Goal: Task Accomplishment & Management: Complete application form

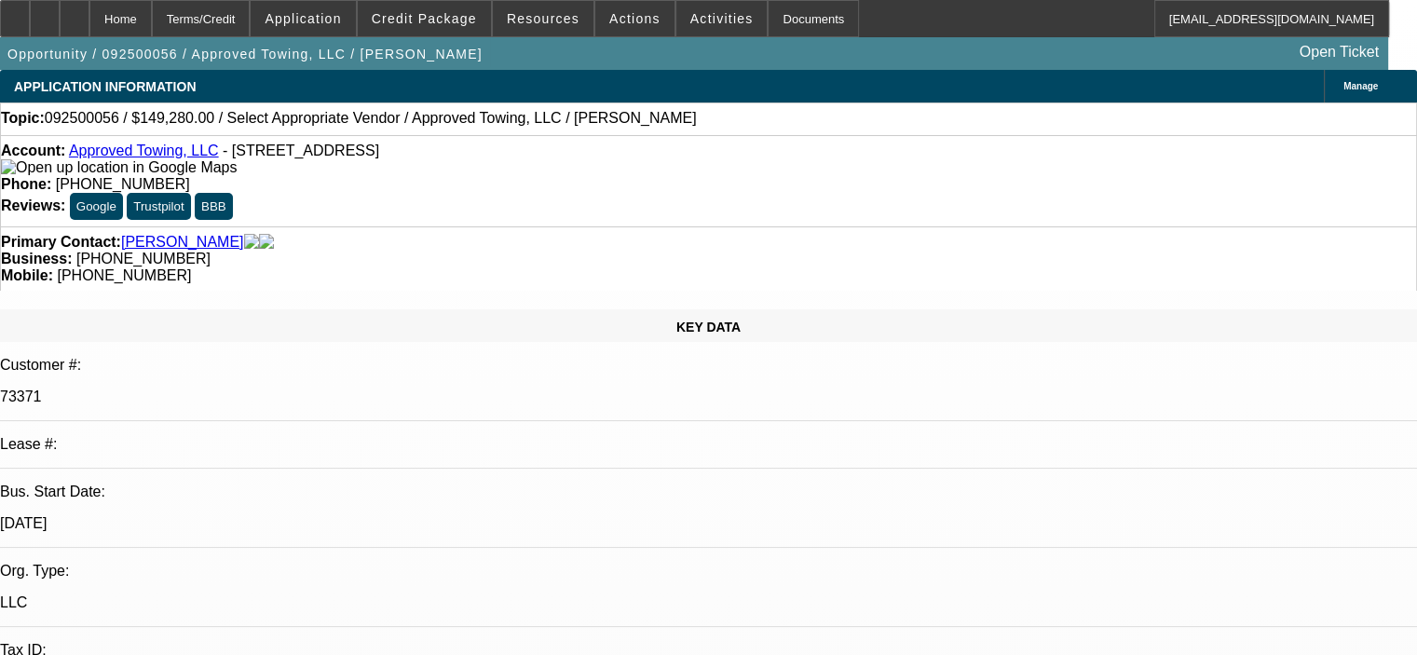
select select "0"
select select "2"
select select "0.1"
select select "1"
select select "2"
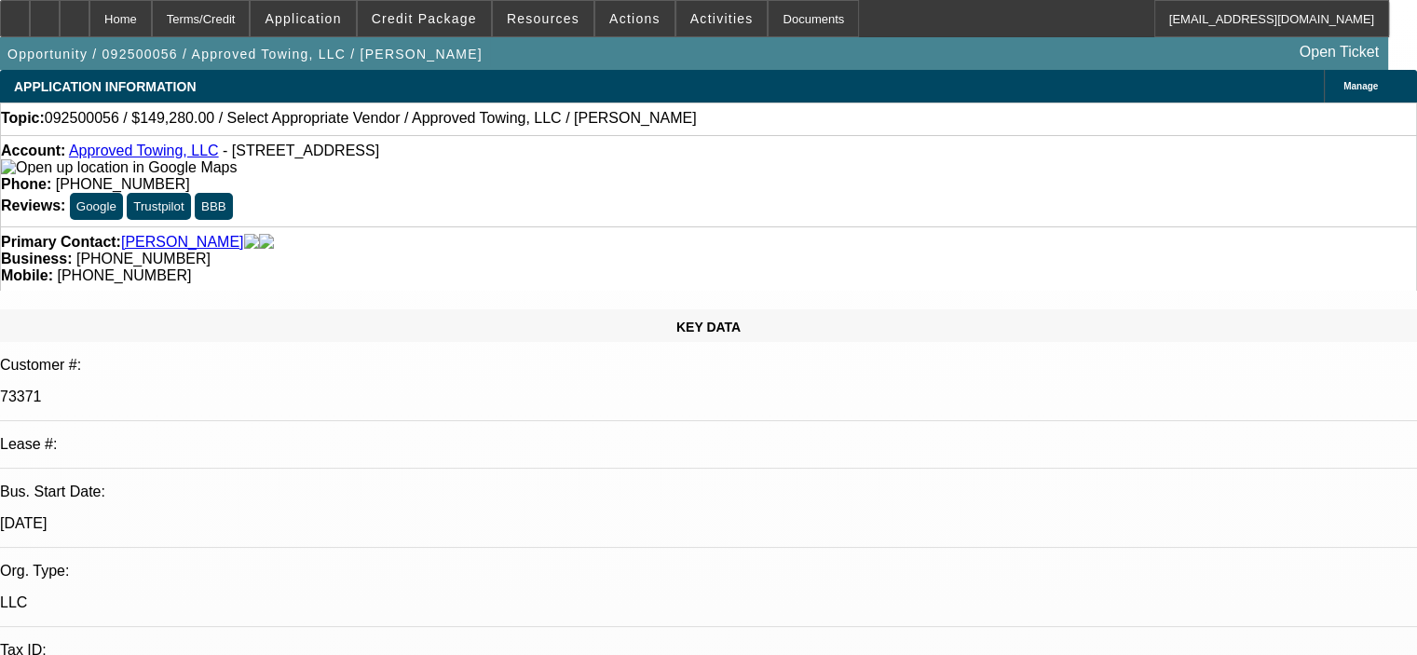
select select "4"
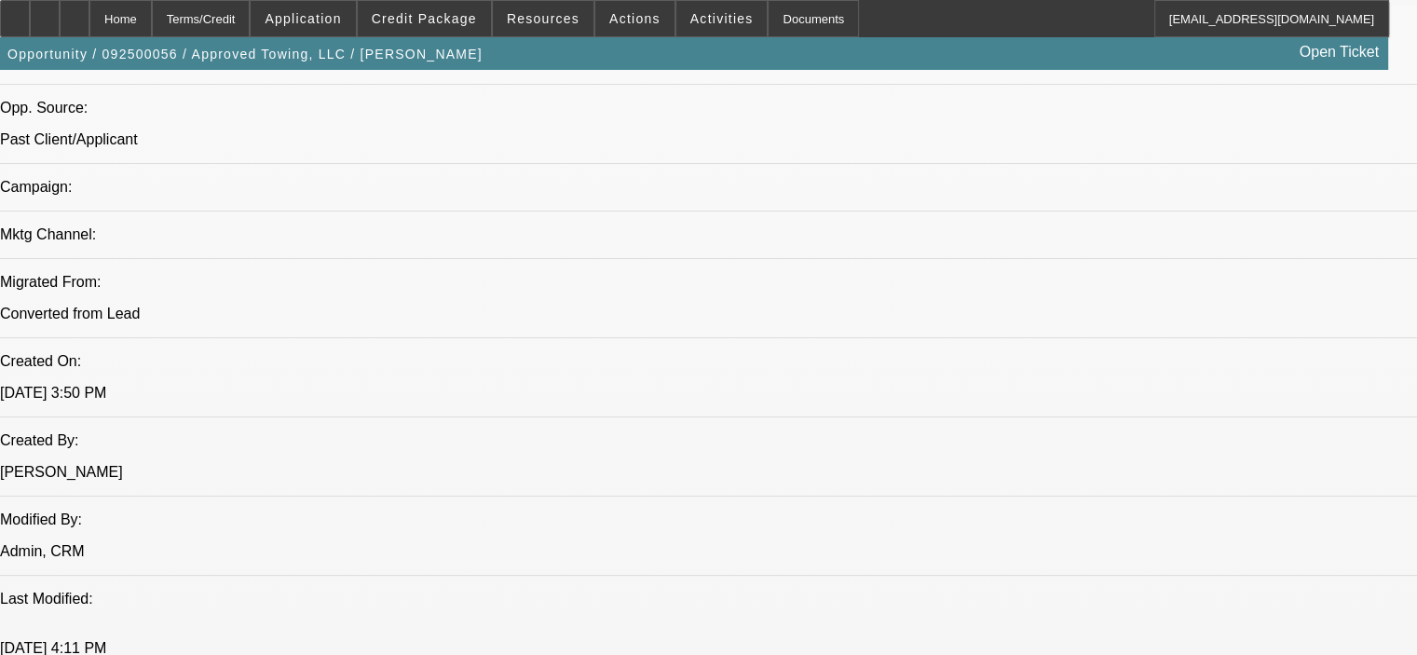
scroll to position [1211, 0]
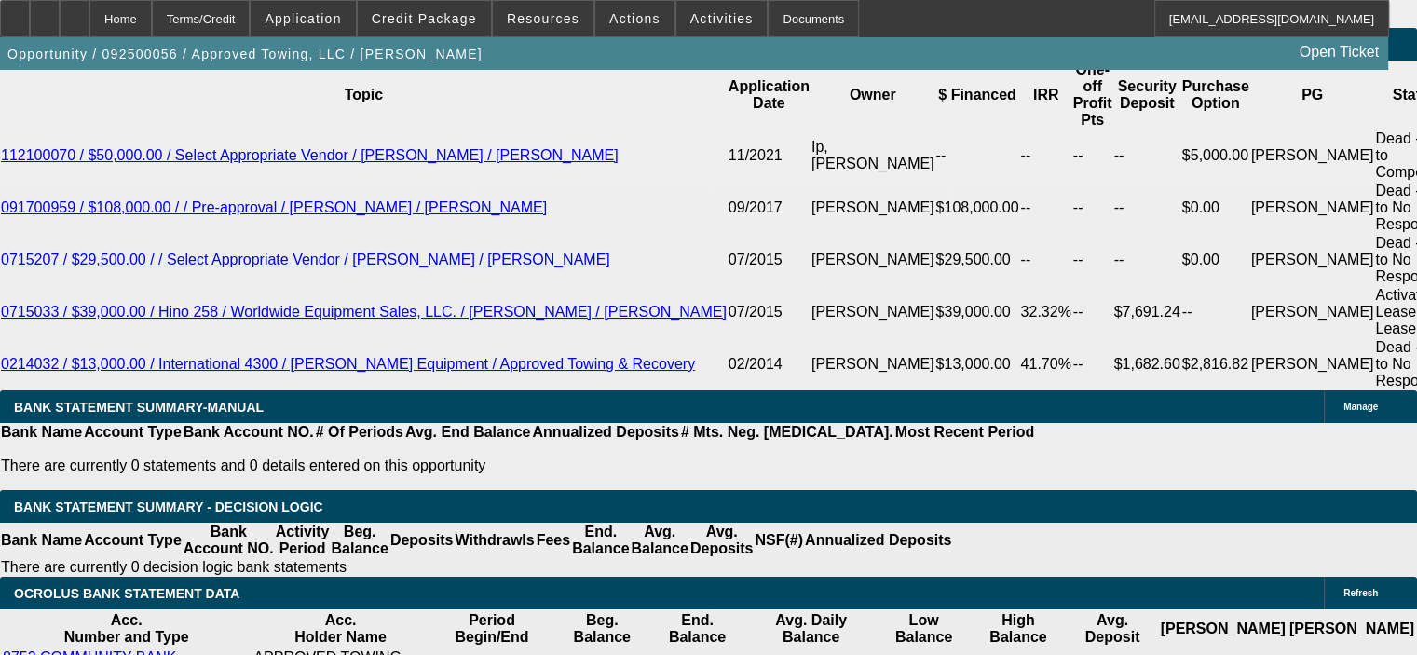
scroll to position [3354, 0]
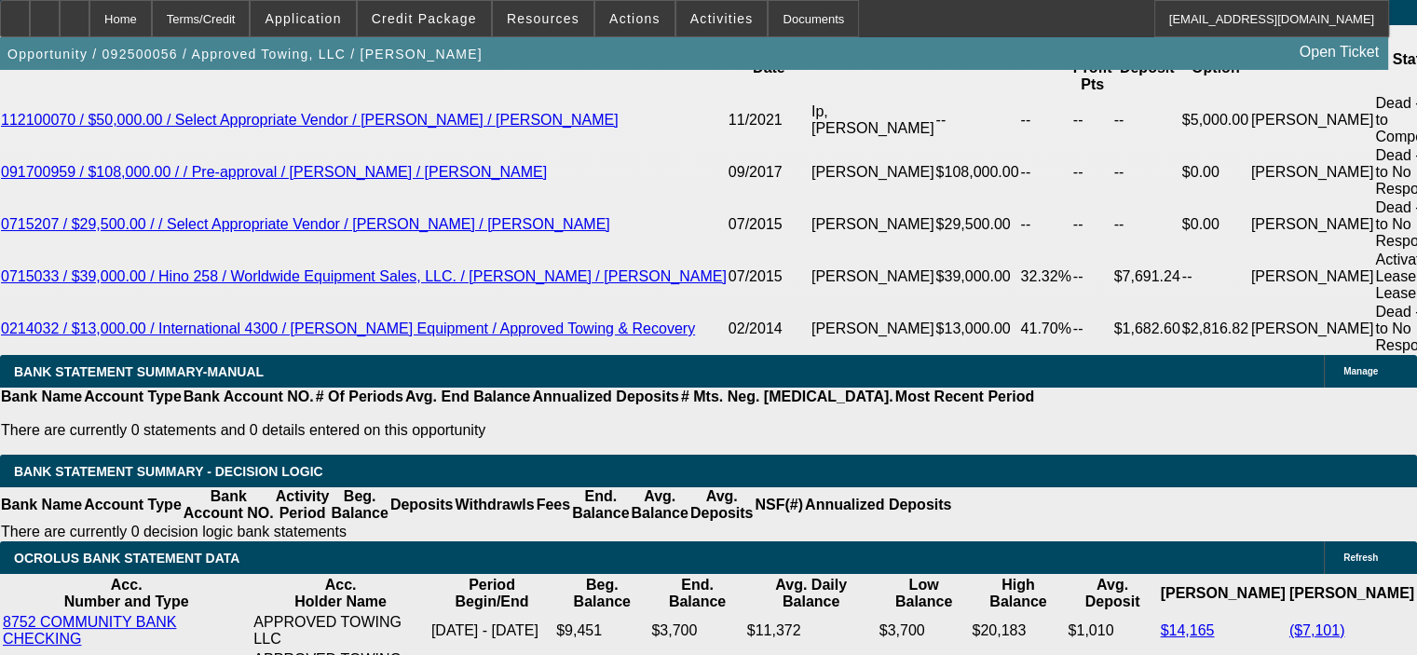
type input "$0.00"
type input "72"
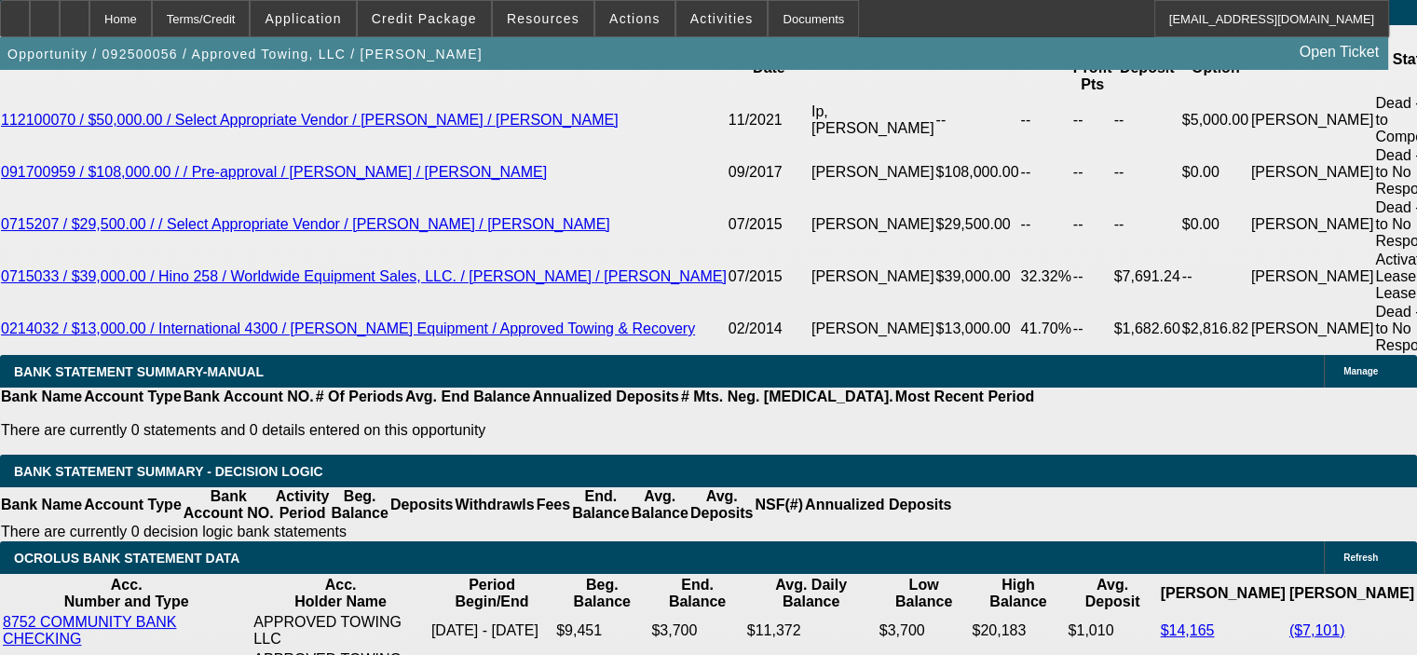
type input "8"
type input "$5,234.72"
type input "$2,617.36"
type input "8"
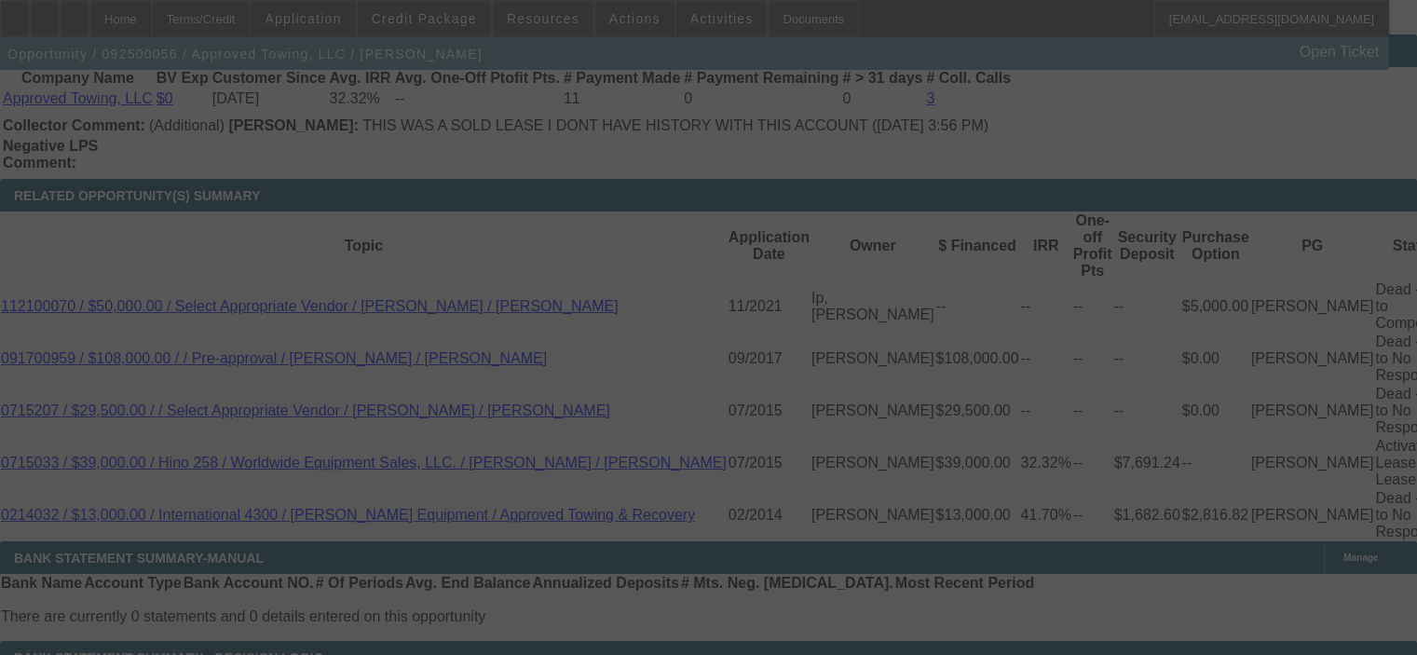
select select "0"
select select "2"
select select "0.1"
select select "4"
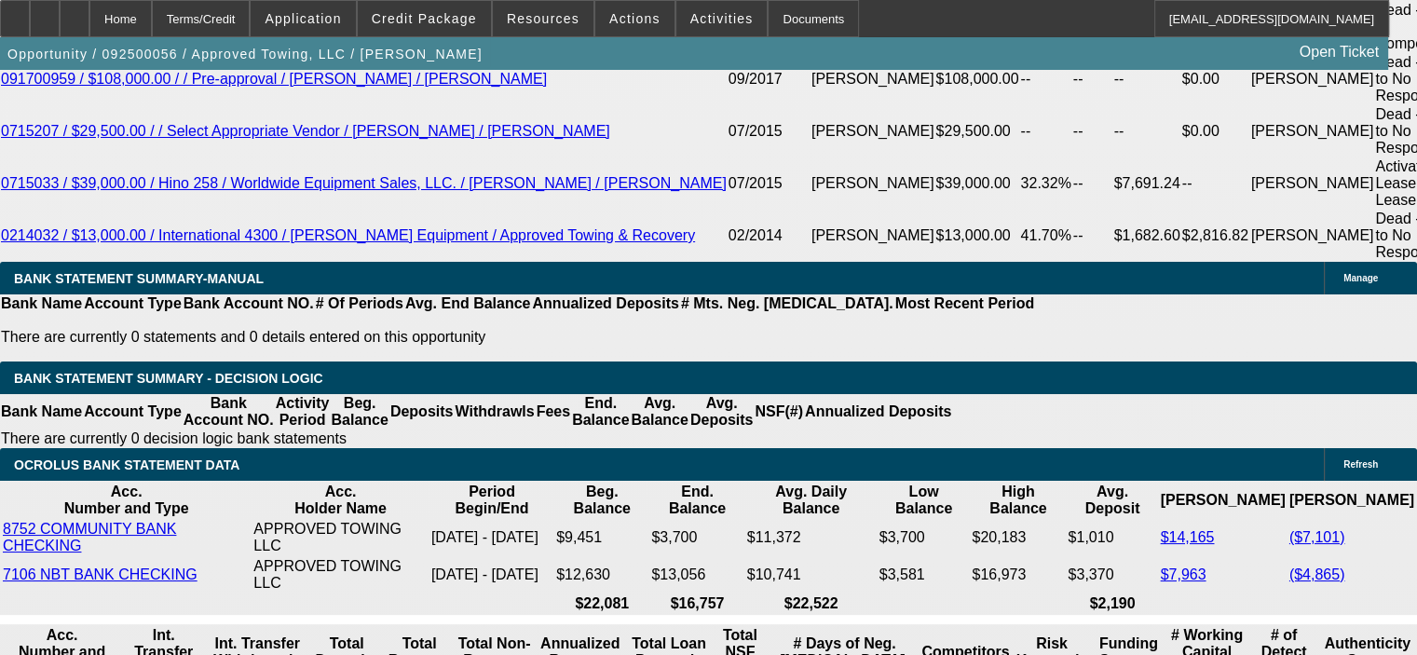
scroll to position [3354, 0]
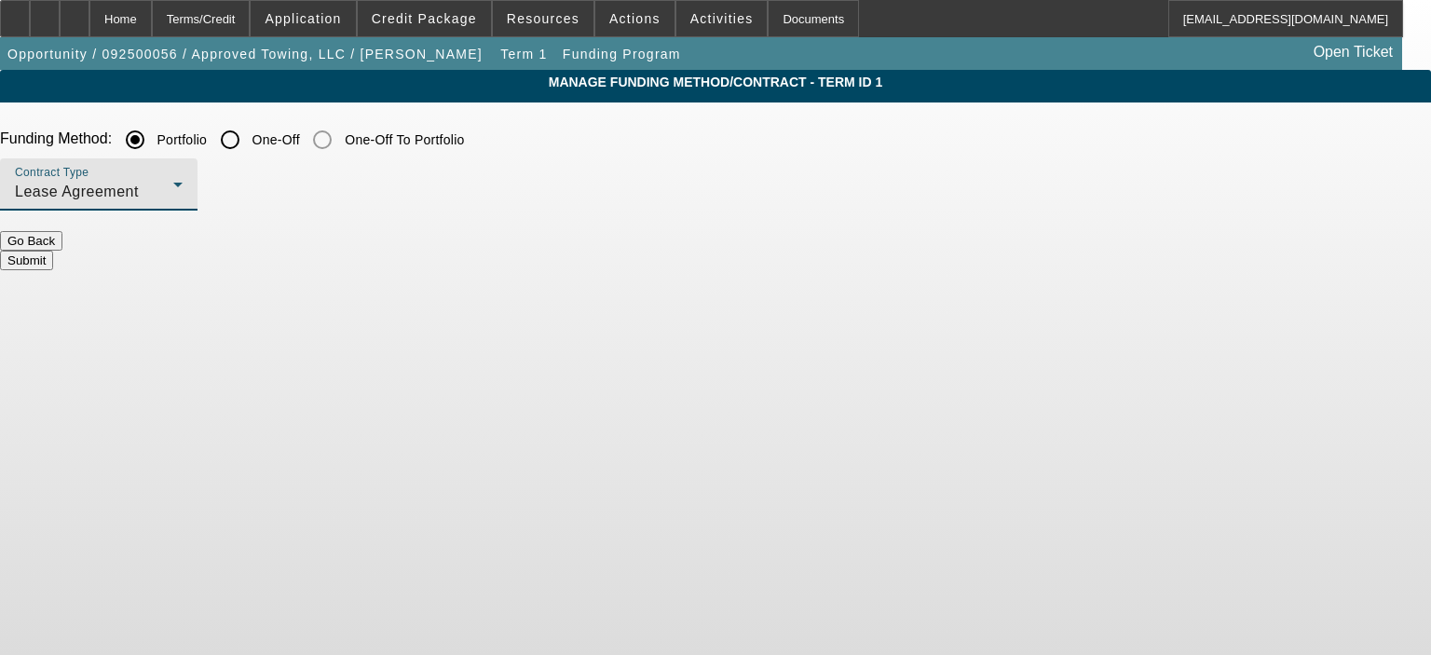
click at [173, 184] on div "Lease Agreement" at bounding box center [94, 192] width 158 height 22
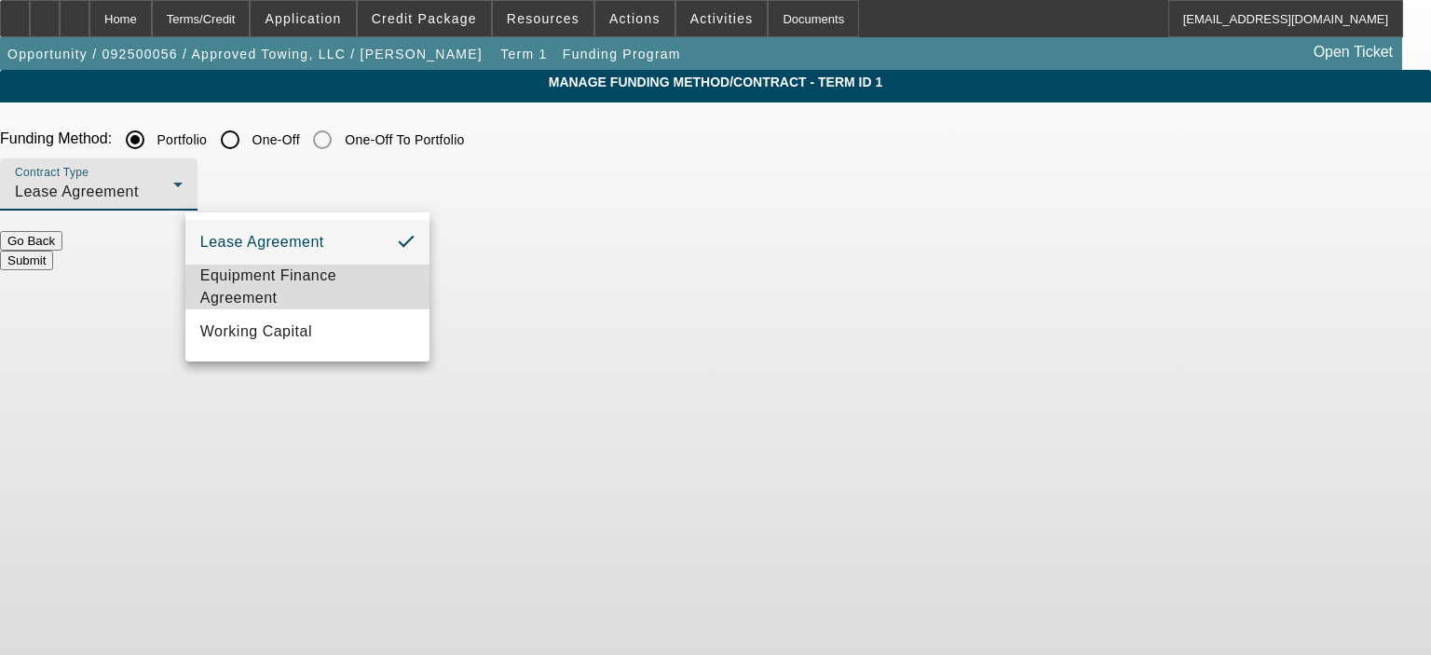
click at [324, 281] on span "Equipment Finance Agreement" at bounding box center [307, 287] width 214 height 45
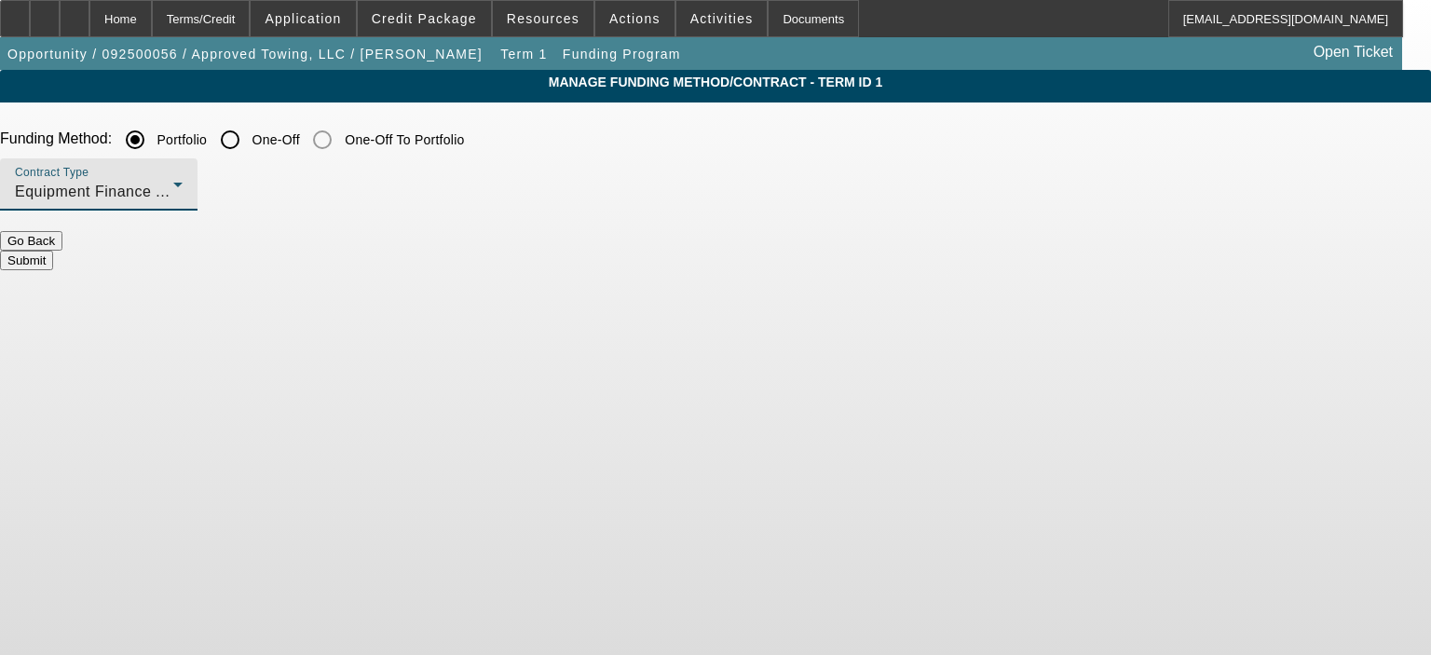
click at [232, 188] on span "Equipment Finance Agreement" at bounding box center [123, 192] width 217 height 16
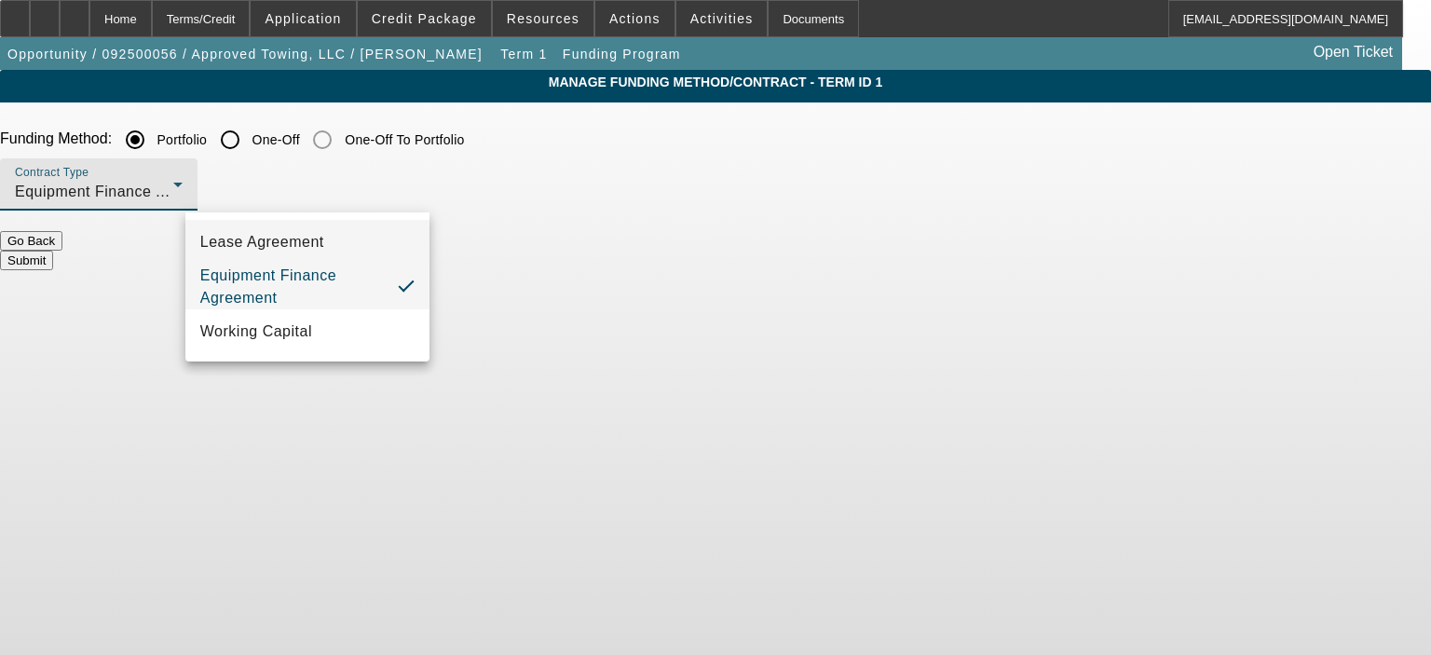
click at [336, 232] on mat-option "Lease Agreement" at bounding box center [307, 242] width 244 height 45
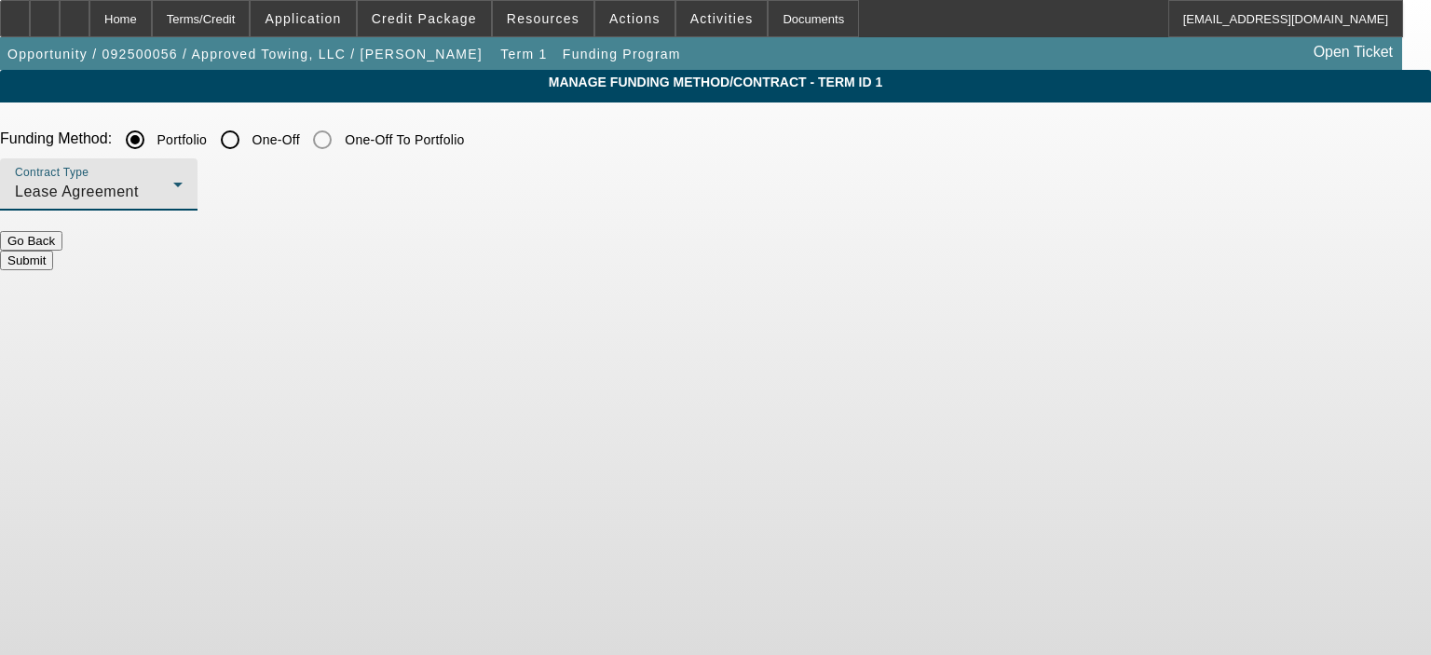
click at [249, 136] on input "One-Off" at bounding box center [229, 139] width 37 height 37
radio input "true"
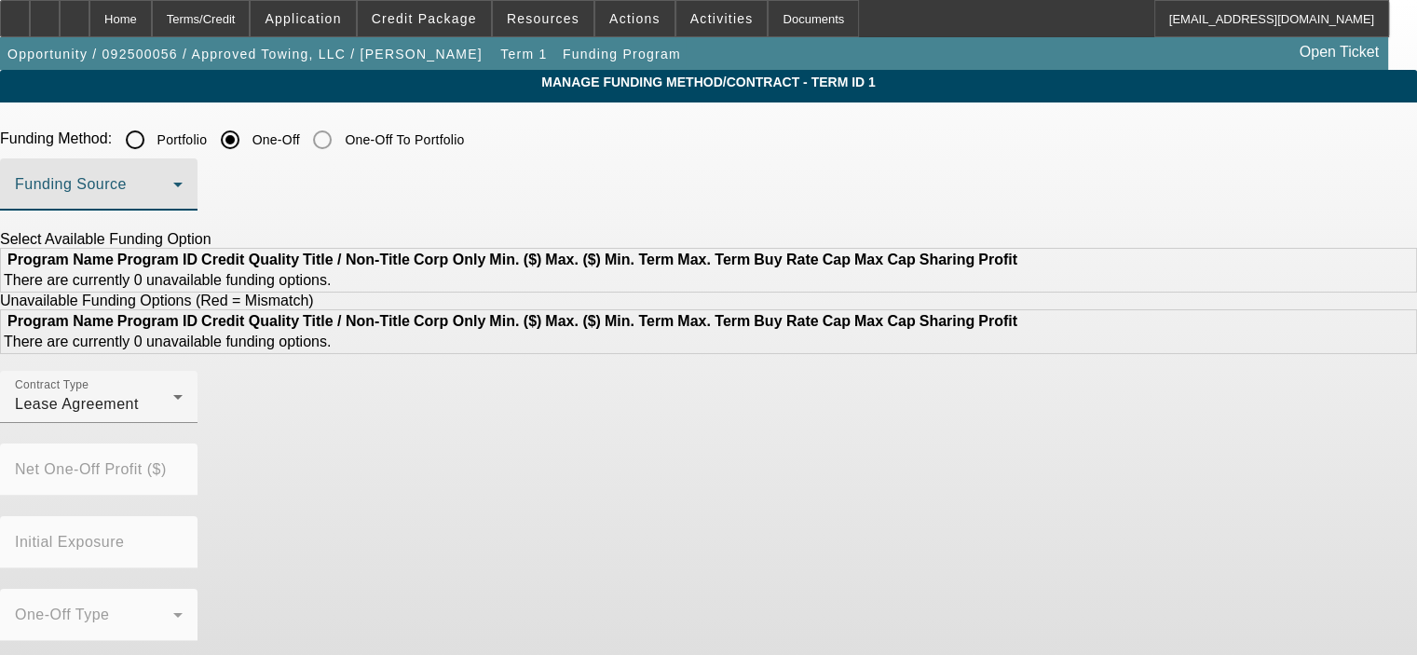
click at [173, 182] on span at bounding box center [94, 192] width 158 height 22
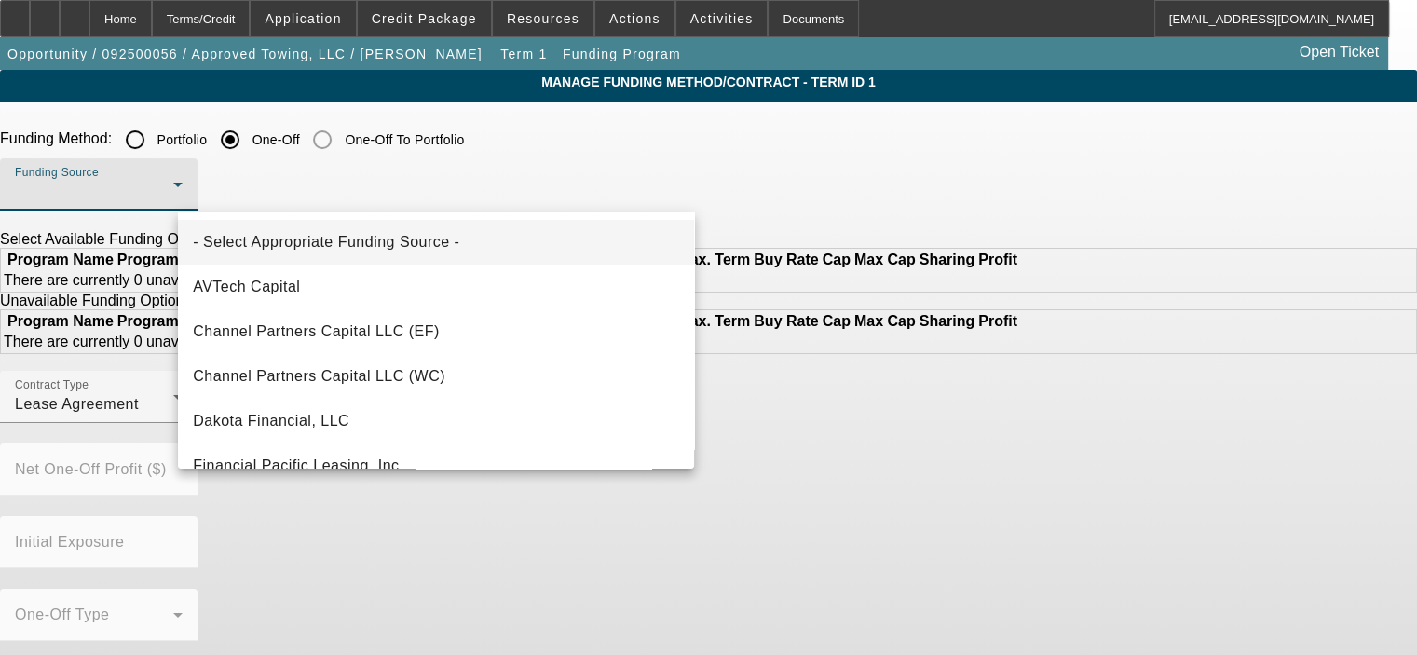
scroll to position [528, 0]
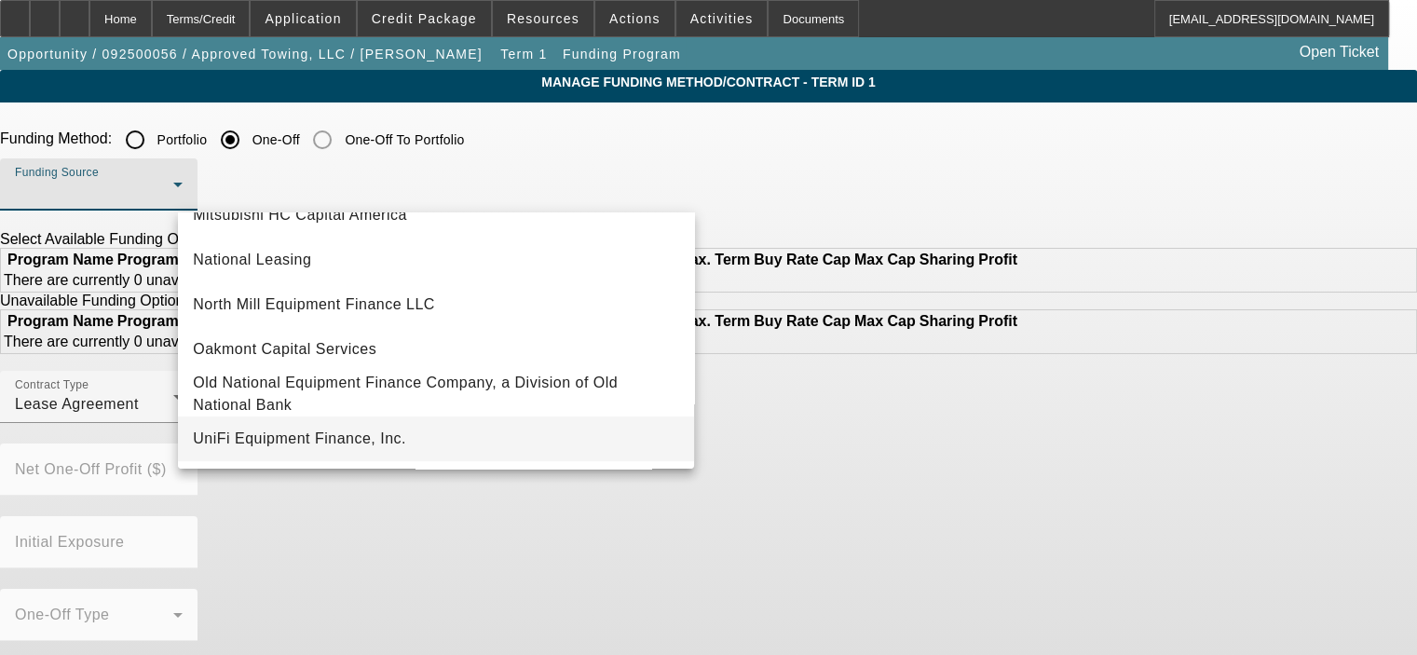
click at [440, 446] on mat-option "UniFi Equipment Finance, Inc." at bounding box center [436, 438] width 516 height 45
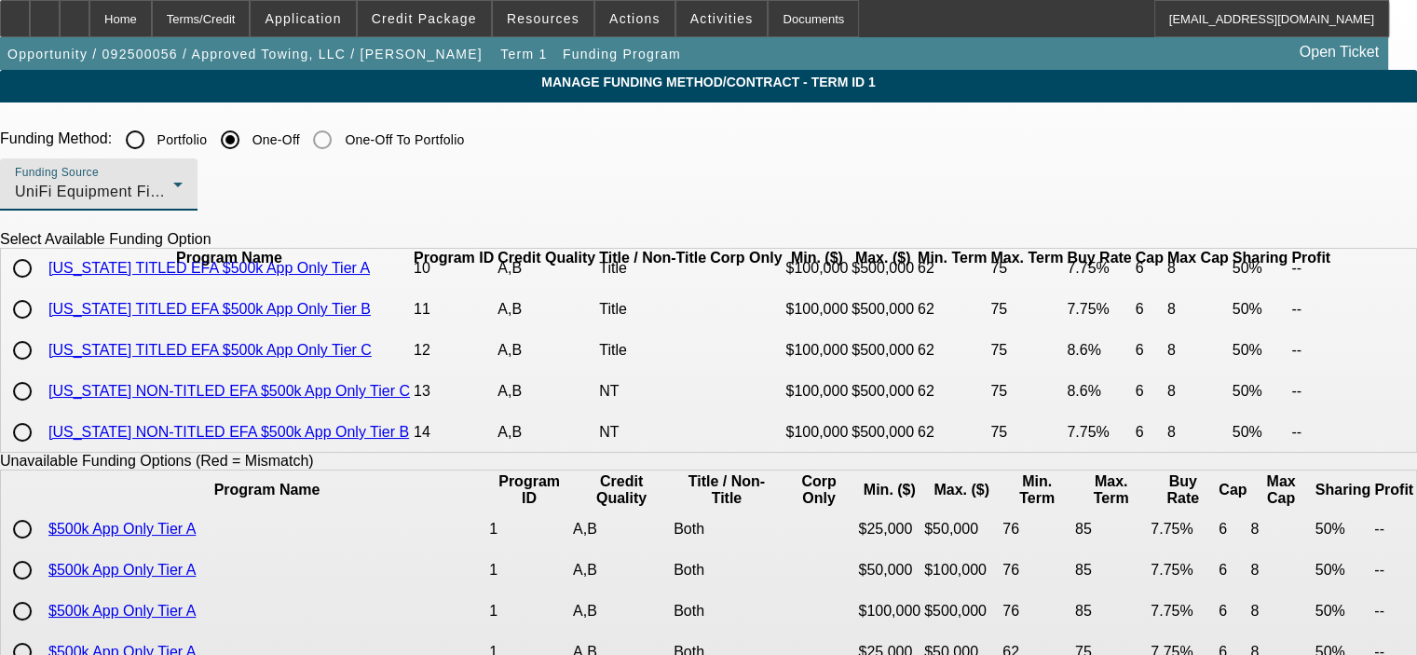
scroll to position [93, 0]
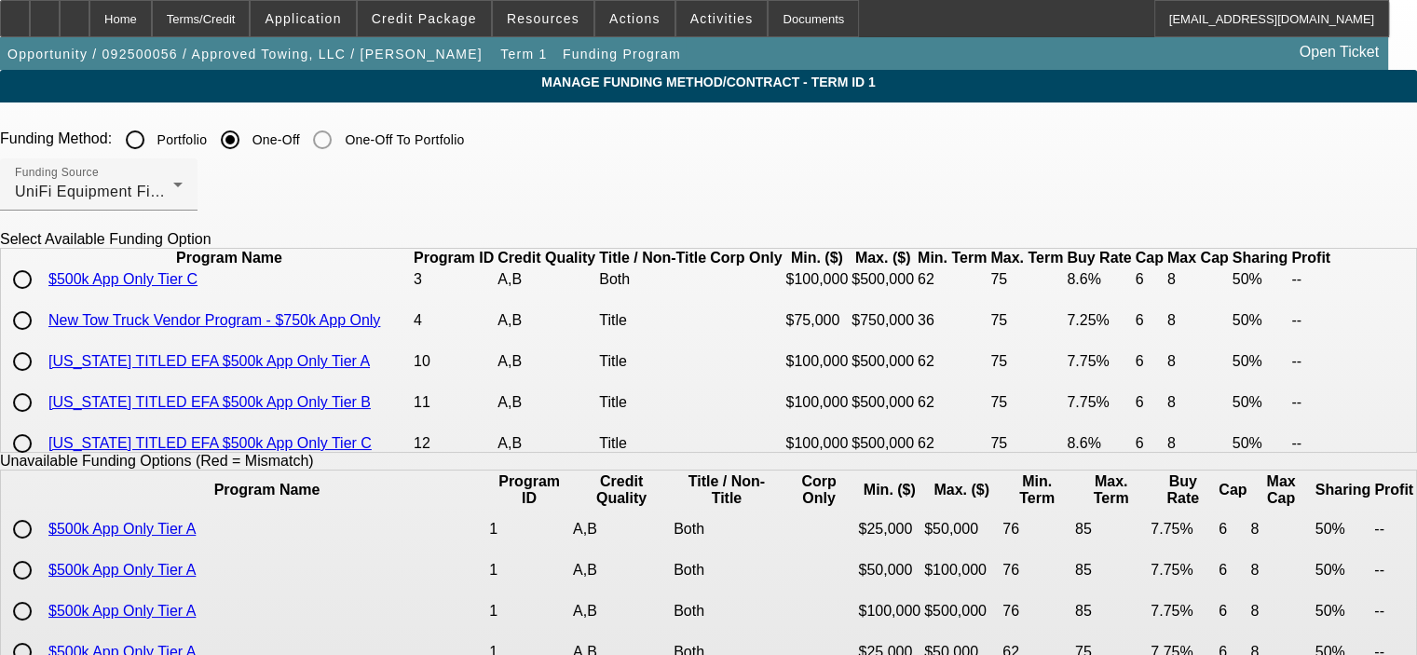
click at [41, 339] on input "radio" at bounding box center [22, 320] width 37 height 37
radio input "true"
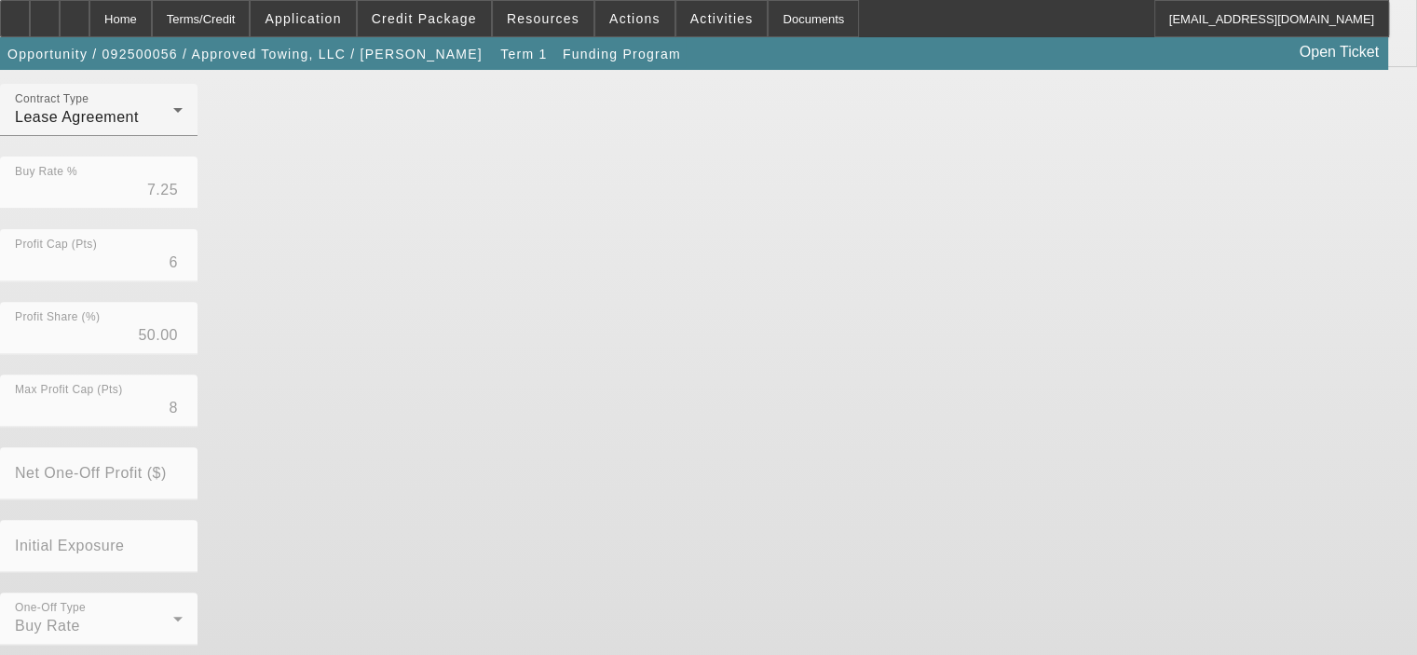
scroll to position [612, 0]
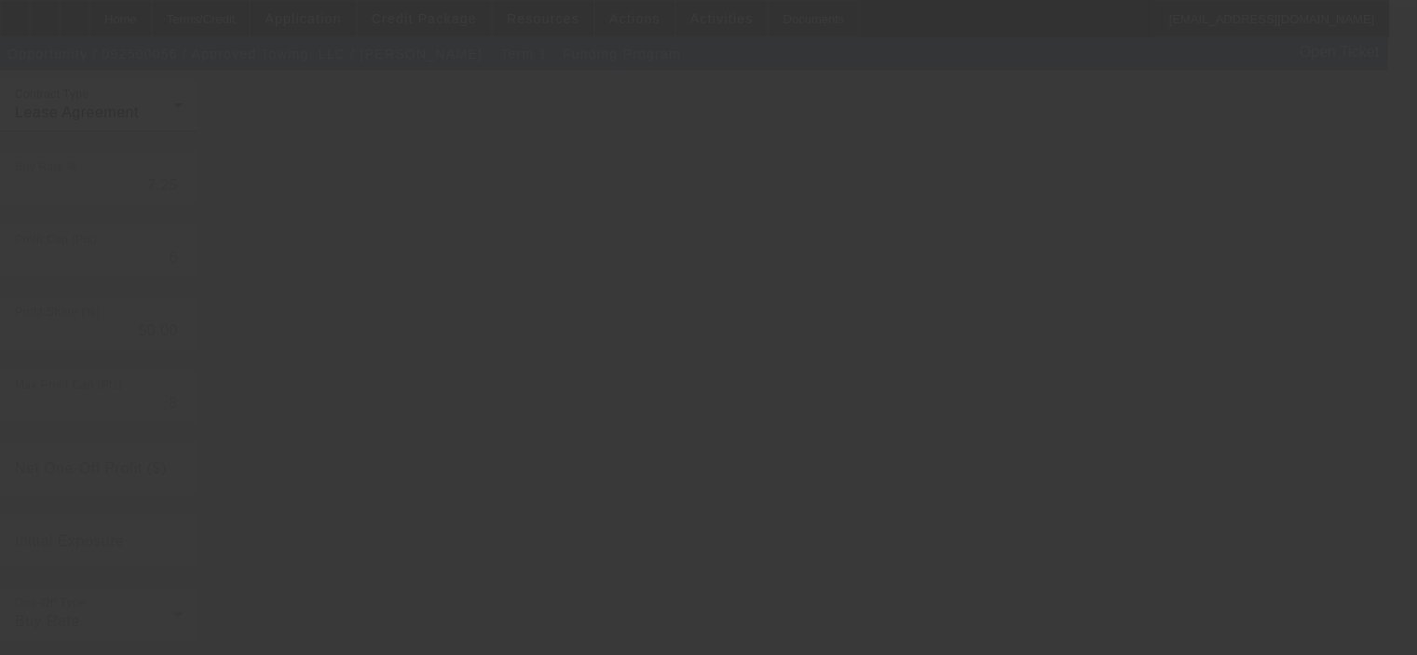
radio input "true"
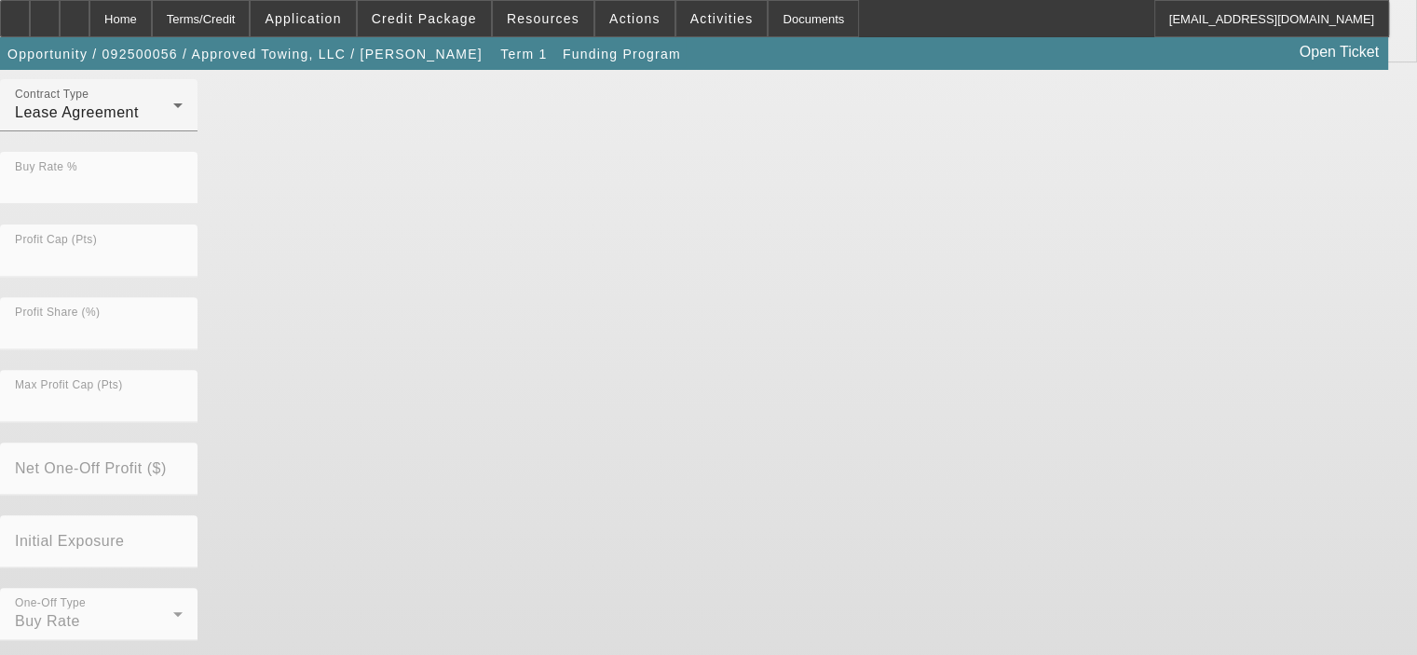
scroll to position [0, 0]
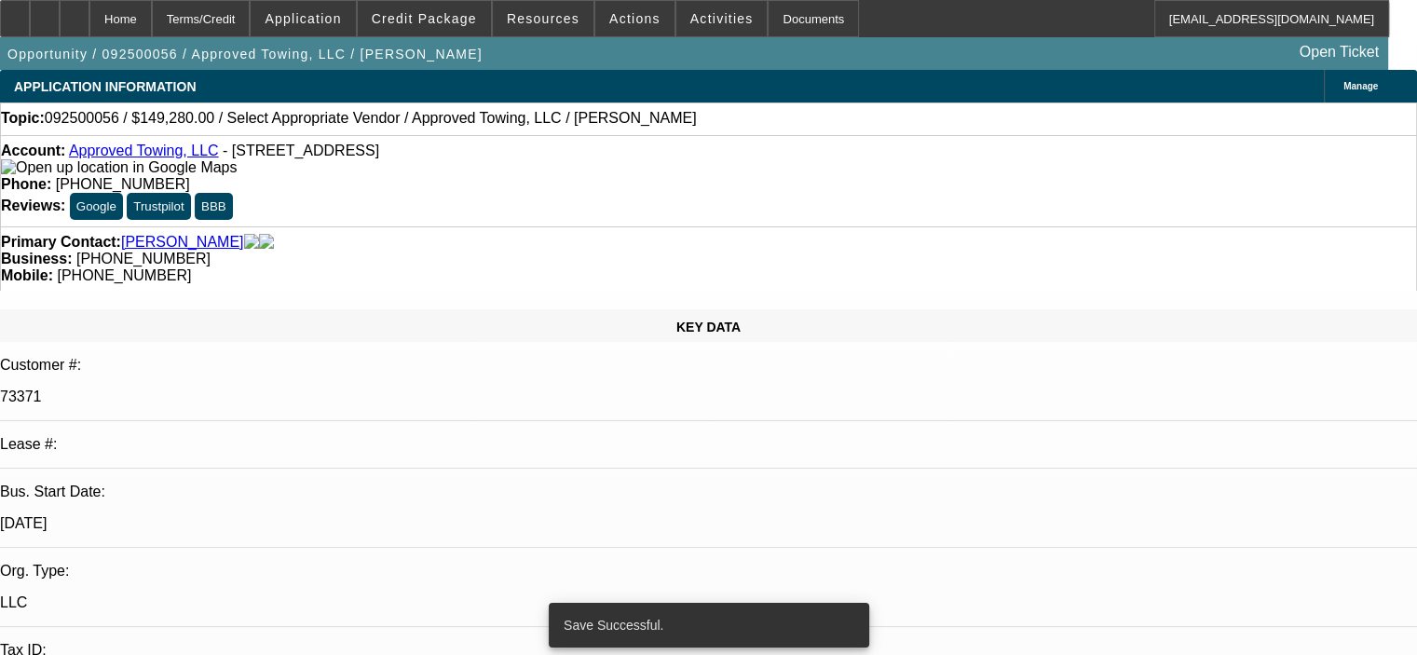
select select "0"
select select "2"
select select "0.1"
select select "4"
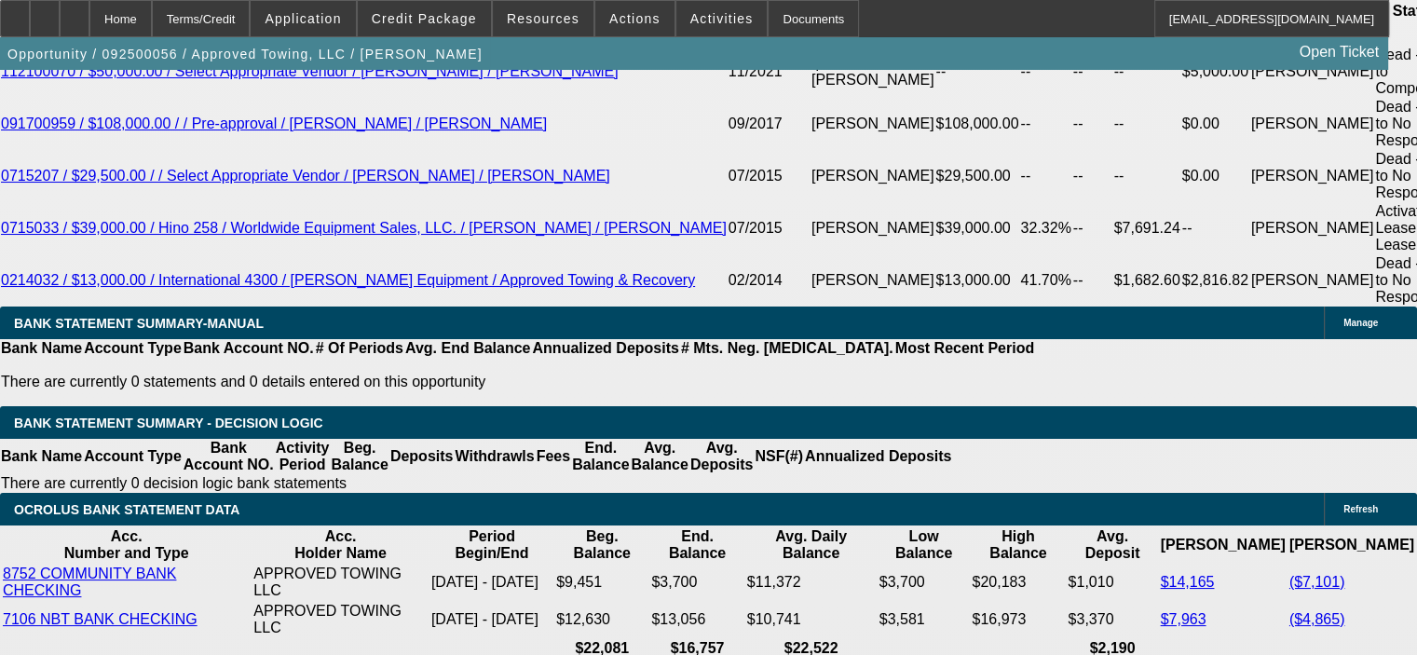
scroll to position [3447, 0]
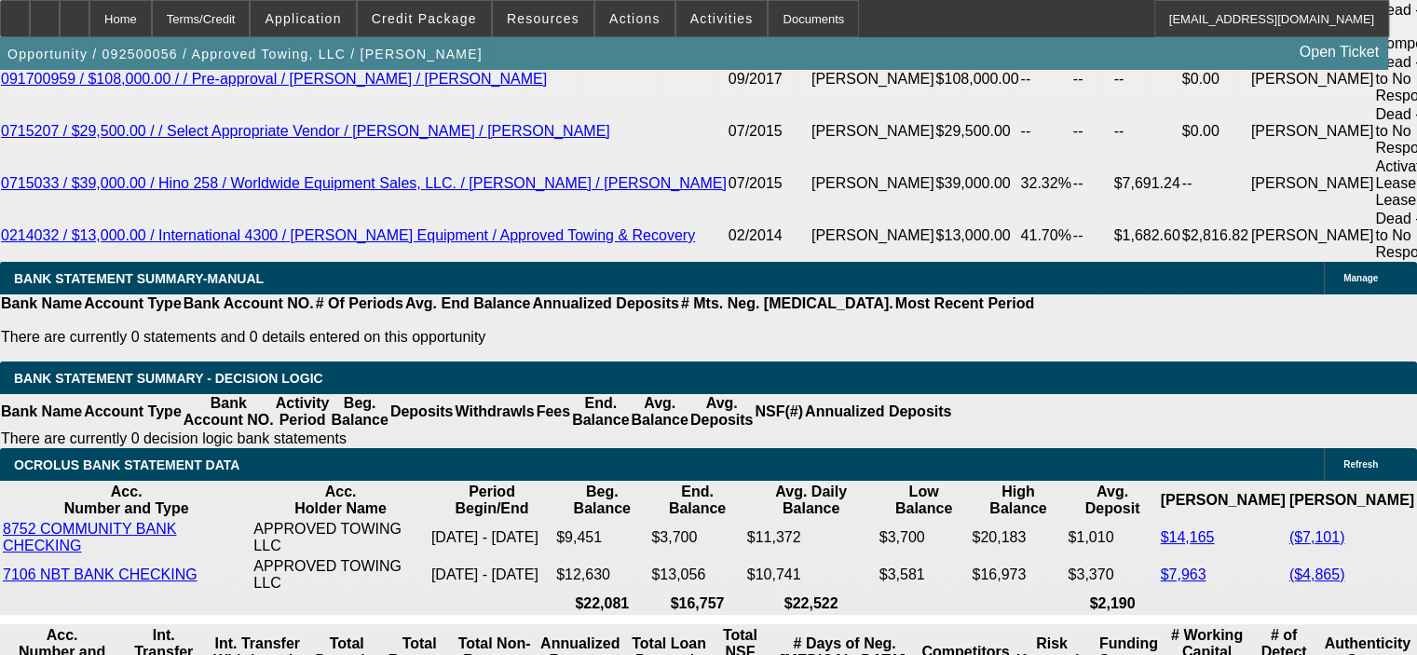
drag, startPoint x: 365, startPoint y: 352, endPoint x: 458, endPoint y: 346, distance: 93.4
type input "UNKNOWN"
type input "7"
type input "$5,090.16"
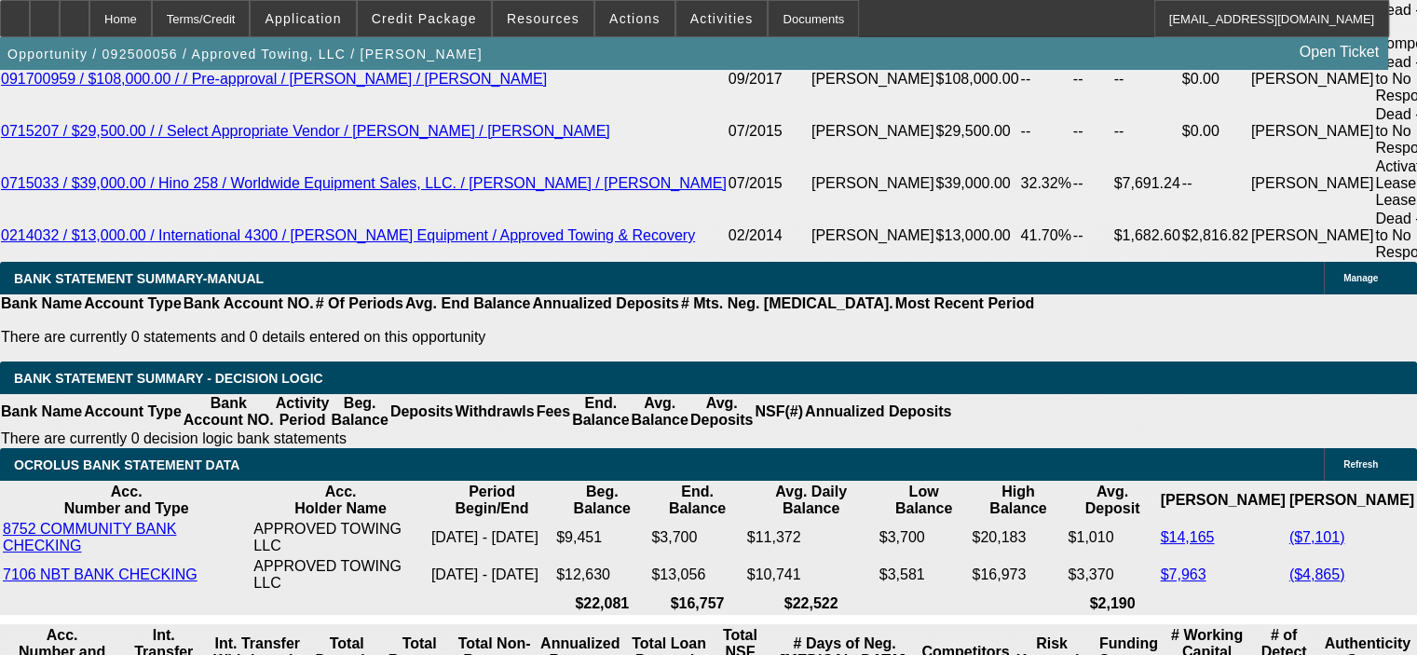
type input "$2,545.08"
type input "7.9"
type input "$5,220.16"
type input "$2,610.08"
type input "7.9"
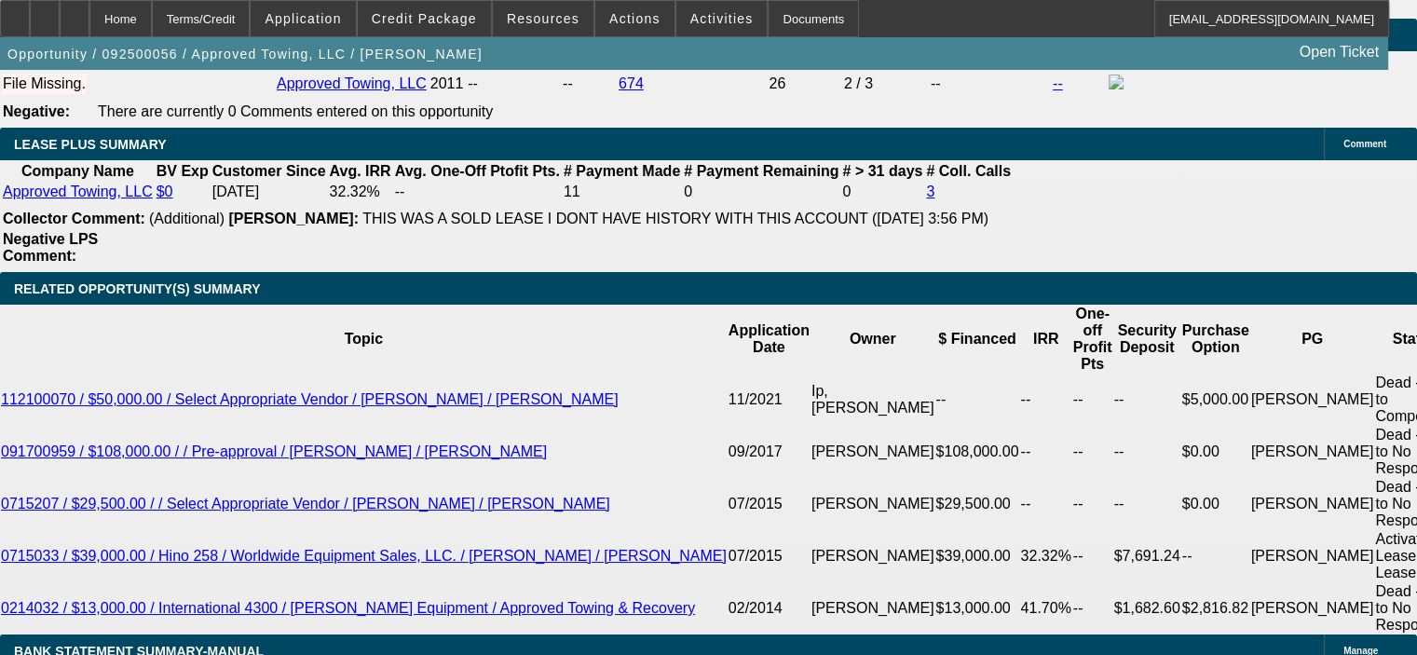
scroll to position [3074, 0]
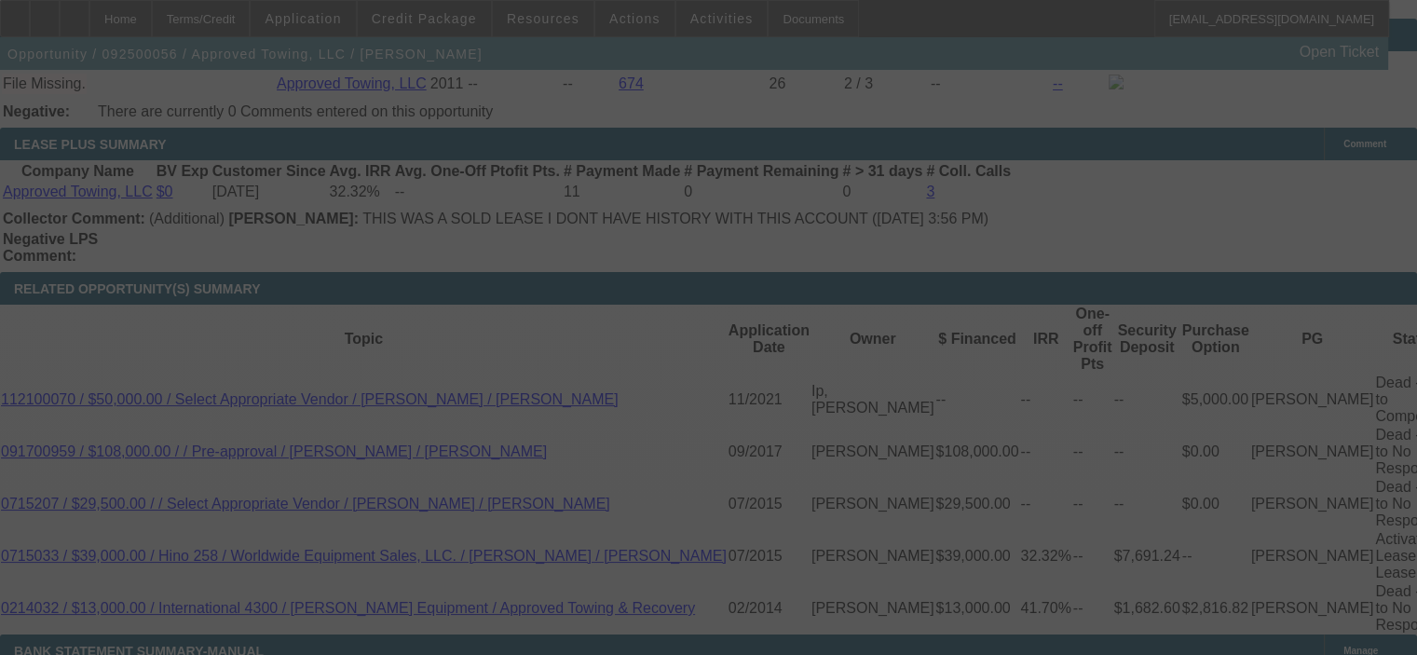
select select "0"
select select "2"
select select "0.1"
select select "4"
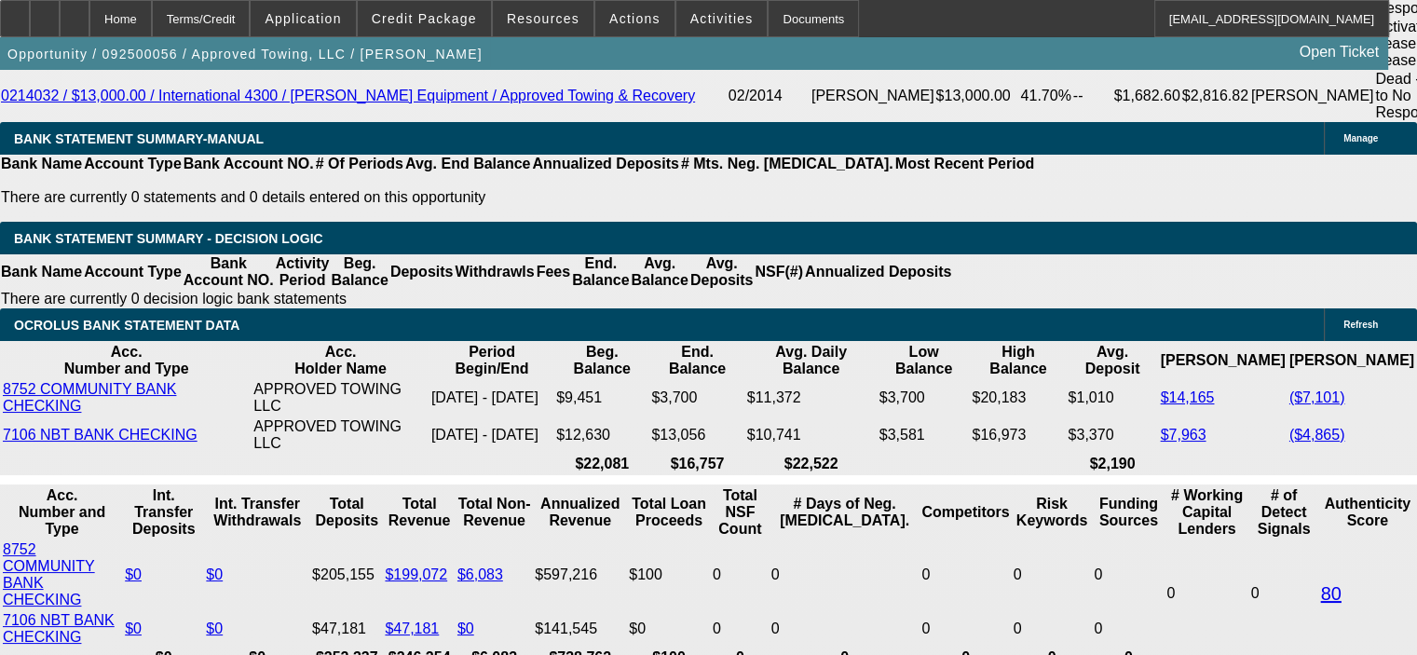
scroll to position [3633, 0]
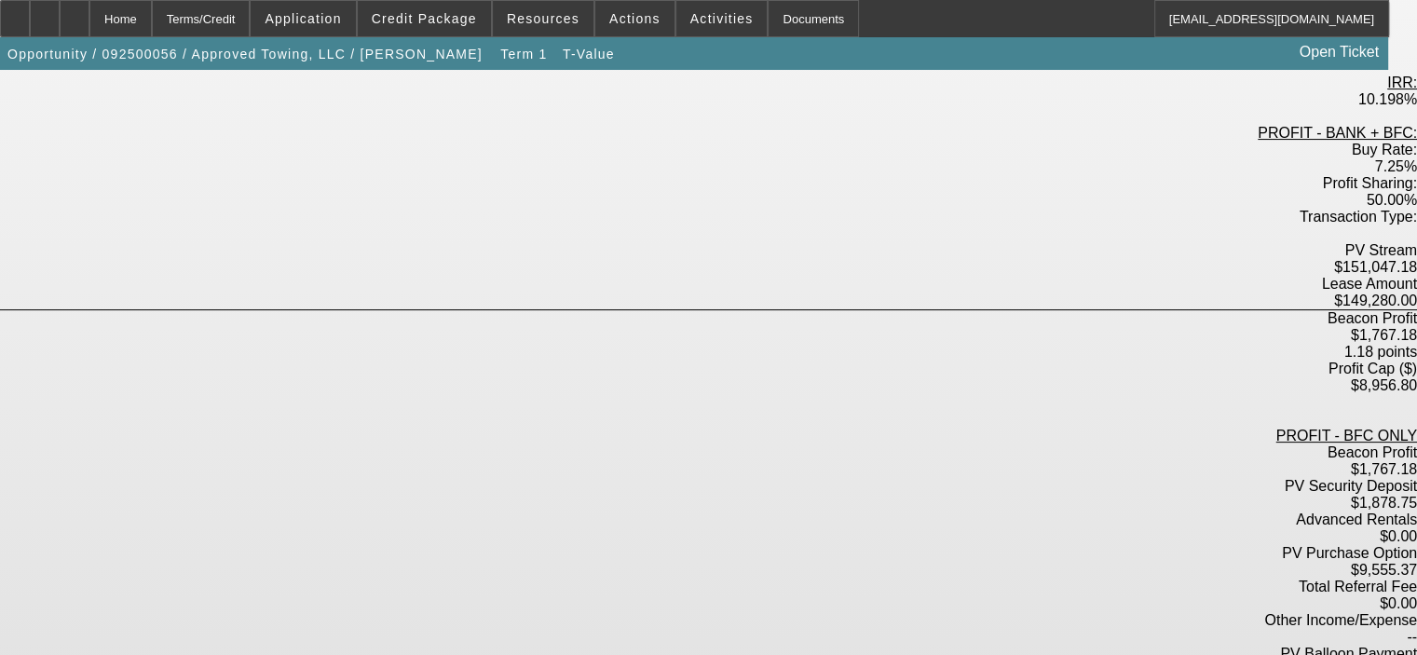
scroll to position [466, 0]
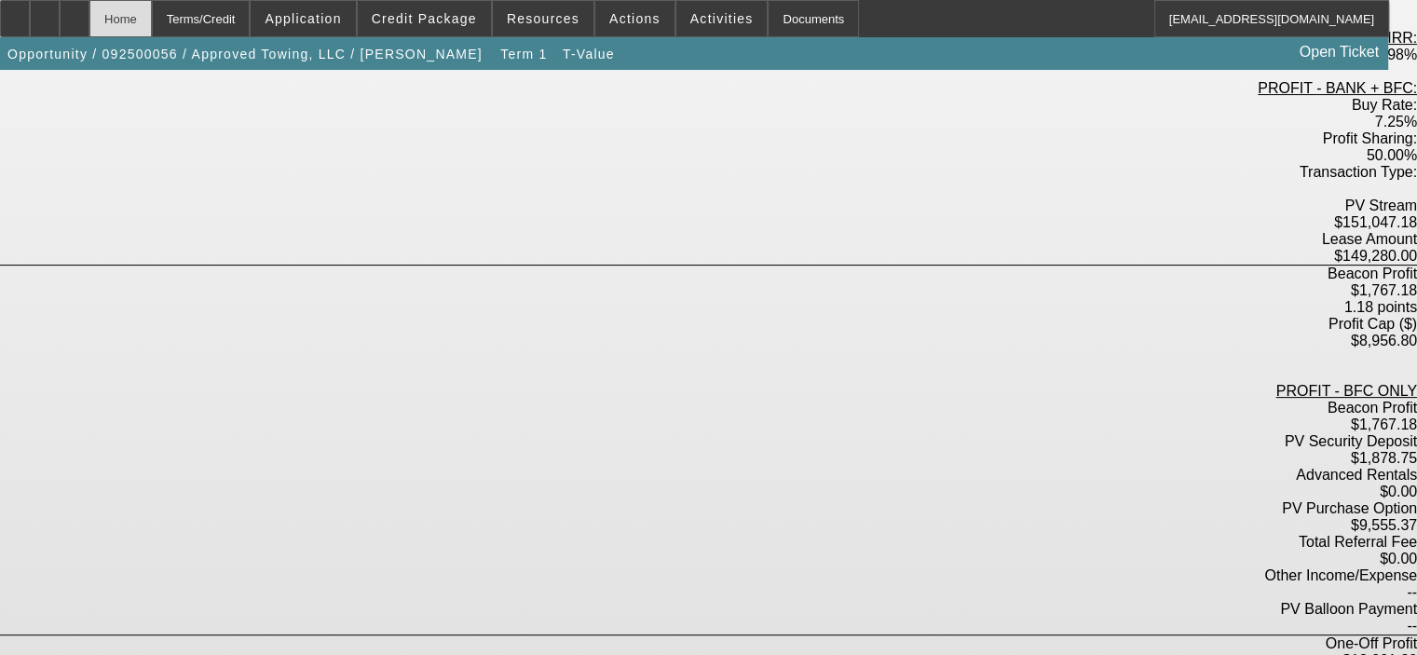
click at [152, 21] on div "Home" at bounding box center [120, 18] width 62 height 37
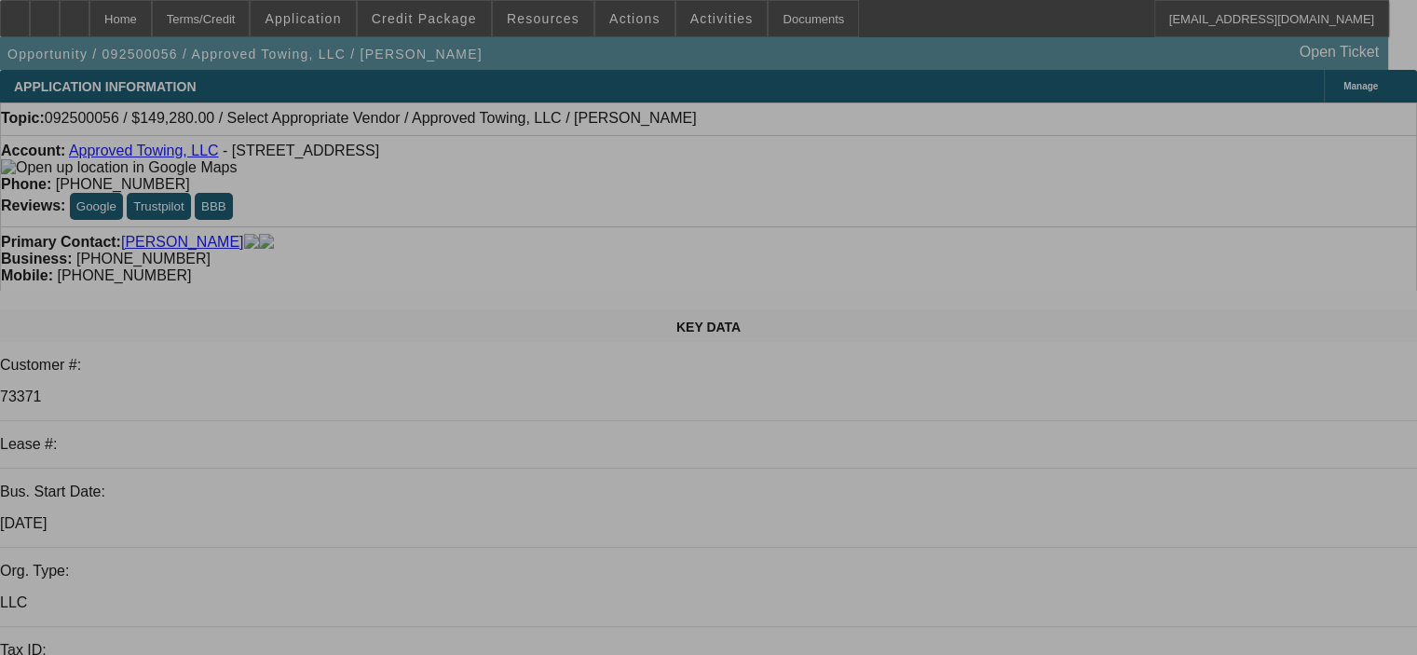
select select "0"
select select "2"
select select "0.1"
select select "4"
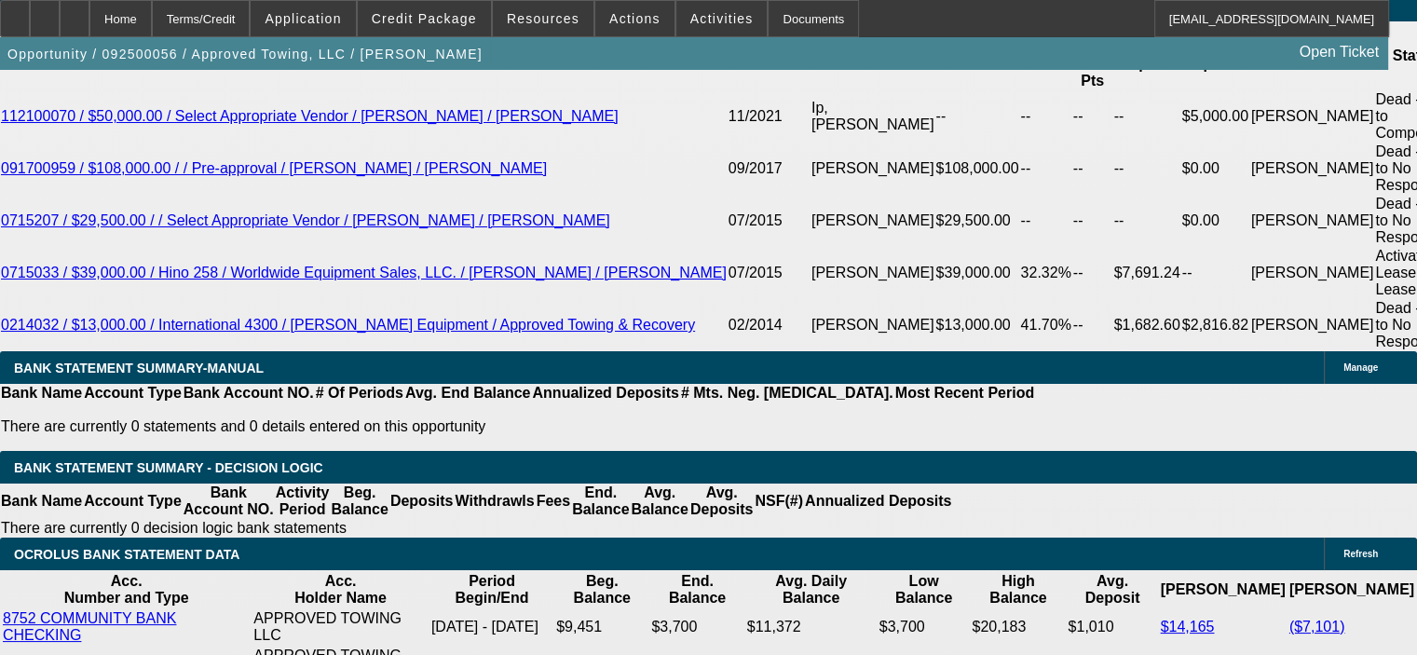
scroll to position [3346, 0]
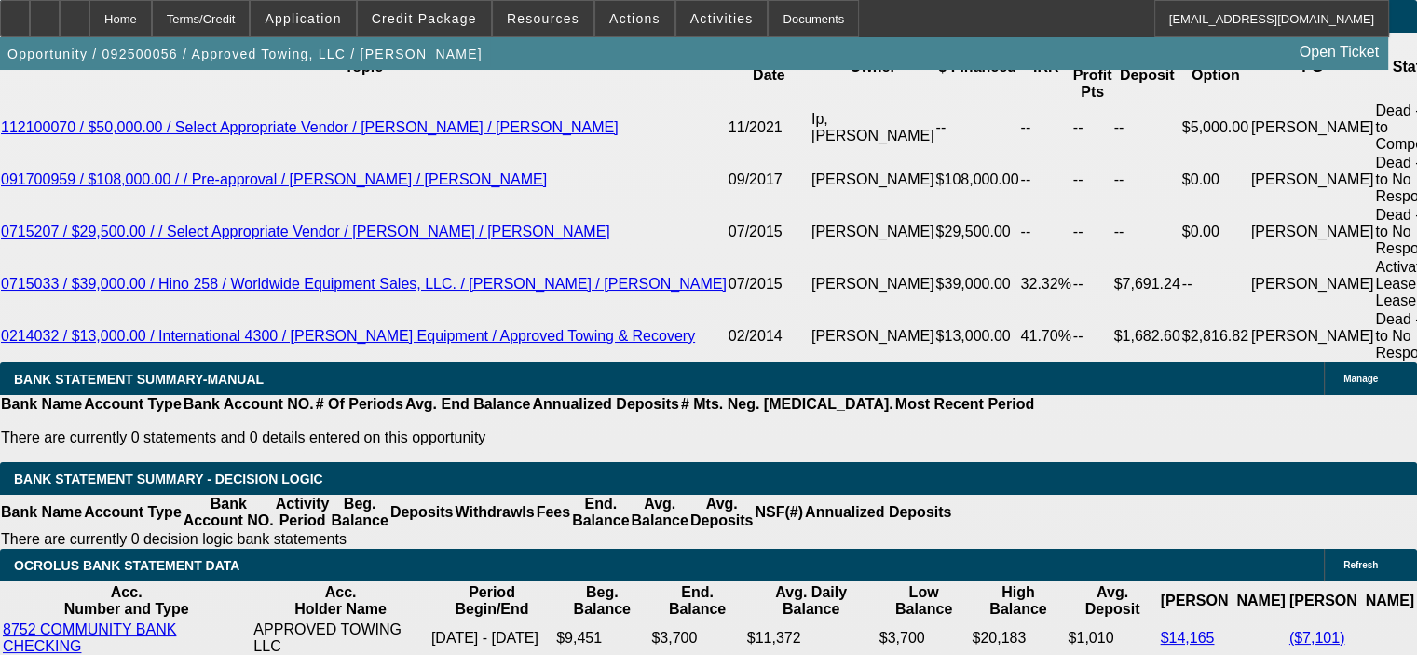
drag, startPoint x: 353, startPoint y: 450, endPoint x: 481, endPoint y: 432, distance: 128.8
type input "UNKNOWN"
type input "7"
type input "$5,090.16"
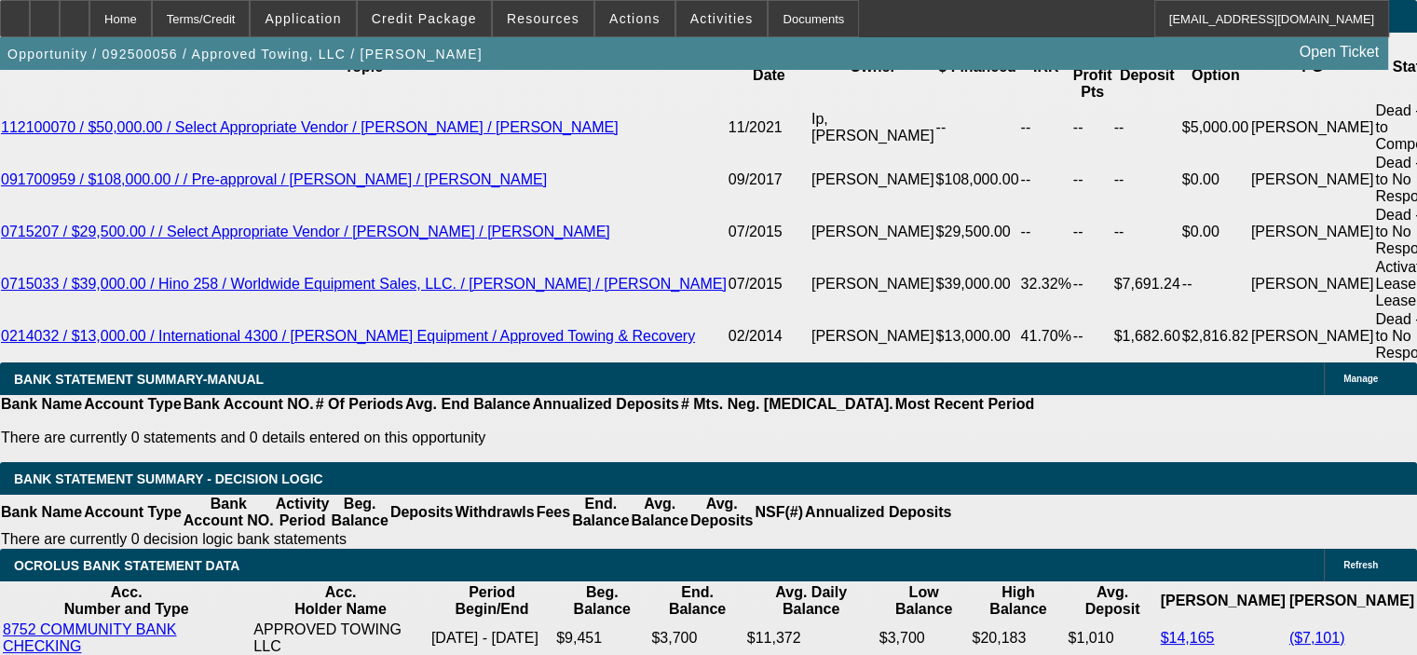
type input "$2,545.08"
type input "7.5"
type input "$5,162.14"
type input "$2,581.07"
type input "7.5"
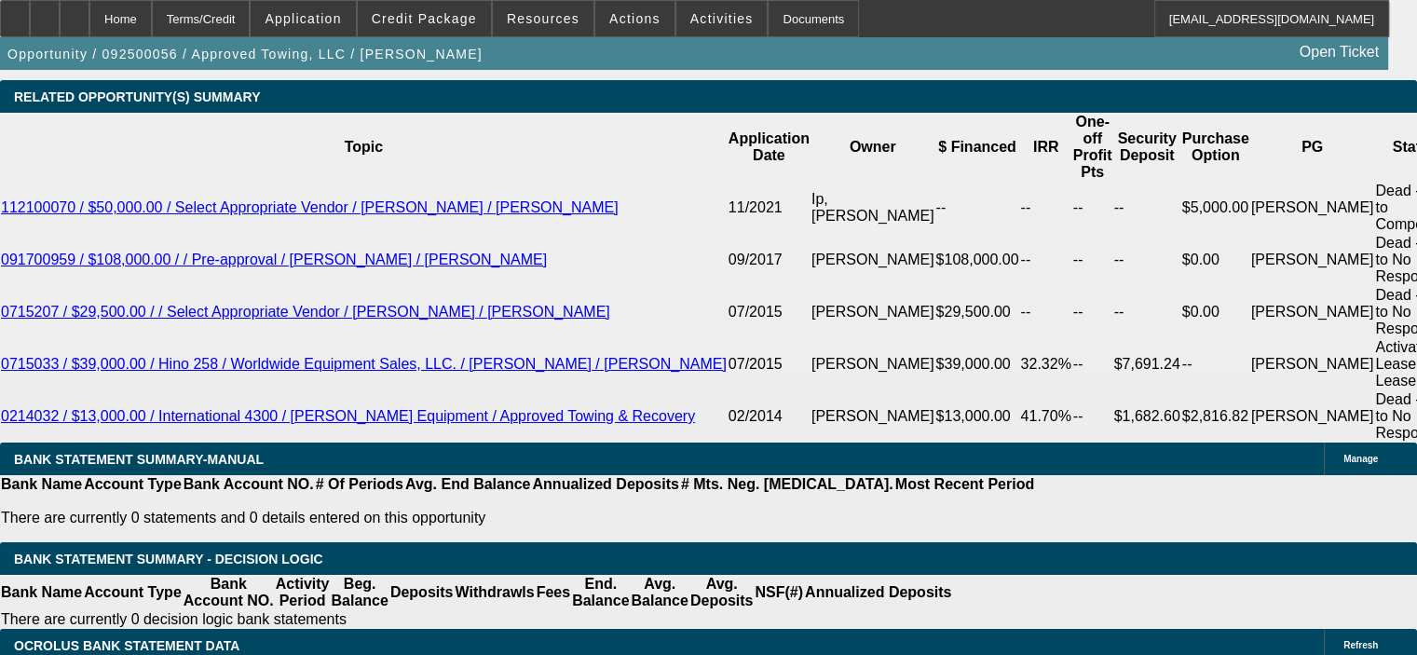
scroll to position [3067, 0]
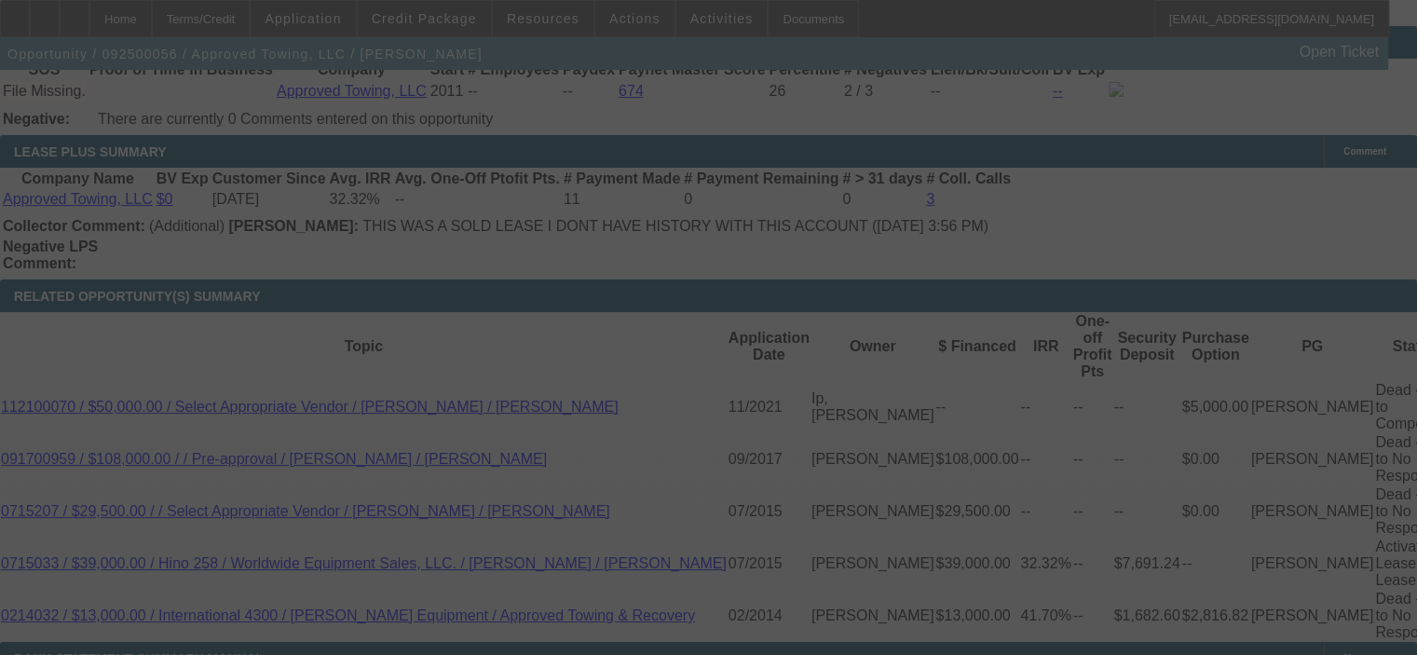
select select "0"
select select "2"
select select "0.1"
select select "4"
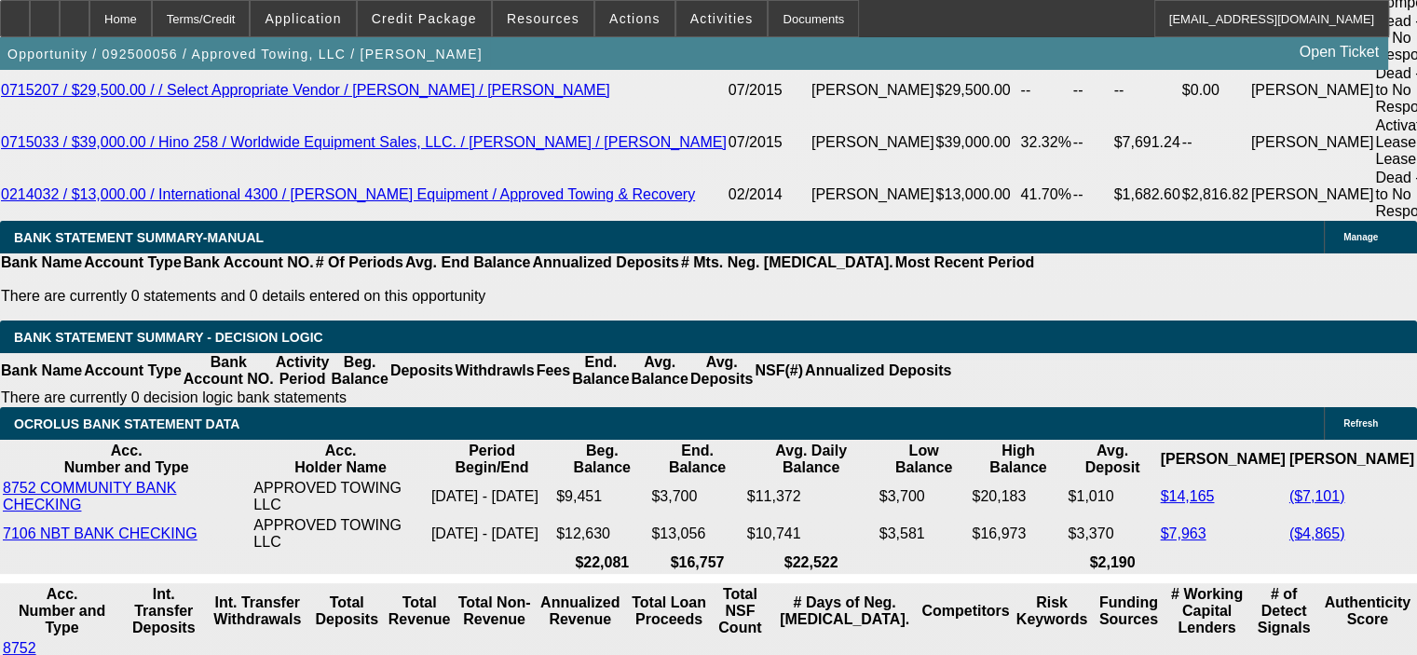
scroll to position [3532, 0]
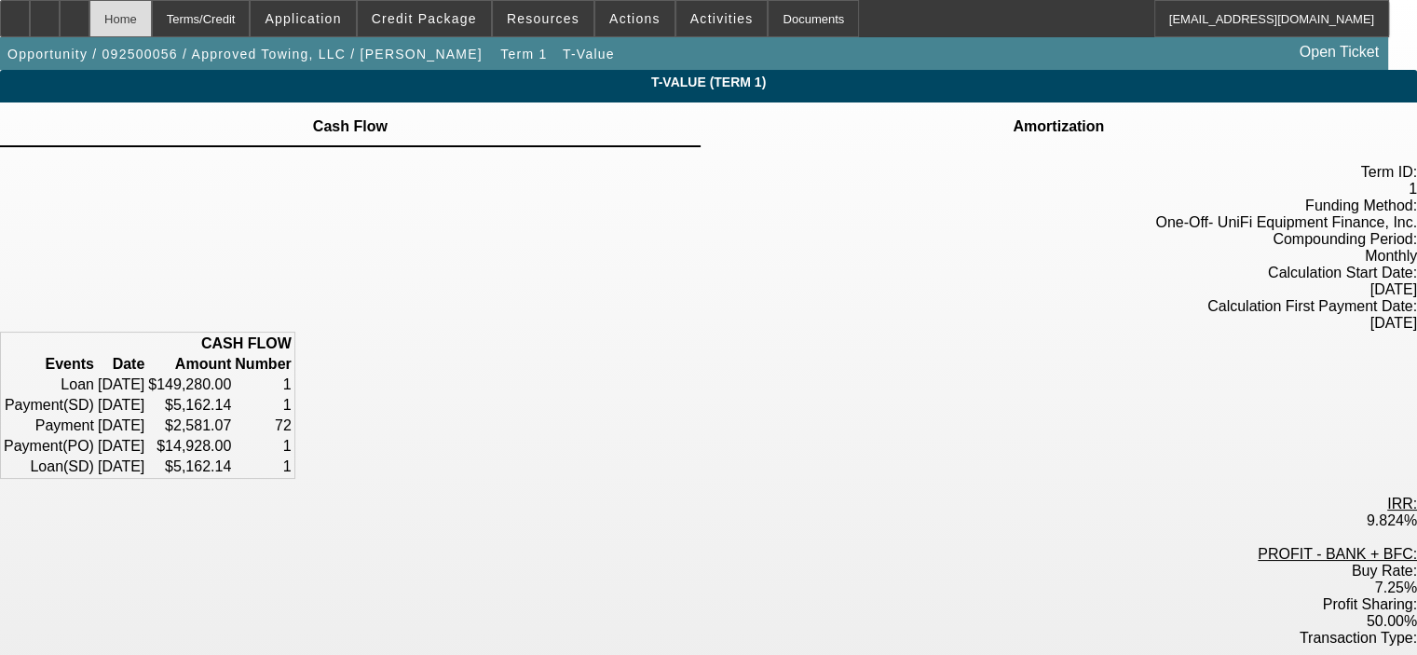
click at [147, 12] on div "Home" at bounding box center [120, 18] width 62 height 37
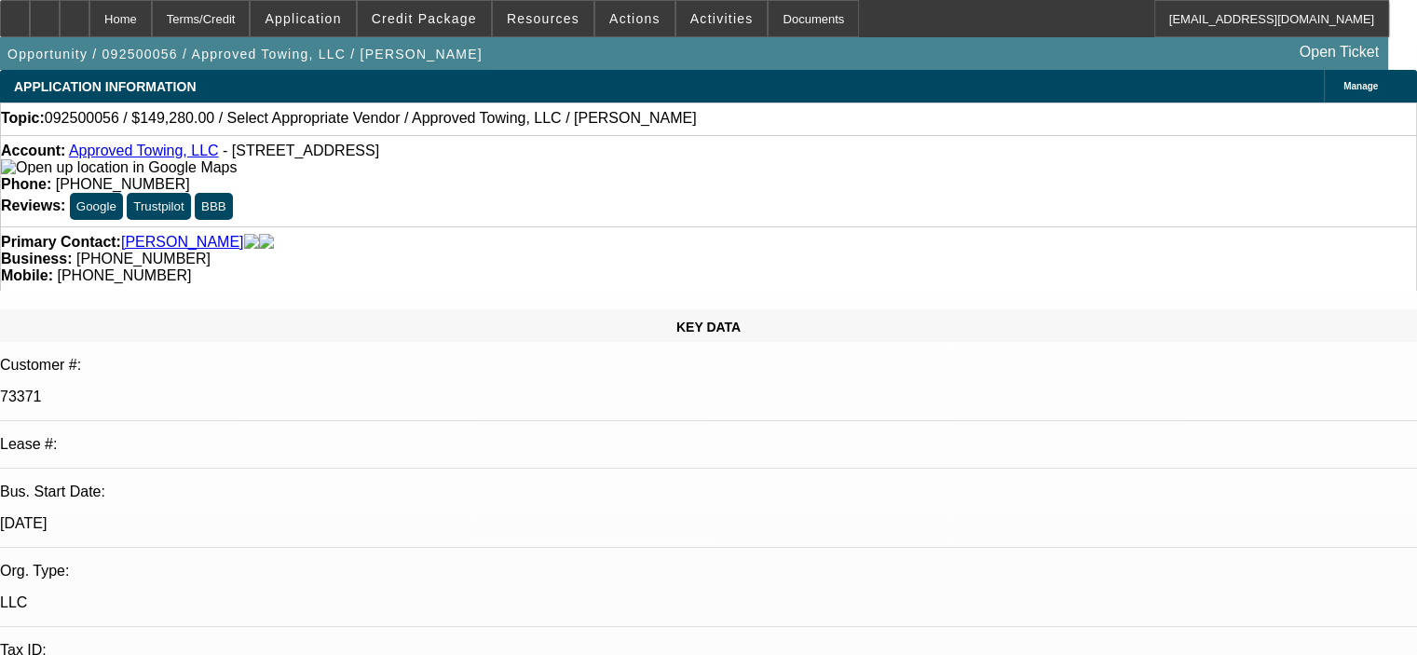
select select "0"
select select "2"
select select "0.1"
select select "4"
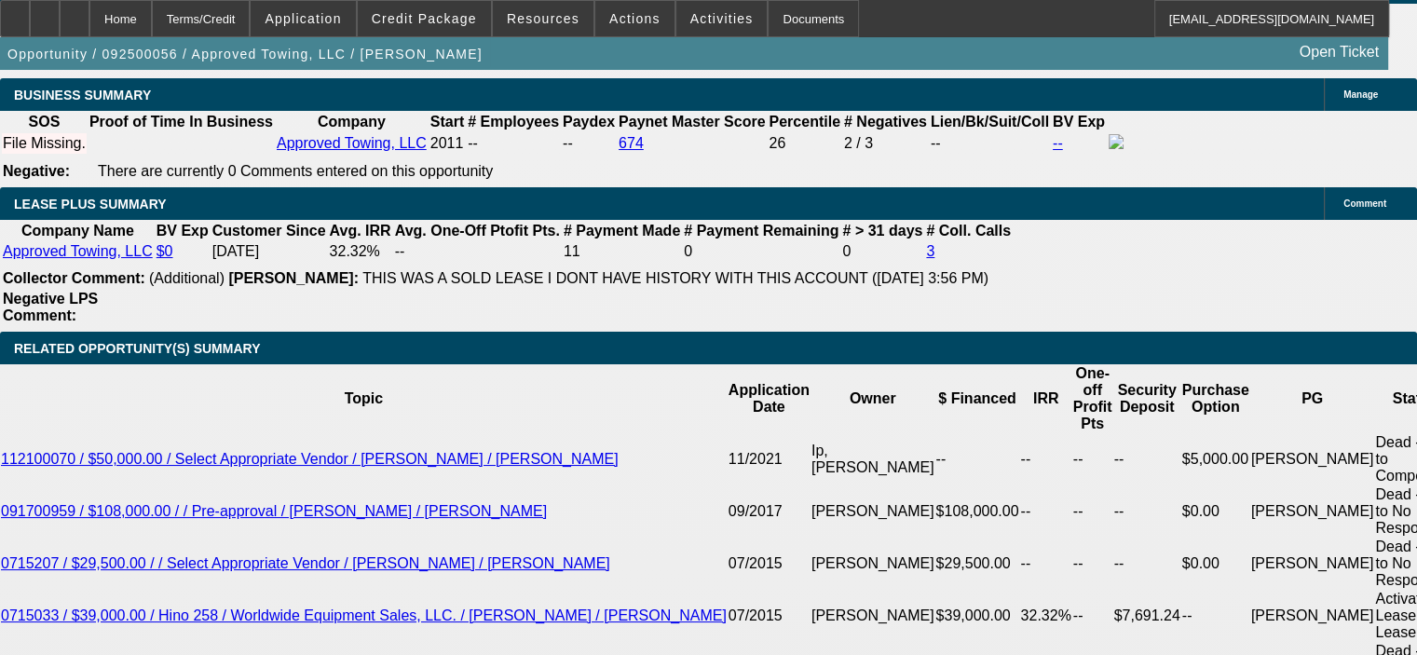
scroll to position [2960, 0]
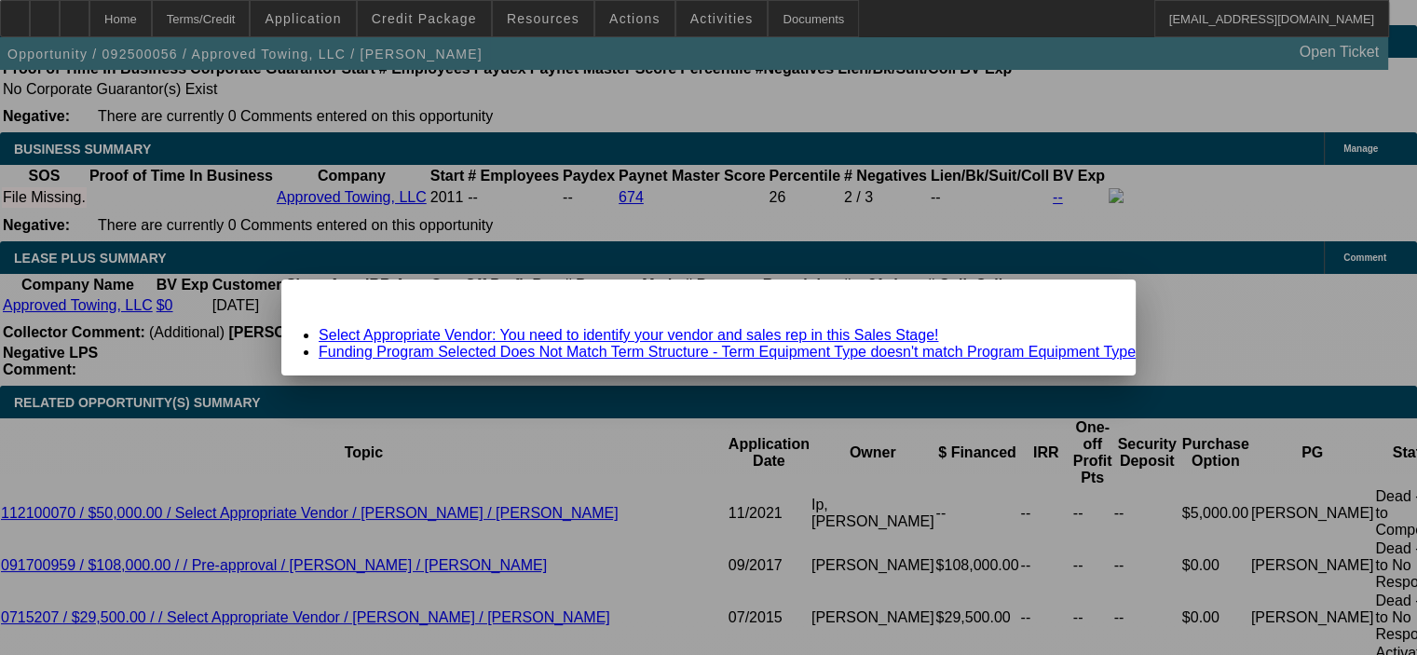
click at [1099, 301] on span "Close" at bounding box center [1111, 296] width 25 height 10
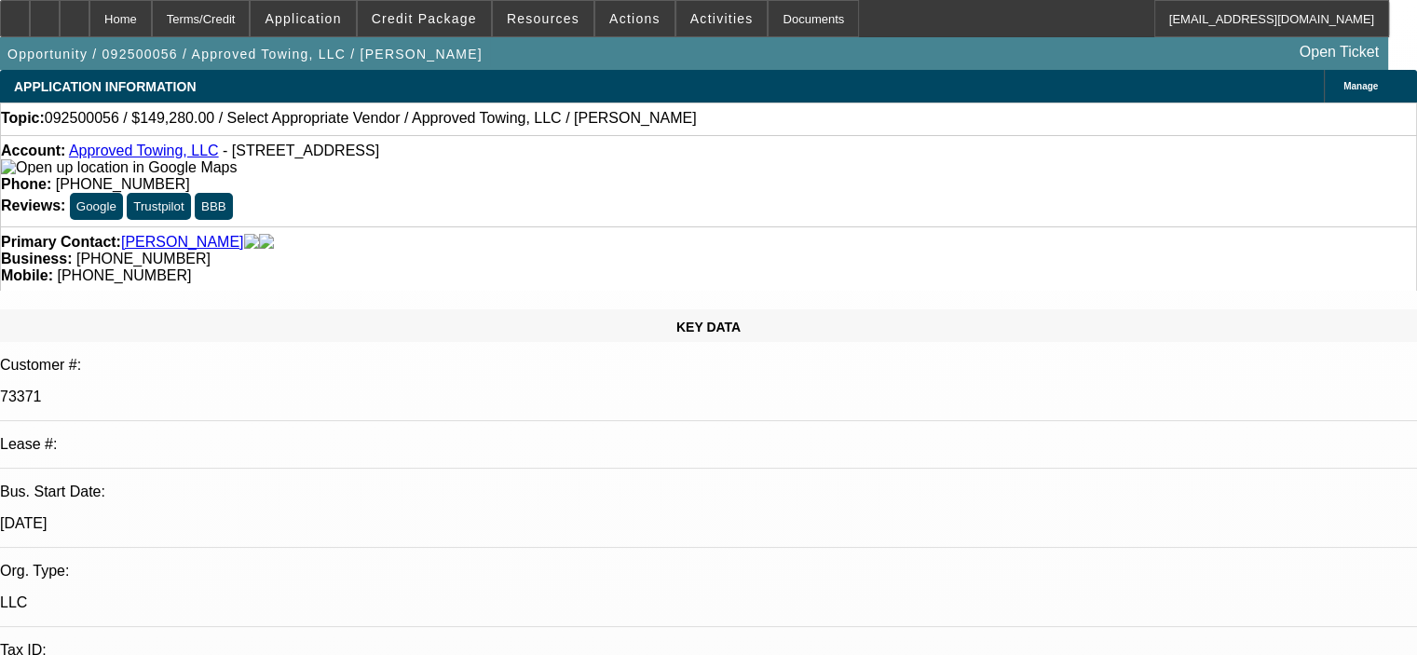
scroll to position [2960, 0]
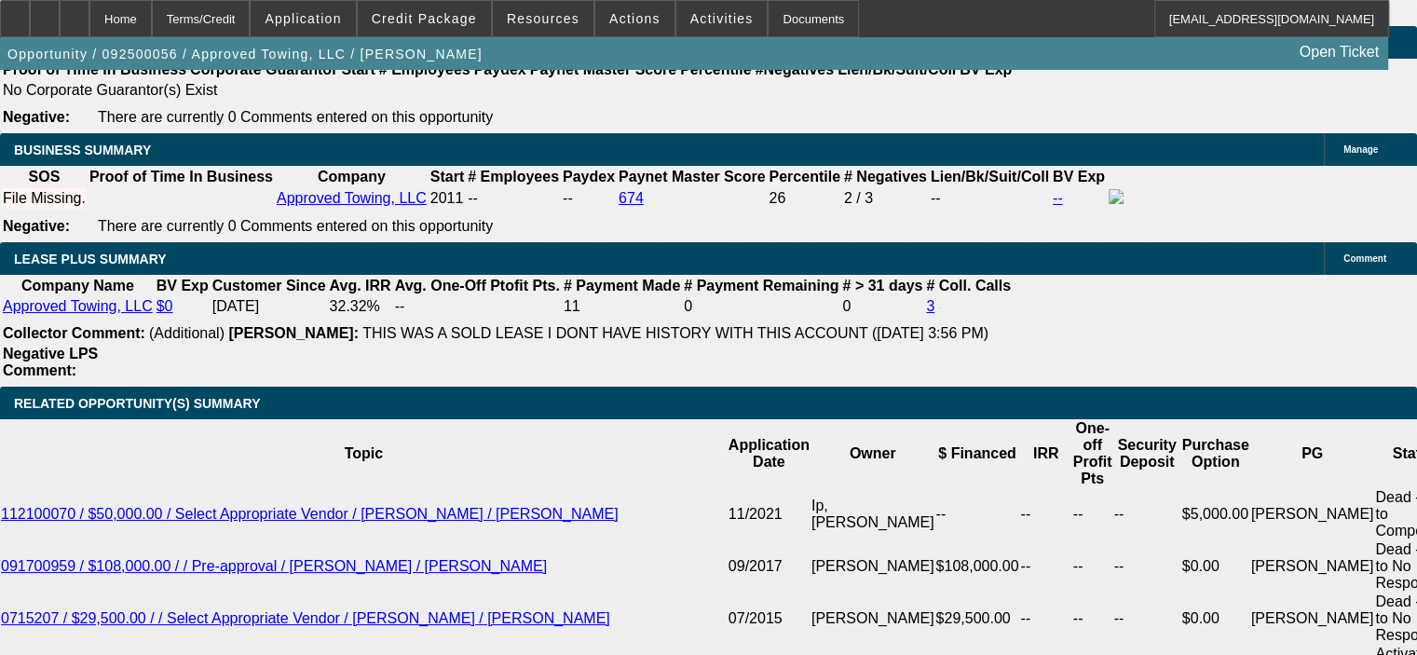
drag, startPoint x: 565, startPoint y: 412, endPoint x: 335, endPoint y: 439, distance: 231.7
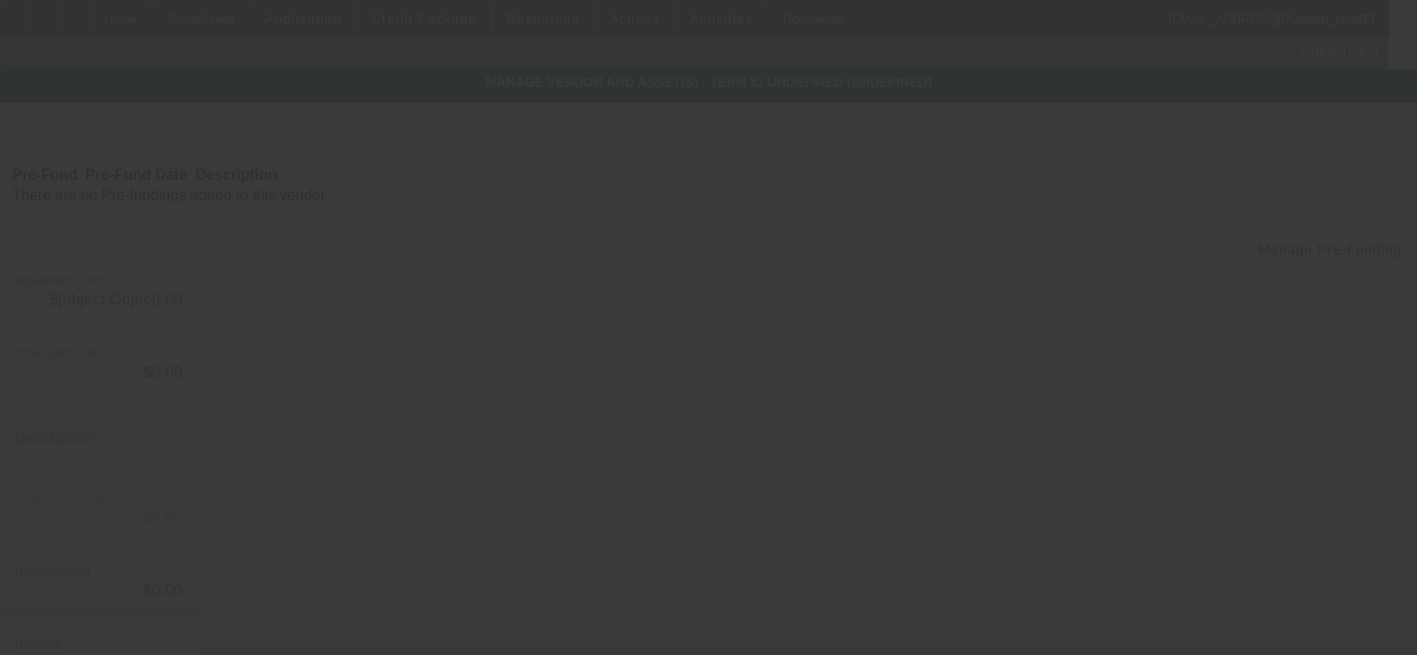
type input "$149,280.00"
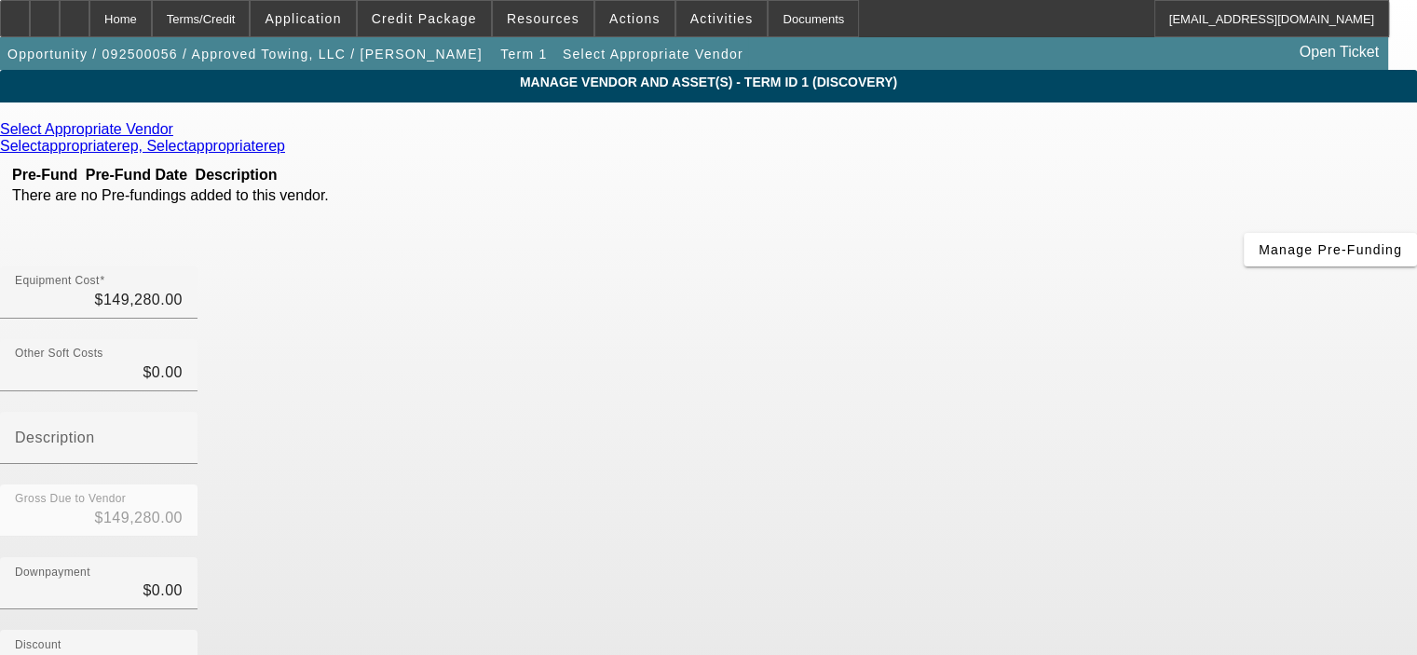
click at [178, 135] on icon at bounding box center [178, 129] width 0 height 16
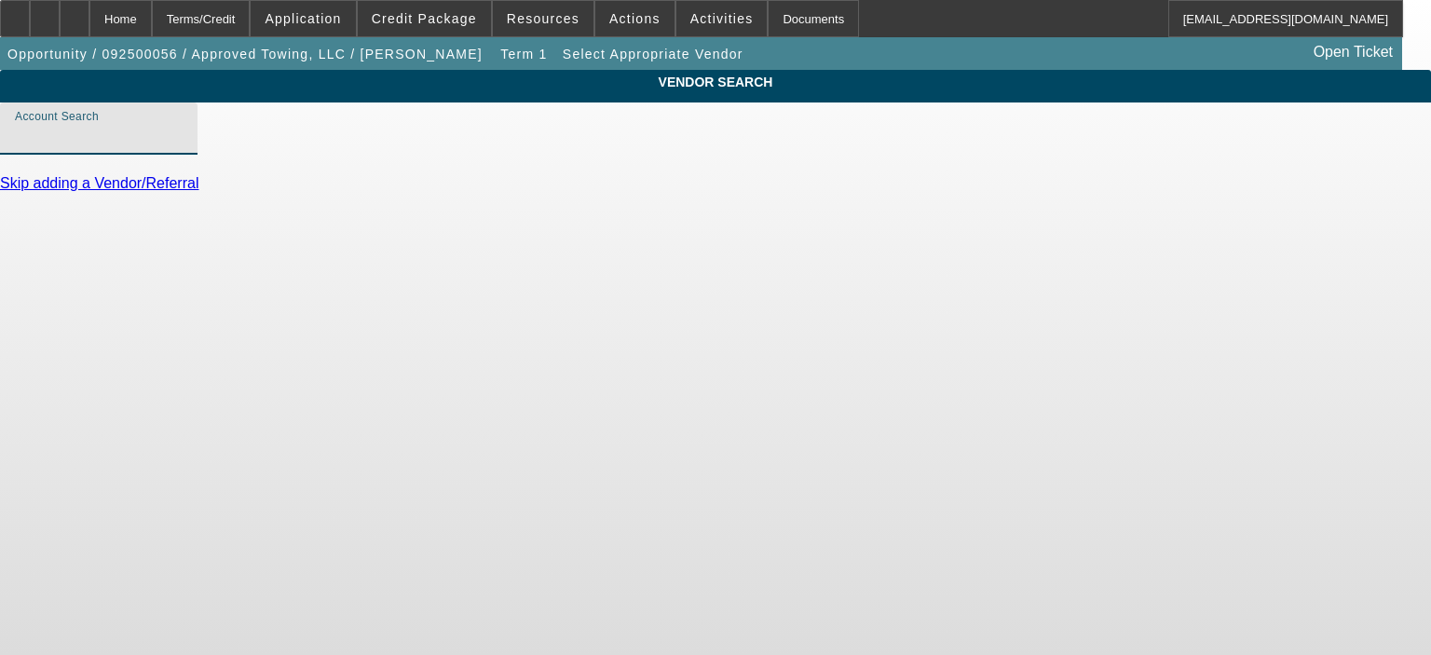
click at [183, 147] on input "Account Search" at bounding box center [99, 136] width 168 height 22
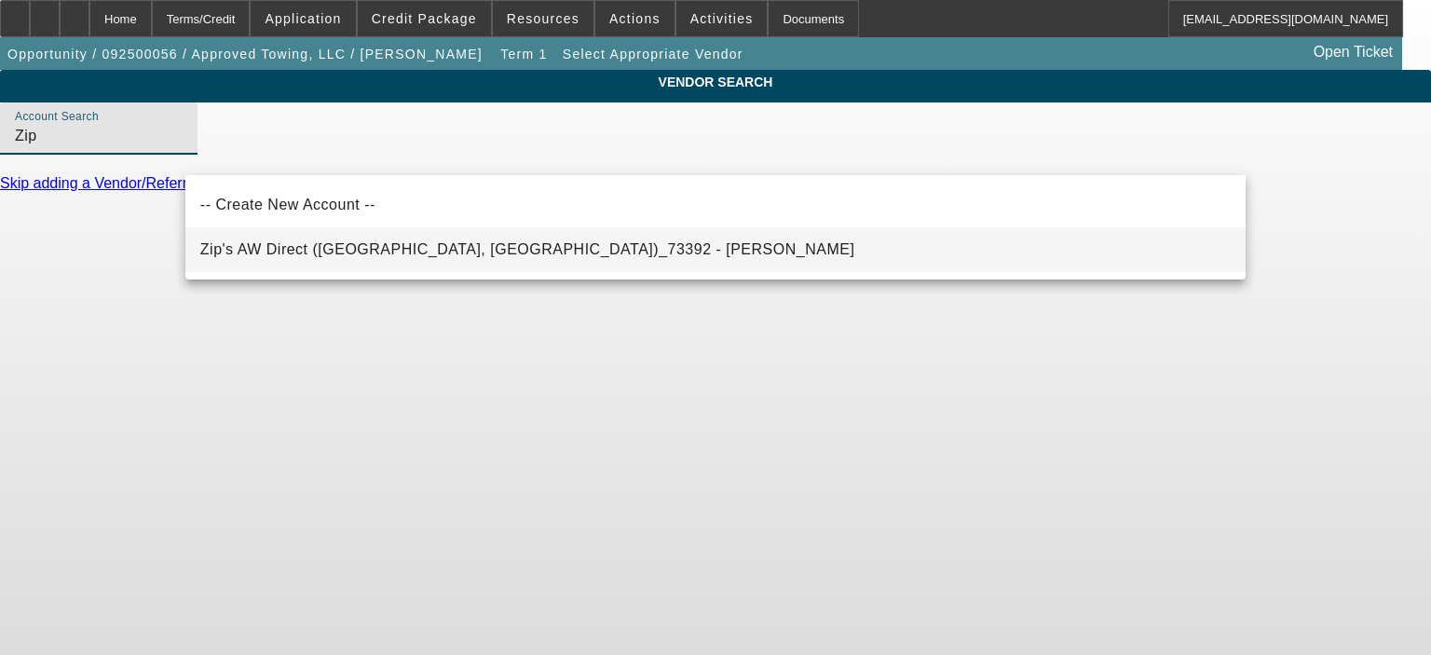
click at [356, 249] on span "Zip's AW Direct (New Hampton, IA)_73392 - Rottinghaus, Paul" at bounding box center [527, 249] width 655 height 16
type input "Zip's AW Direct (New Hampton, IA)_73392 - Rottinghaus, Paul"
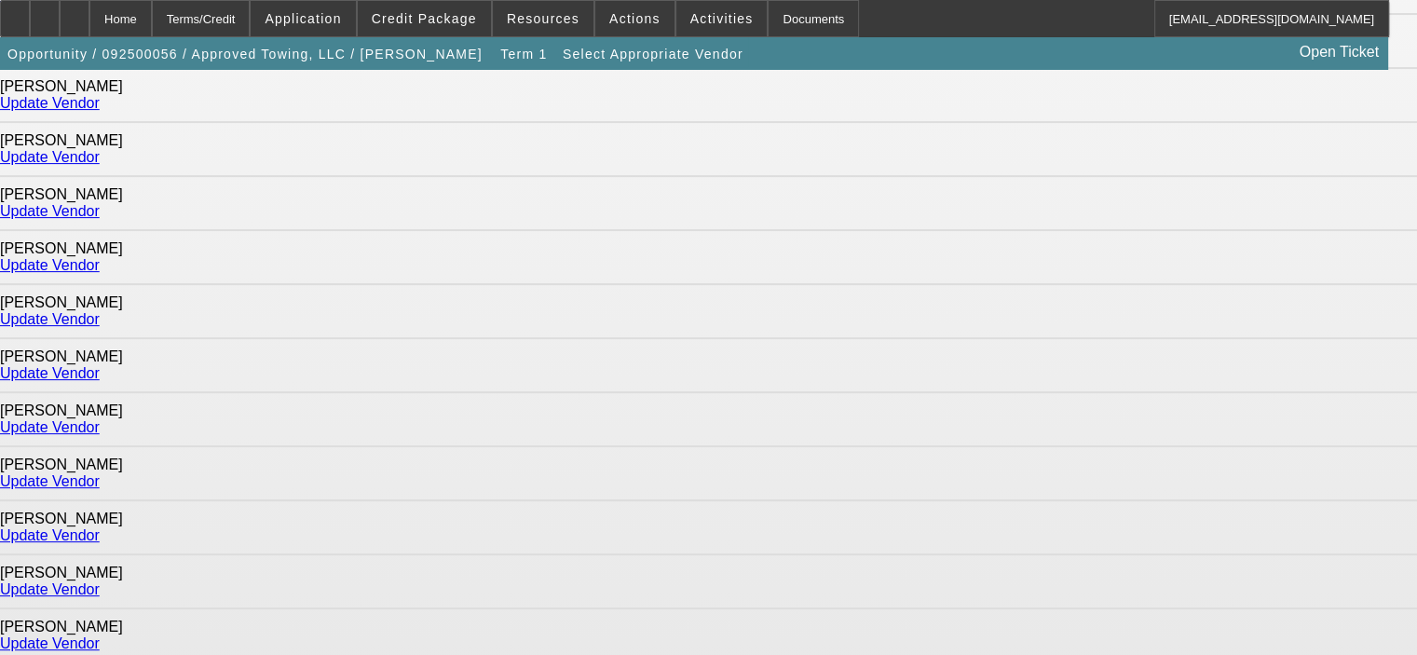
scroll to position [652, 0]
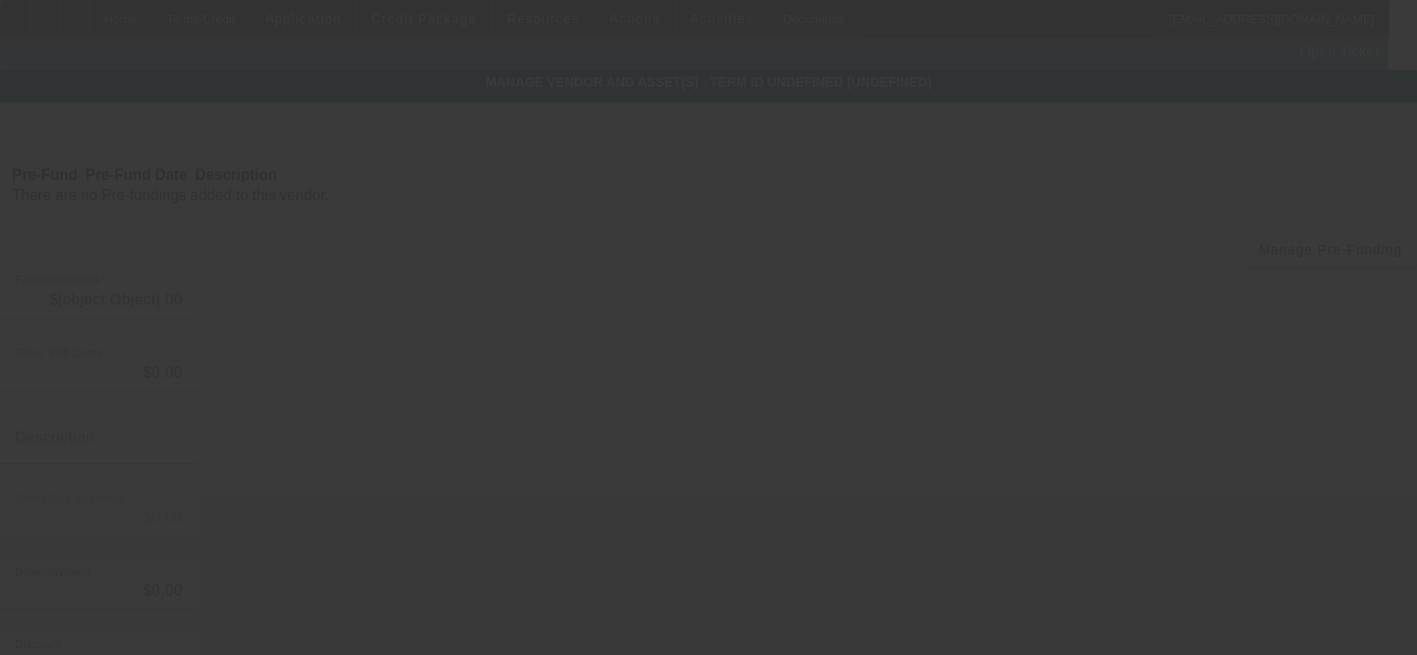
type input "$149,280.00"
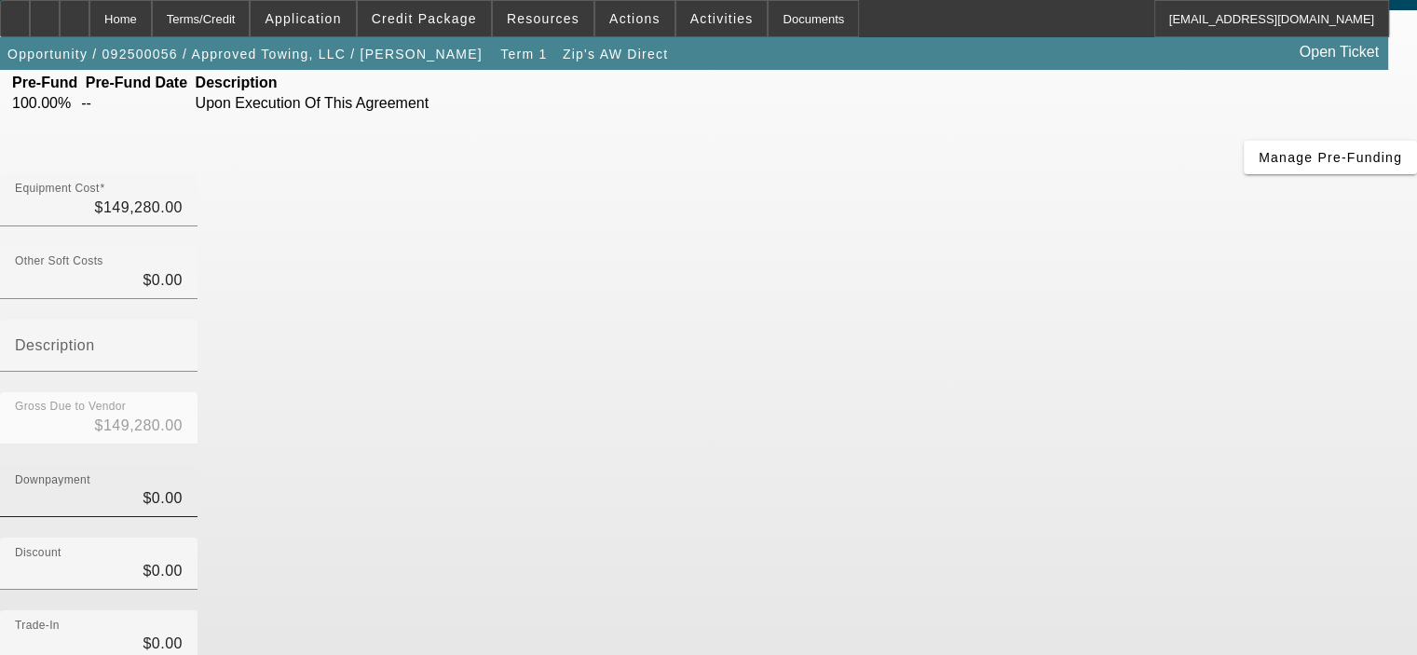
scroll to position [93, 0]
drag, startPoint x: 886, startPoint y: 286, endPoint x: 1041, endPoint y: 282, distance: 155.6
click at [1041, 464] on div "Downpayment 0" at bounding box center [708, 500] width 1417 height 73
type input "2"
type input "$2.00"
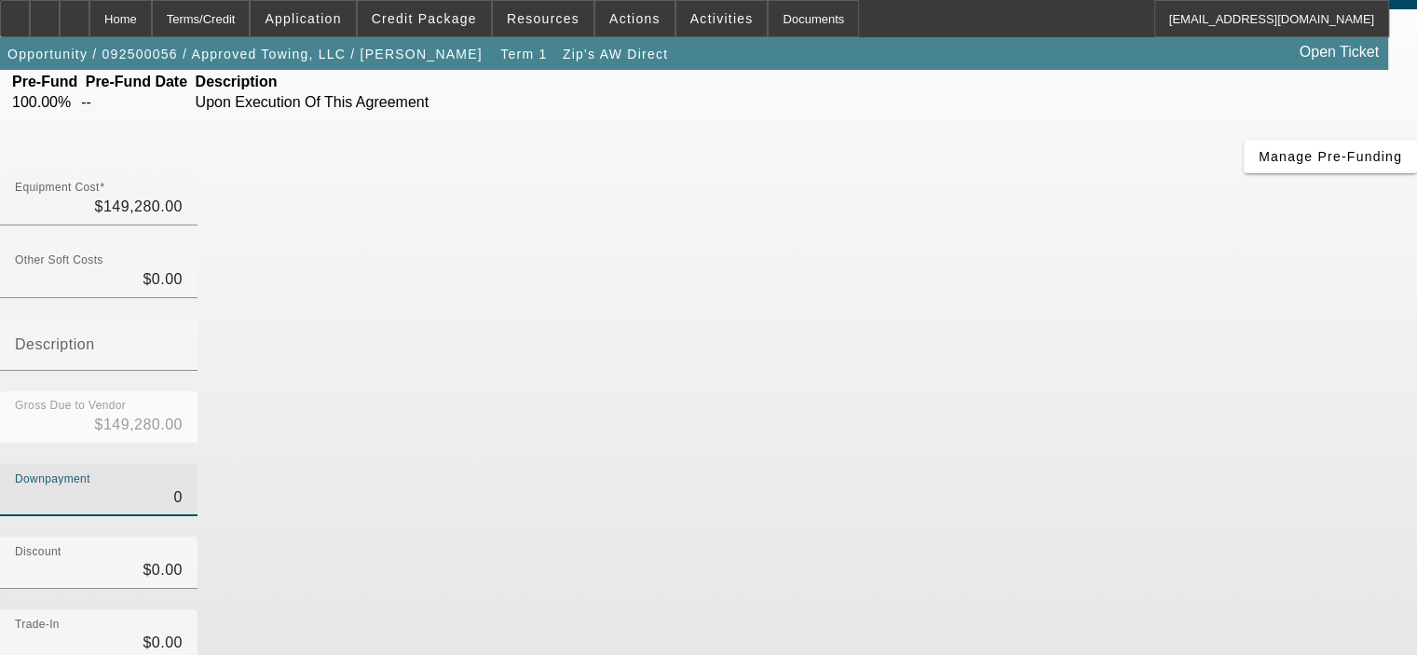
type input "$149,278.00"
type input "20"
type input "$20.00"
type input "$149,260.00"
type input "200"
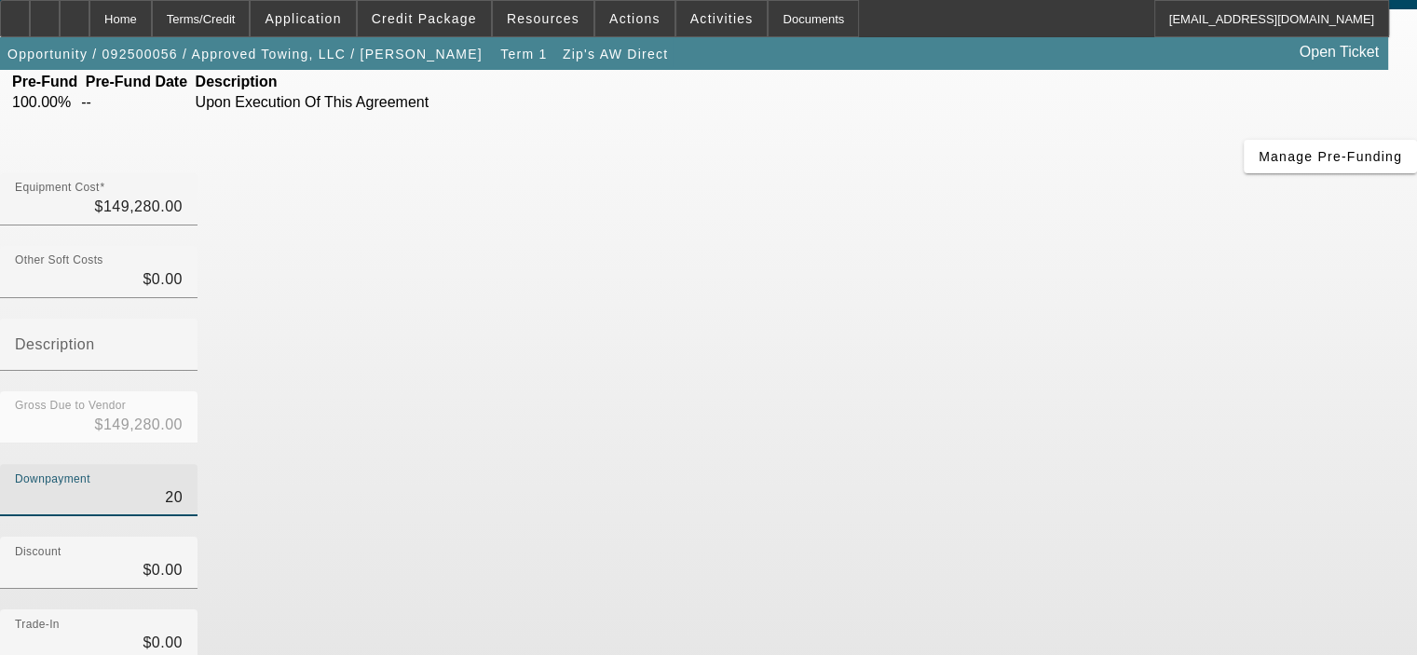
type input "$200.00"
type input "$149,080.00"
type input "2000"
type input "$2,000.00"
type input "$147,280.00"
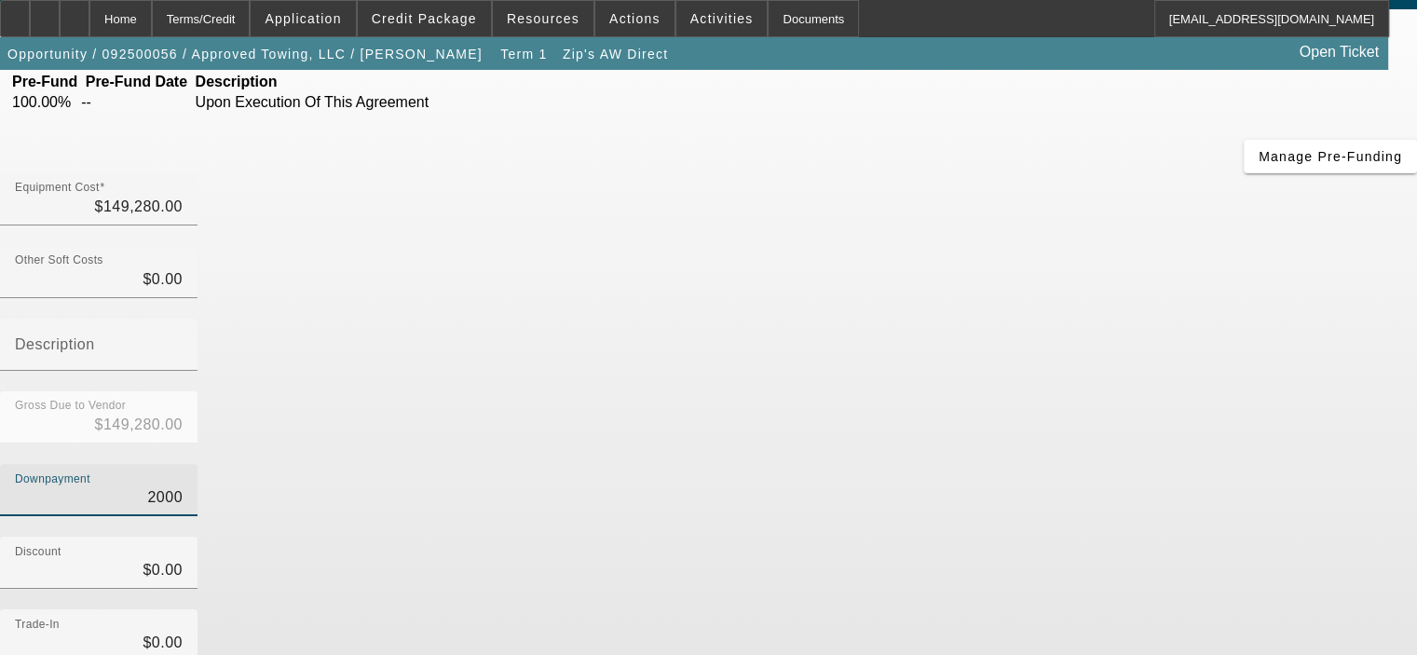
type input "$2,000.00"
click at [1082, 609] on div "Trade-In $0.00" at bounding box center [708, 645] width 1417 height 73
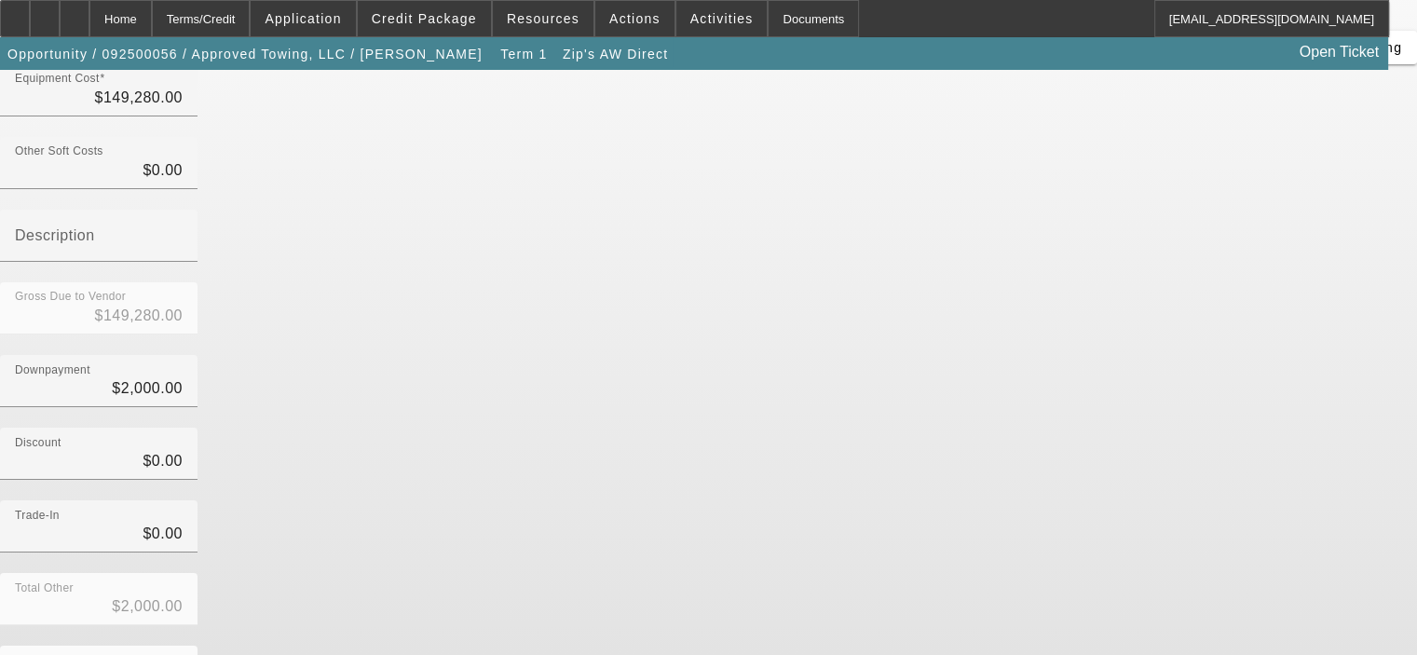
scroll to position [206, 0]
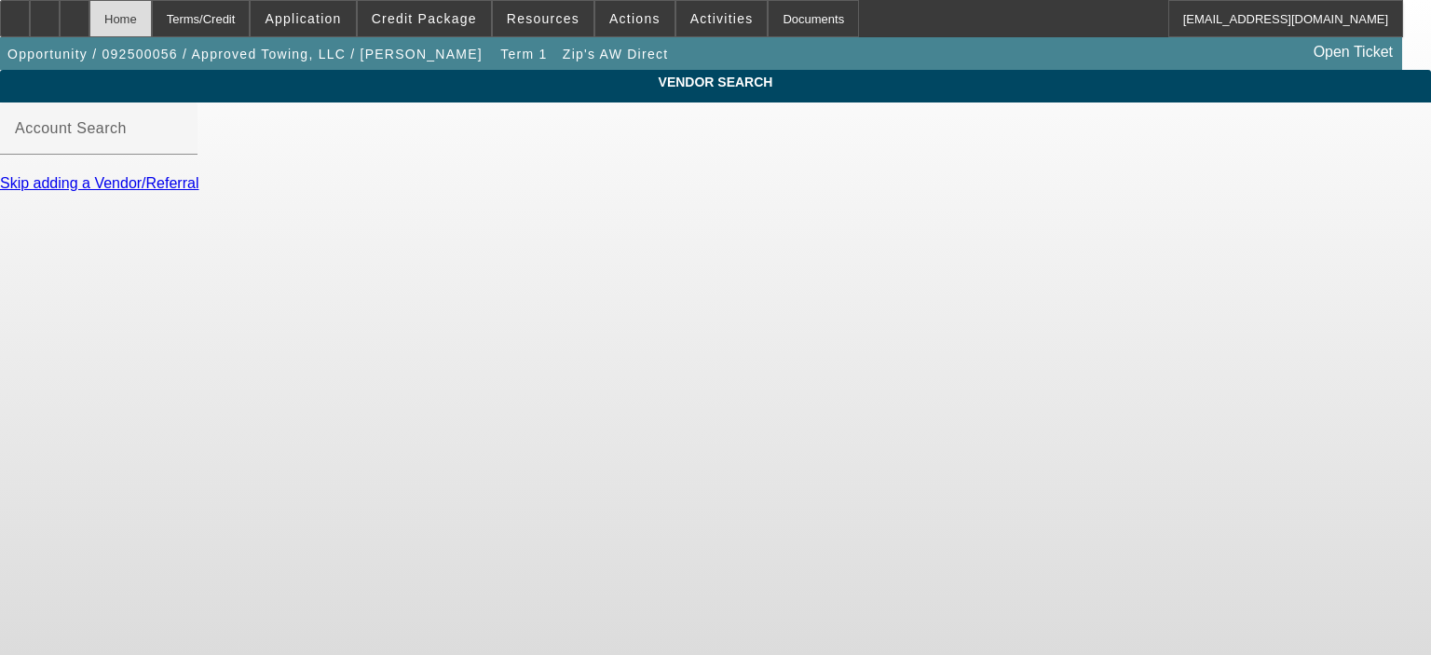
click at [152, 20] on div "Home" at bounding box center [120, 18] width 62 height 37
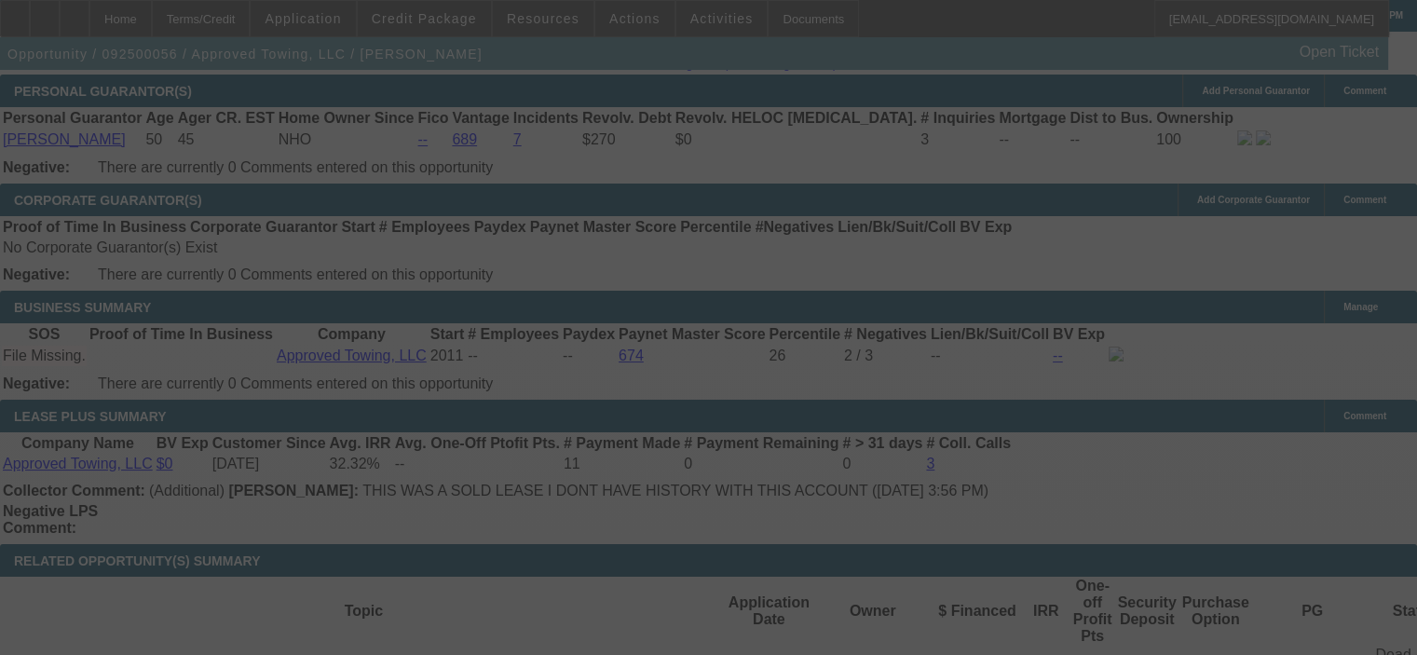
scroll to position [3074, 0]
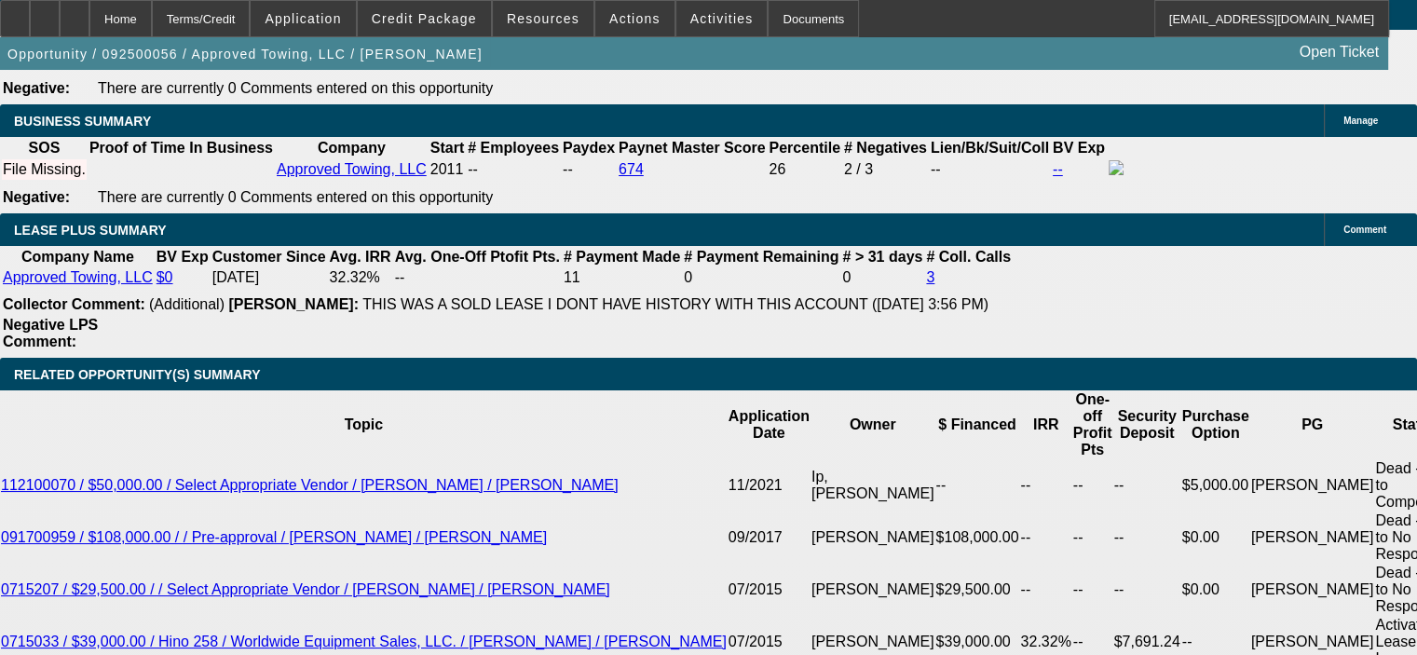
select select "0"
select select "2"
select select "0.1"
select select "4"
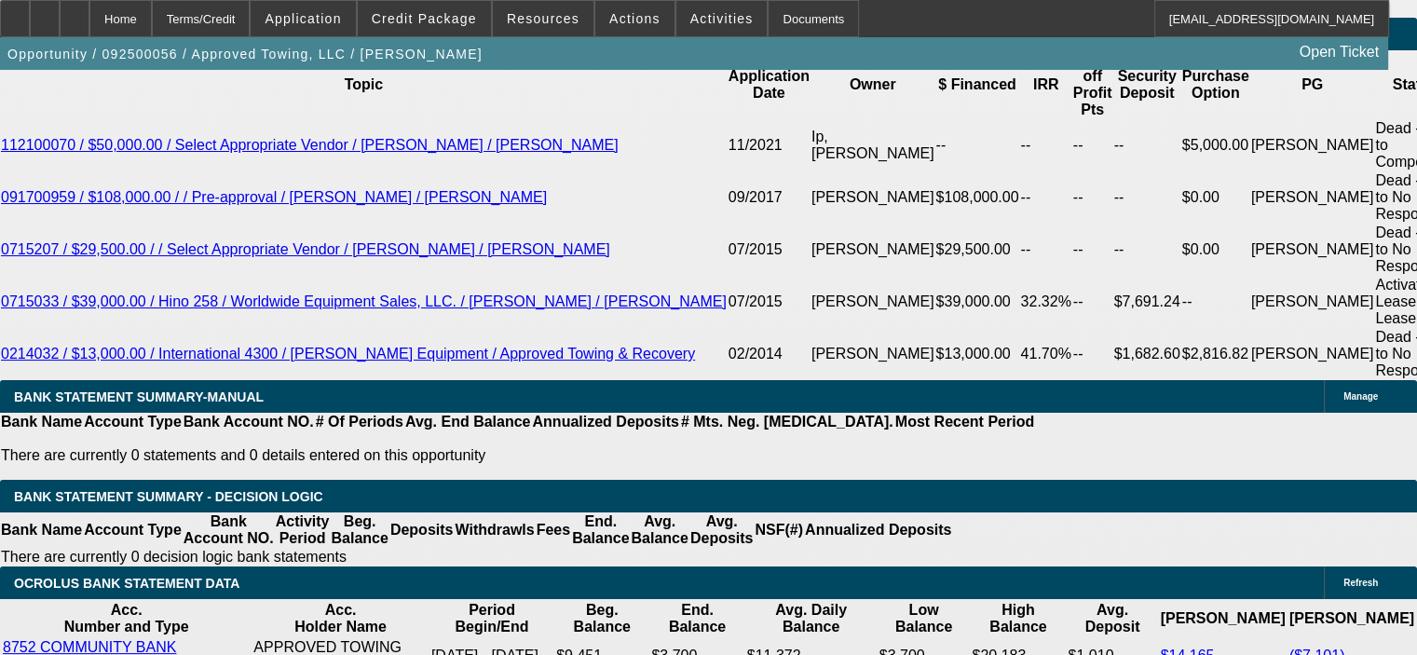
scroll to position [3306, 0]
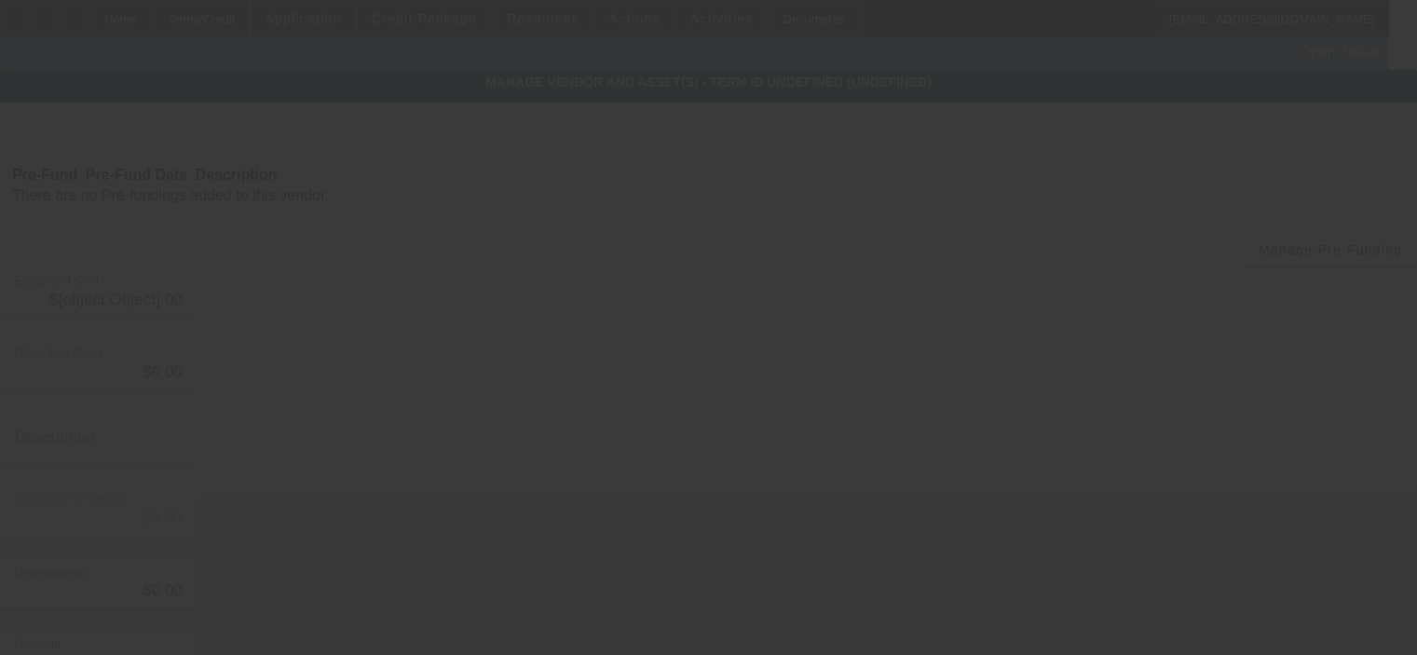
type input "$149,280.00"
type input "$2,000.00"
type input "$147,280.00"
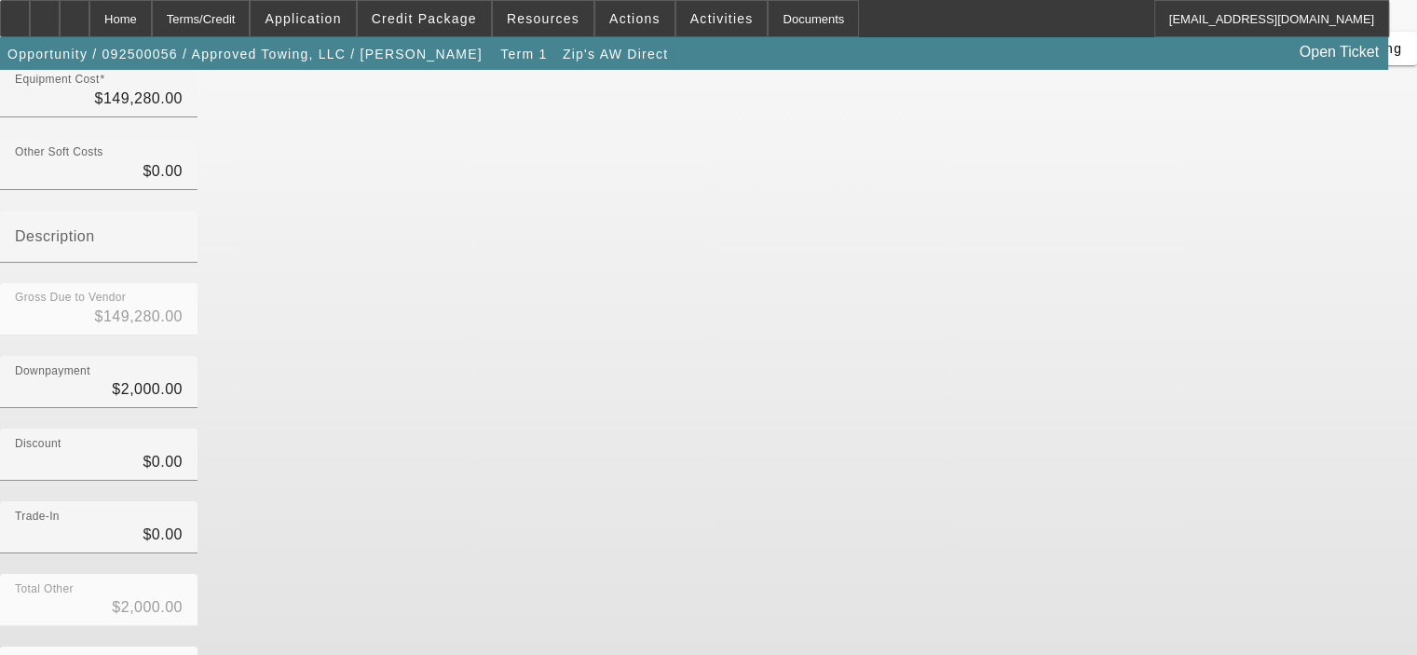
scroll to position [206, 0]
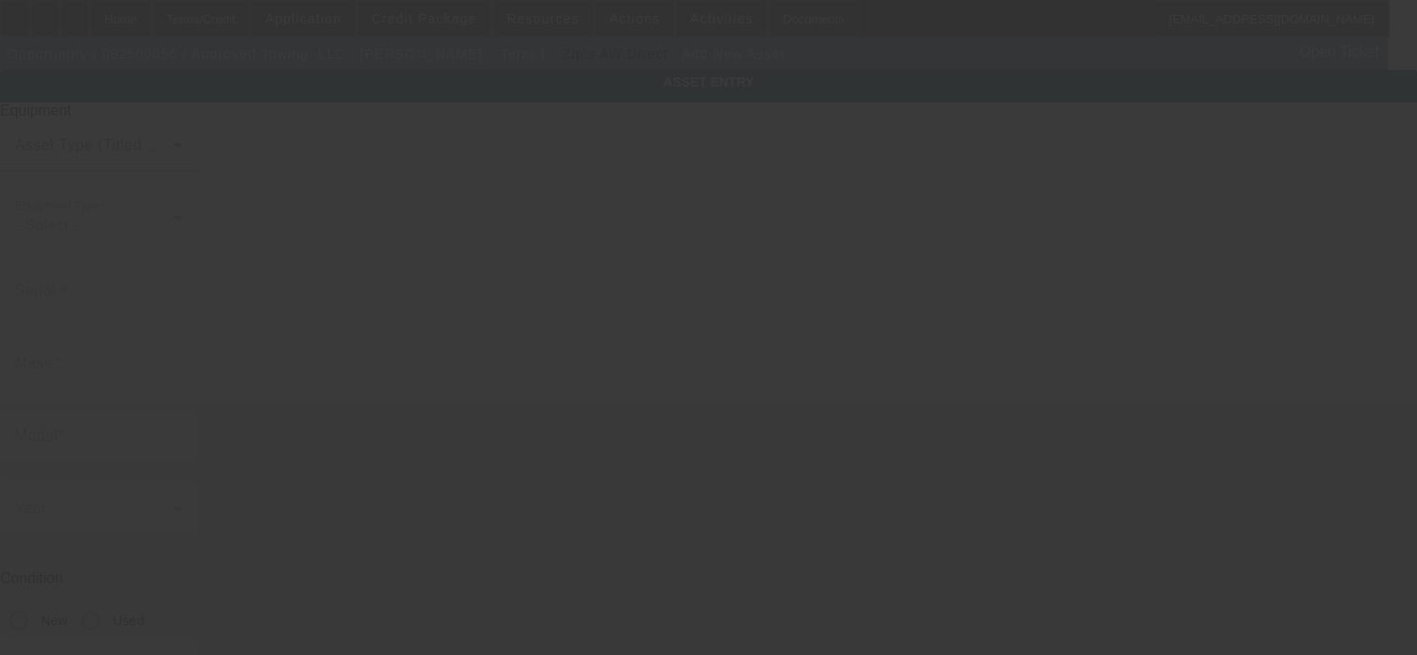
type input "144 Roundhouse Rd"
type input "Oneonta"
type input "13820"
type input "Otsego"
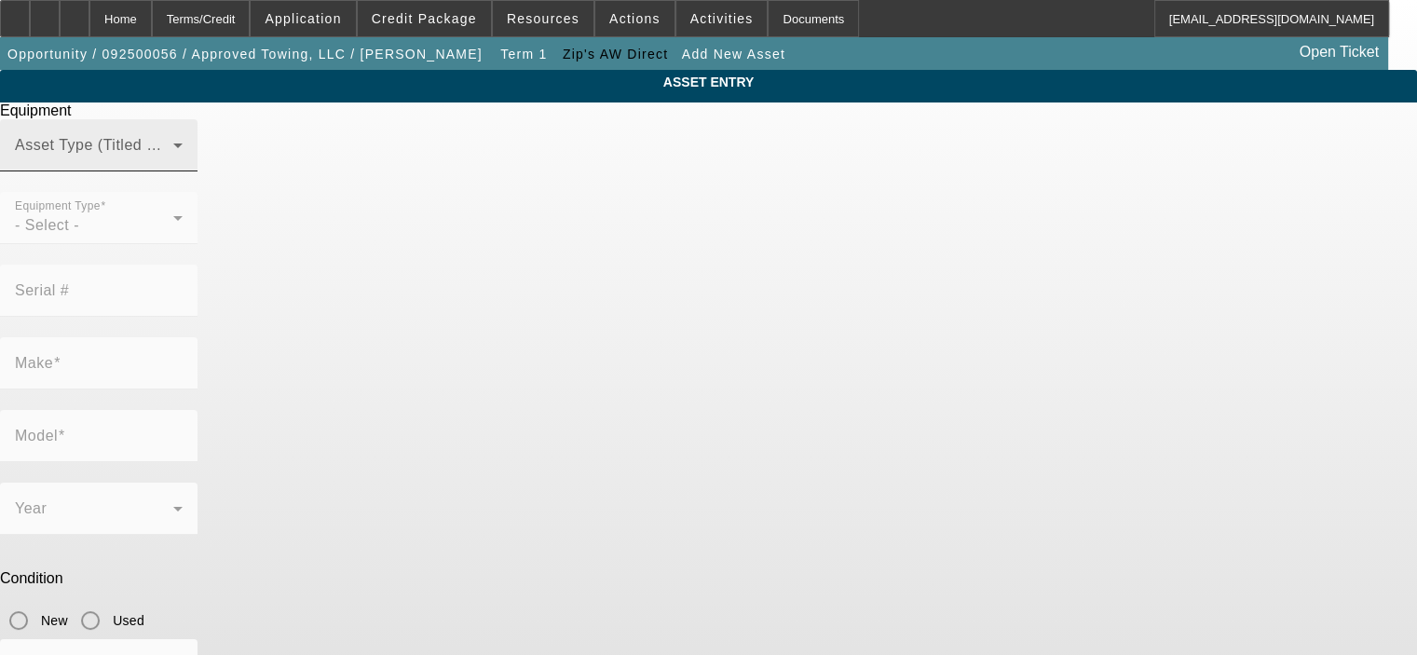
click at [183, 171] on div "Asset Type (Titled or Non-Titled)" at bounding box center [99, 145] width 168 height 52
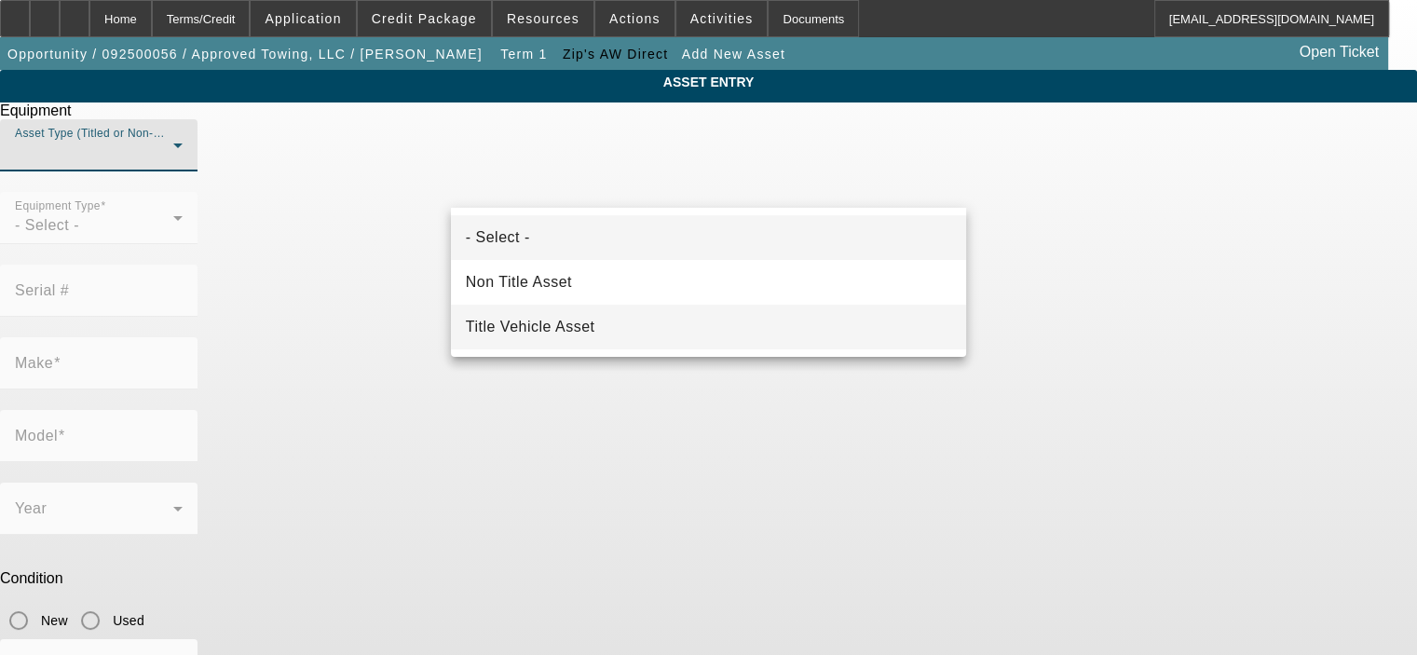
click at [730, 316] on mat-option "Title Vehicle Asset" at bounding box center [708, 327] width 515 height 45
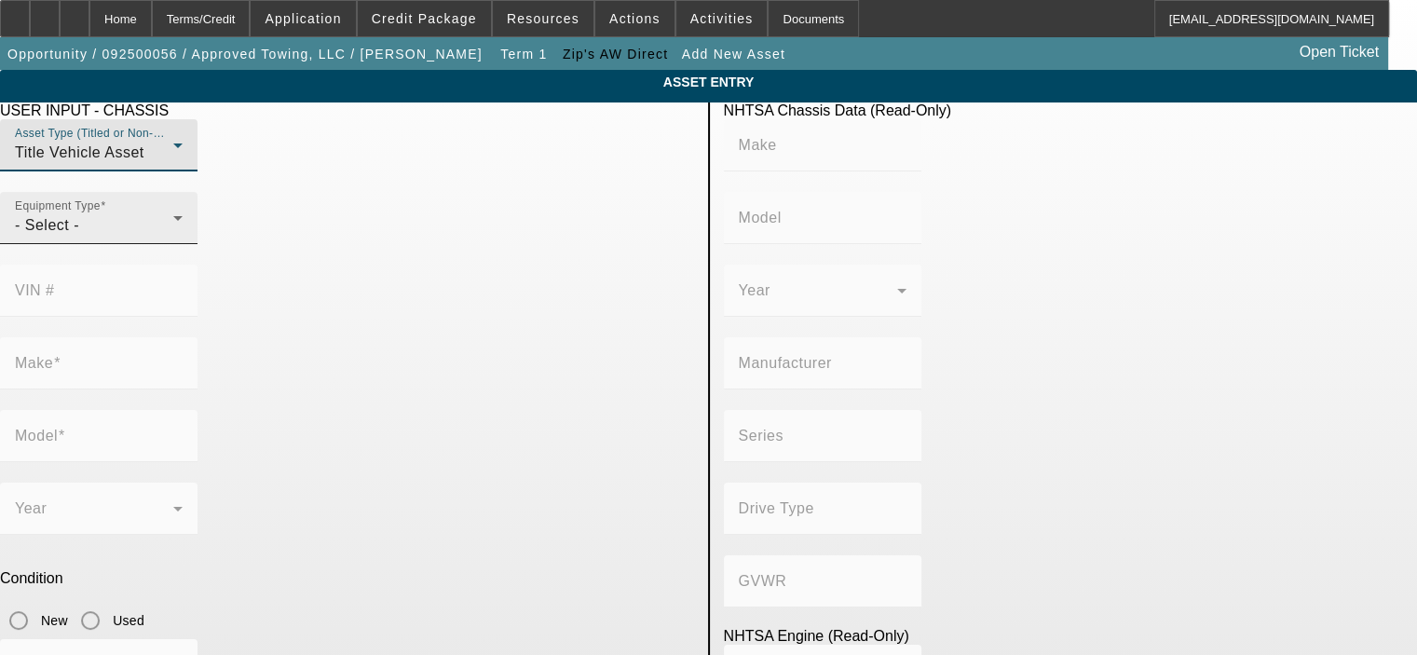
click at [173, 237] on div "- Select -" at bounding box center [94, 225] width 158 height 22
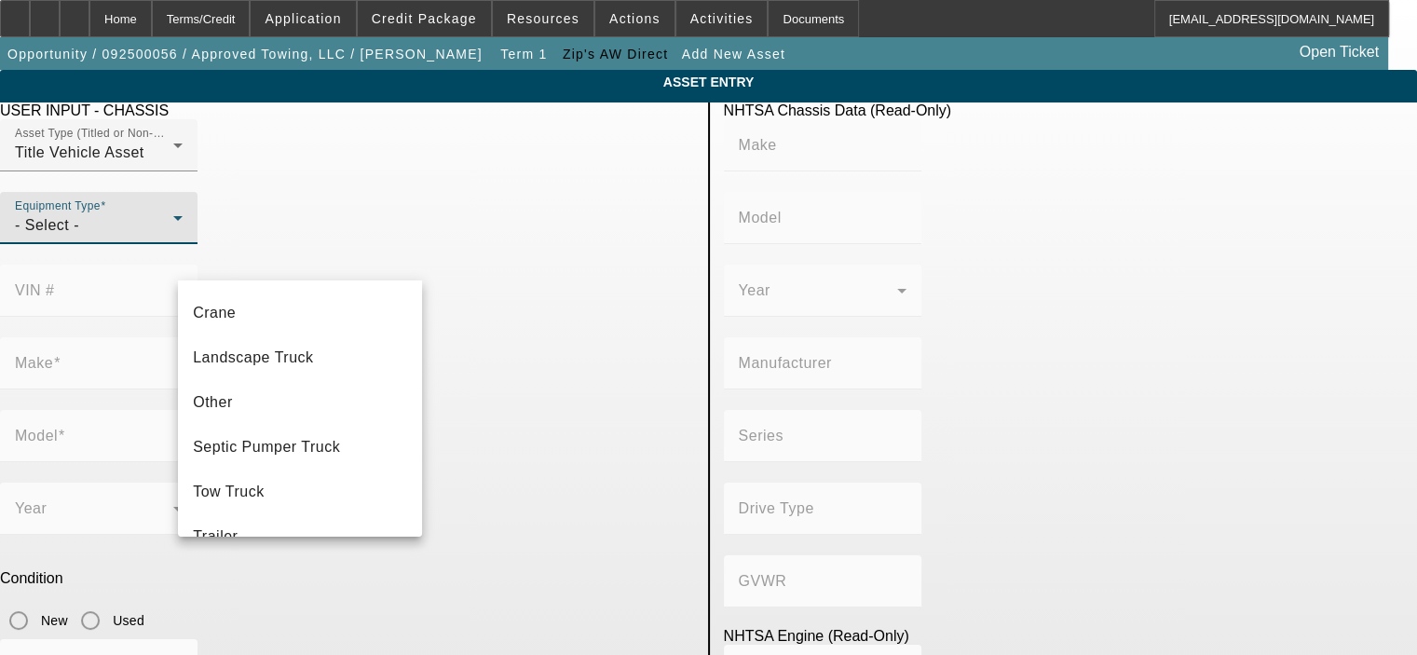
scroll to position [205, 0]
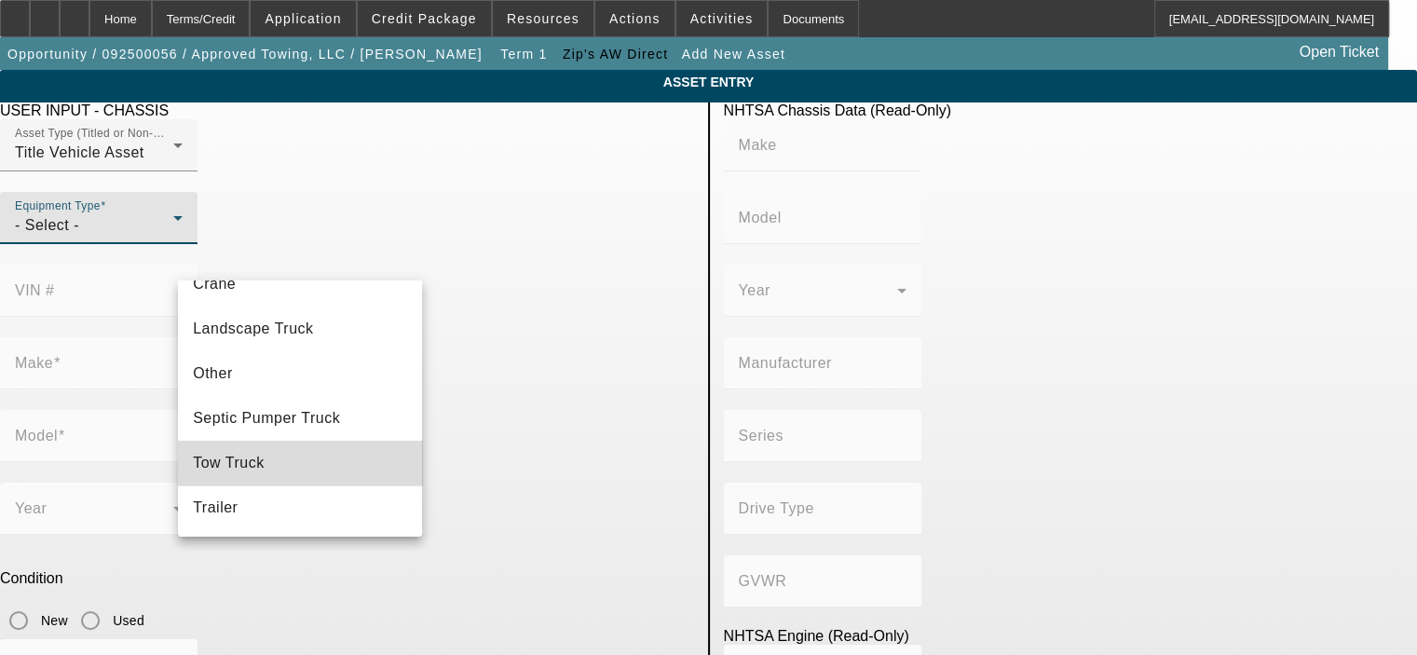
click at [343, 466] on mat-option "Tow Truck" at bounding box center [300, 463] width 244 height 45
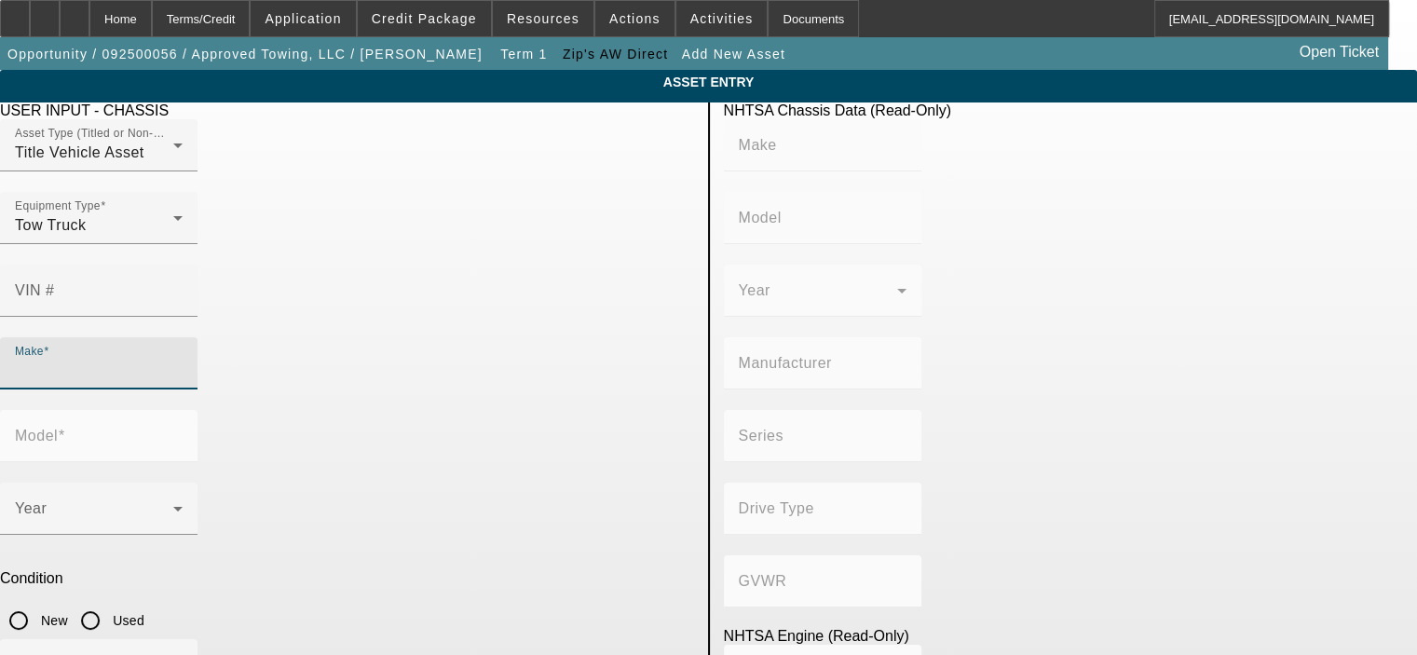
click at [183, 360] on input "Make" at bounding box center [99, 371] width 168 height 22
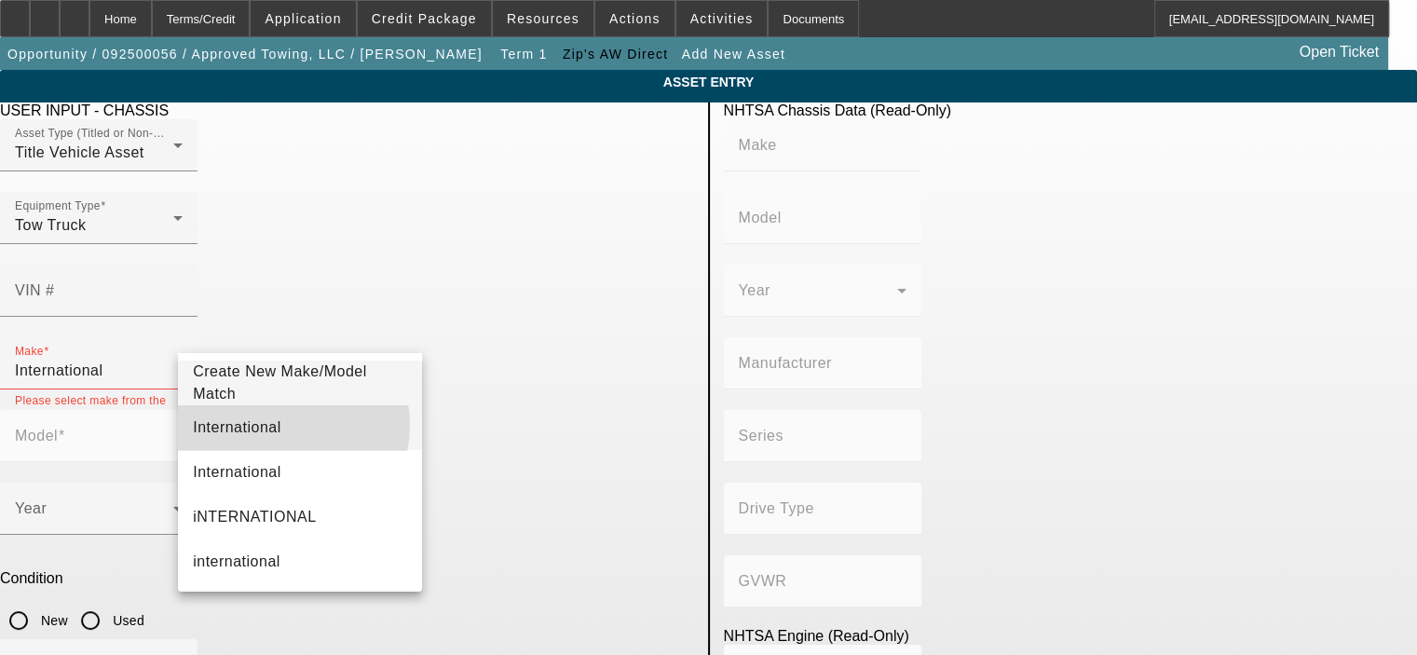
click at [275, 425] on mat-option "International" at bounding box center [300, 427] width 244 height 45
type input "International"
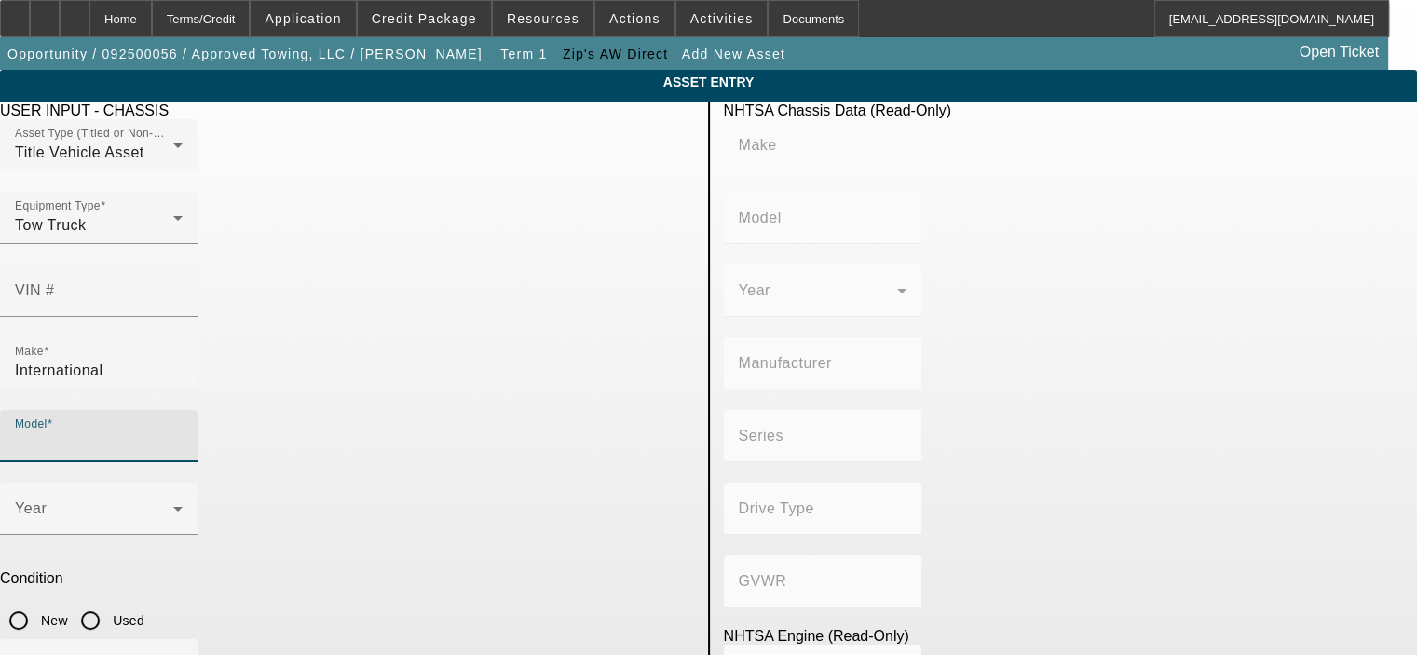
click at [183, 432] on input "Model" at bounding box center [99, 443] width 168 height 22
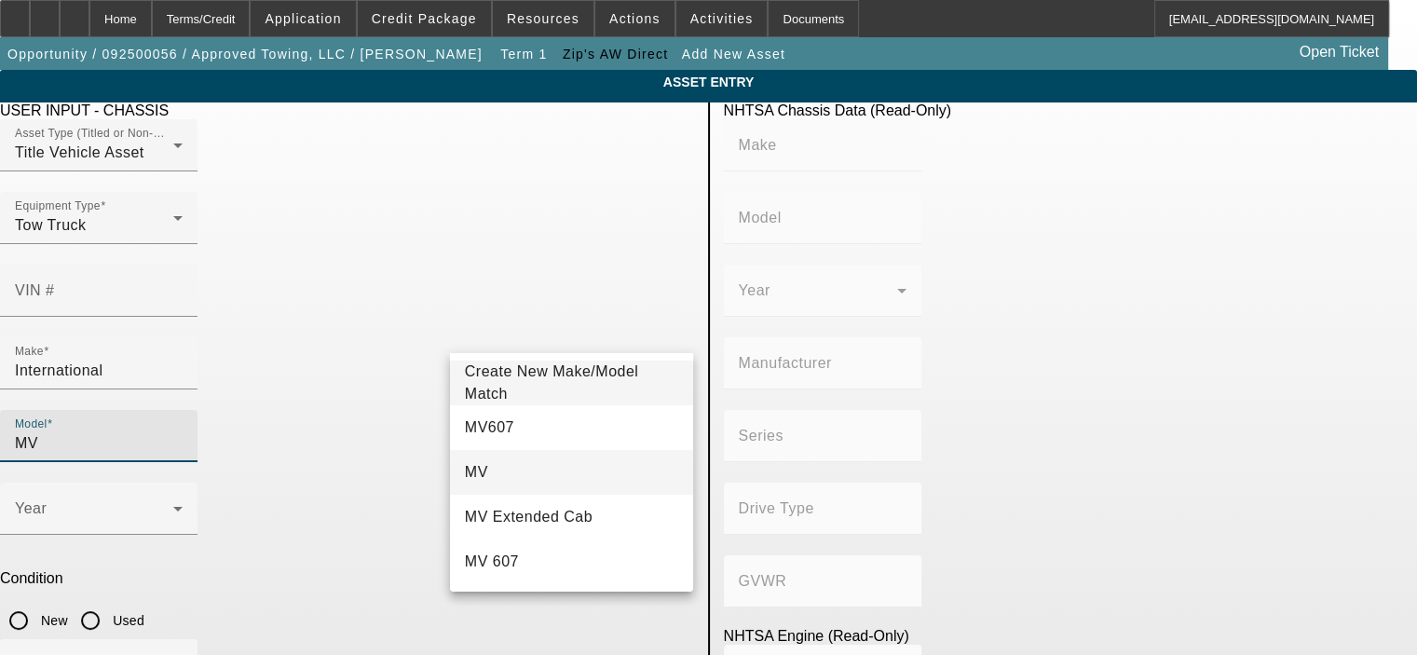
type input "MV"
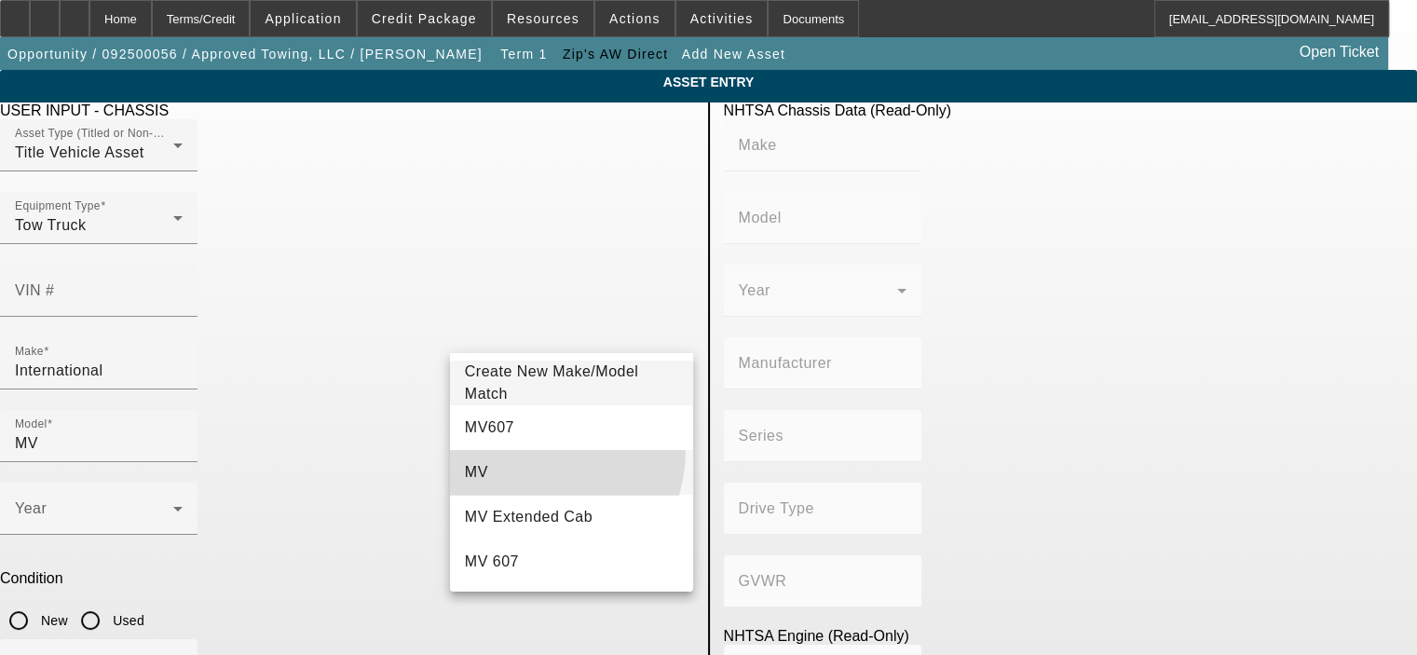
click at [527, 450] on mat-option "MV" at bounding box center [572, 472] width 244 height 45
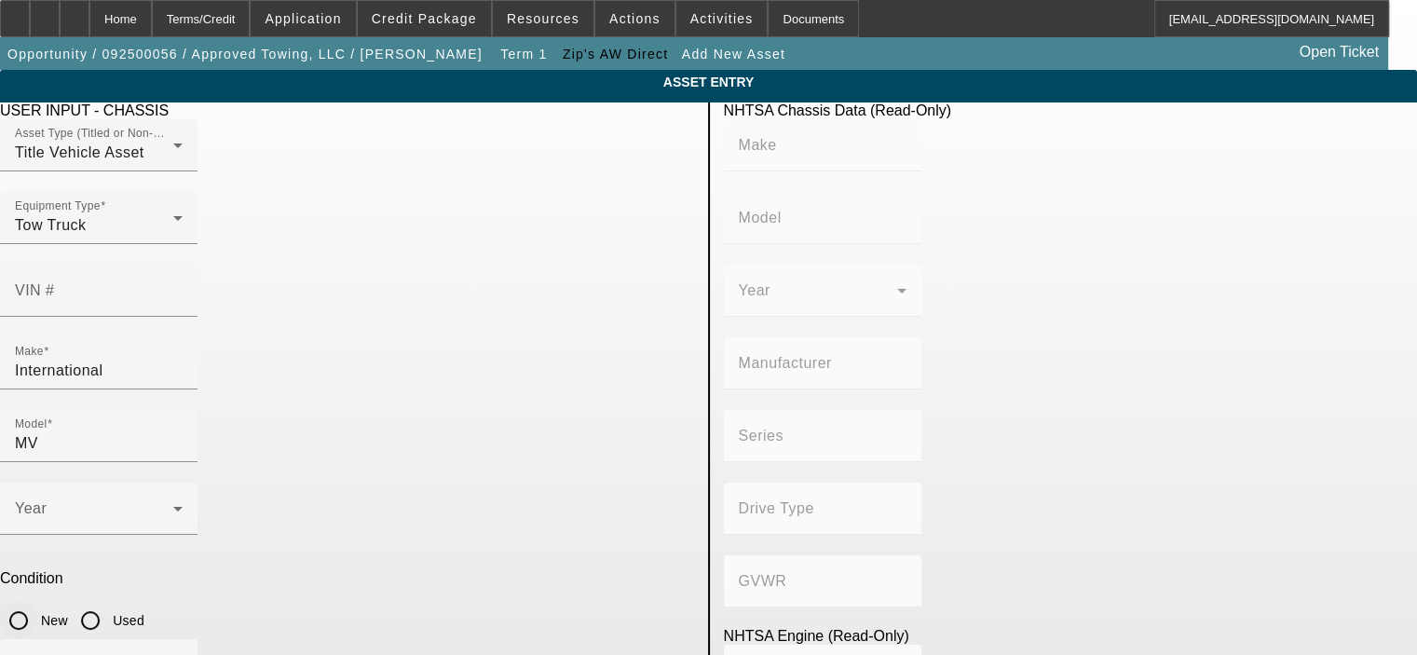
click at [37, 602] on input "New" at bounding box center [18, 620] width 37 height 37
radio input "true"
click at [173, 505] on span at bounding box center [94, 516] width 158 height 22
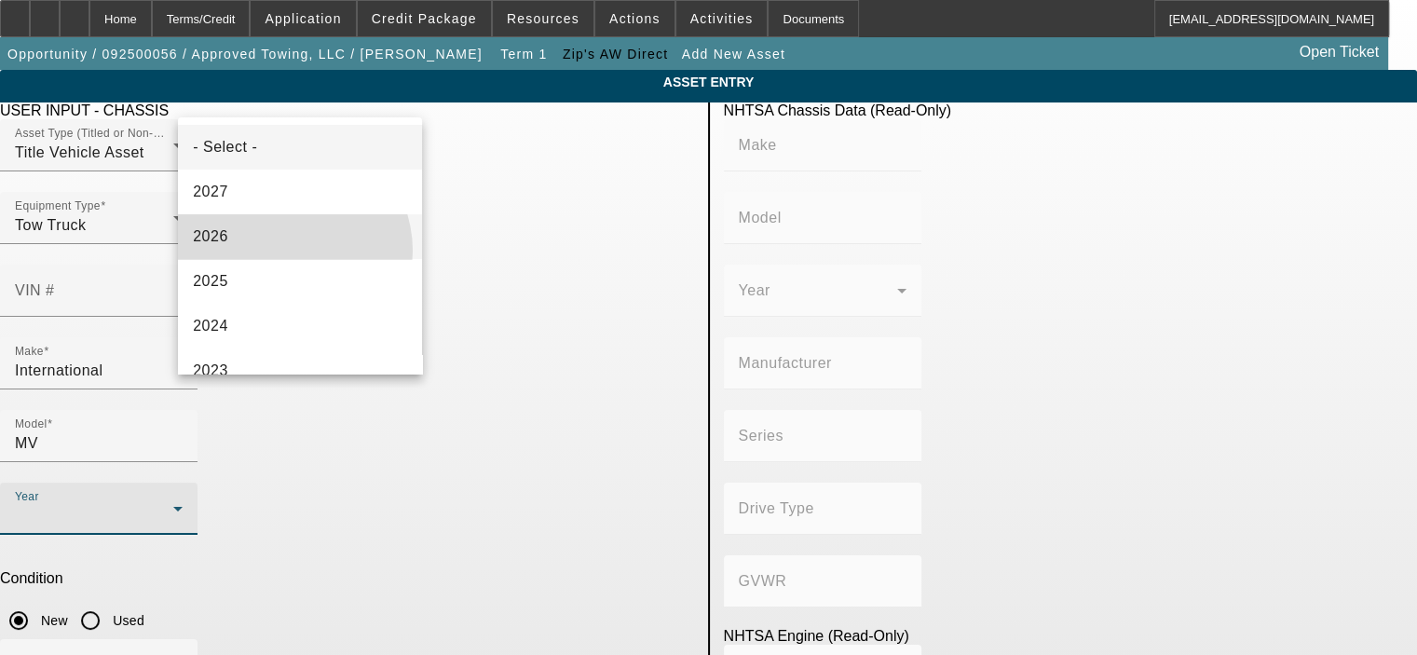
click at [287, 251] on mat-option "2026" at bounding box center [300, 236] width 244 height 45
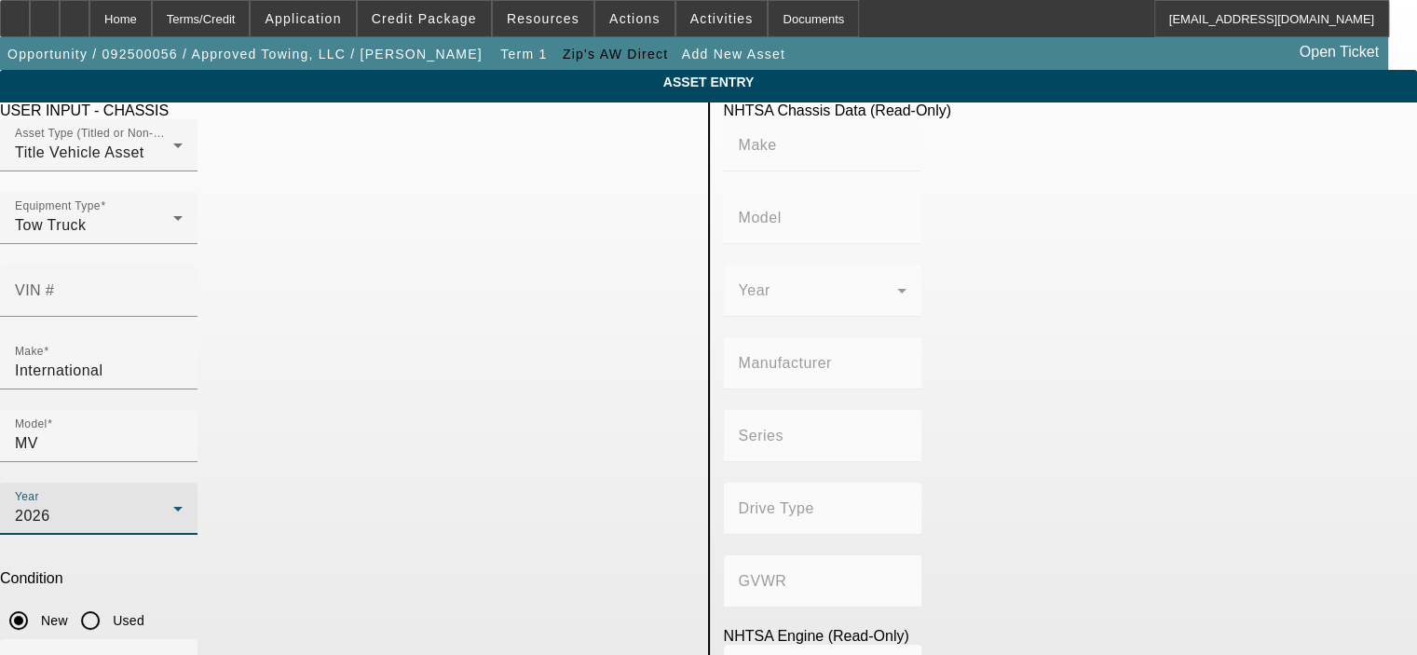
type input "100"
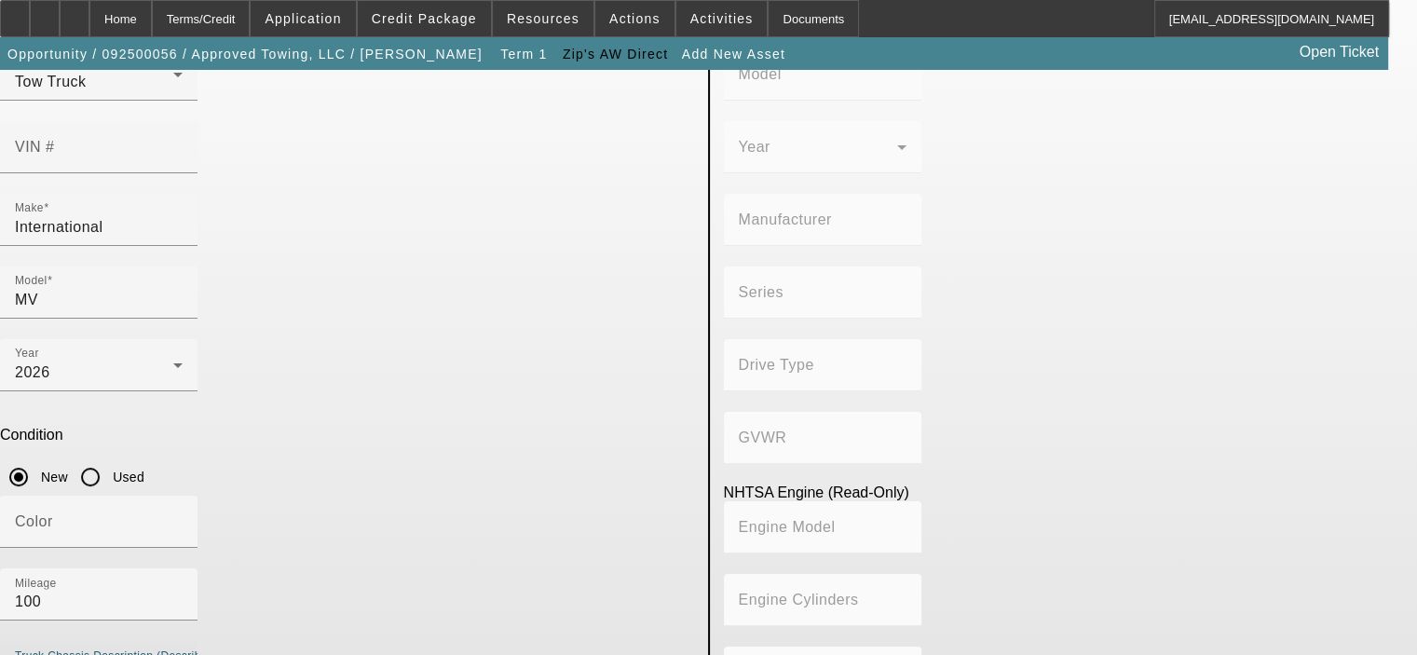
scroll to position [156, 0]
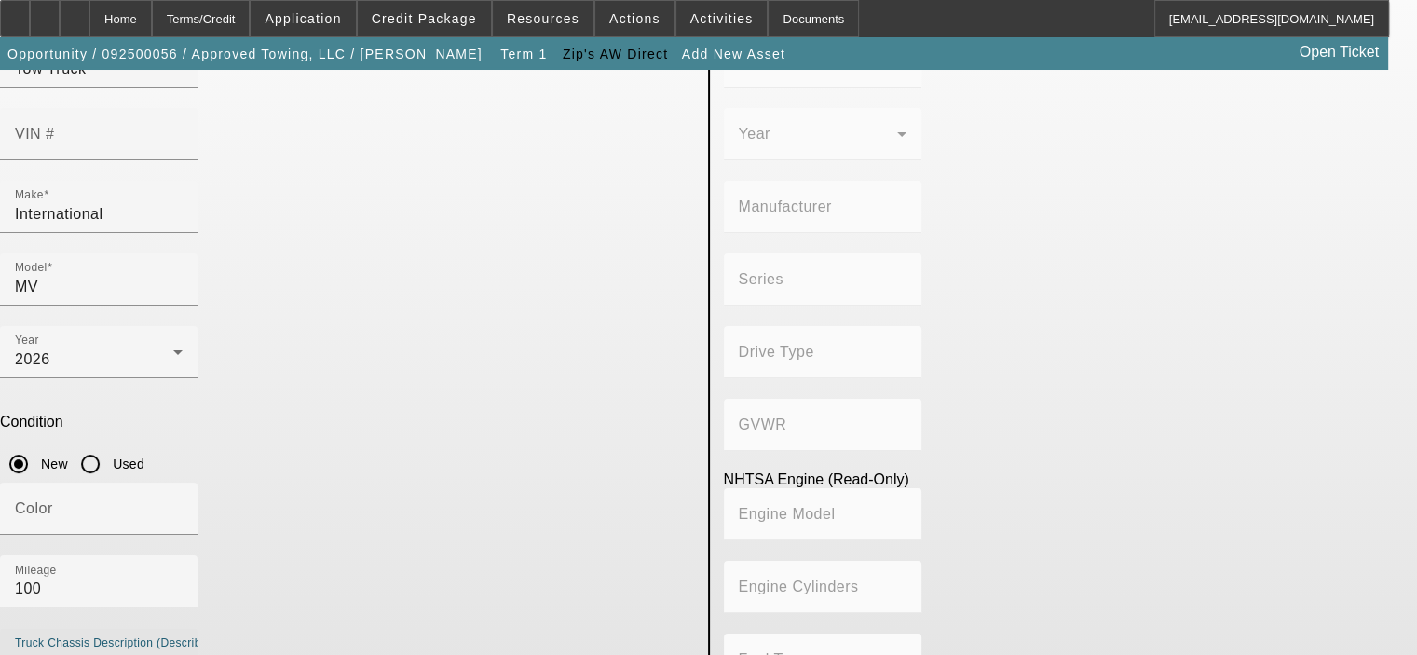
type textarea "300HP Cummins diesel, auto trans"
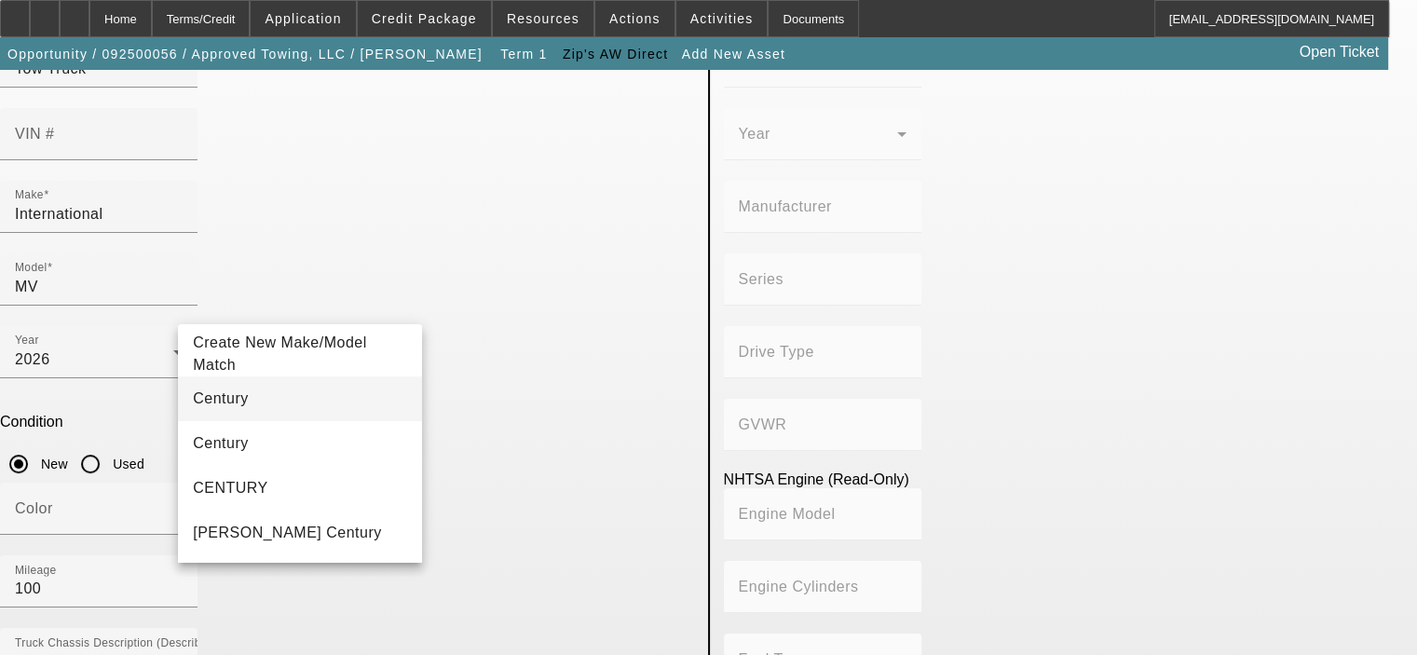
click at [279, 401] on mat-option "Century" at bounding box center [300, 398] width 244 height 45
type input "Century"
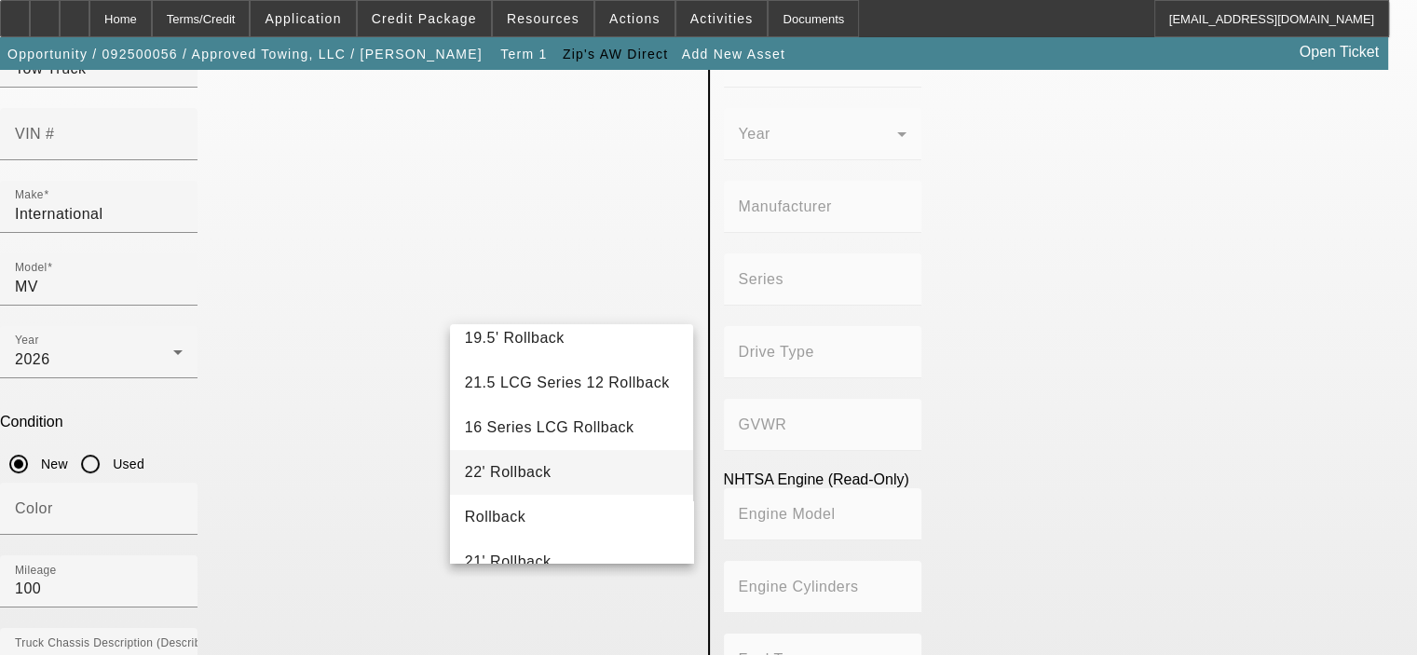
scroll to position [93, 0]
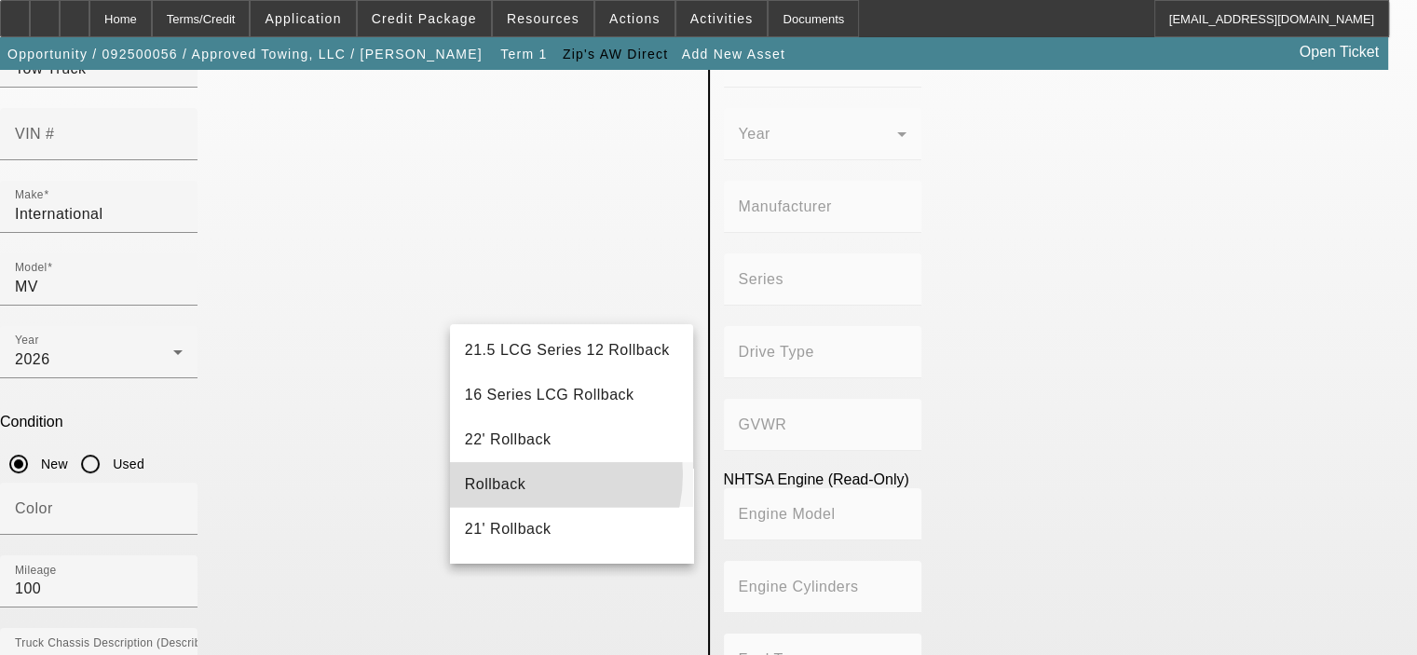
click at [518, 474] on mat-option "Rollback" at bounding box center [572, 484] width 244 height 45
type input "Rollback"
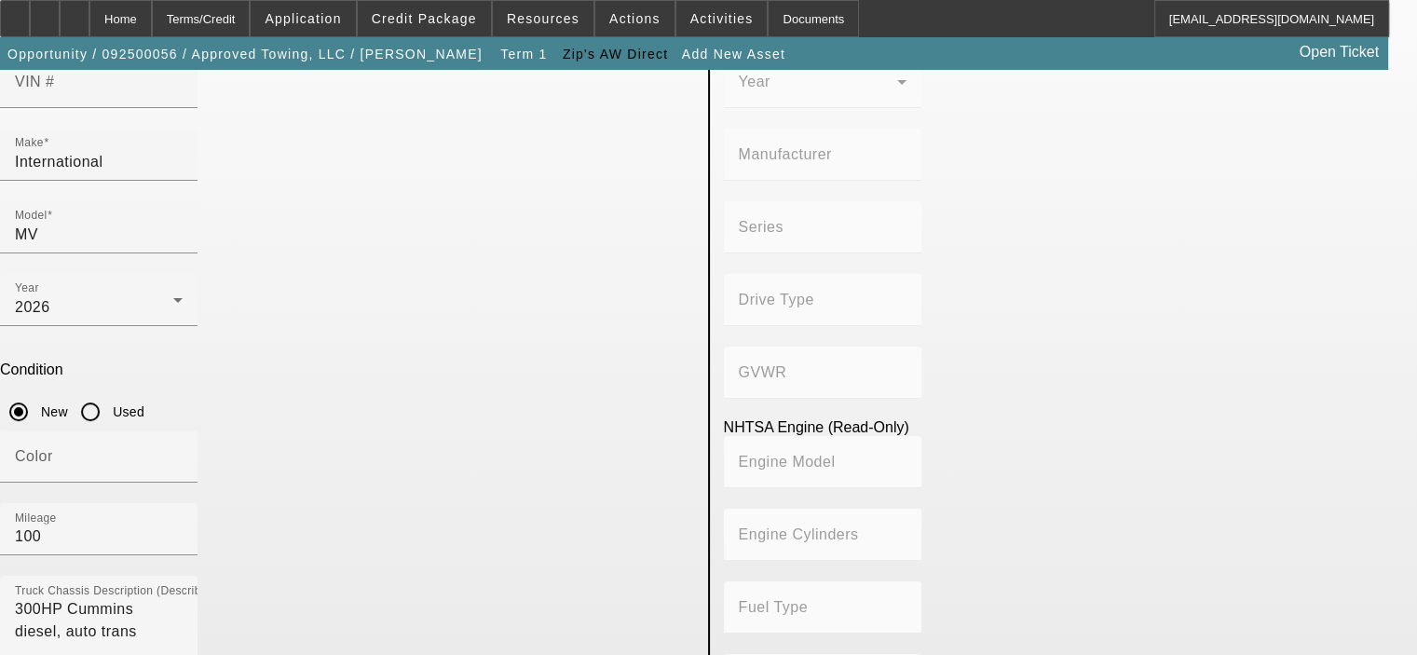
scroll to position [250, 0]
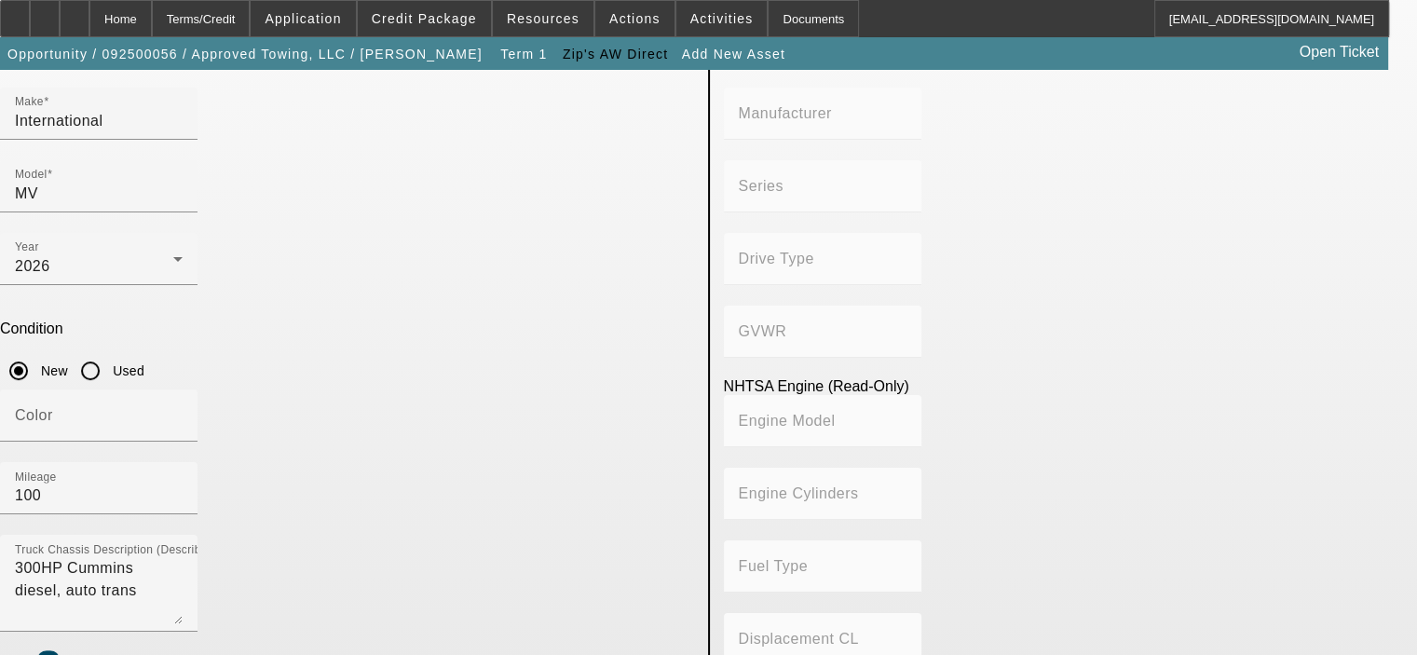
radio input "true"
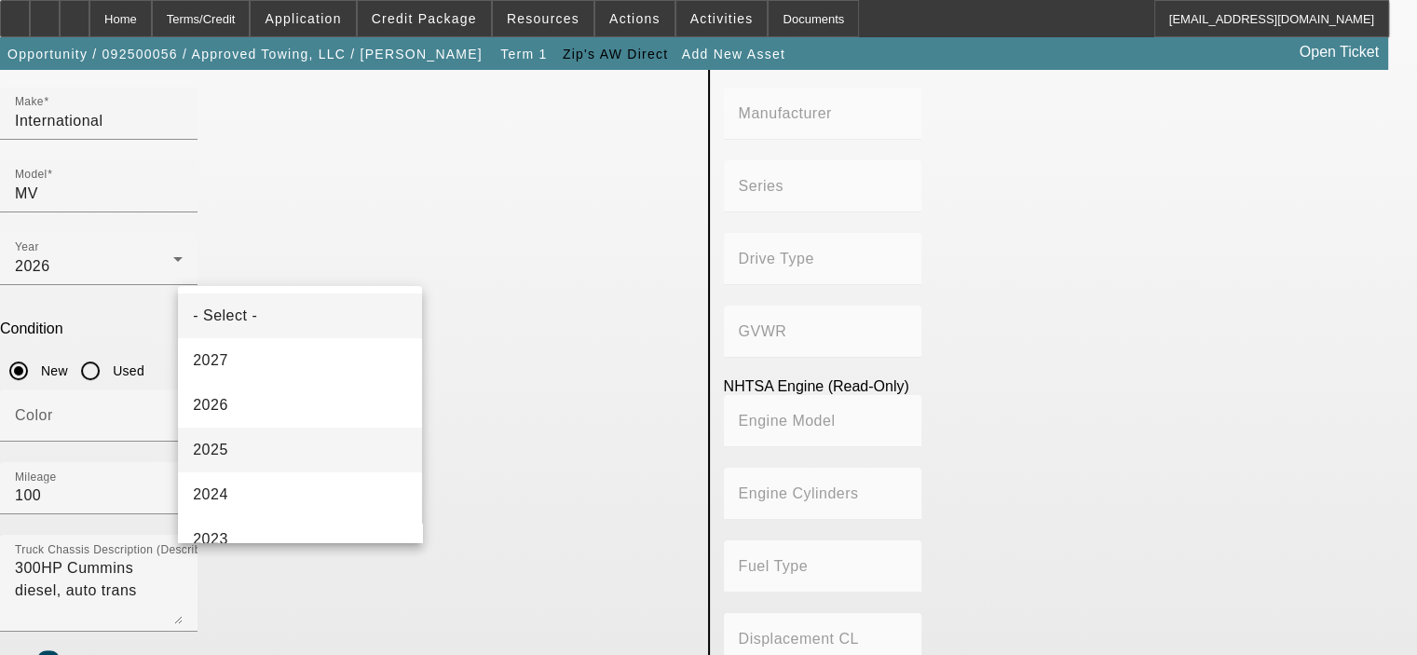
click at [301, 465] on mat-option "2025" at bounding box center [300, 450] width 244 height 45
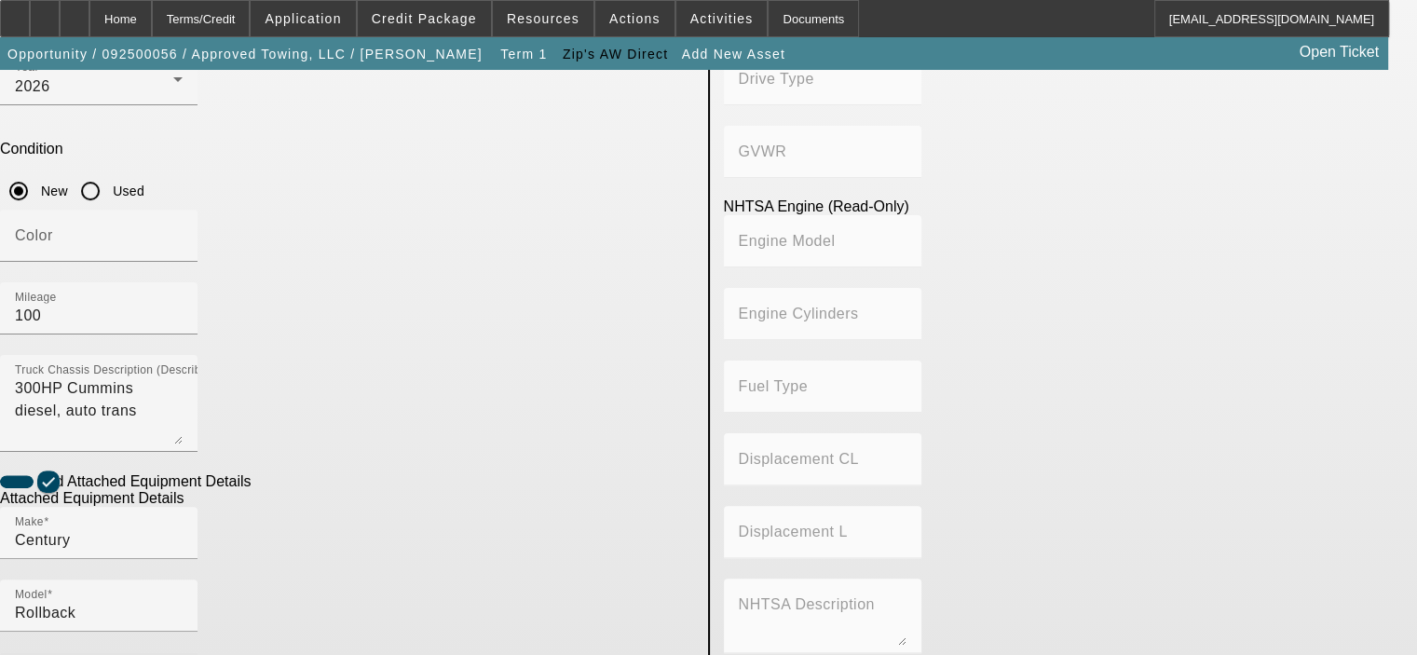
scroll to position [436, 0]
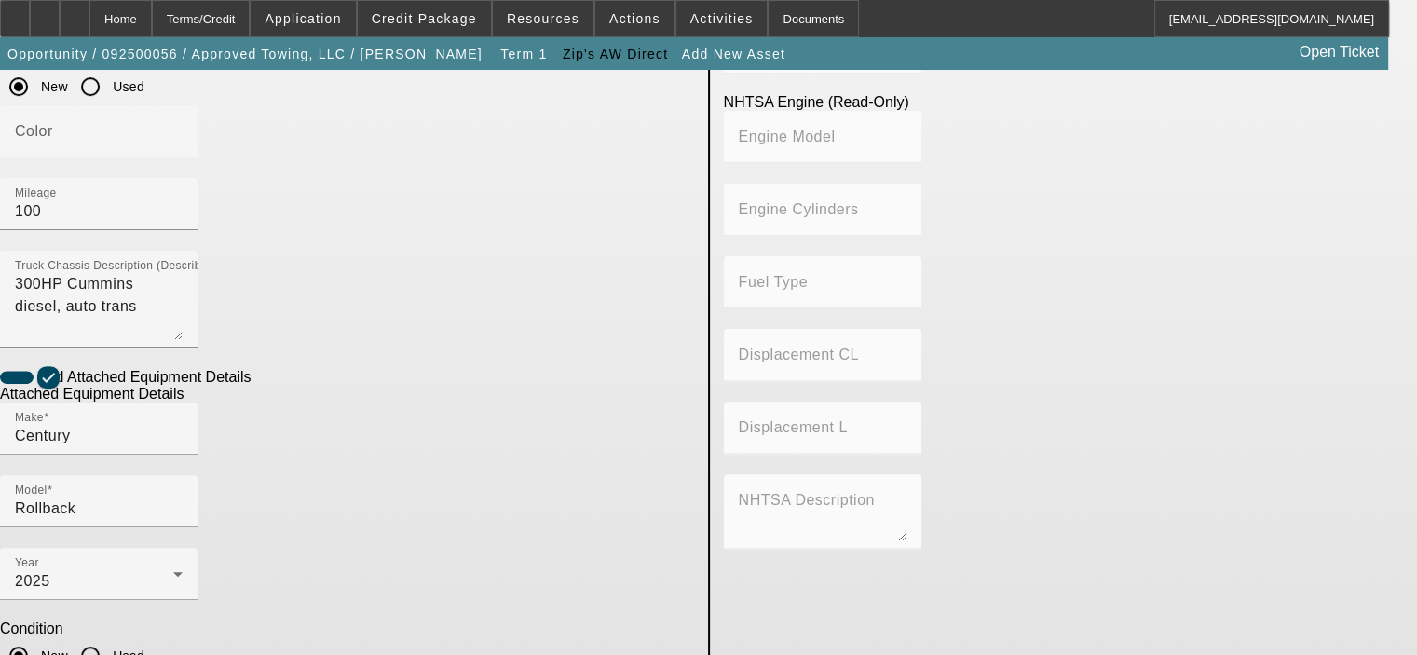
scroll to position [539, 0]
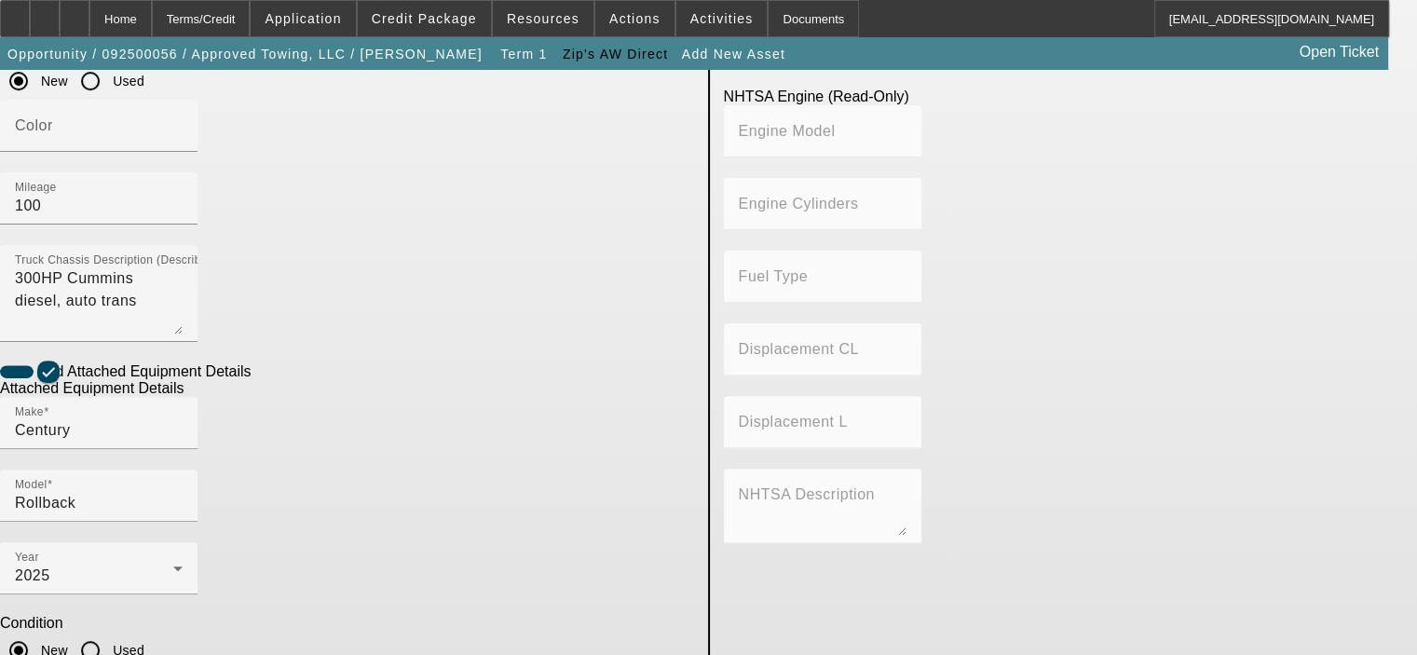
type textarea "22' Steel Carrier"
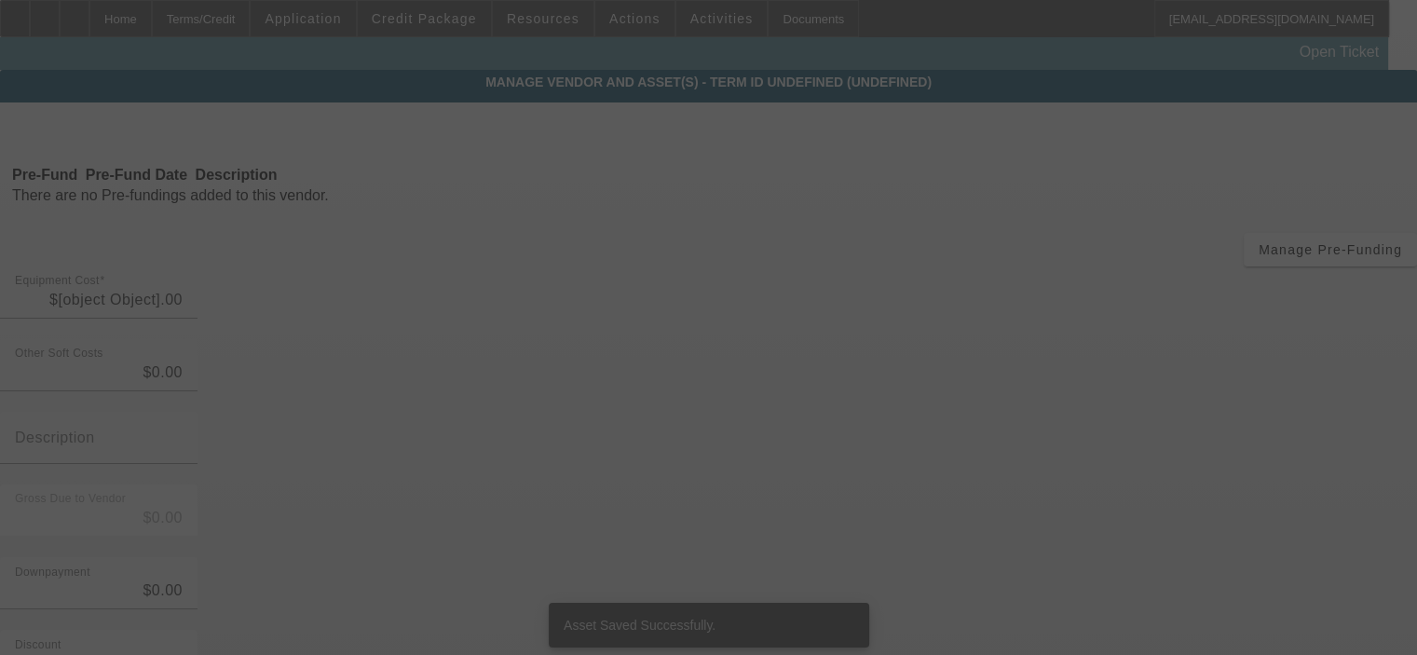
type input "$149,280.00"
type input "$2,000.00"
type input "$147,280.00"
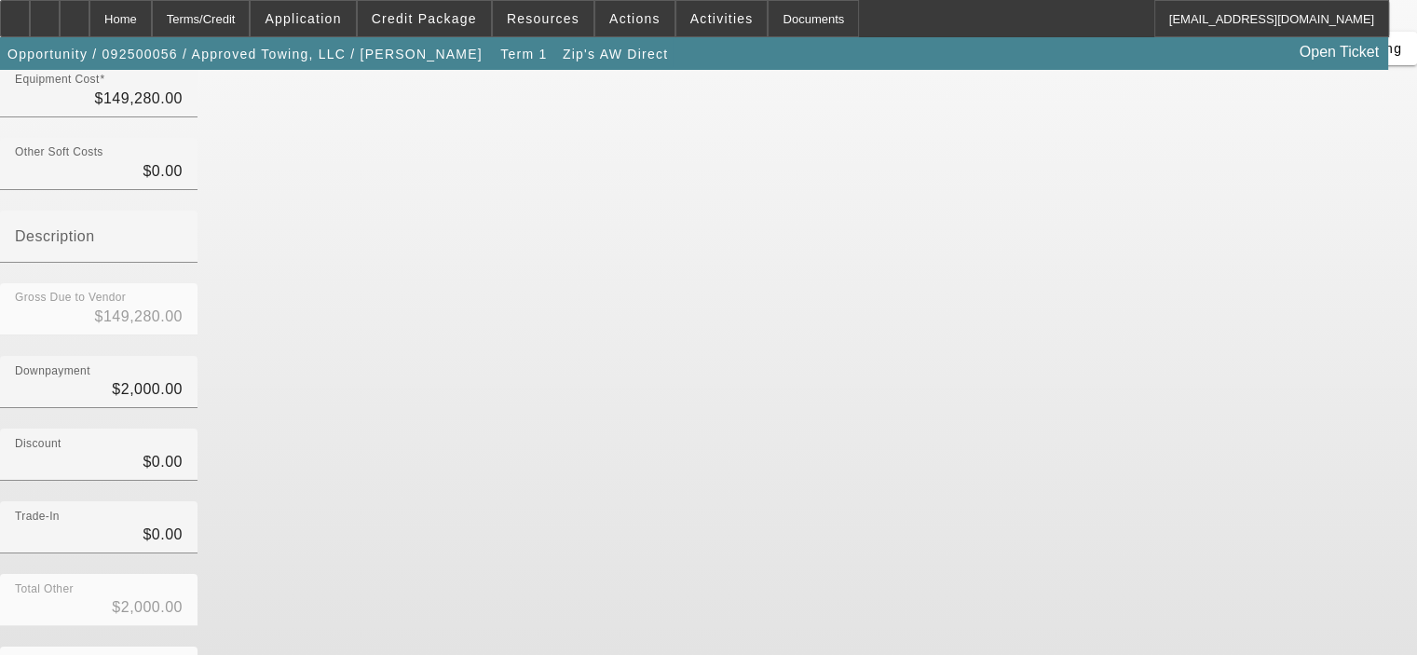
scroll to position [213, 0]
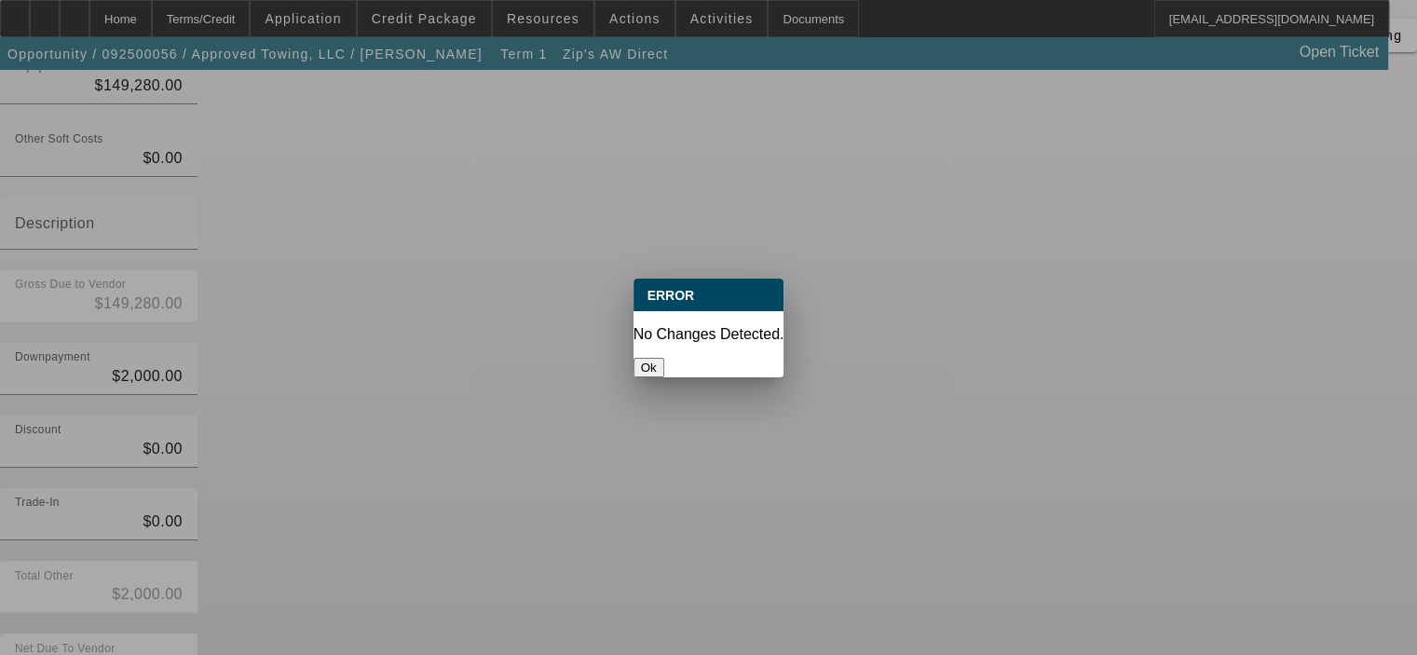
click at [664, 358] on button "Ok" at bounding box center [648, 368] width 31 height 20
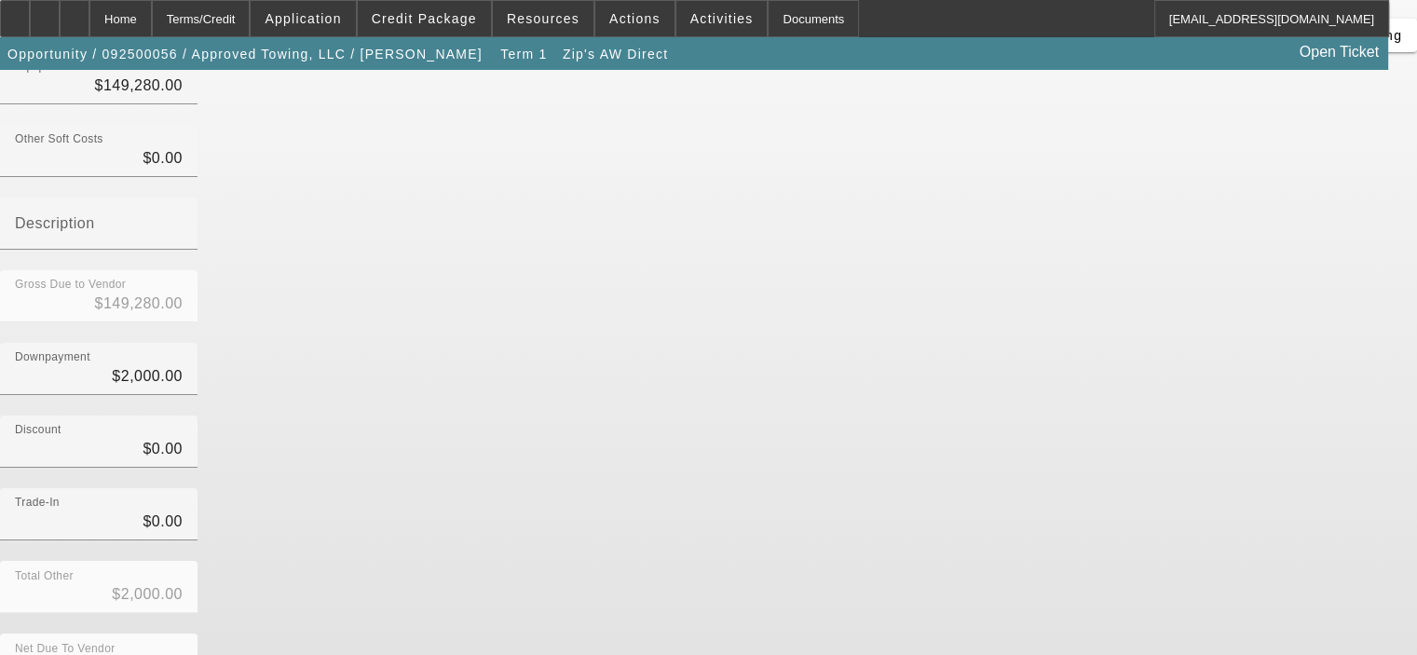
scroll to position [213, 0]
click at [152, 18] on div "Home" at bounding box center [120, 18] width 62 height 37
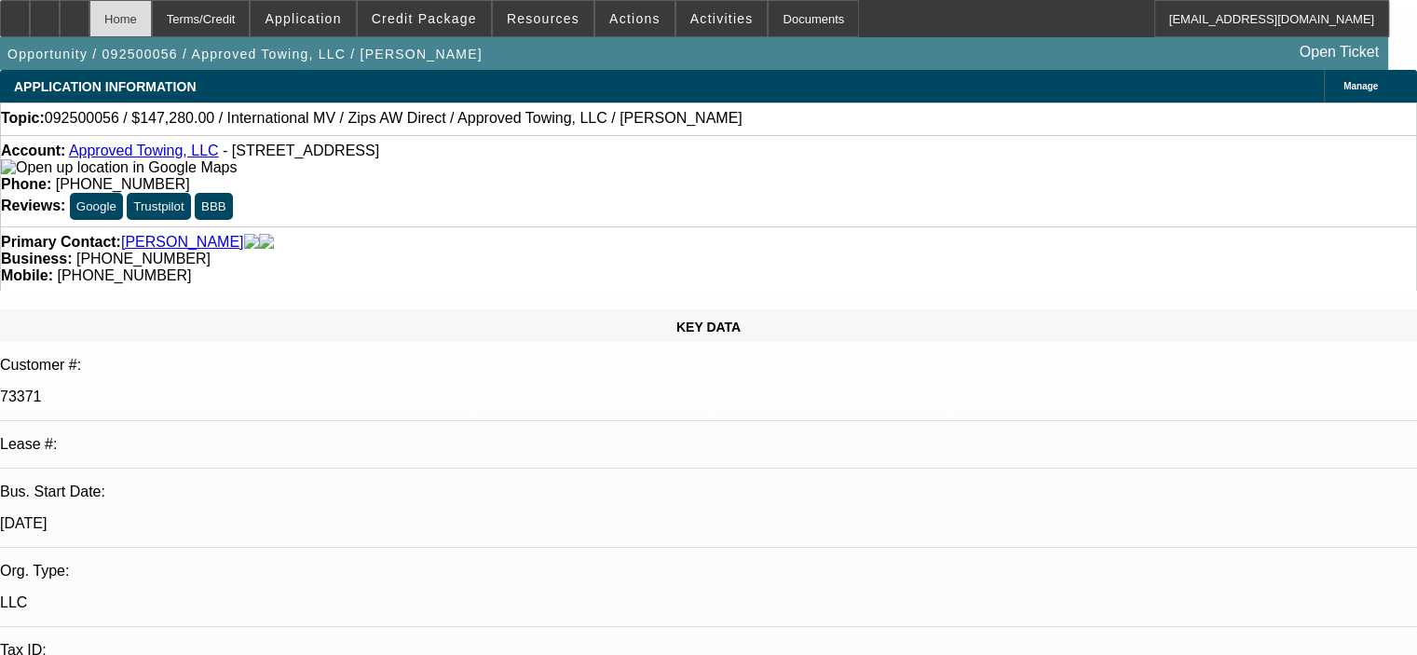
select select "0"
select select "2"
select select "0.1"
select select "4"
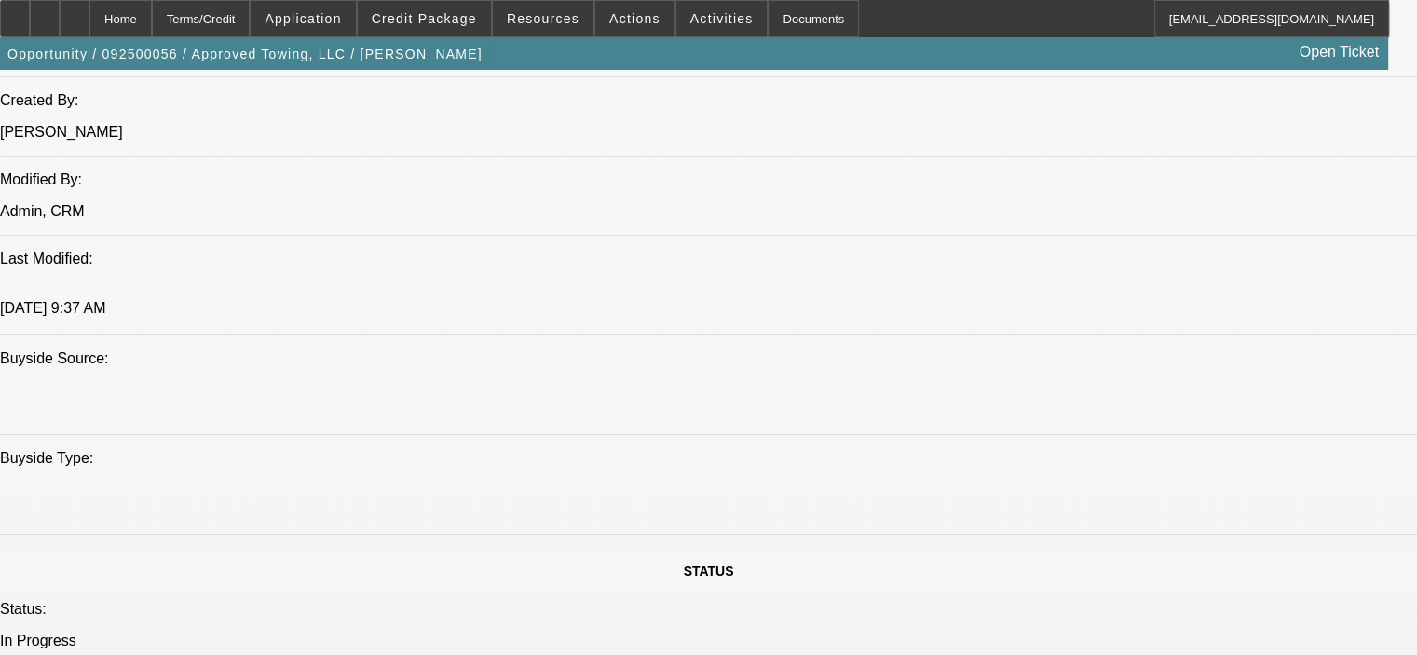
scroll to position [1584, 0]
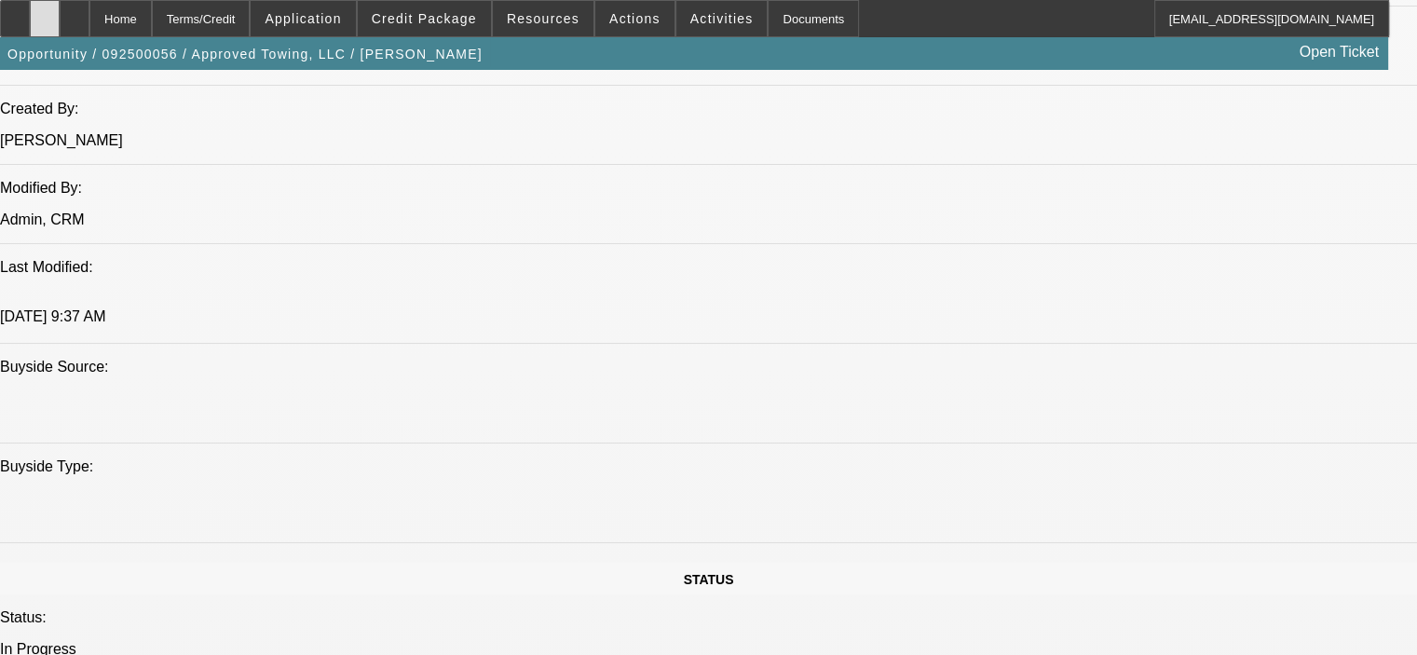
click at [45, 12] on icon at bounding box center [45, 12] width 0 height 0
click at [412, 23] on span "Credit Package" at bounding box center [424, 18] width 105 height 15
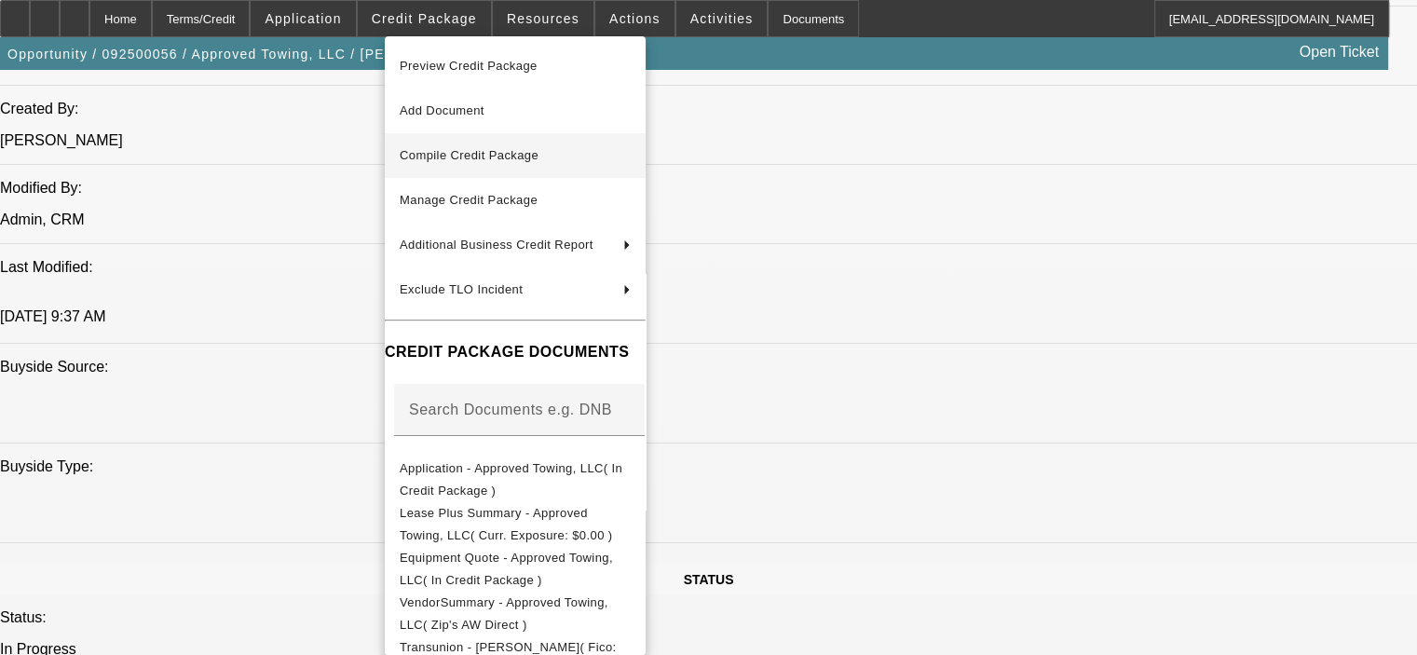
click at [472, 172] on button "Compile Credit Package" at bounding box center [515, 155] width 261 height 45
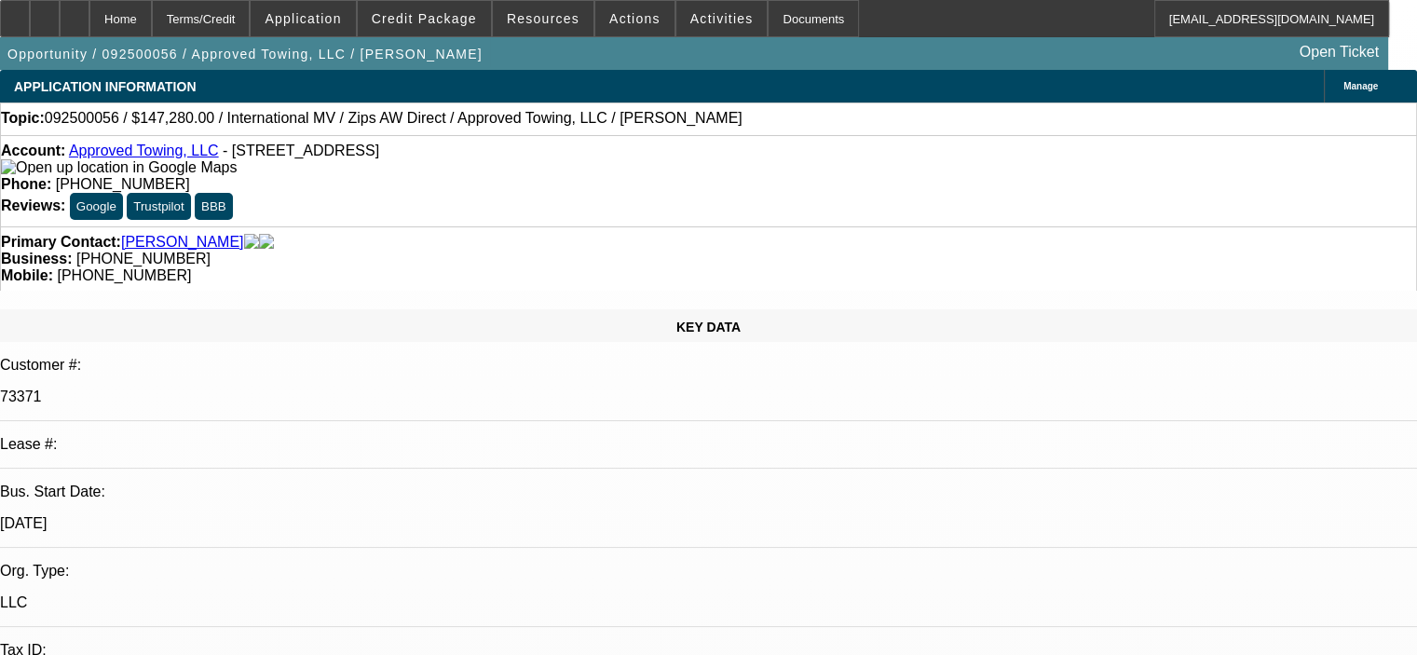
select select "0"
select select "2"
select select "0.1"
select select "4"
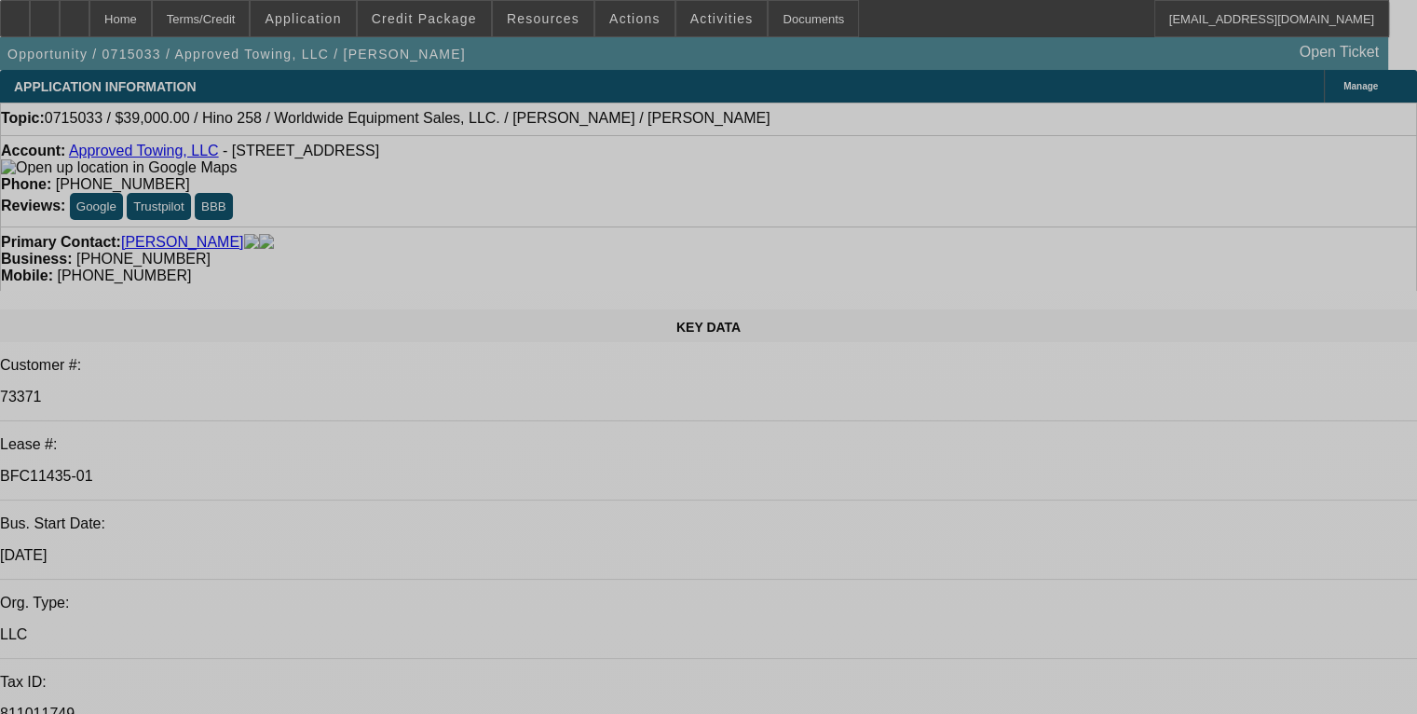
select select "0"
select select "2"
select select "0"
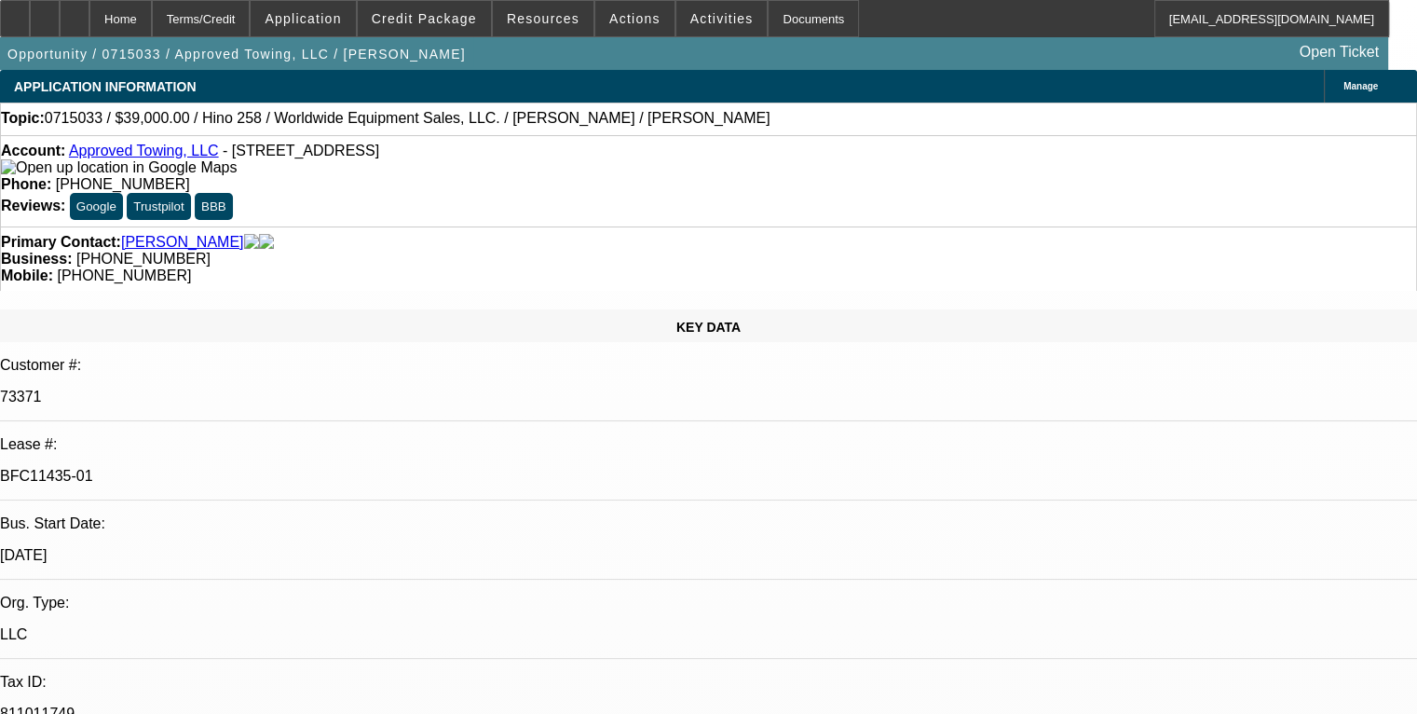
select select "6"
select select "0"
select select "3"
select select "2"
select select "0"
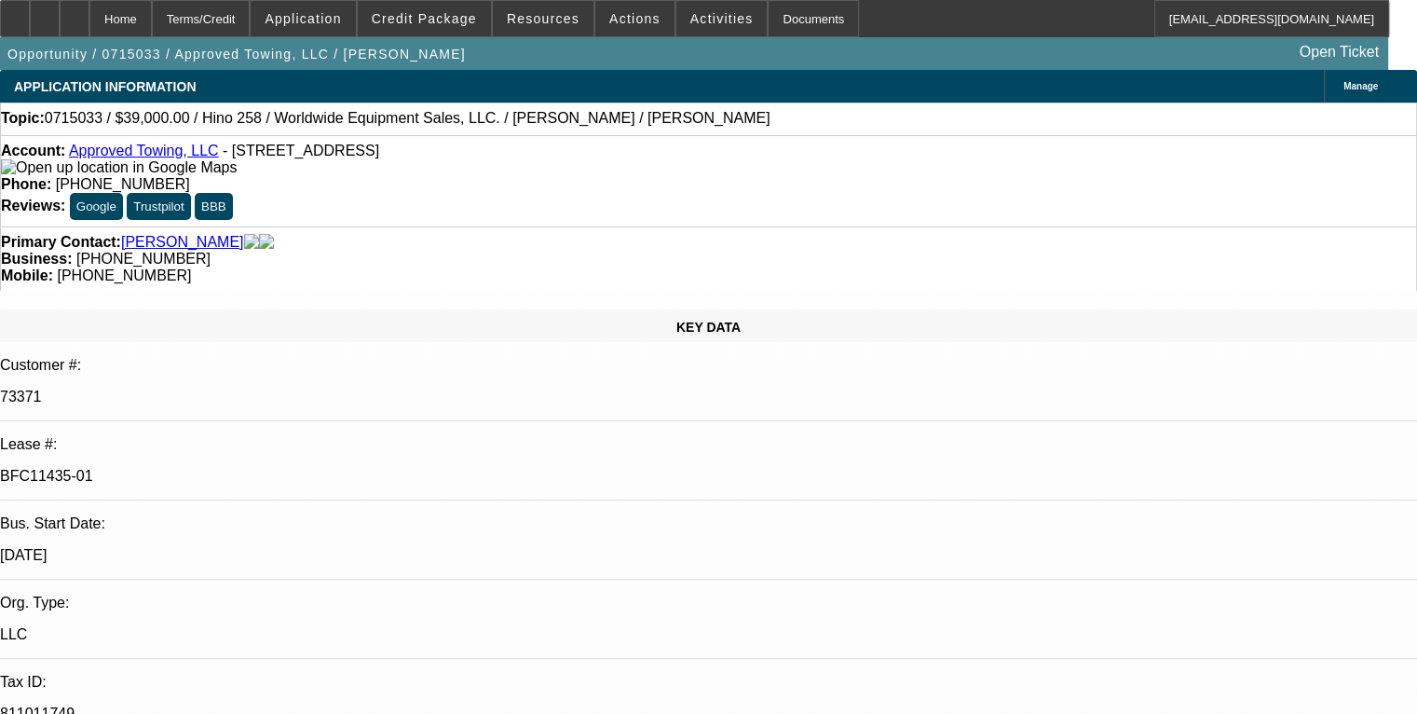
select select "6"
select select "0"
select select "3"
select select "2"
select select "0"
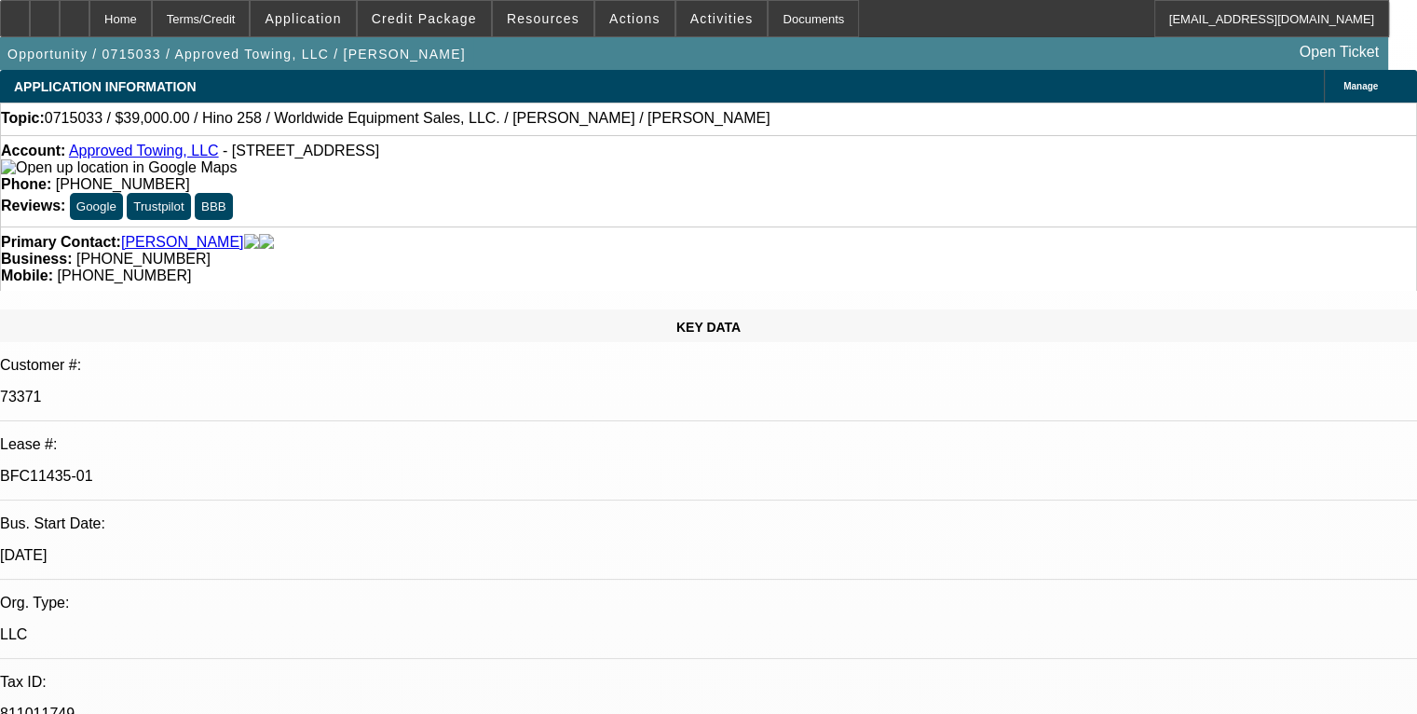
select select "6"
select select "0"
select select "3"
select select "2"
select select "0"
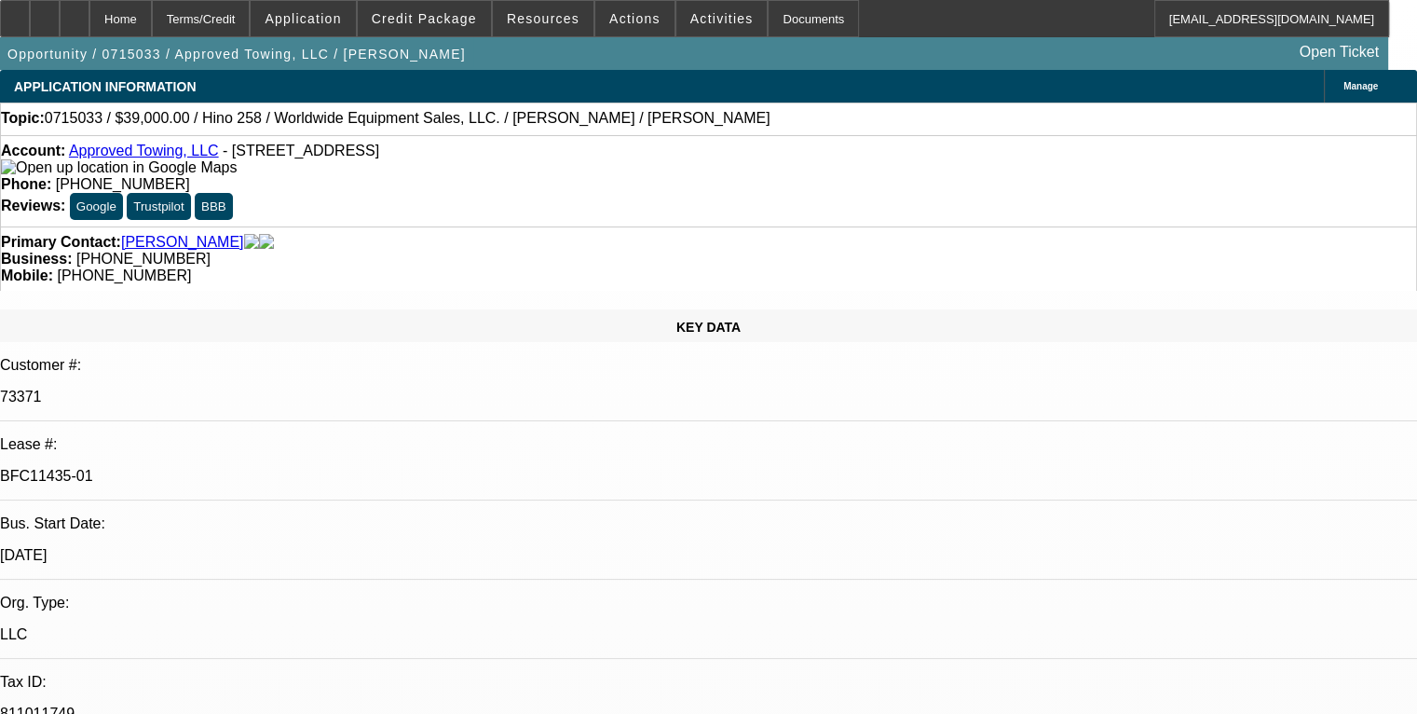
select select "6"
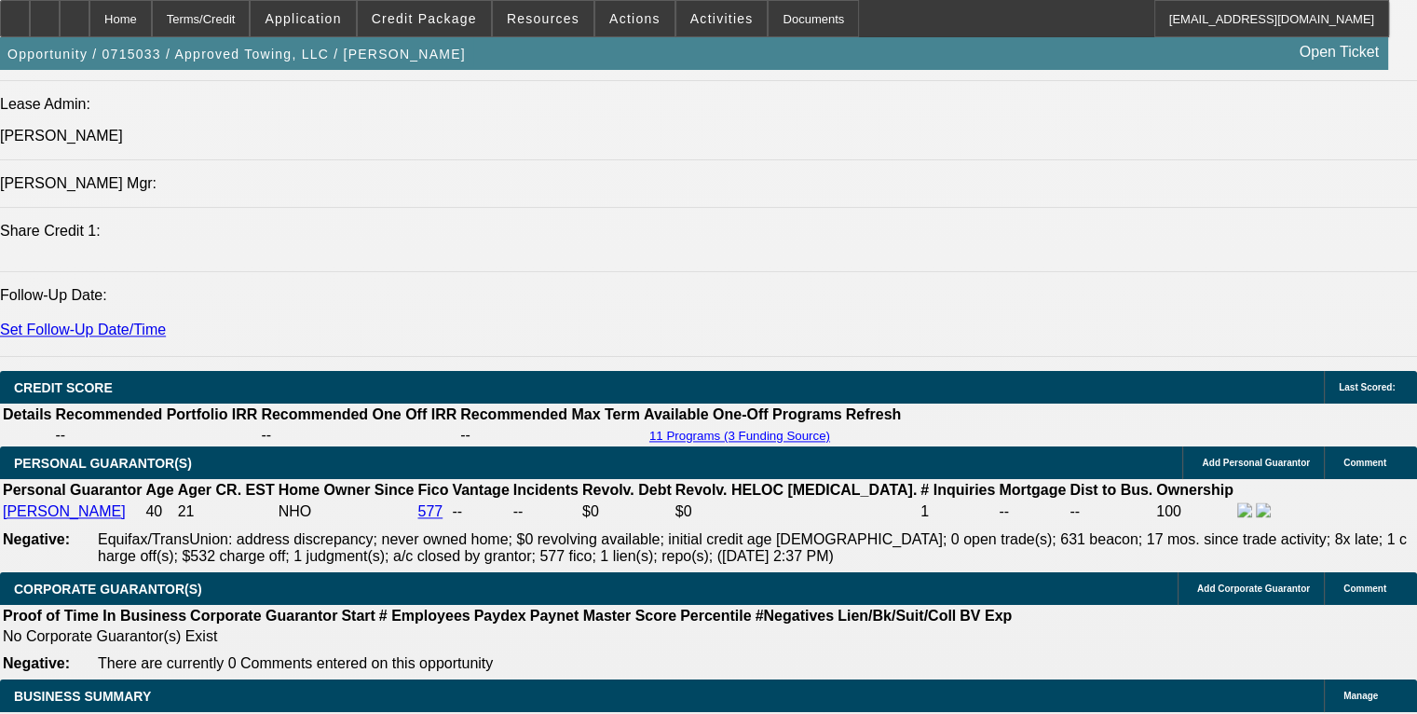
scroll to position [559, 0]
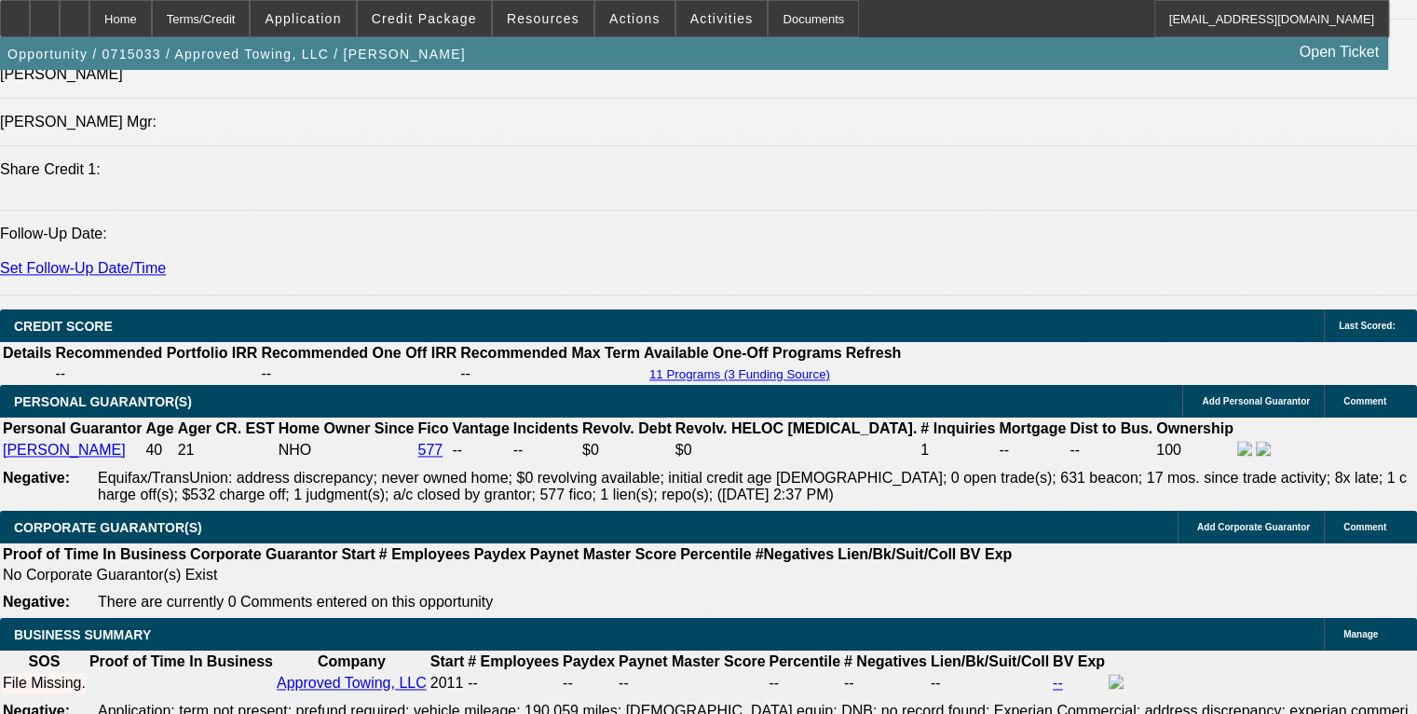
scroll to position [2587, 0]
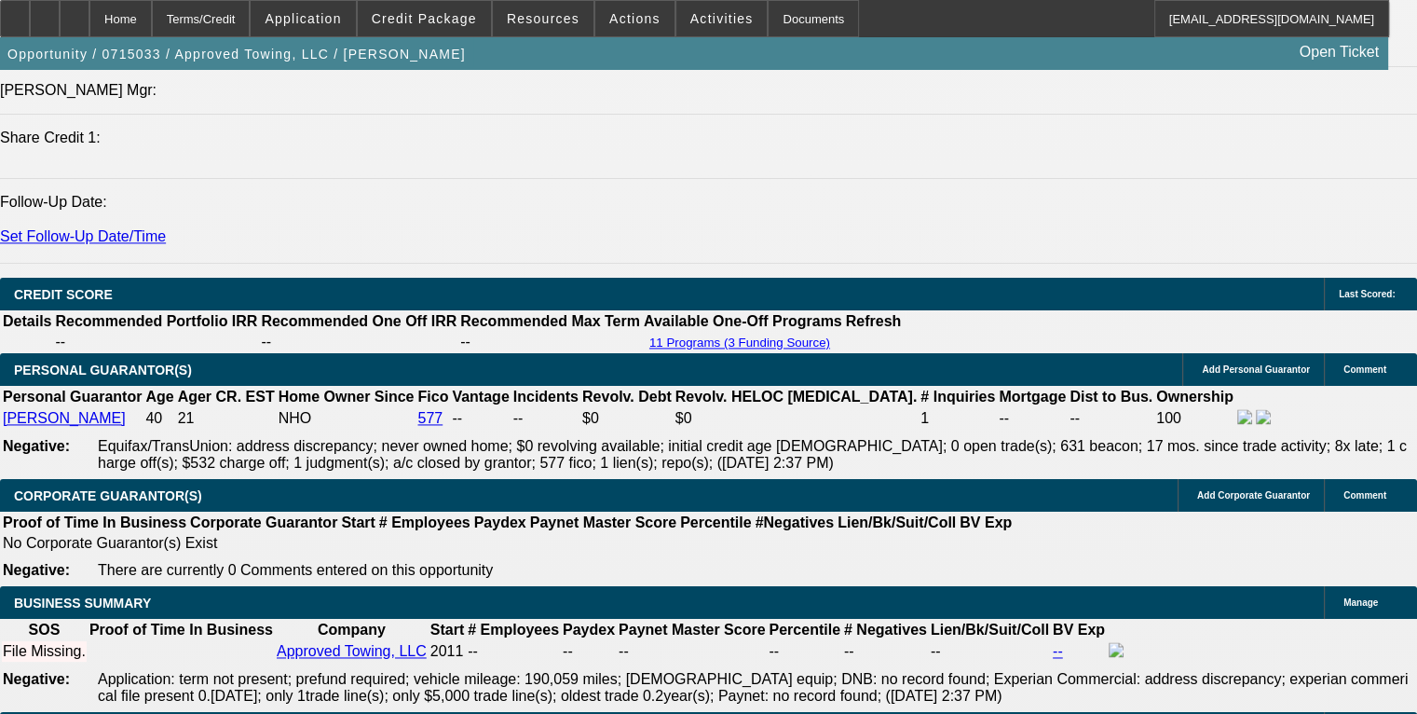
drag, startPoint x: 1128, startPoint y: 473, endPoint x: 1312, endPoint y: 664, distance: 264.9
copy td "Sam, Steven is looking to add a Rollback and a Wrecker to his existing fleet of…"
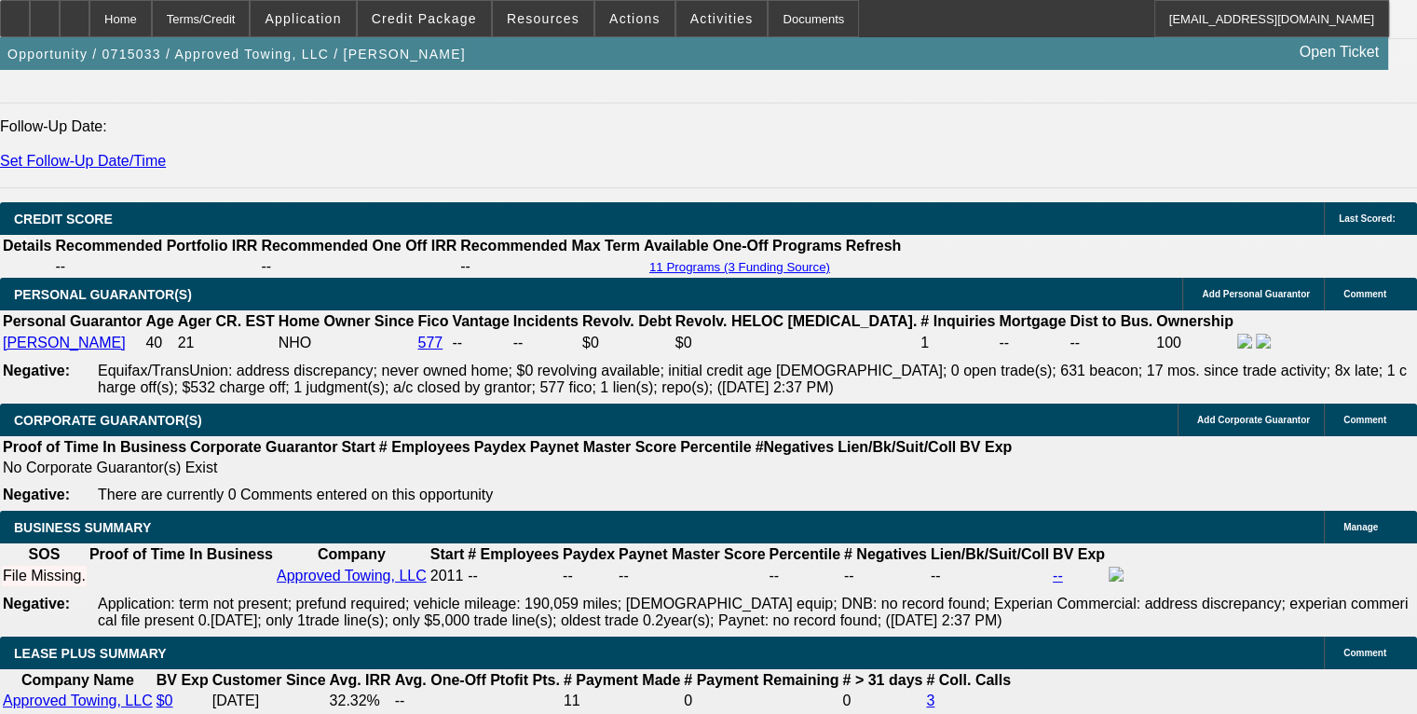
scroll to position [2494, 0]
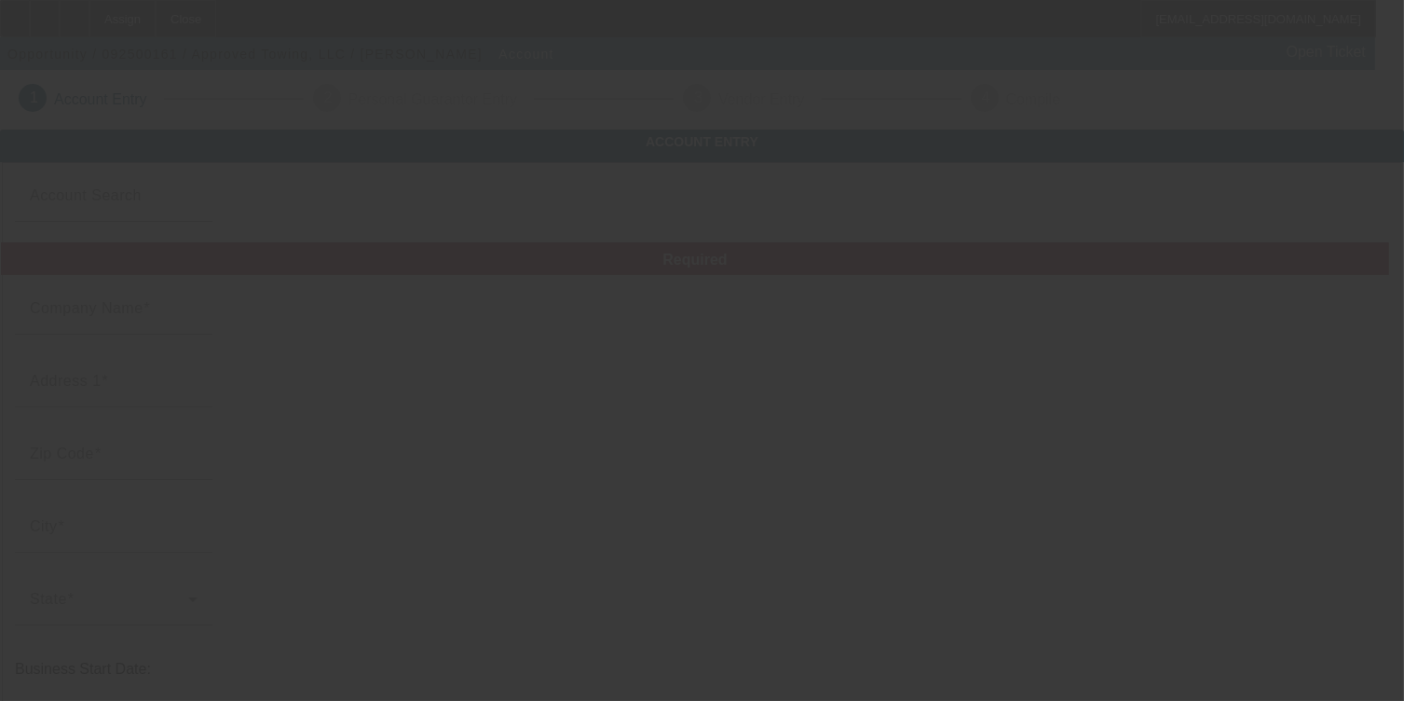
type input "Approved Towing, LLC"
type input "[STREET_ADDRESS]"
type input "13820"
type input "Oneonta"
type input "[PHONE_NUMBER]"
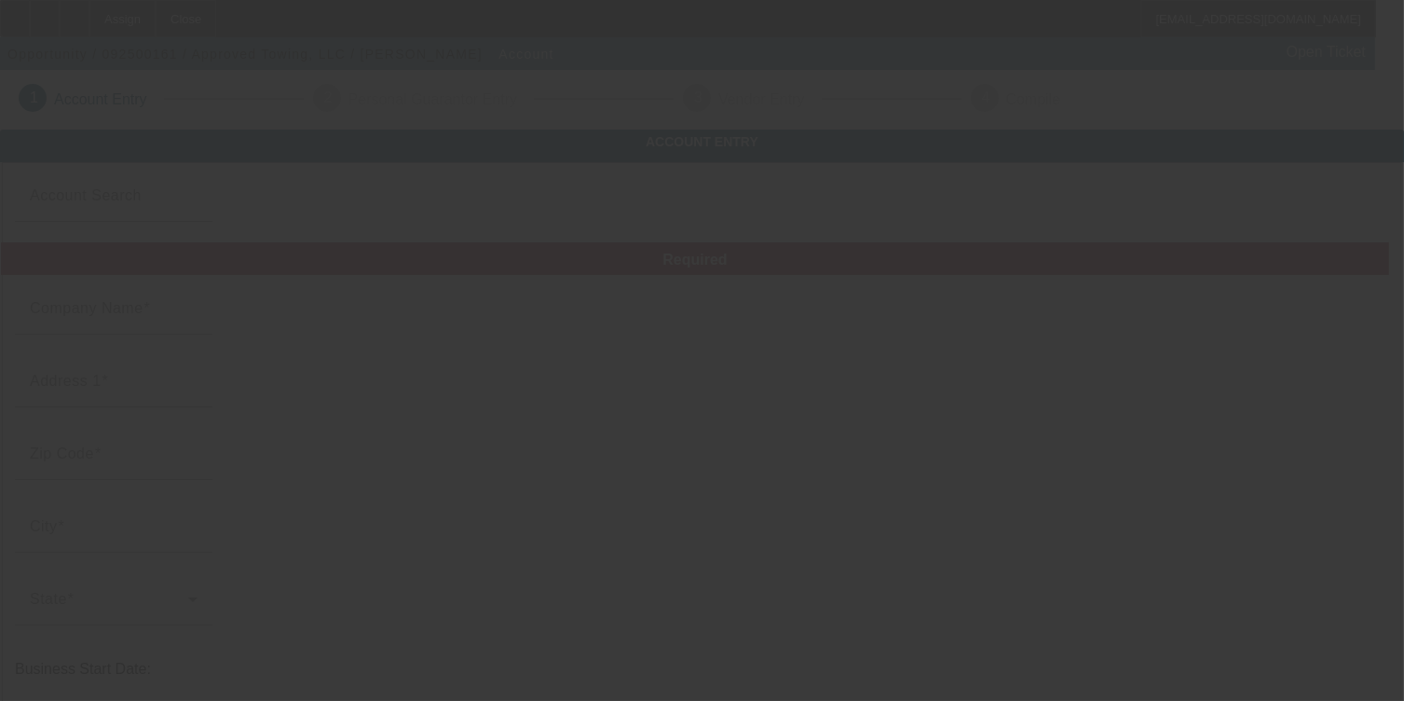
type input "Otsego"
type input "811011749"
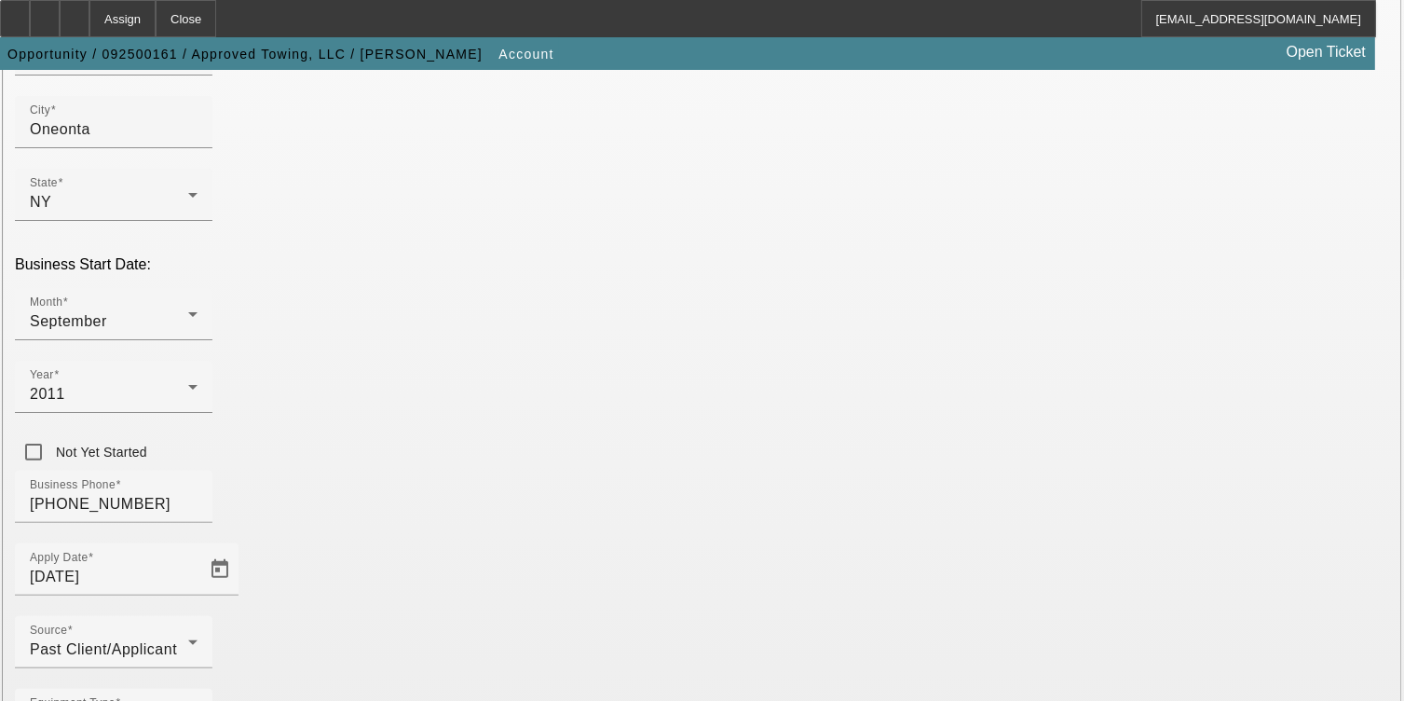
scroll to position [466, 0]
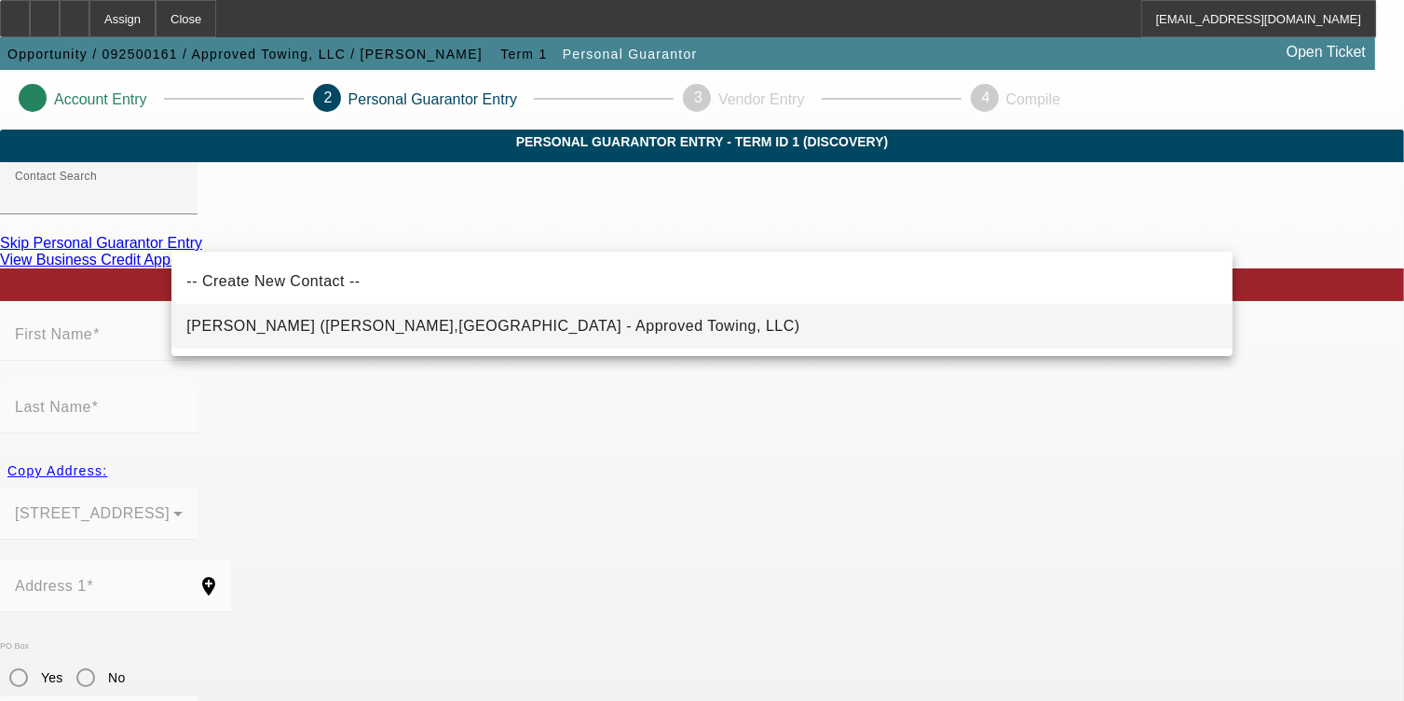
click at [279, 324] on span "Tahan, Steven (Oneonta,NY - Approved Towing, LLC)" at bounding box center [492, 326] width 613 height 16
type input "Tahan, Steven (Oneonta,NY - Approved Towing, LLC)"
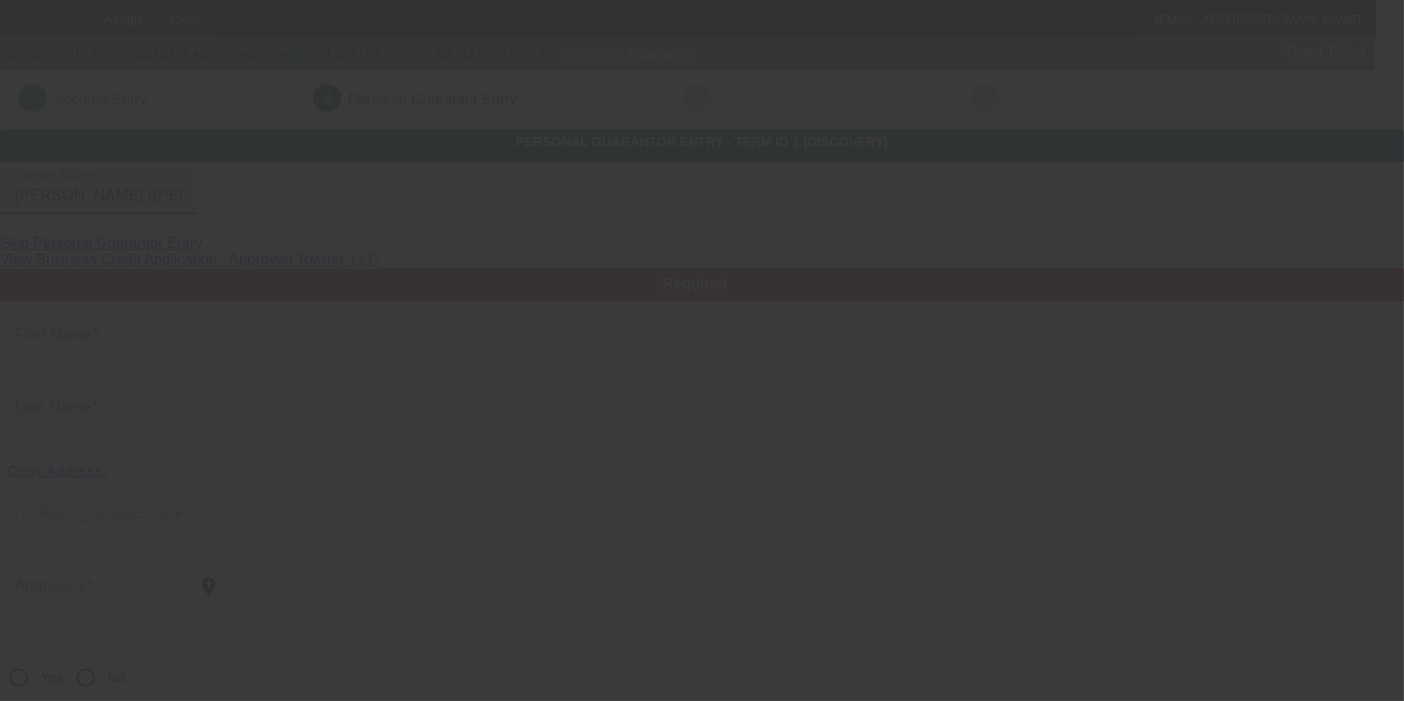
type input "Steven"
type input "Tahan"
type input "[STREET_ADDRESS]"
radio input "true"
type input "13820"
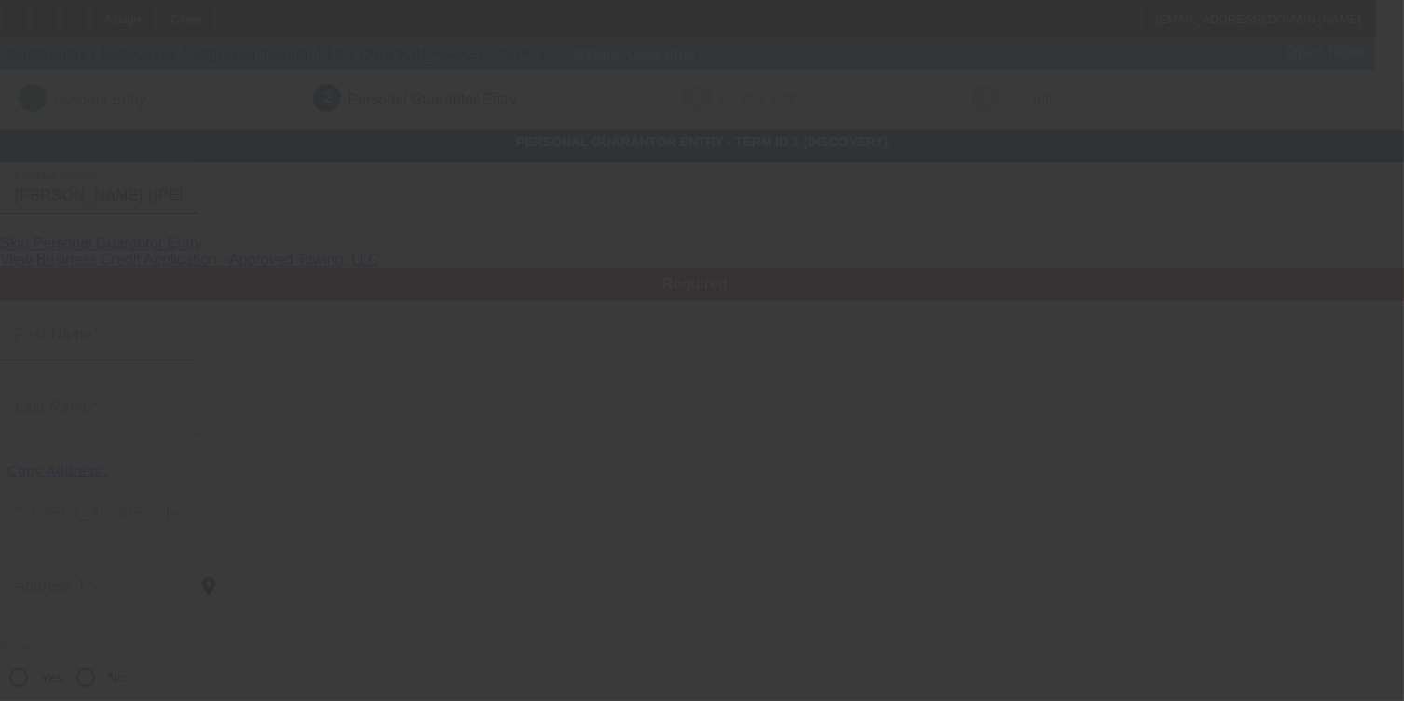
type input "Oneonta"
type input "[PHONE_NUMBER]"
type input "100"
type input "106-60-3158"
type input "approvedtowing@icloud.com"
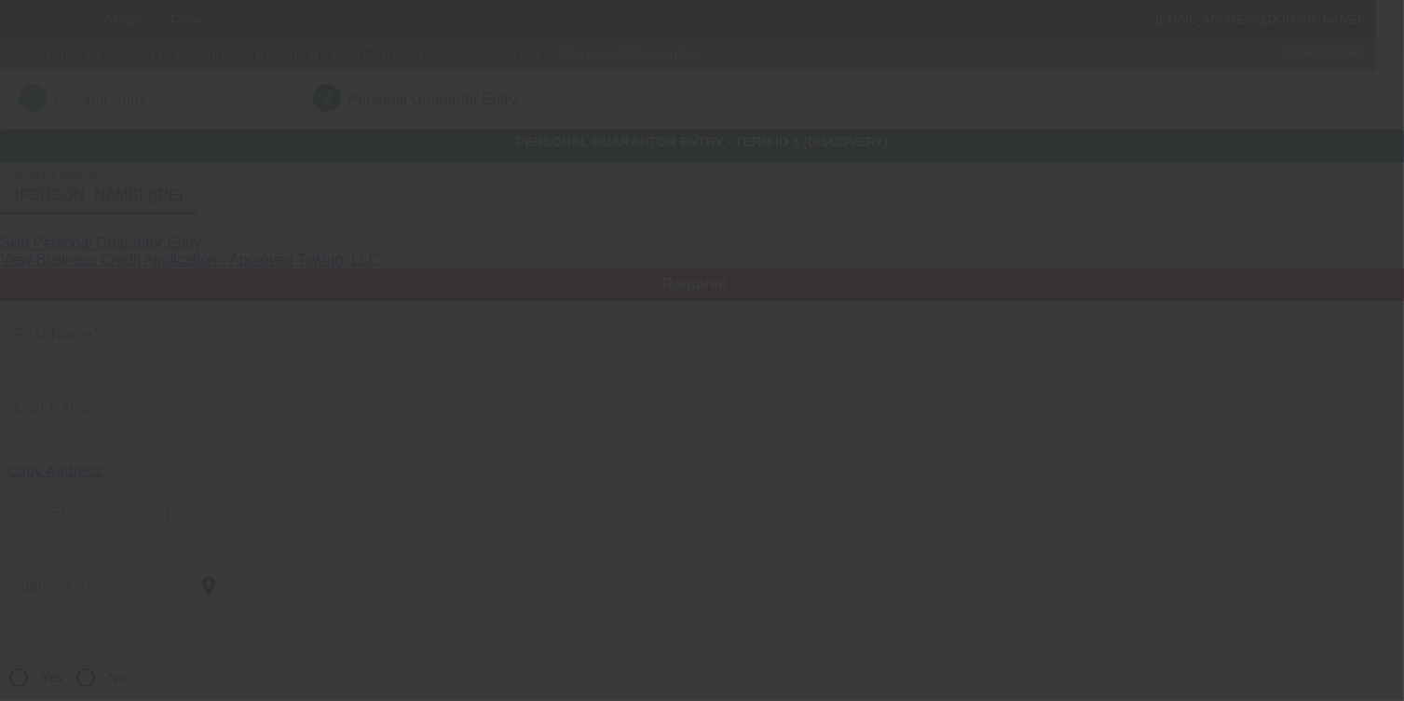
type input "[PHONE_NUMBER]"
type input "$0.00"
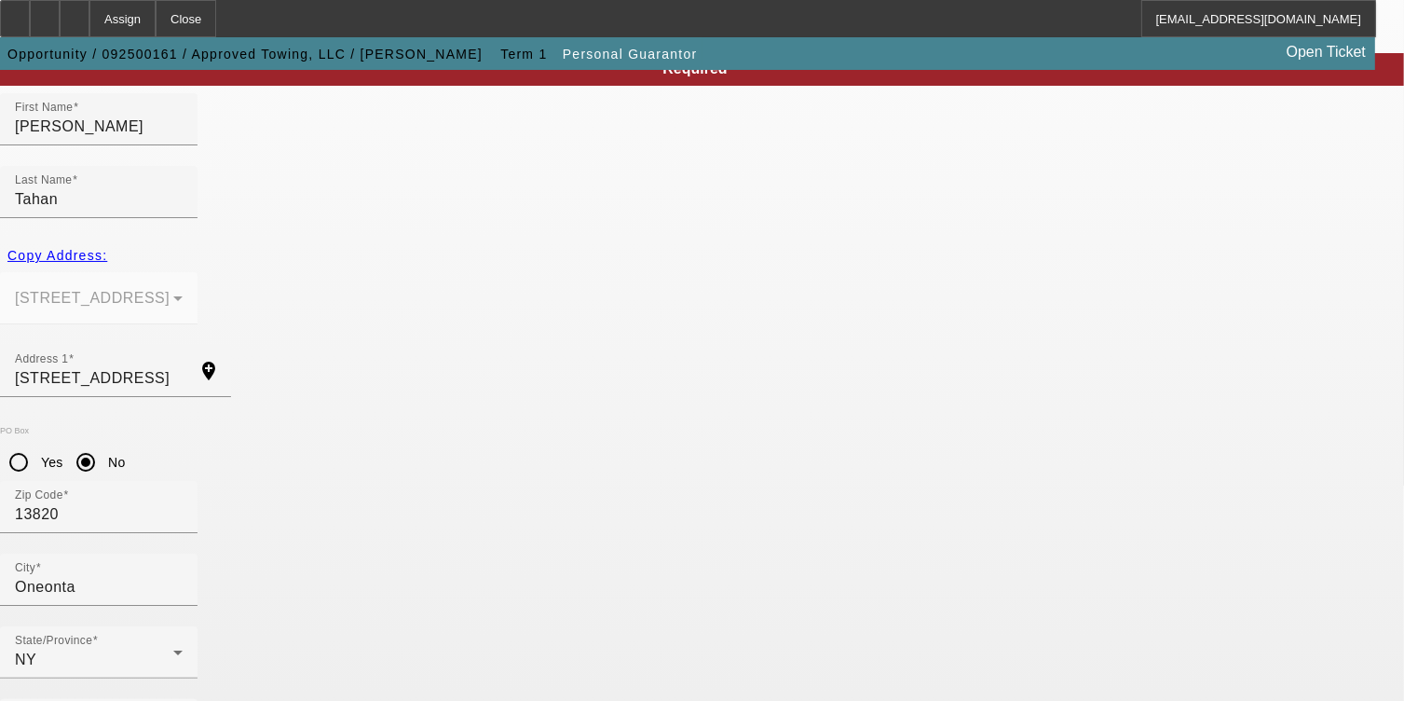
scroll to position [223, 0]
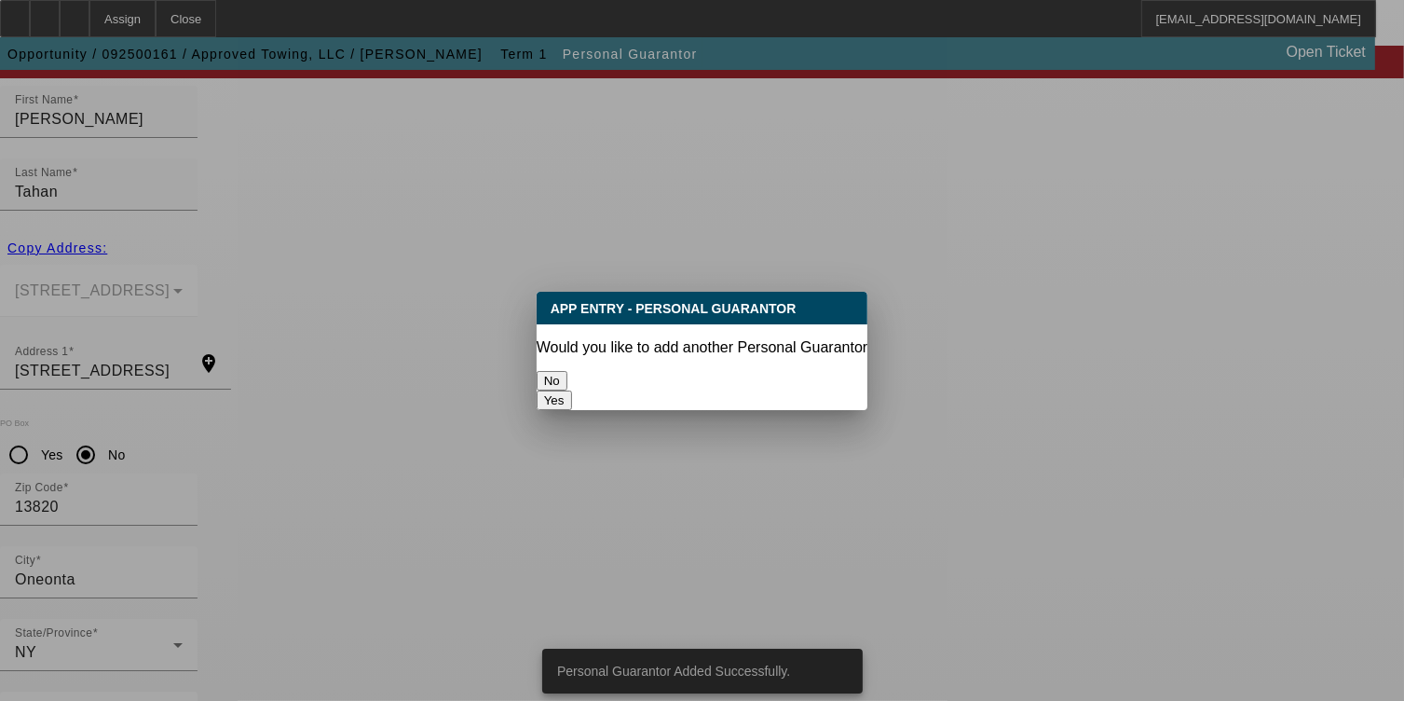
scroll to position [0, 0]
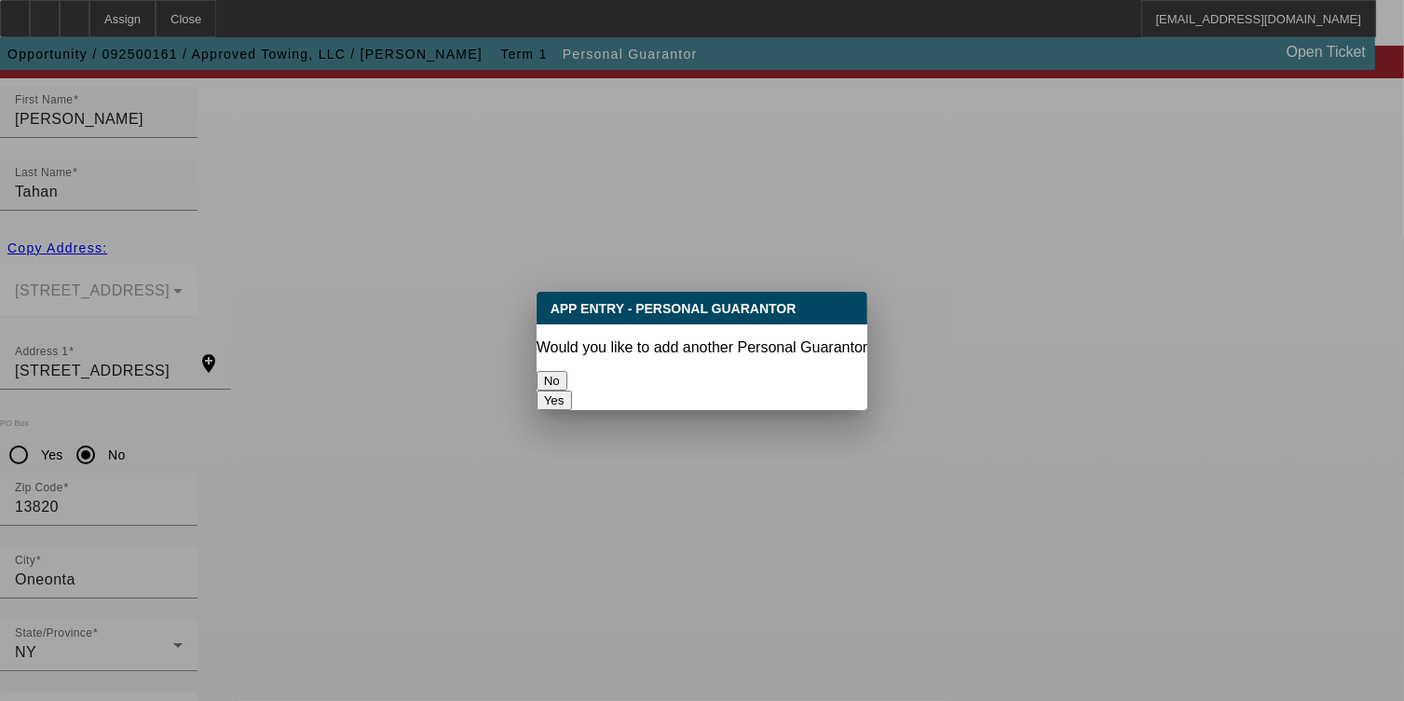
click at [567, 375] on button "No" at bounding box center [552, 381] width 31 height 20
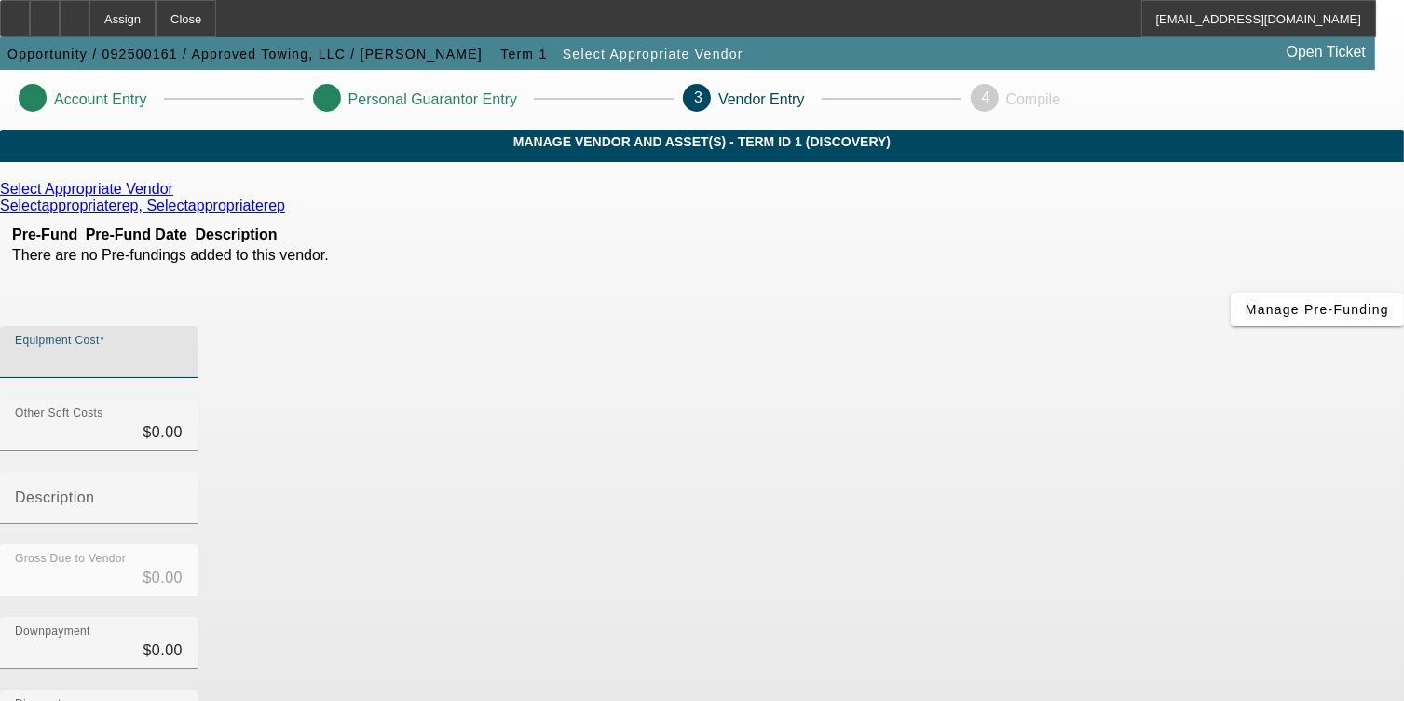
click at [183, 348] on input "Equipment Cost" at bounding box center [99, 359] width 168 height 22
type input "1"
type input "$1.00"
type input "14"
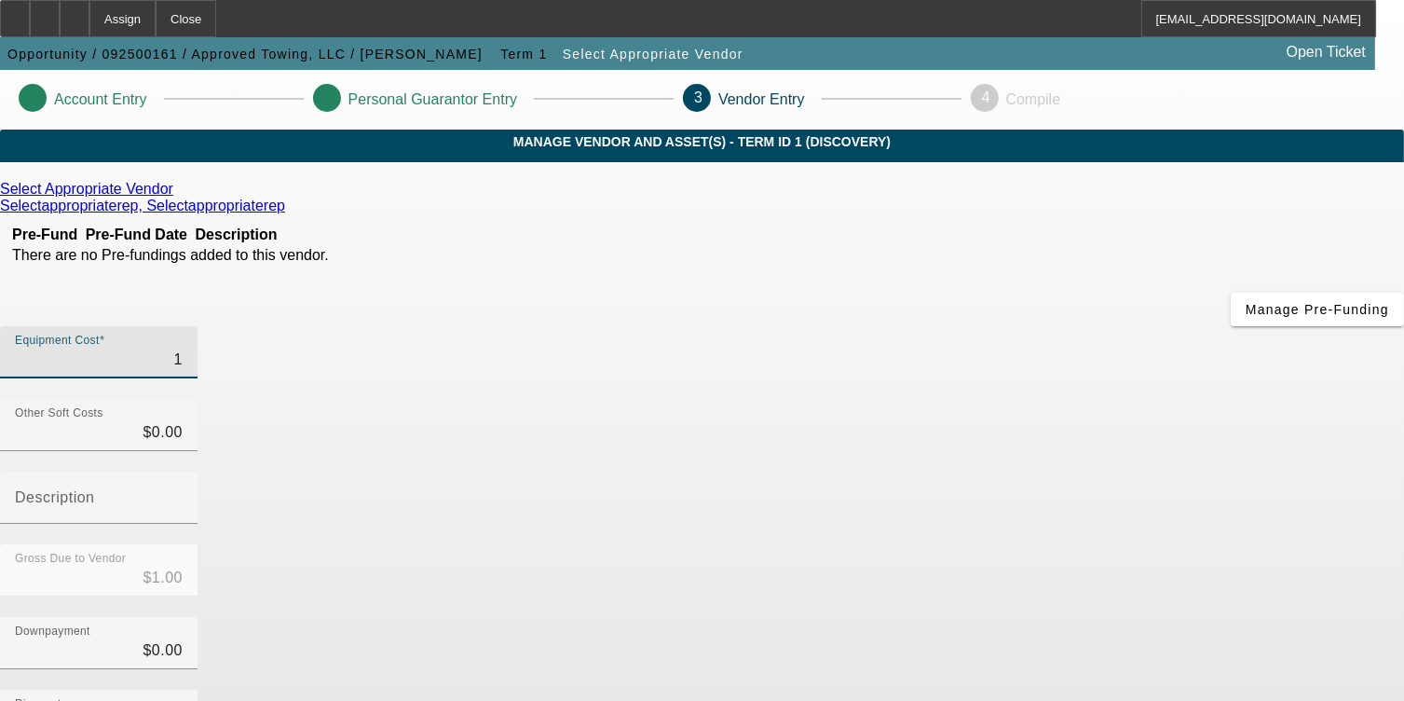
type input "$14.00"
type input "149"
type input "$149.00"
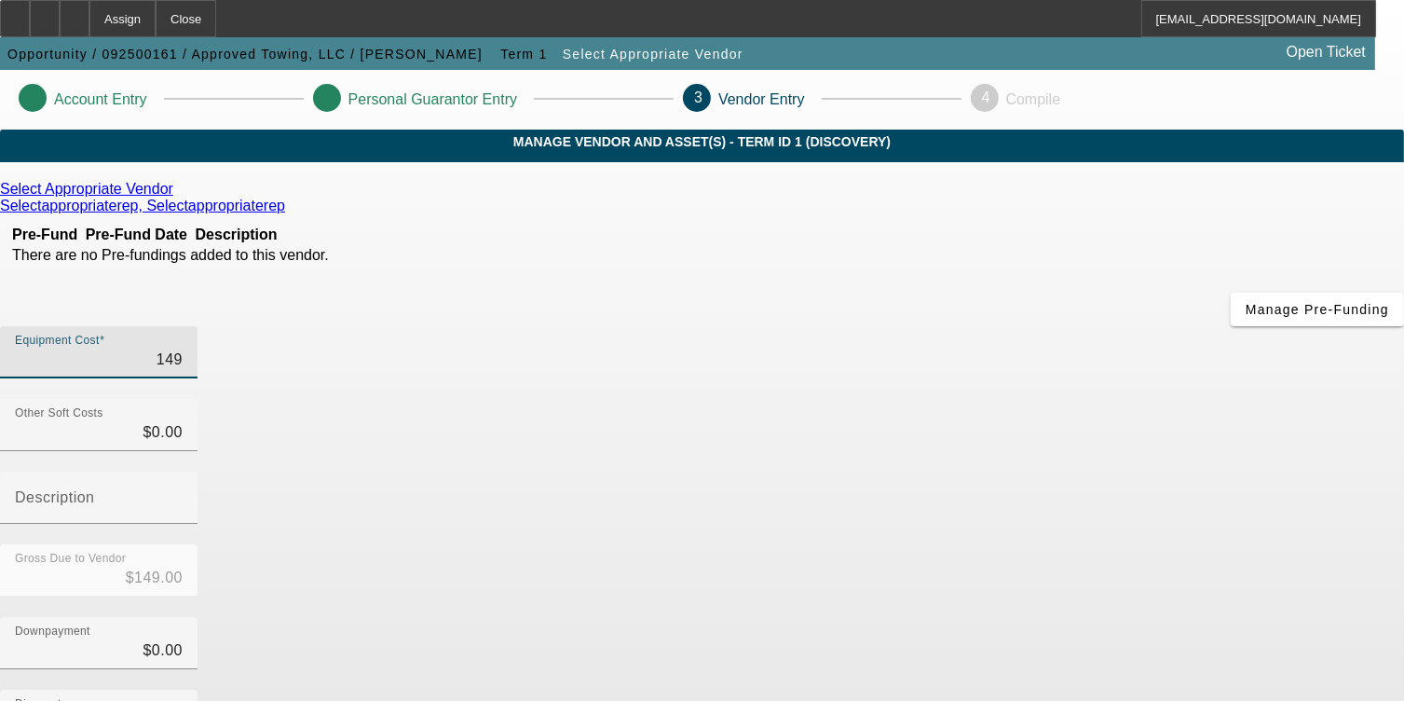
type input "1492"
type input "$1,492.00"
type input "14928"
type input "$14,928.00"
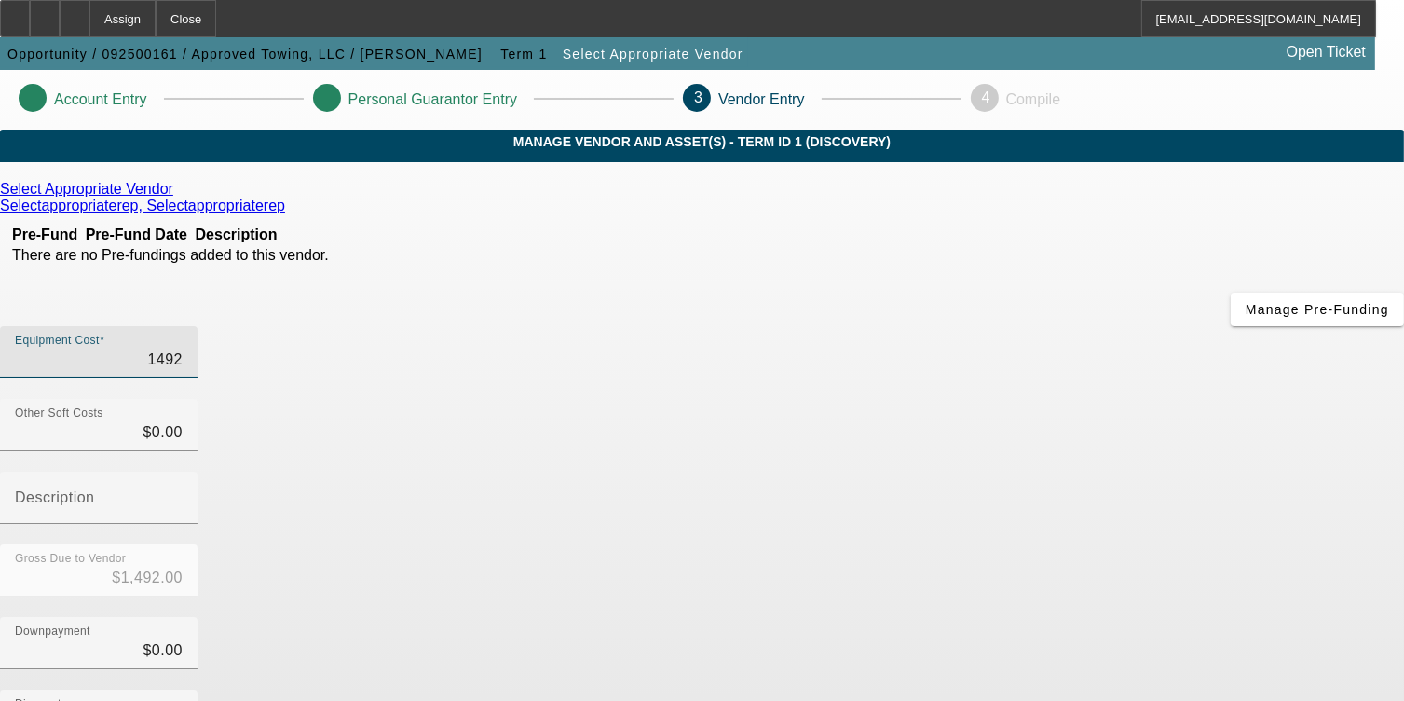
type input "$14,928.00"
type input "149280"
type input "$149,280.00"
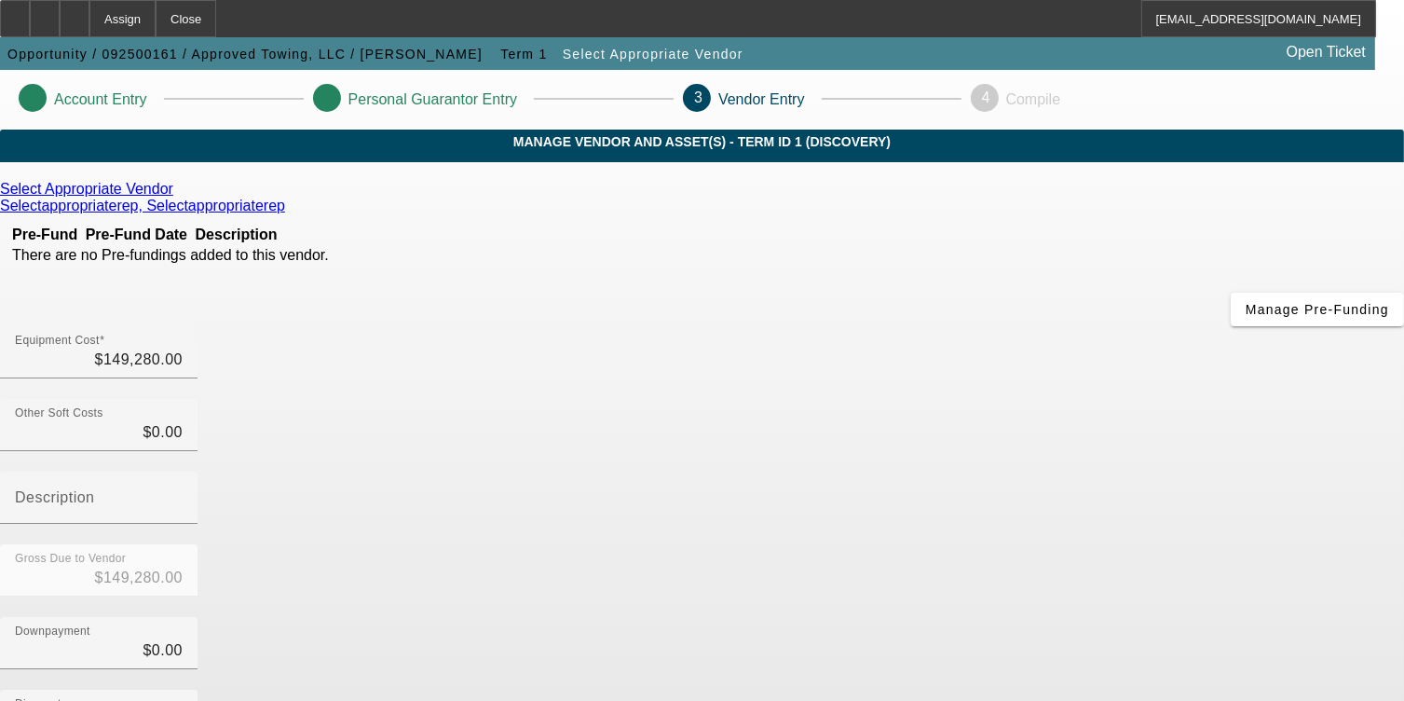
click at [1058, 617] on div "Downpayment $0.00" at bounding box center [702, 653] width 1404 height 73
drag, startPoint x: 880, startPoint y: 455, endPoint x: 1082, endPoint y: 442, distance: 201.6
click at [1082, 617] on div "Downpayment 0" at bounding box center [702, 653] width 1404 height 73
type input "2"
type input "$2.00"
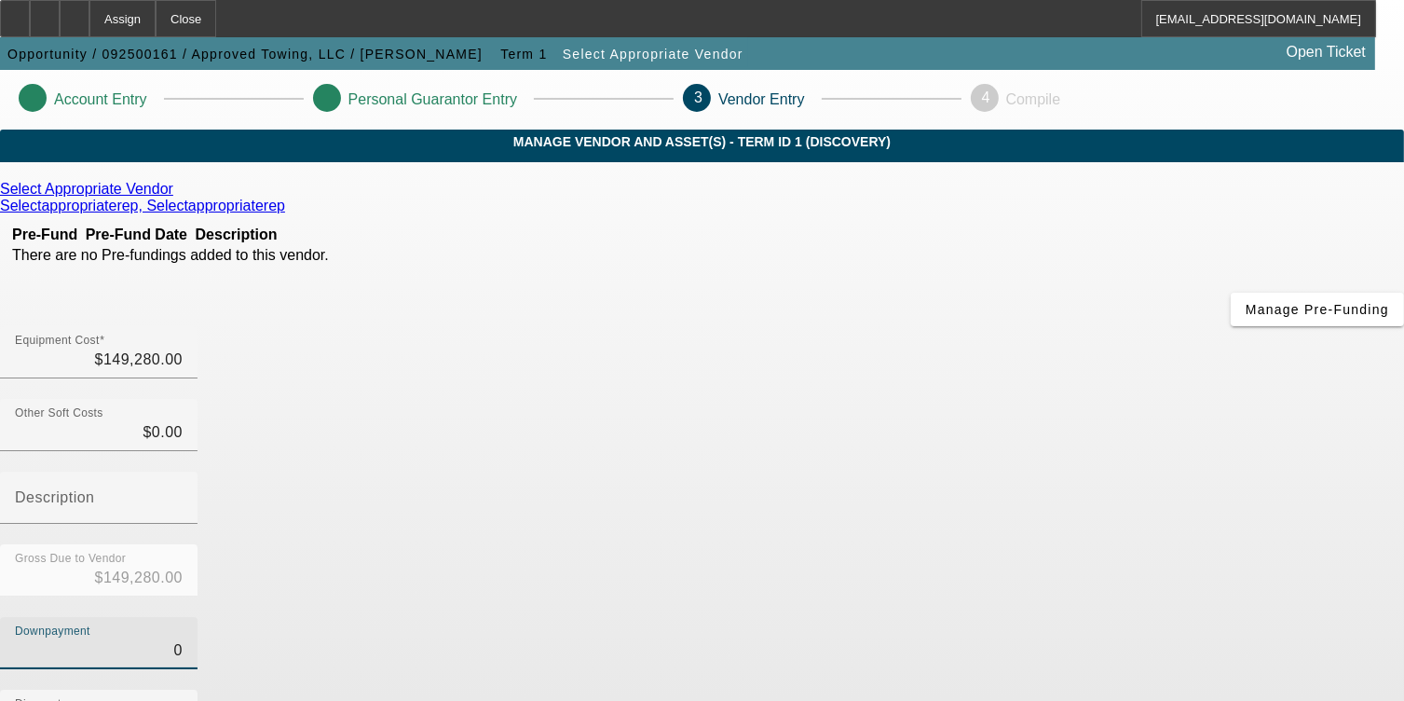
type input "$149,278.00"
type input "20"
type input "$20.00"
type input "$149,260.00"
type input "200"
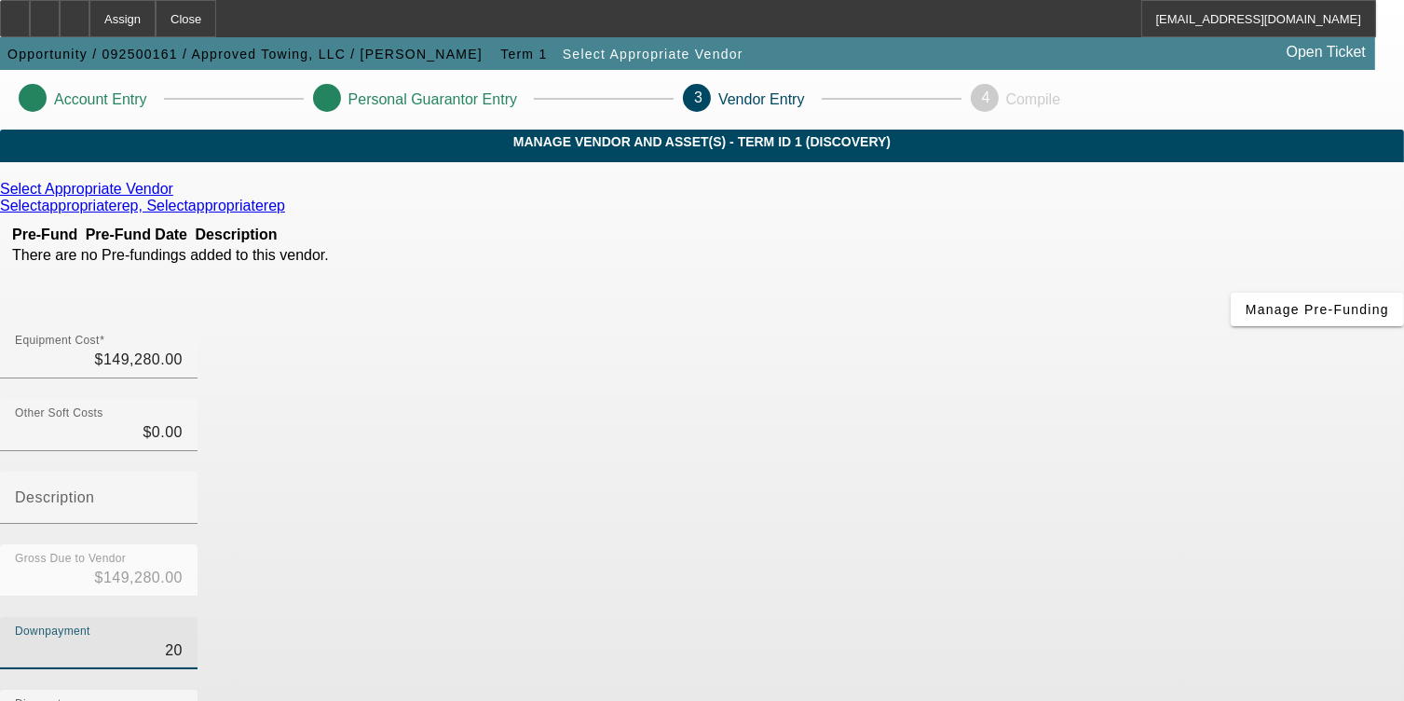
type input "$200.00"
type input "$149,080.00"
type input "2000"
type input "$2,000.00"
type input "$147,280.00"
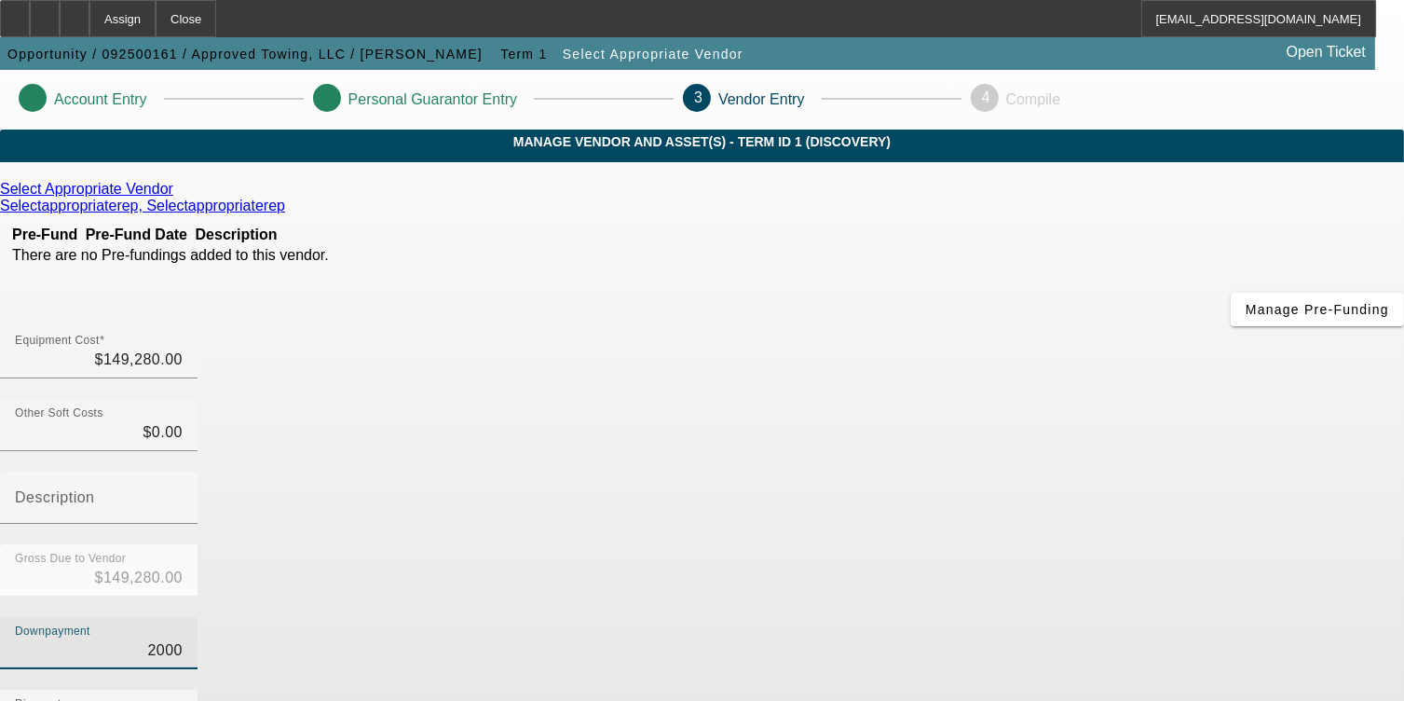
type input "$2,000.00"
click at [1064, 617] on div "Downpayment $2,000.00" at bounding box center [702, 653] width 1404 height 73
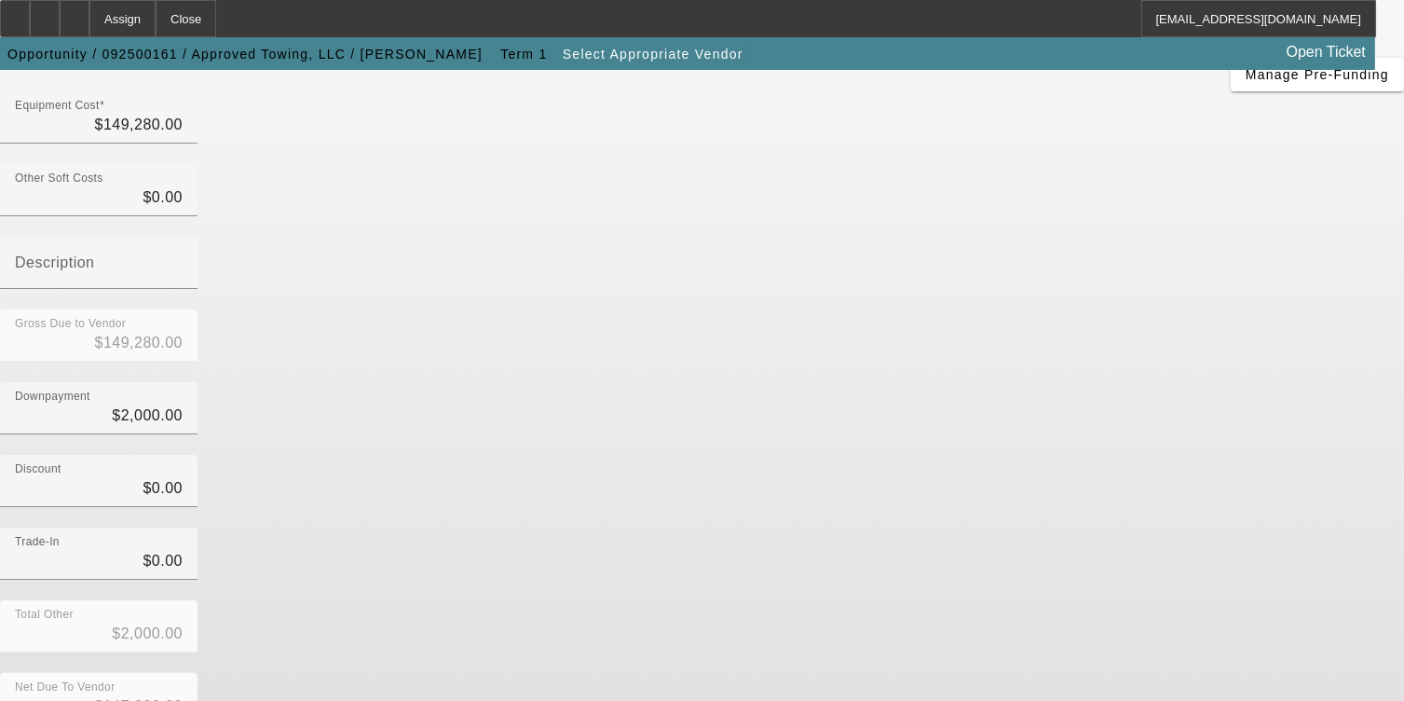
scroll to position [238, 0]
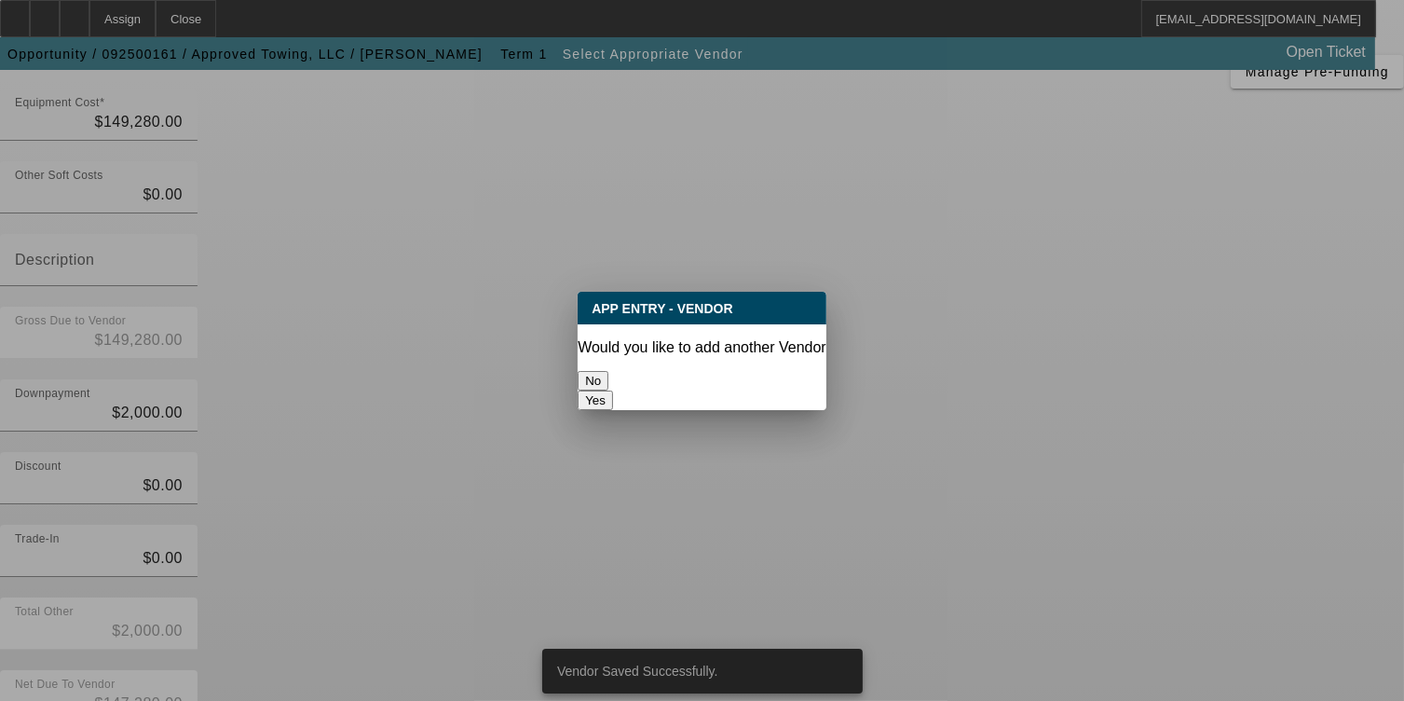
scroll to position [0, 0]
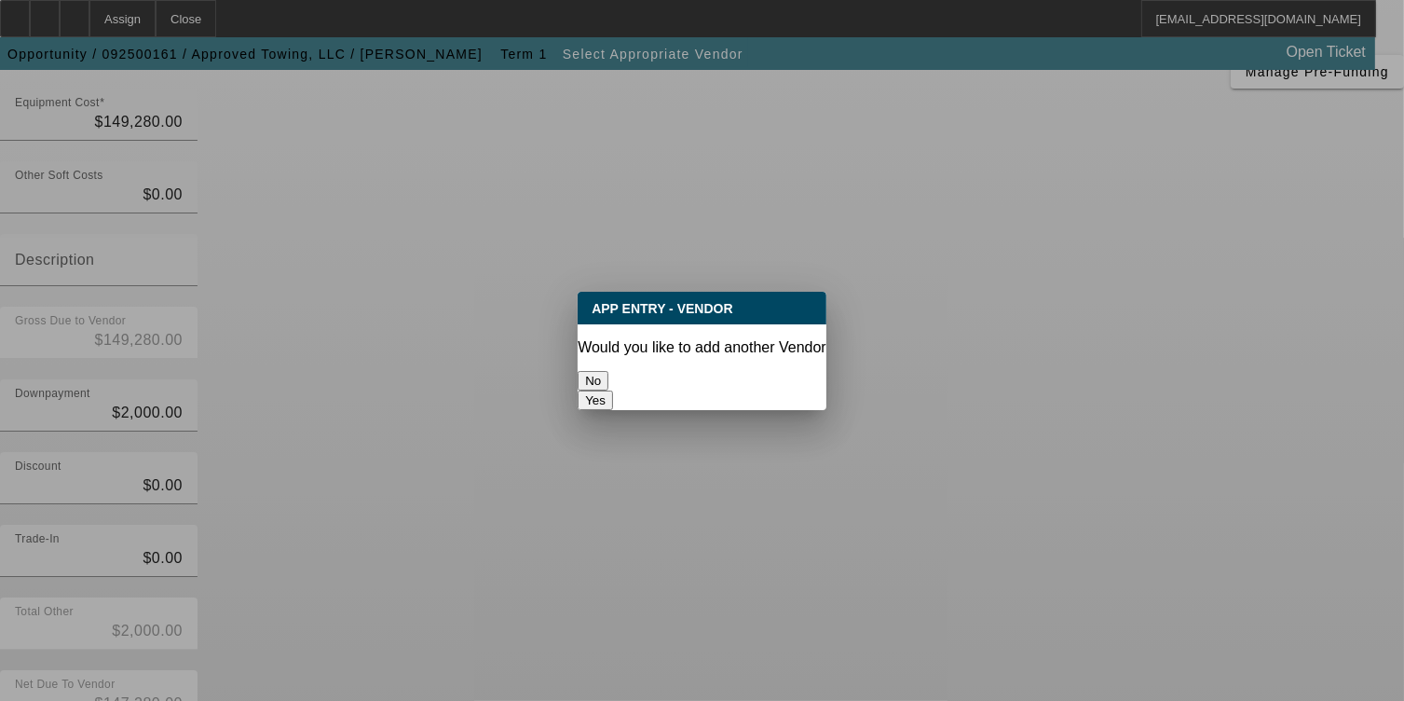
click at [608, 371] on button "No" at bounding box center [593, 381] width 31 height 20
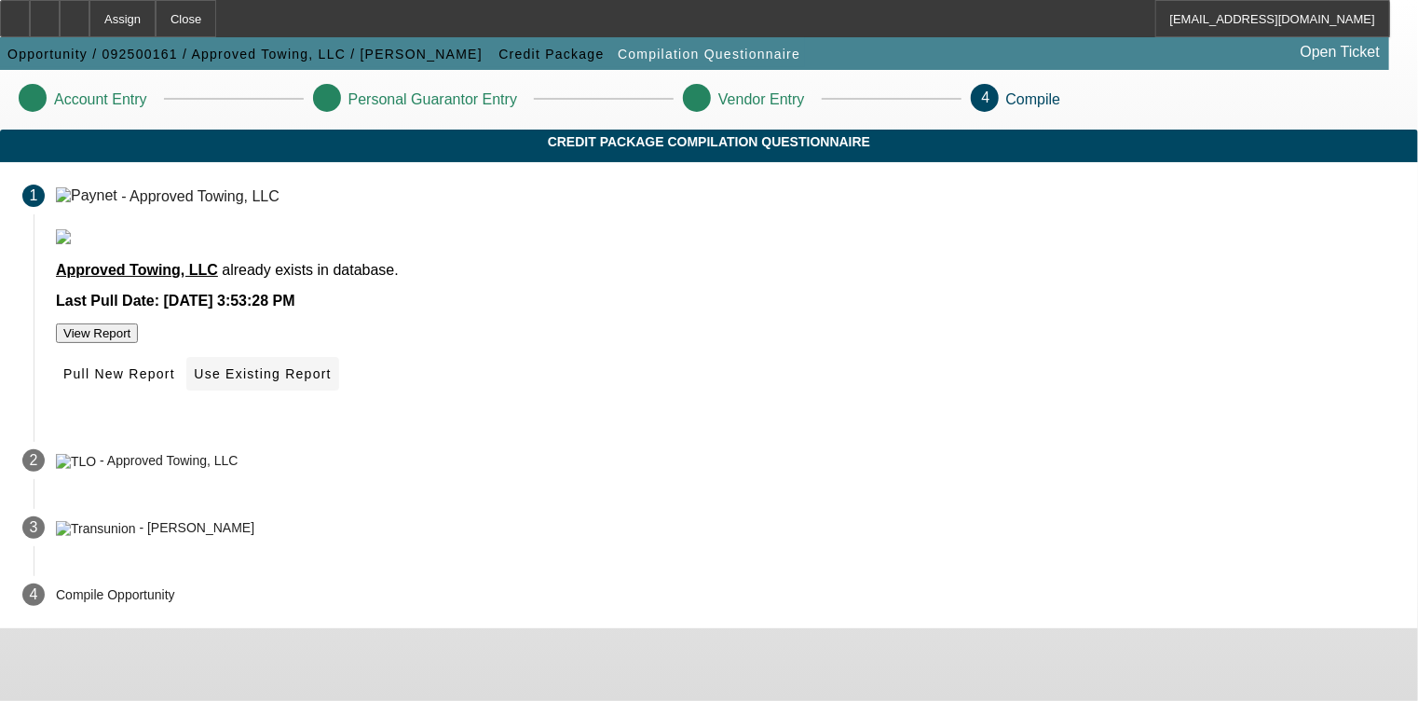
click at [331, 381] on span "Use Existing Report" at bounding box center [262, 373] width 137 height 15
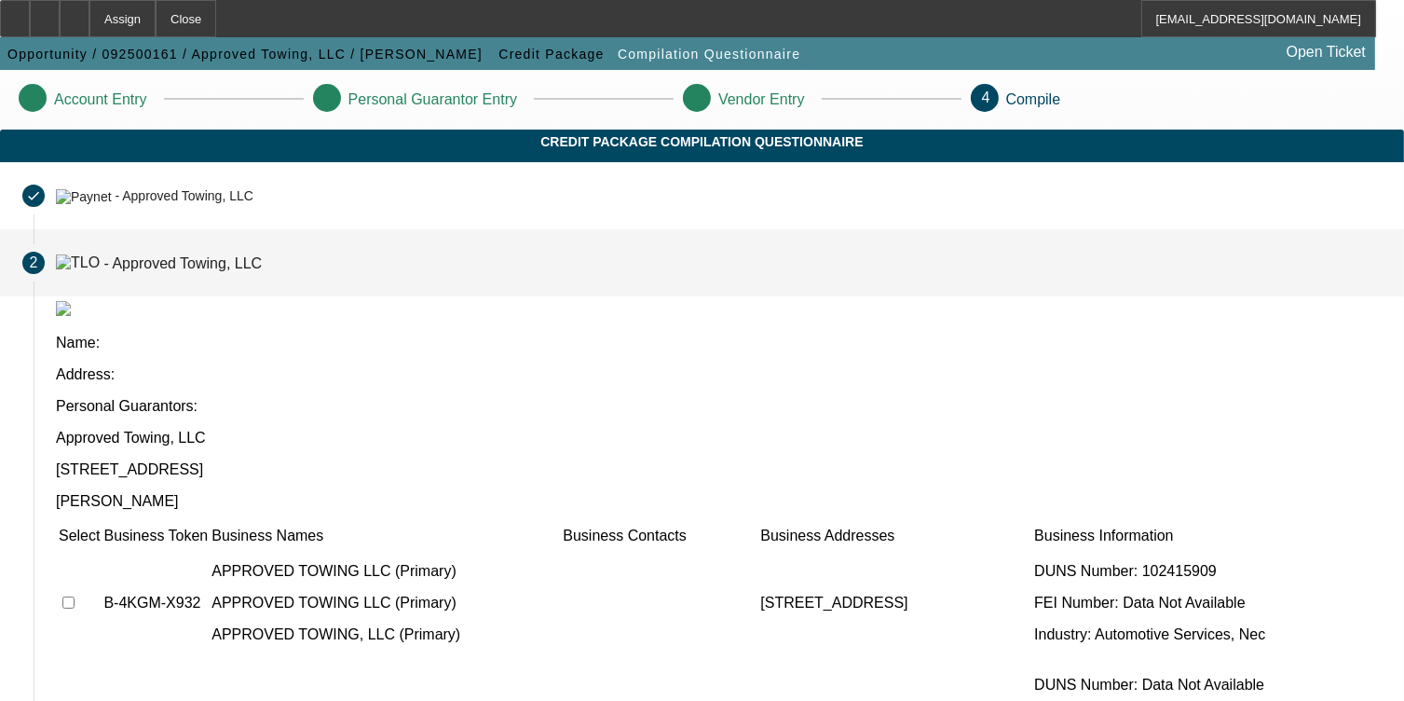
click at [75, 596] on input "checkbox" at bounding box center [68, 602] width 12 height 12
checkbox input "true"
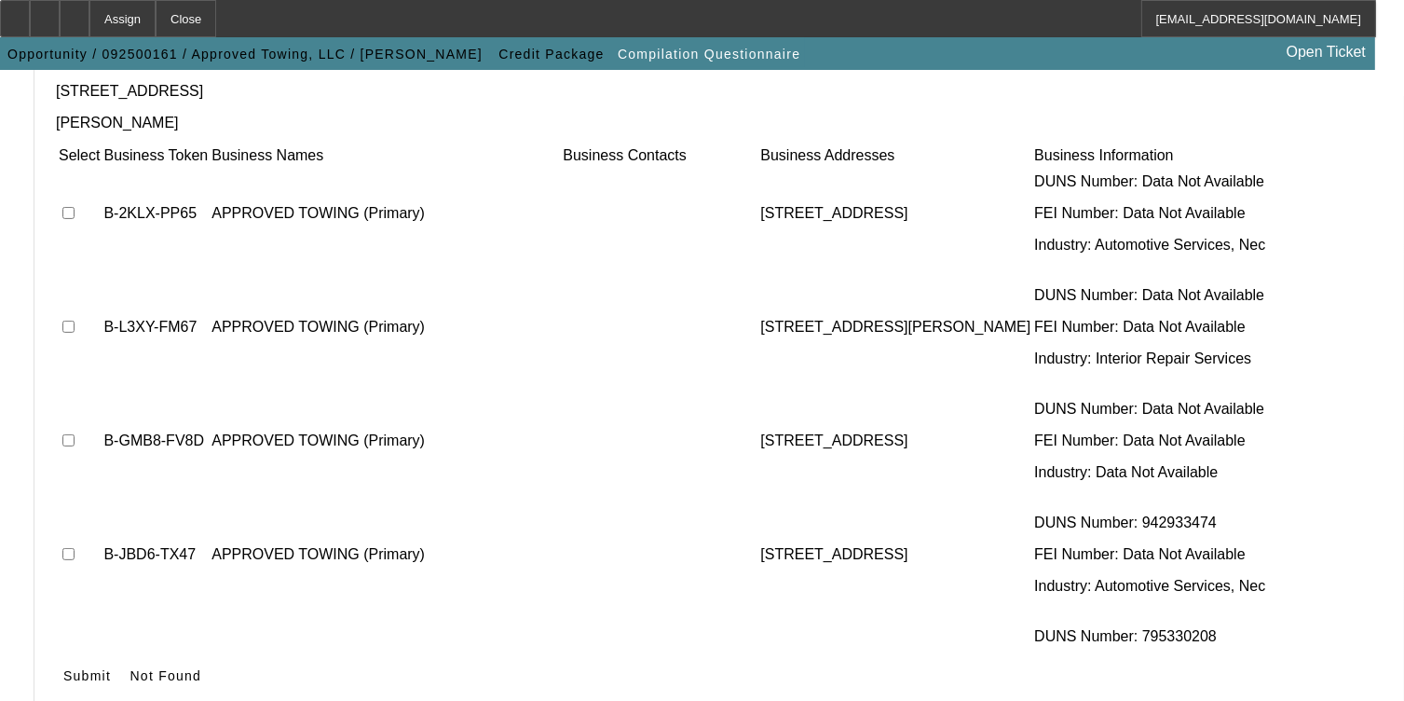
scroll to position [397, 0]
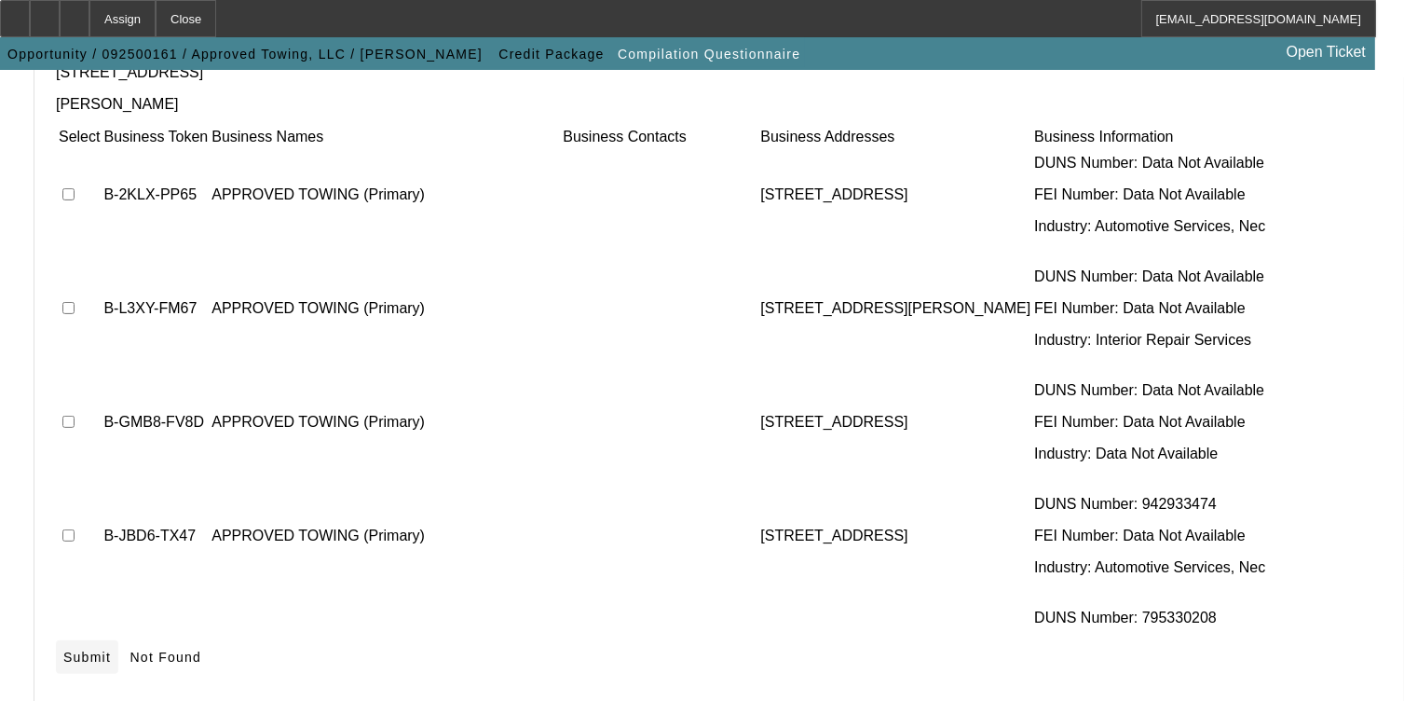
click at [111, 649] on span "Submit" at bounding box center [87, 656] width 48 height 15
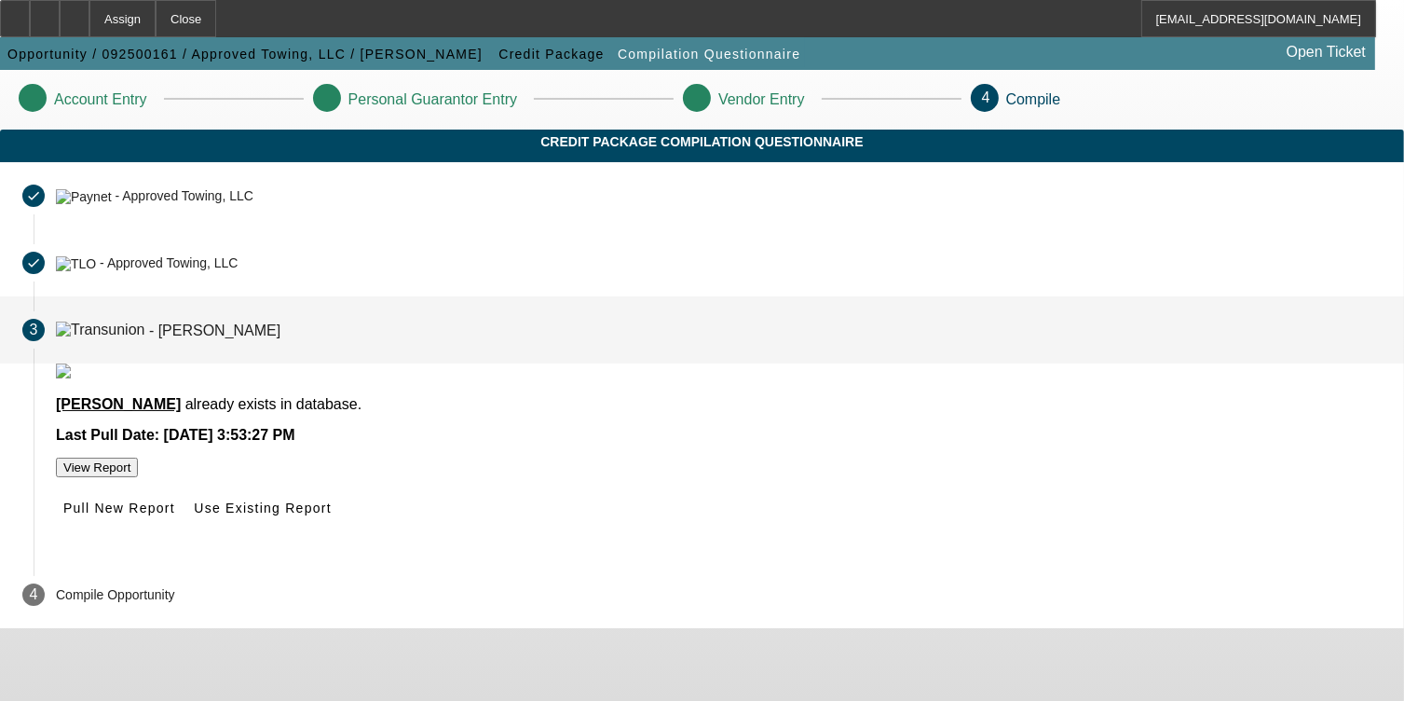
scroll to position [0, 0]
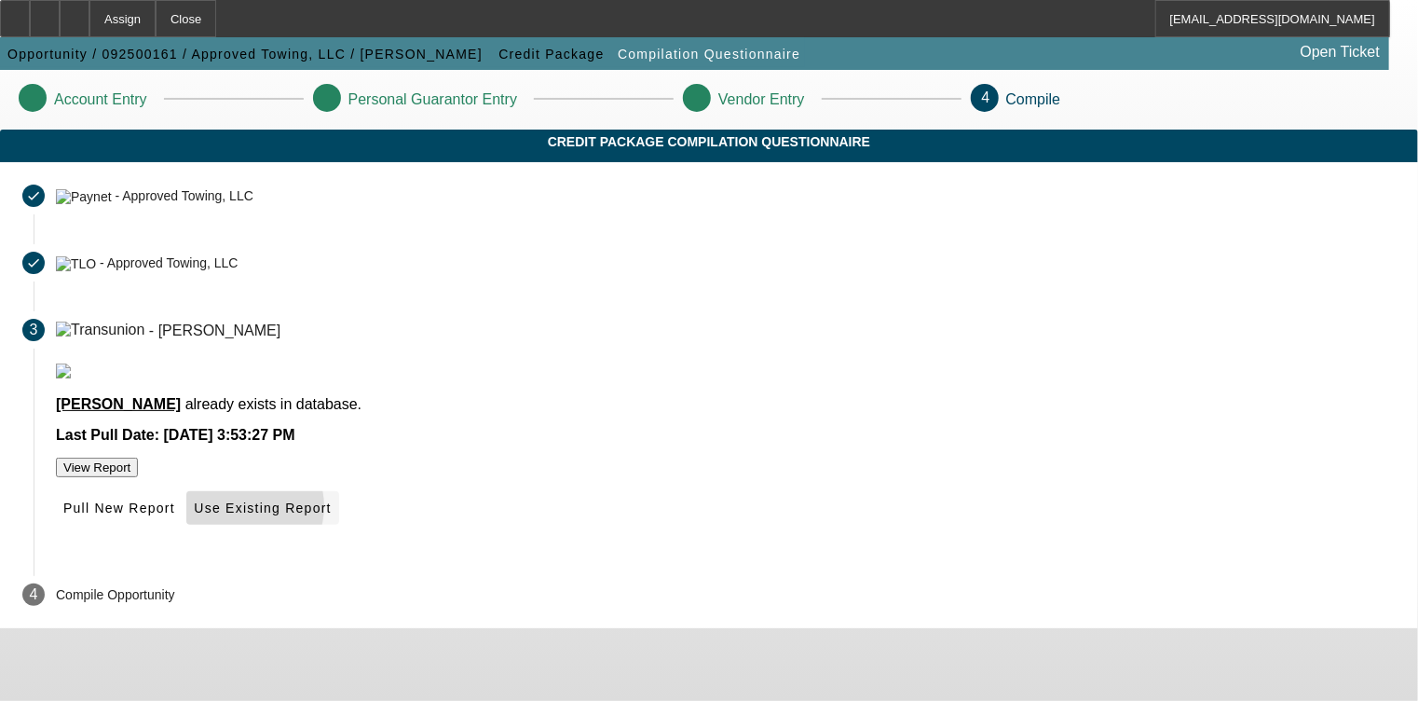
click at [331, 515] on span "Use Existing Report" at bounding box center [262, 507] width 137 height 15
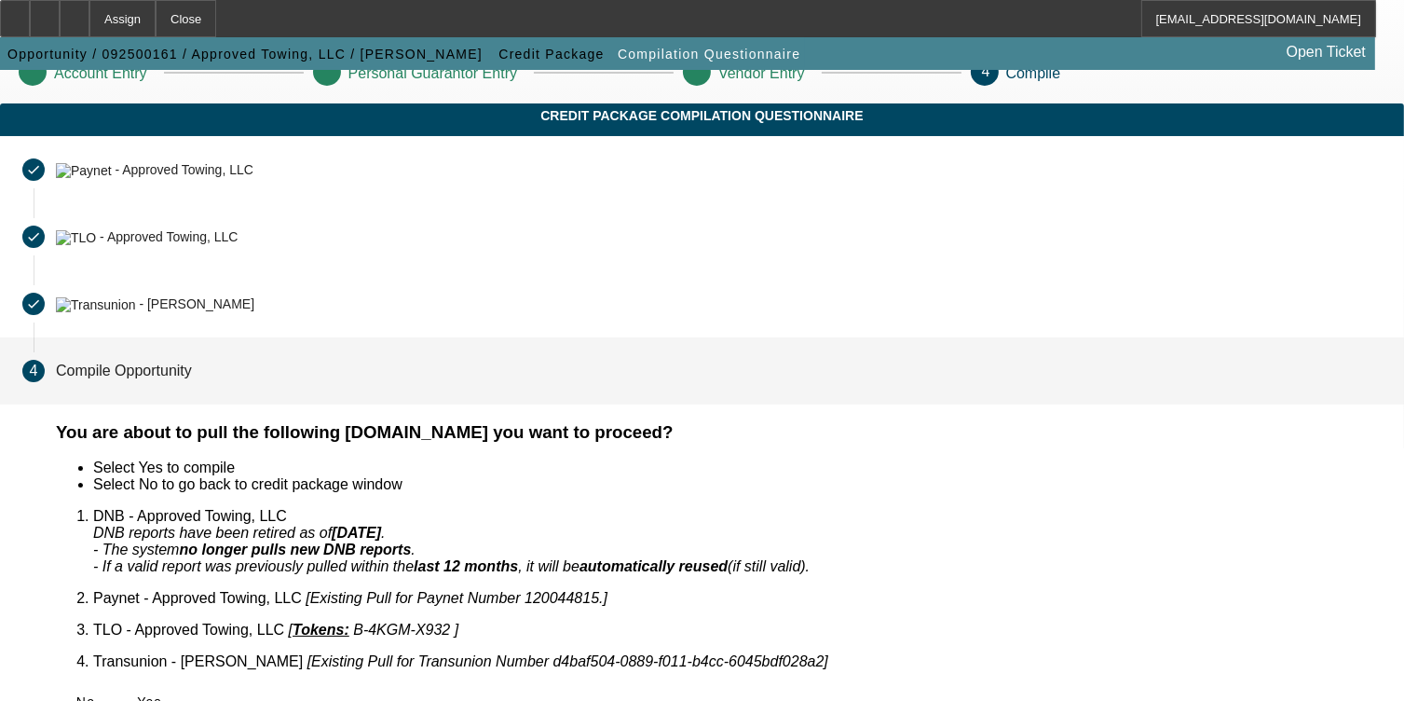
scroll to position [40, 0]
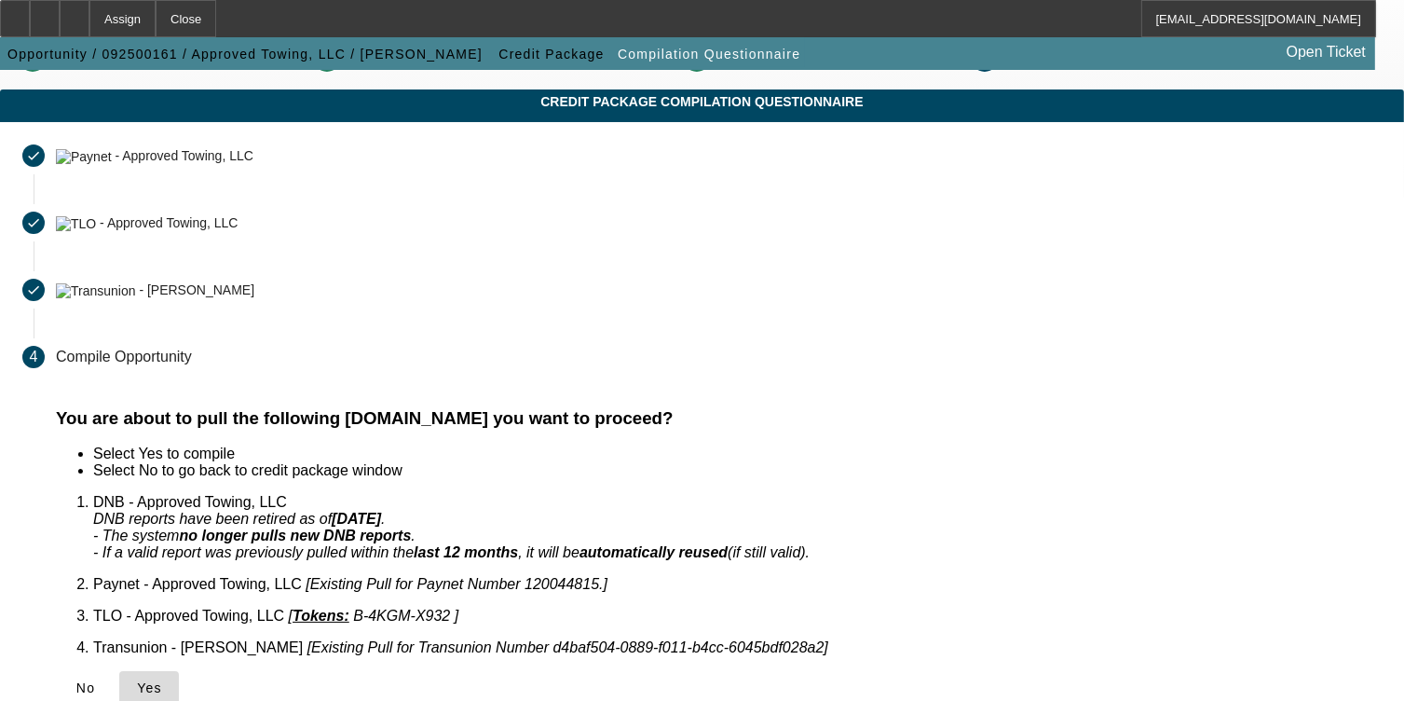
click at [137, 680] on icon at bounding box center [137, 687] width 0 height 15
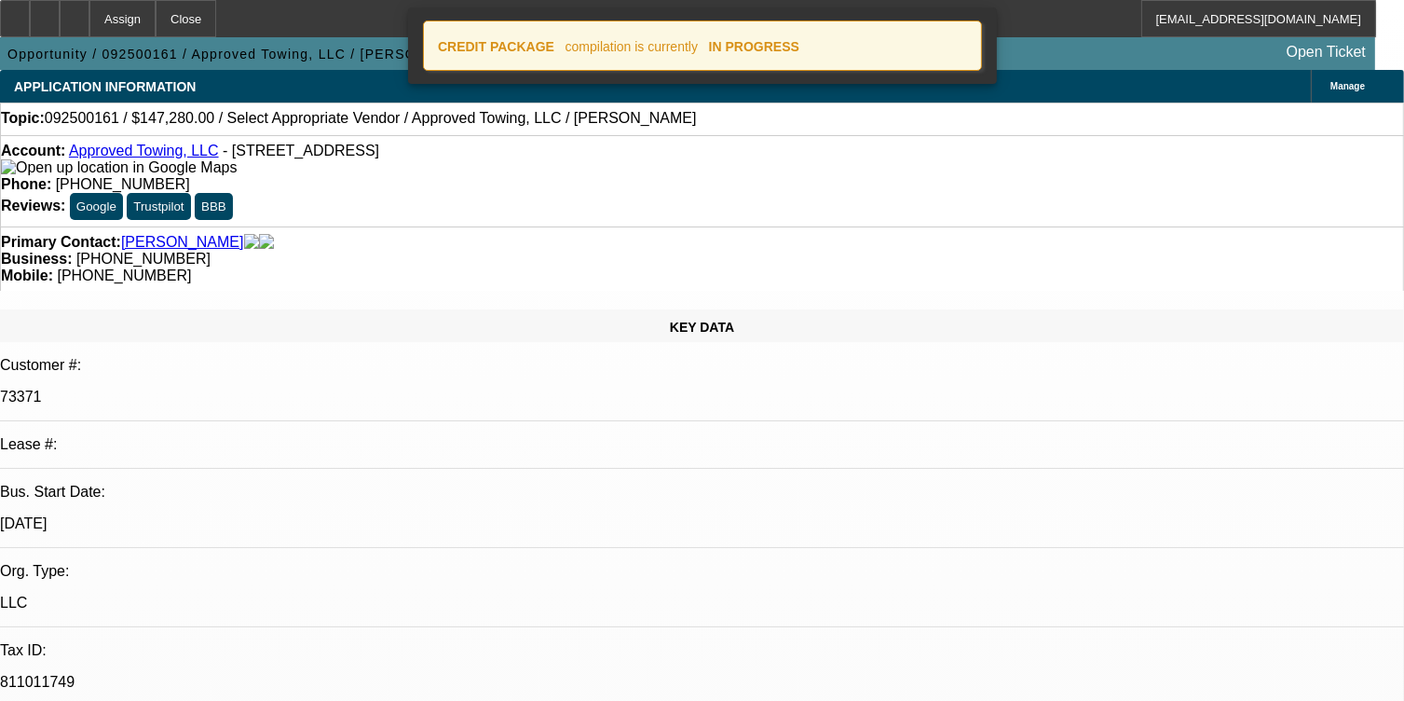
select select "0"
select select "2"
select select "0.1"
select select "4"
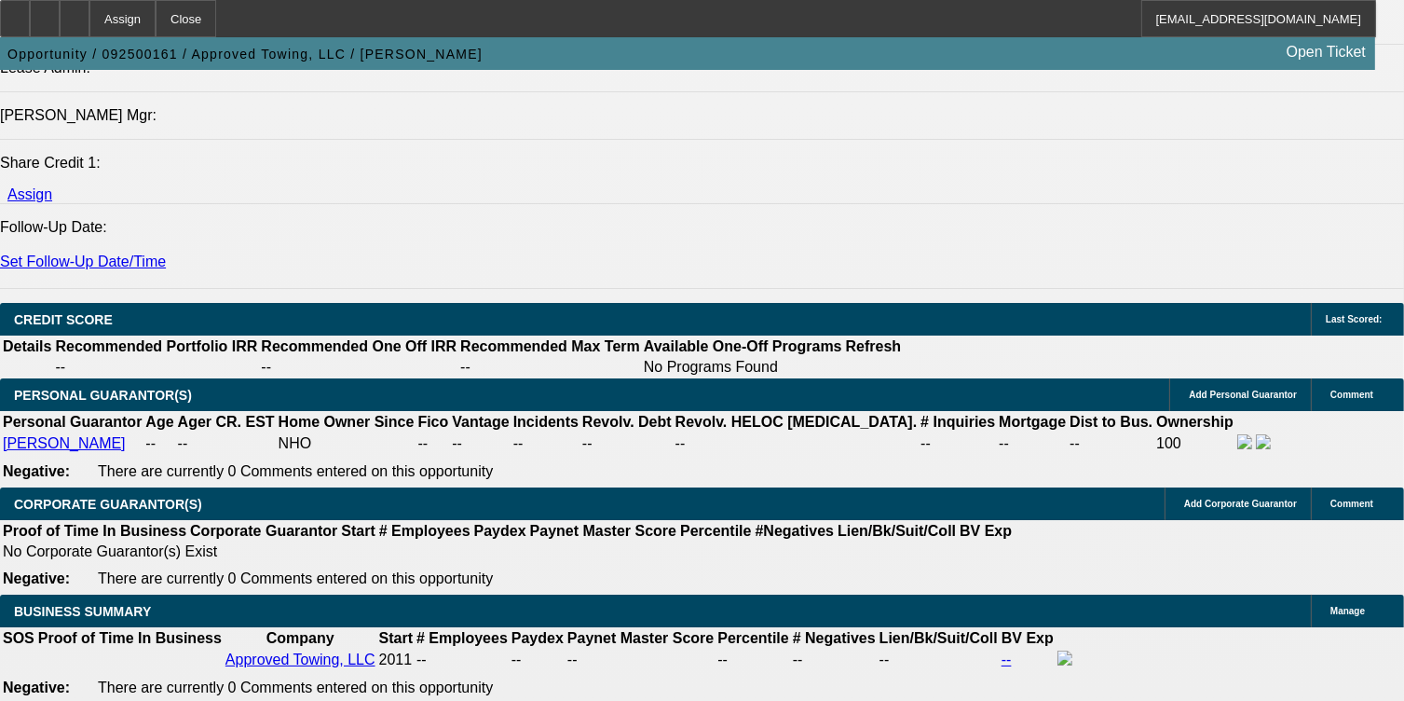
scroll to position [2795, 0]
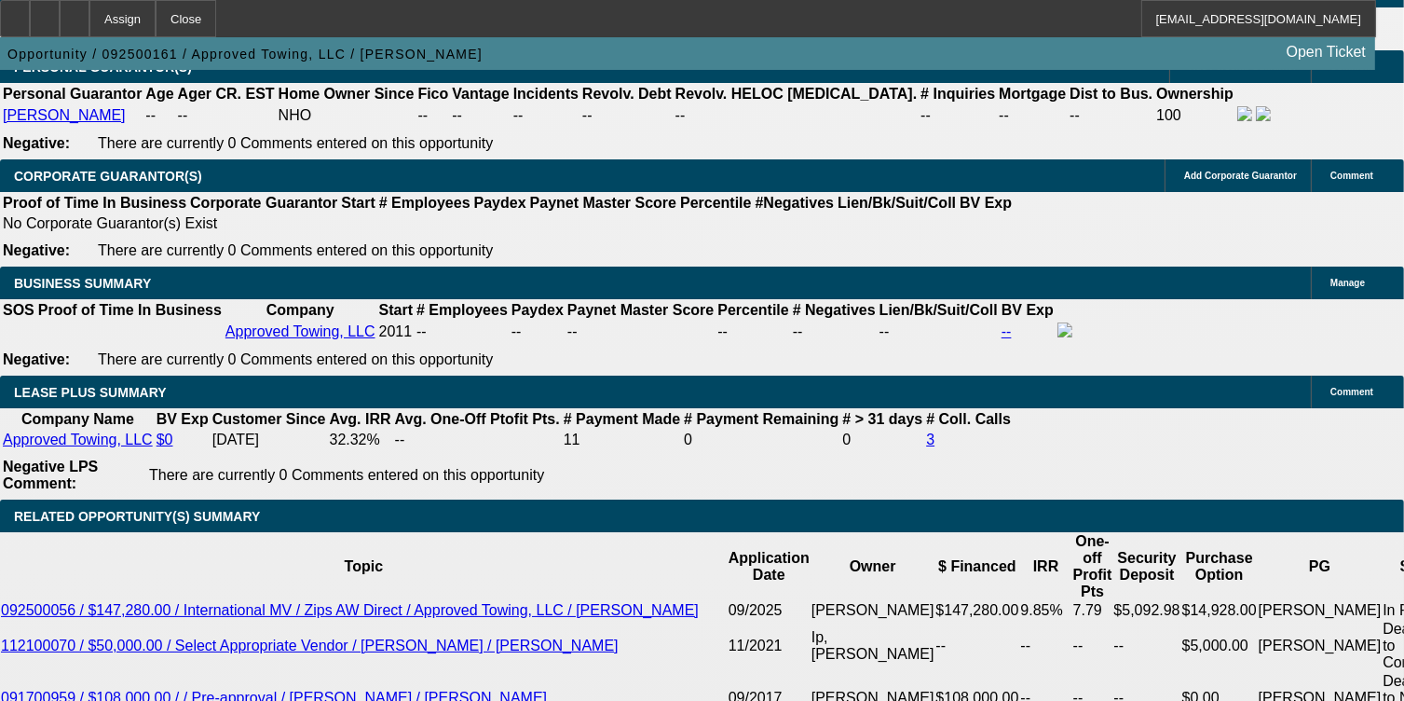
type input "$0.00"
type input "72"
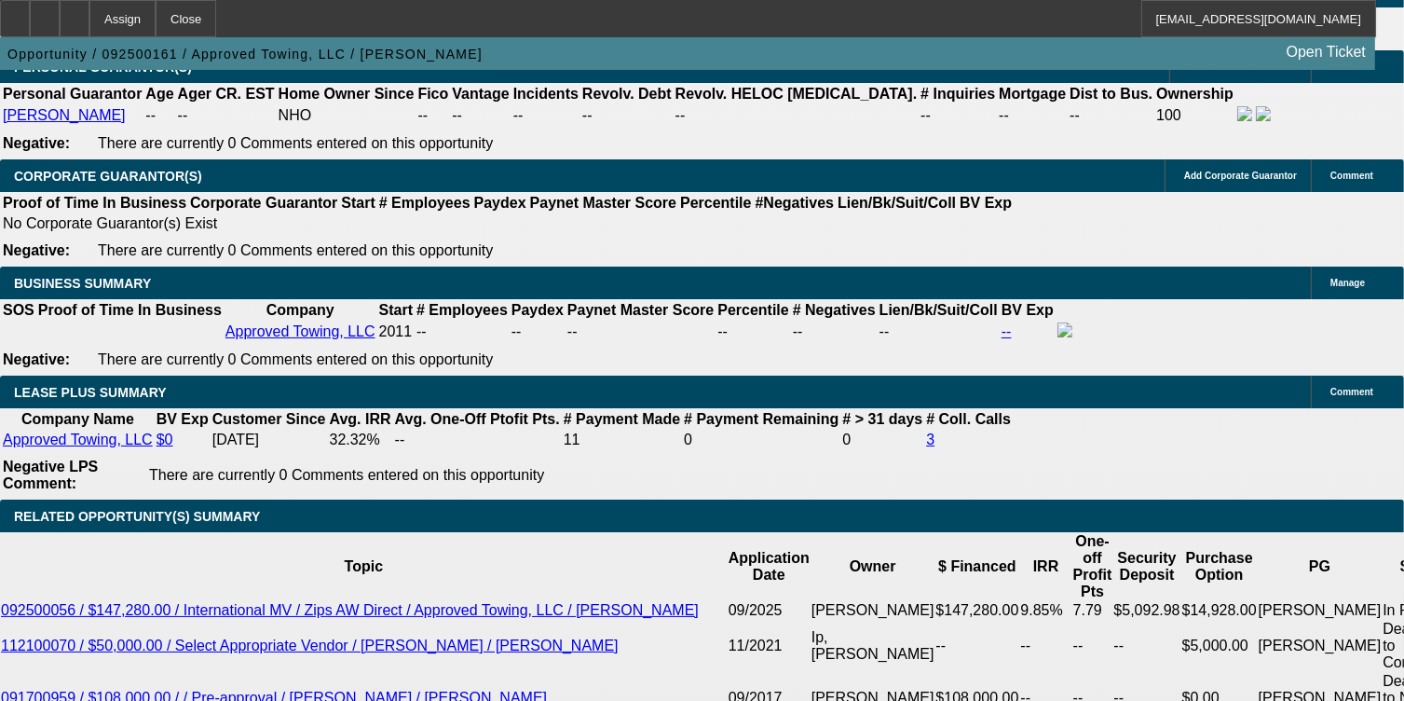
type input "7"
type input "$5,021.96"
type input "$2,510.98"
type input "7.5"
type input "$5,092.98"
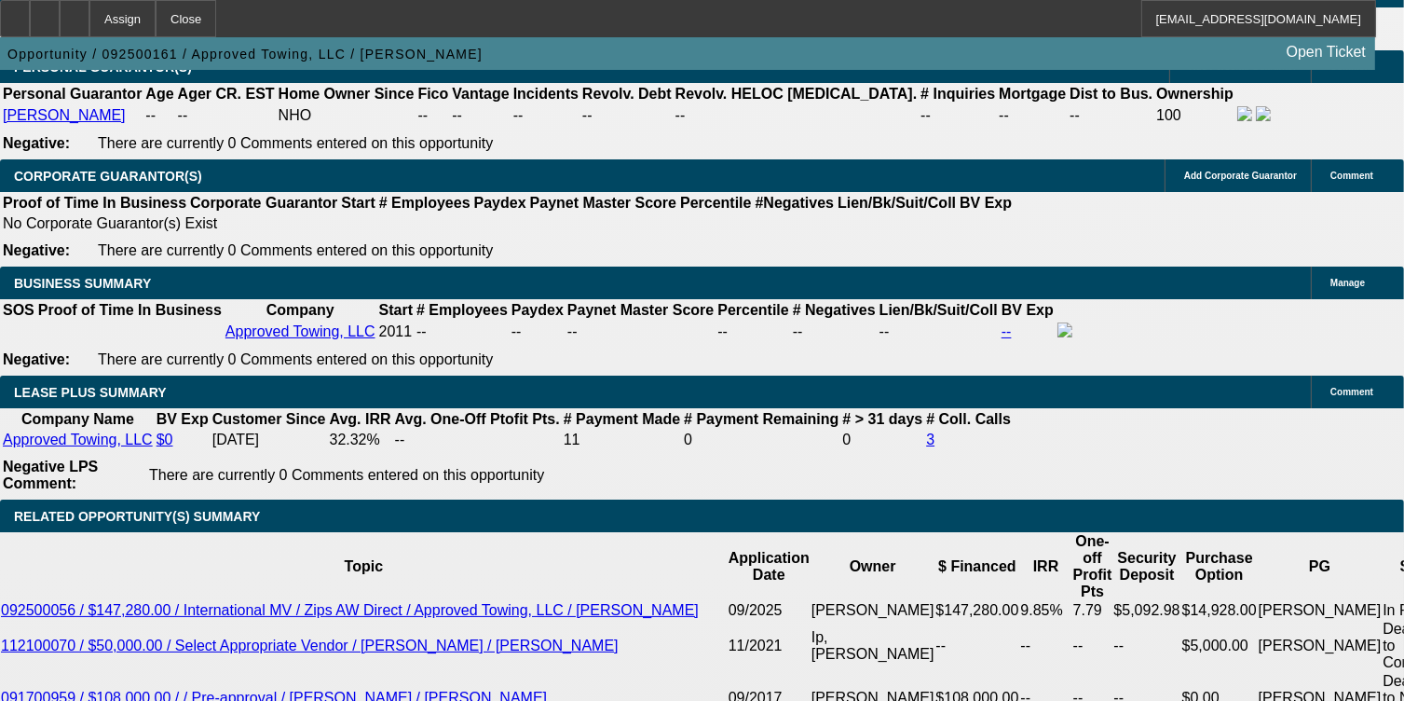
type input "$2,546.49"
type input "7.5"
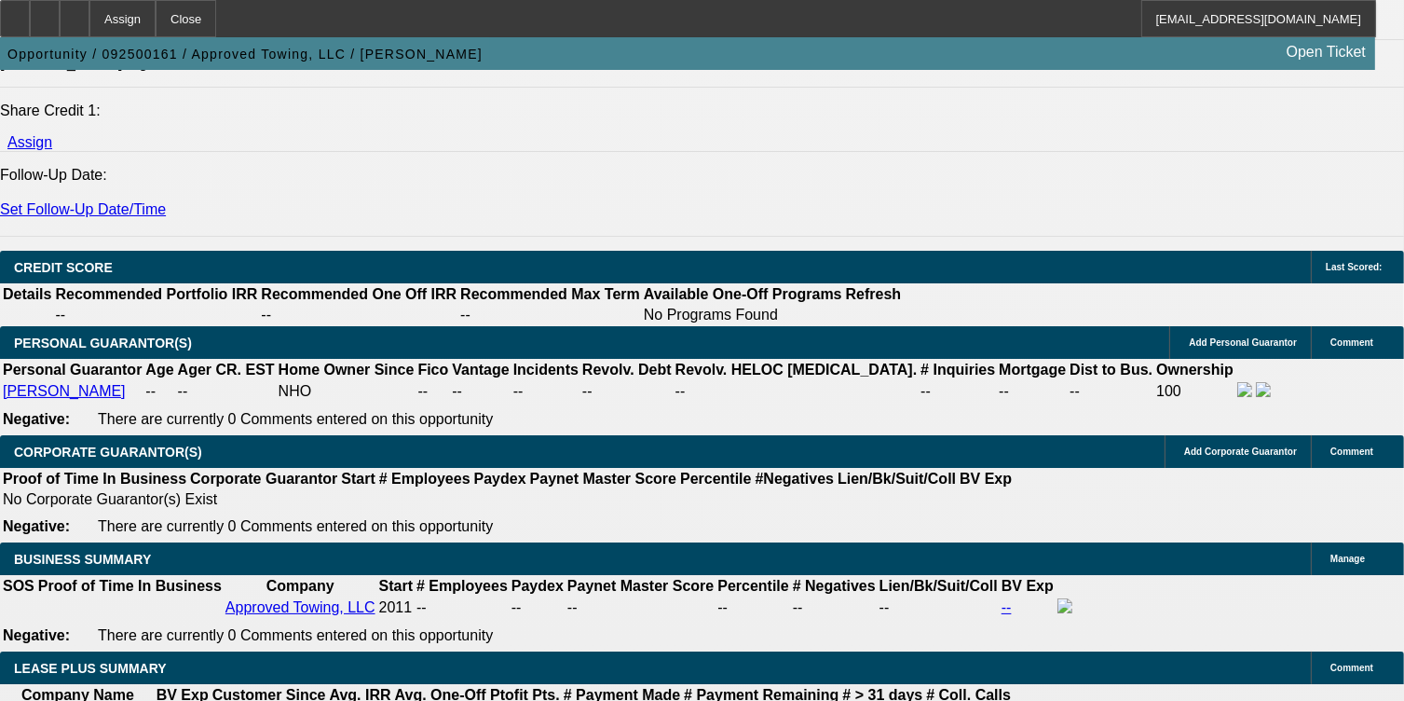
scroll to position [2515, 0]
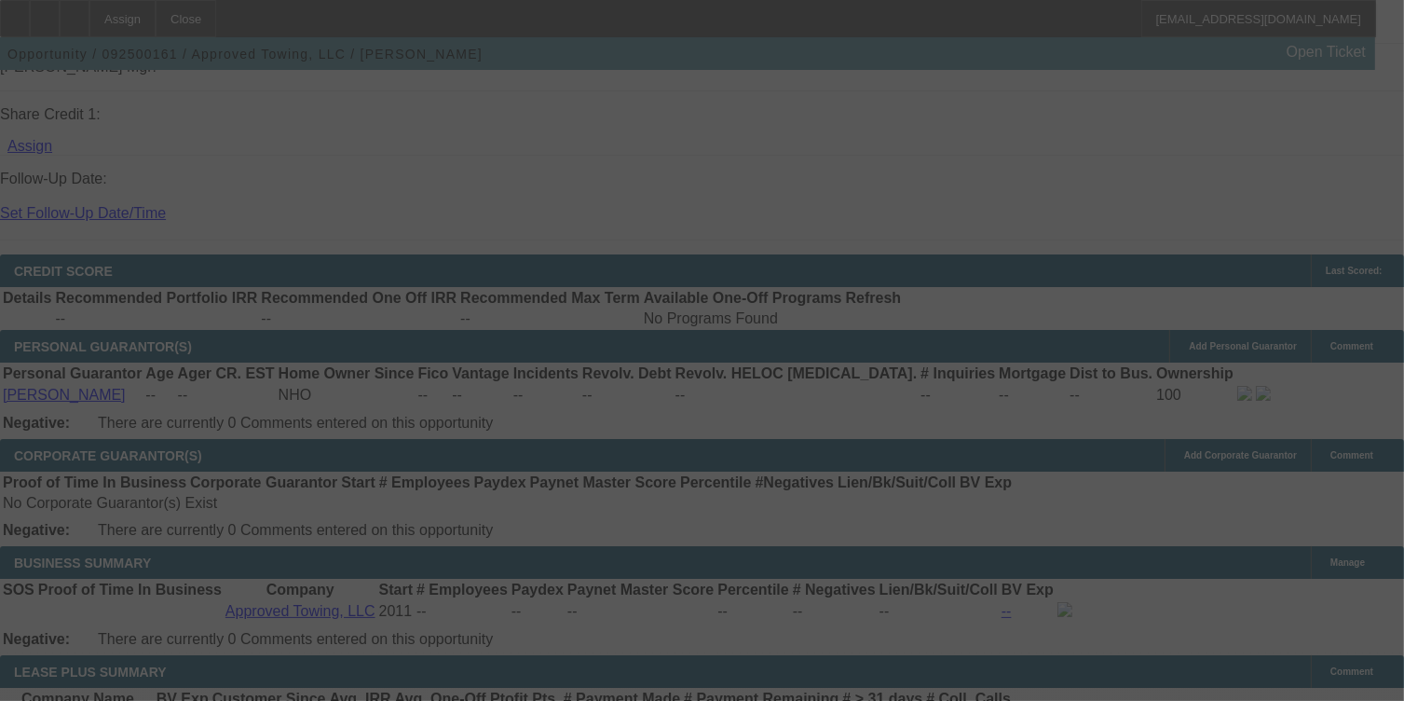
select select "0"
select select "2"
select select "0.1"
select select "4"
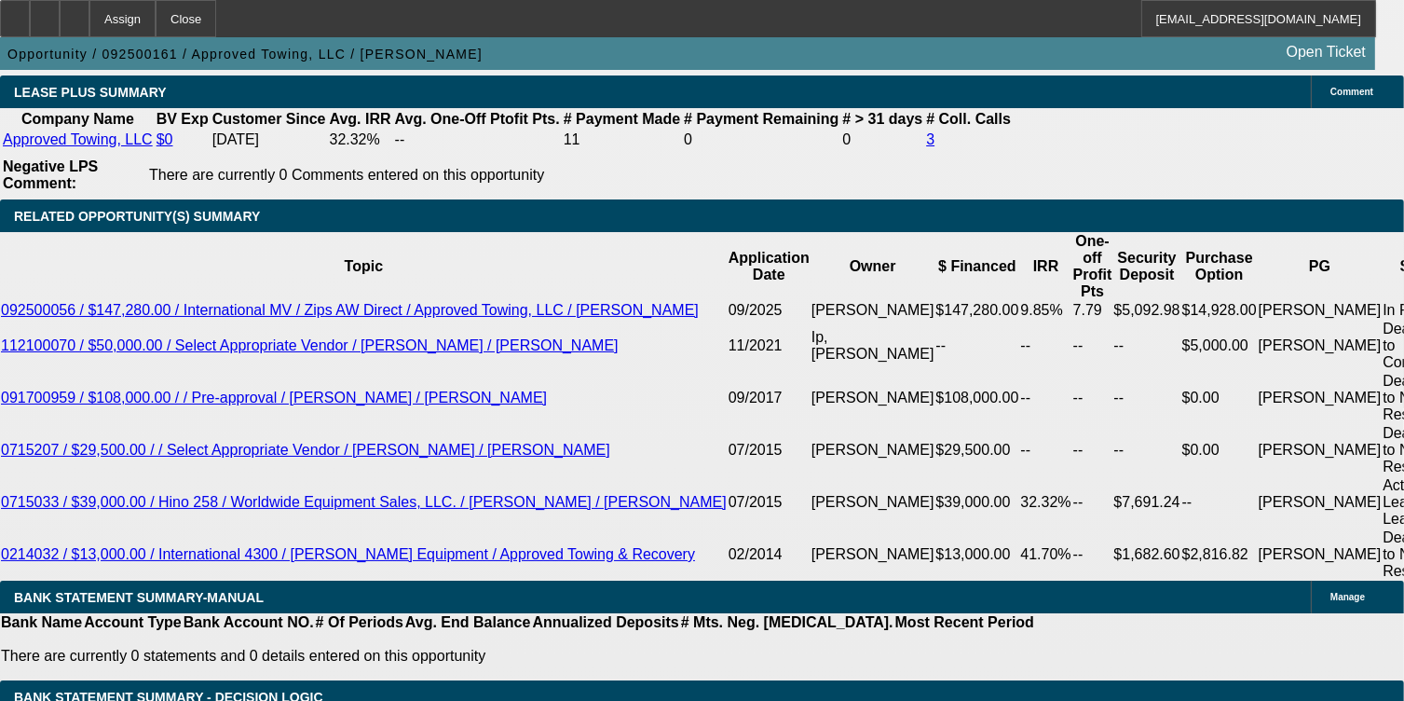
scroll to position [2981, 0]
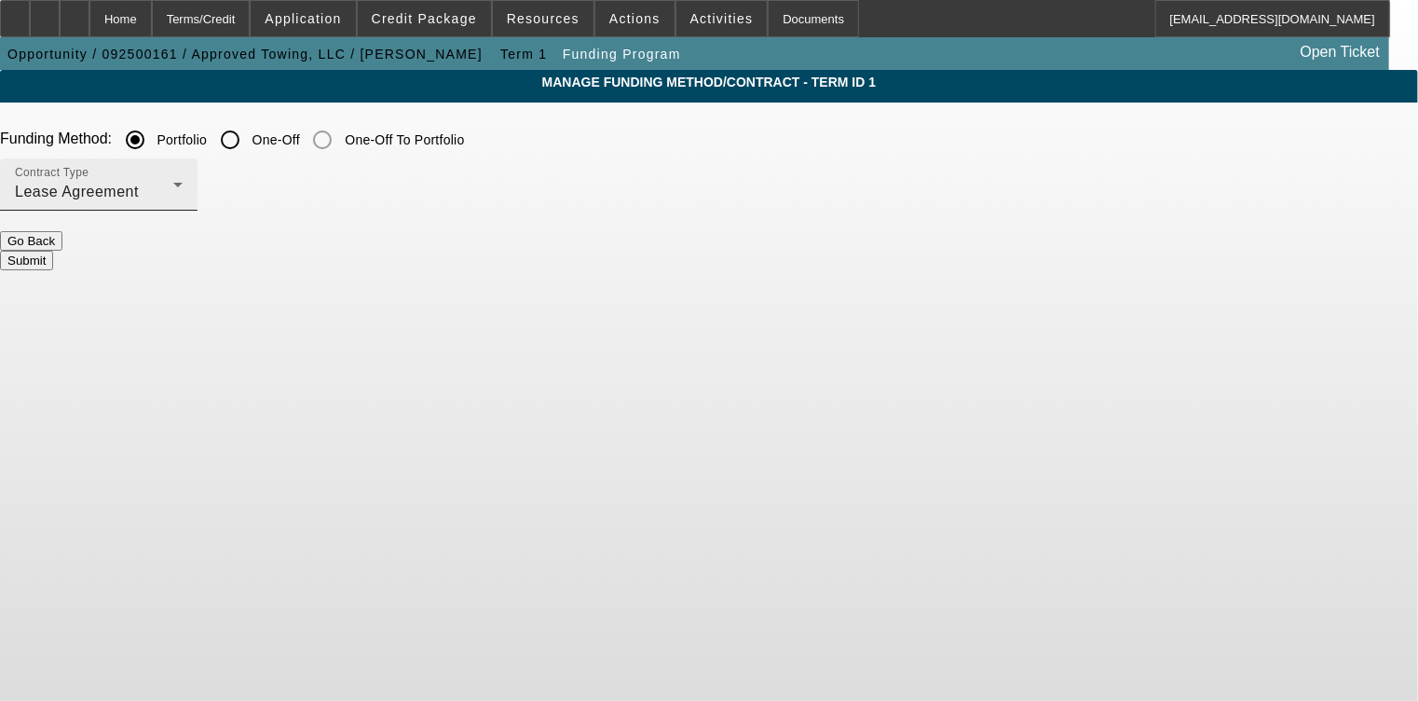
click at [173, 190] on div "Lease Agreement" at bounding box center [94, 192] width 158 height 22
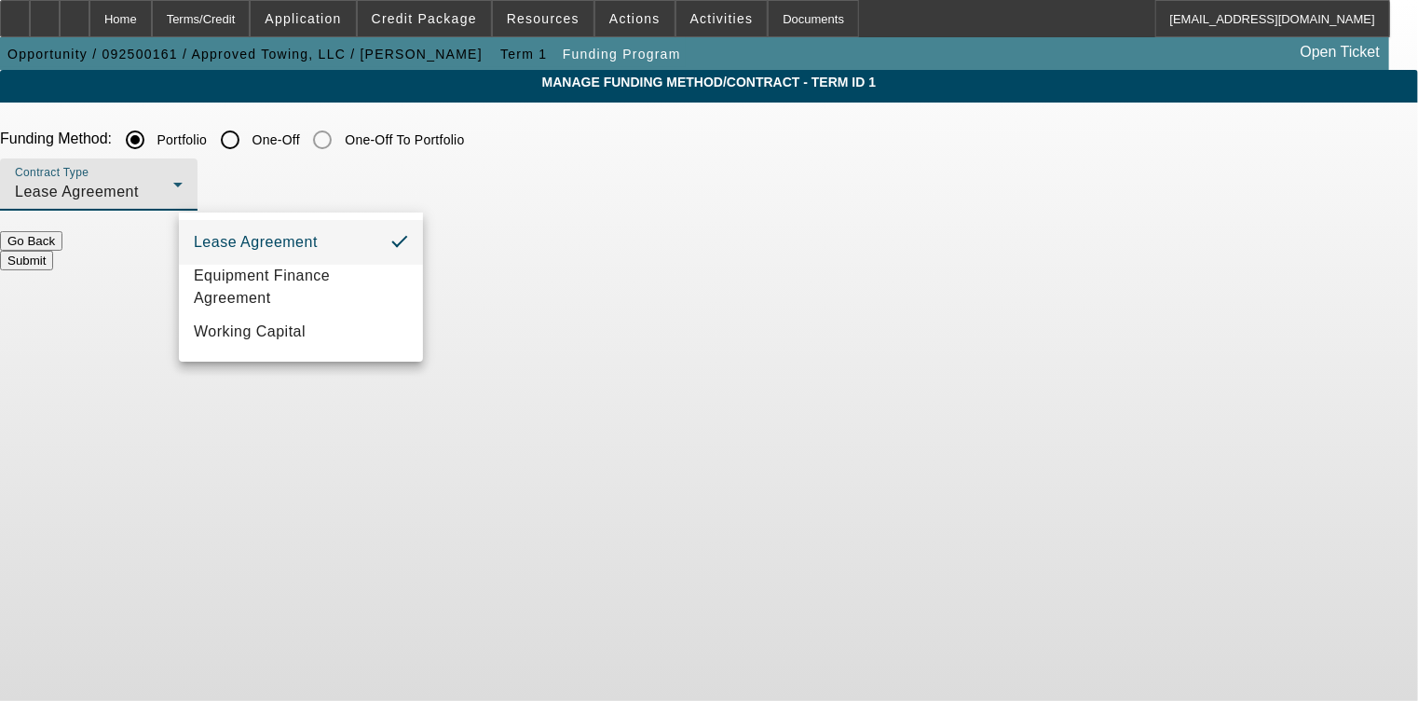
click at [481, 186] on div at bounding box center [709, 350] width 1418 height 701
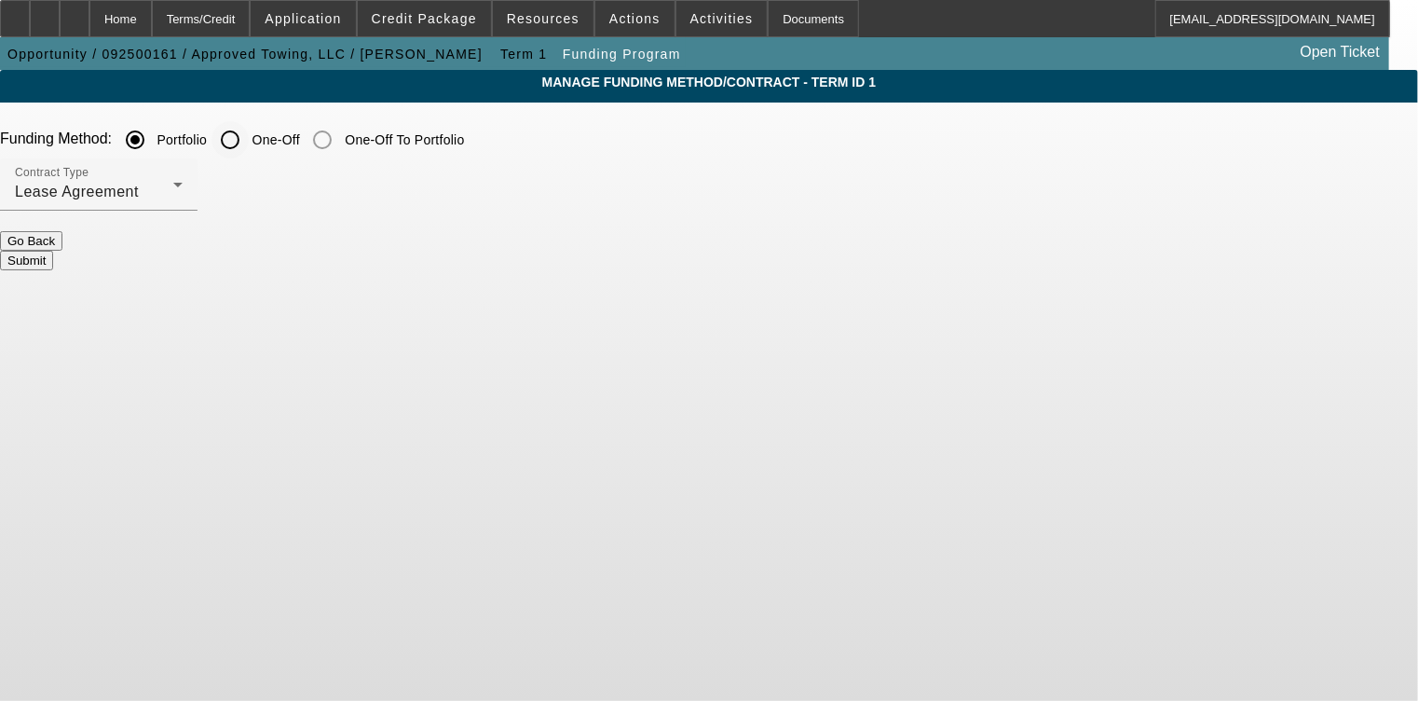
click at [249, 141] on input "One-Off" at bounding box center [229, 139] width 37 height 37
radio input "true"
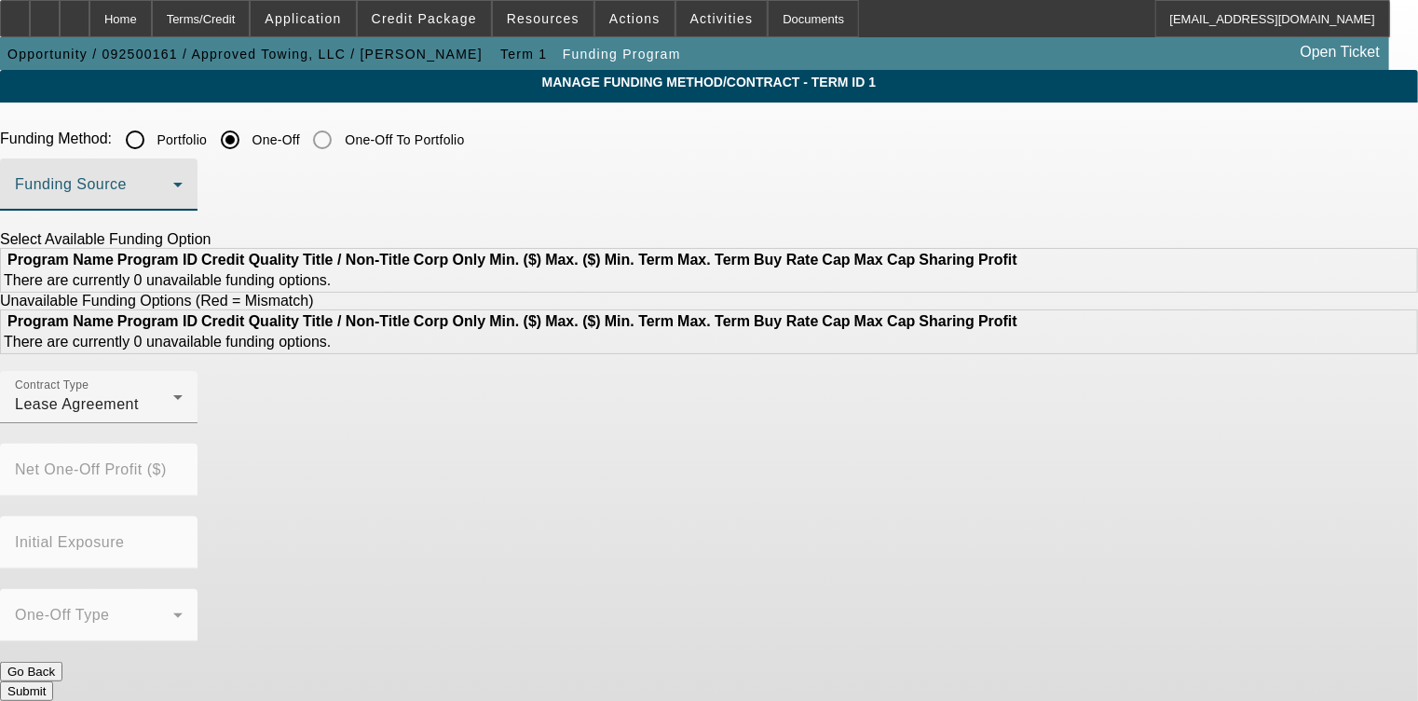
click at [173, 193] on span at bounding box center [94, 192] width 158 height 22
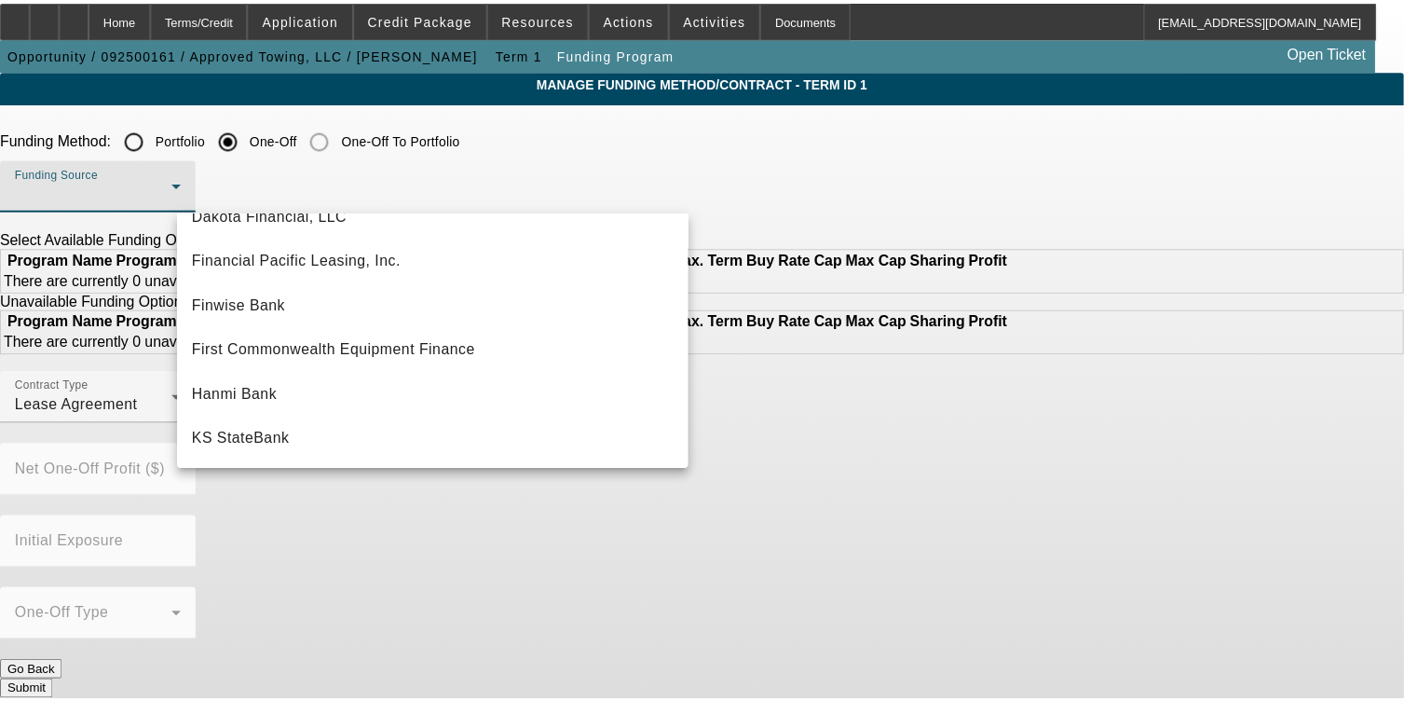
scroll to position [211, 0]
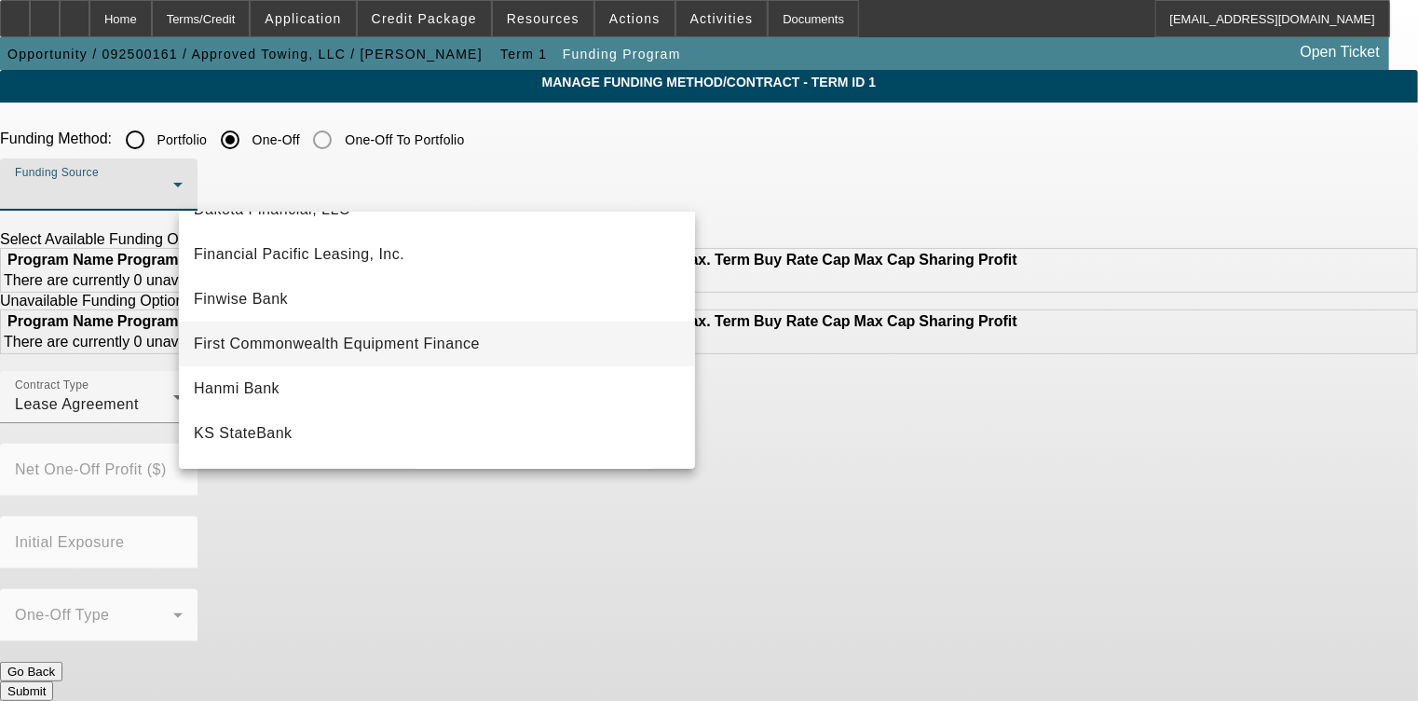
click at [509, 347] on mat-option "First Commonwealth Equipment Finance" at bounding box center [437, 343] width 516 height 45
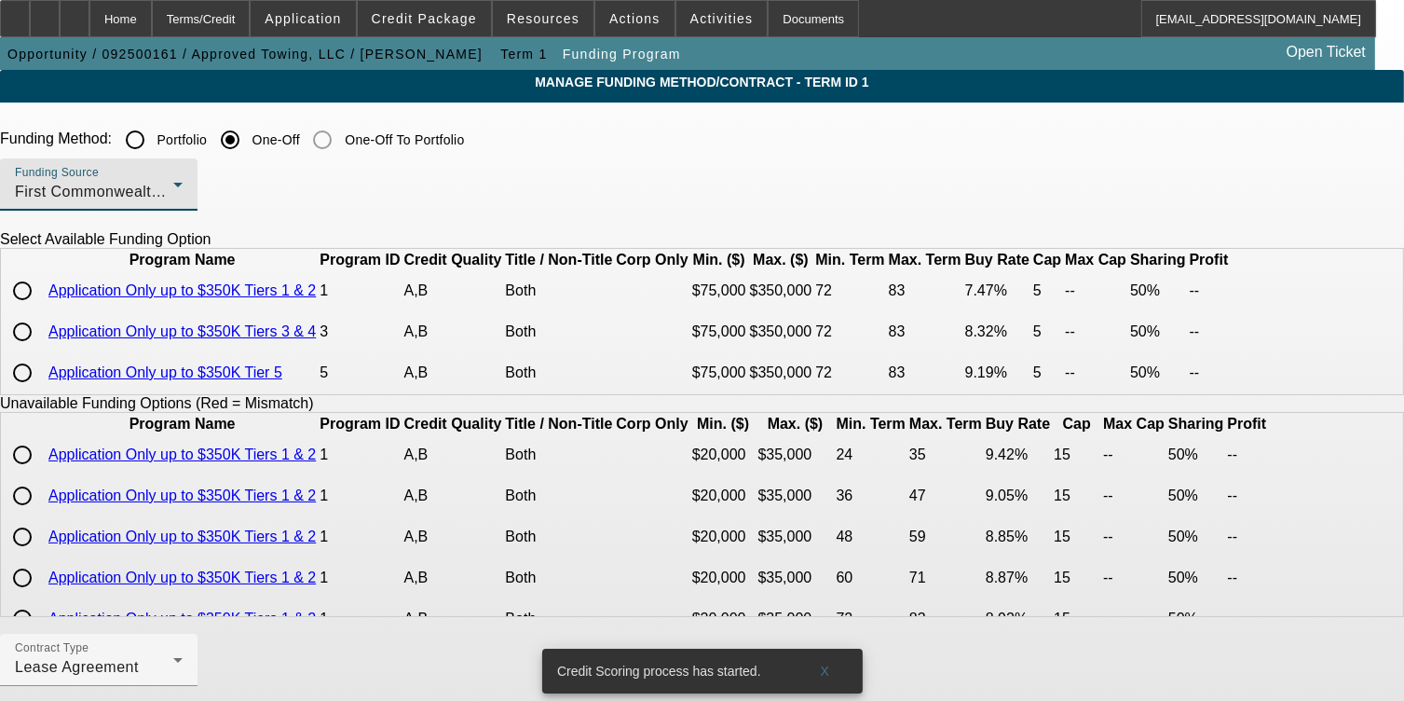
click at [41, 309] on input "radio" at bounding box center [22, 290] width 37 height 37
radio input "true"
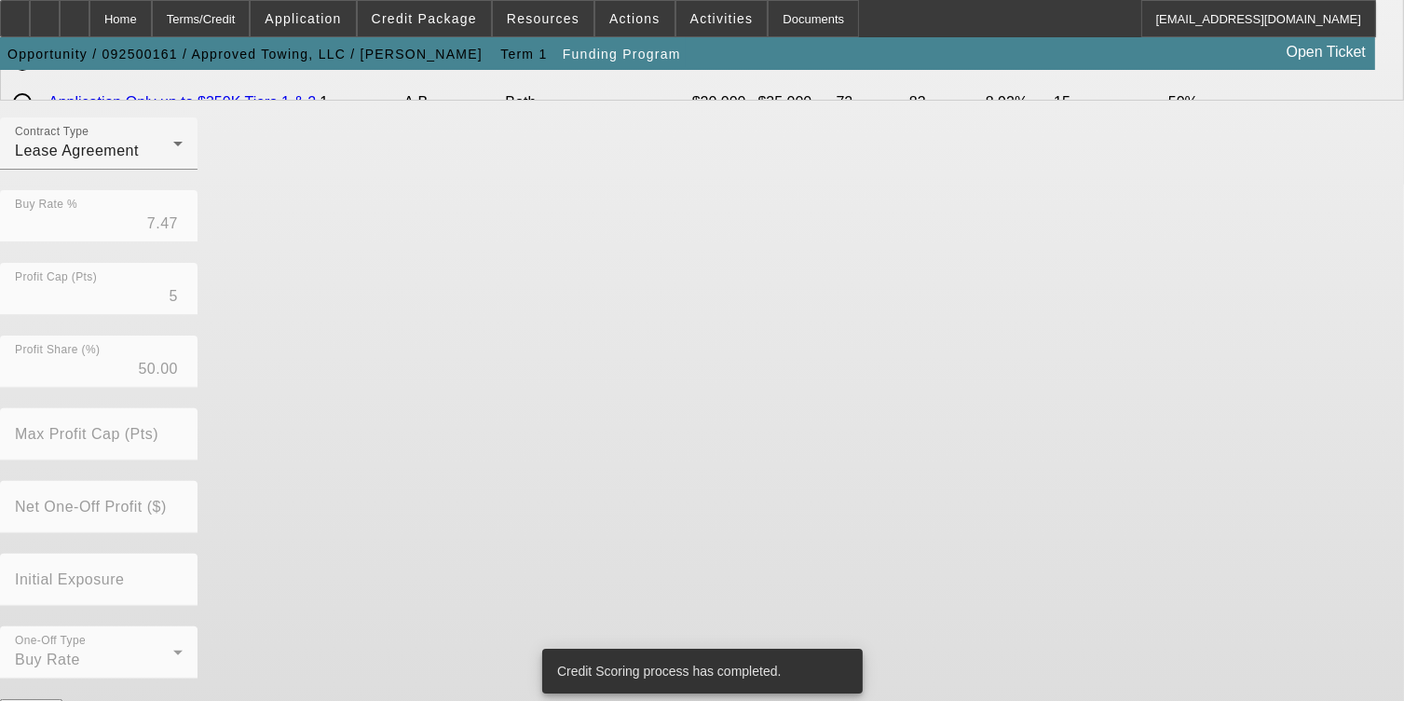
scroll to position [551, 0]
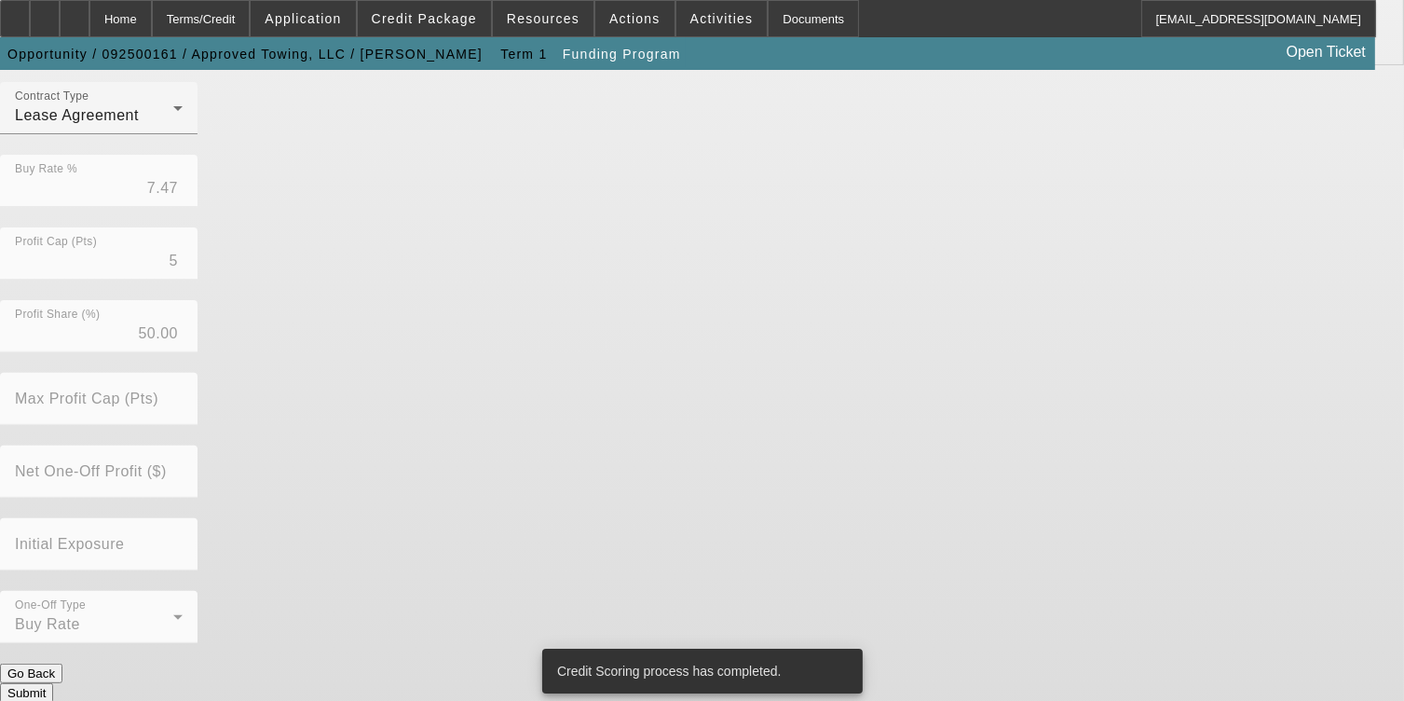
click at [53, 683] on button "Submit" at bounding box center [26, 693] width 53 height 20
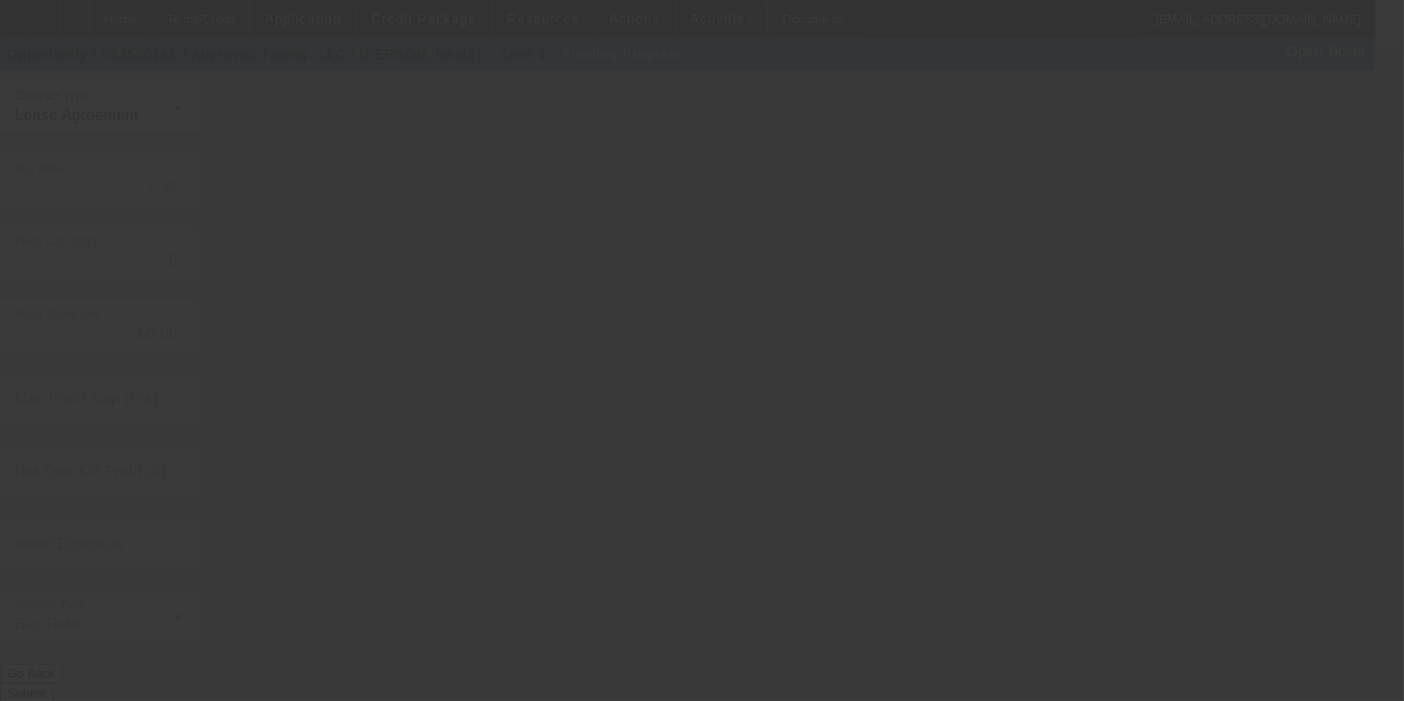
radio input "true"
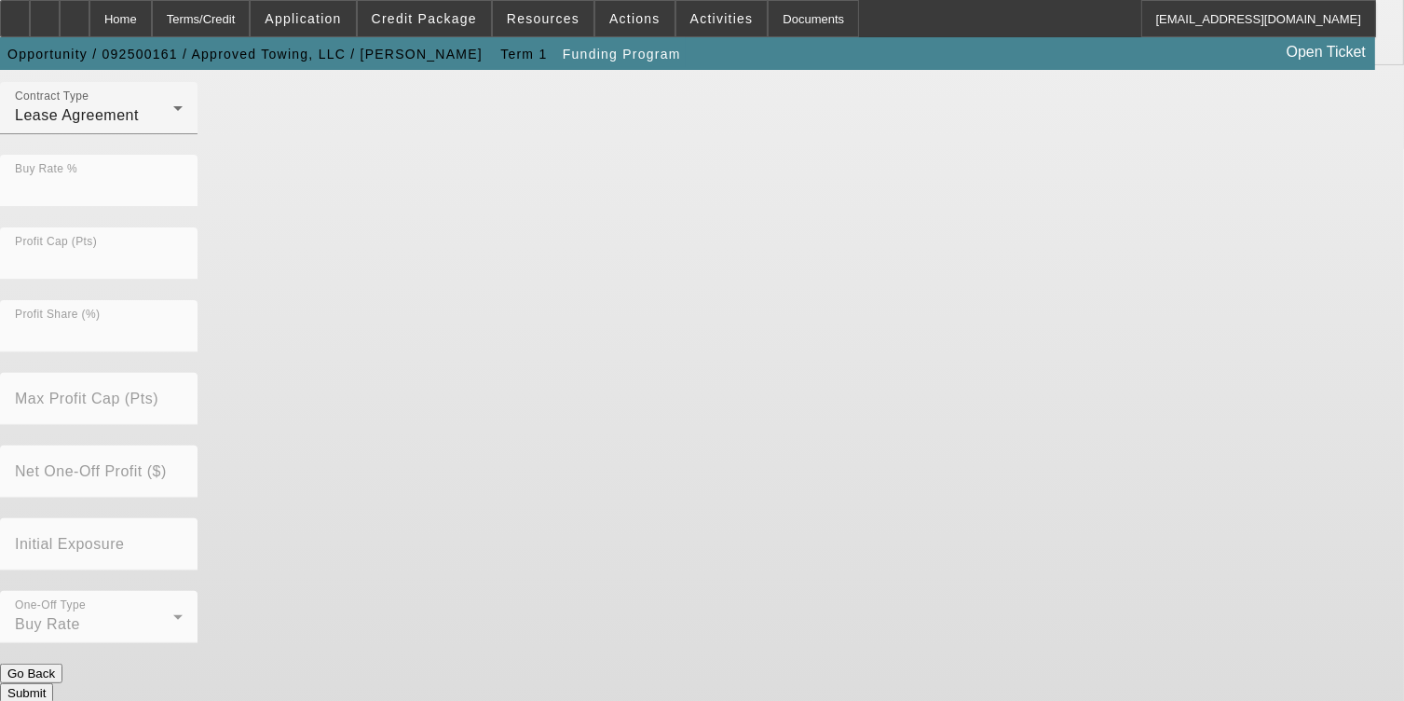
scroll to position [0, 0]
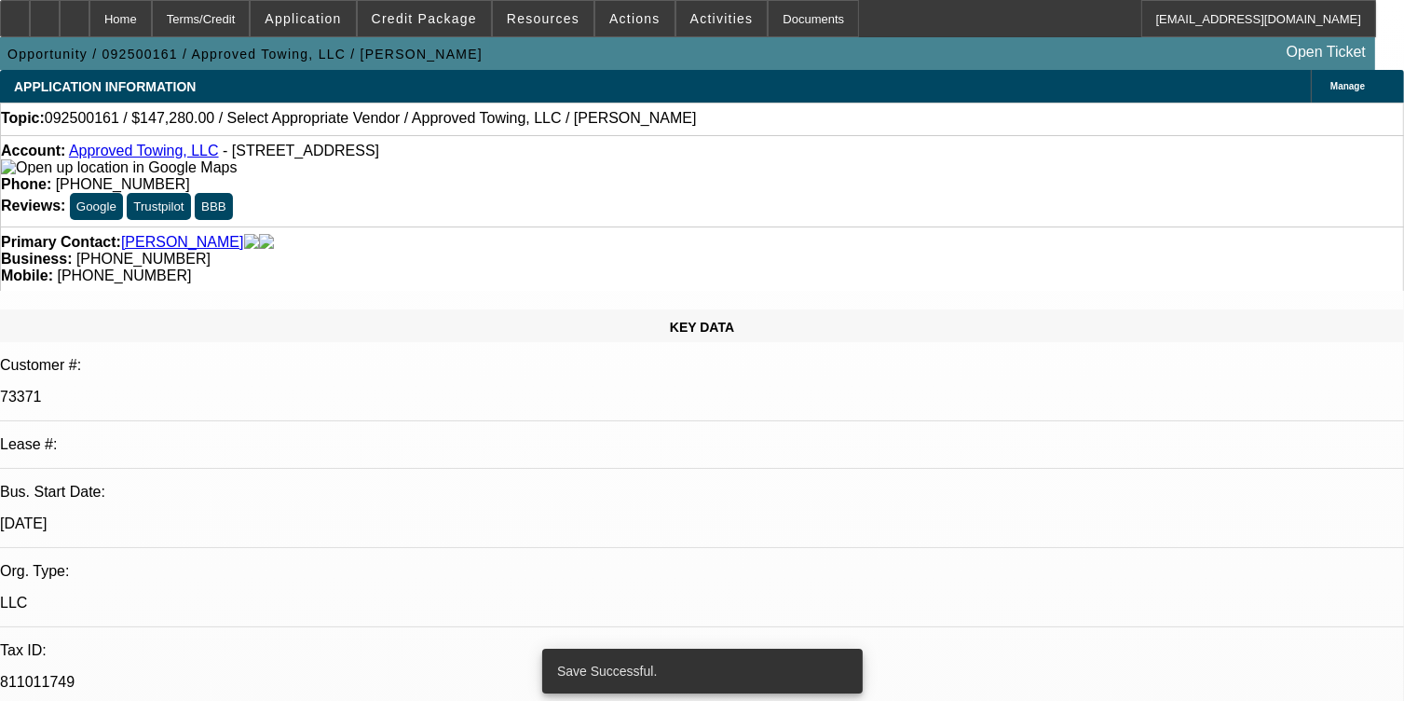
select select "0"
select select "2"
select select "0.1"
select select "4"
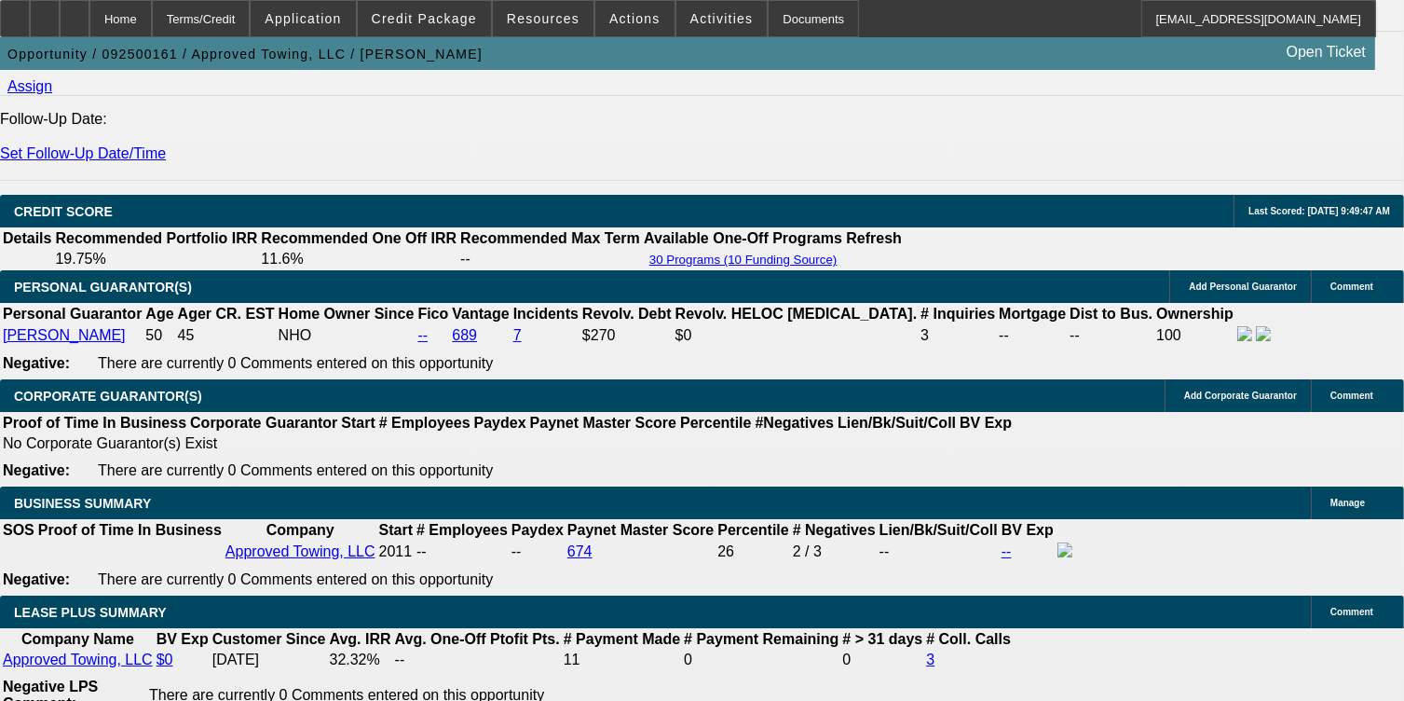
scroll to position [2608, 0]
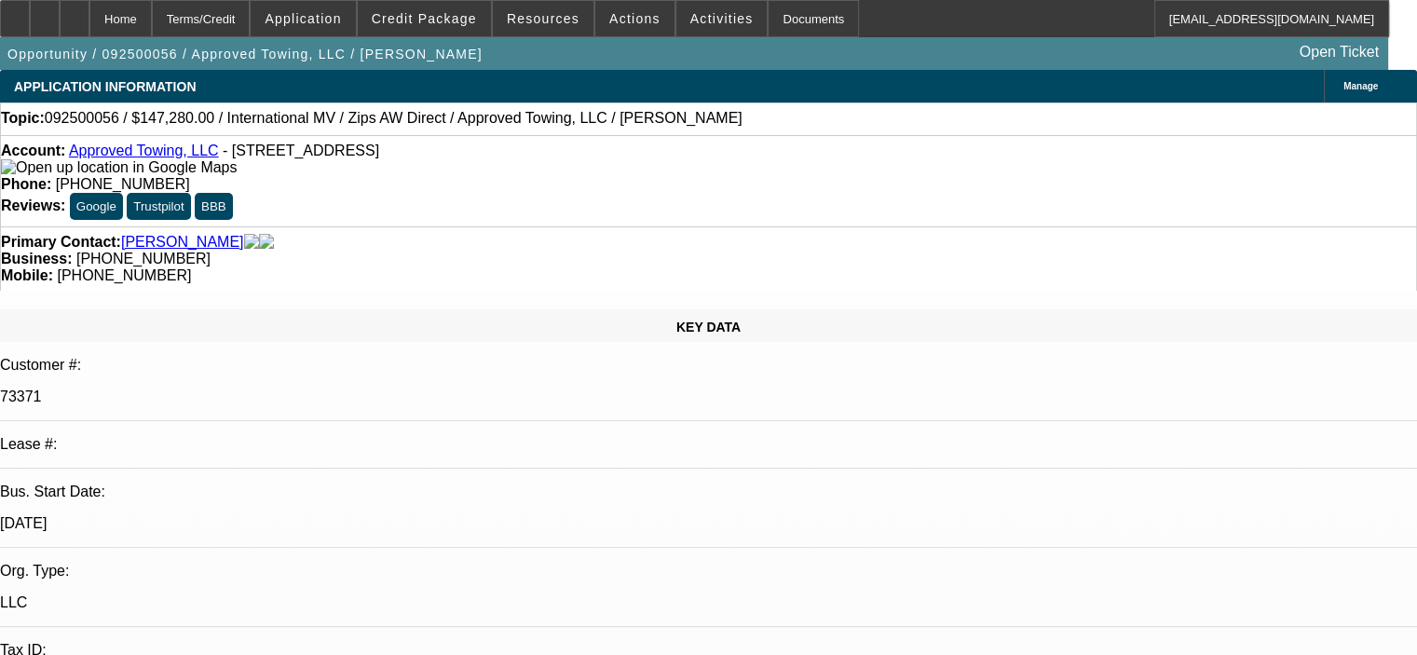
select select "0"
select select "2"
select select "0.1"
select select "4"
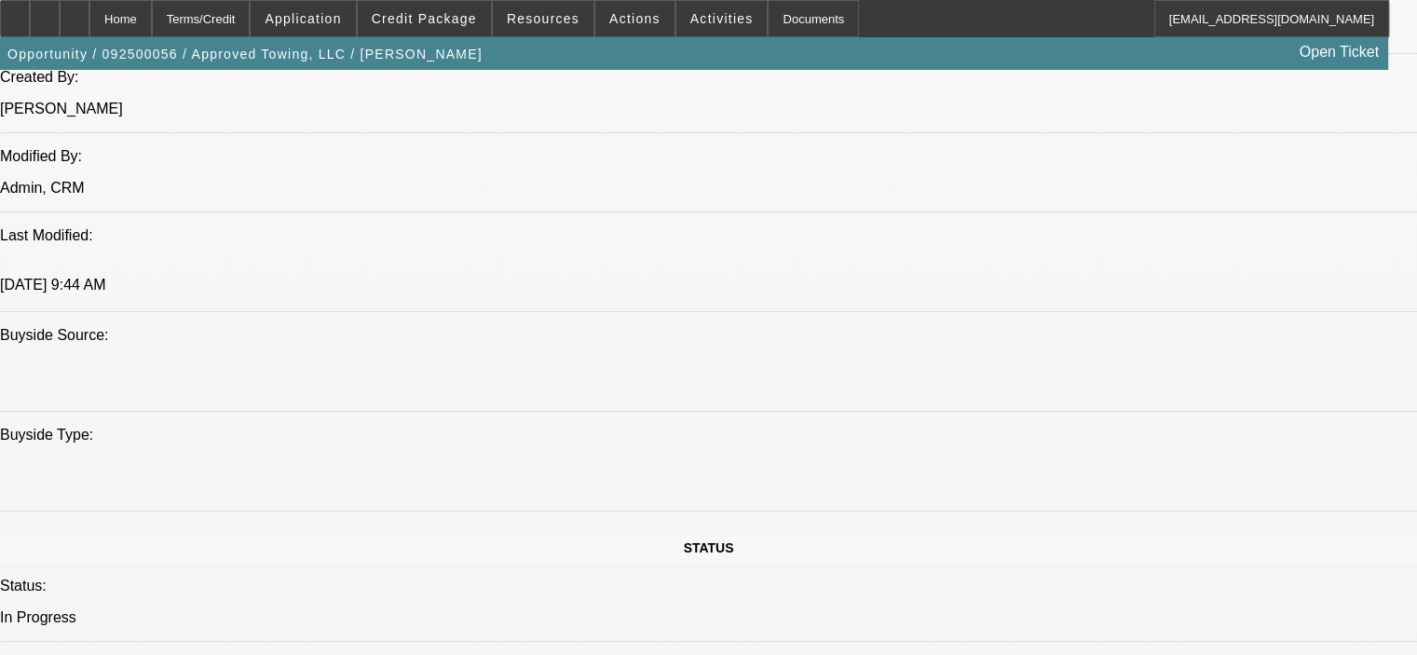
scroll to position [1584, 0]
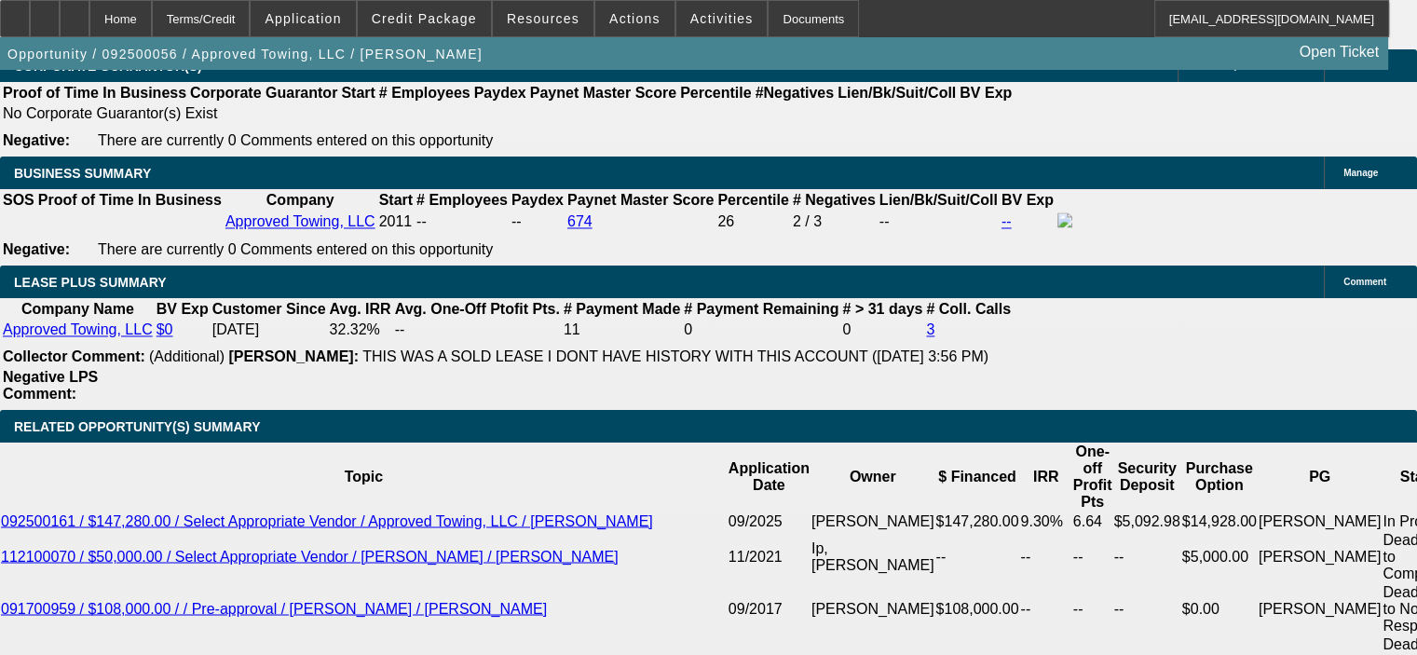
scroll to position [2981, 0]
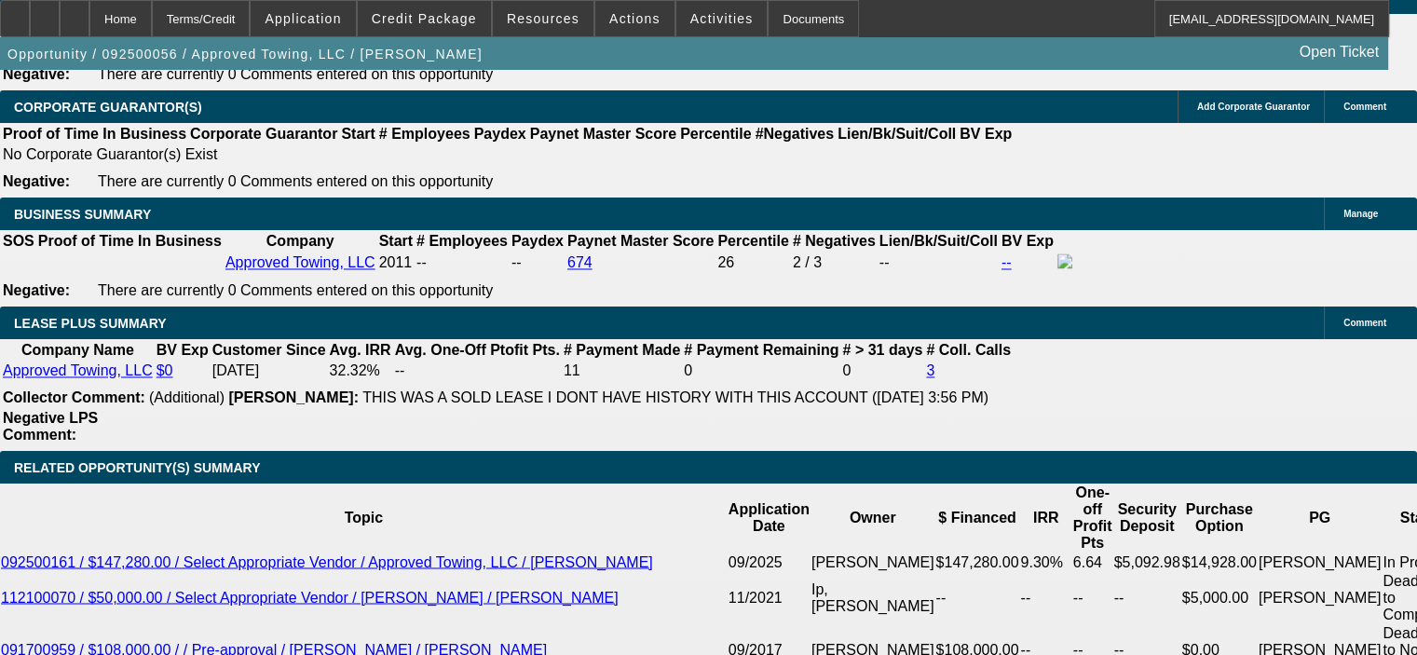
click at [89, 27] on div at bounding box center [75, 18] width 30 height 37
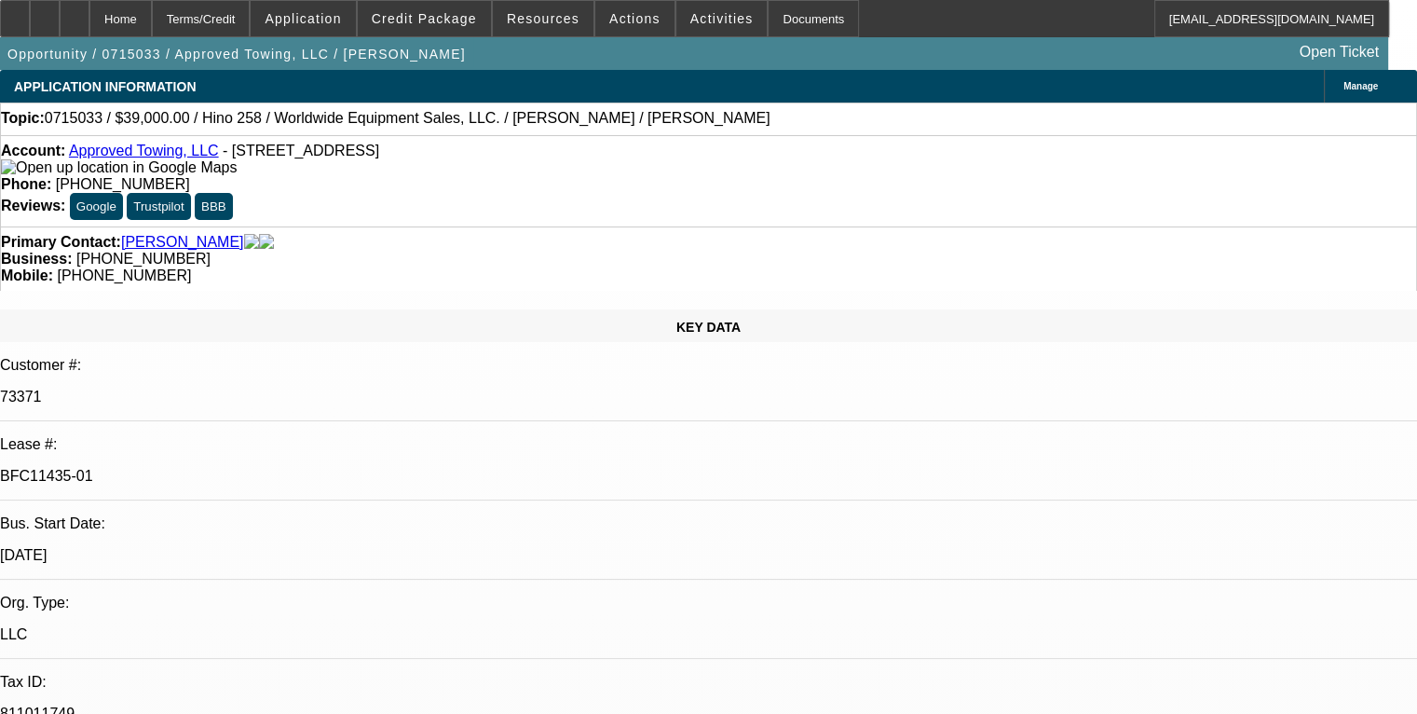
select select "0"
select select "2"
select select "0"
select select "6"
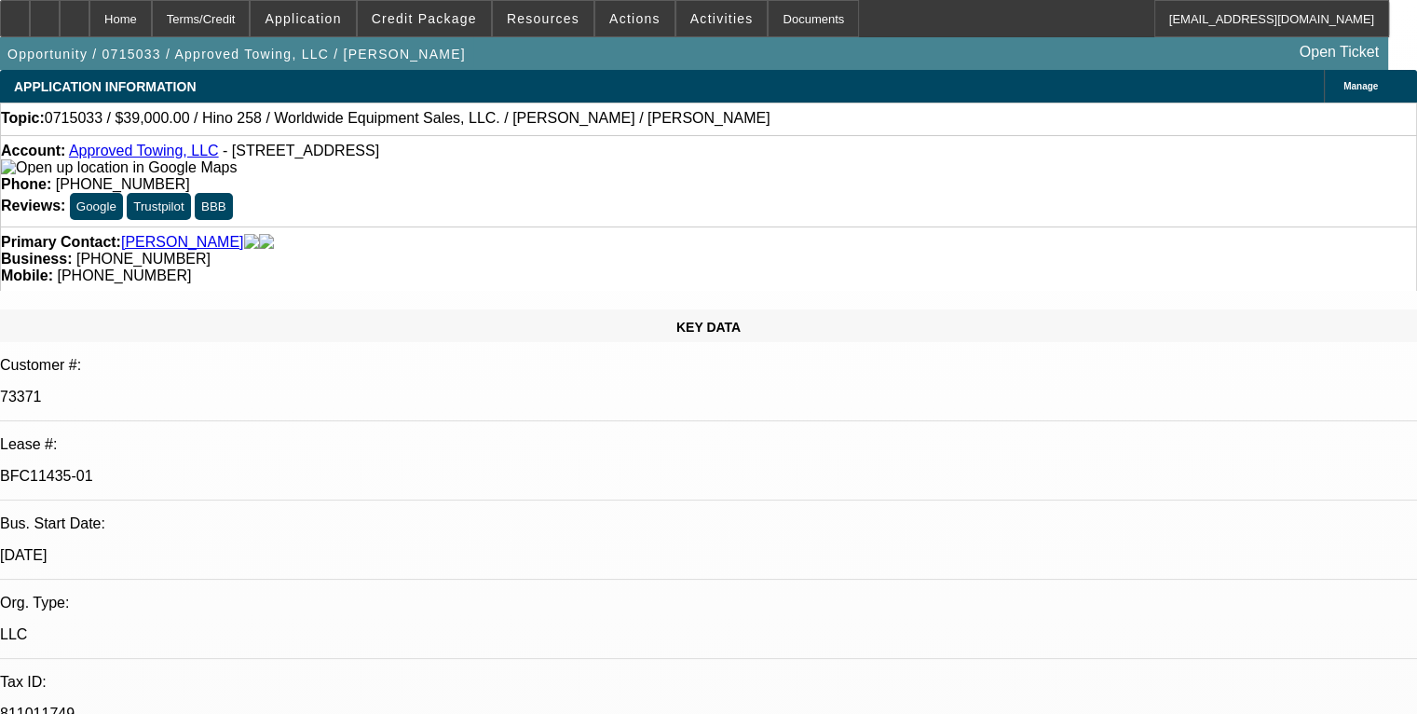
select select "0"
select select "3"
select select "2"
select select "0"
select select "6"
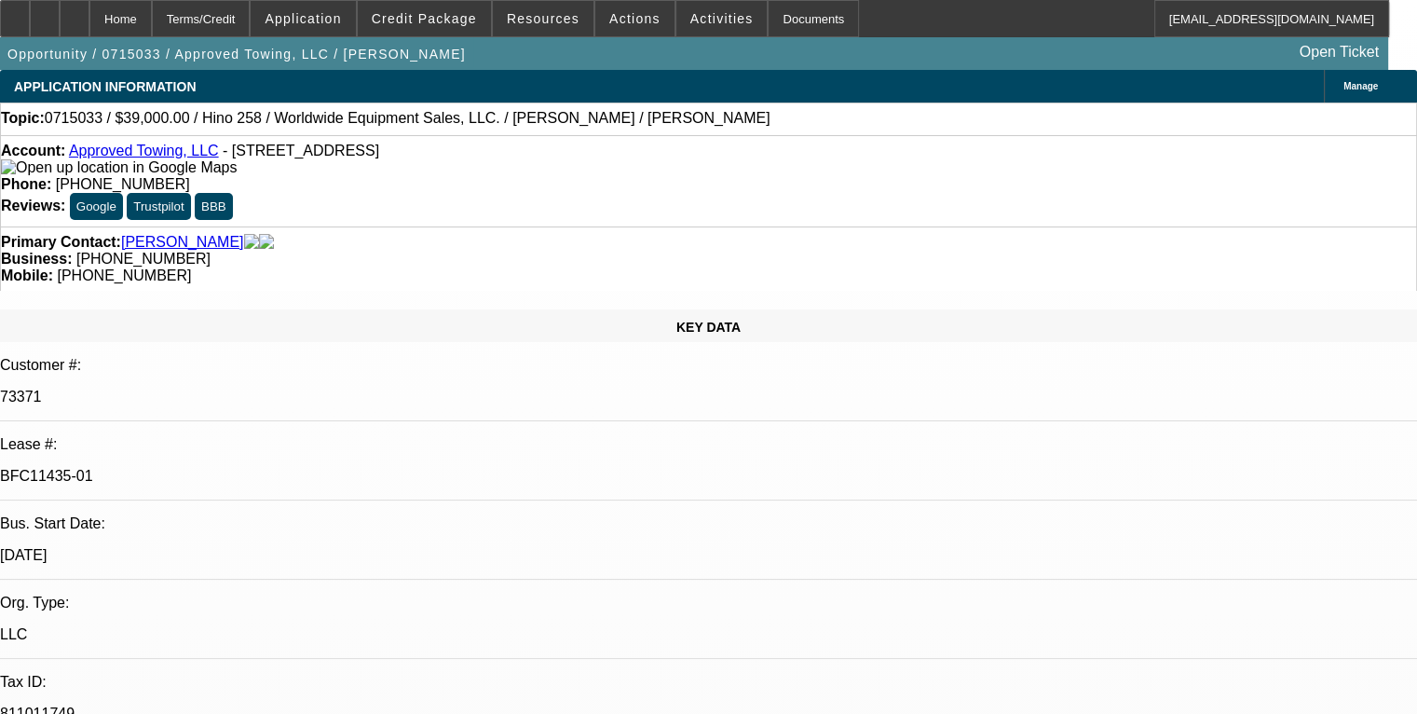
select select "0"
select select "3"
select select "2"
select select "0"
select select "6"
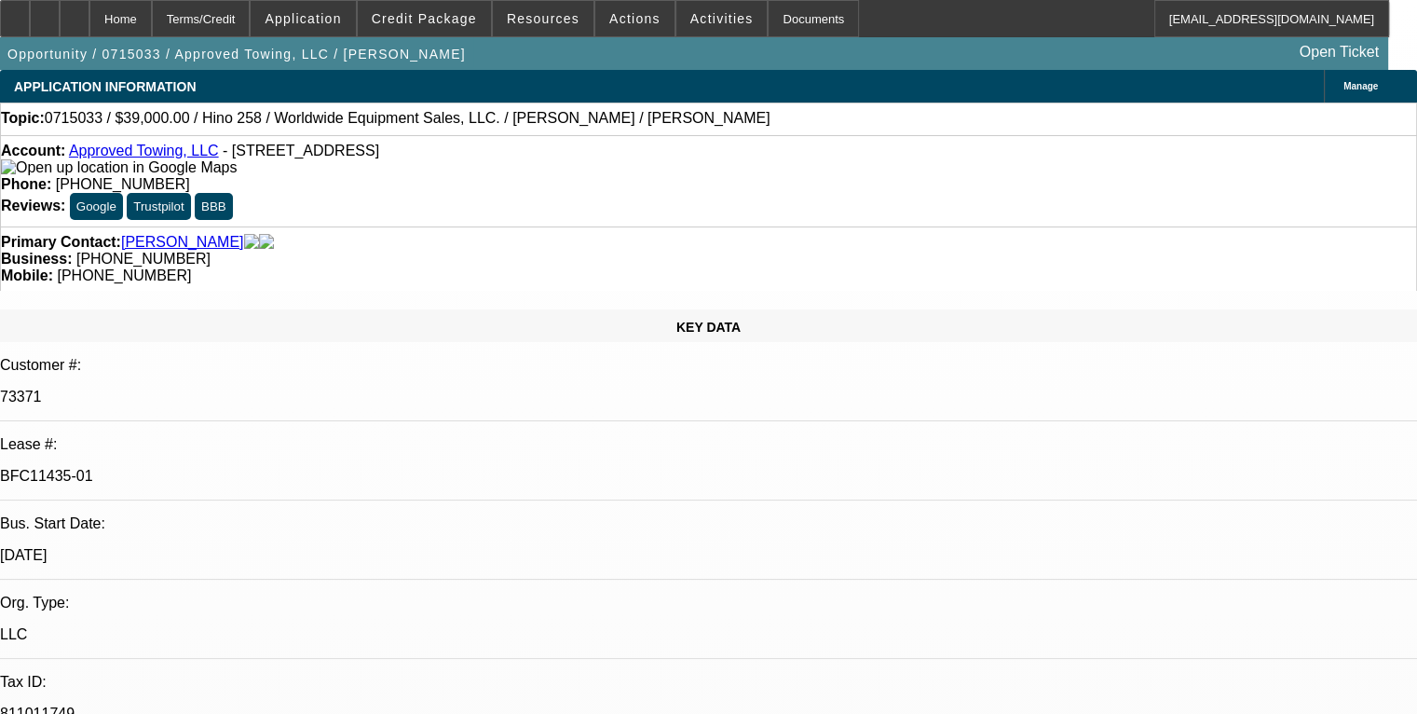
select select "0"
select select "3"
select select "2"
select select "0"
select select "6"
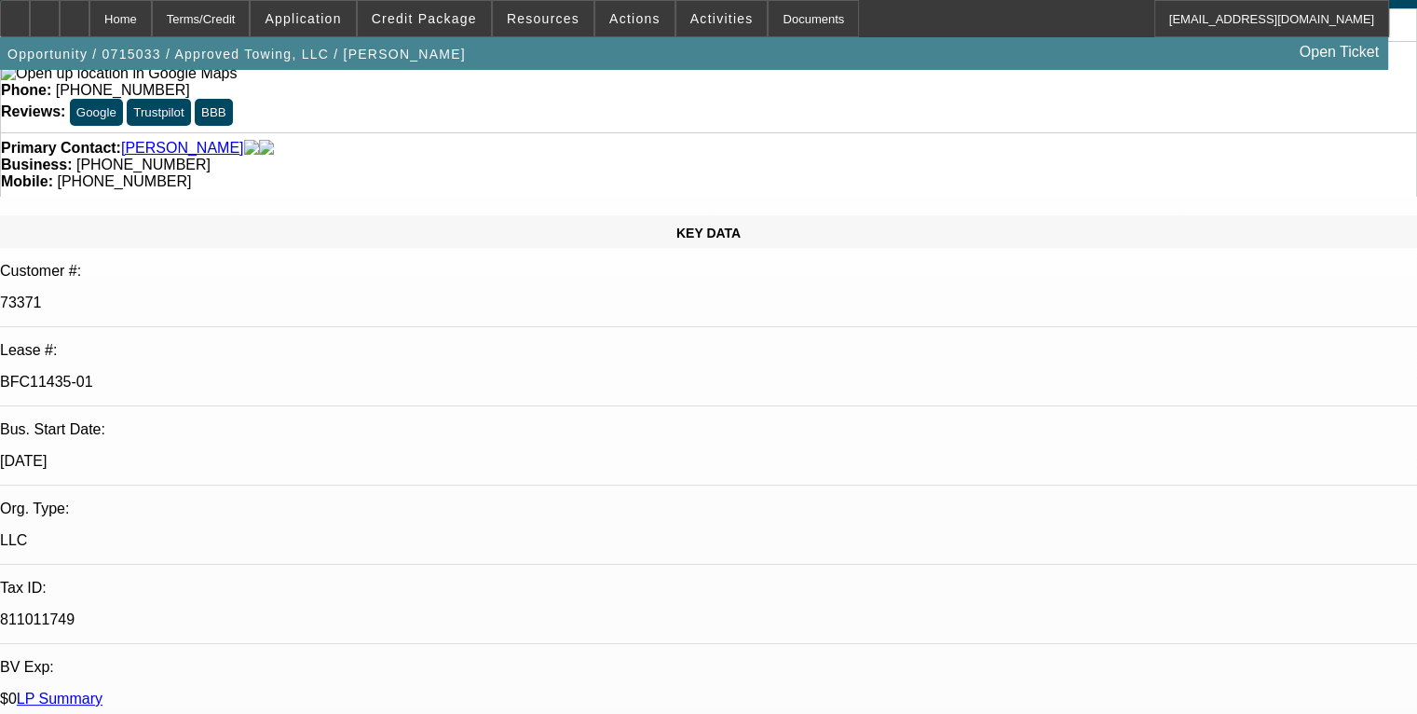
scroll to position [93, 0]
click at [102, 691] on link "LP Summary" at bounding box center [60, 699] width 86 height 16
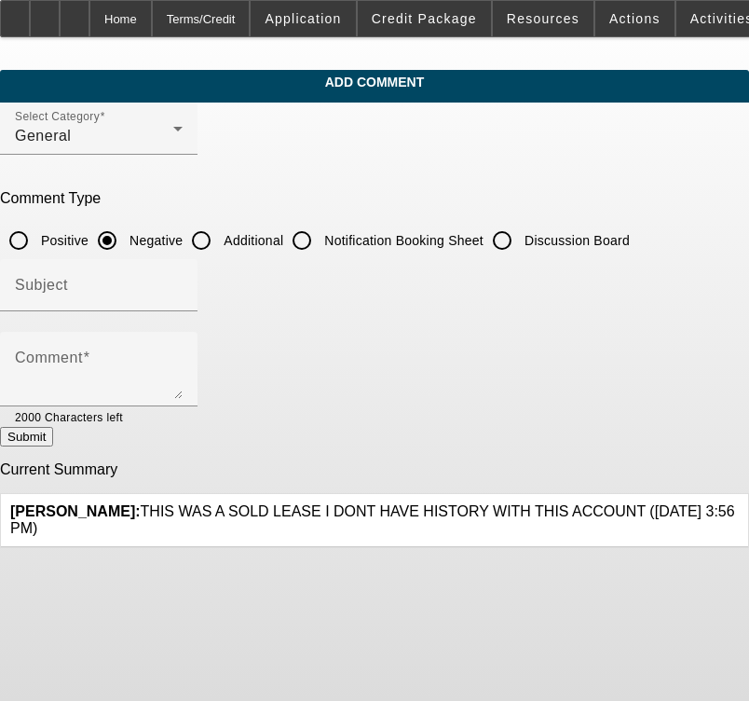
click at [220, 235] on input "Additional" at bounding box center [201, 240] width 37 height 37
radio input "true"
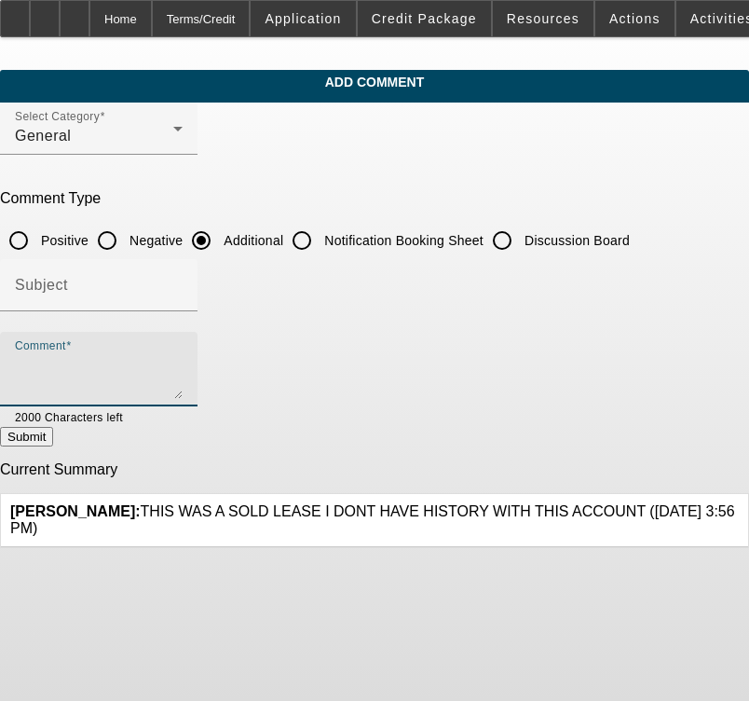
click at [183, 356] on textarea "Comment" at bounding box center [99, 376] width 168 height 45
paste textarea "Loremi dol sita consectet adipis elitsedd eiusm 2996 (TEM incid ut 7557). Labor…"
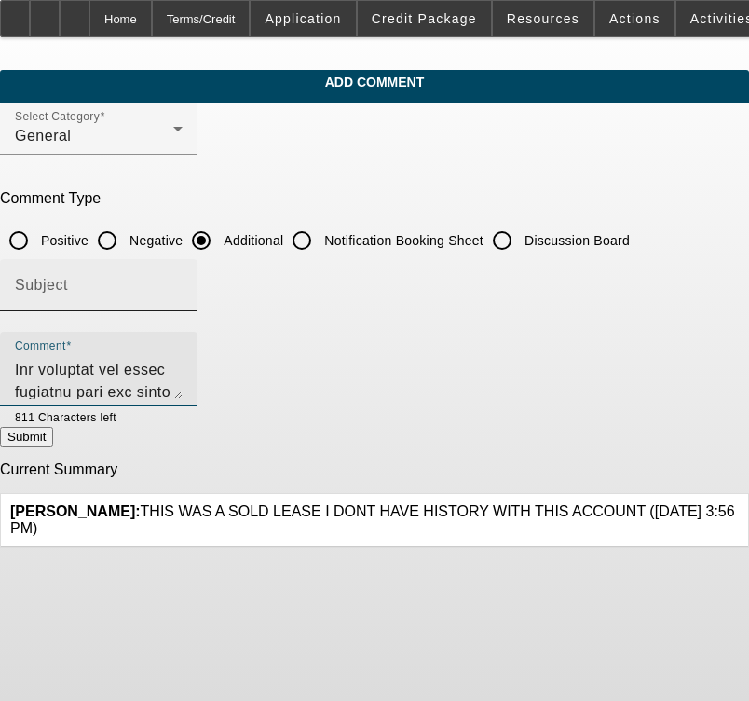
type textarea "Loremi dol sita consectet adipis elitsedd eiusm 2996 (TEM incid ut 7557). Labor…"
click at [110, 284] on input "Subject" at bounding box center [99, 292] width 168 height 22
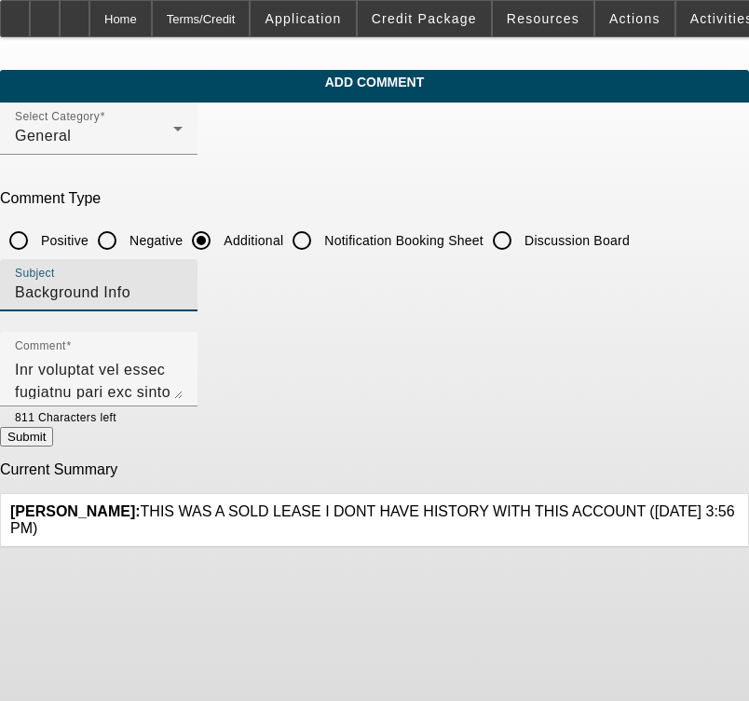
type input "Background Info"
click at [53, 432] on button "Submit" at bounding box center [26, 437] width 53 height 20
radio input "true"
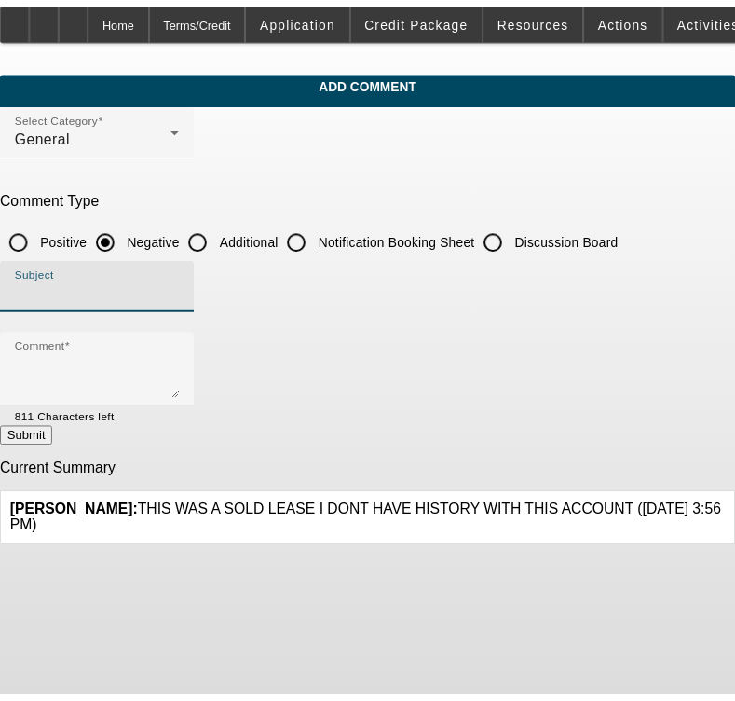
scroll to position [0, 0]
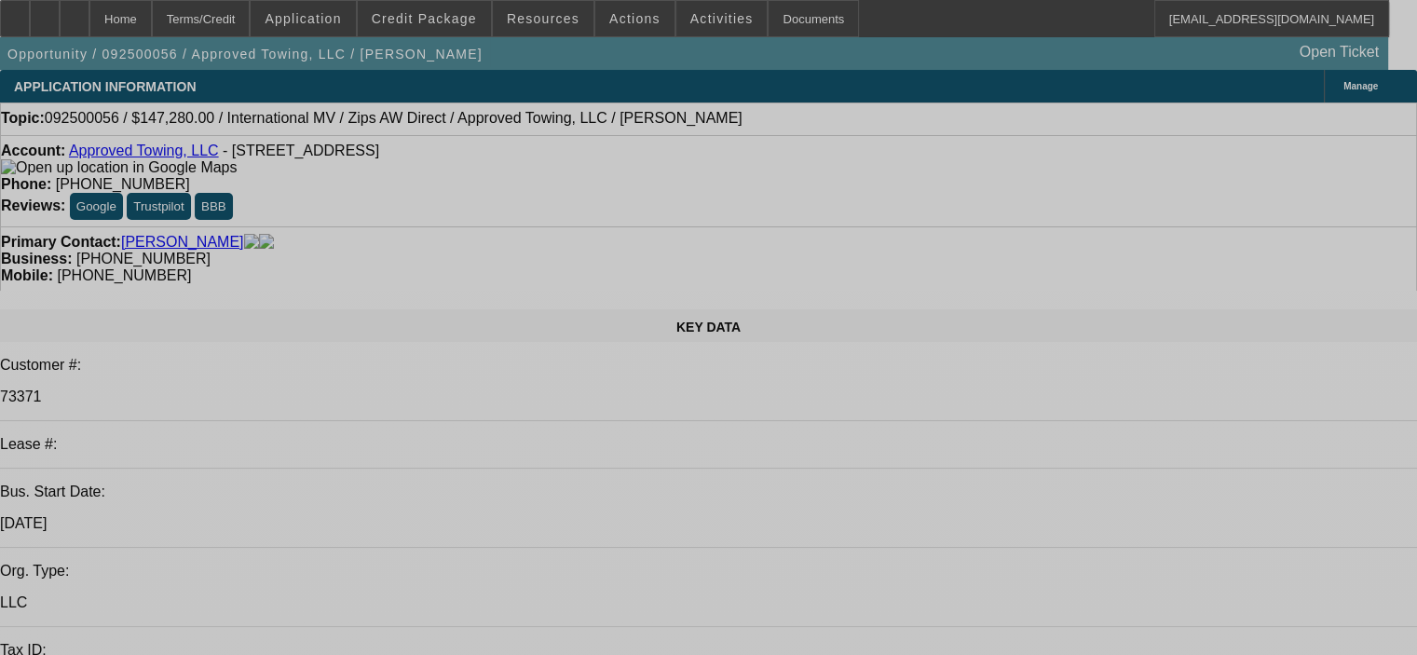
select select "0"
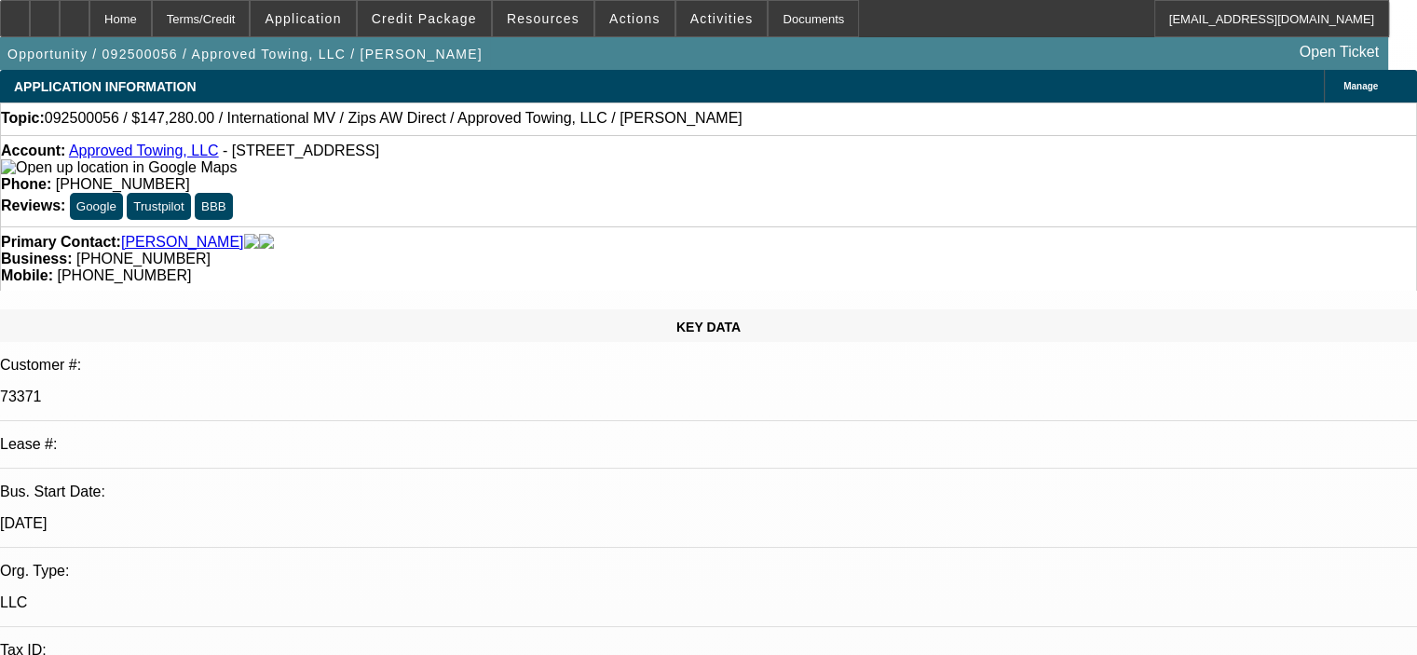
select select "2"
select select "0.1"
select select "4"
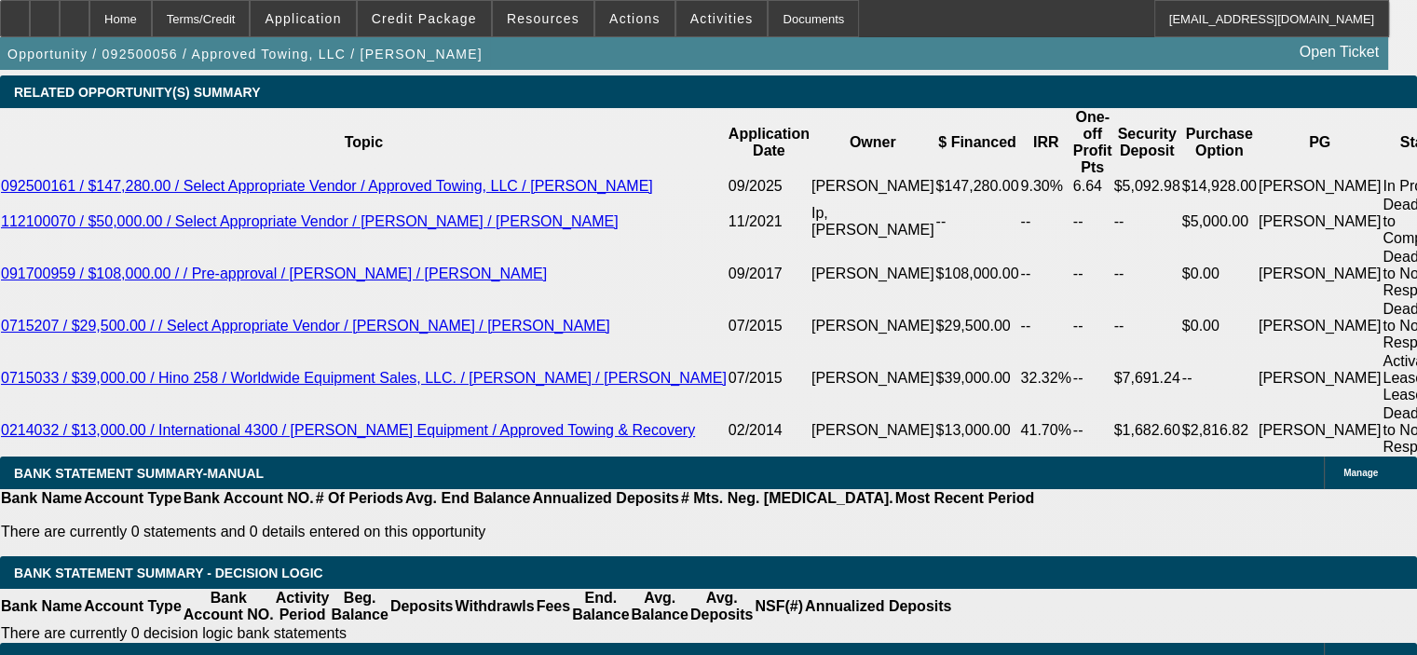
scroll to position [3354, 0]
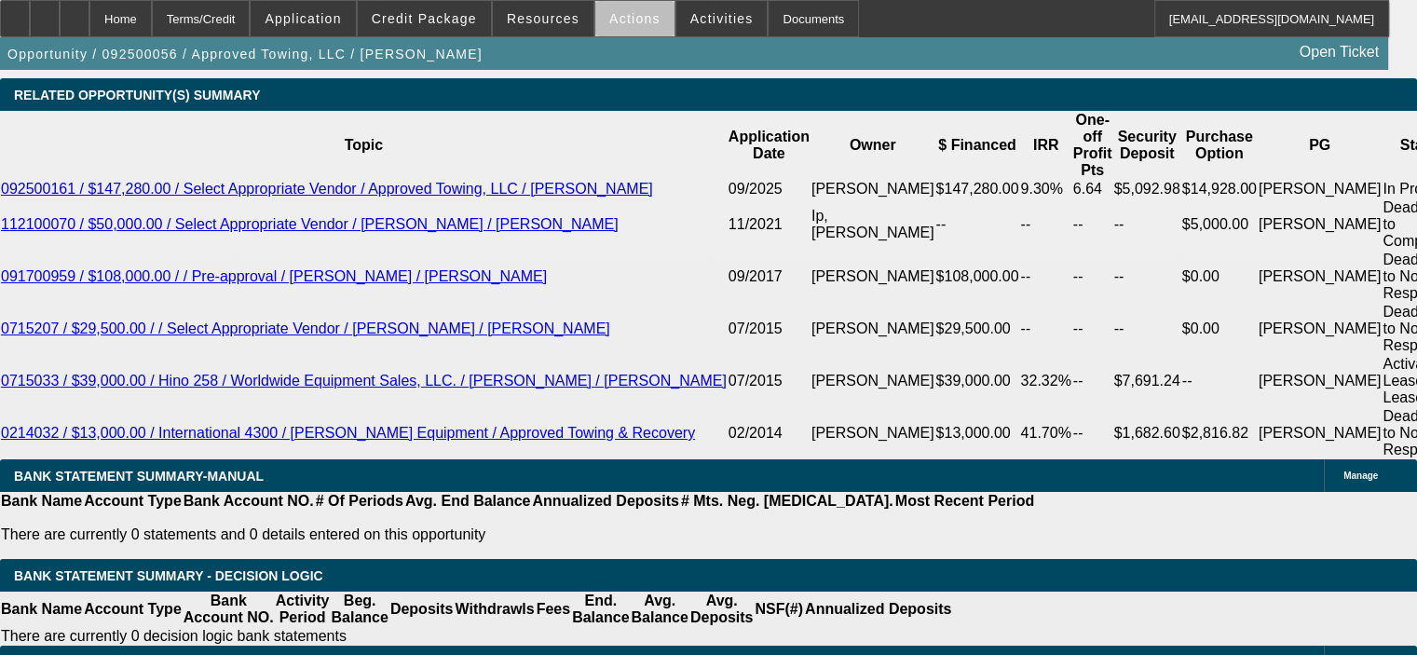
click at [626, 22] on span "Actions" at bounding box center [634, 18] width 51 height 15
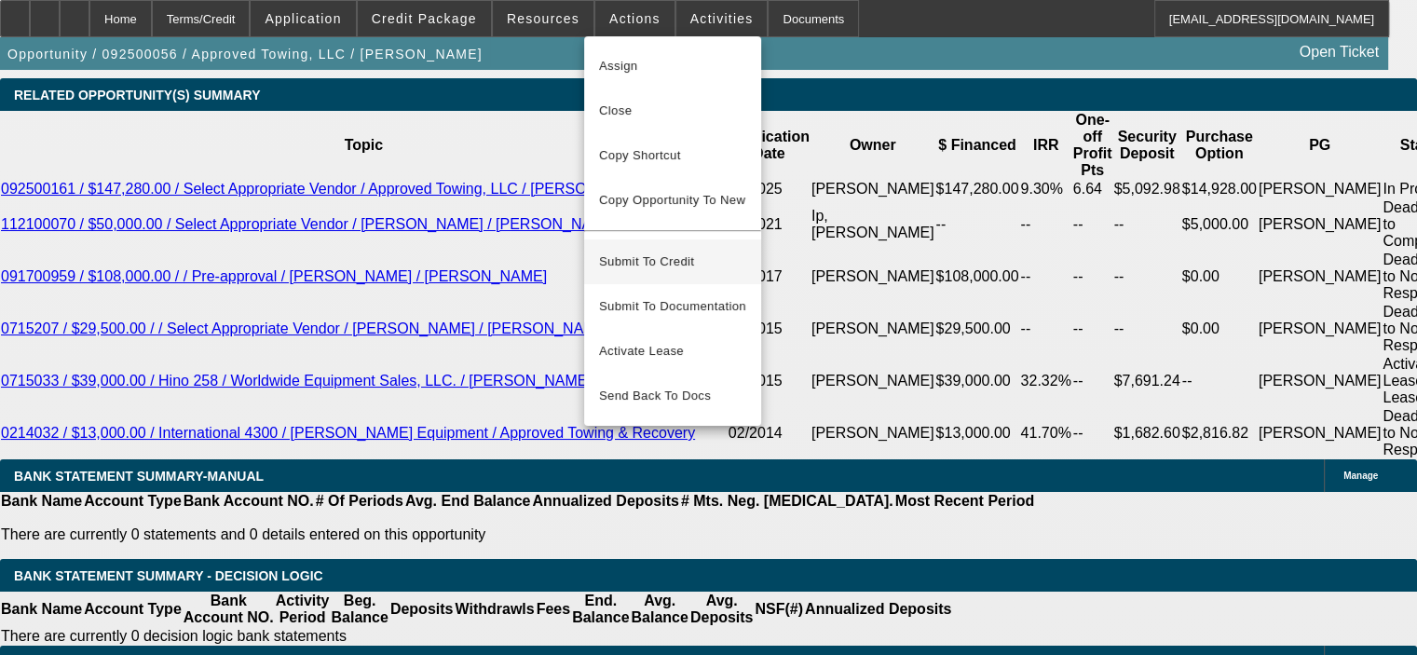
click at [648, 251] on span "Submit To Credit" at bounding box center [672, 262] width 147 height 22
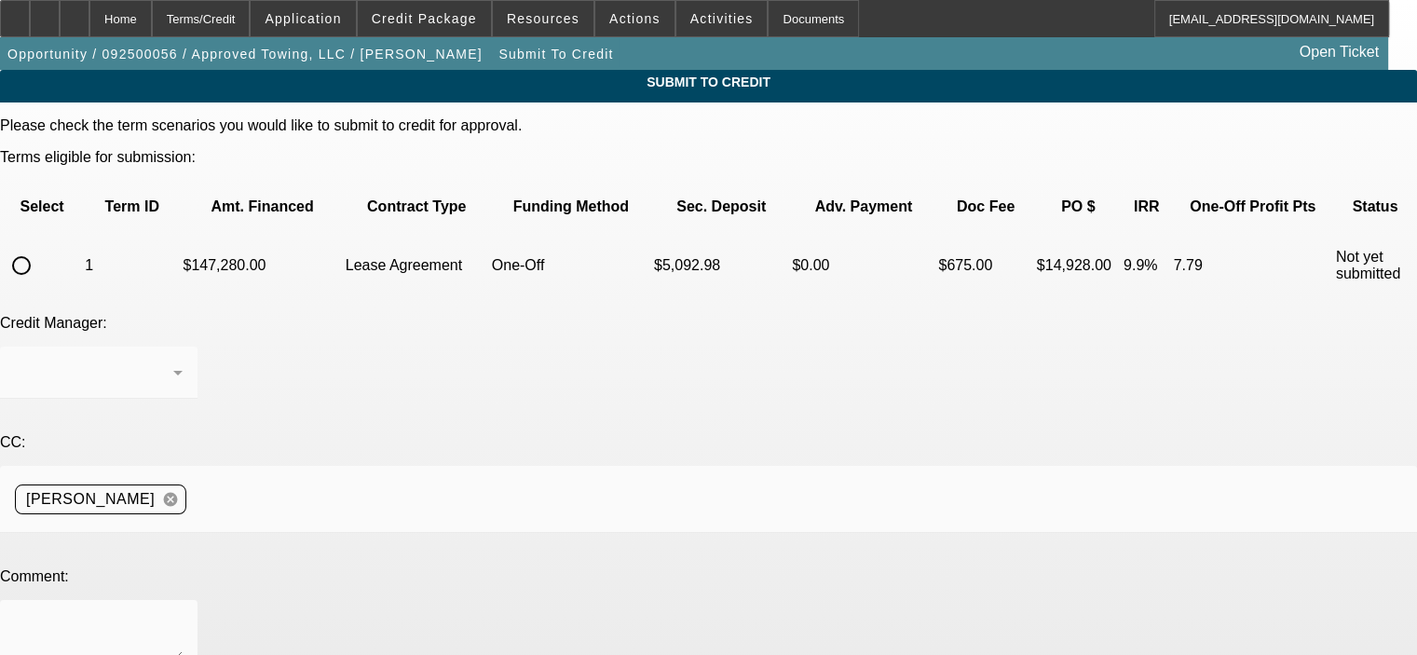
click at [40, 247] on input "radio" at bounding box center [21, 265] width 37 height 37
radio input "true"
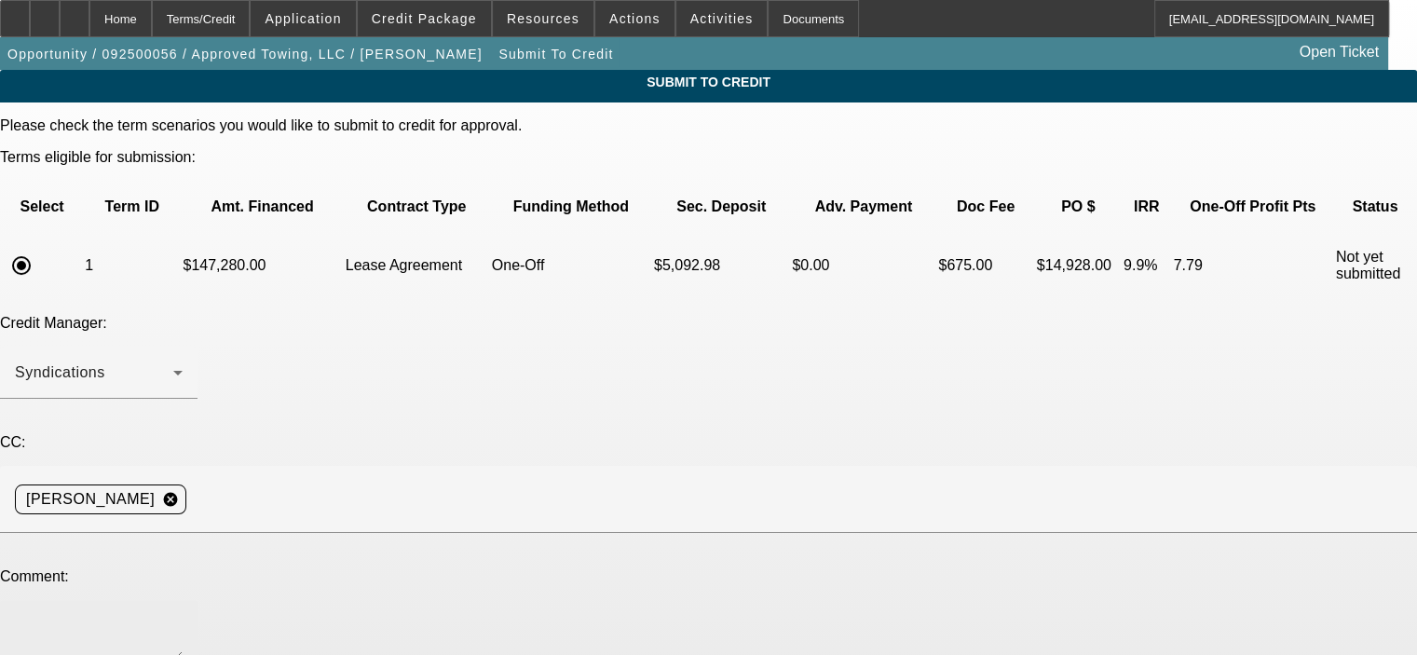
click at [183, 600] on div at bounding box center [99, 637] width 168 height 75
paste textarea "Loremi dol sita consectet adipis elitsedd eiusm 2441 (TEM incid ut 2663). Labor…"
type textarea "Loremi dol sita consectet adipis elitsedd eiusm 2441 (TEM incid ut 2663). Labor…"
click at [655, 315] on div "Credit Manager: Syndications" at bounding box center [708, 367] width 1417 height 104
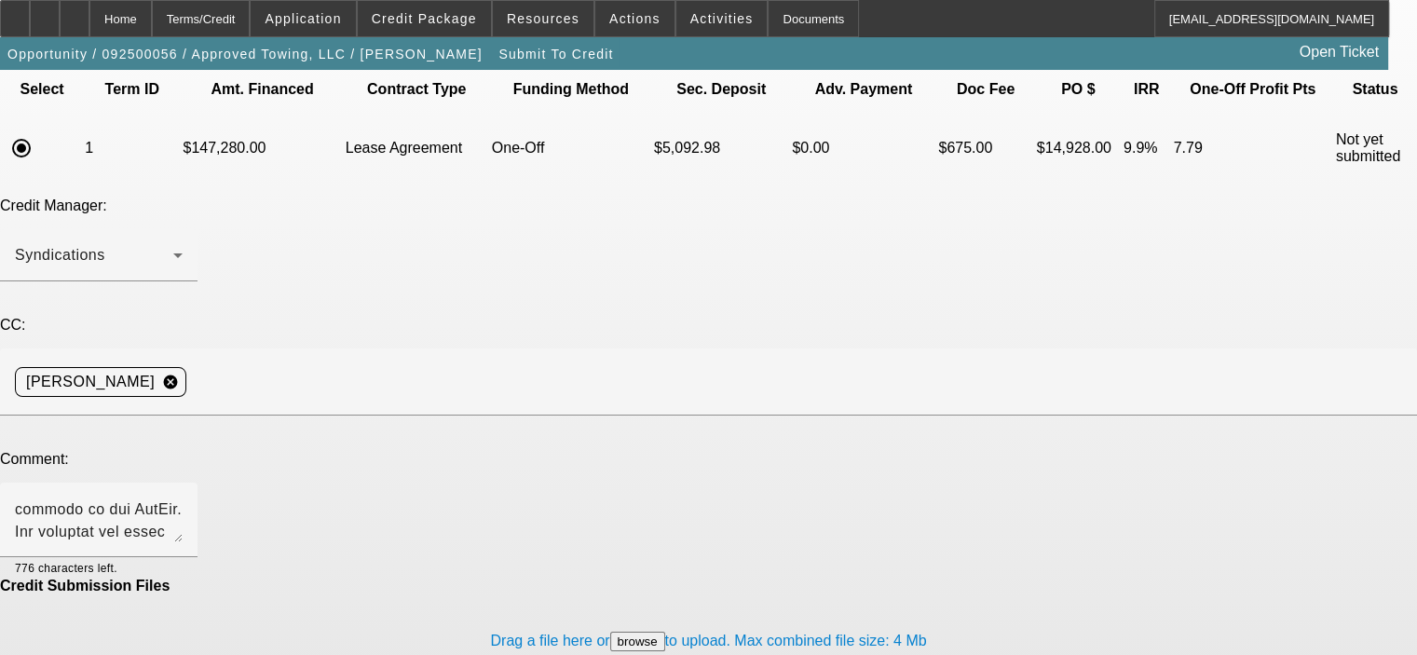
scroll to position [179, 0]
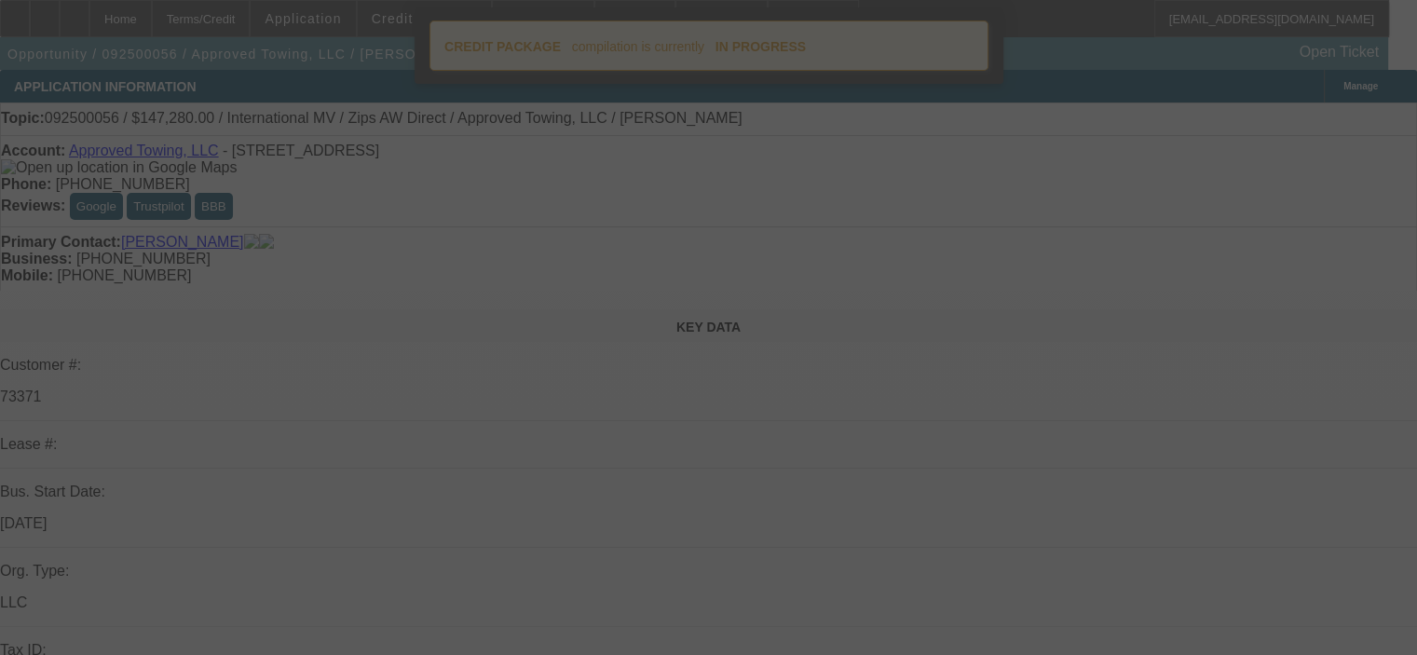
select select "0"
select select "2"
select select "0.1"
select select "4"
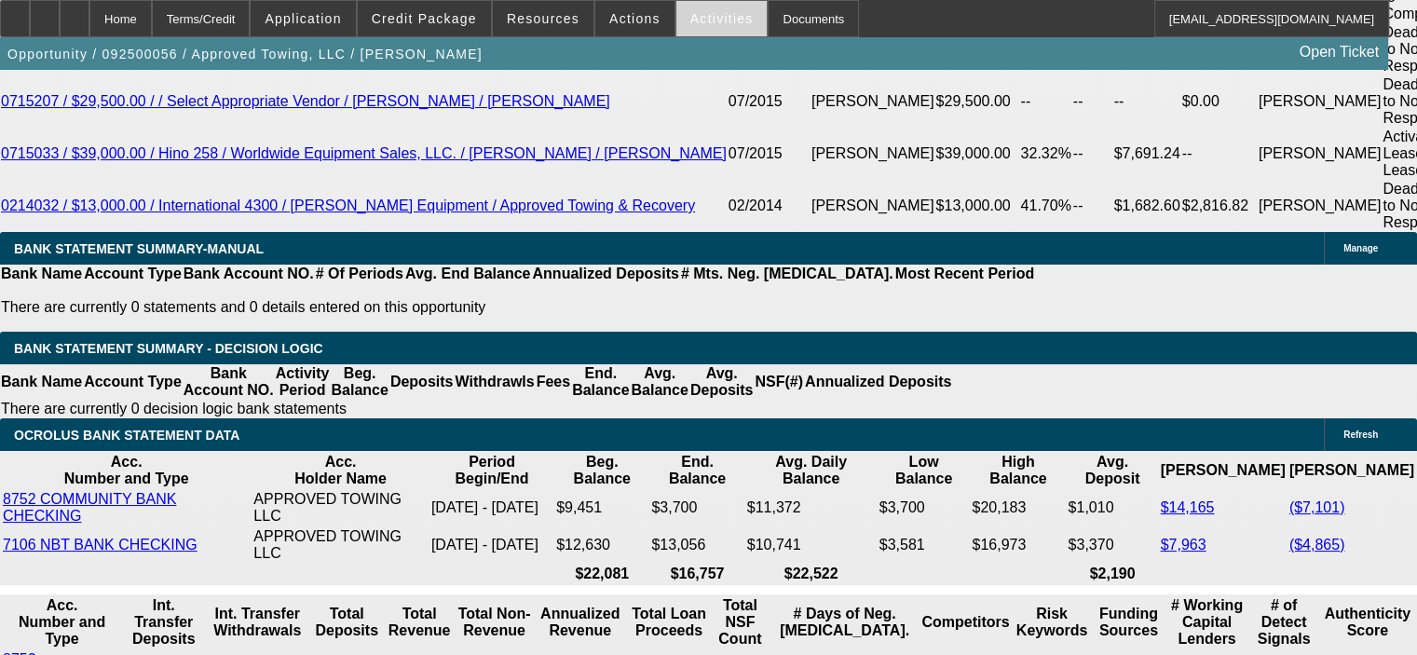
scroll to position [3569, 0]
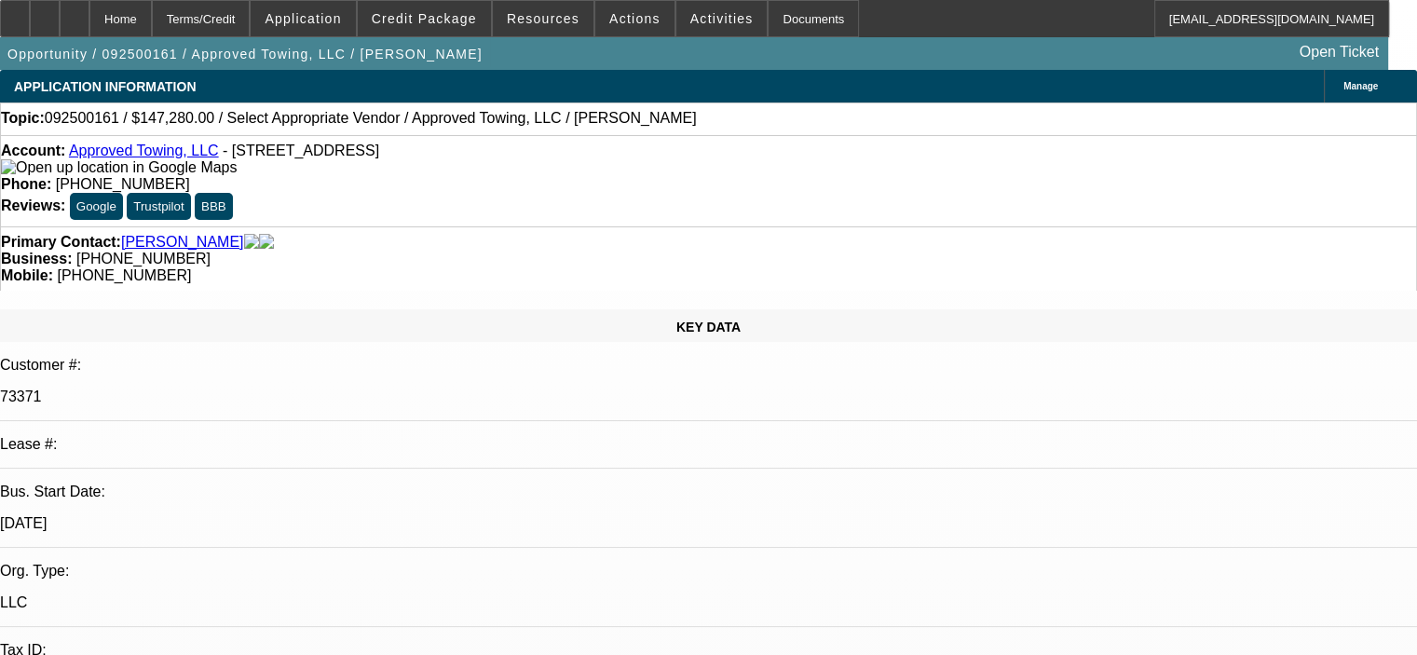
select select "0"
select select "2"
select select "0.1"
select select "4"
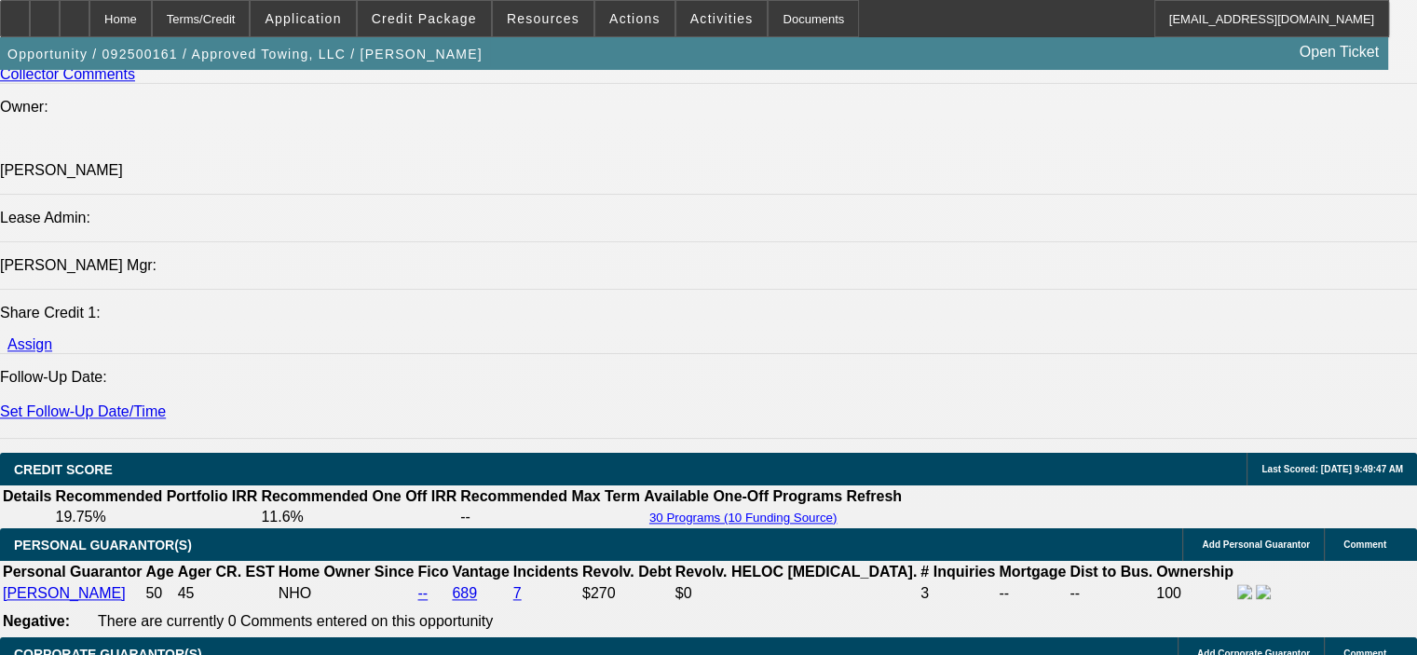
scroll to position [2329, 0]
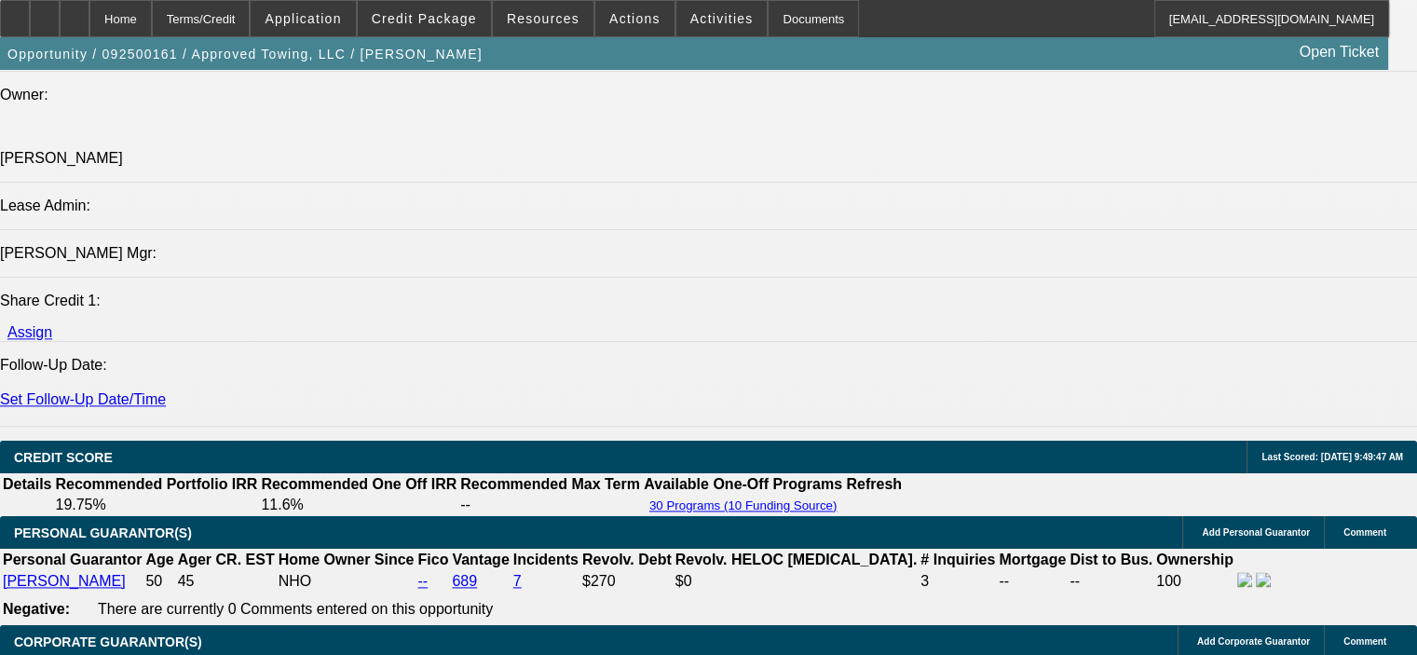
click at [89, 20] on div at bounding box center [75, 18] width 30 height 37
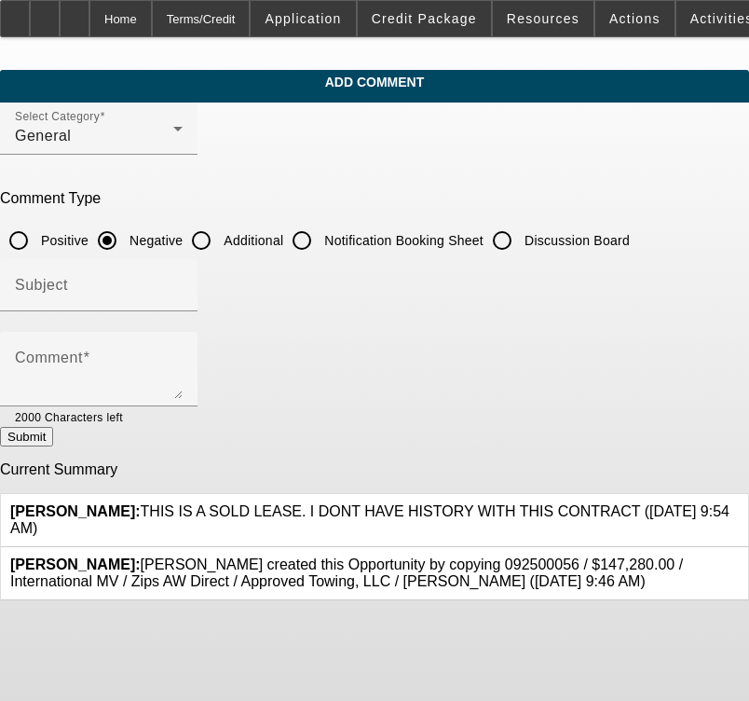
click at [220, 238] on input "Additional" at bounding box center [201, 240] width 37 height 37
radio input "true"
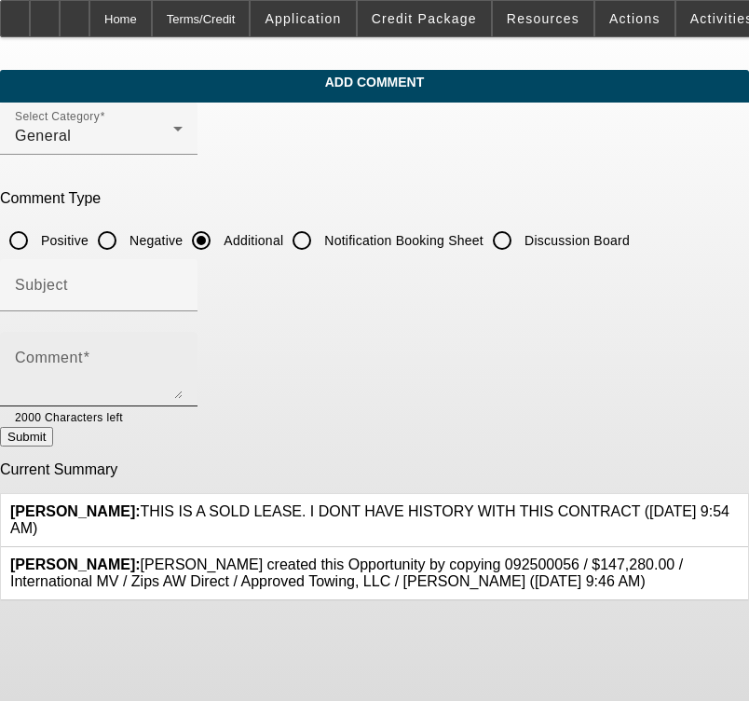
click at [162, 347] on div "Comment" at bounding box center [99, 369] width 168 height 75
paste textarea "Loremi dol sita consectet adipis elitsedd eiusm 6337 (TEM incid ut 6977). Labor…"
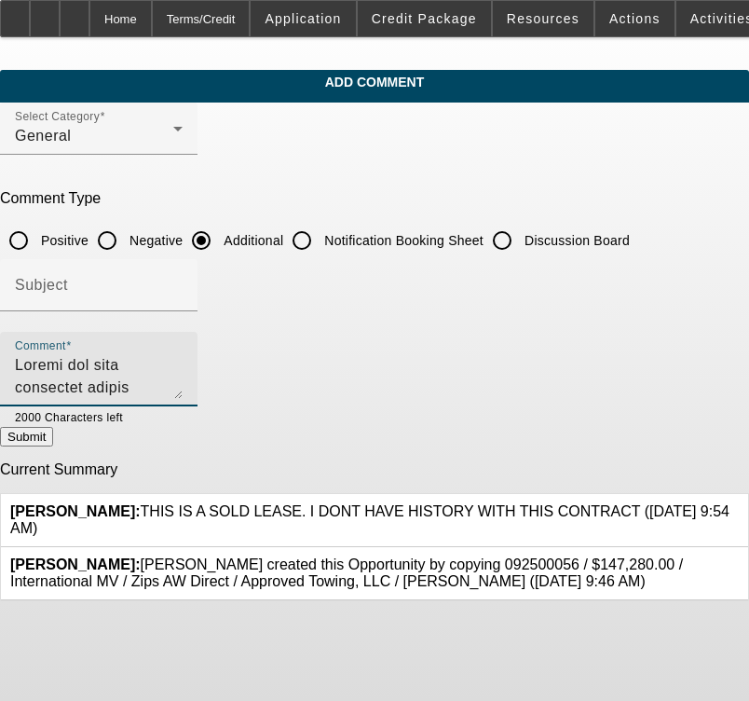
scroll to position [197, 0]
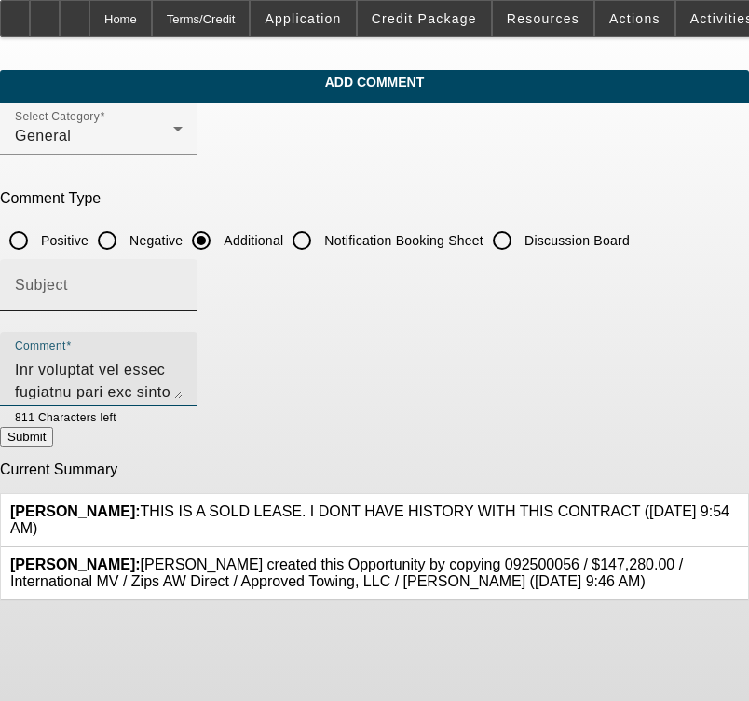
type textarea "Loremi dol sita consectet adipis elitsedd eiusm 6337 (TEM incid ut 6977). Labor…"
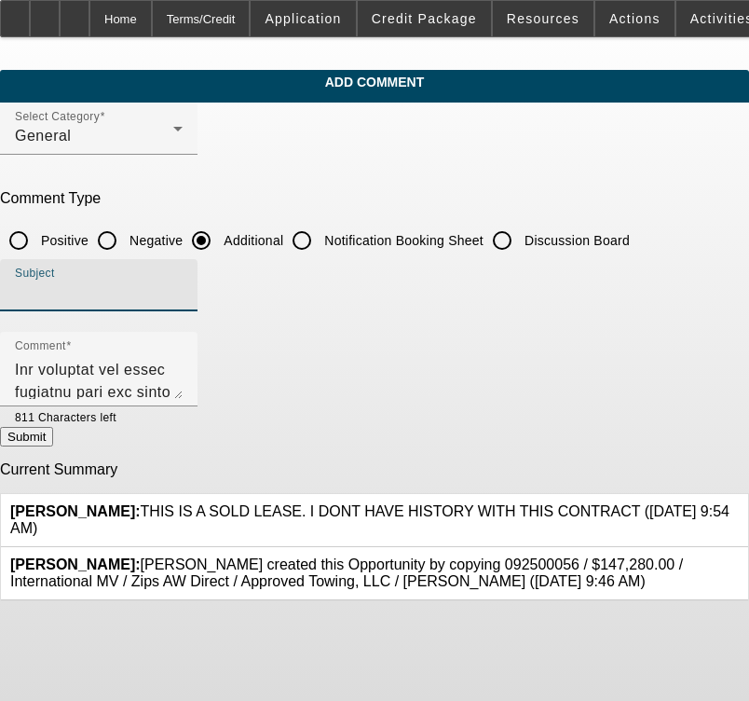
click at [172, 286] on input "Subject" at bounding box center [99, 292] width 168 height 22
type input "Background Info"
click at [53, 446] on button "Submit" at bounding box center [26, 437] width 53 height 20
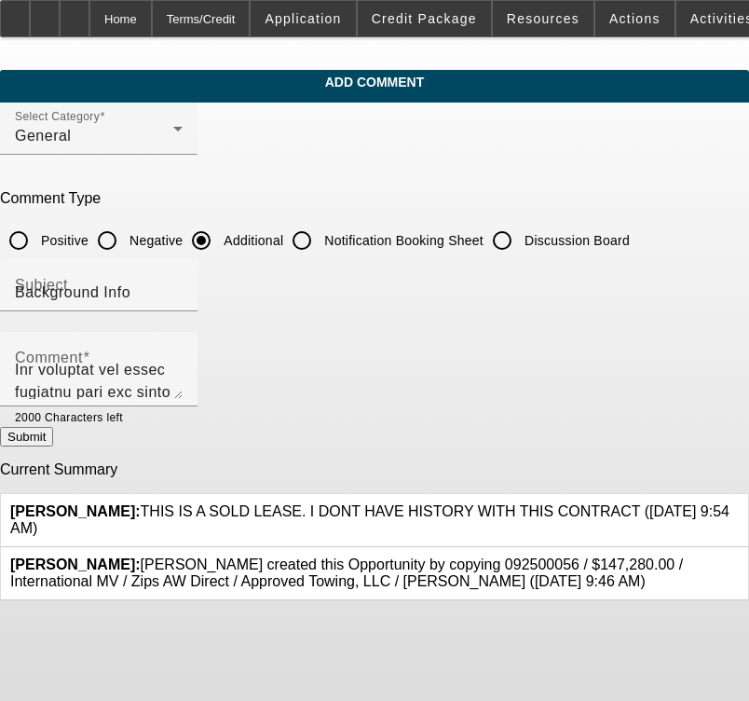
radio input "true"
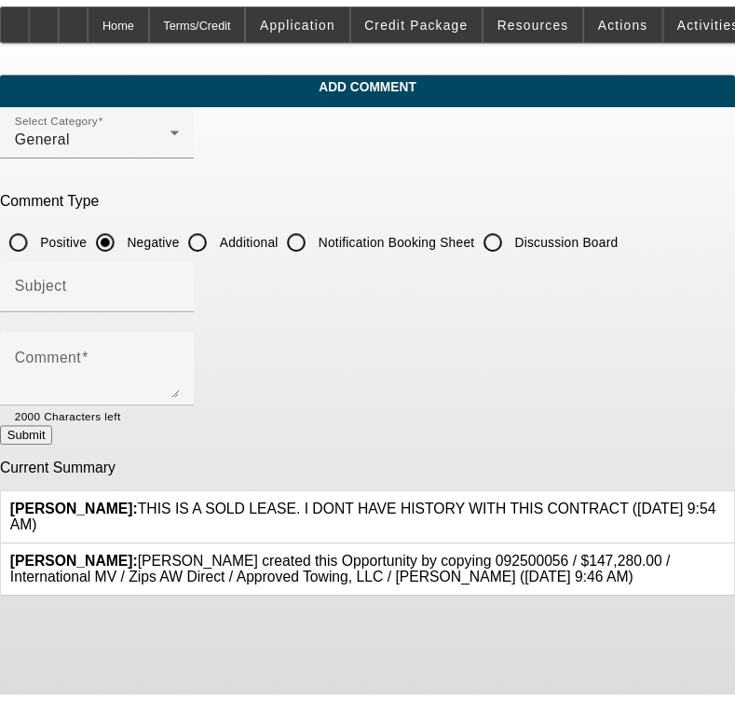
scroll to position [0, 0]
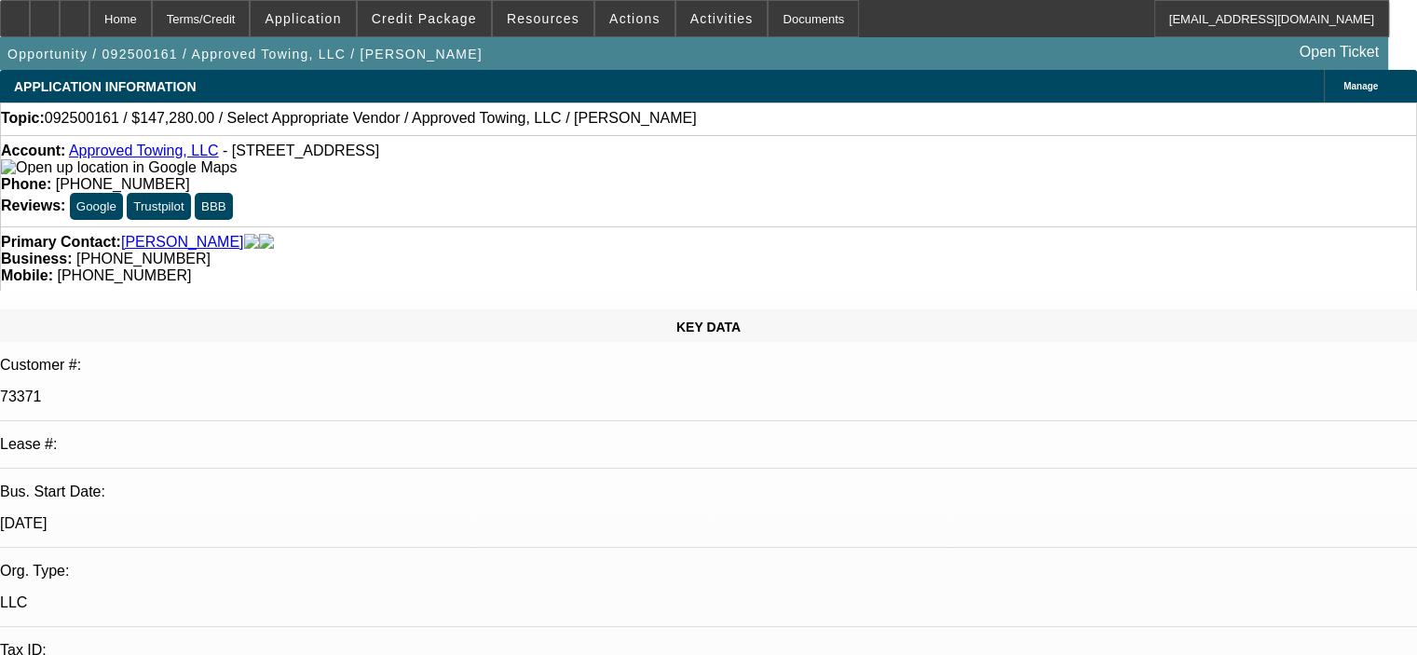
select select "0"
select select "2"
select select "0.1"
select select "4"
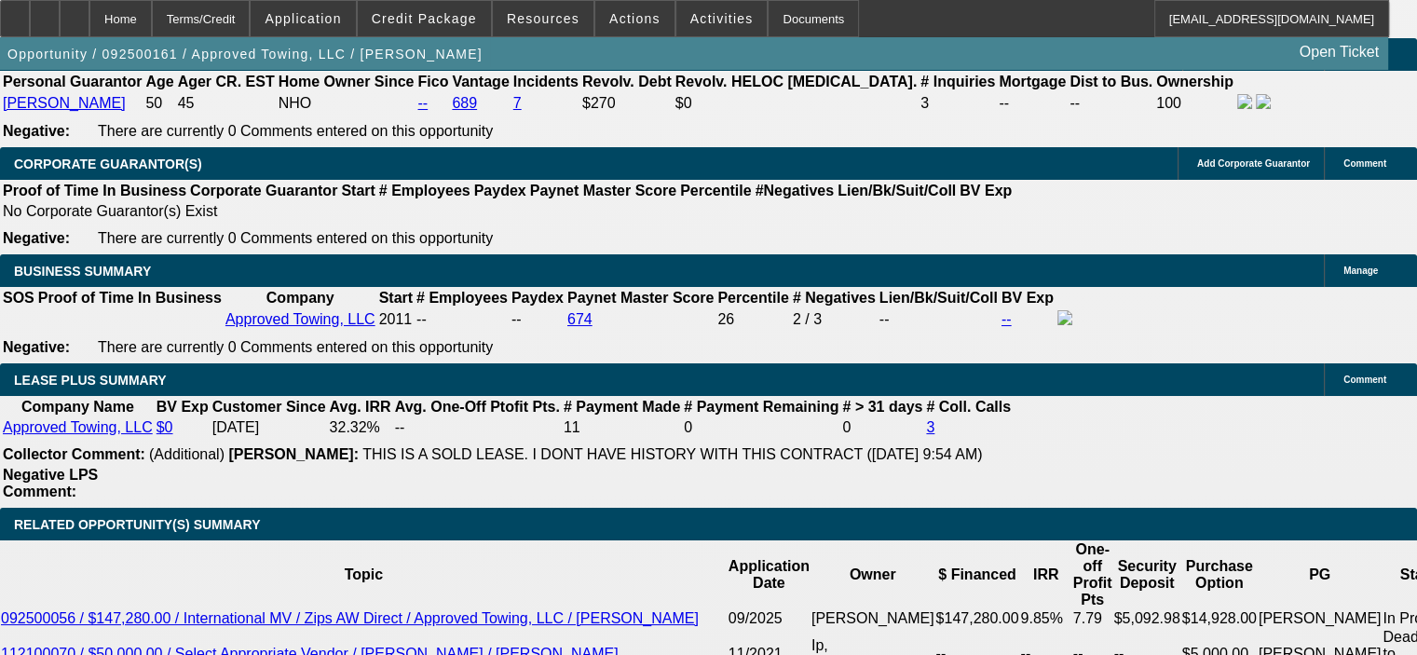
scroll to position [2795, 0]
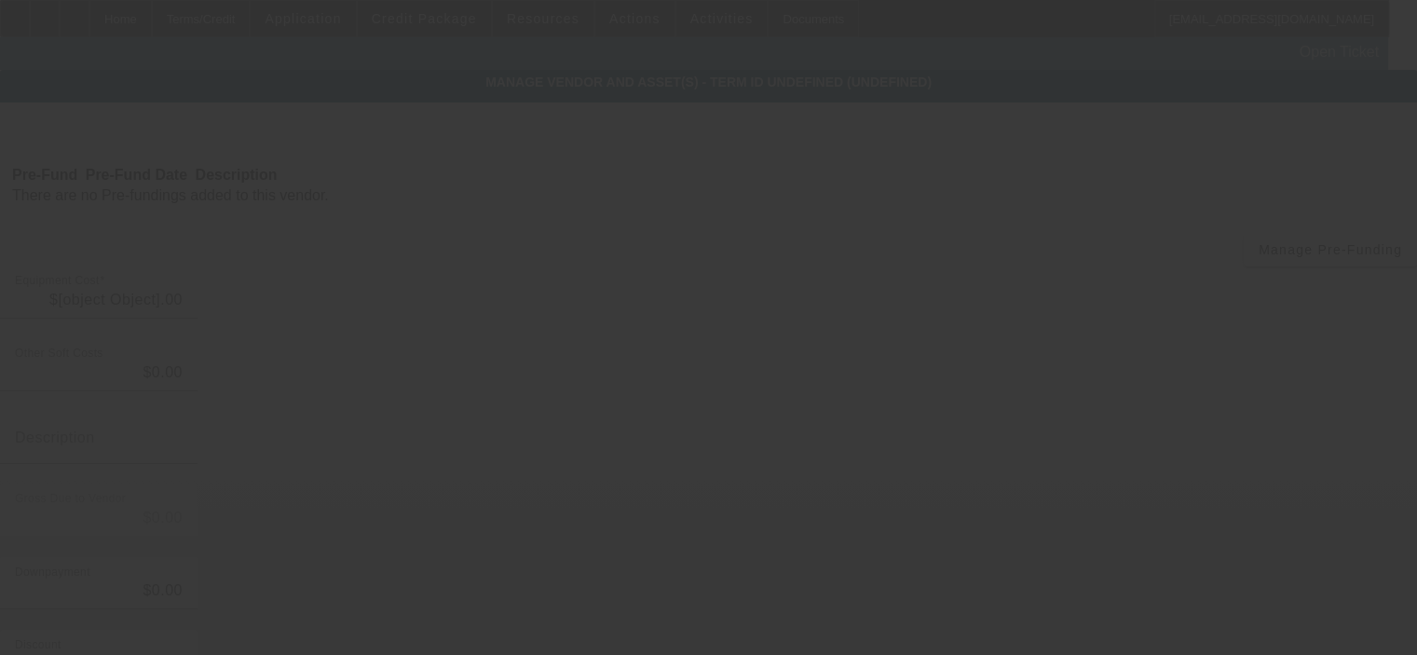
type input "$149,280.00"
type input "$2,000.00"
type input "$147,280.00"
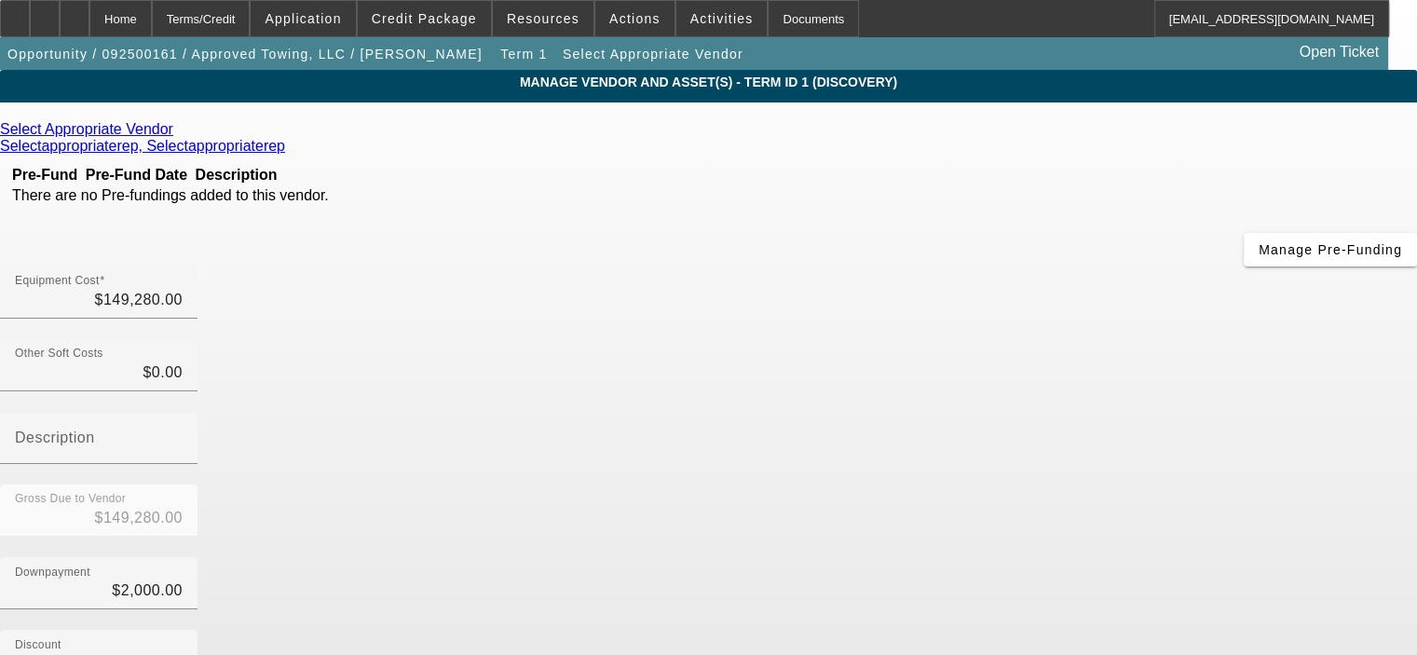
click at [325, 125] on div "Select Appropriate Vendor" at bounding box center [708, 129] width 1417 height 17
click at [178, 133] on icon at bounding box center [178, 129] width 0 height 16
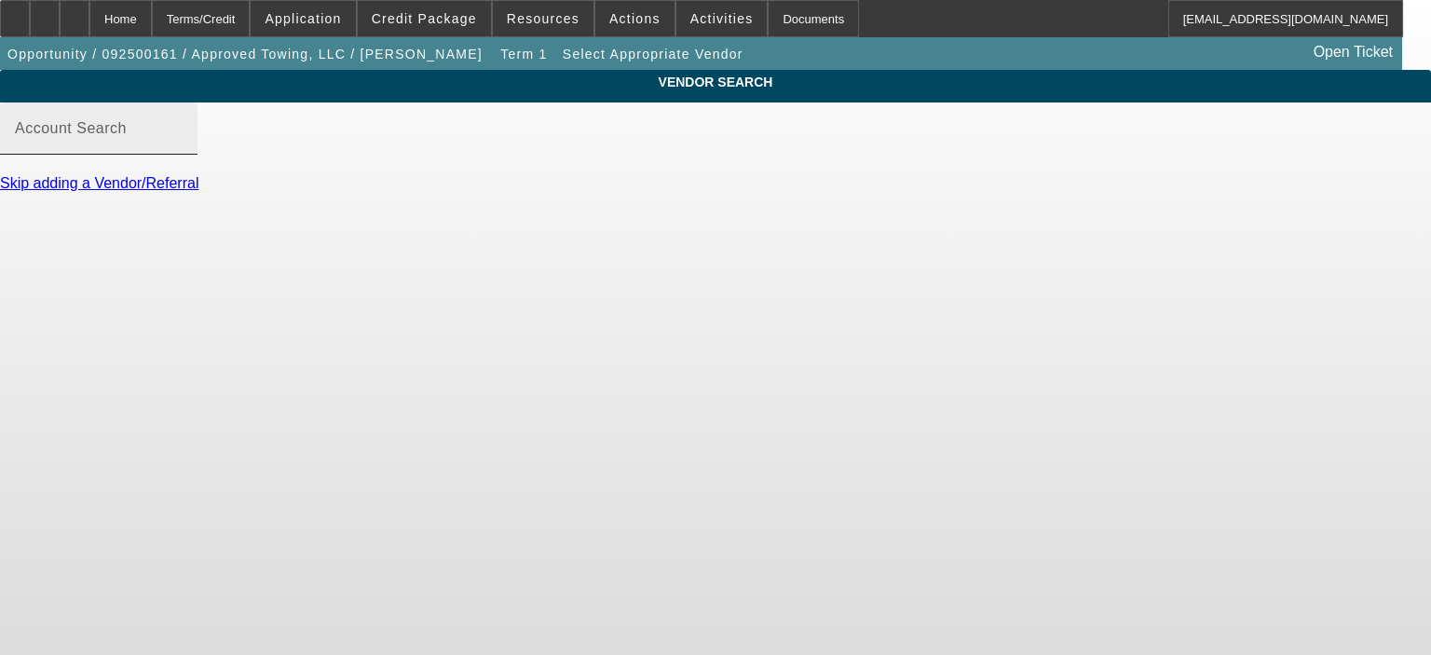
click at [183, 155] on div "Account Search" at bounding box center [99, 128] width 168 height 52
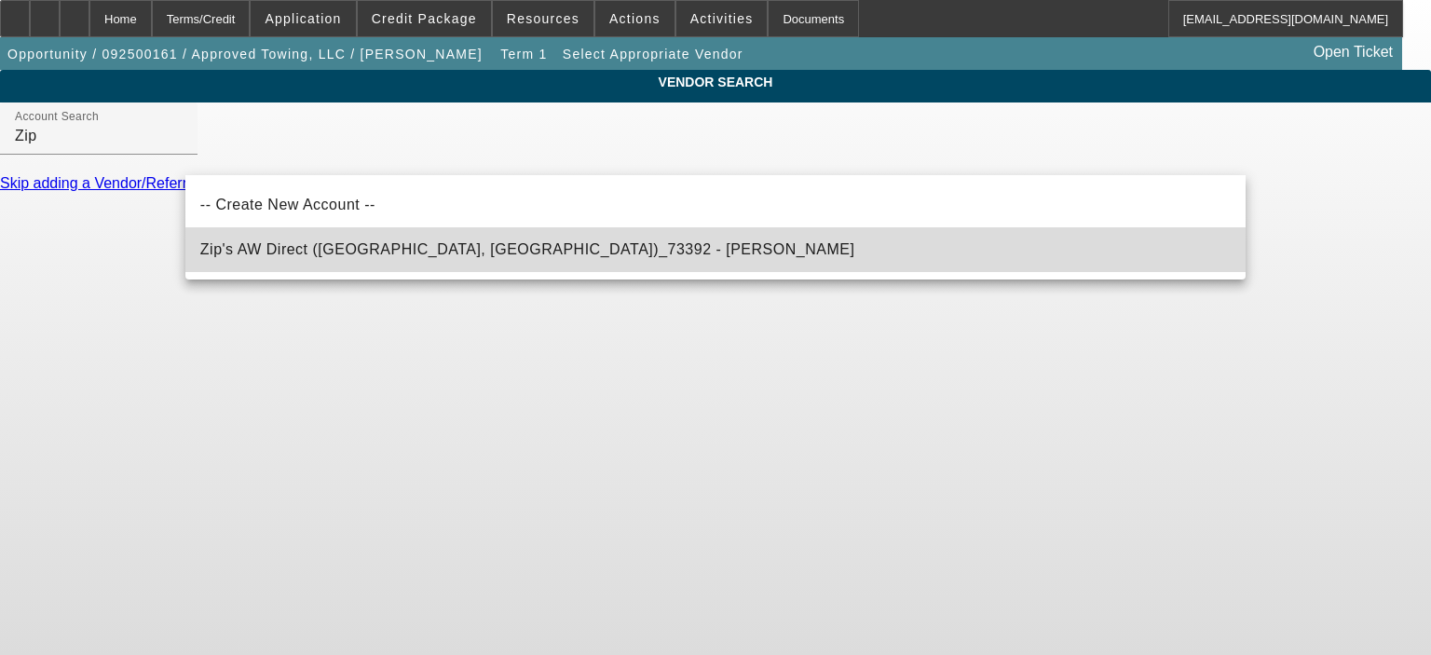
click at [324, 252] on span "Zip's AW Direct ([GEOGRAPHIC_DATA], [GEOGRAPHIC_DATA])_73392 - [PERSON_NAME]" at bounding box center [527, 249] width 655 height 16
type input "Zip's AW Direct (New Hampton, IA)_73392 - Rottinghaus, Paul"
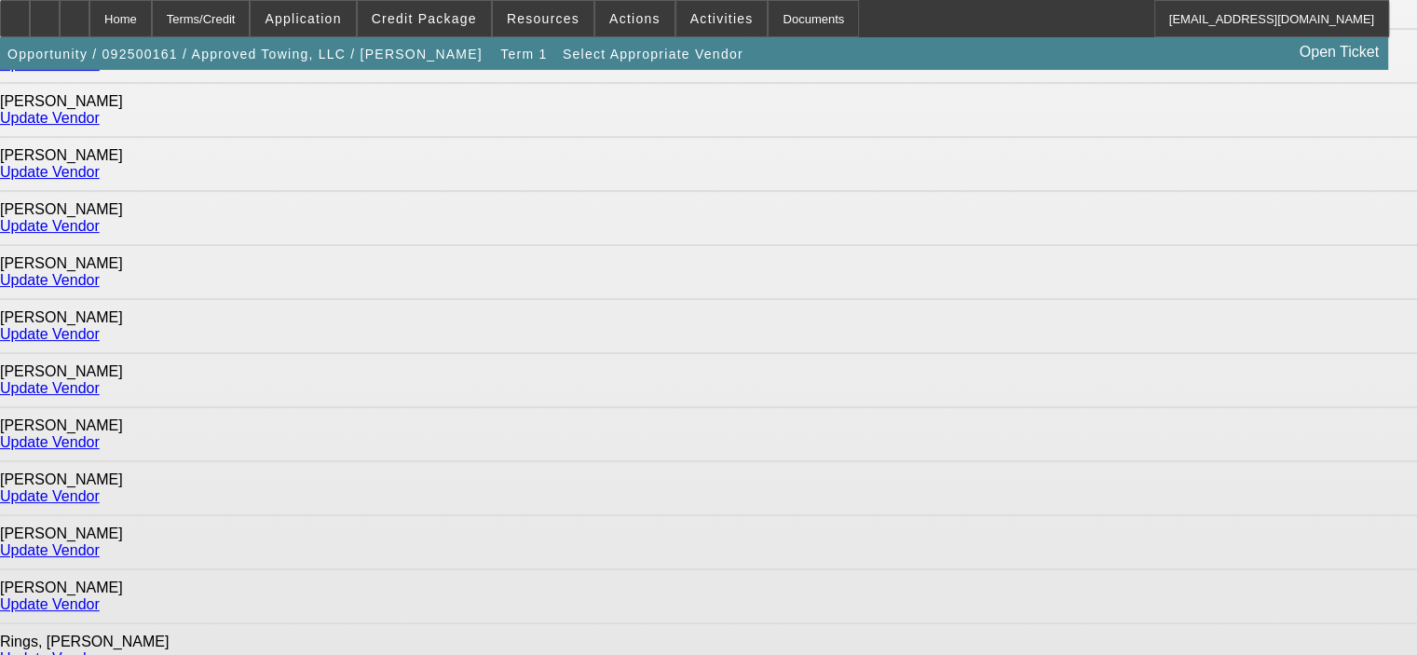
scroll to position [745, 0]
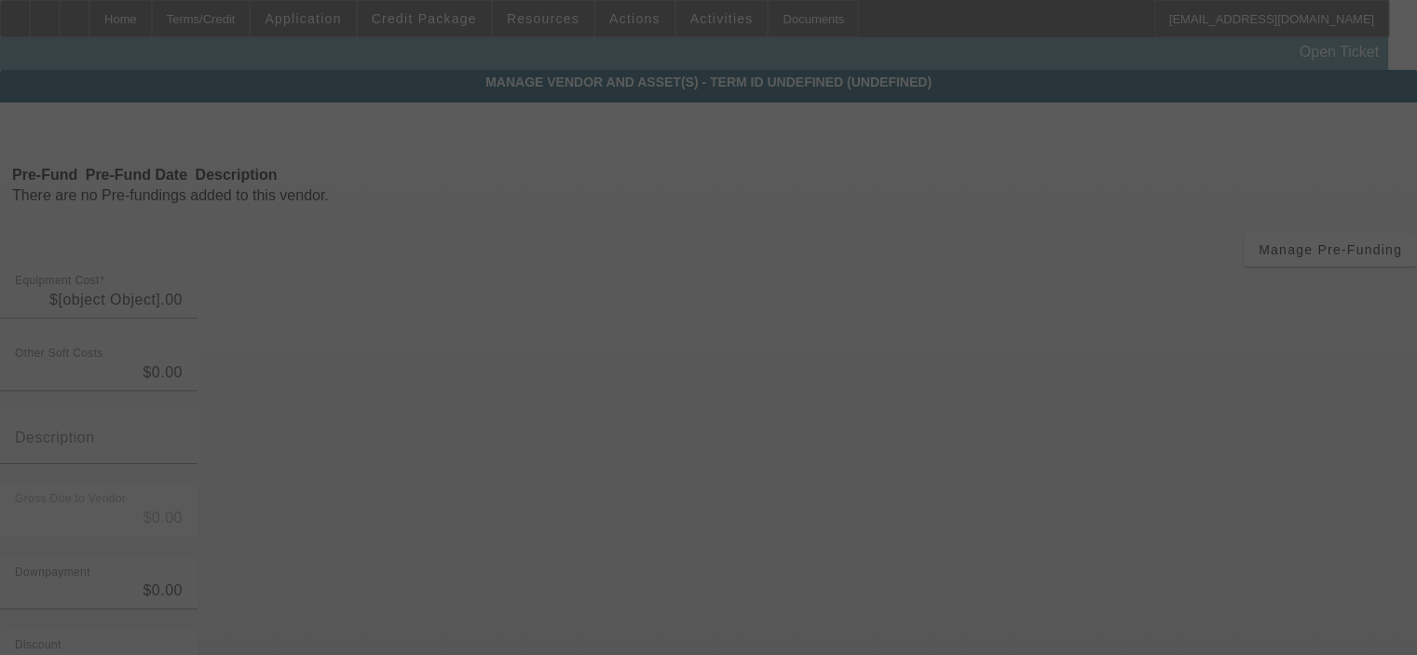
type input "$149,280.00"
type input "$2,000.00"
type input "$147,280.00"
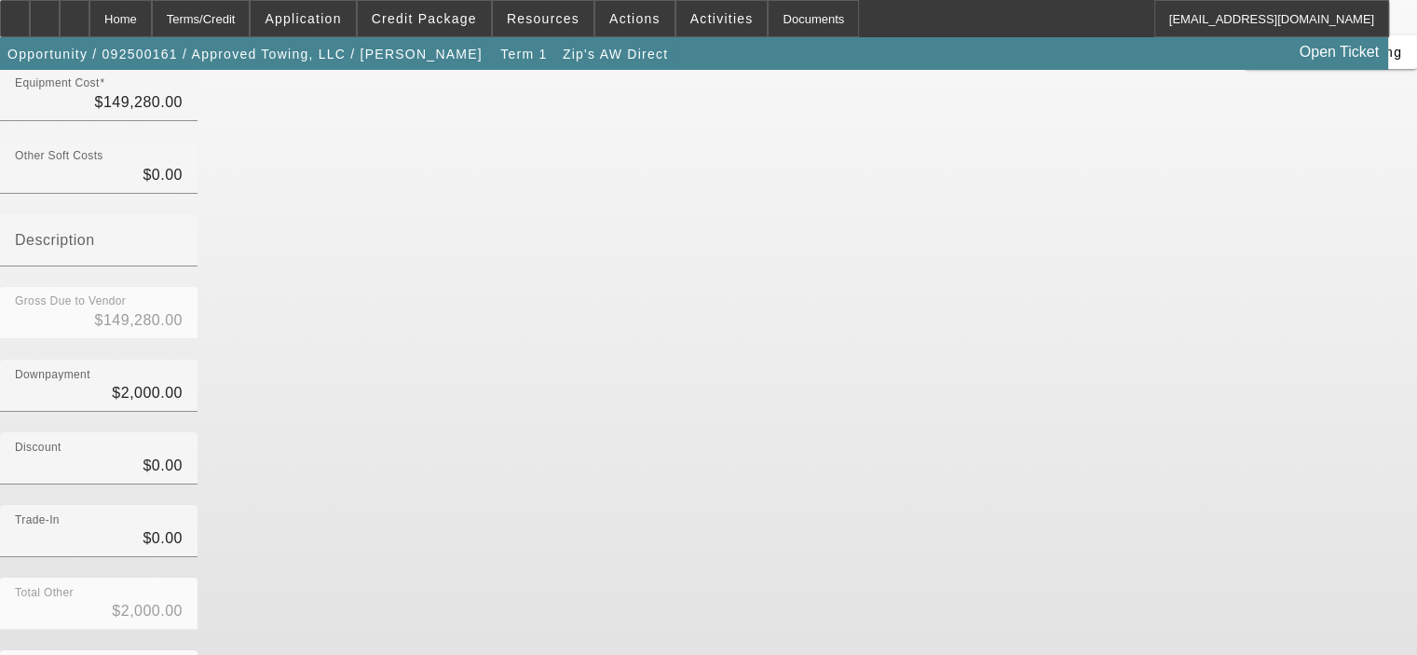
scroll to position [206, 0]
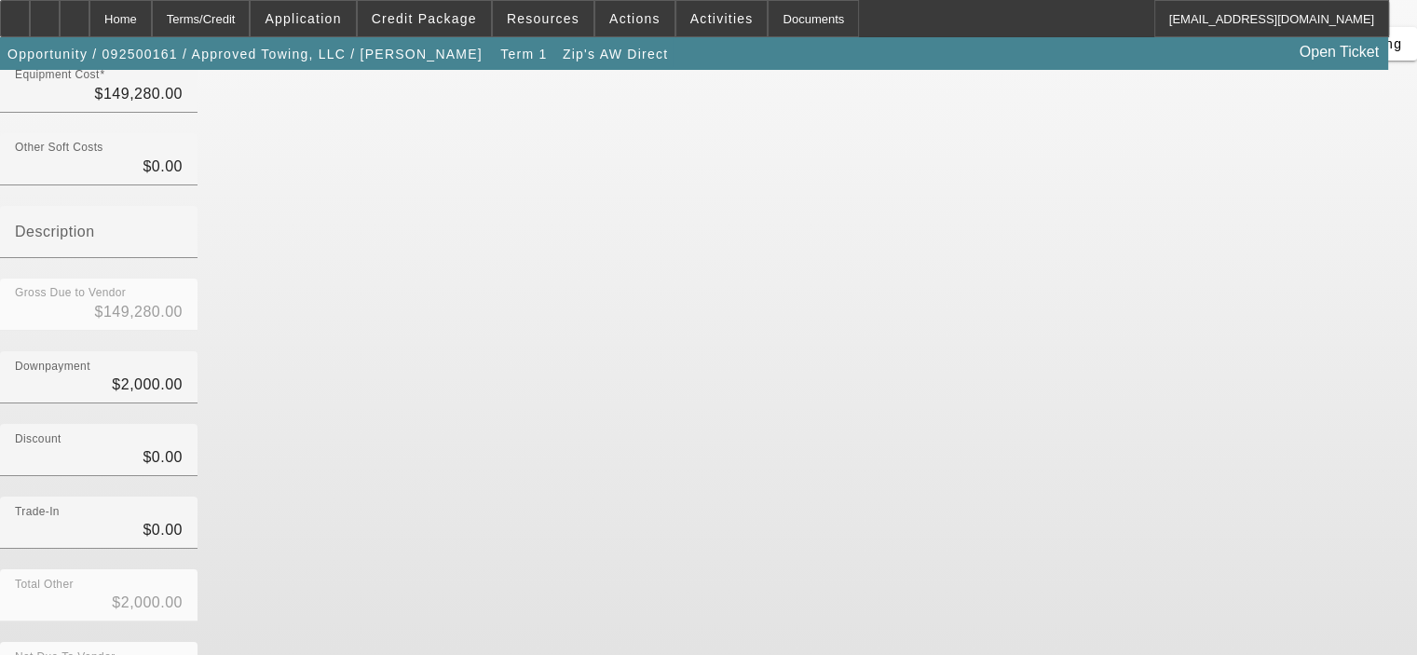
click at [1122, 569] on div "Total Other $2,000.00" at bounding box center [708, 605] width 1417 height 73
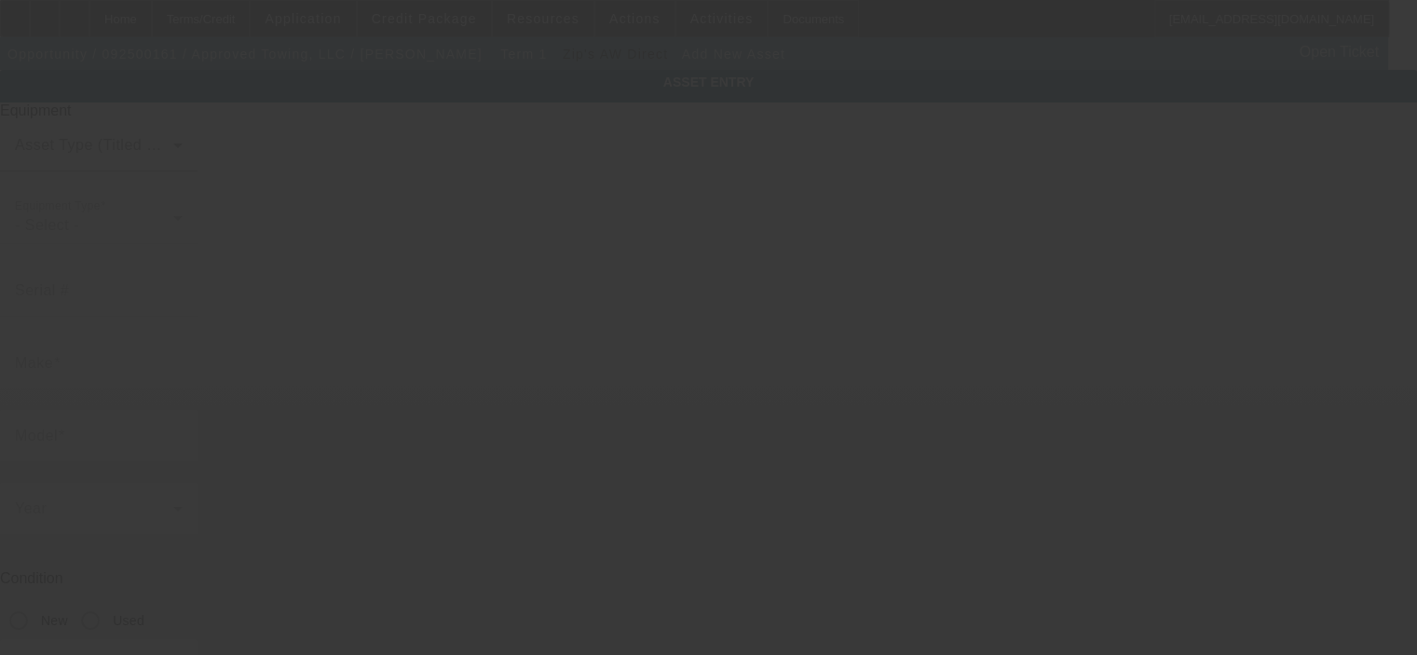
type input "144 Roundhouse Rd"
type input "Oneonta"
type input "13820"
type input "Otsego"
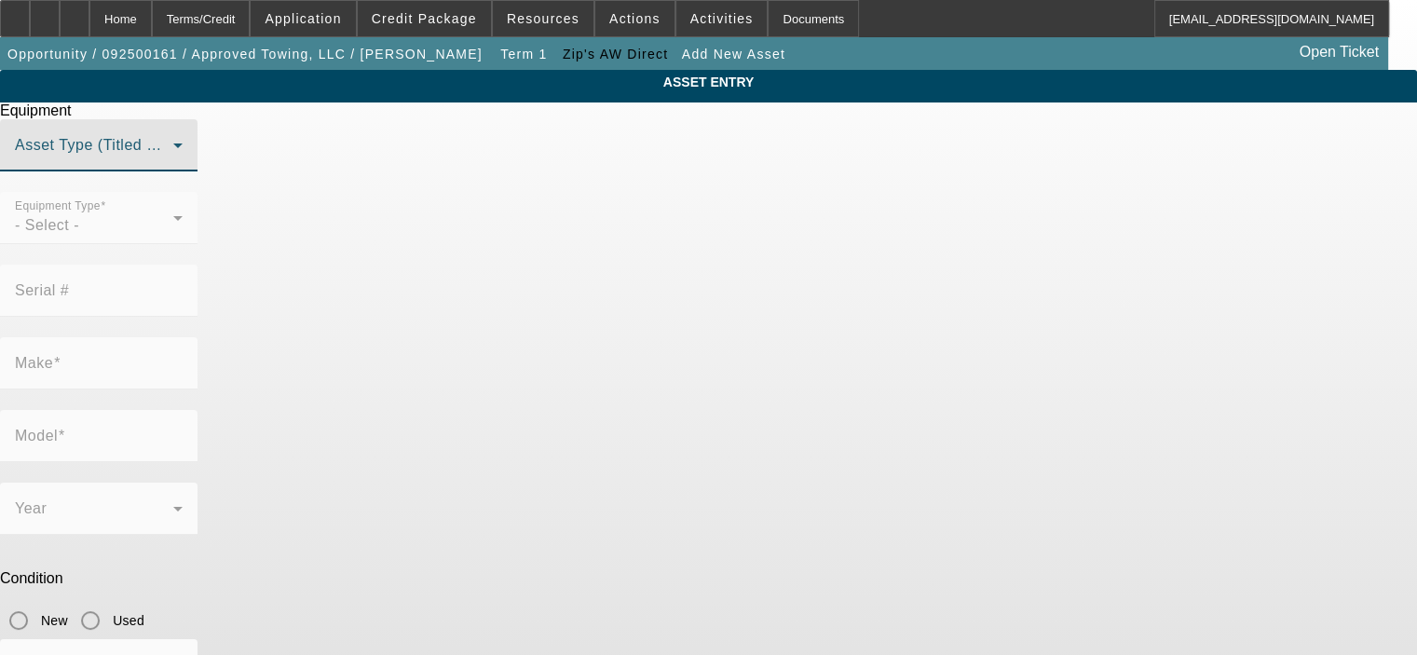
click at [173, 164] on span at bounding box center [94, 153] width 158 height 22
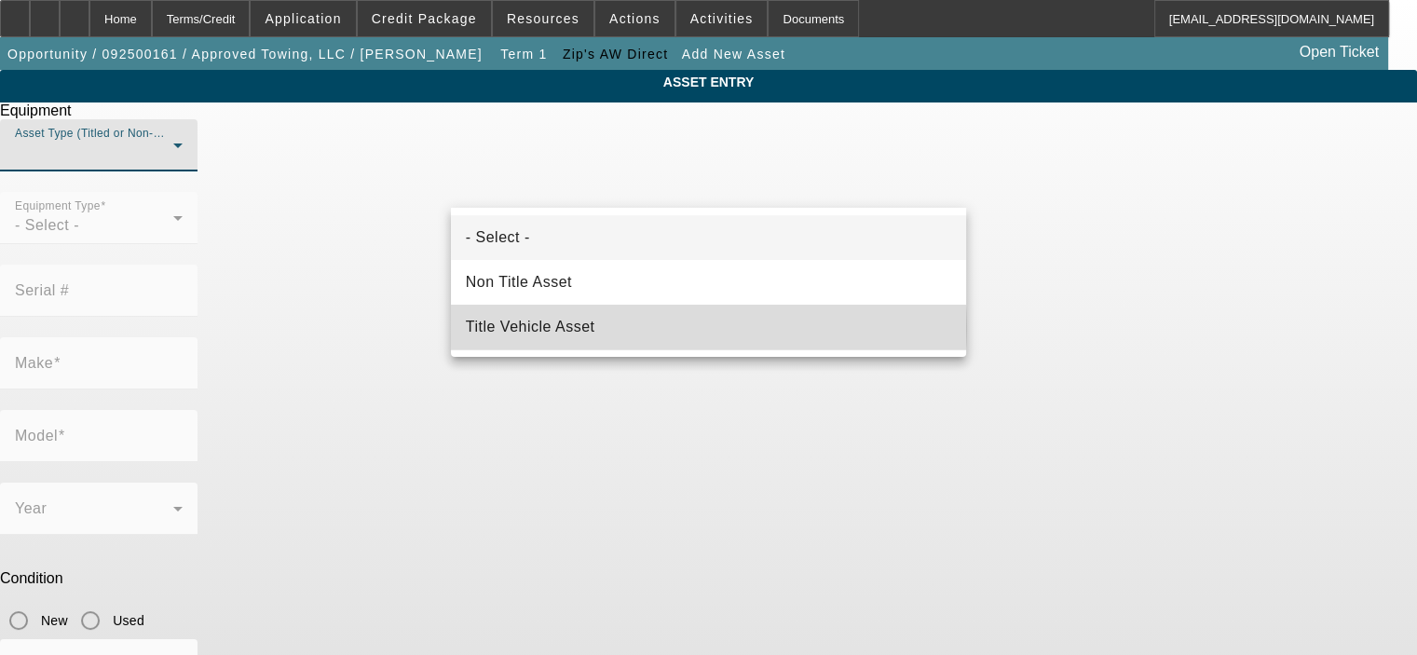
click at [682, 328] on mat-option "Title Vehicle Asset" at bounding box center [708, 327] width 515 height 45
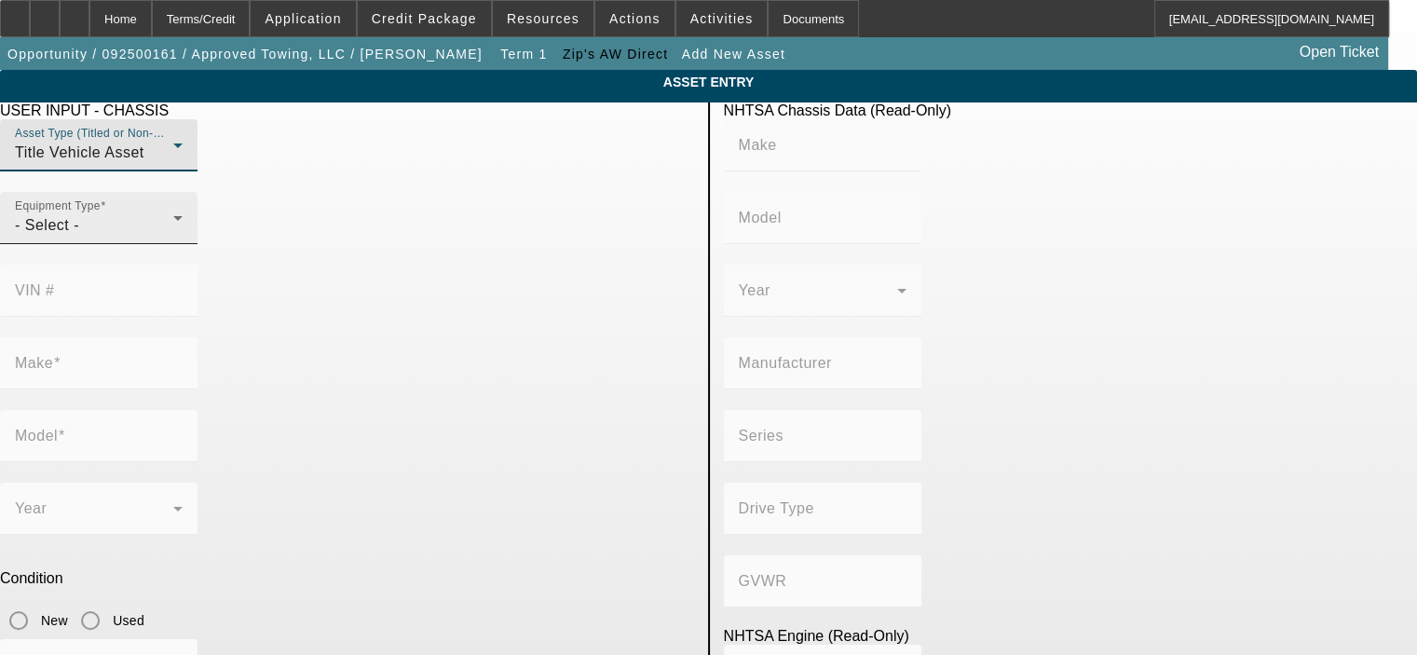
click at [189, 229] on icon at bounding box center [178, 218] width 22 height 22
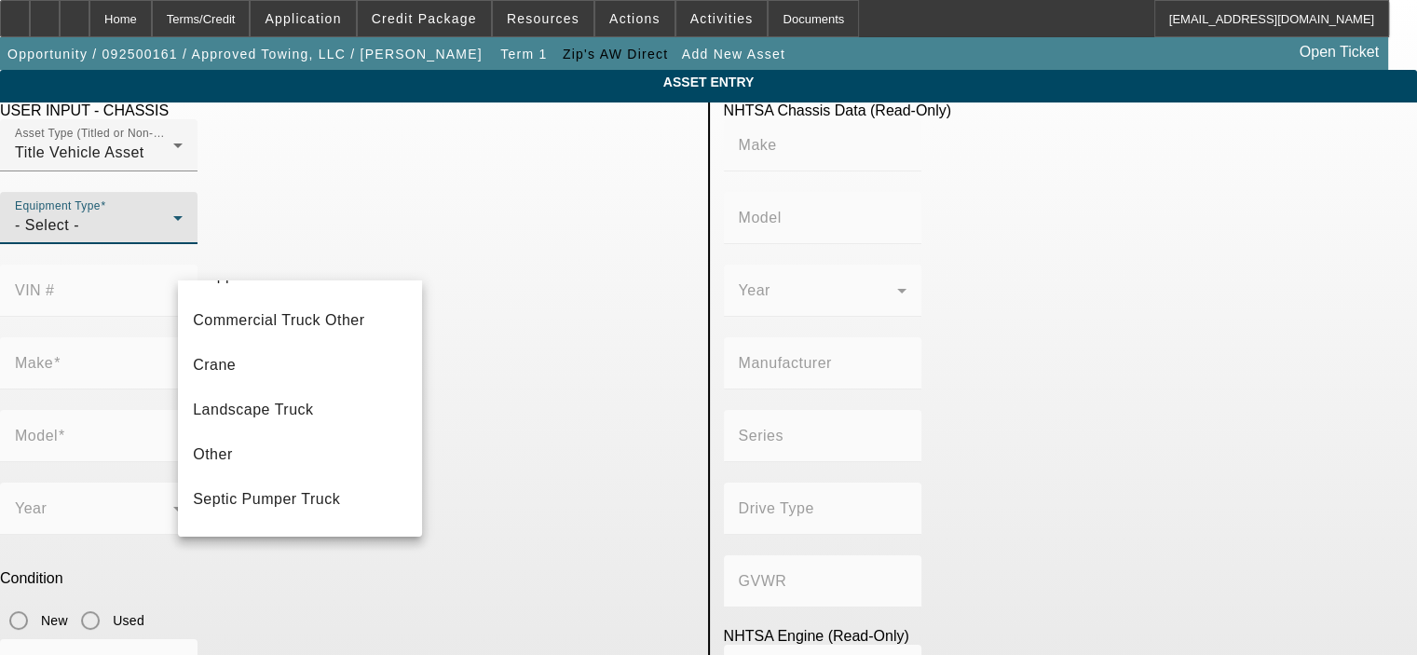
scroll to position [205, 0]
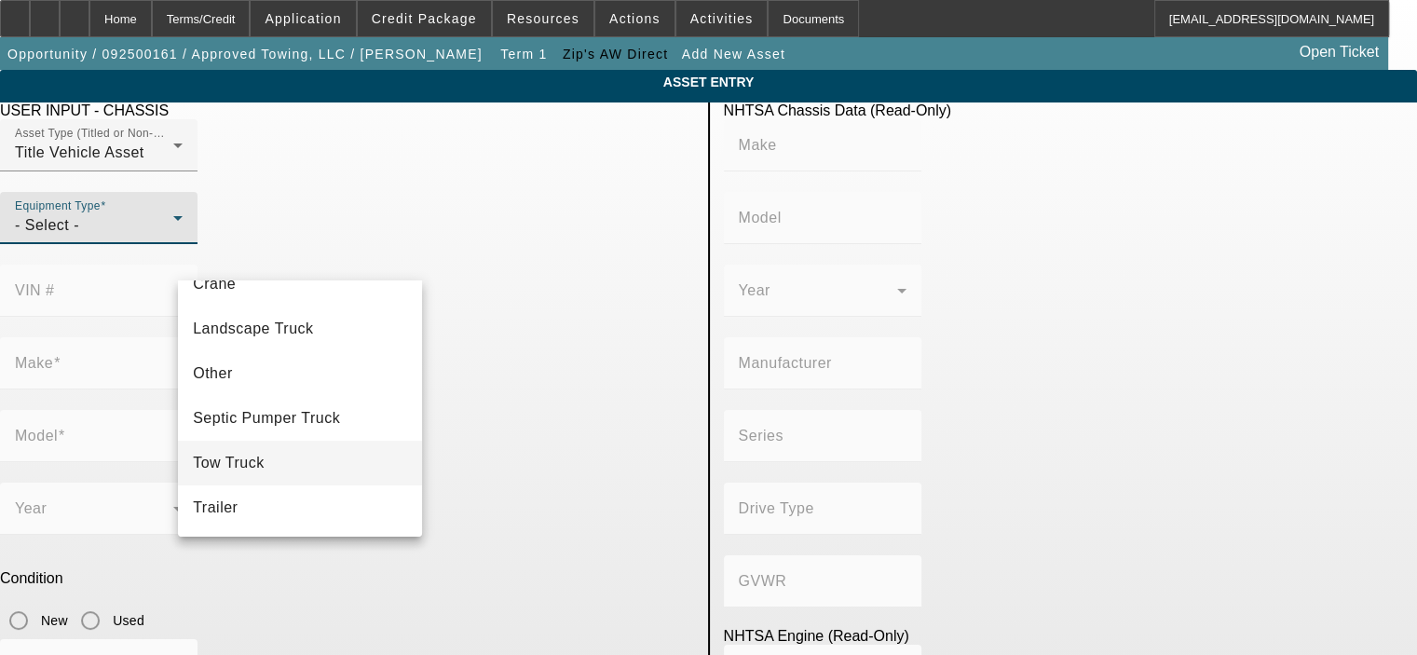
click at [314, 456] on mat-option "Tow Truck" at bounding box center [300, 463] width 244 height 45
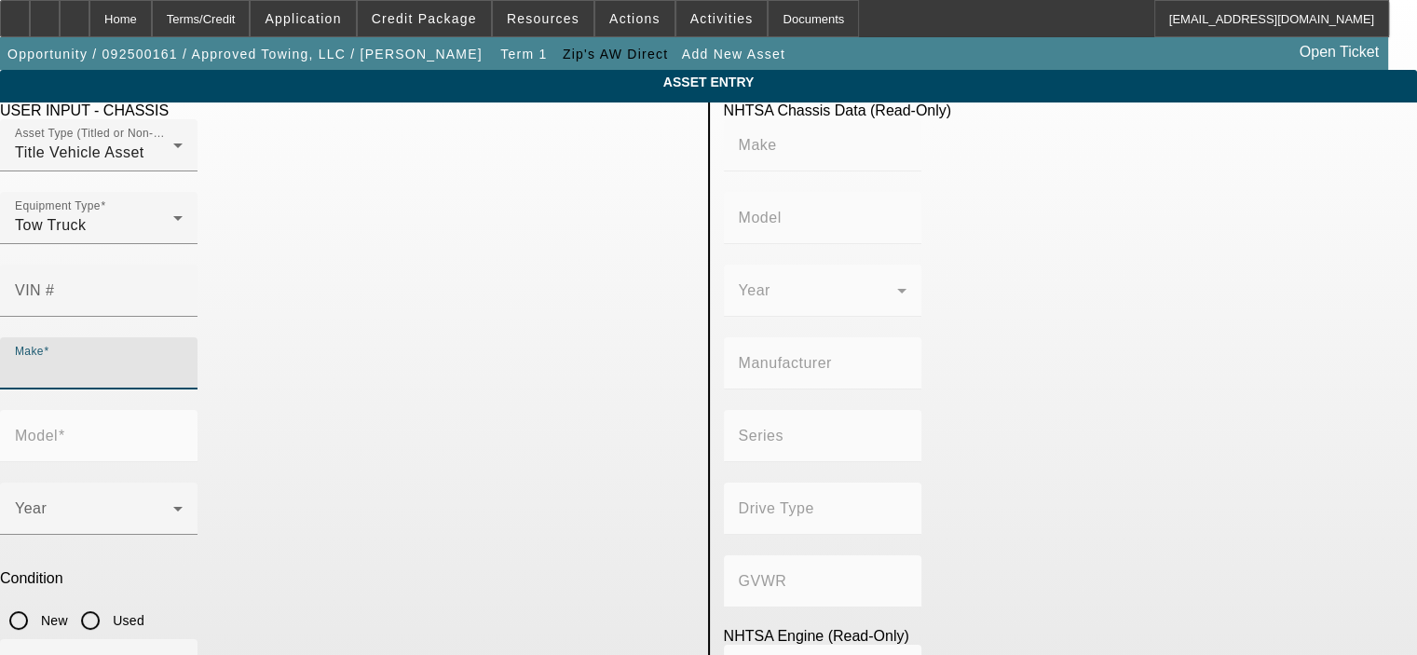
click at [183, 360] on input "Make" at bounding box center [99, 371] width 168 height 22
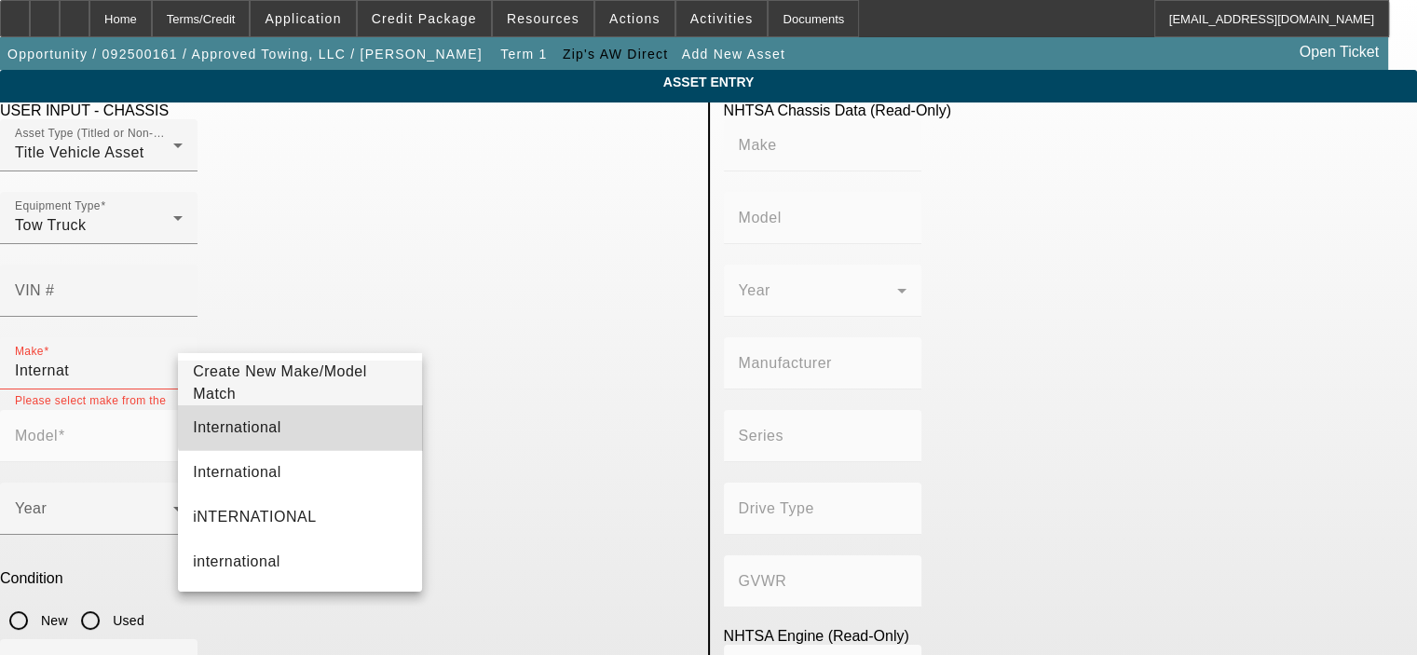
click at [303, 414] on mat-option "International" at bounding box center [300, 427] width 244 height 45
type input "International"
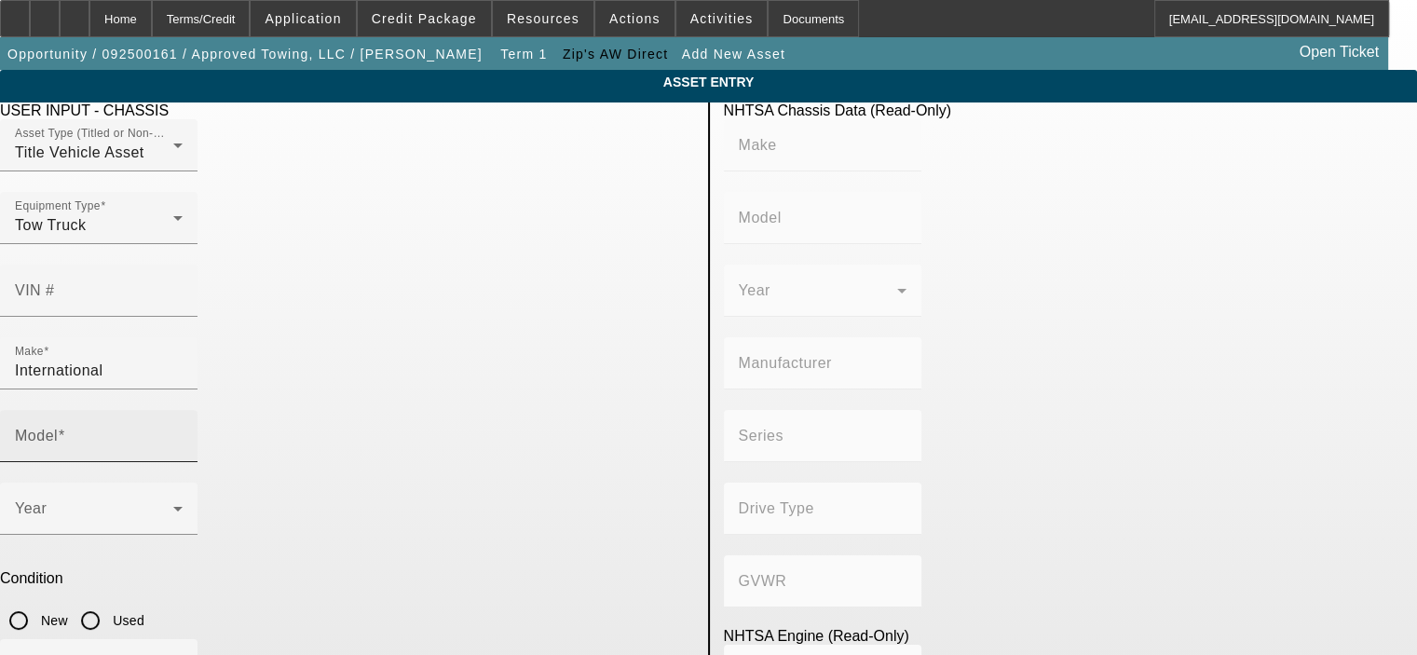
click at [58, 428] on mat-label "Model" at bounding box center [36, 436] width 43 height 16
click at [183, 432] on input "Model" at bounding box center [99, 443] width 168 height 22
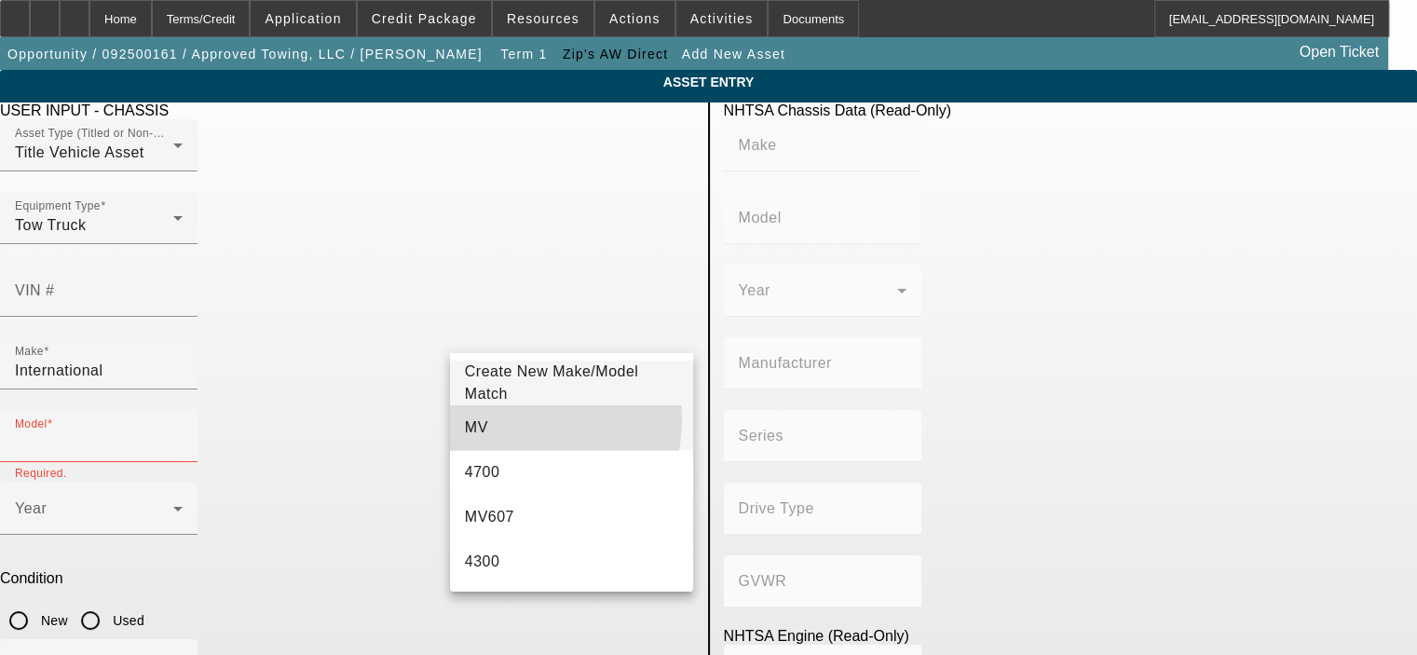
click at [488, 417] on mat-option "MV" at bounding box center [572, 427] width 244 height 45
type input "MV"
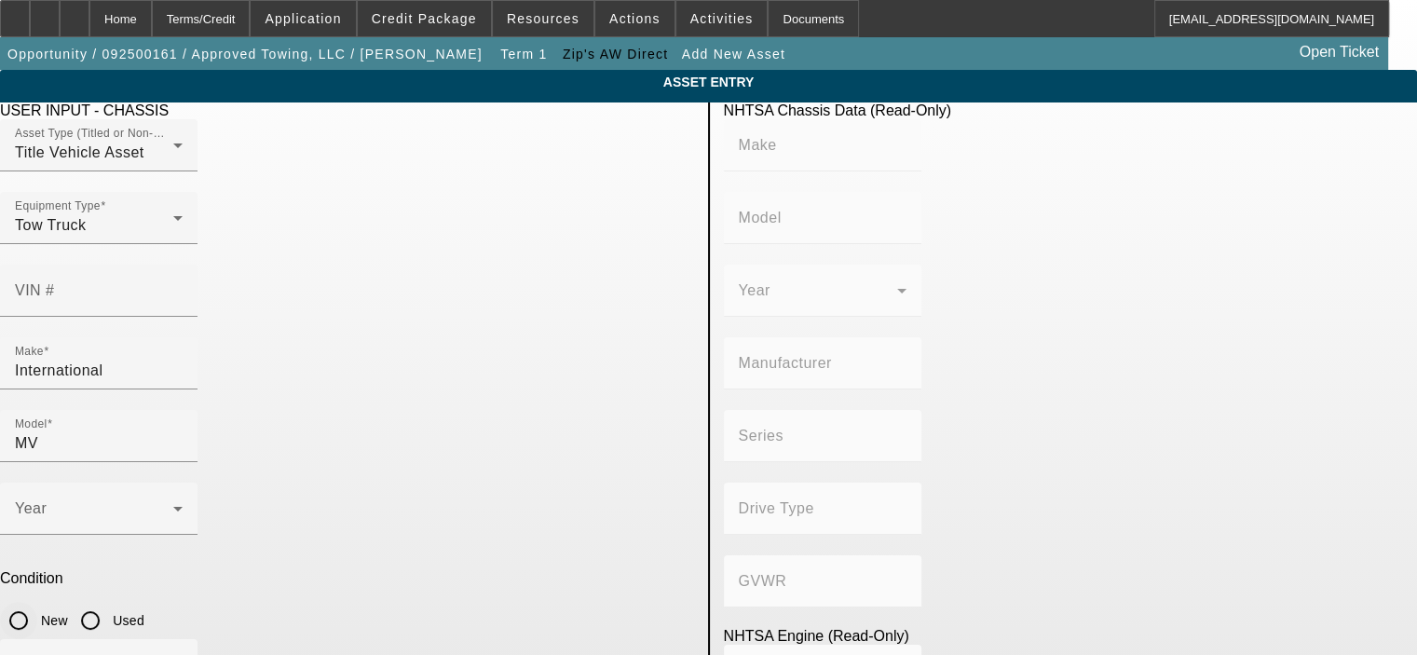
click at [37, 602] on input "New" at bounding box center [18, 620] width 37 height 37
radio input "true"
click at [183, 507] on icon at bounding box center [177, 509] width 9 height 5
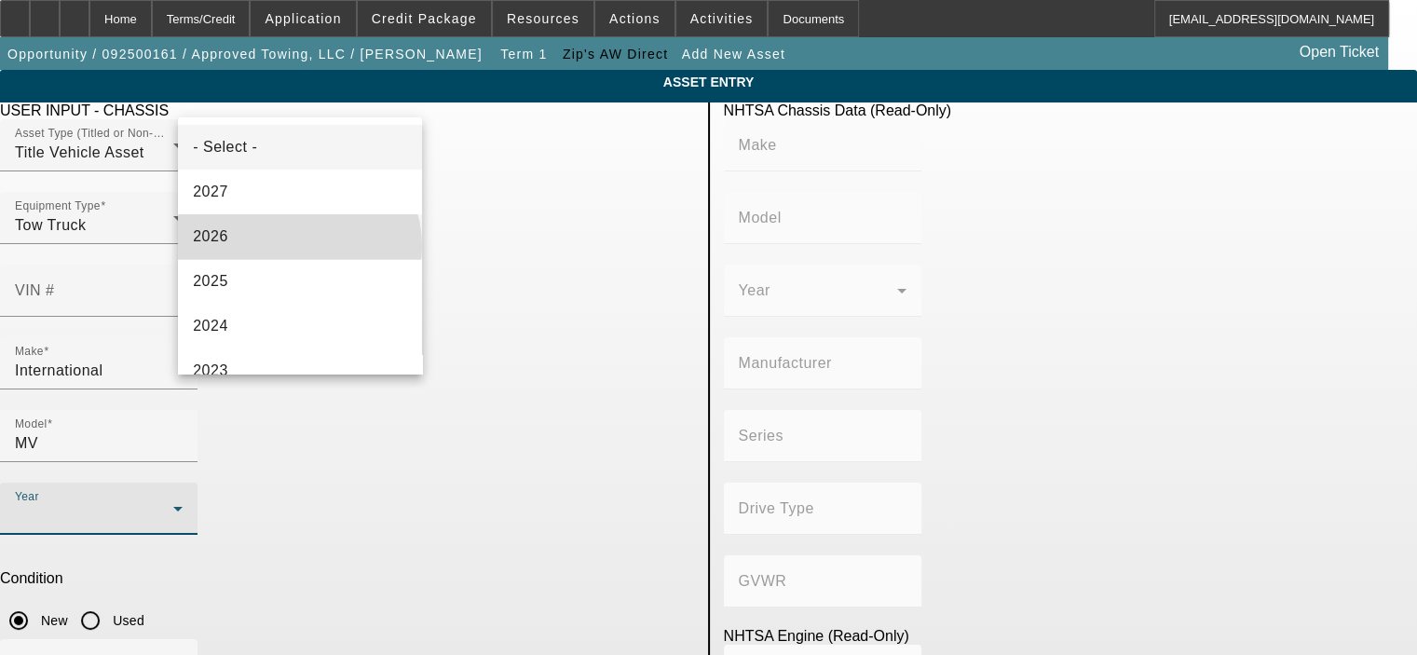
click at [298, 246] on mat-option "2026" at bounding box center [300, 236] width 244 height 45
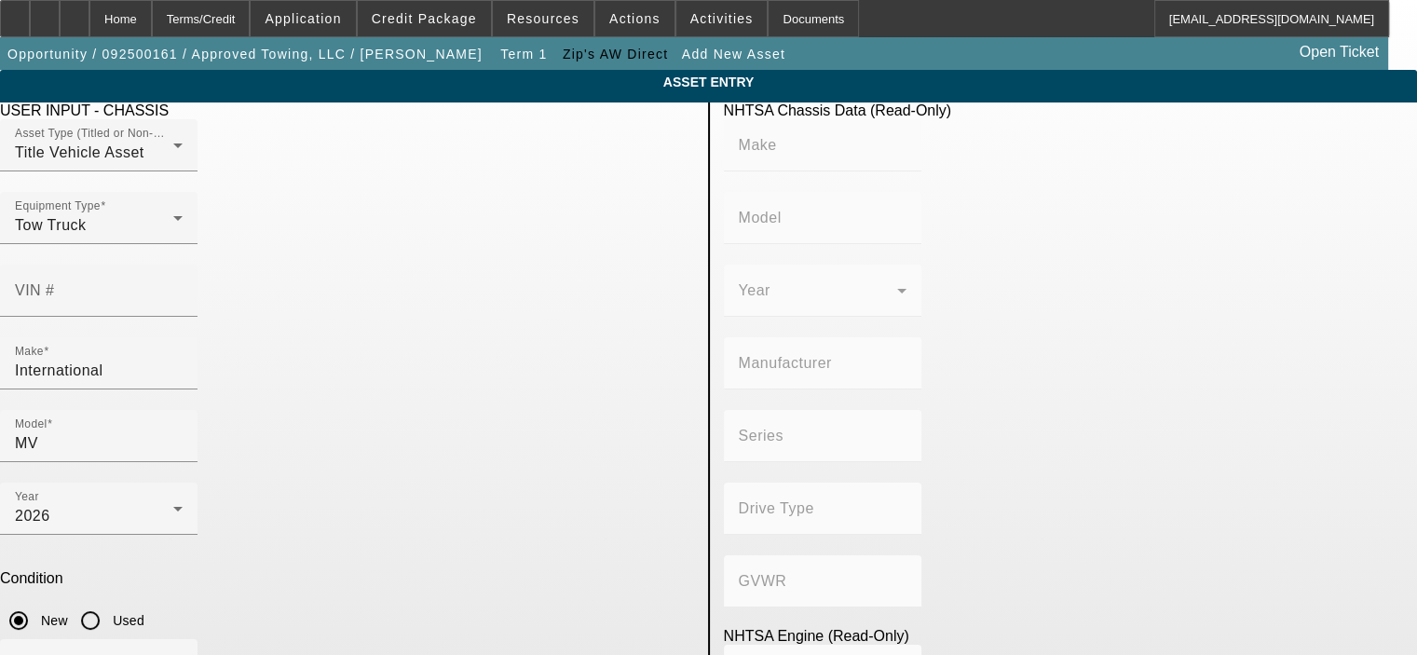
type input "100"
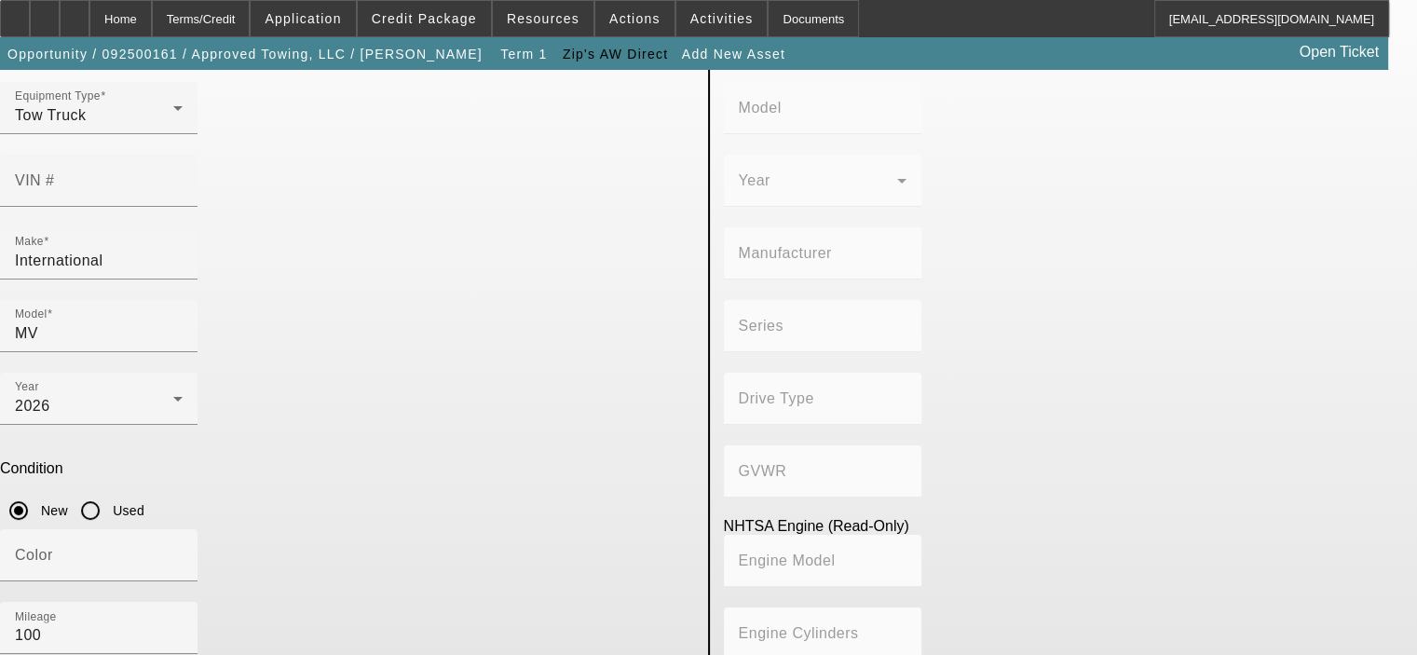
scroll to position [156, 0]
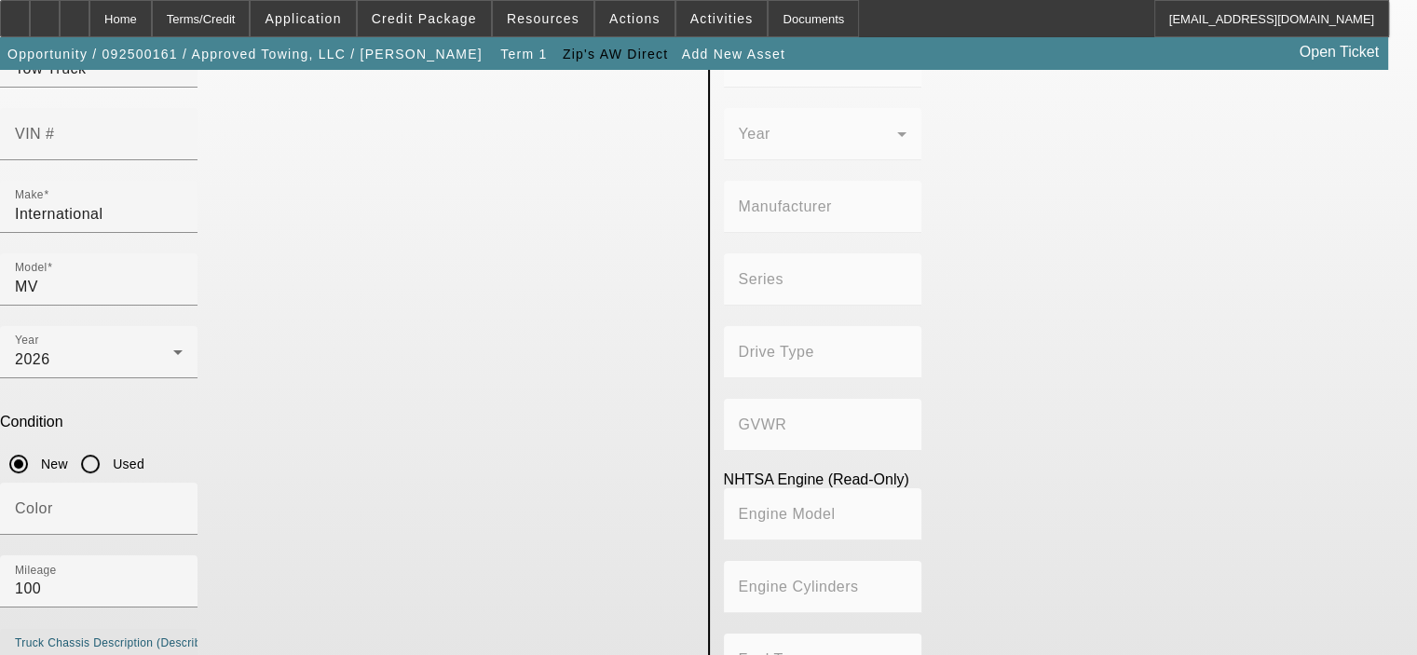
type textarea "300HP Cummins Diesel, auto trans"
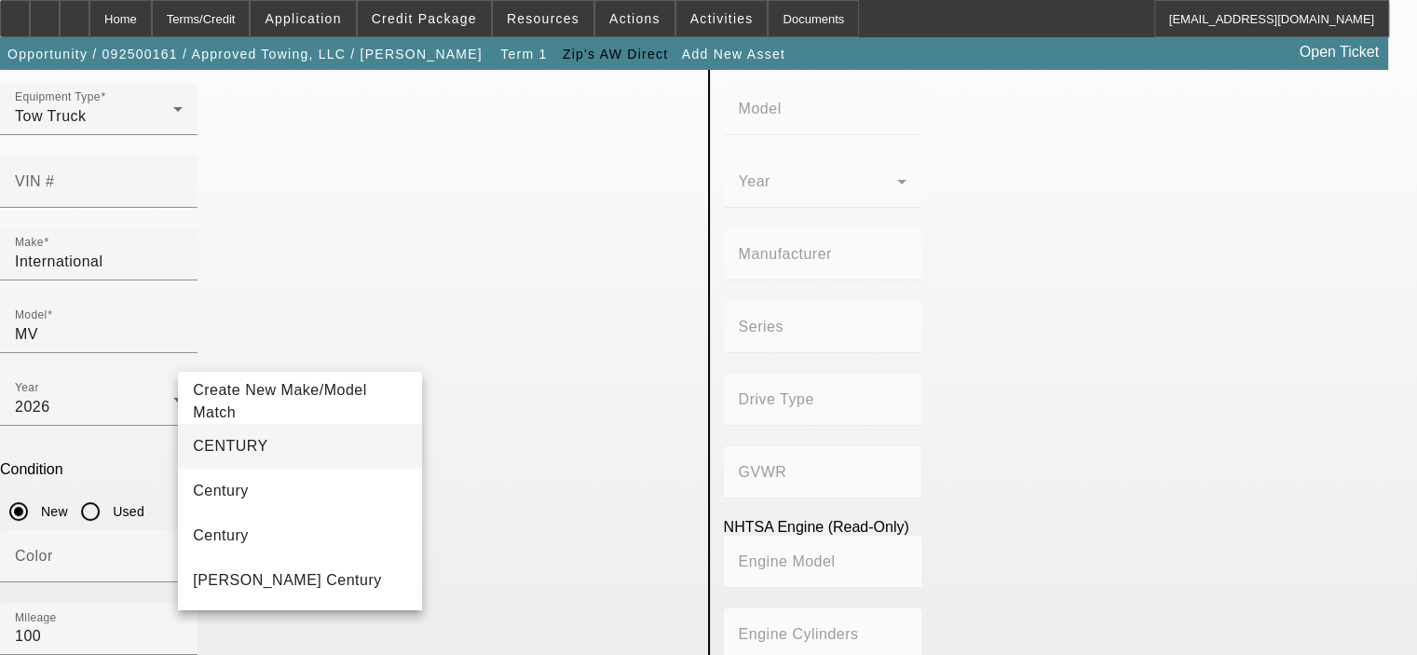
scroll to position [63, 0]
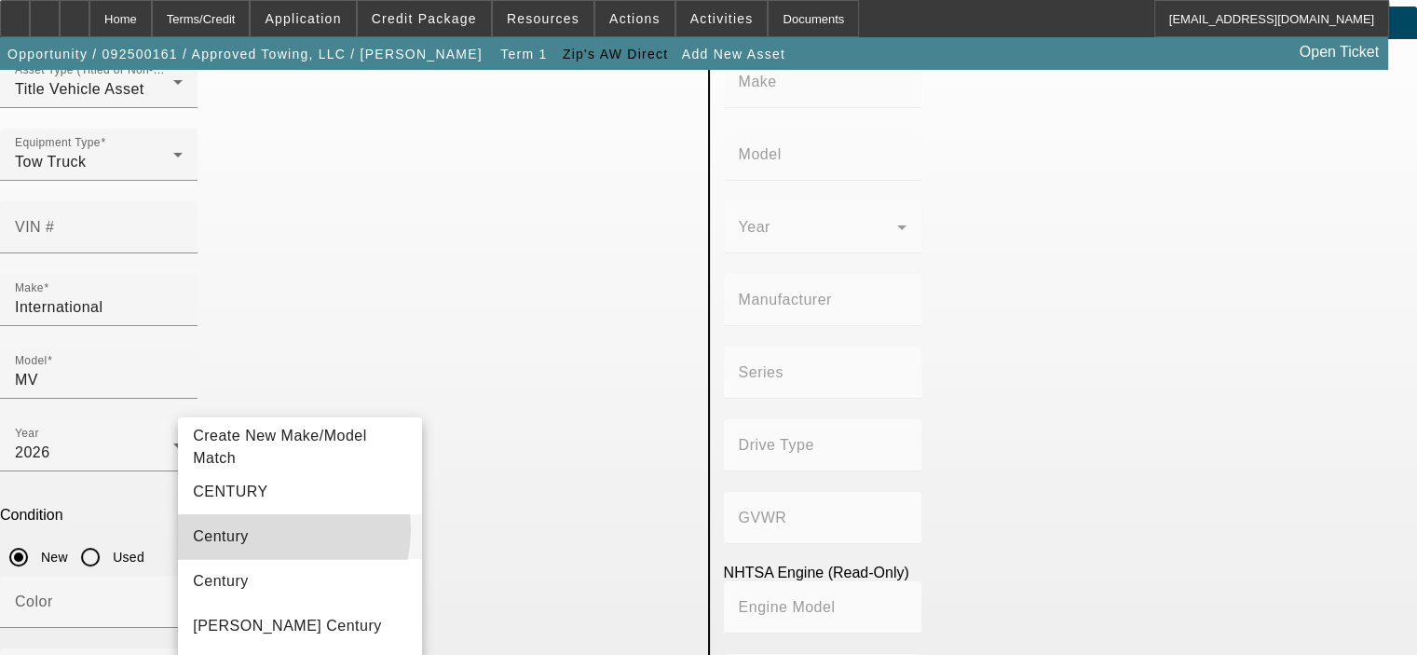
click at [259, 528] on mat-option "Century" at bounding box center [300, 536] width 244 height 45
type input "Century"
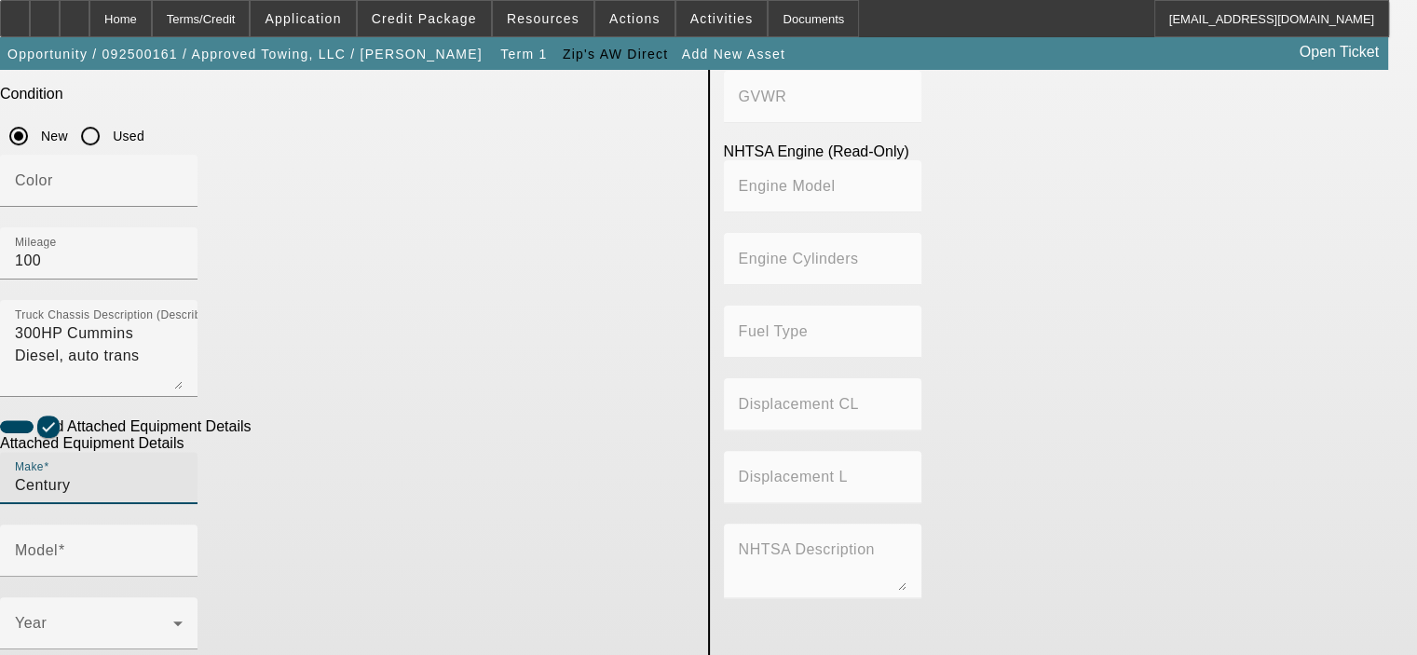
scroll to position [539, 0]
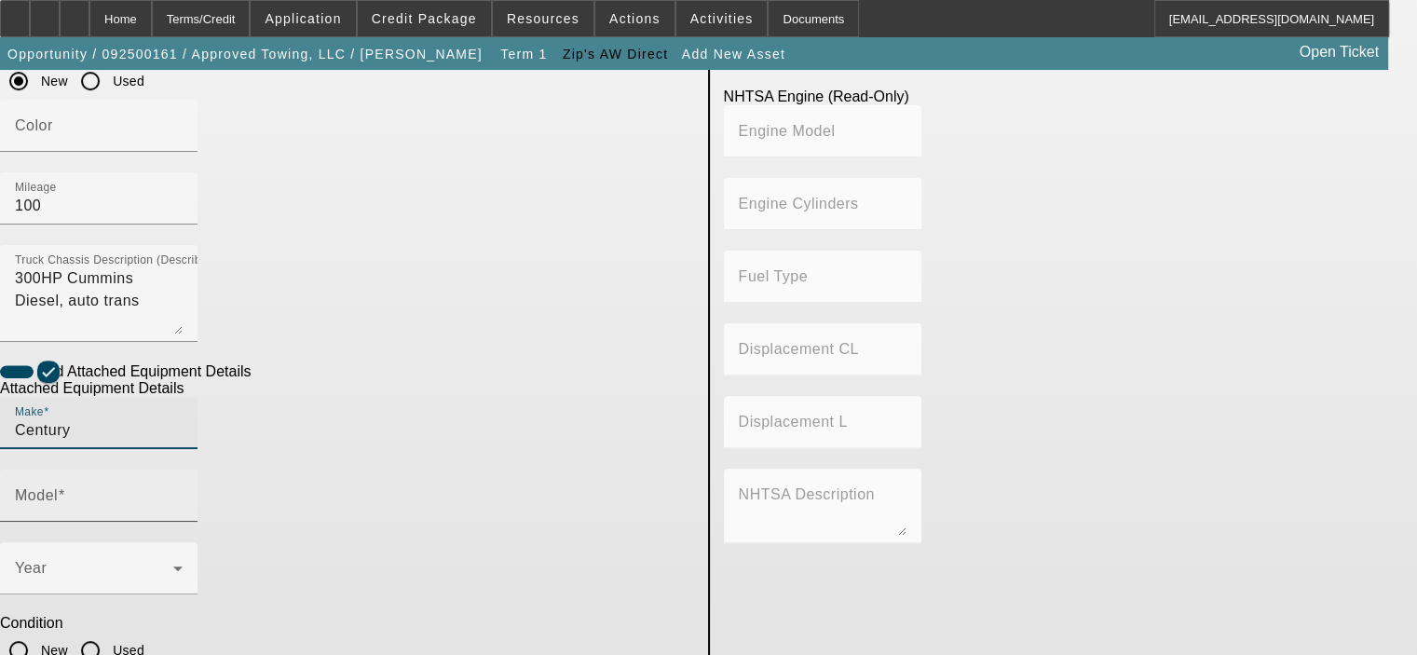
click at [183, 492] on input "Model" at bounding box center [99, 503] width 168 height 22
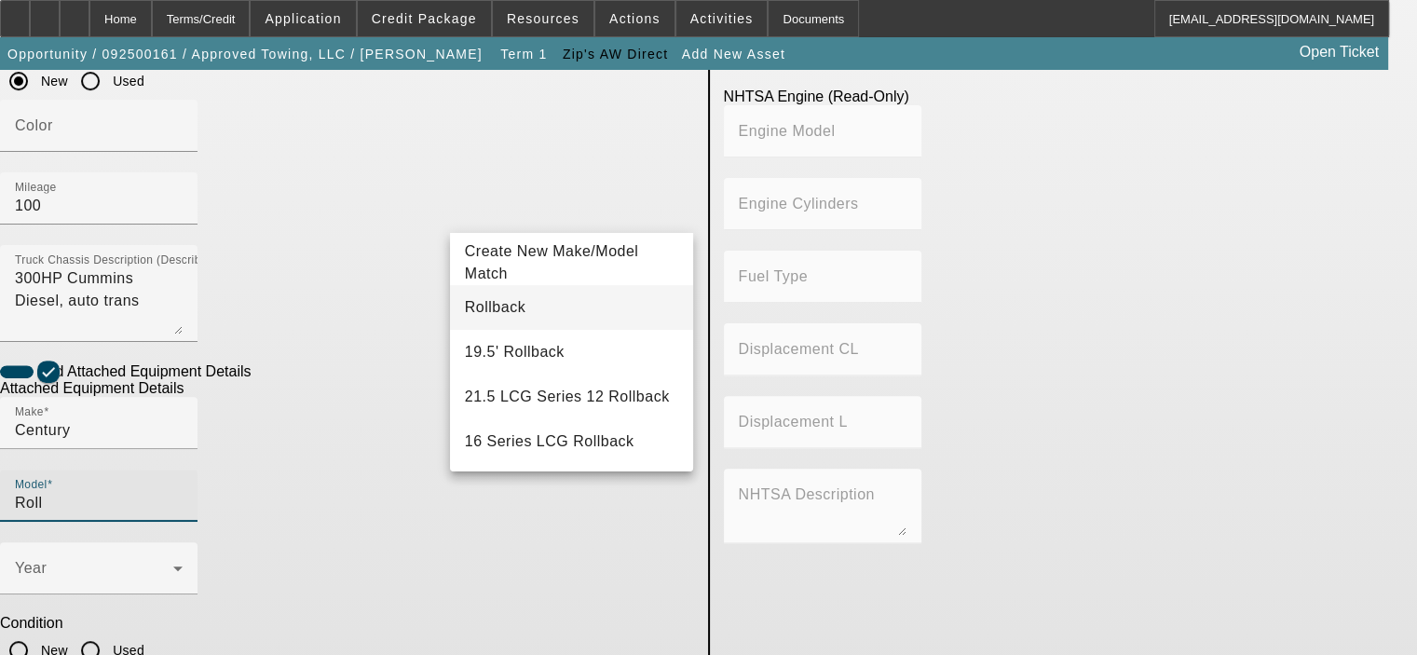
click at [507, 300] on span "Rollback" at bounding box center [495, 307] width 61 height 22
type input "Rollback"
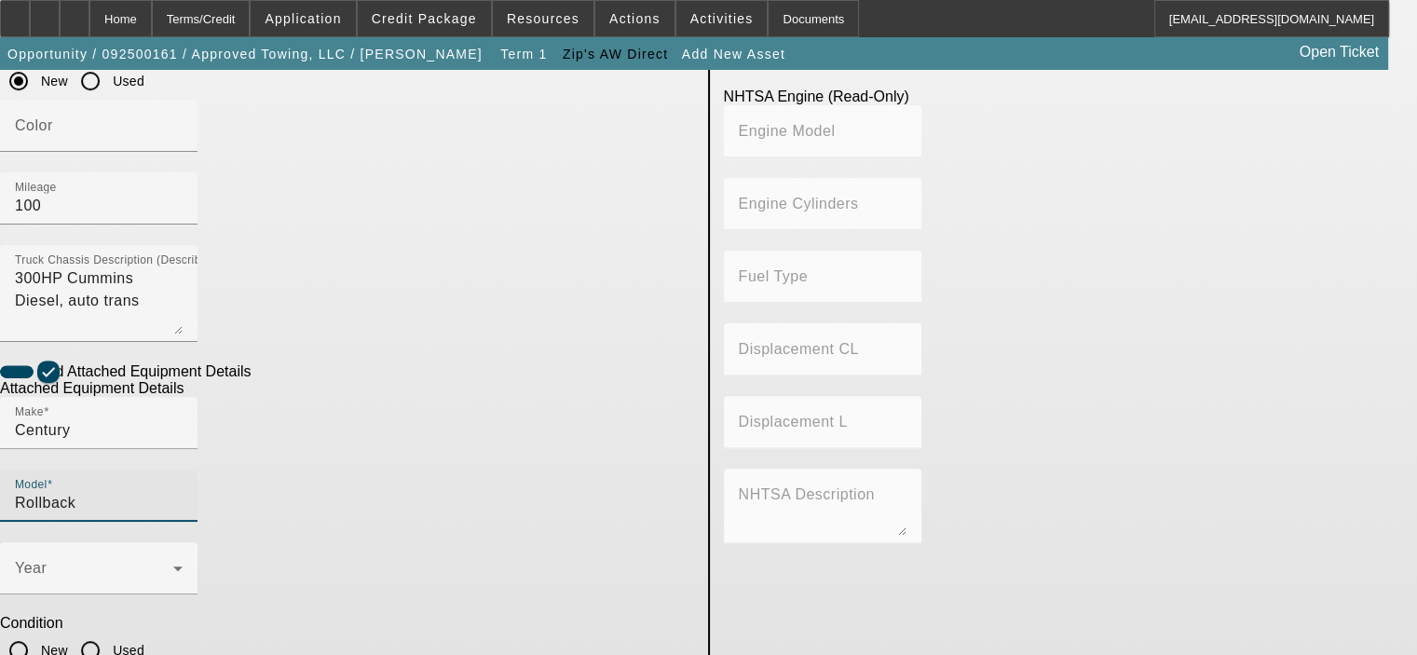
click at [37, 632] on input "New" at bounding box center [18, 650] width 37 height 37
radio input "true"
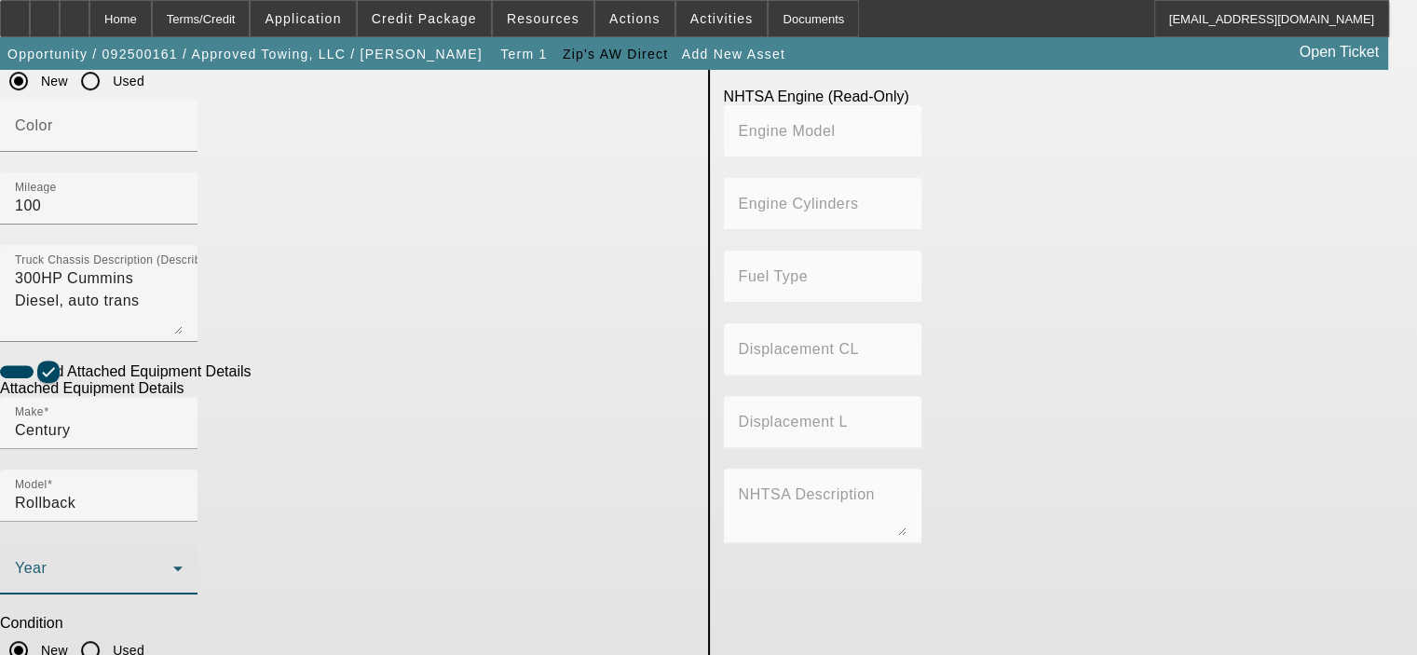
click at [189, 557] on icon at bounding box center [178, 568] width 22 height 22
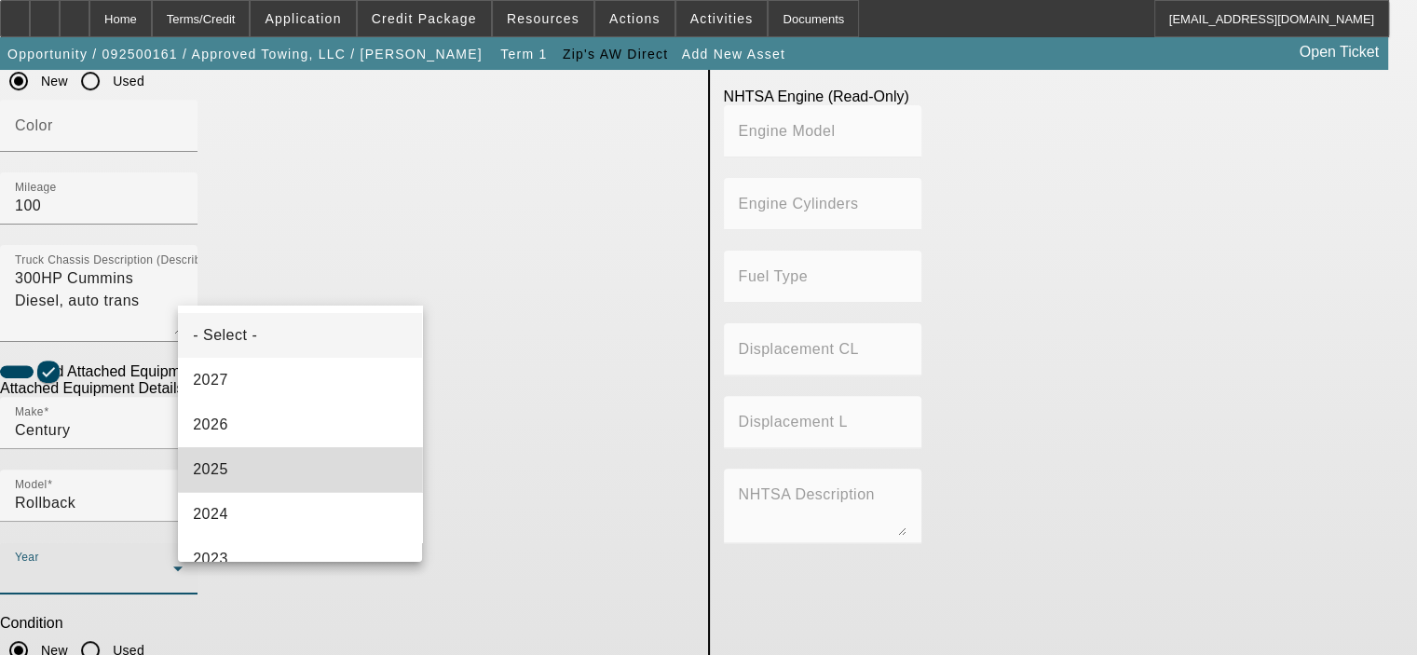
click at [303, 470] on mat-option "2025" at bounding box center [300, 469] width 244 height 45
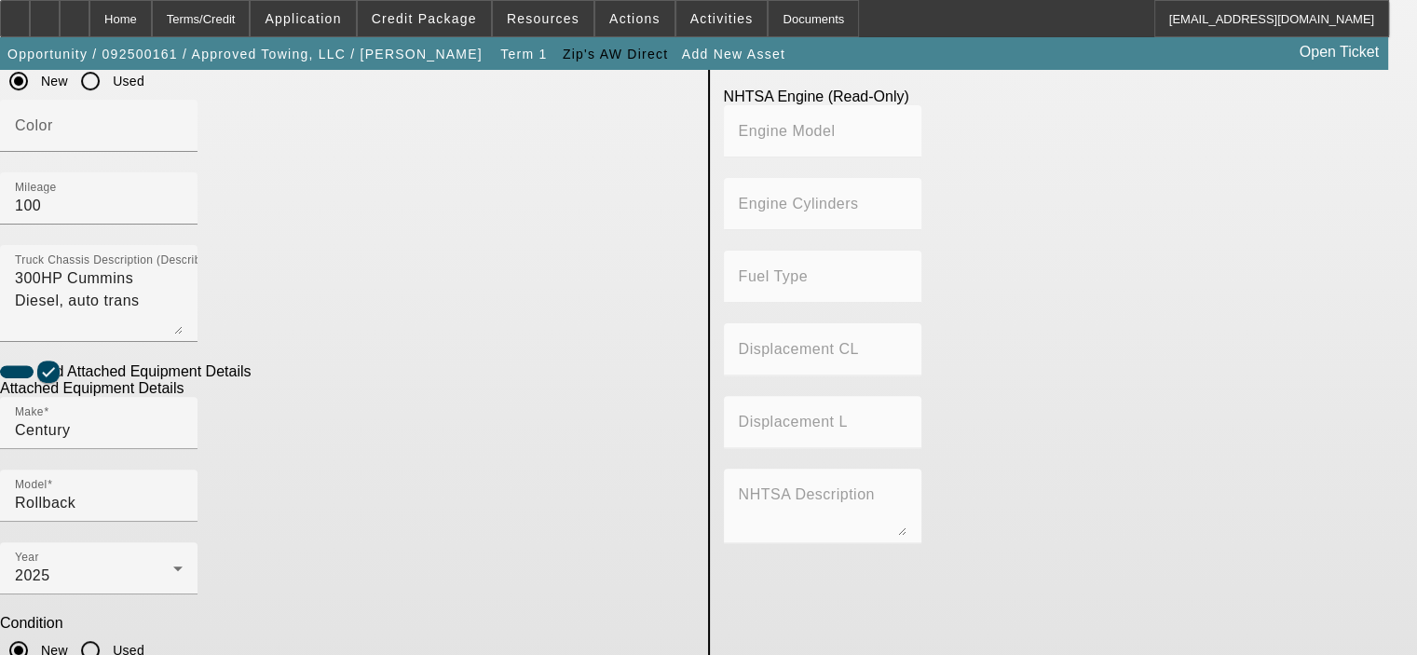
type textarea "22' Steel Carrier"
click at [660, 542] on div "Year 2025 Condition New Used" at bounding box center [347, 605] width 694 height 127
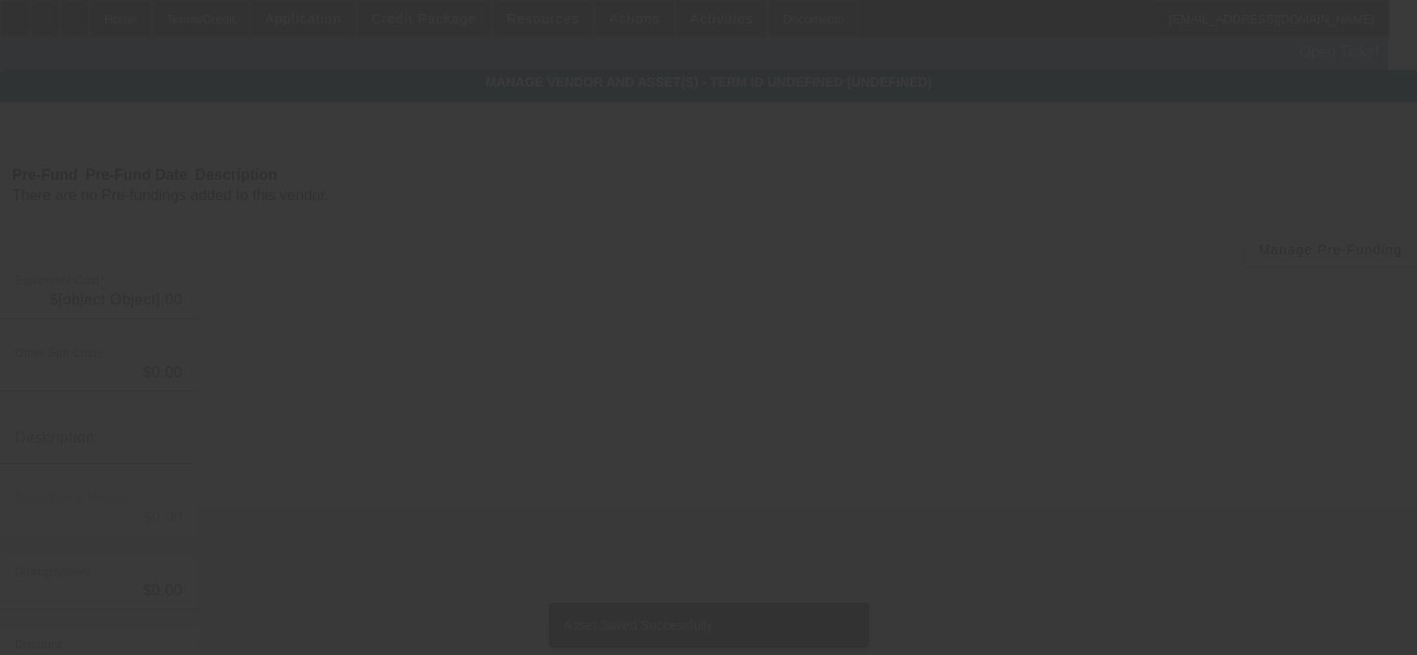
type input "$149,280.00"
type input "$2,000.00"
type input "$147,280.00"
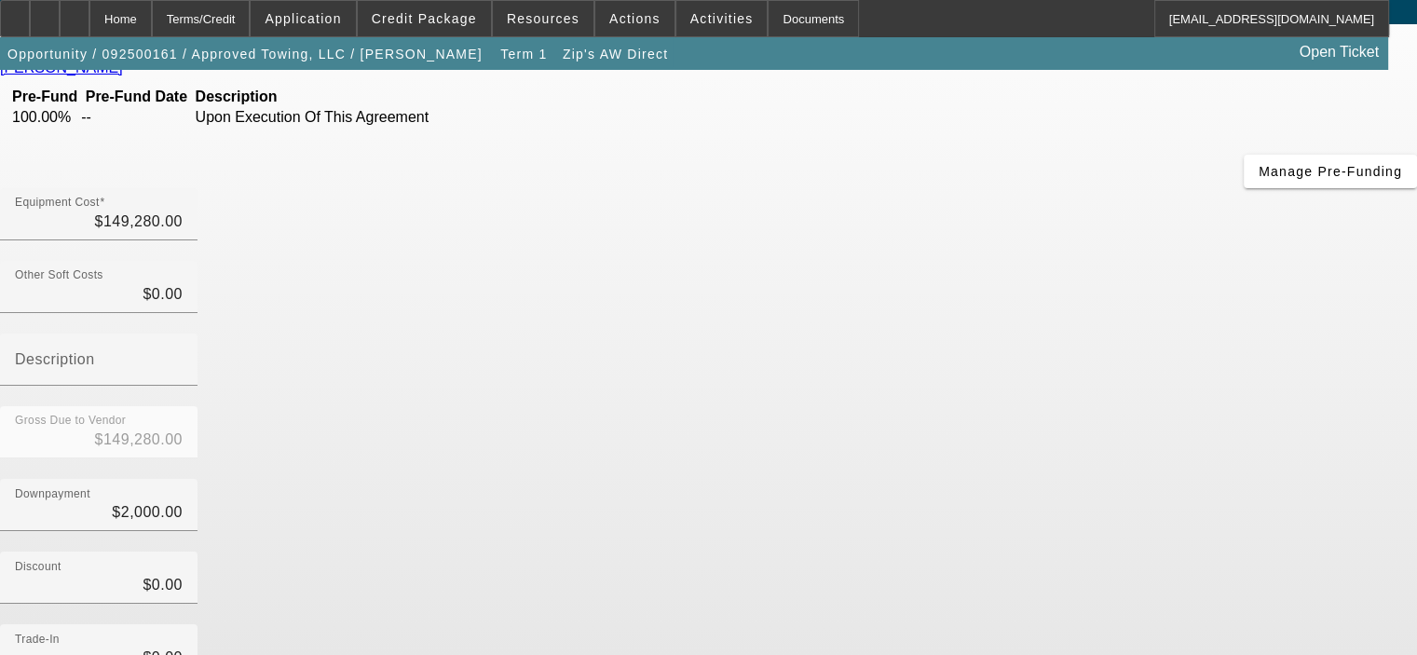
scroll to position [213, 0]
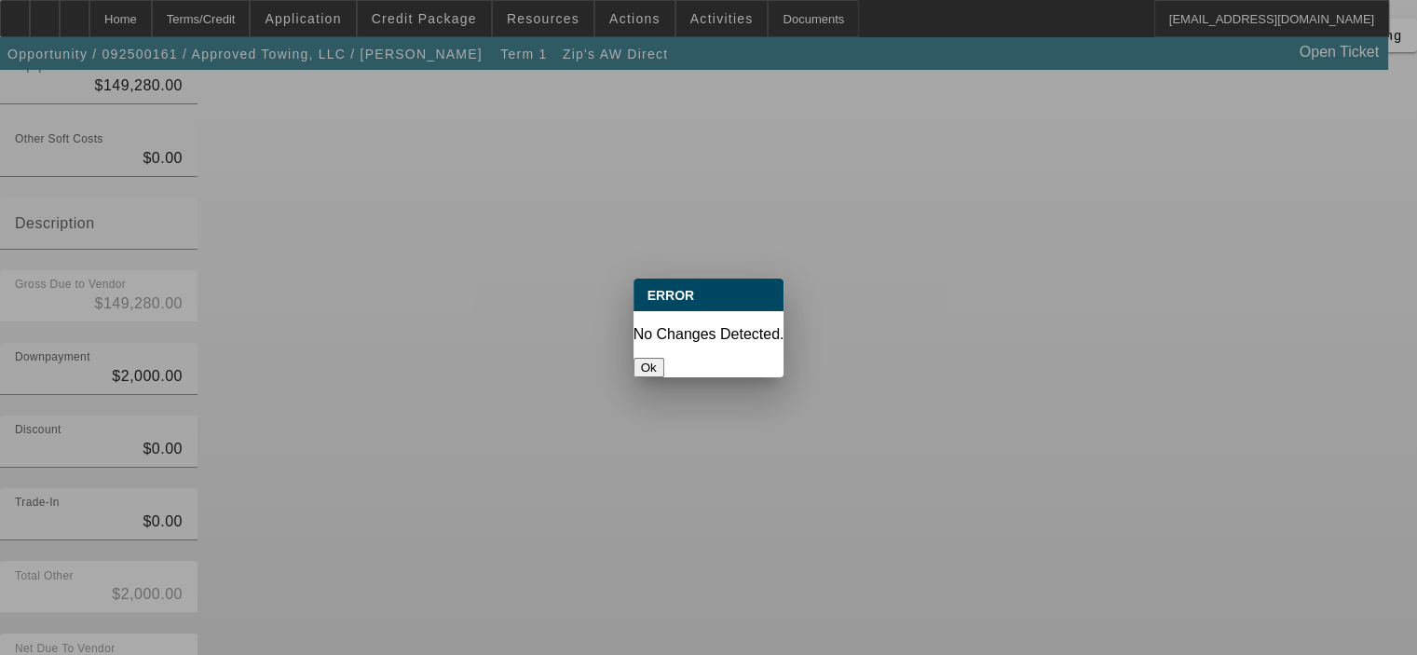
click at [664, 358] on button "Ok" at bounding box center [648, 368] width 31 height 20
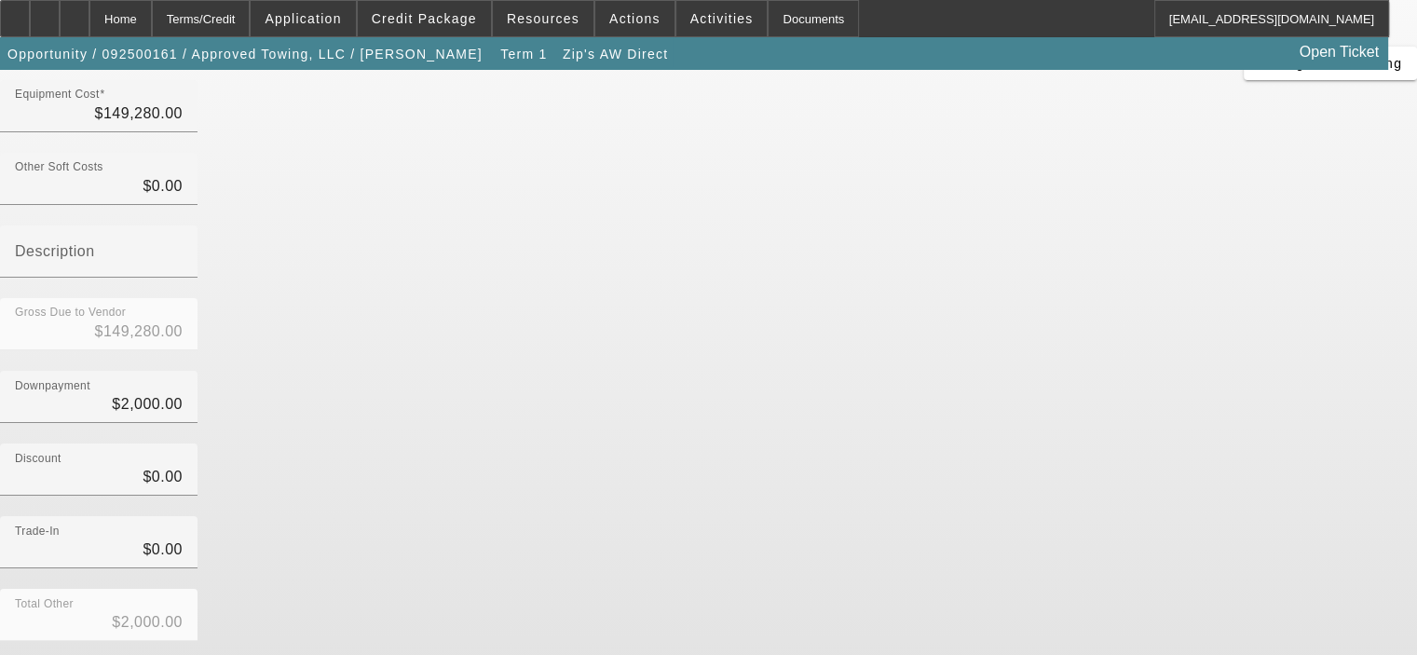
scroll to position [213, 0]
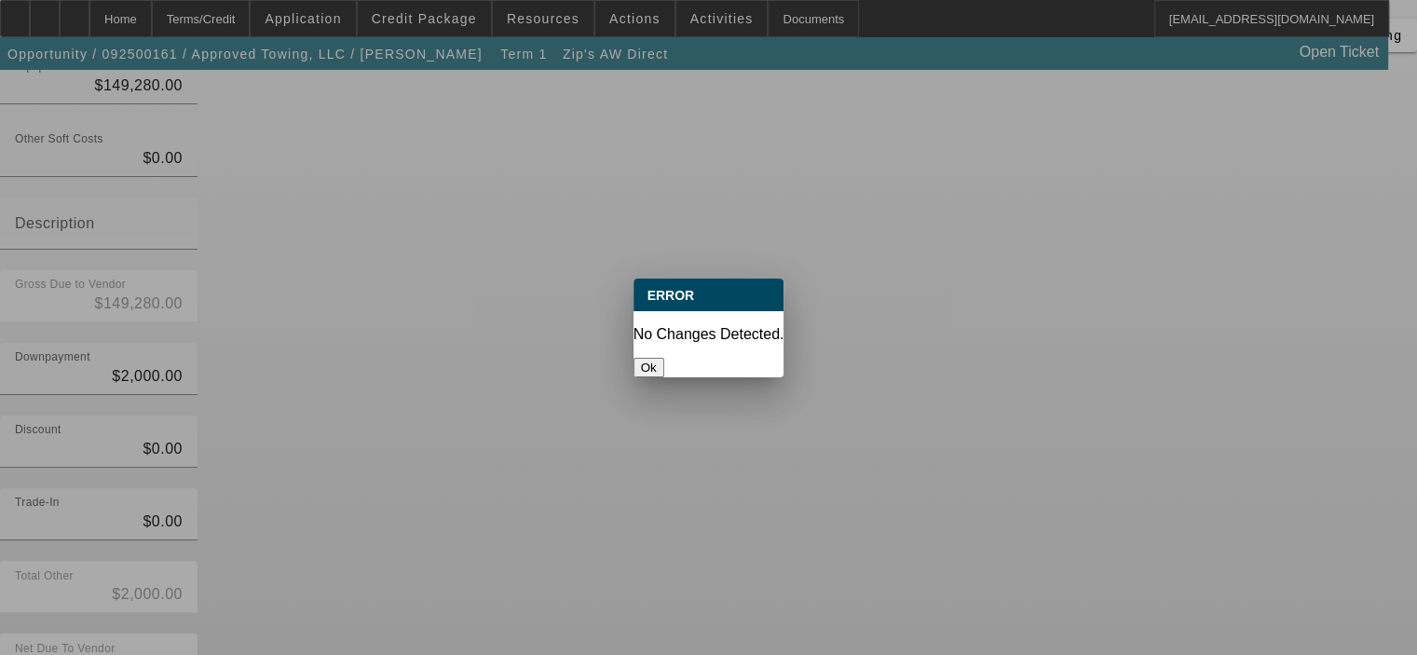
scroll to position [0, 0]
click at [664, 358] on button "Ok" at bounding box center [648, 368] width 31 height 20
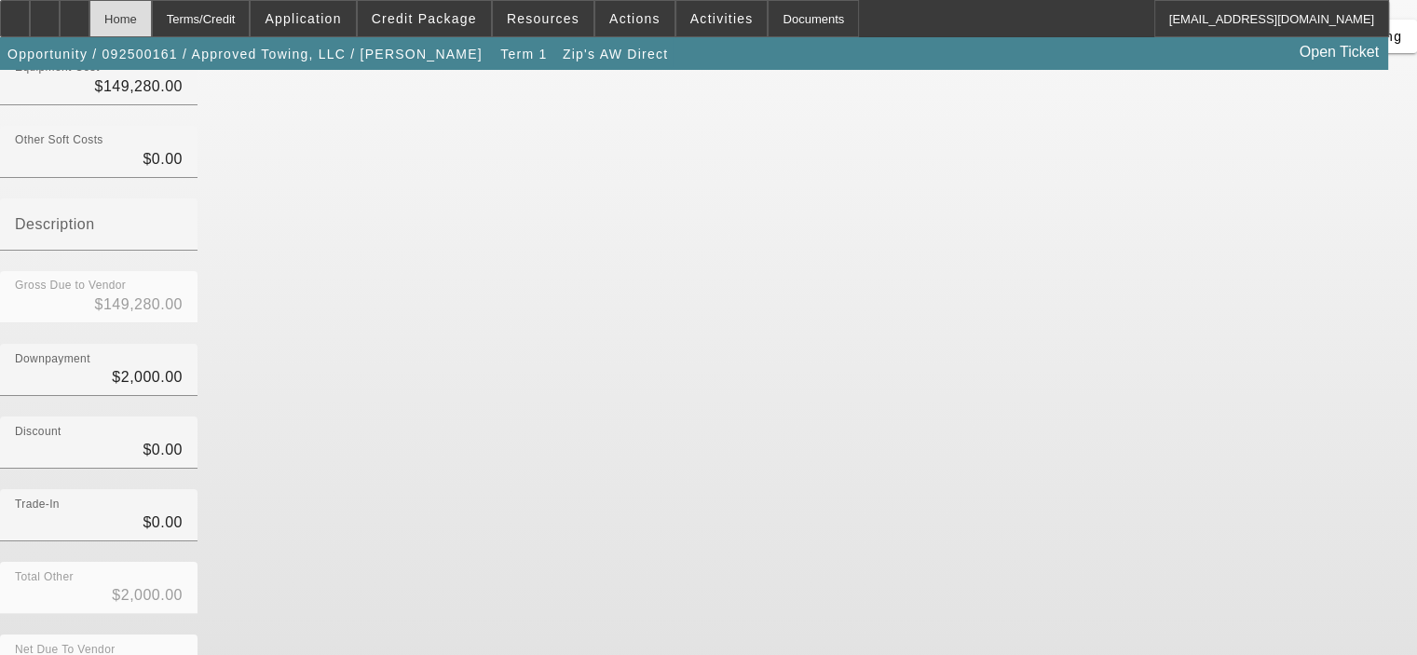
click at [152, 20] on div "Home" at bounding box center [120, 18] width 62 height 37
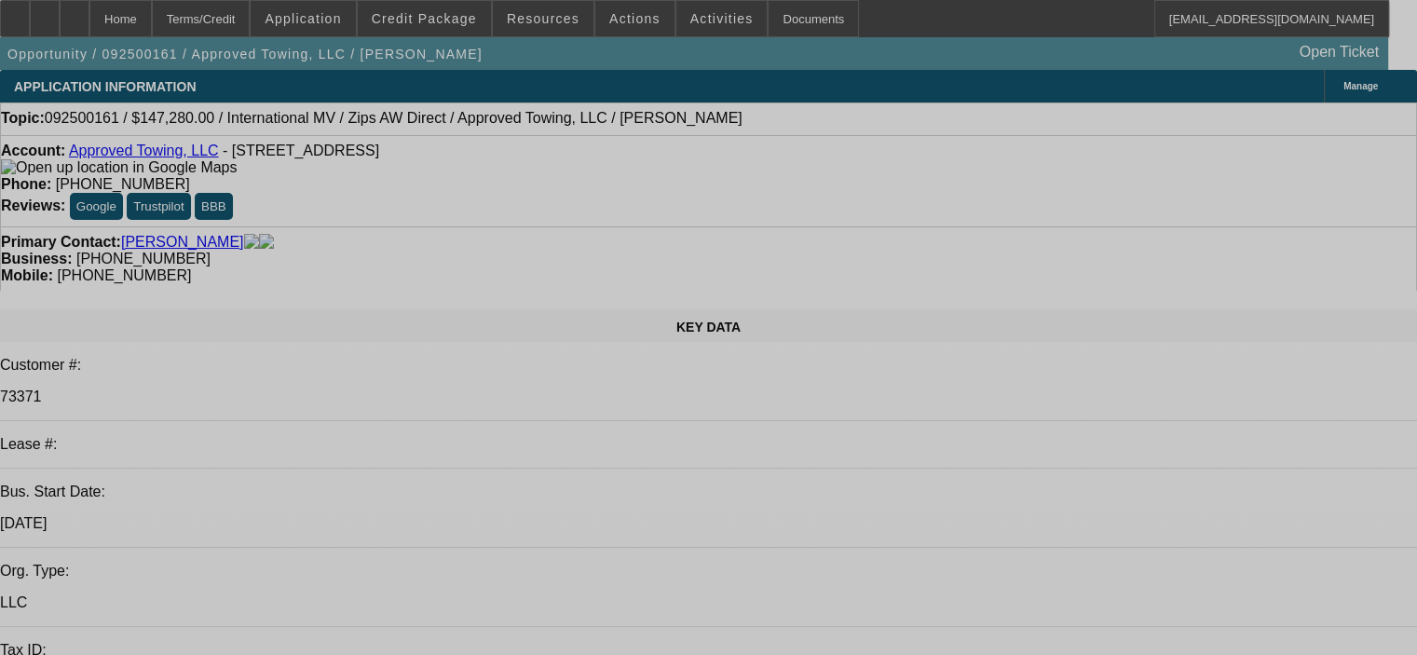
select select "0"
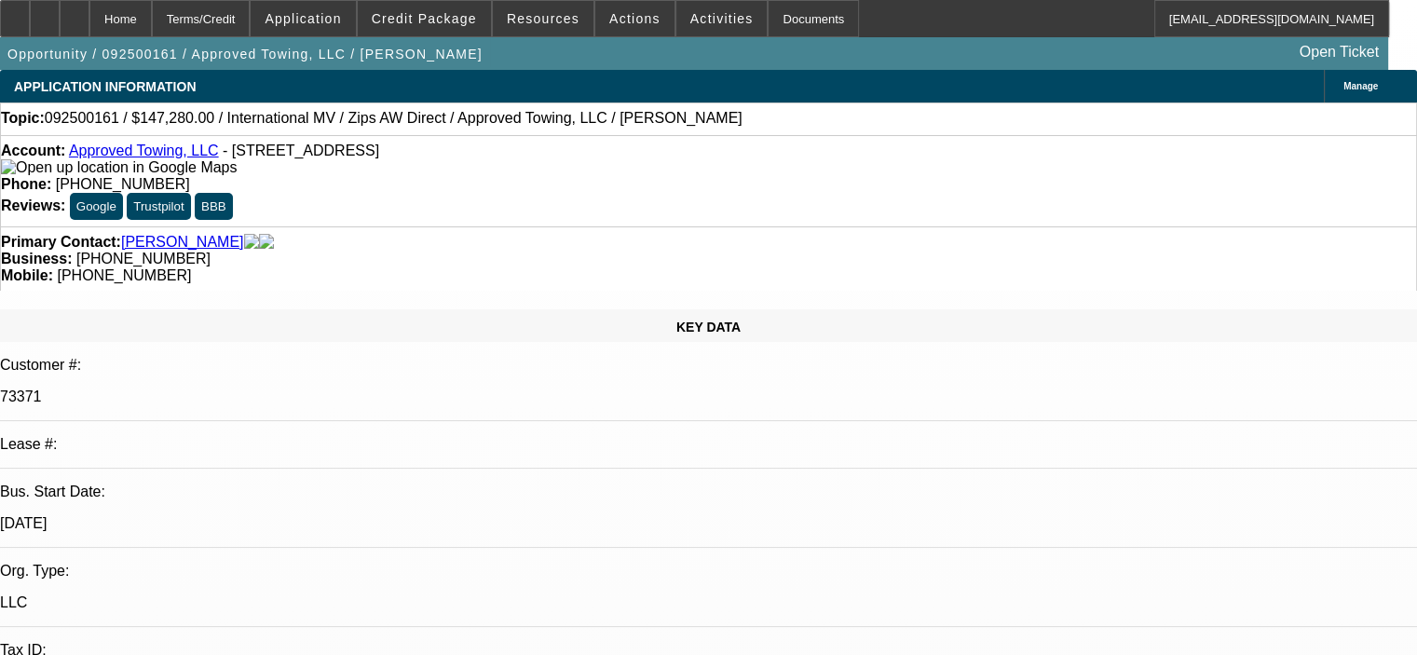
select select "2"
select select "0.1"
select select "4"
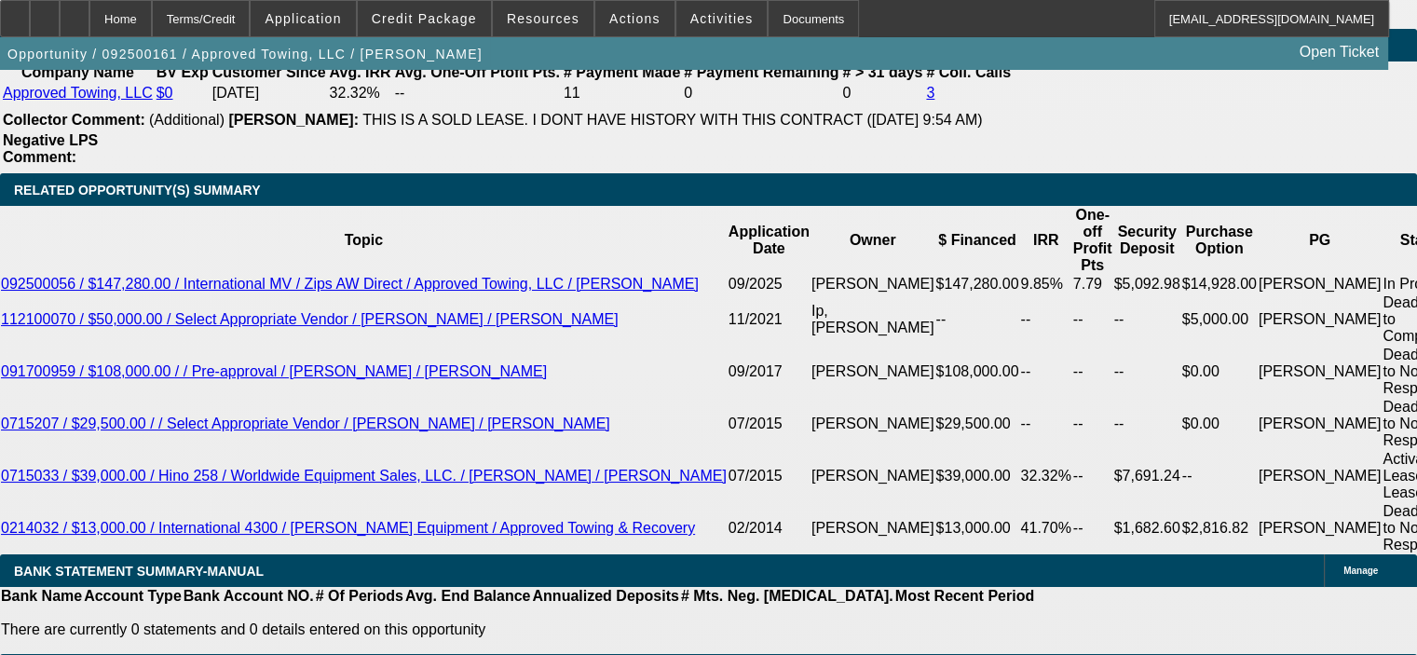
scroll to position [3238, 0]
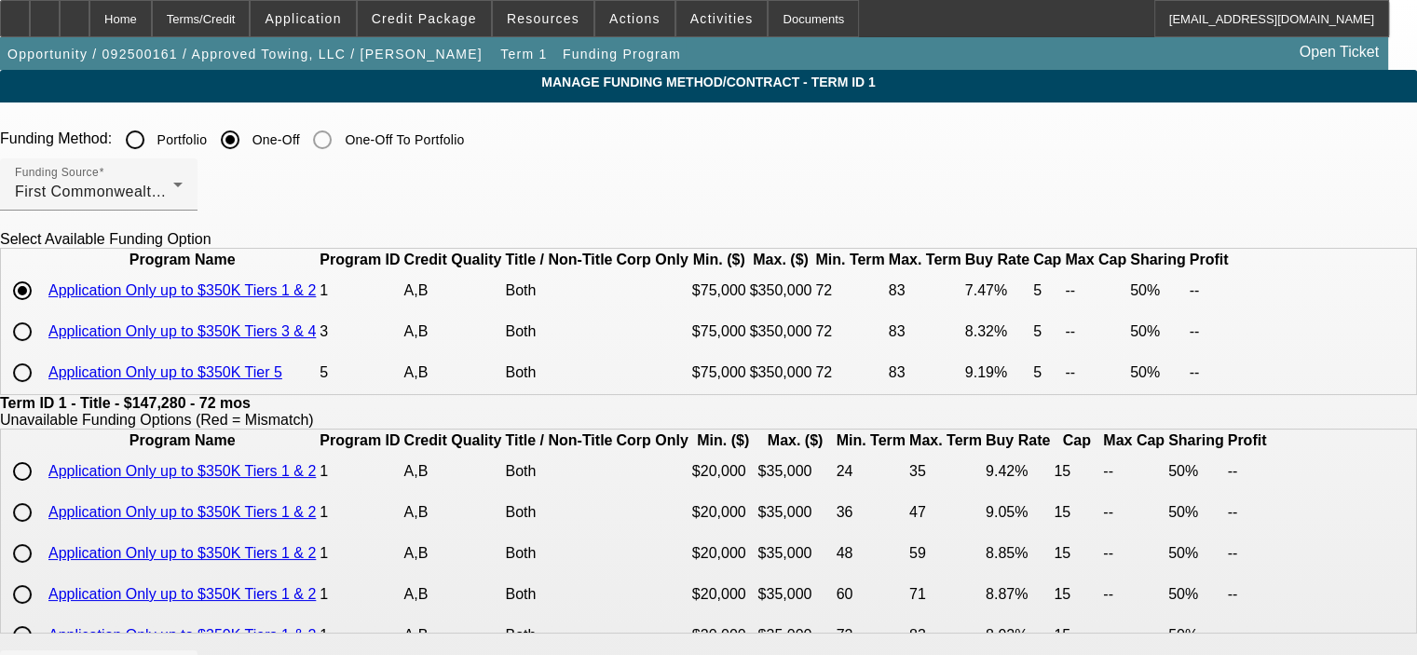
click at [936, 193] on div "Funding Source First Commonwealth Equipment Finance" at bounding box center [708, 194] width 1417 height 73
click at [152, 25] on div "Home" at bounding box center [120, 18] width 62 height 37
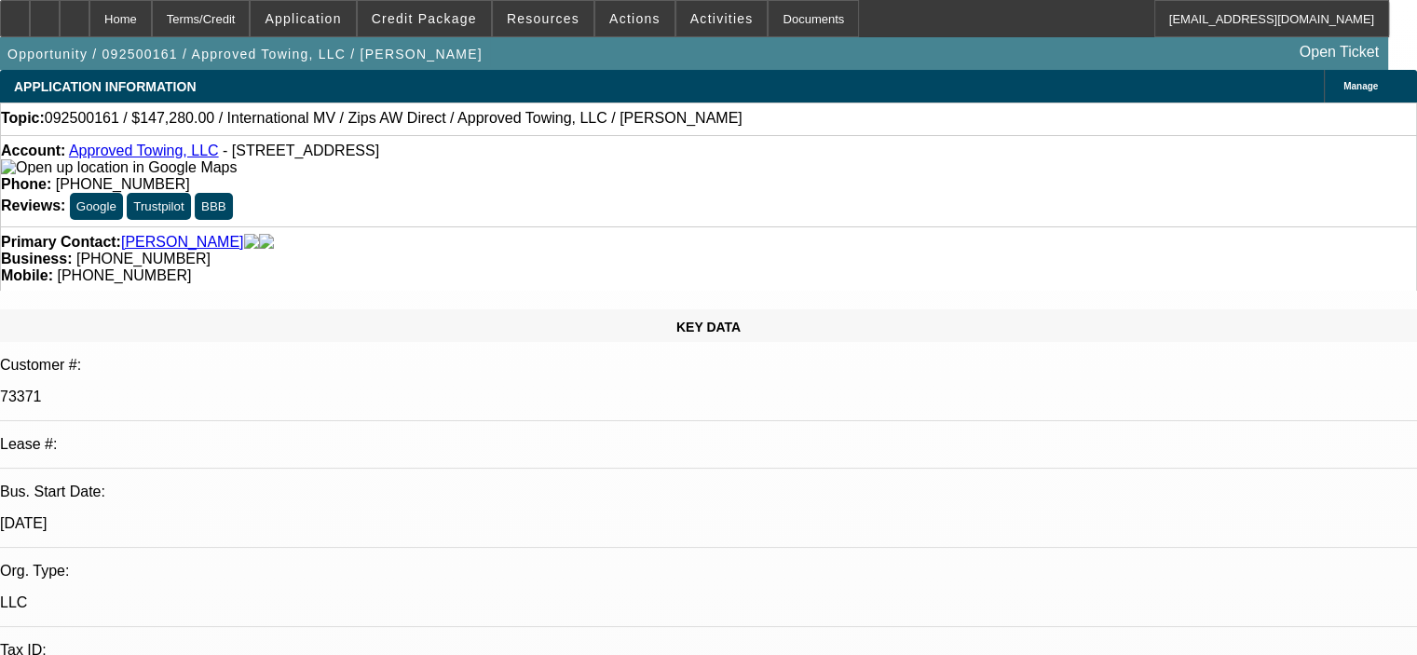
select select "0"
select select "2"
select select "0.1"
select select "4"
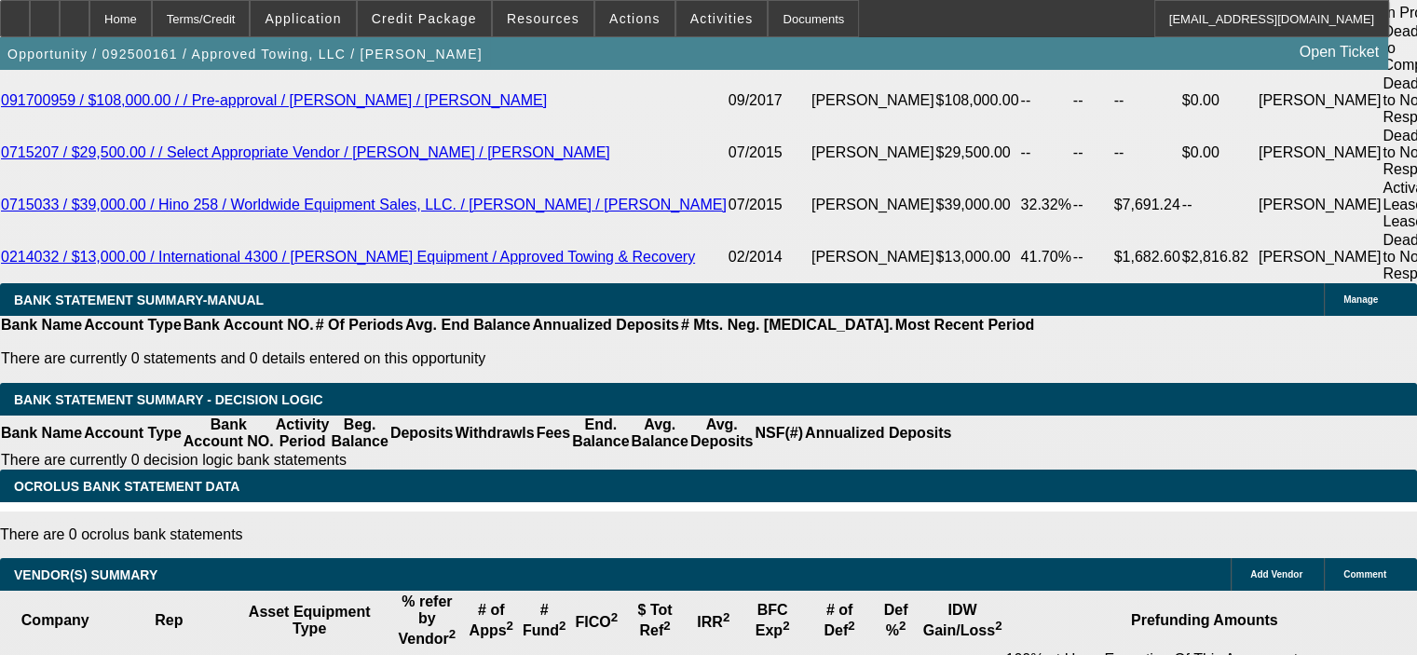
scroll to position [3540, 0]
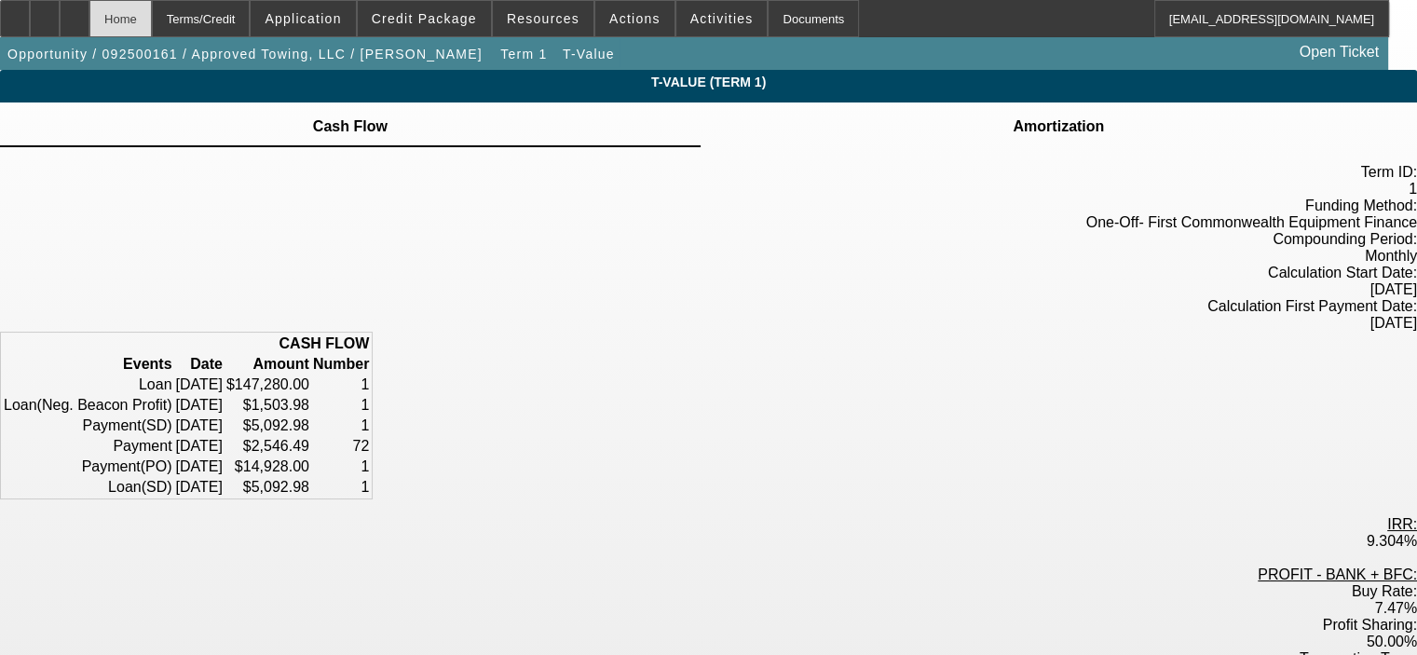
click at [152, 7] on div "Home" at bounding box center [120, 18] width 62 height 37
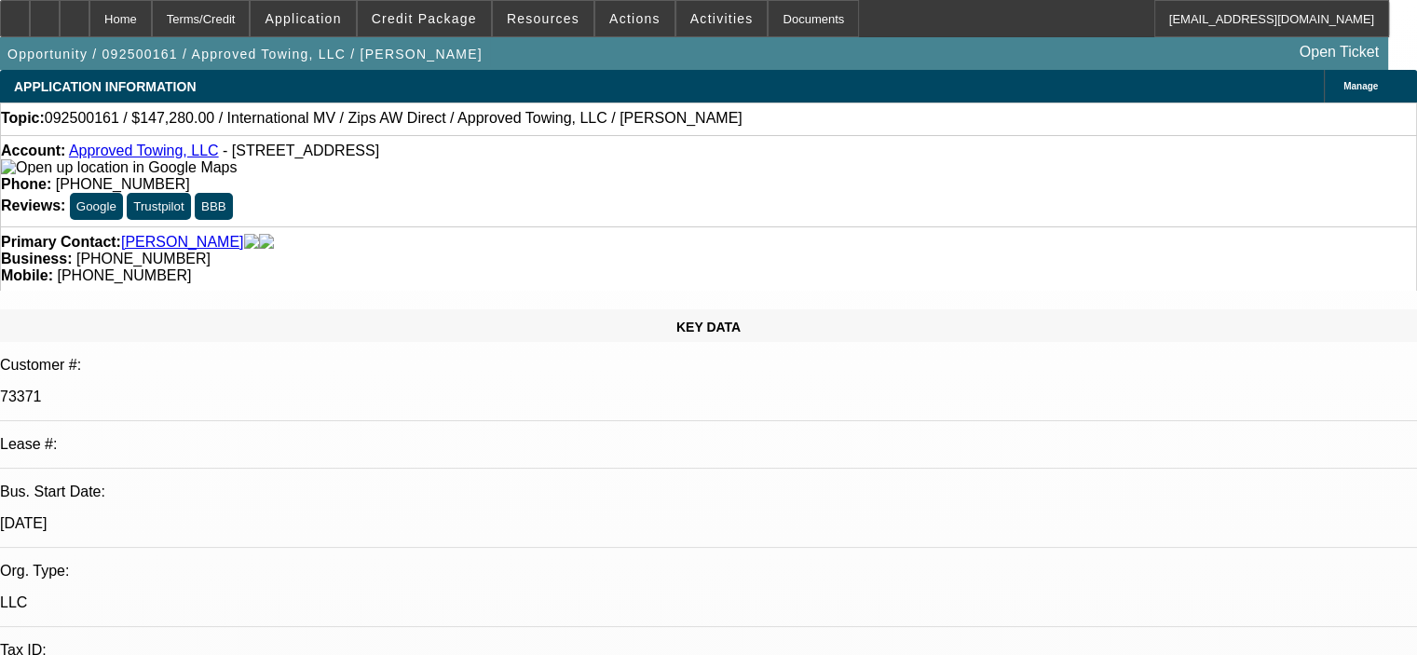
select select "0"
select select "2"
select select "0.1"
select select "4"
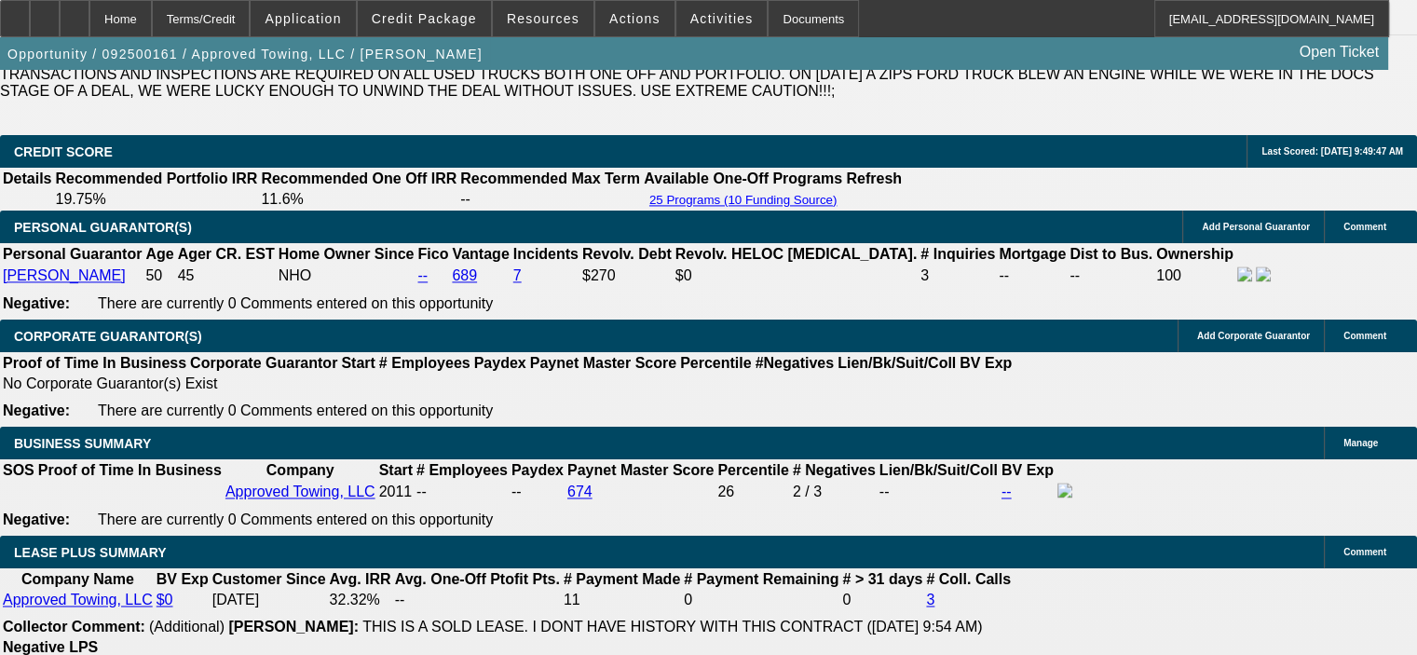
scroll to position [2701, 0]
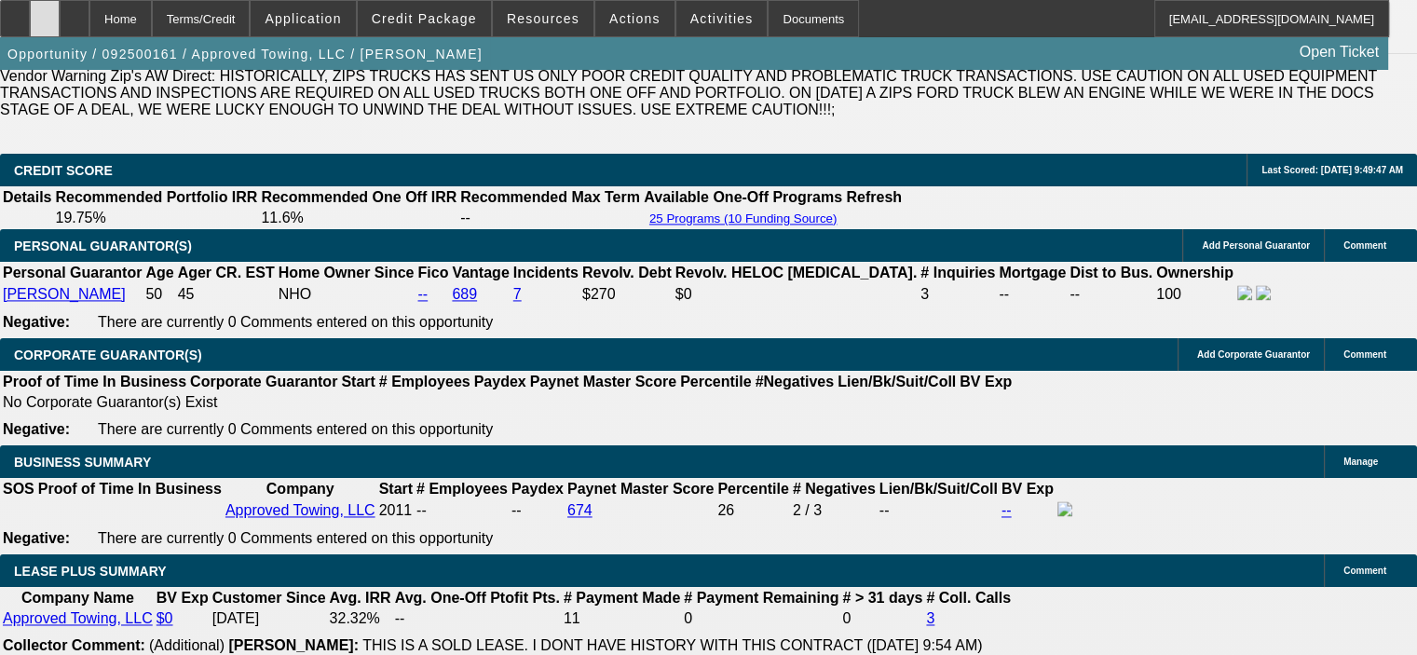
click at [45, 12] on icon at bounding box center [45, 12] width 0 height 0
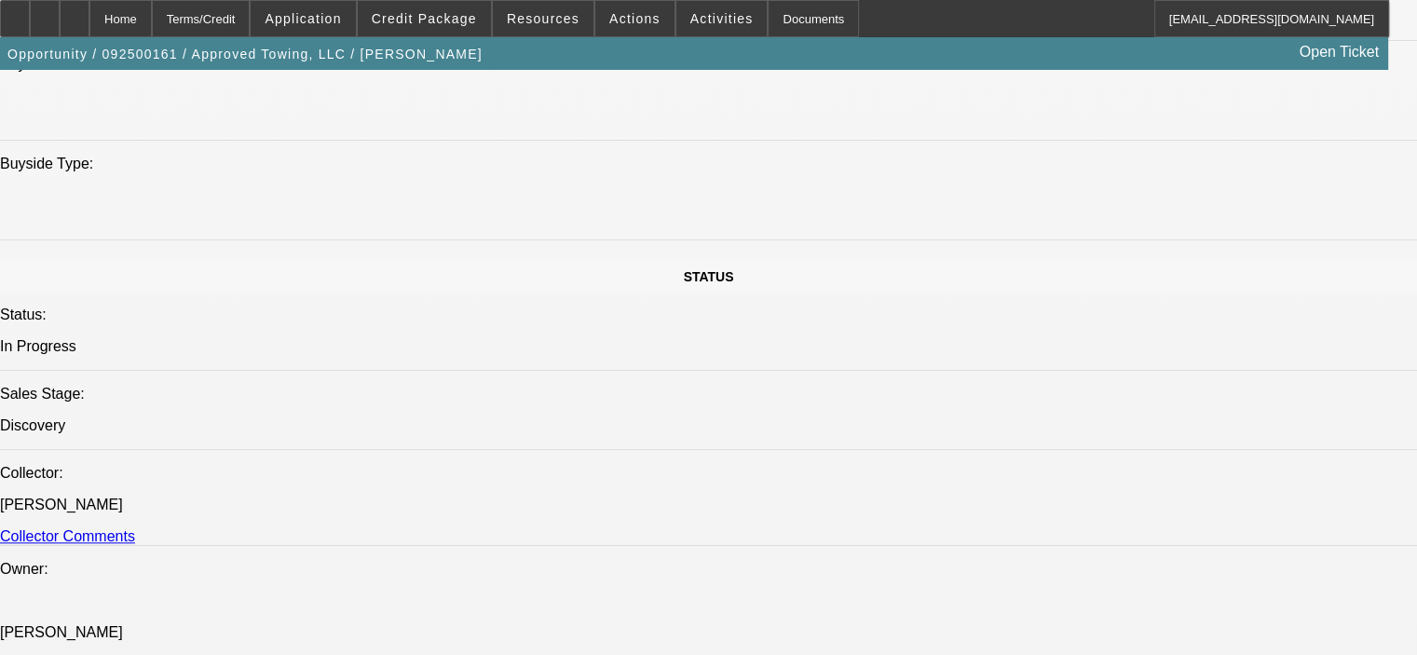
scroll to position [1863, 0]
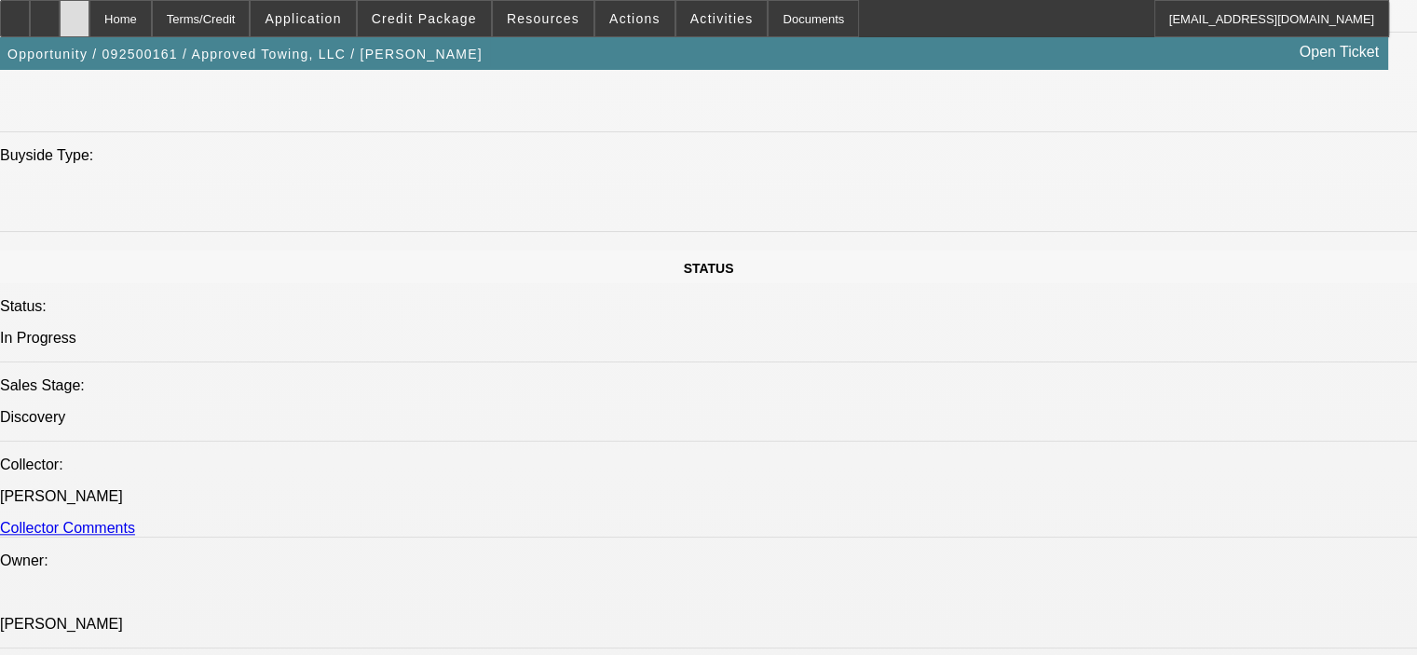
click at [75, 12] on icon at bounding box center [75, 12] width 0 height 0
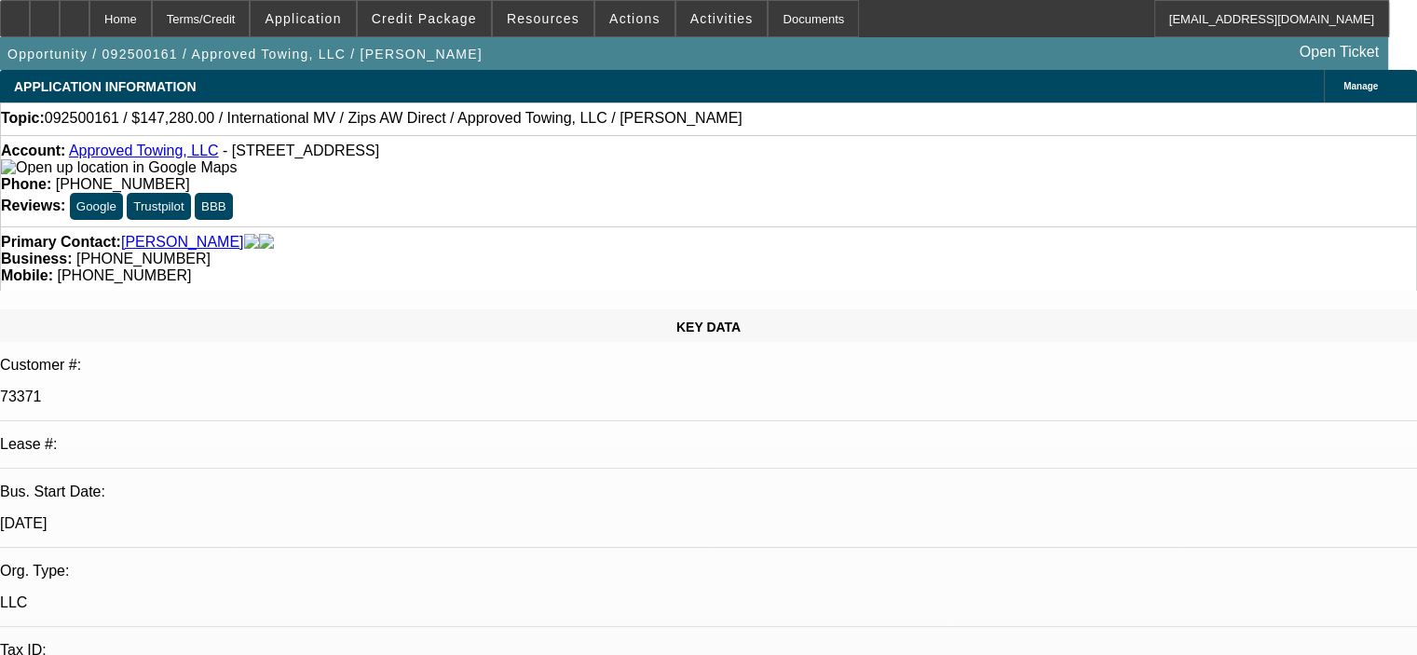
select select "0"
select select "2"
select select "0.1"
select select "4"
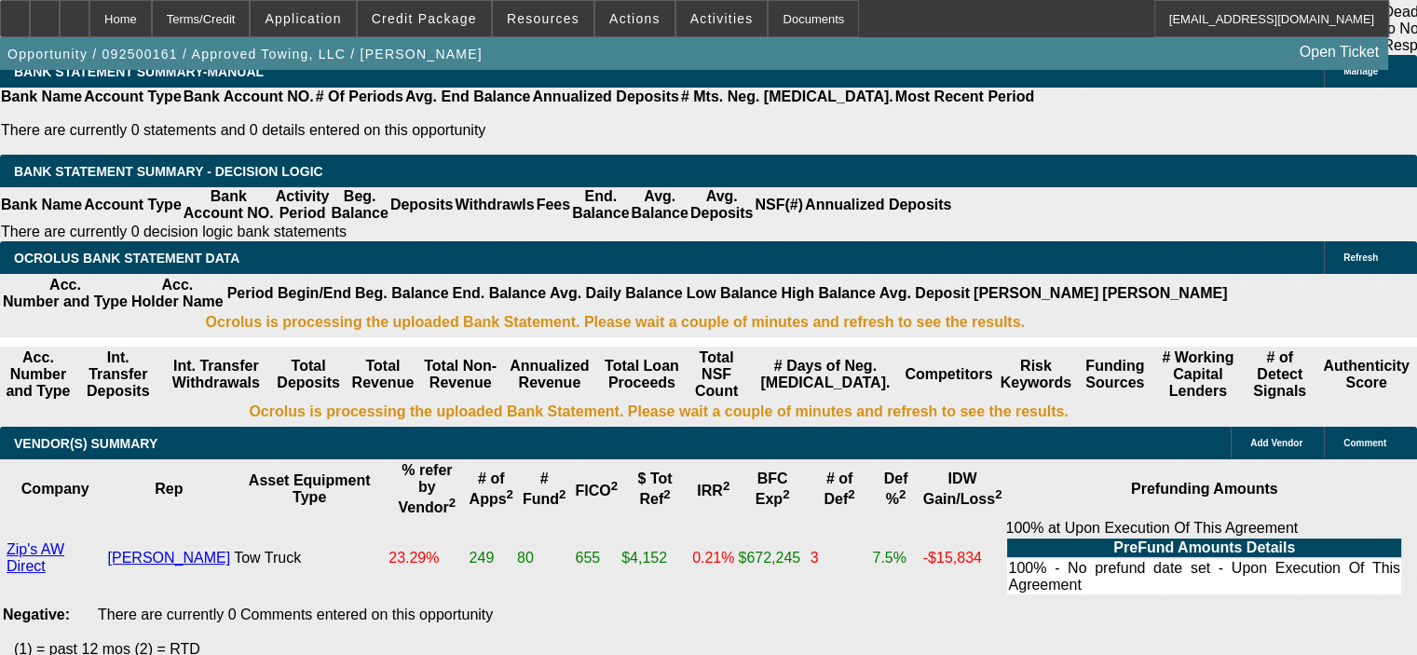
scroll to position [3819, 0]
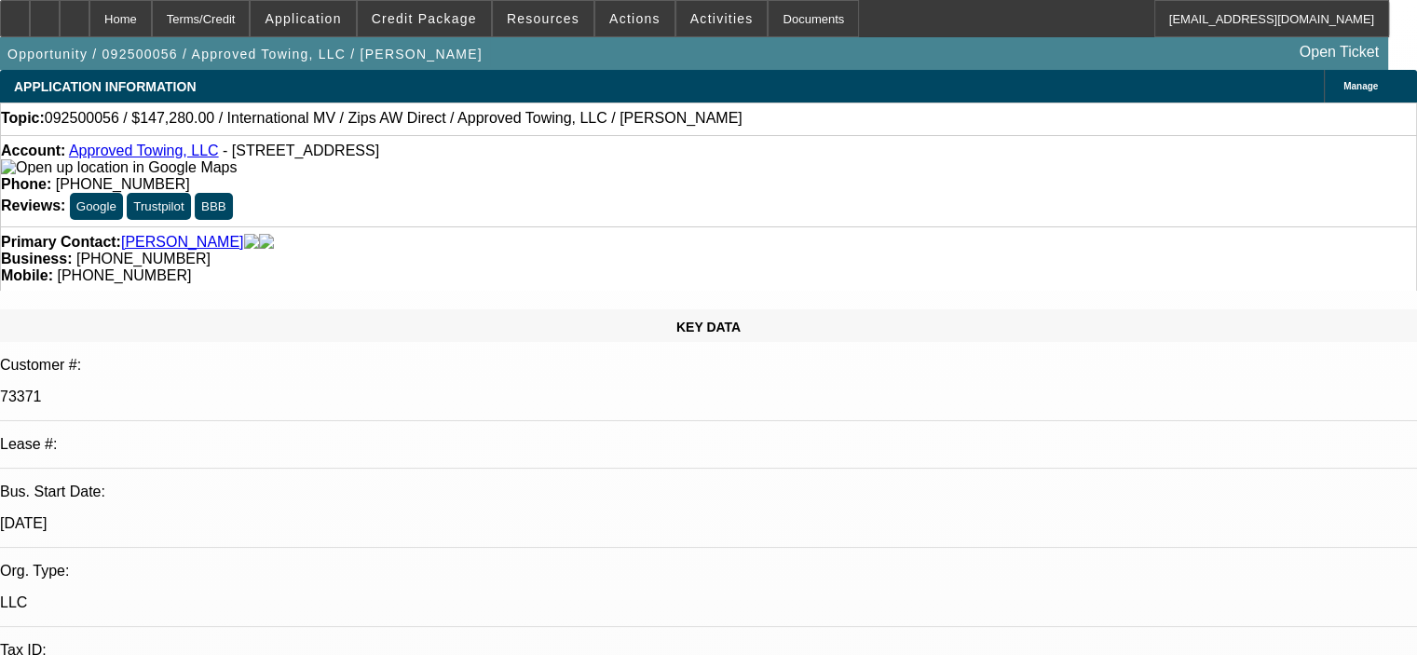
select select "0"
select select "2"
select select "0.1"
select select "4"
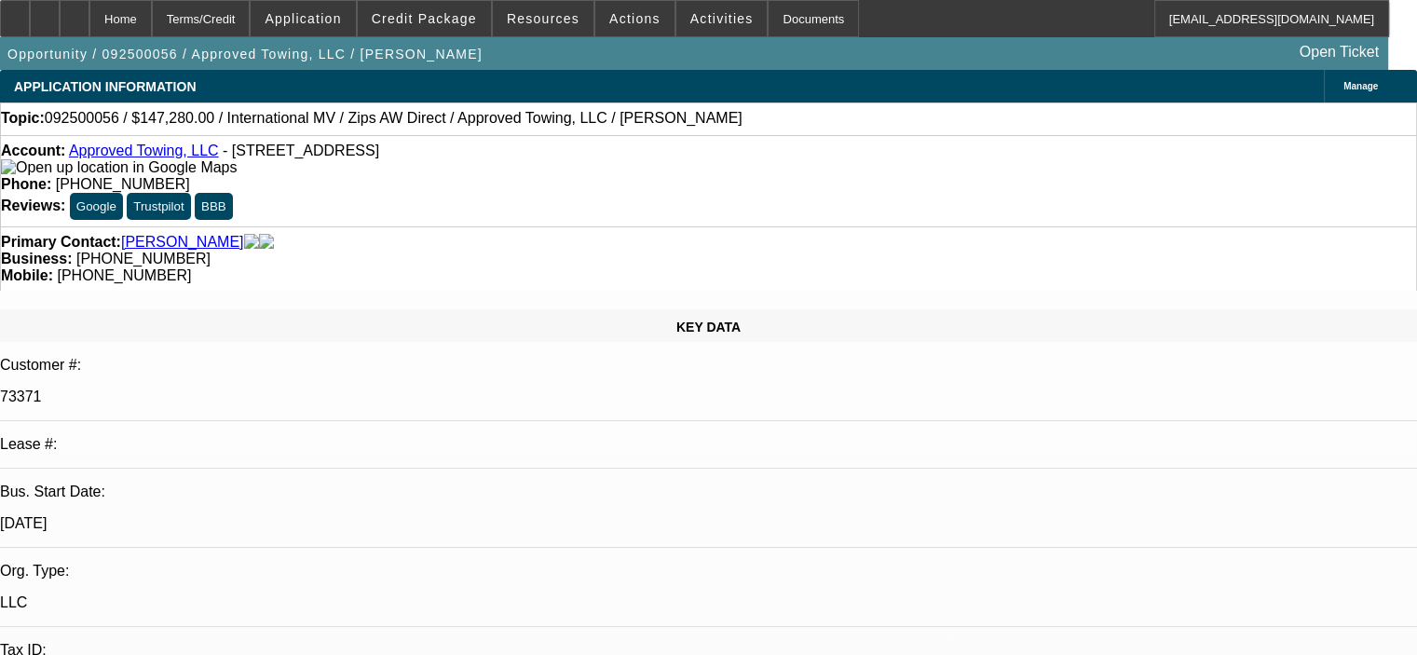
select select "0"
select select "2"
select select "0.1"
select select "4"
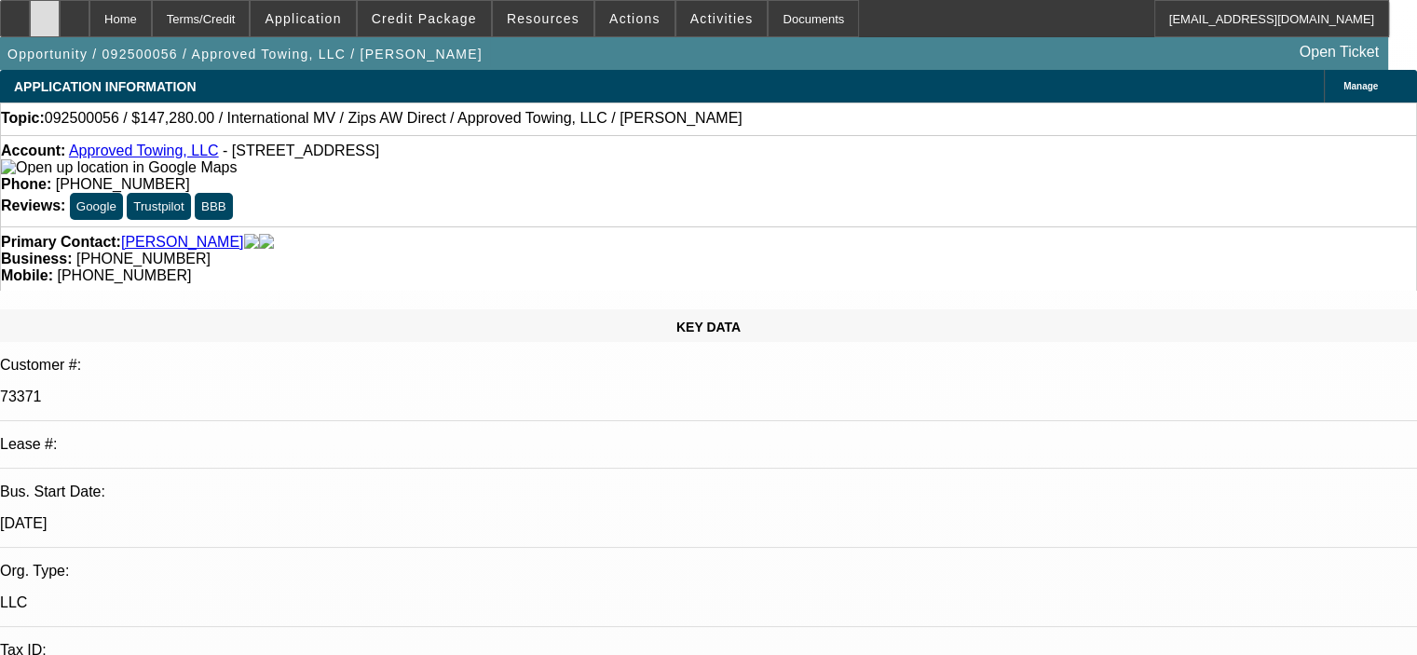
click at [45, 12] on icon at bounding box center [45, 12] width 0 height 0
click at [446, 14] on span "Credit Package" at bounding box center [424, 18] width 105 height 15
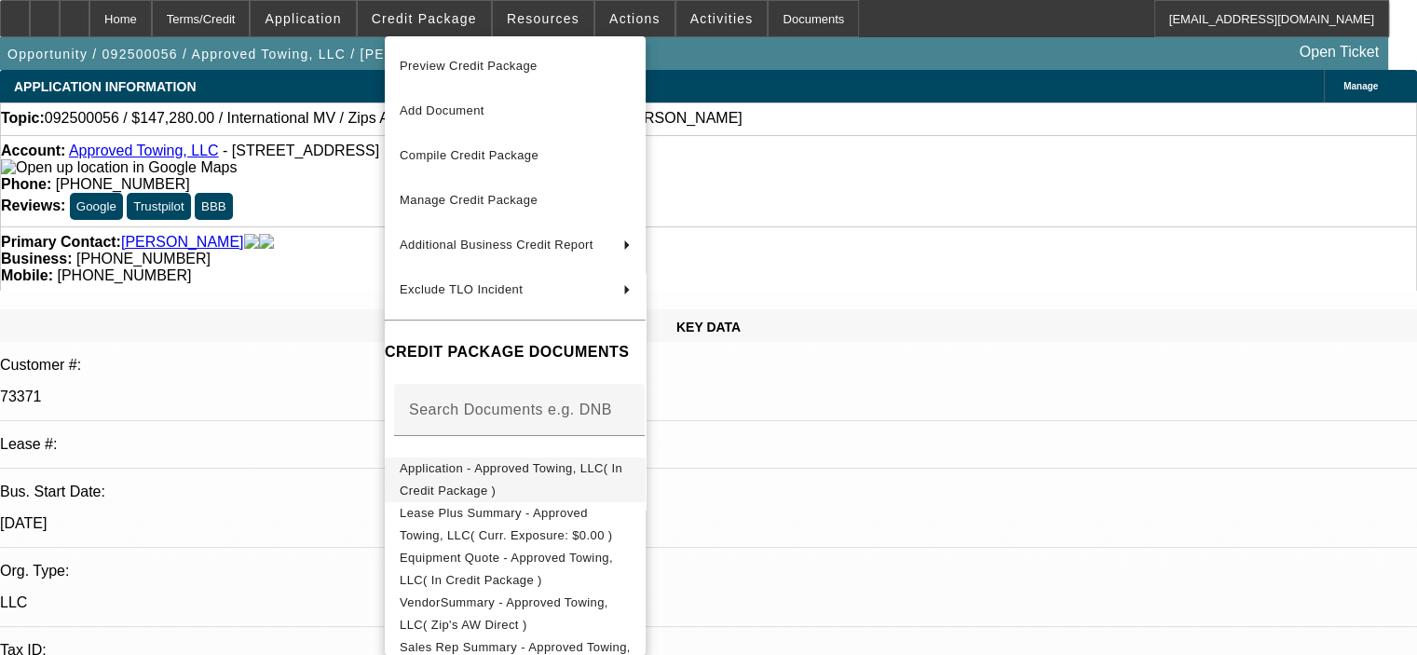
click at [534, 480] on span "Application - Approved Towing, LLC( In Credit Package )" at bounding box center [515, 479] width 231 height 45
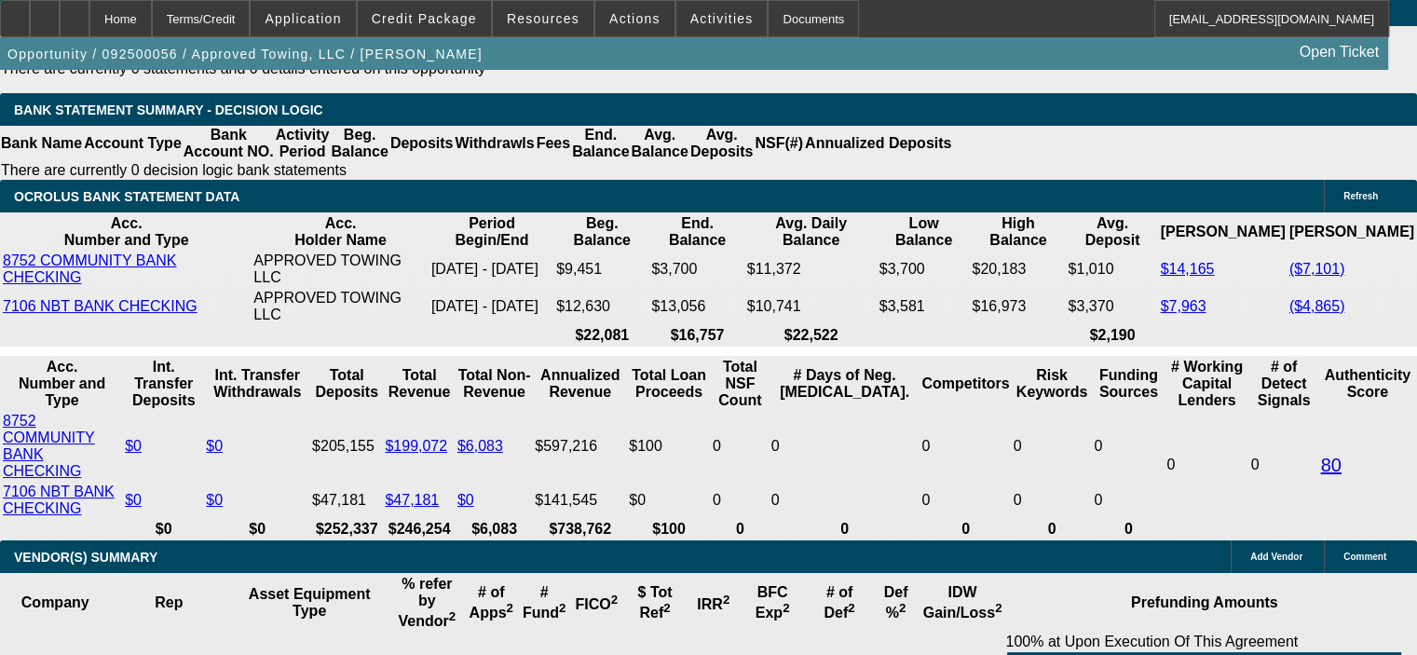
scroll to position [3912, 0]
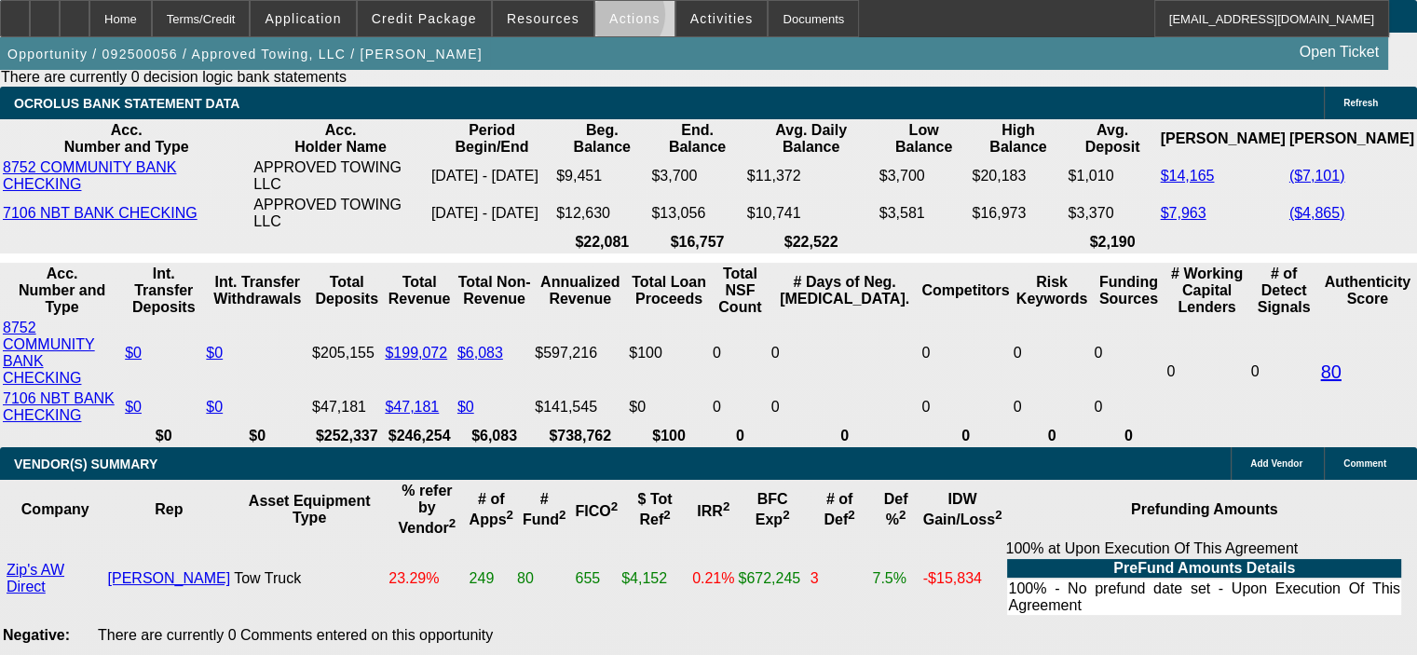
click at [609, 19] on span "Actions" at bounding box center [634, 18] width 51 height 15
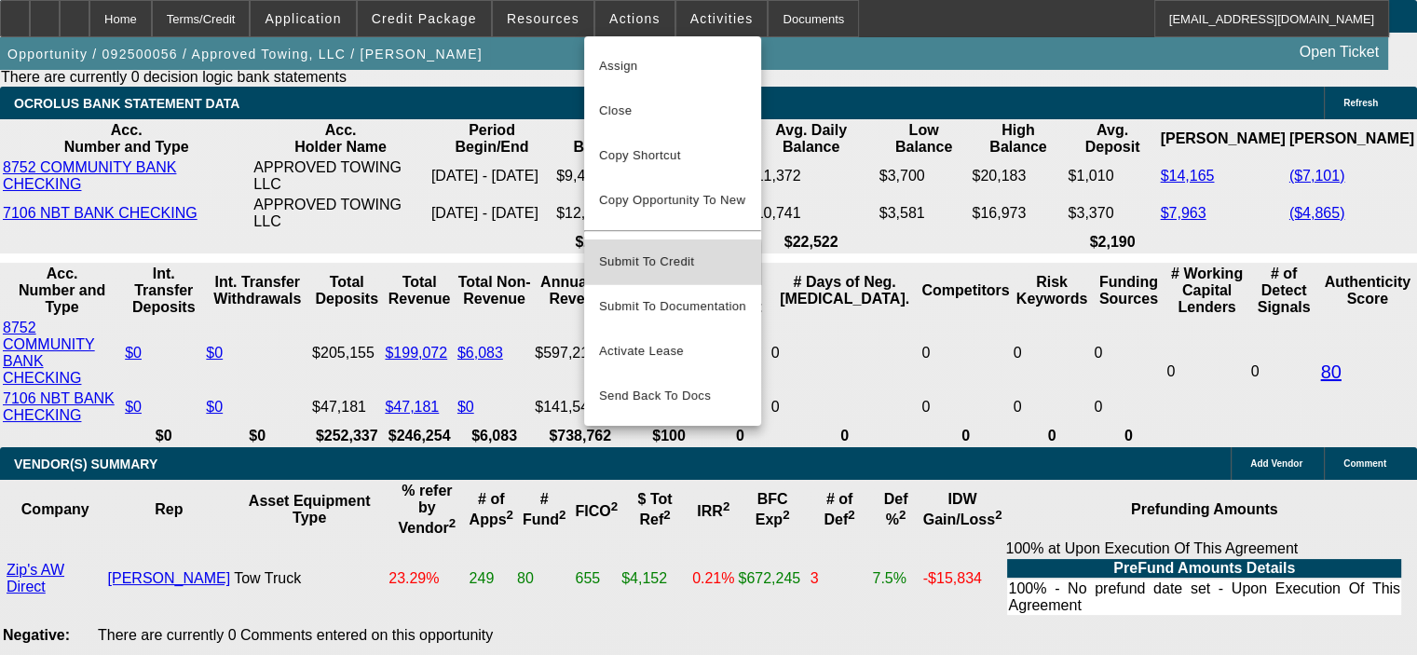
click at [643, 251] on span "Submit To Credit" at bounding box center [672, 262] width 147 height 22
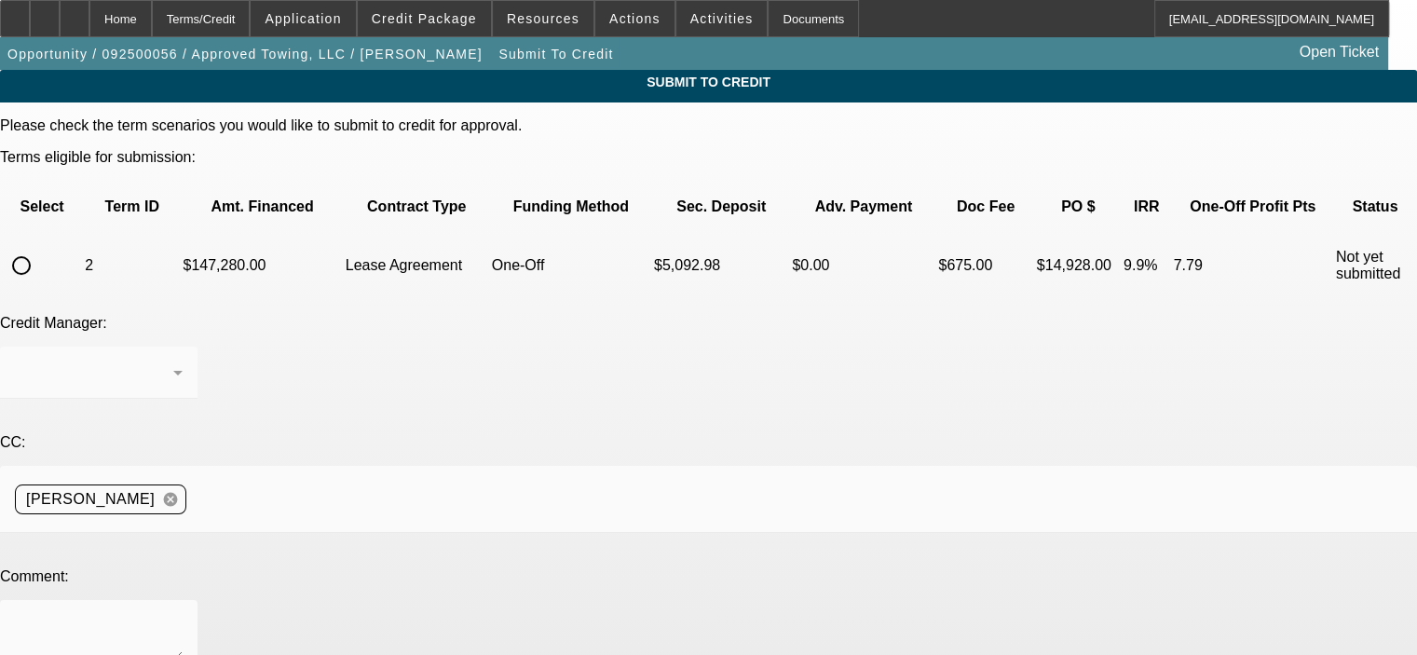
click at [40, 247] on input "radio" at bounding box center [21, 265] width 37 height 37
radio input "true"
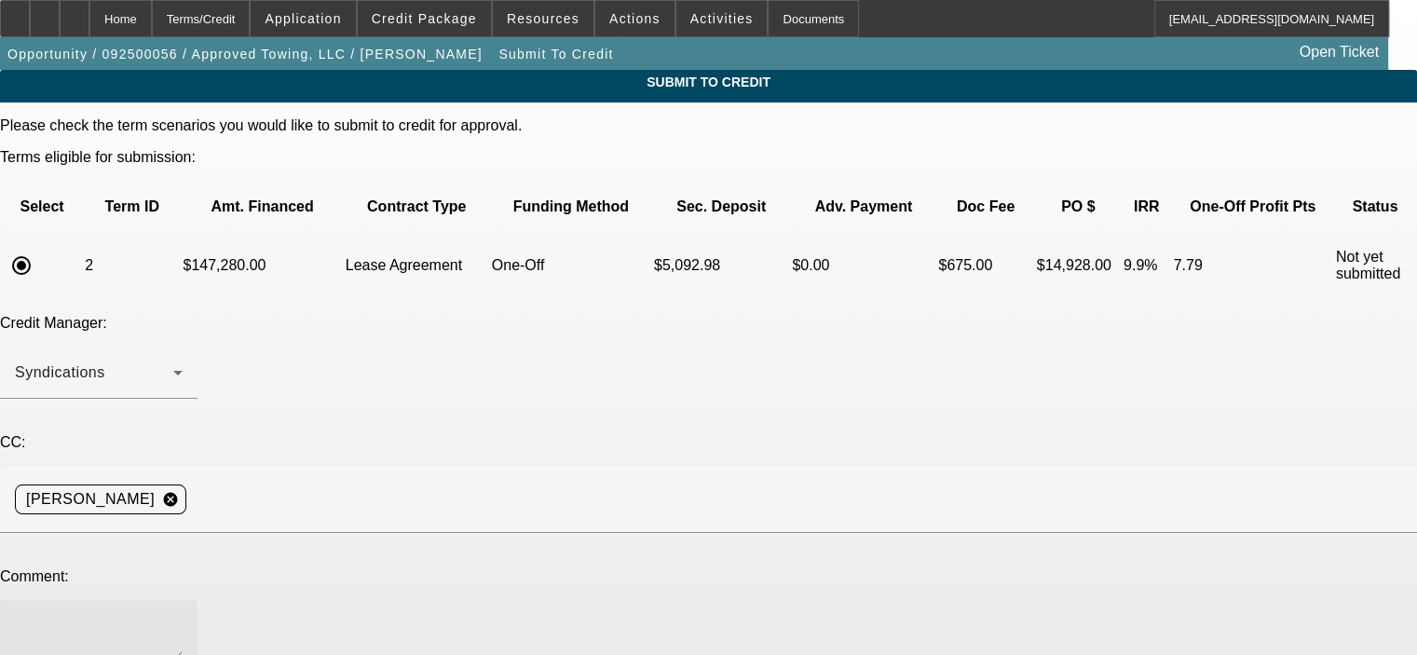
click at [183, 615] on textarea at bounding box center [99, 637] width 168 height 45
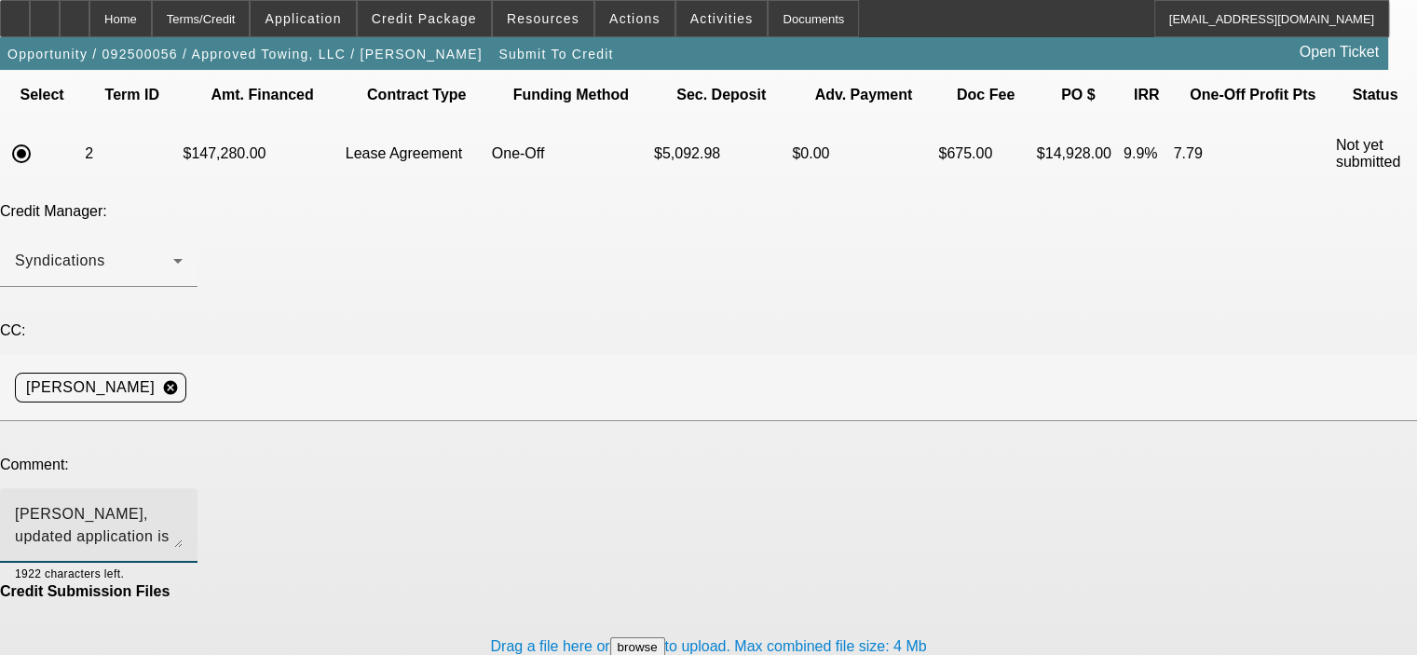
scroll to position [117, 0]
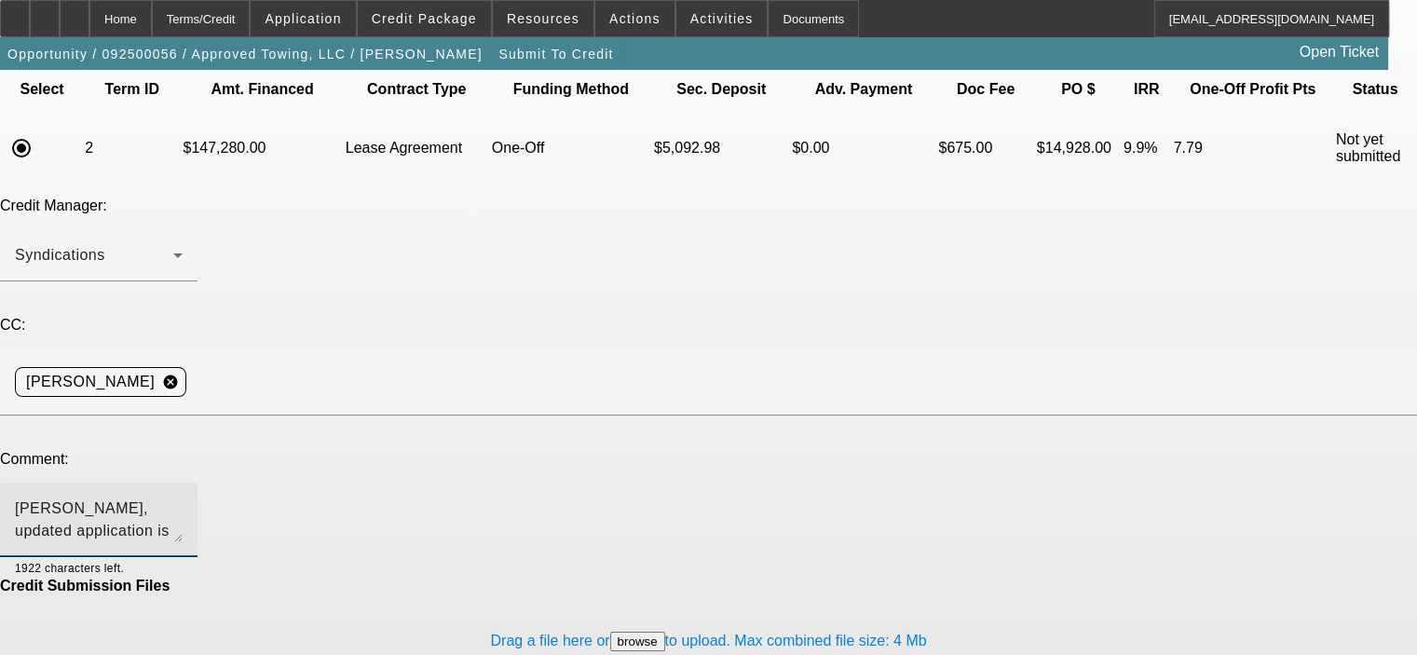
type textarea "[PERSON_NAME], updated application is now in CRM, please submit to Unifi, thank…"
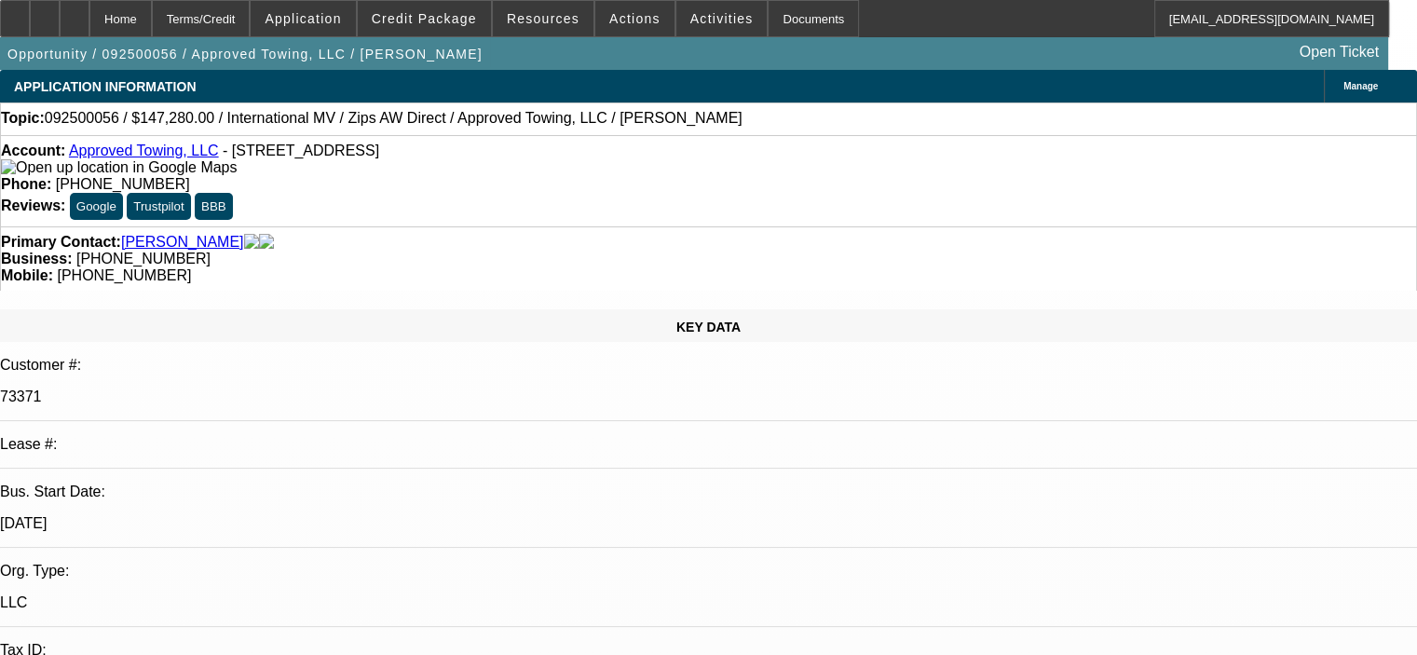
select select "0"
select select "2"
select select "0.1"
select select "4"
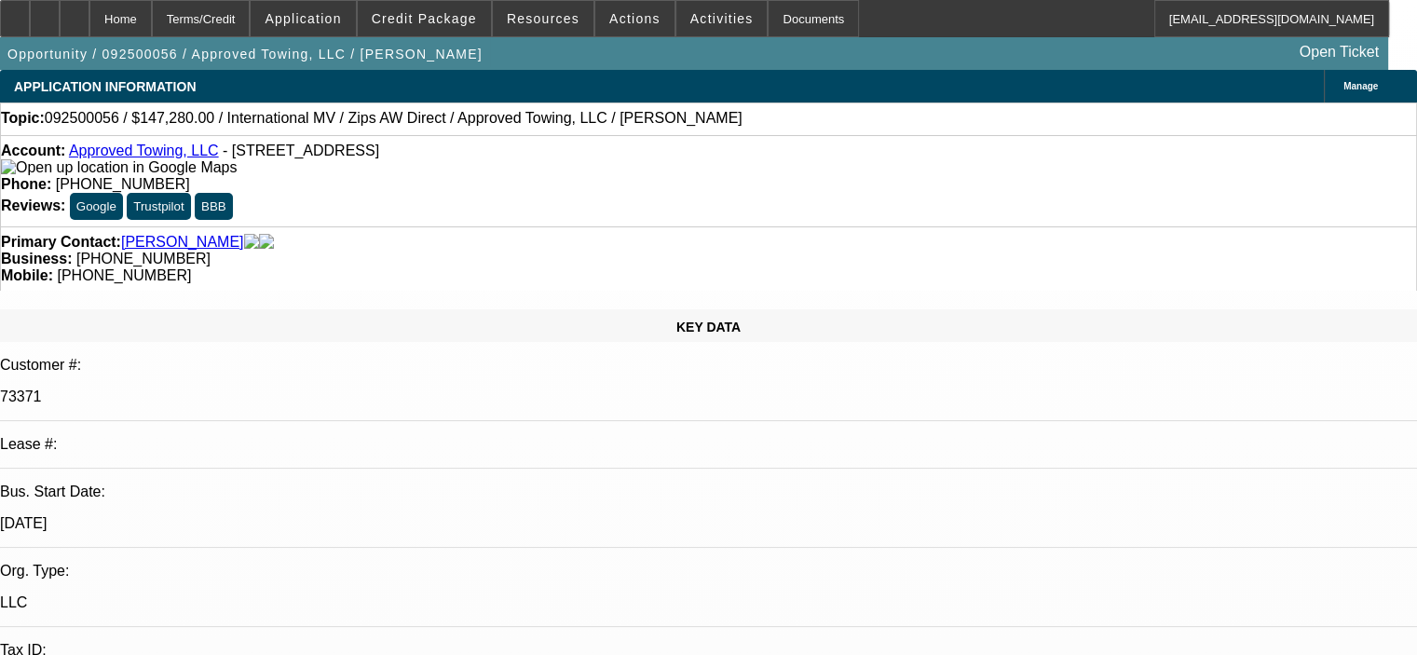
select select "0"
select select "2"
select select "0.1"
select select "4"
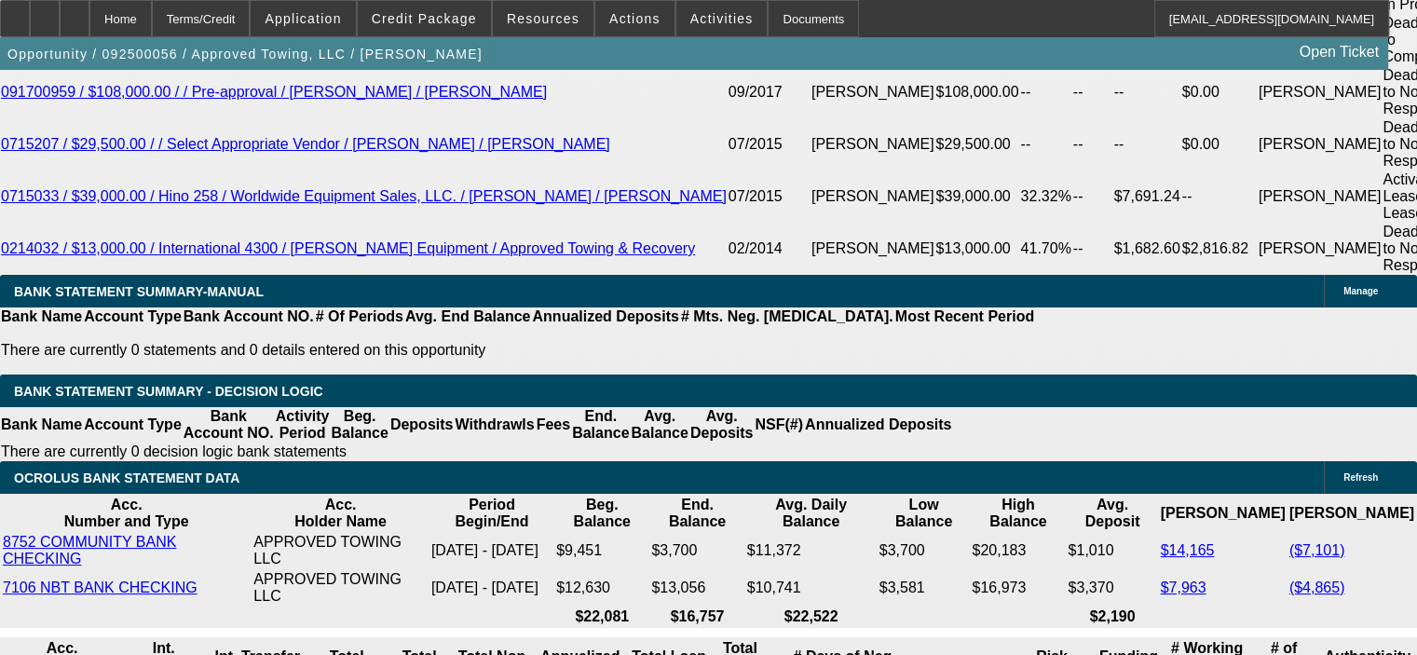
scroll to position [3540, 0]
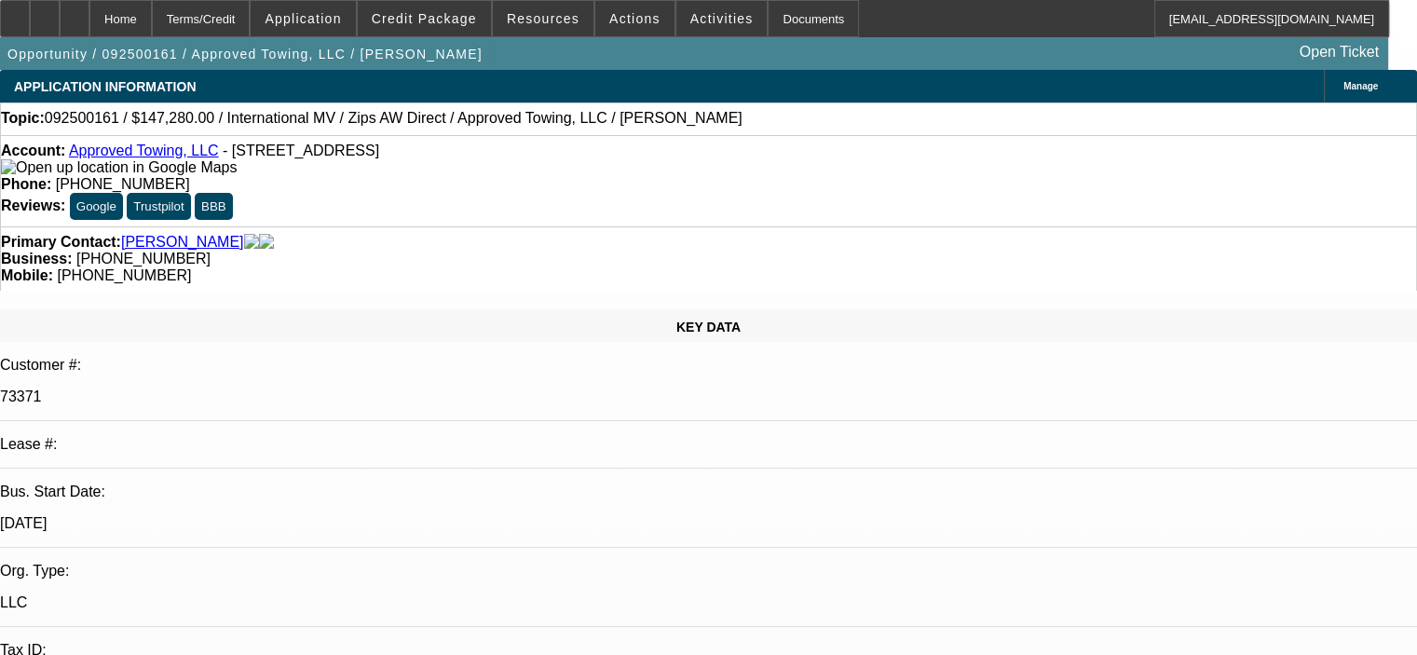
select select "0"
select select "2"
select select "0.1"
select select "4"
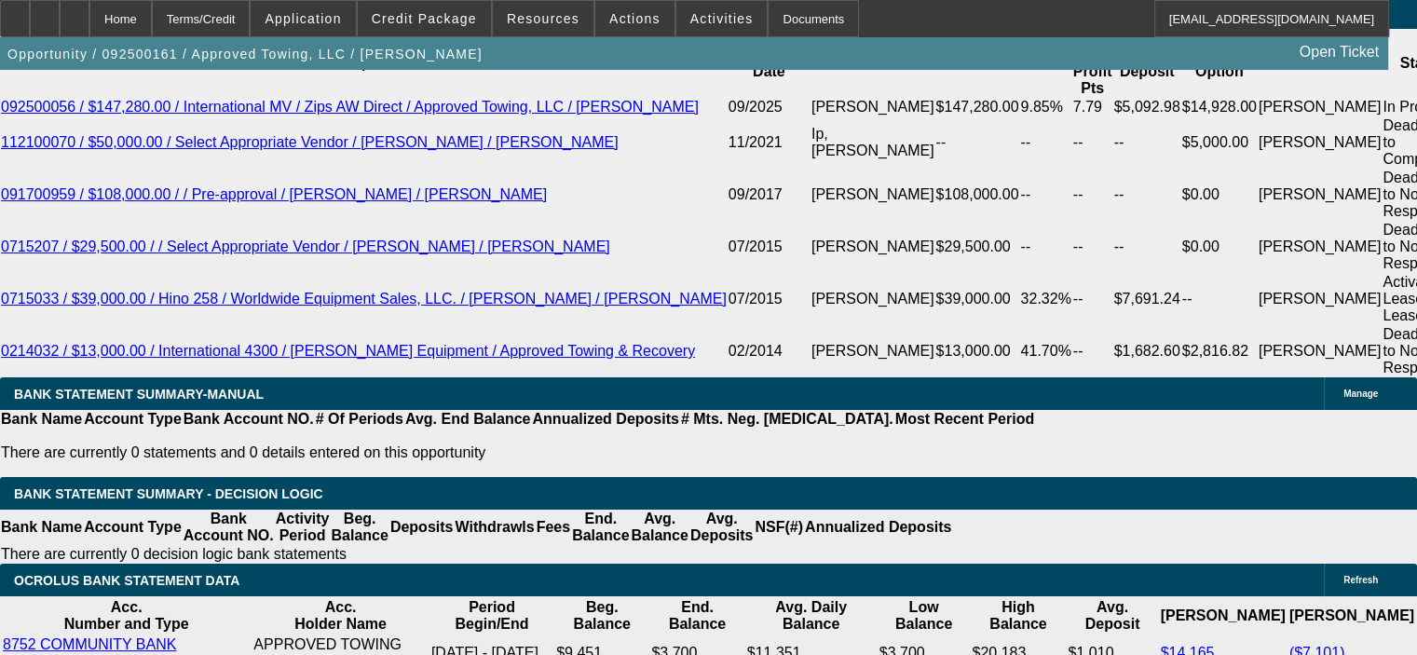
scroll to position [3726, 0]
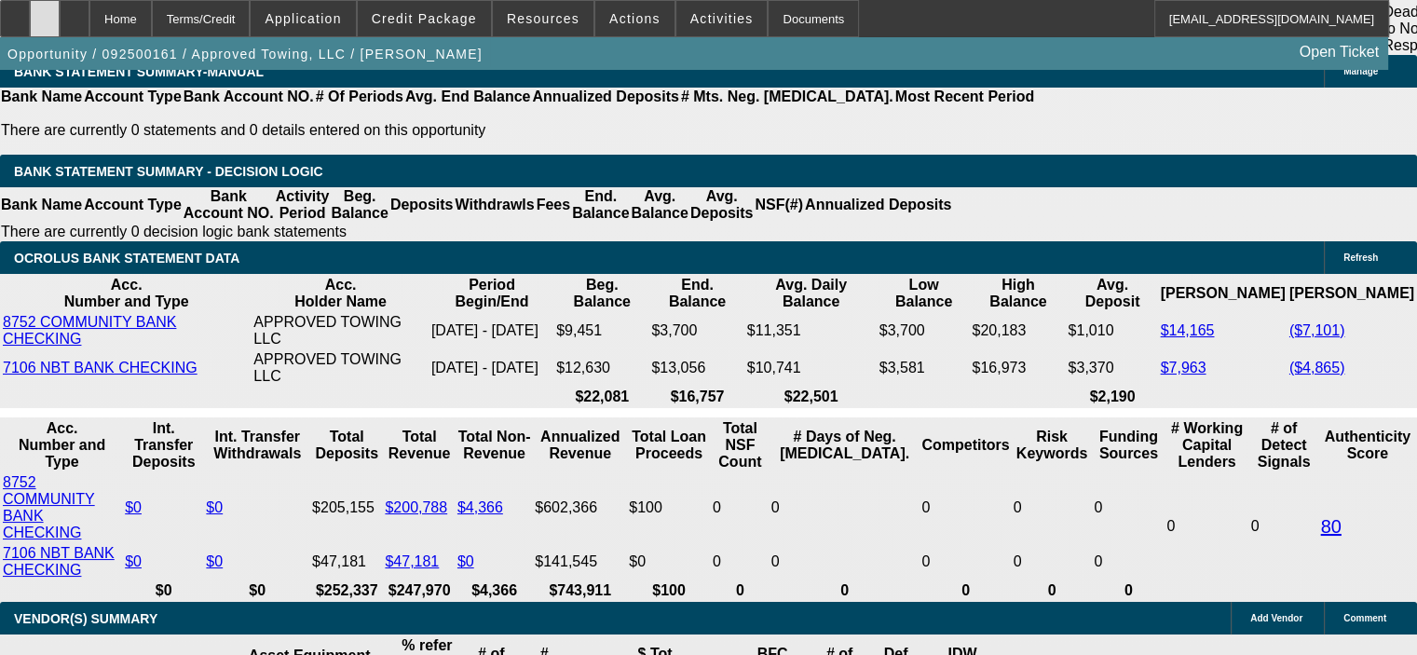
click at [60, 24] on div at bounding box center [45, 18] width 30 height 37
click at [451, 25] on span "Credit Package" at bounding box center [424, 18] width 105 height 15
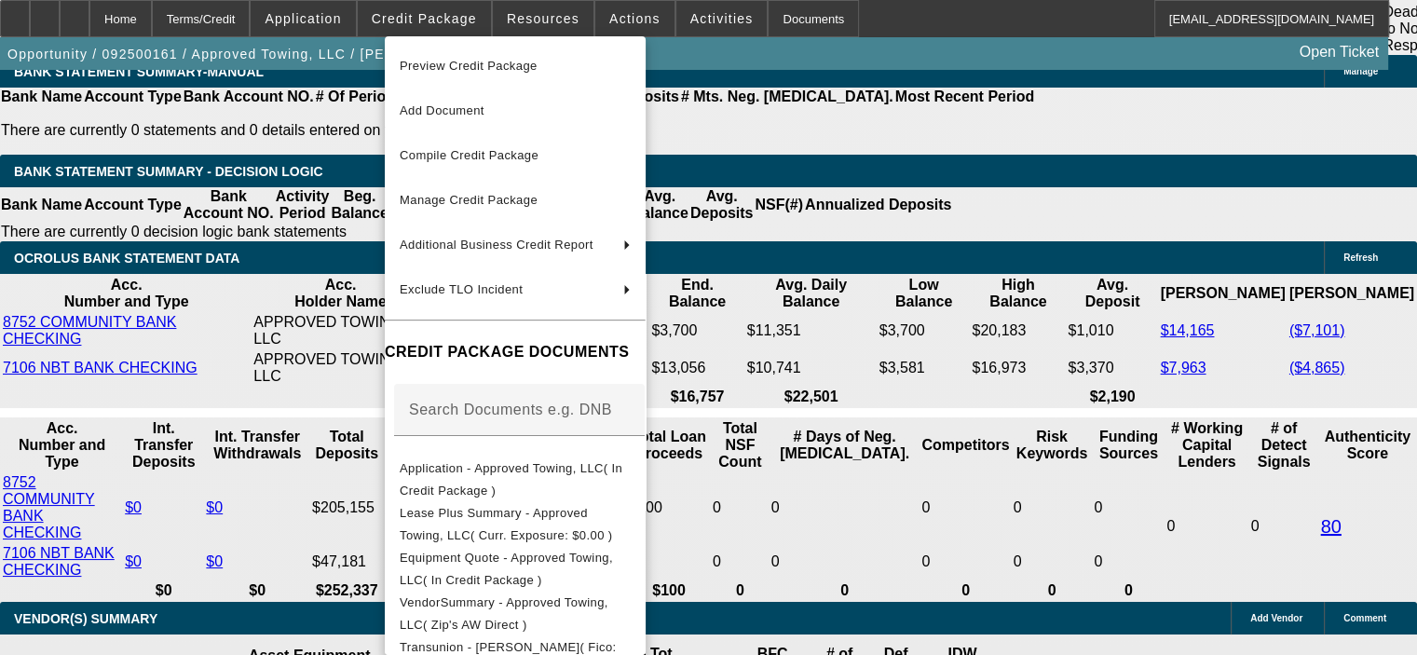
click at [902, 528] on div at bounding box center [708, 327] width 1417 height 655
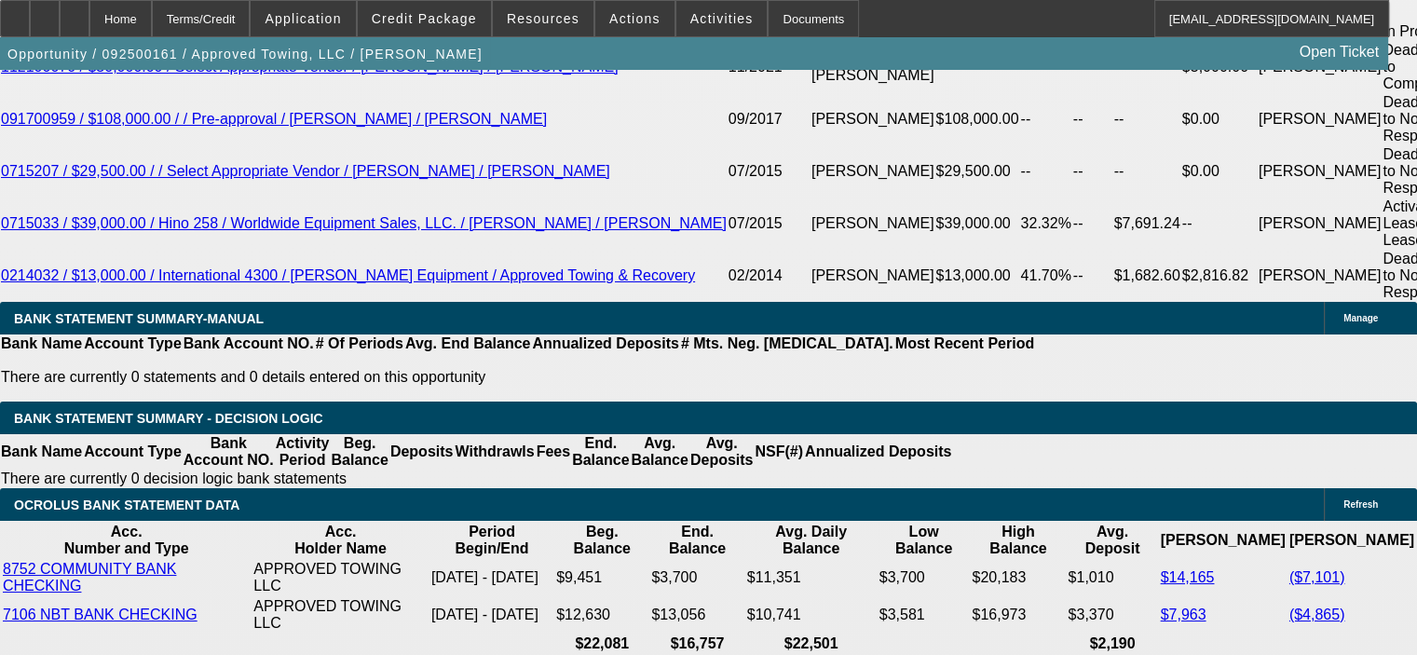
scroll to position [3447, 0]
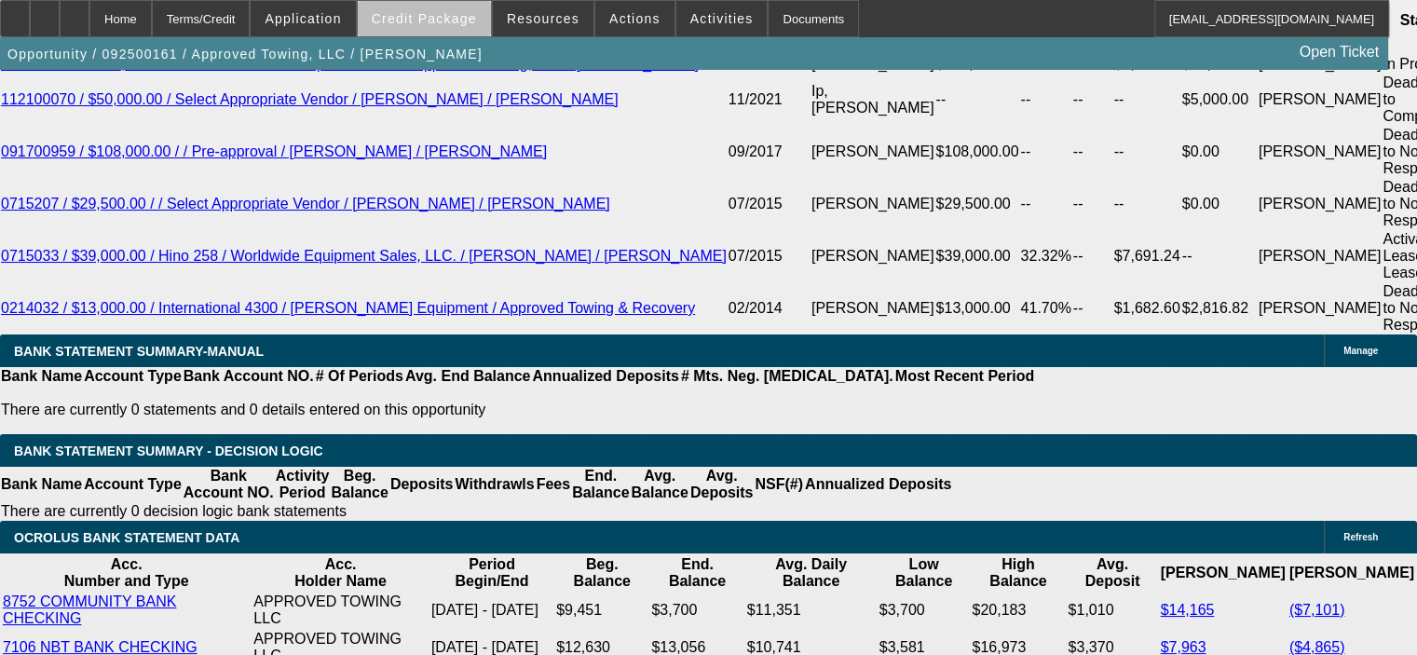
click at [455, 25] on span "Credit Package" at bounding box center [424, 18] width 105 height 15
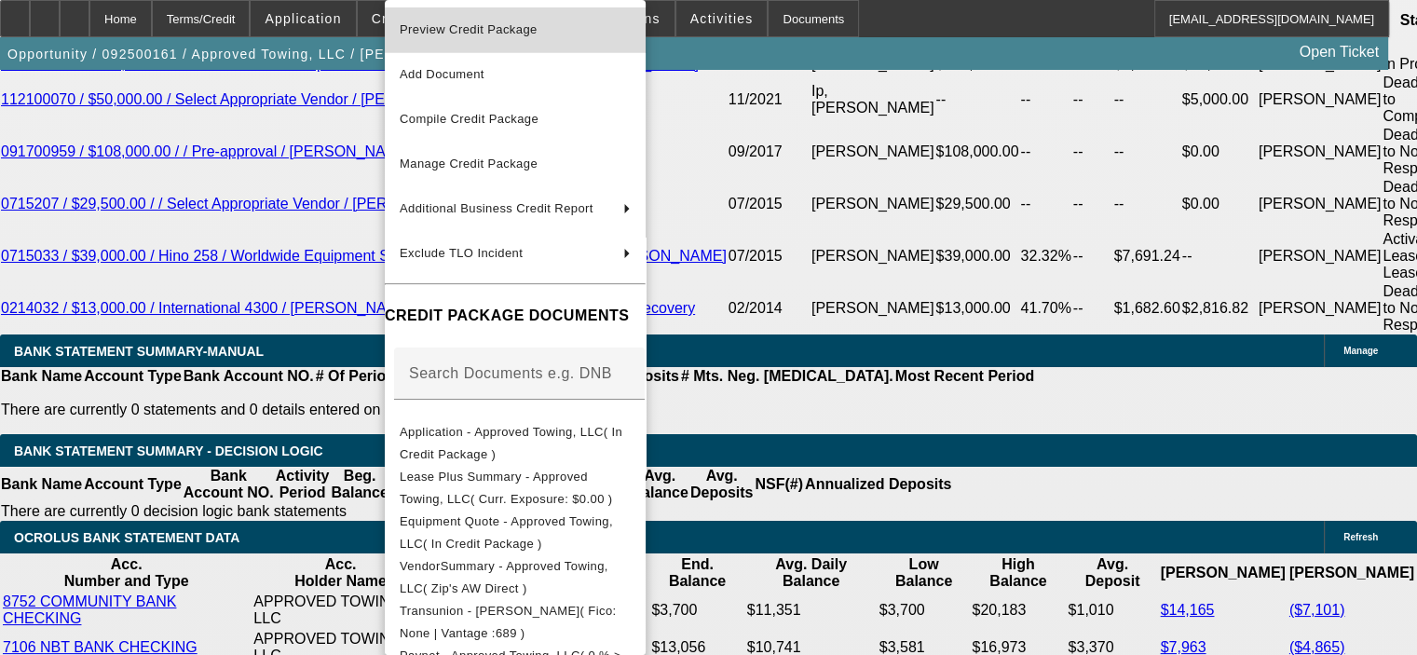
click at [463, 40] on span "Preview Credit Package" at bounding box center [515, 30] width 231 height 22
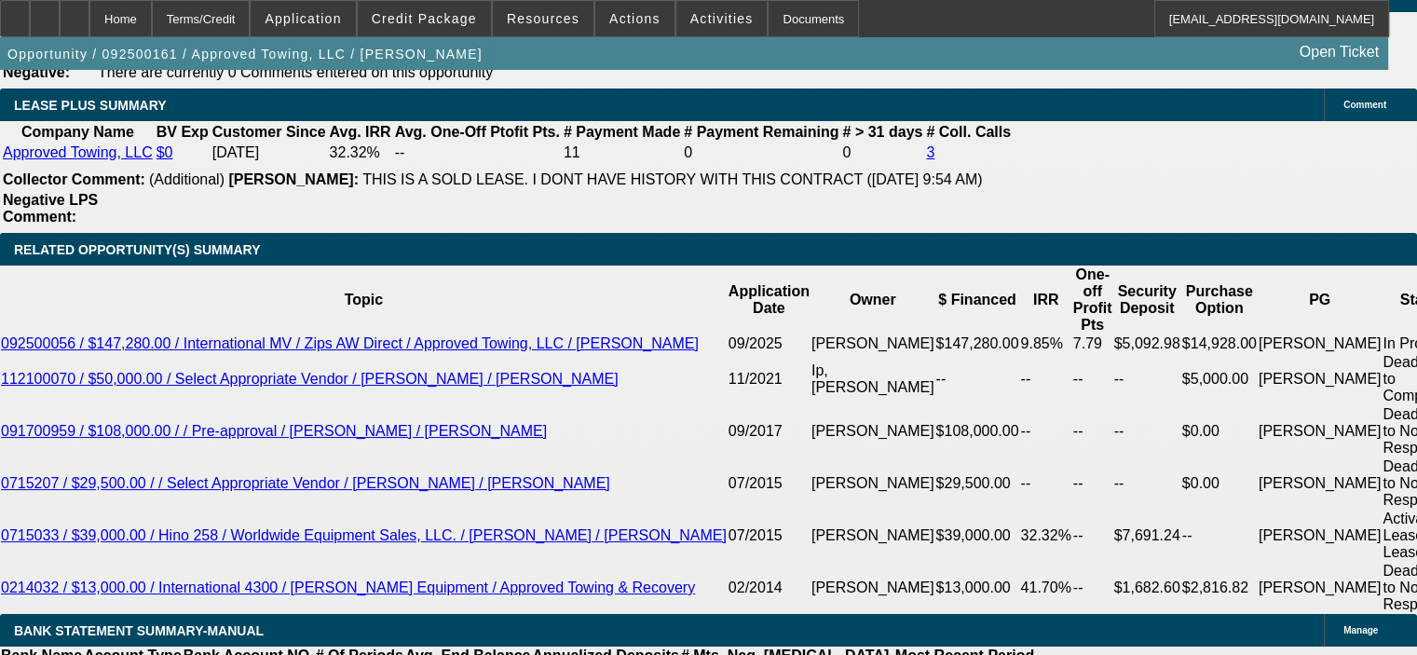
scroll to position [3167, 0]
drag, startPoint x: 108, startPoint y: 188, endPoint x: 252, endPoint y: 305, distance: 184.8
copy span "Steven has been providing towing services since 2011 (LLC setup in 2015). Beaco…"
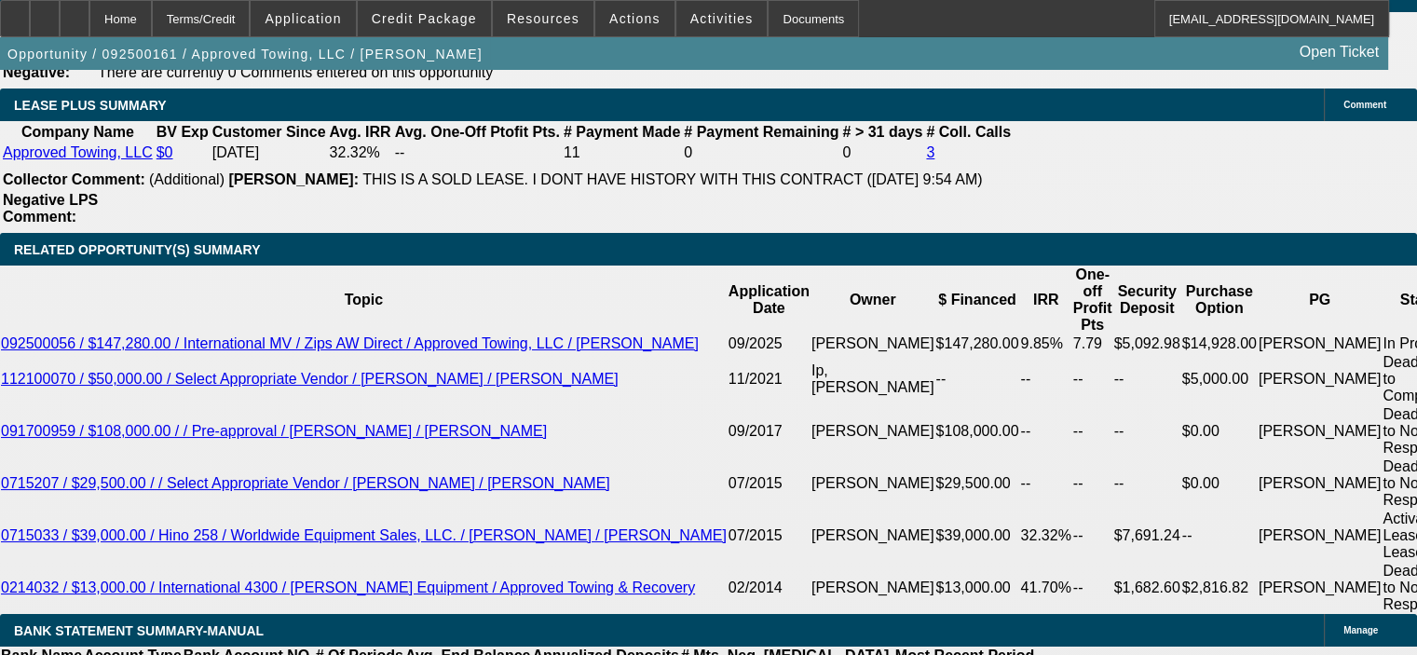
click at [612, 17] on span "Actions" at bounding box center [634, 18] width 51 height 15
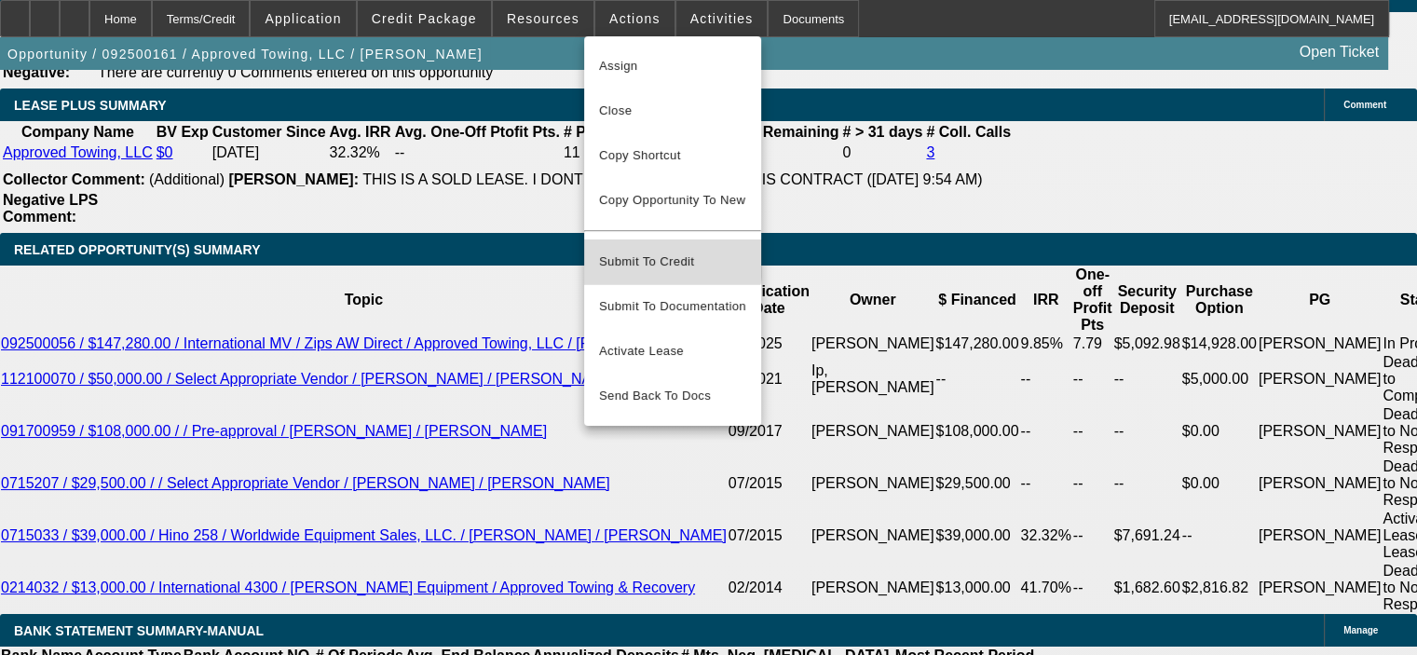
click at [637, 251] on span "Submit To Credit" at bounding box center [672, 262] width 147 height 22
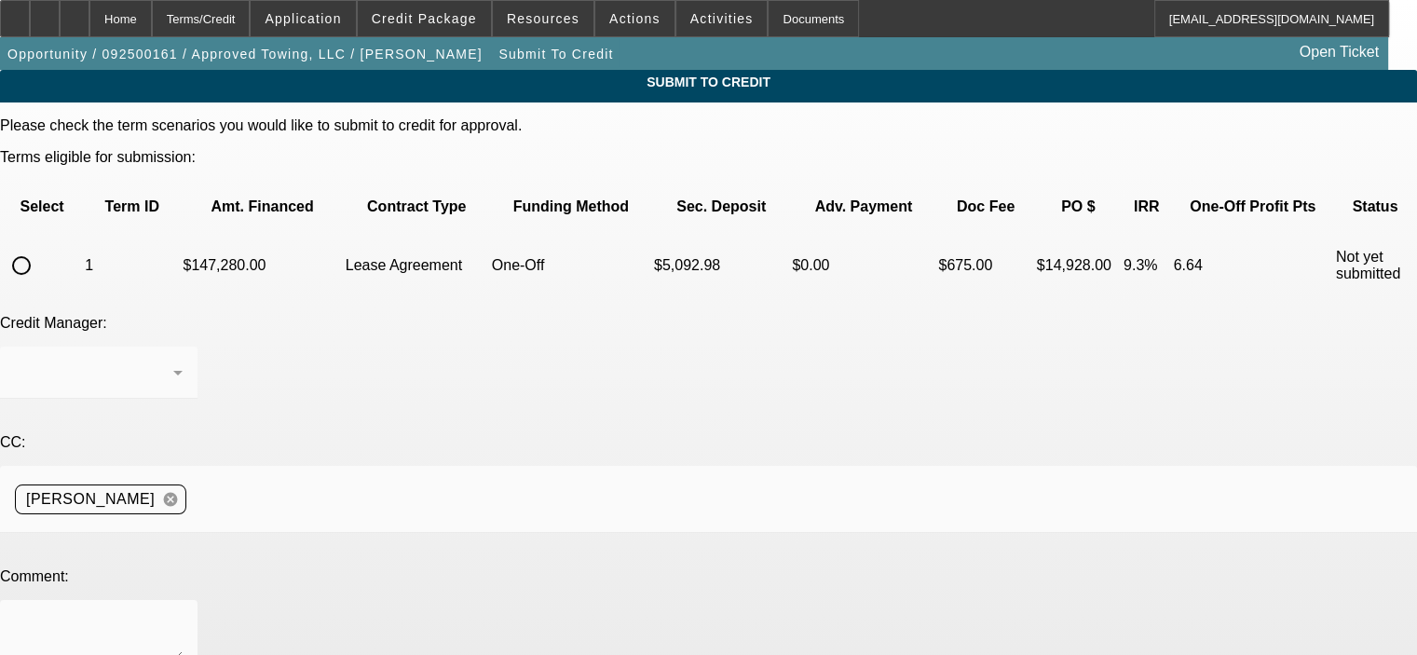
click at [40, 247] on input "radio" at bounding box center [21, 265] width 37 height 37
radio input "true"
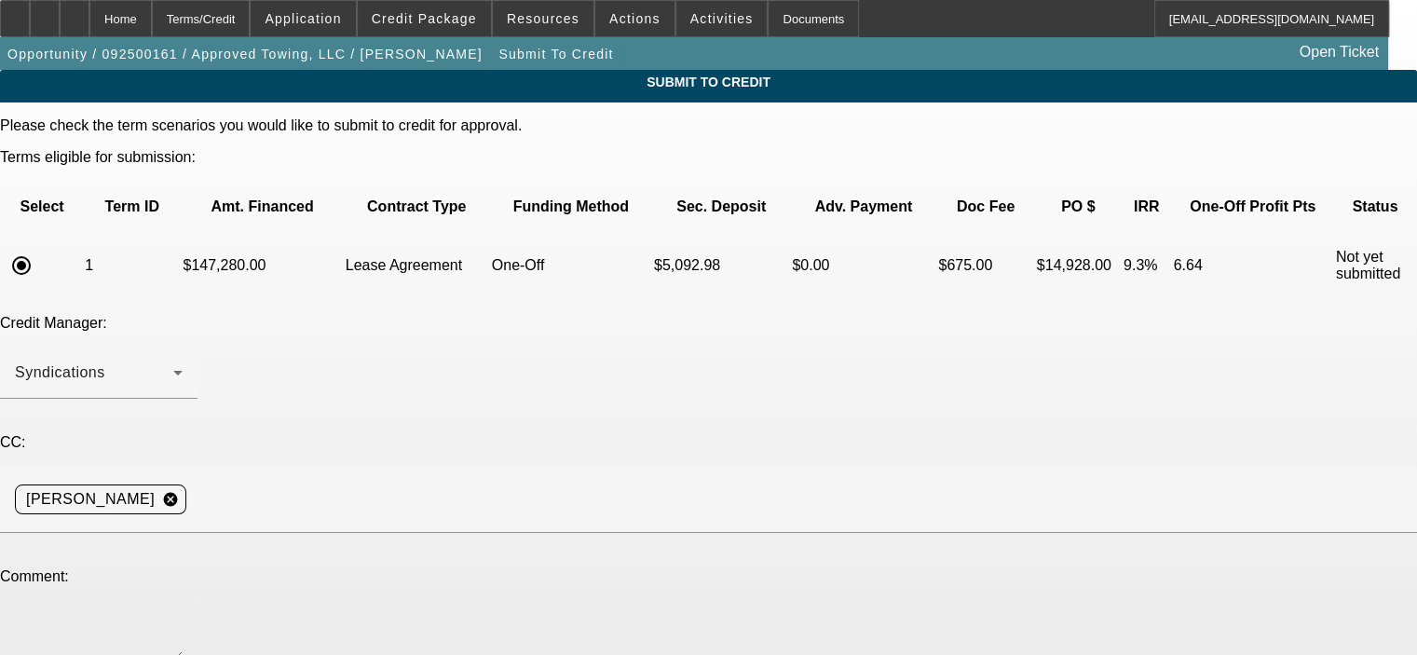
click at [183, 600] on div at bounding box center [99, 637] width 168 height 75
paste textarea "Steven has been providing towing services since 2011 (LLC setup in 2015). Beaco…"
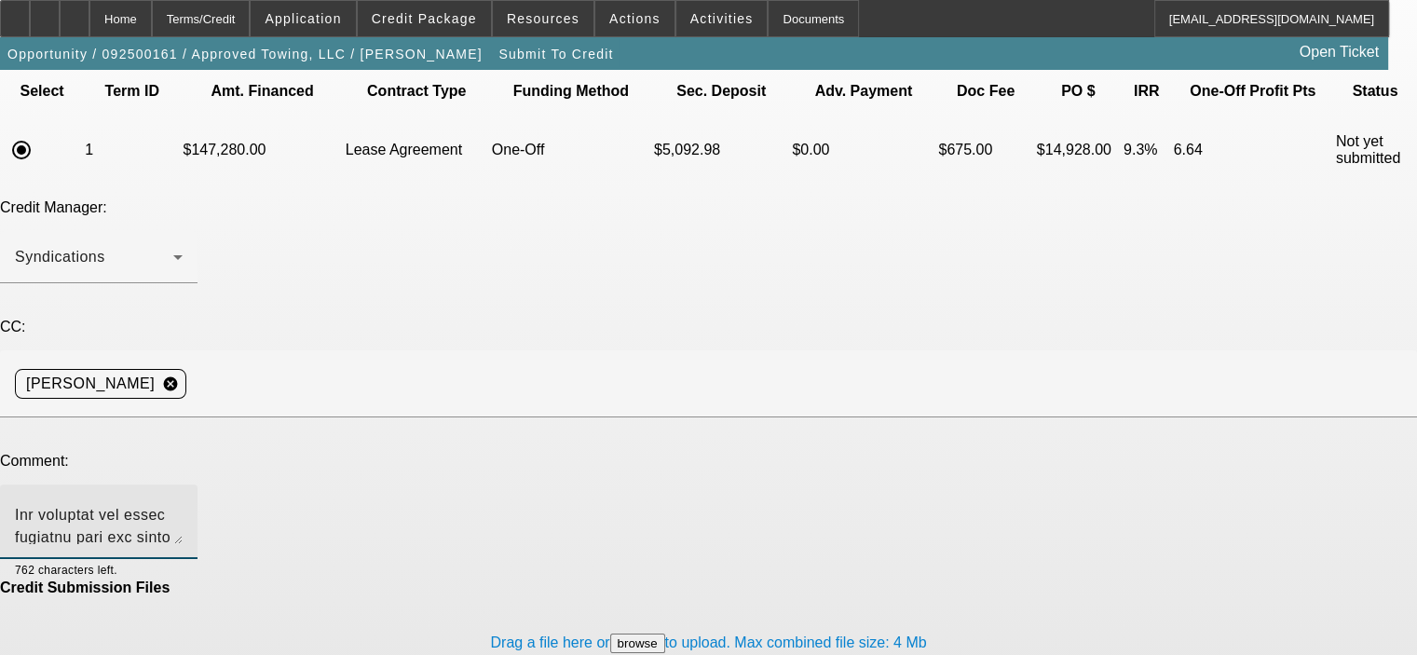
scroll to position [117, 0]
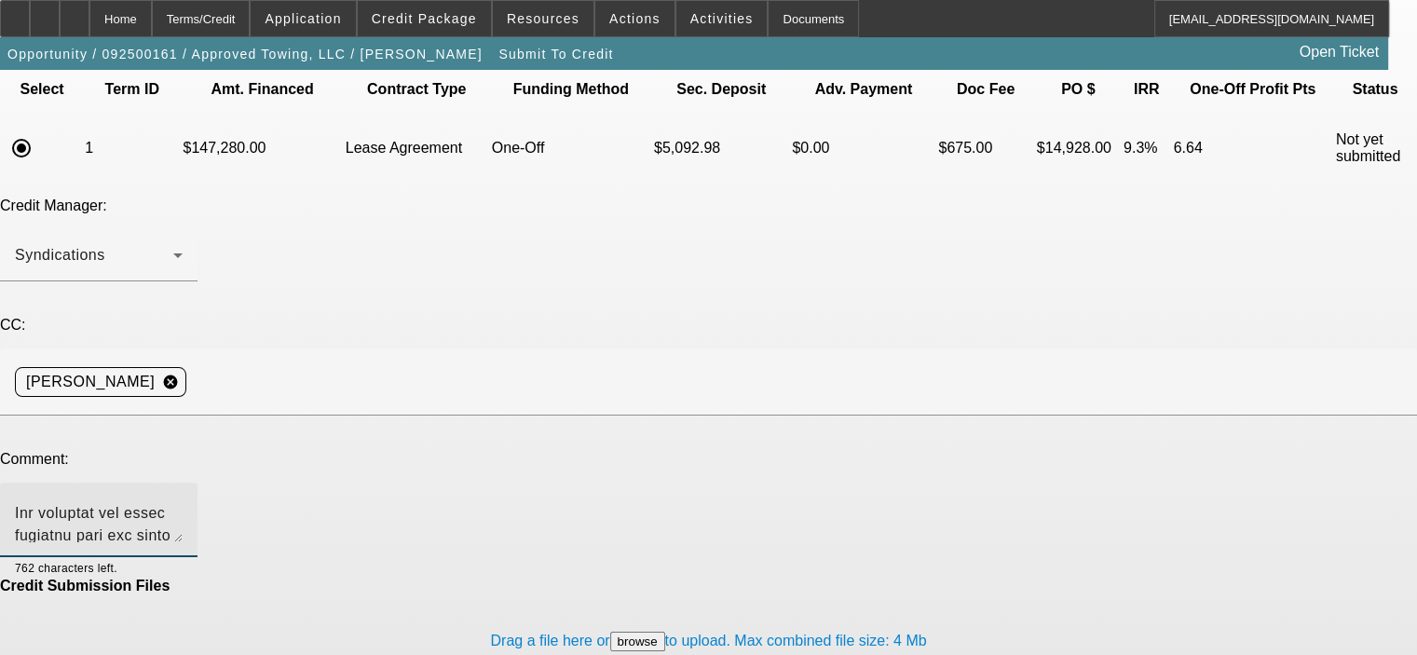
type textarea "Steven has been providing towing services since 2011 (LLC setup in 2015). Beaco…"
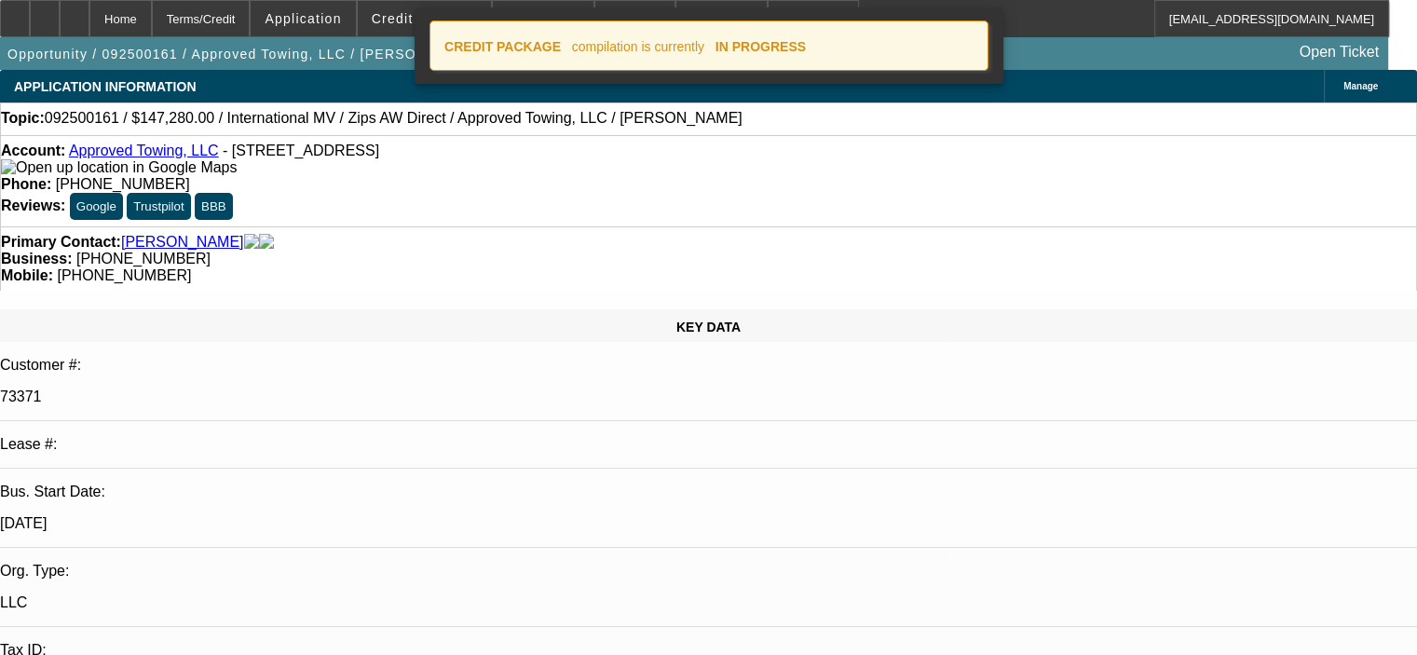
select select "0"
select select "2"
select select "0.1"
select select "4"
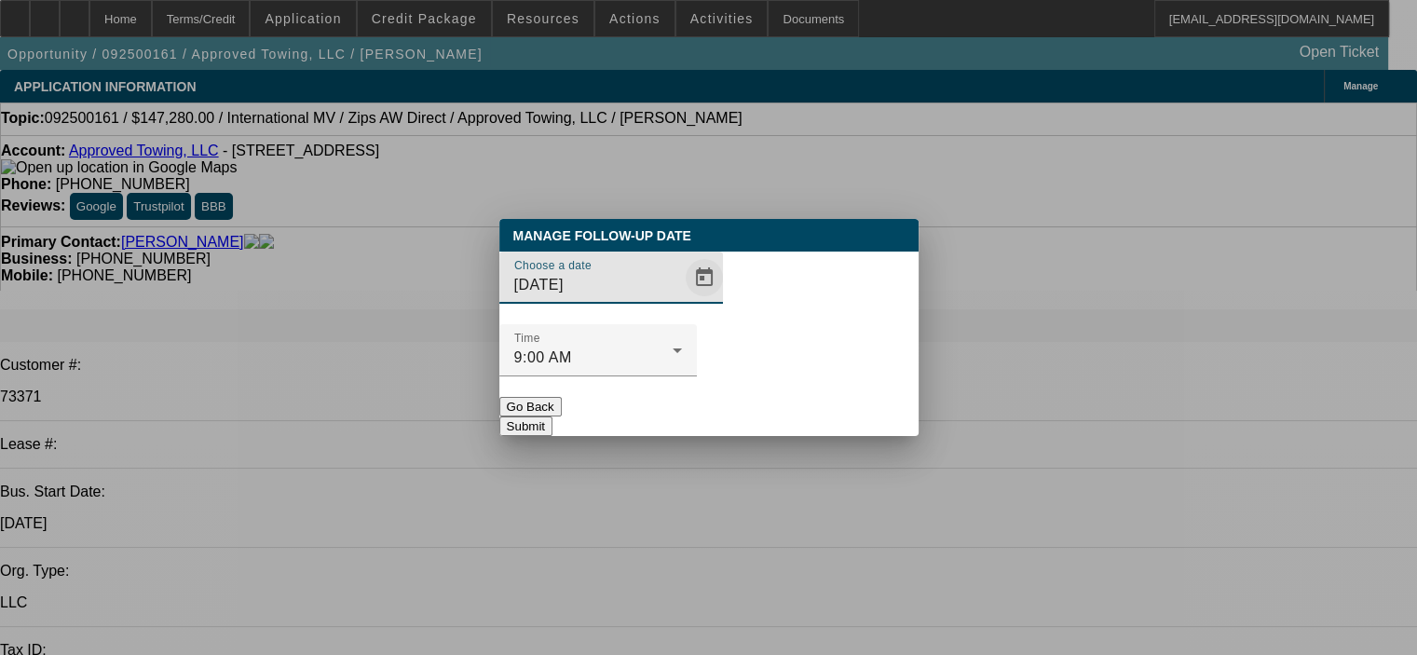
click at [682, 300] on span "Open calendar" at bounding box center [704, 277] width 45 height 45
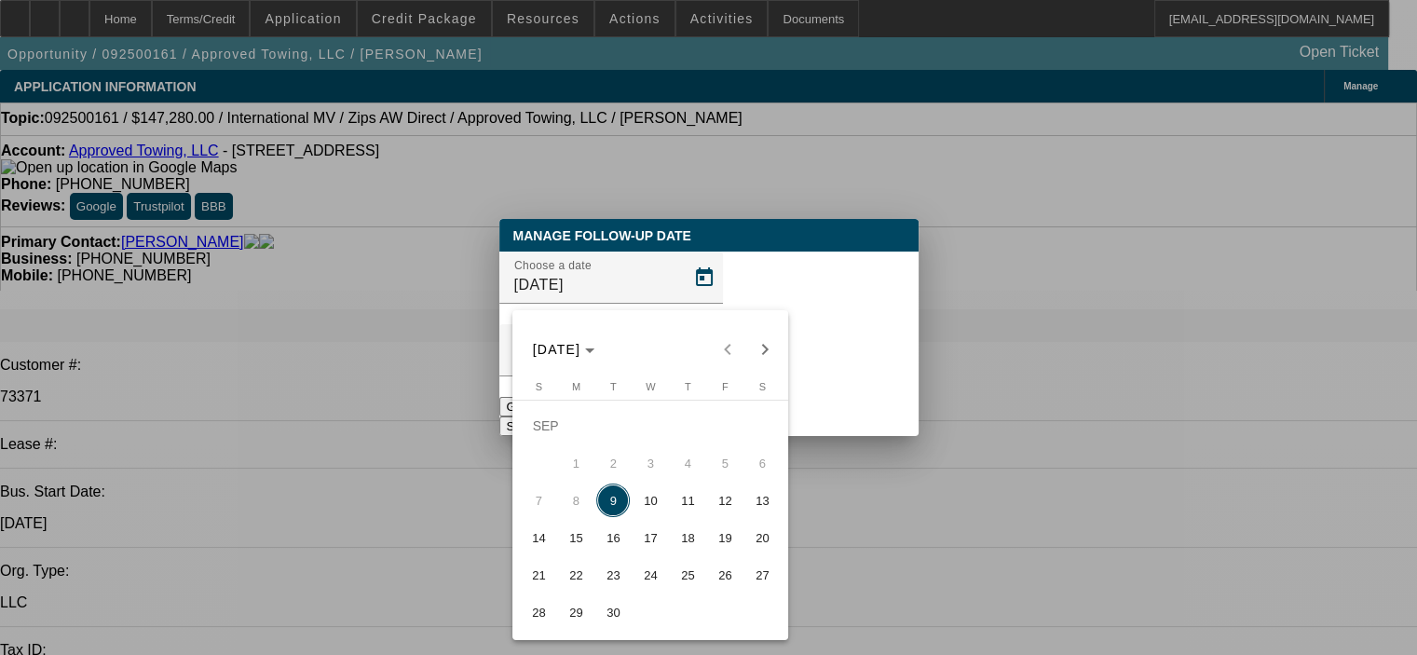
click at [623, 539] on span "16" at bounding box center [613, 538] width 34 height 34
type input "9/16/2025"
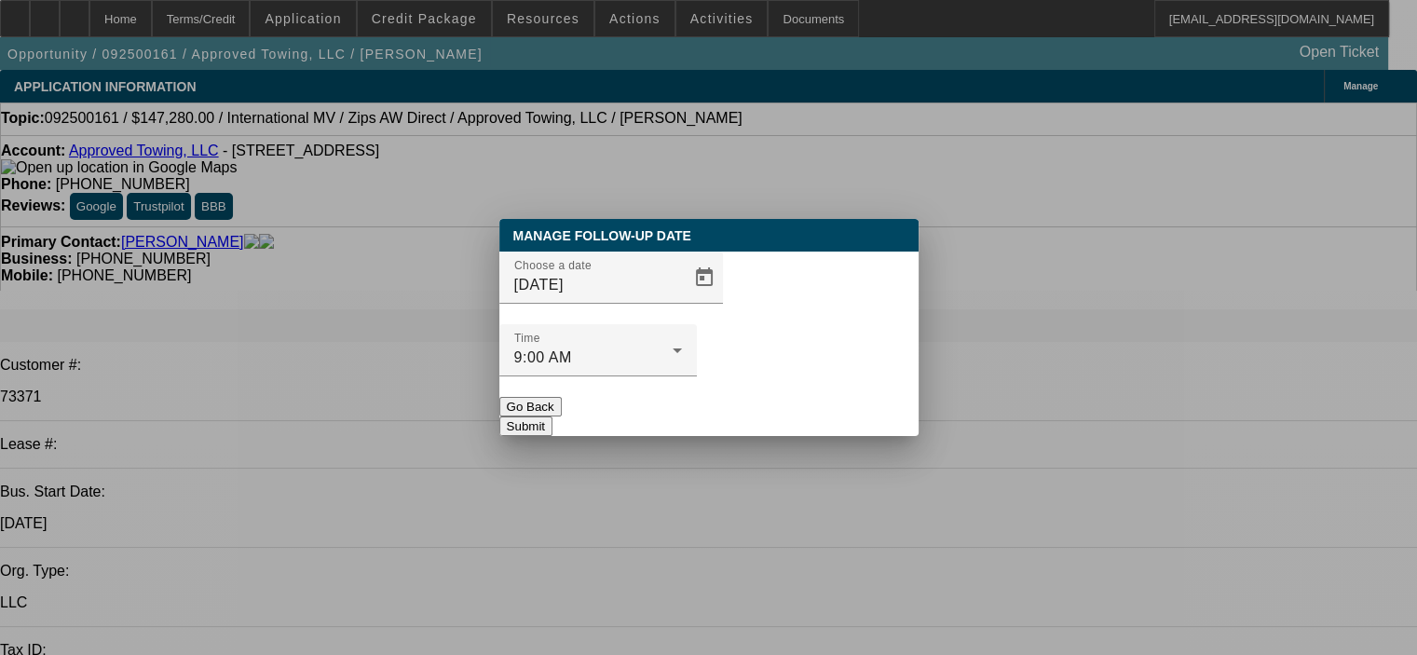
click at [552, 416] on button "Submit" at bounding box center [525, 426] width 53 height 20
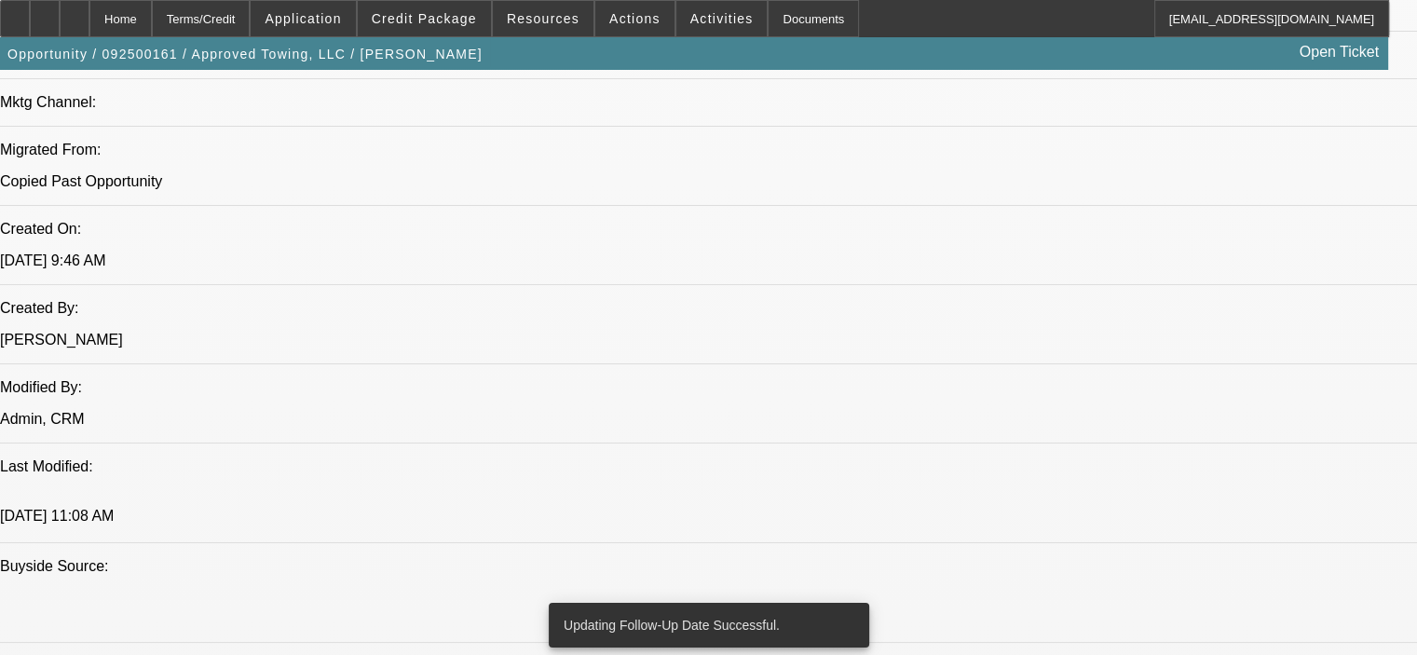
scroll to position [1397, 0]
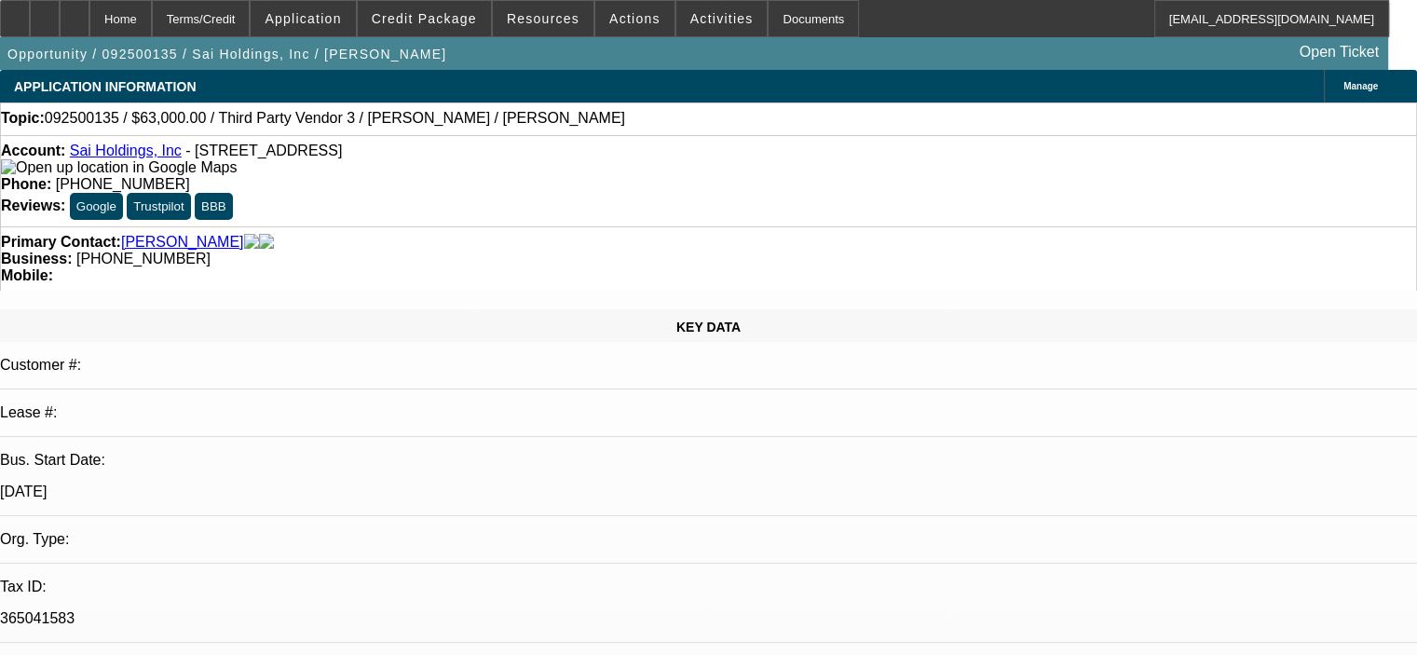
select select "0"
select select "2"
select select "0.1"
select select "4"
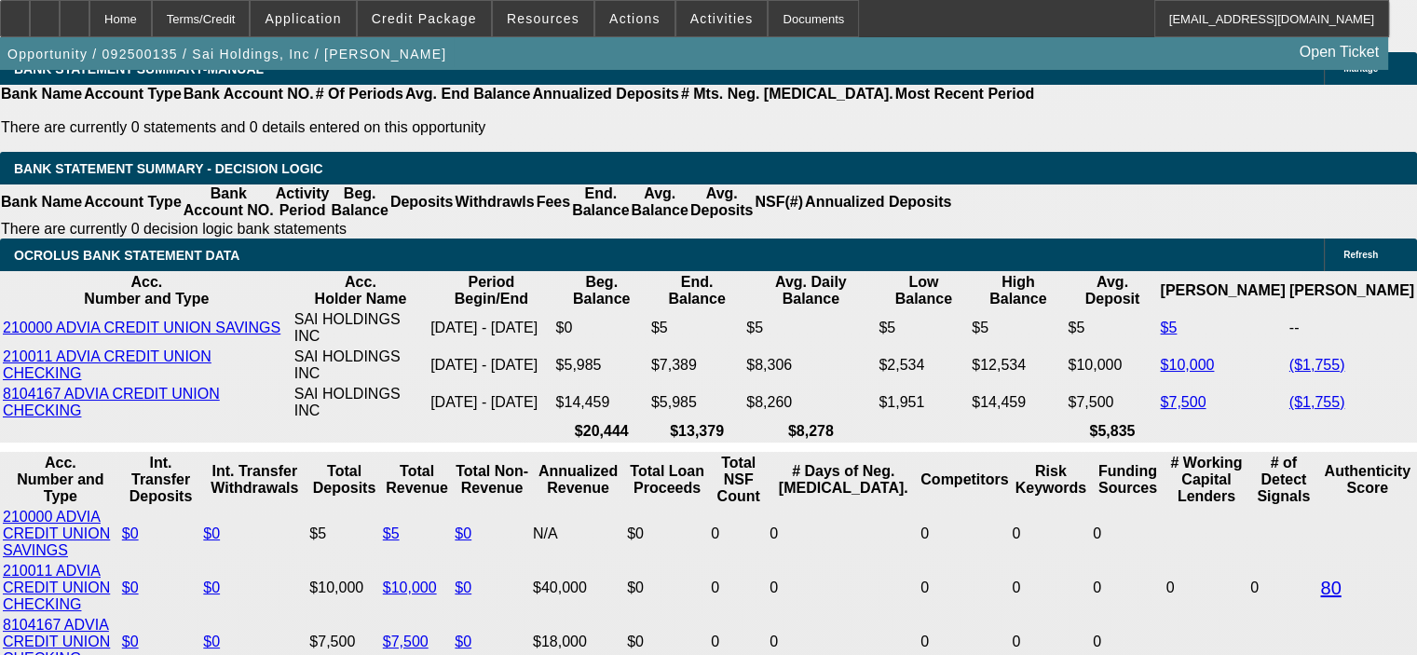
scroll to position [3260, 0]
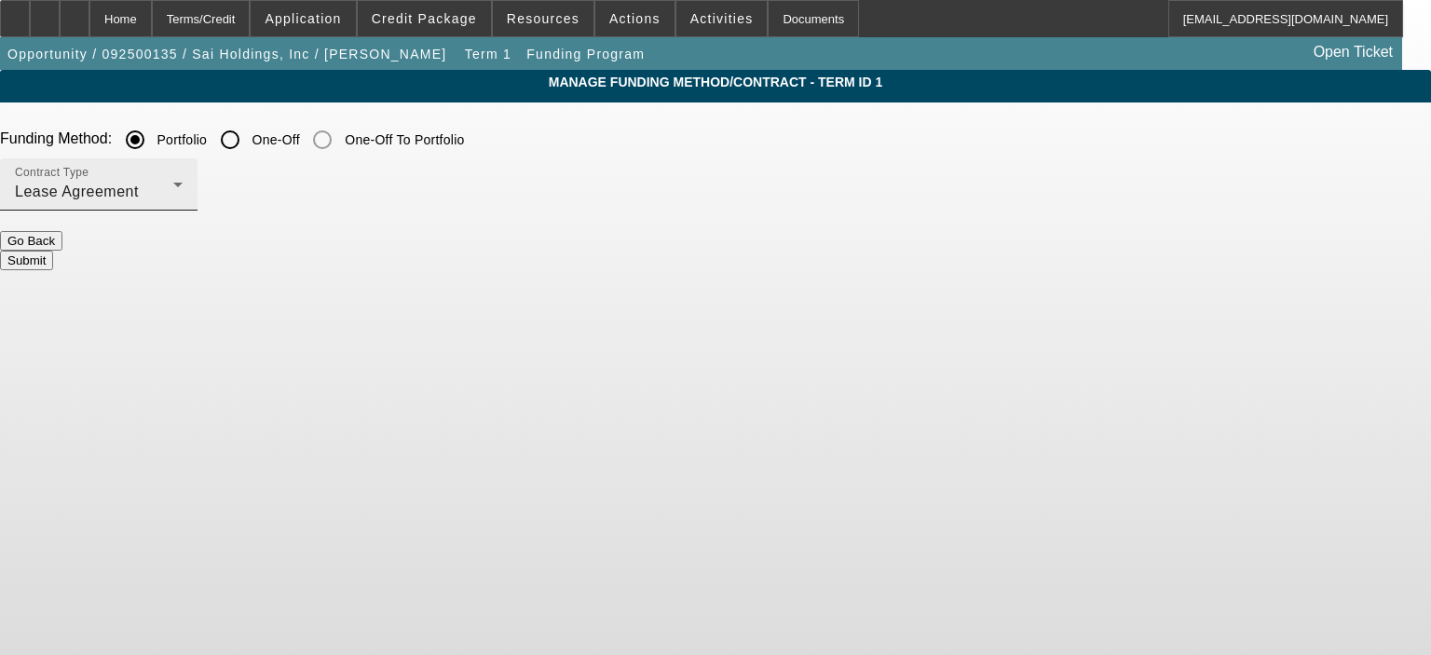
click at [189, 183] on icon at bounding box center [178, 184] width 22 height 22
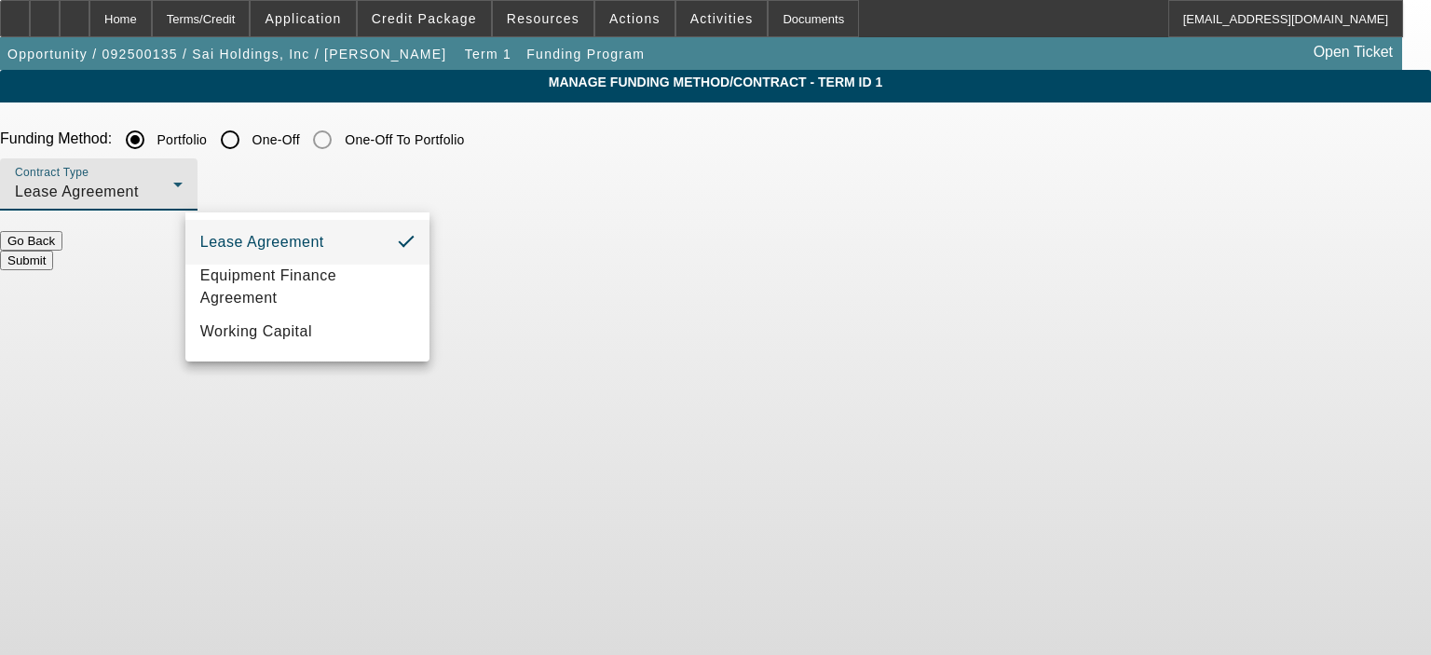
click at [467, 181] on div at bounding box center [715, 327] width 1431 height 655
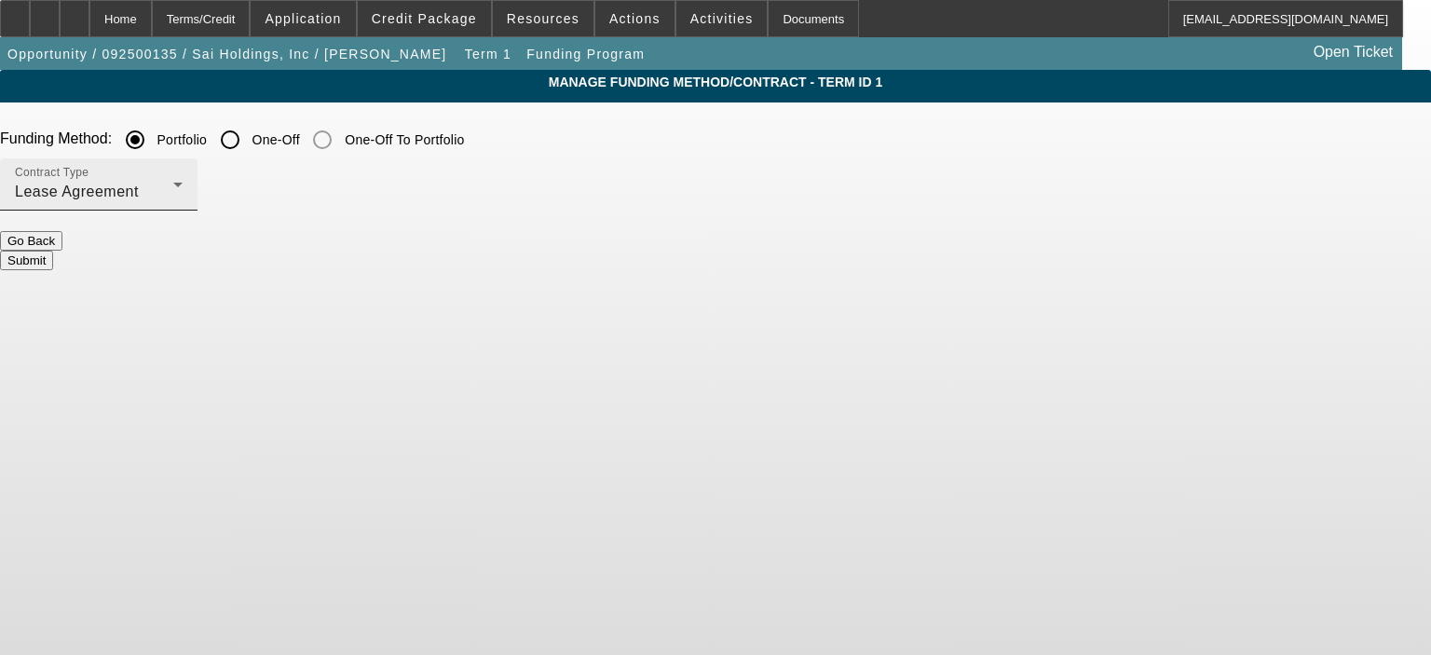
click at [173, 192] on div "Lease Agreement" at bounding box center [94, 192] width 158 height 22
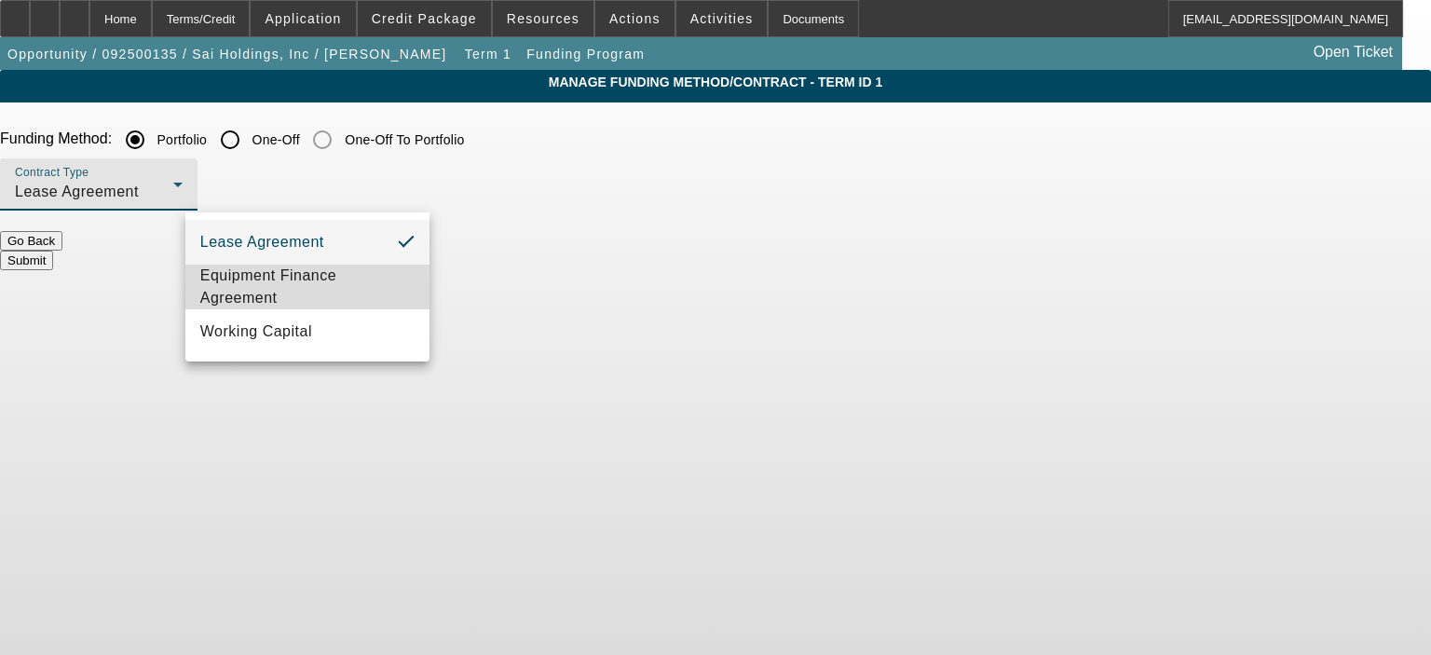
drag, startPoint x: 347, startPoint y: 279, endPoint x: 394, endPoint y: 197, distance: 95.6
click at [347, 279] on span "Equipment Finance Agreement" at bounding box center [307, 287] width 214 height 45
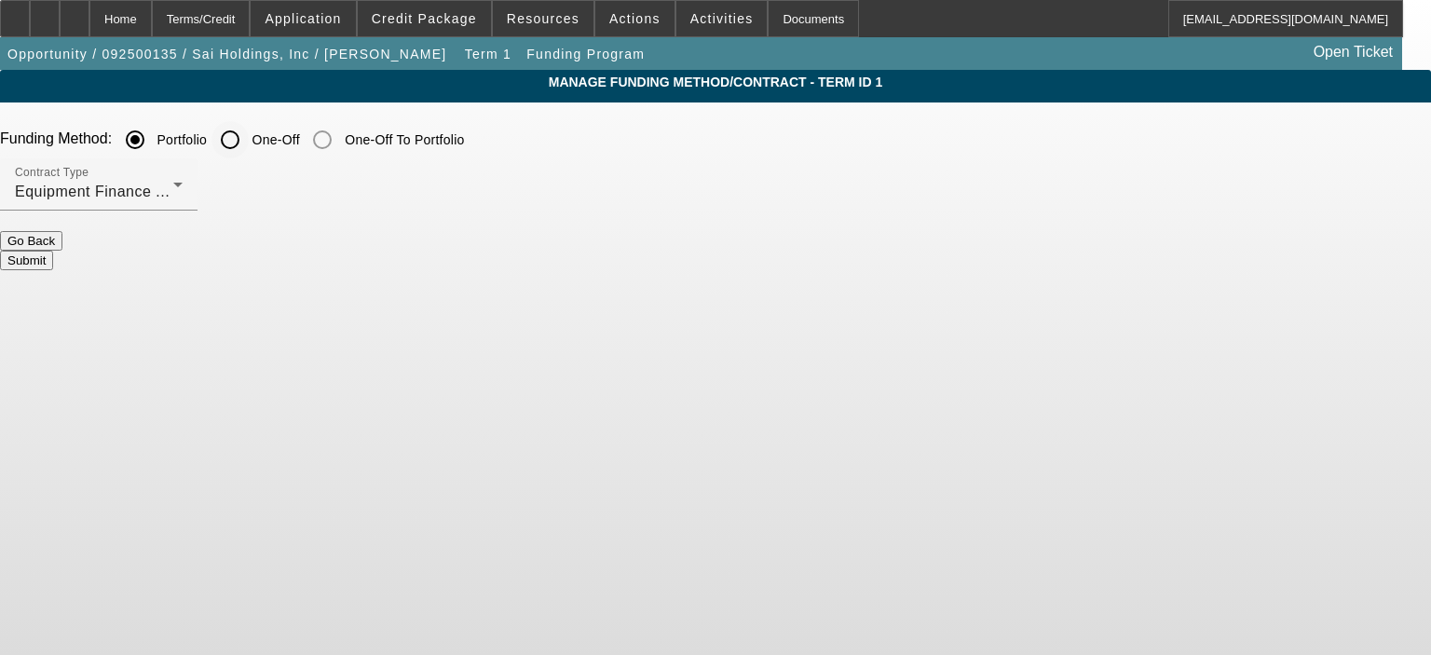
click at [249, 145] on input "One-Off" at bounding box center [229, 139] width 37 height 37
radio input "true"
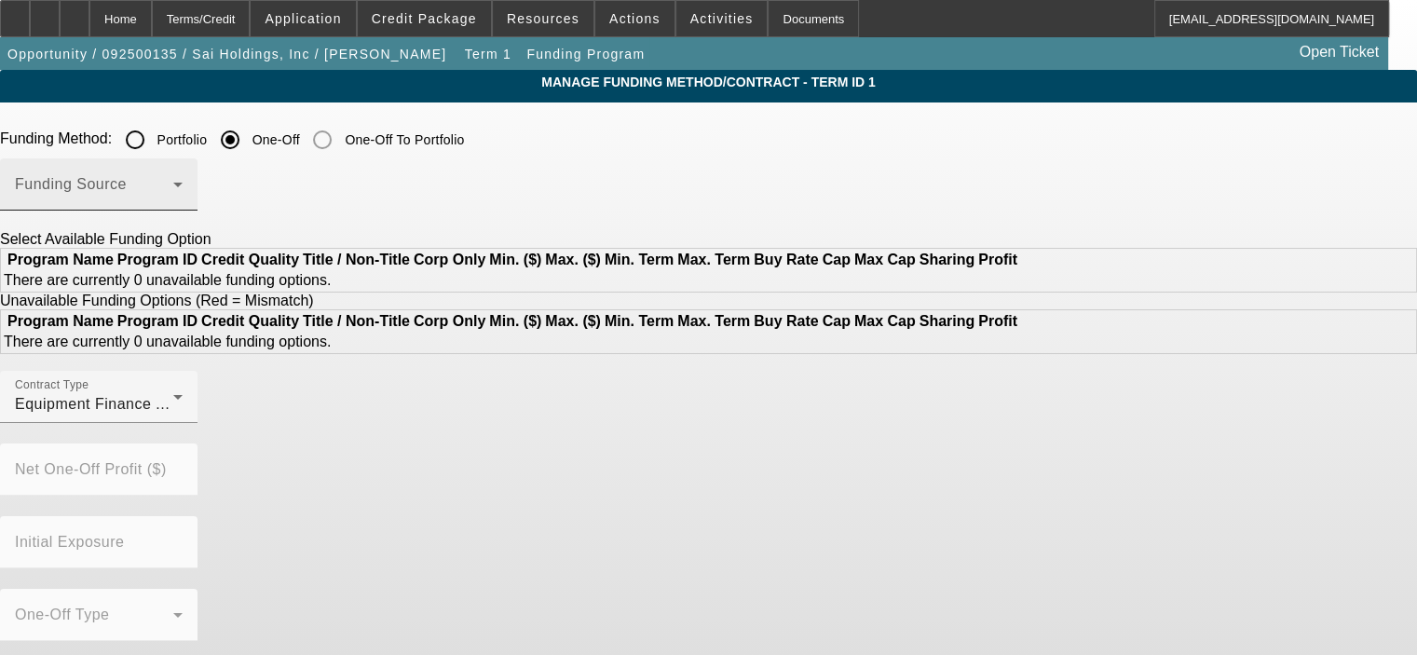
click at [183, 181] on mat-select at bounding box center [99, 192] width 168 height 22
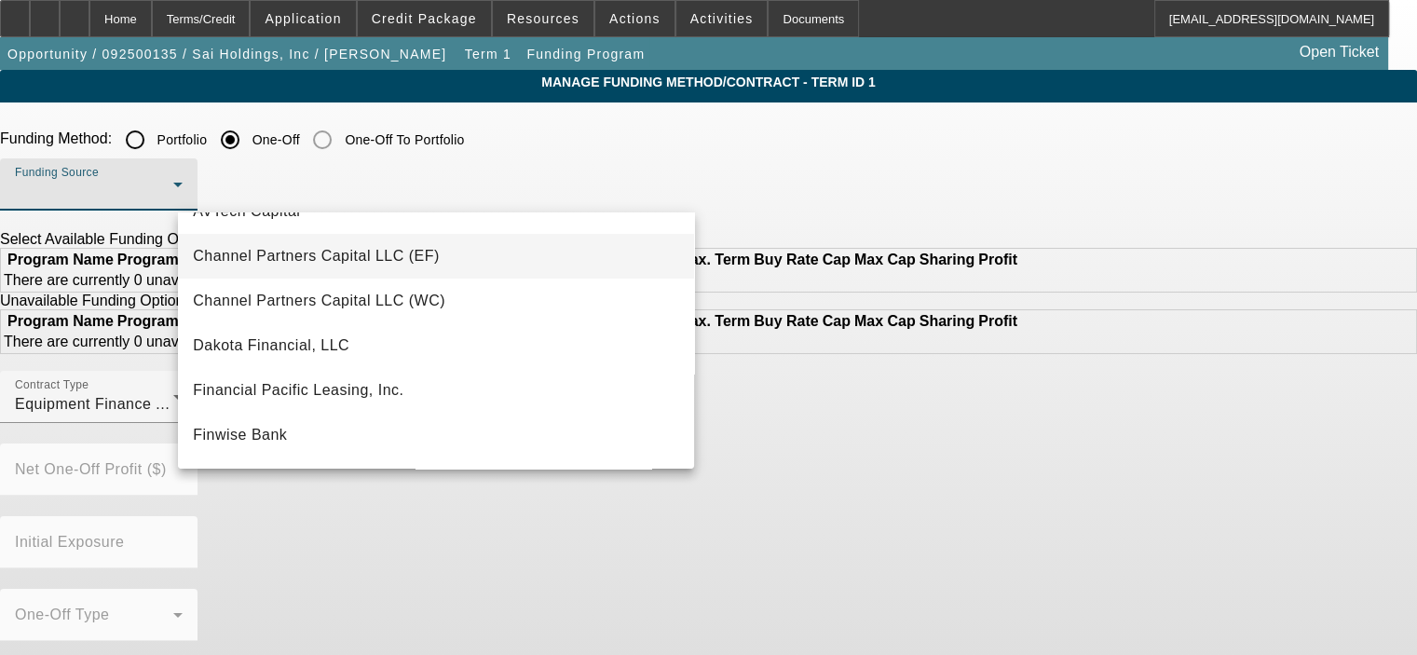
scroll to position [186, 0]
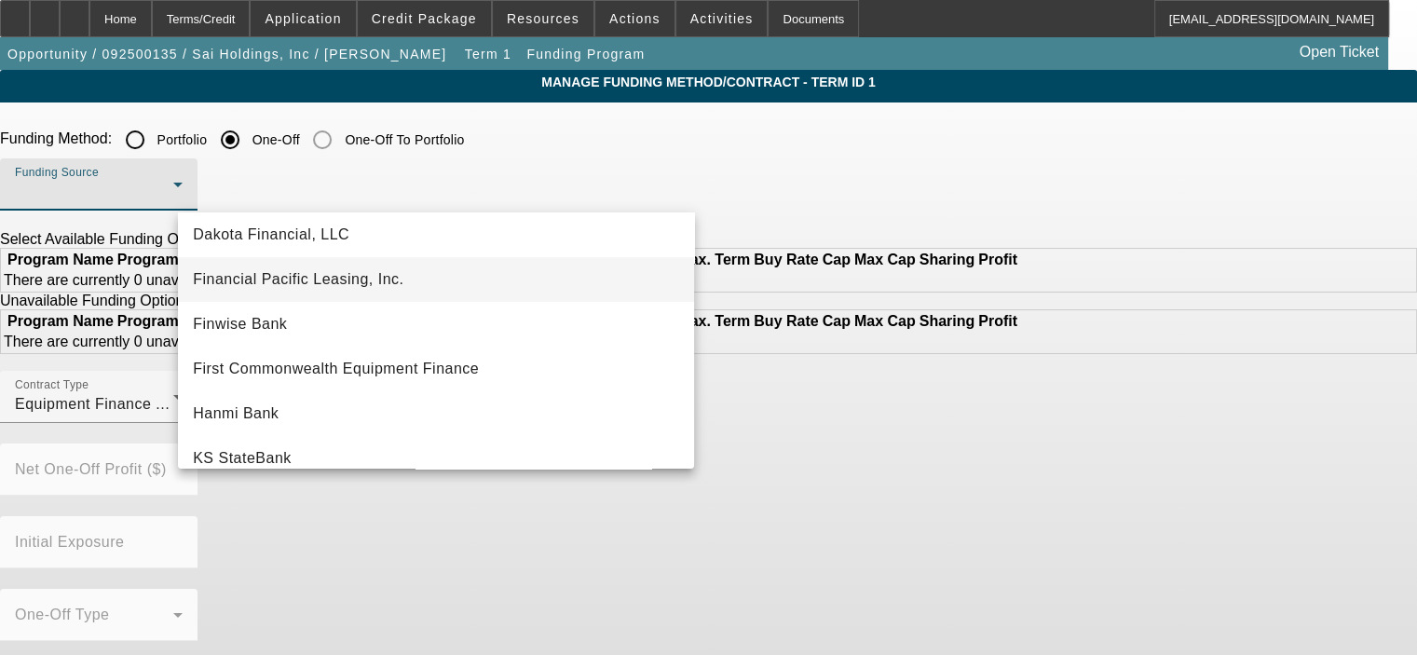
click at [385, 290] on span "Financial Pacific Leasing, Inc." at bounding box center [298, 279] width 211 height 22
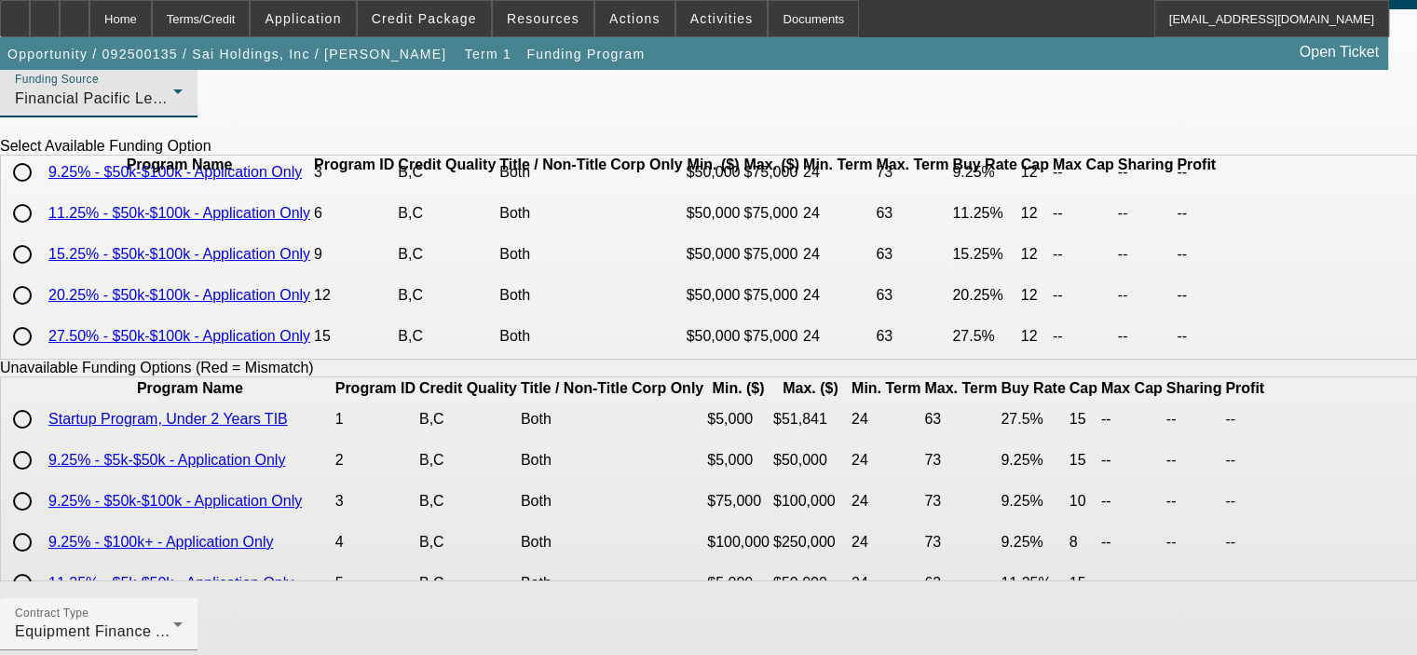
scroll to position [78, 0]
click at [41, 438] on input "radio" at bounding box center [22, 419] width 37 height 37
radio input "true"
drag, startPoint x: 1300, startPoint y: 398, endPoint x: 1269, endPoint y: 377, distance: 36.9
click at [1300, 397] on app-term-manage-funding "Manage Funding Method/Contract - Term ID 1 Funding Method: Portfolio One-Off On…" at bounding box center [708, 461] width 1417 height 968
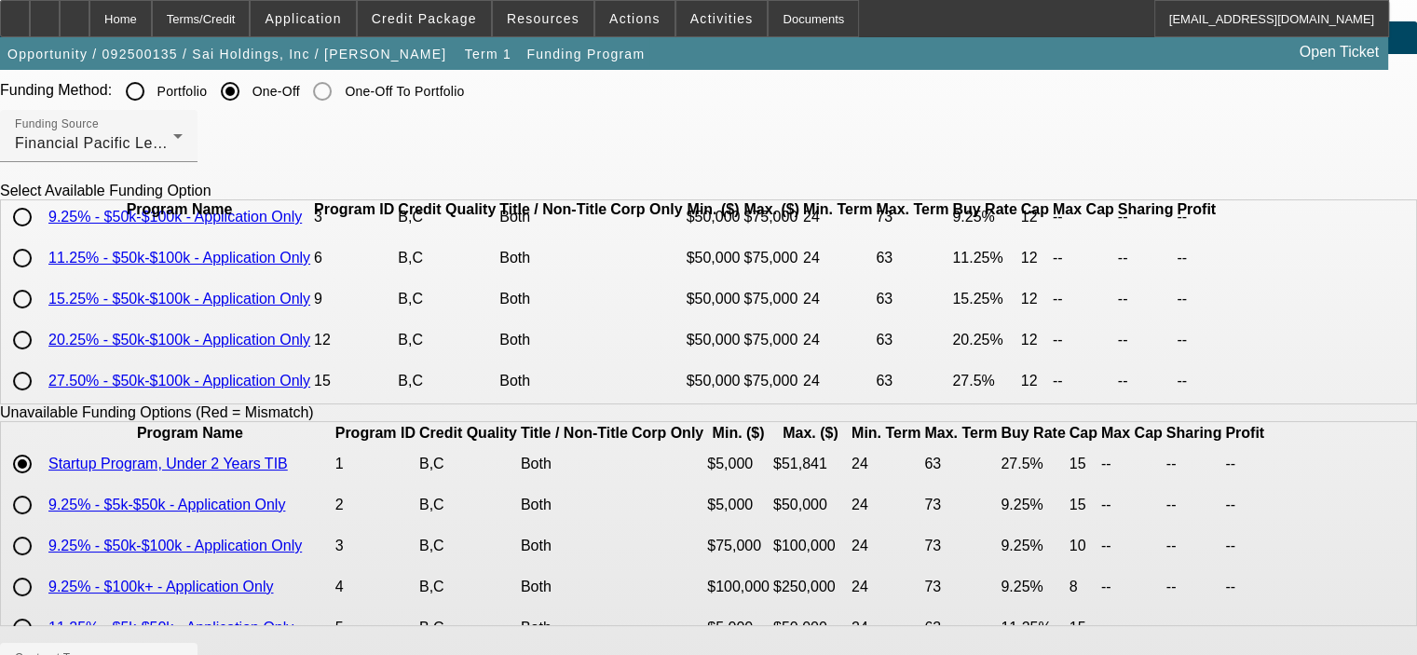
scroll to position [93, 0]
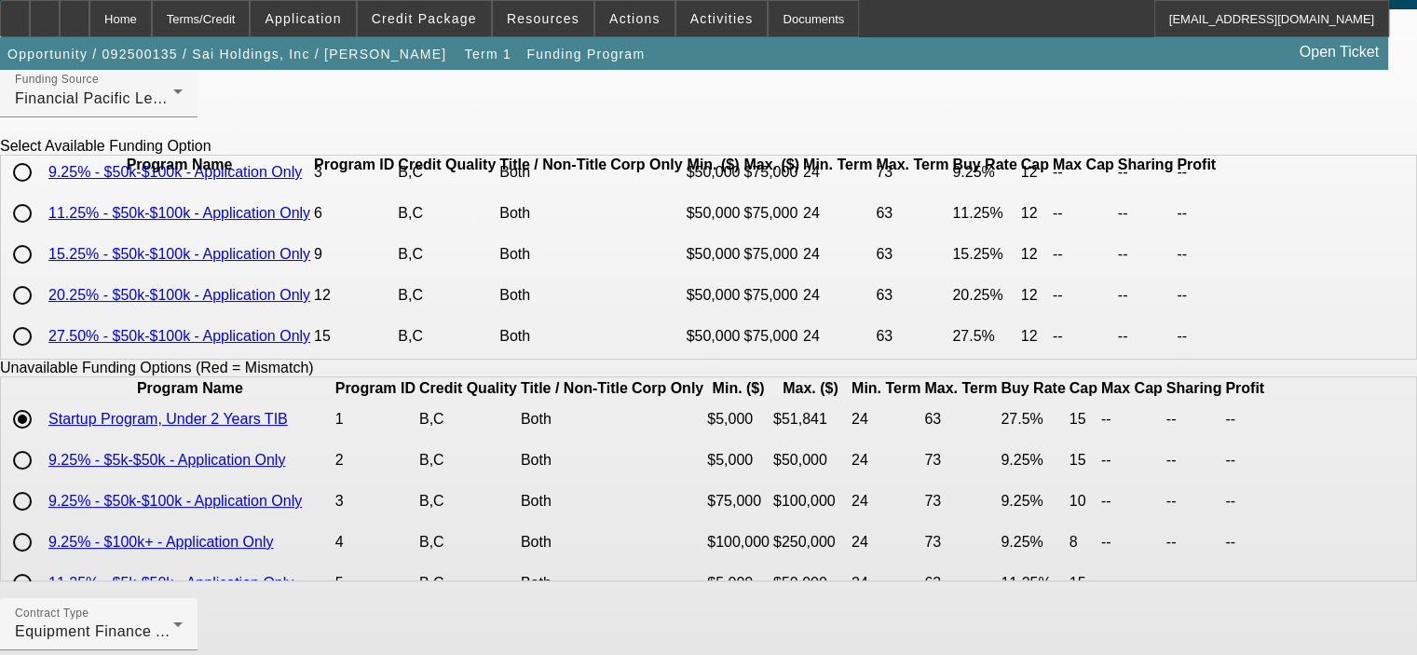
click at [41, 342] on input "radio" at bounding box center [22, 336] width 37 height 37
radio input "true"
click at [41, 438] on input "radio" at bounding box center [22, 419] width 37 height 37
click at [41, 345] on input "radio" at bounding box center [22, 336] width 37 height 37
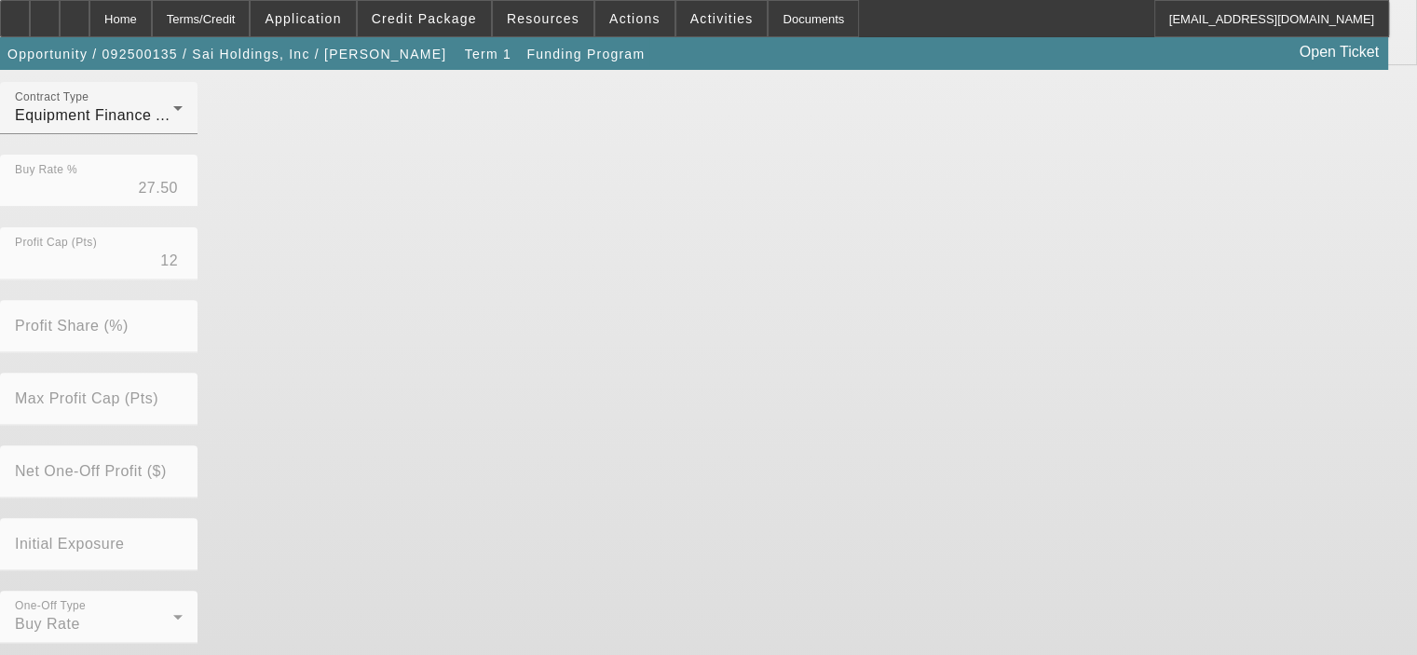
scroll to position [612, 0]
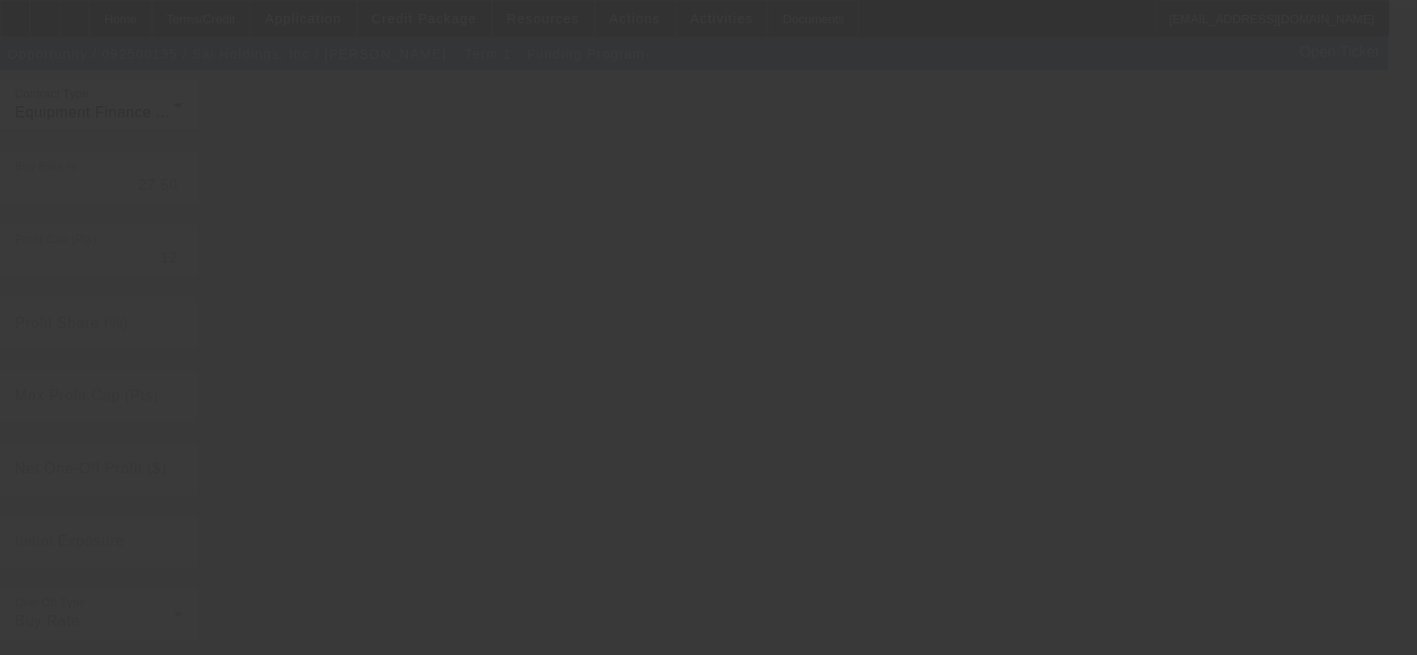
radio input "true"
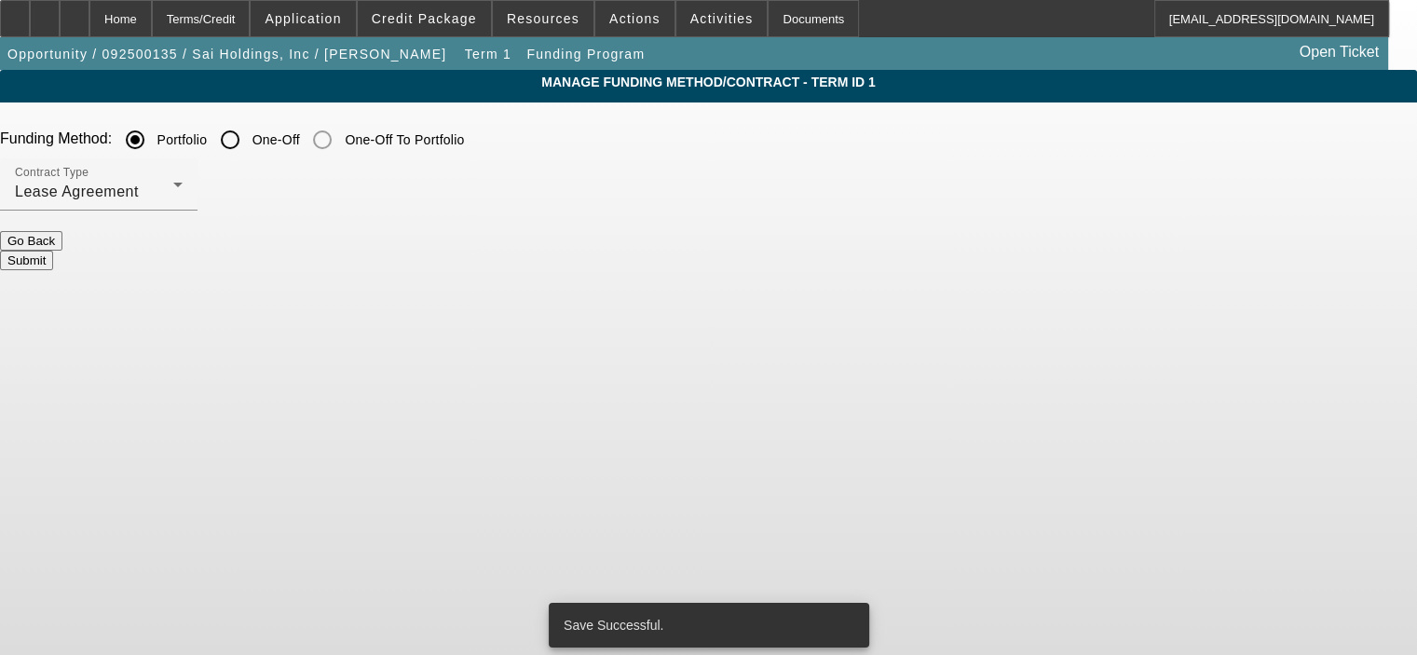
scroll to position [0, 0]
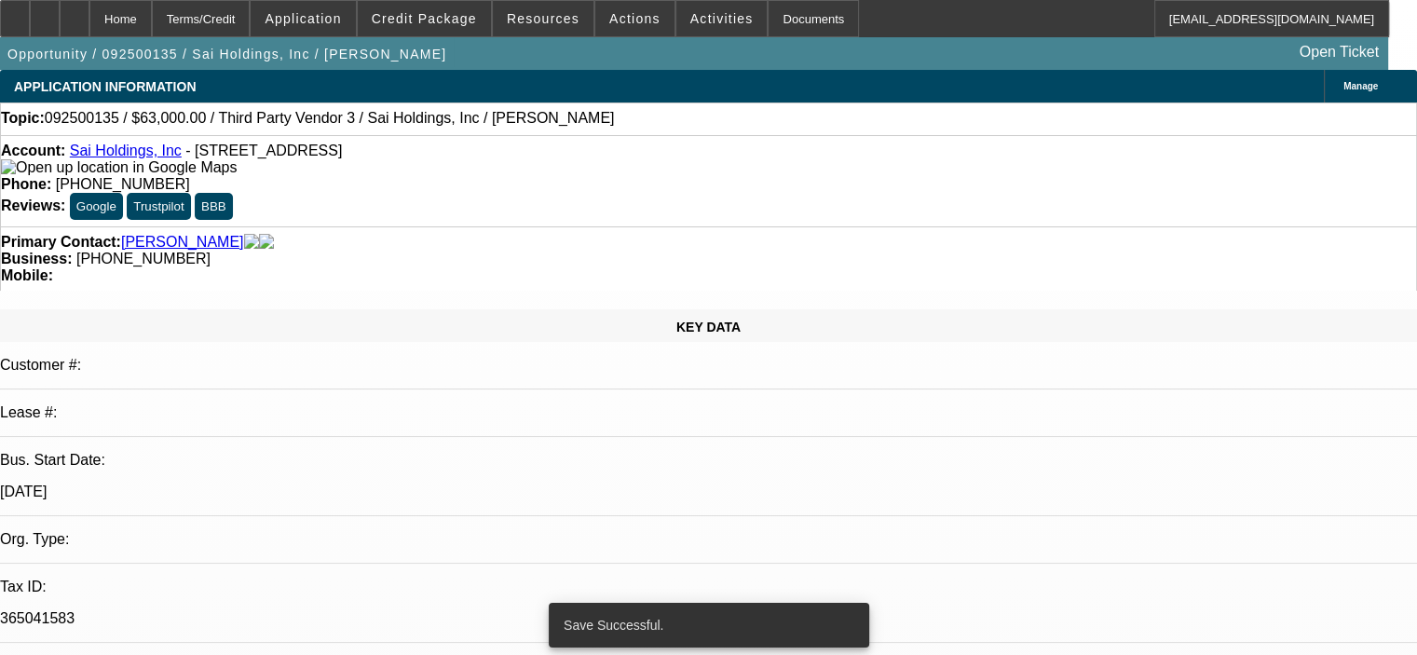
select select "0"
select select "2"
select select "0"
select select "6"
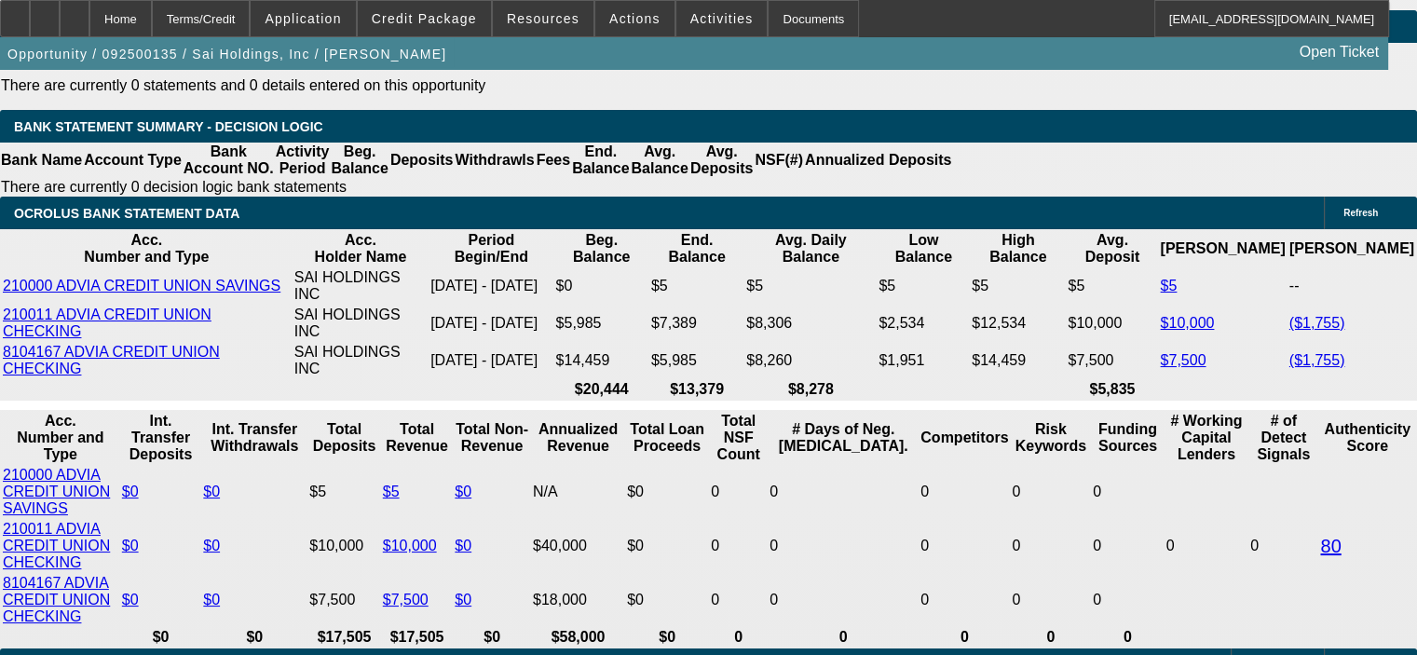
scroll to position [3260, 0]
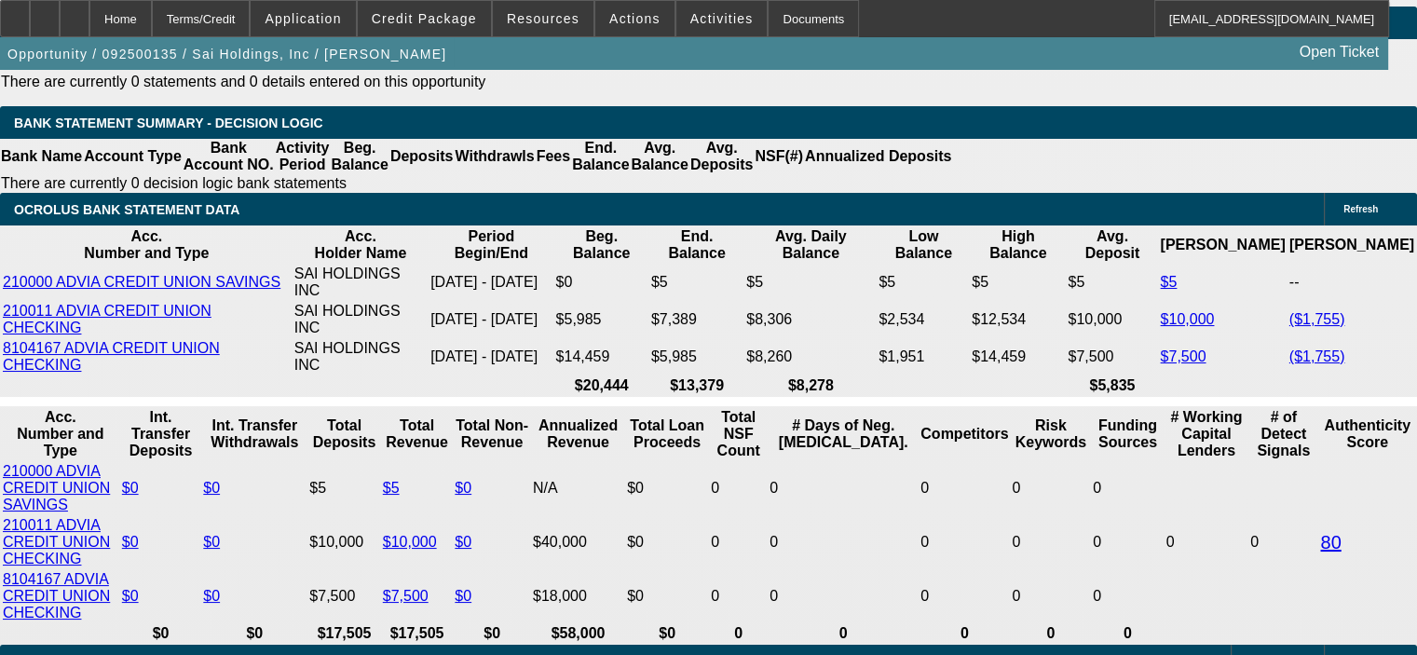
type input "$0.00"
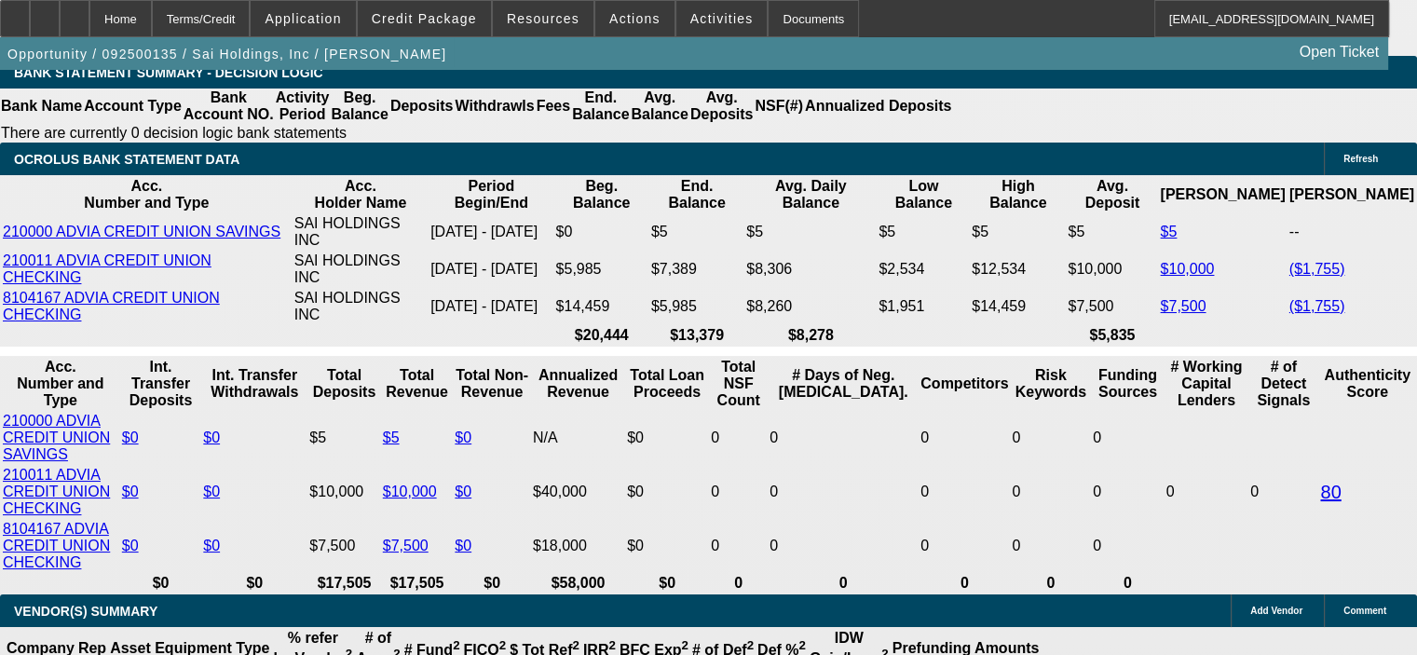
scroll to position [3354, 0]
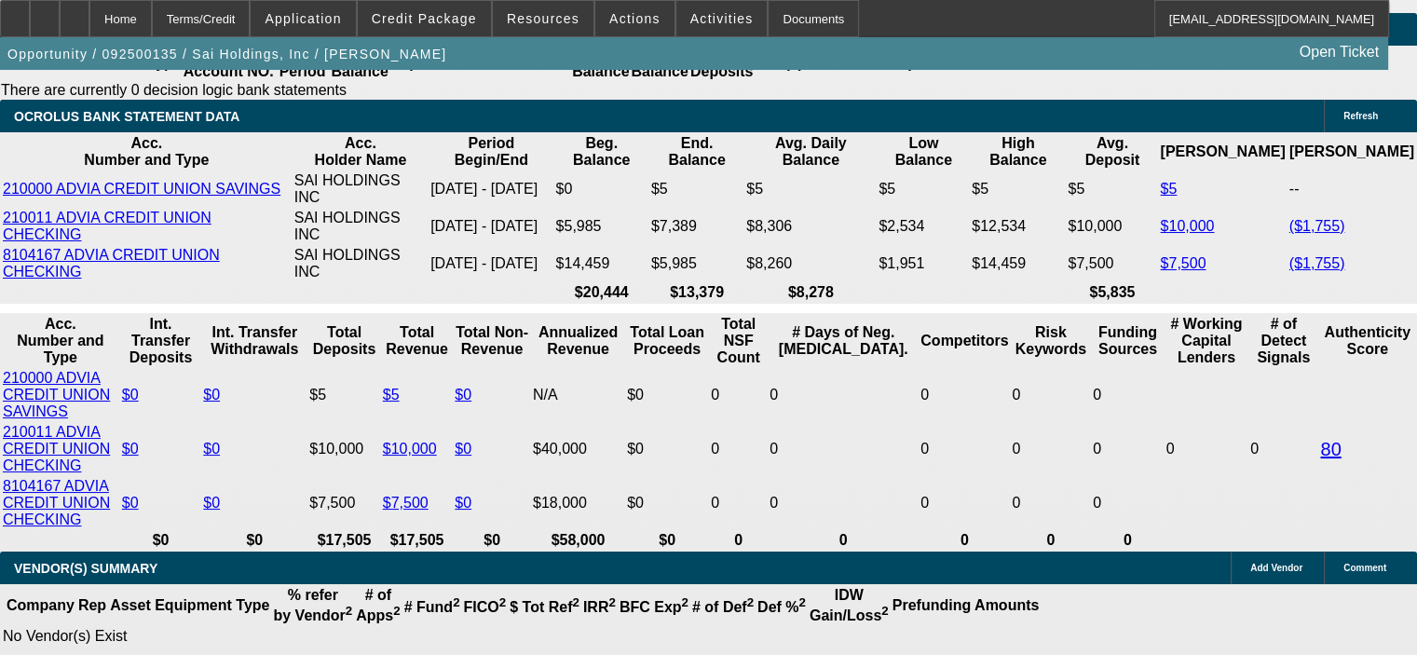
drag, startPoint x: 317, startPoint y: 439, endPoint x: 388, endPoint y: 409, distance: 76.8
type input "36"
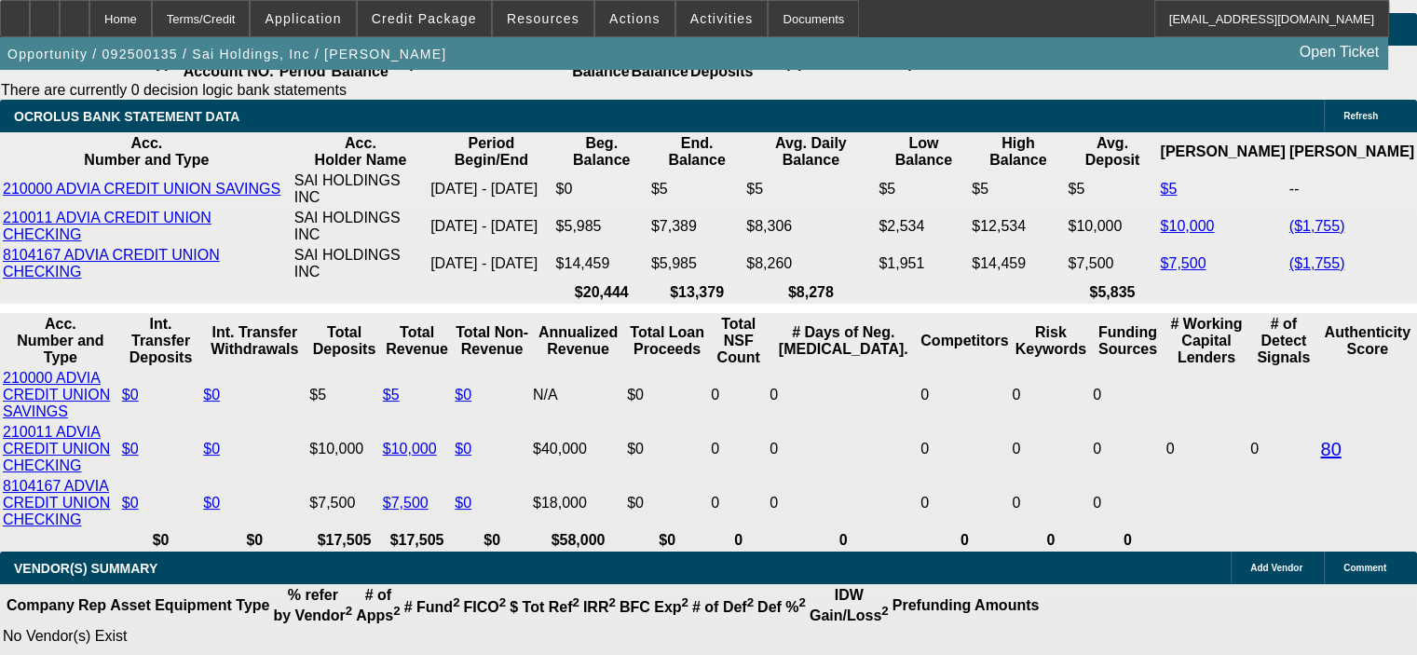
type input "32"
type input "$3,664.24"
type input "$1,832.12"
type input "$5,487.86"
type input "$2,743.93"
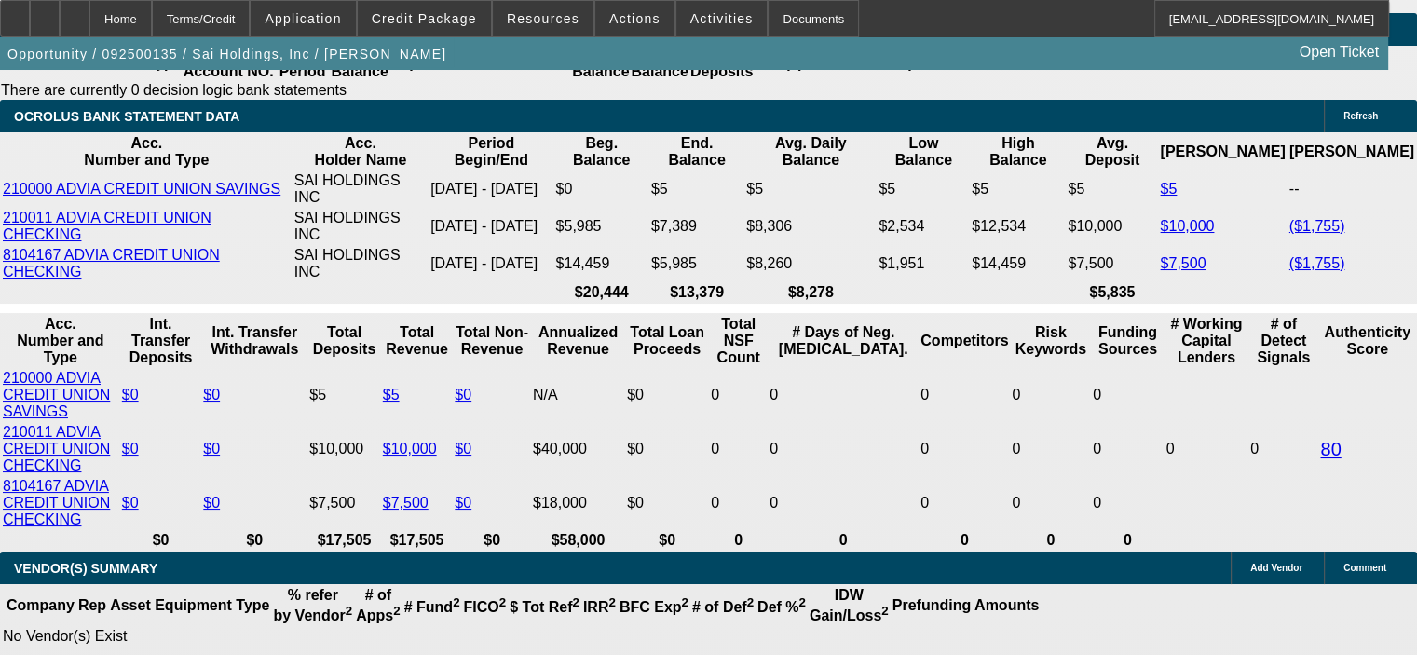
type input "32"
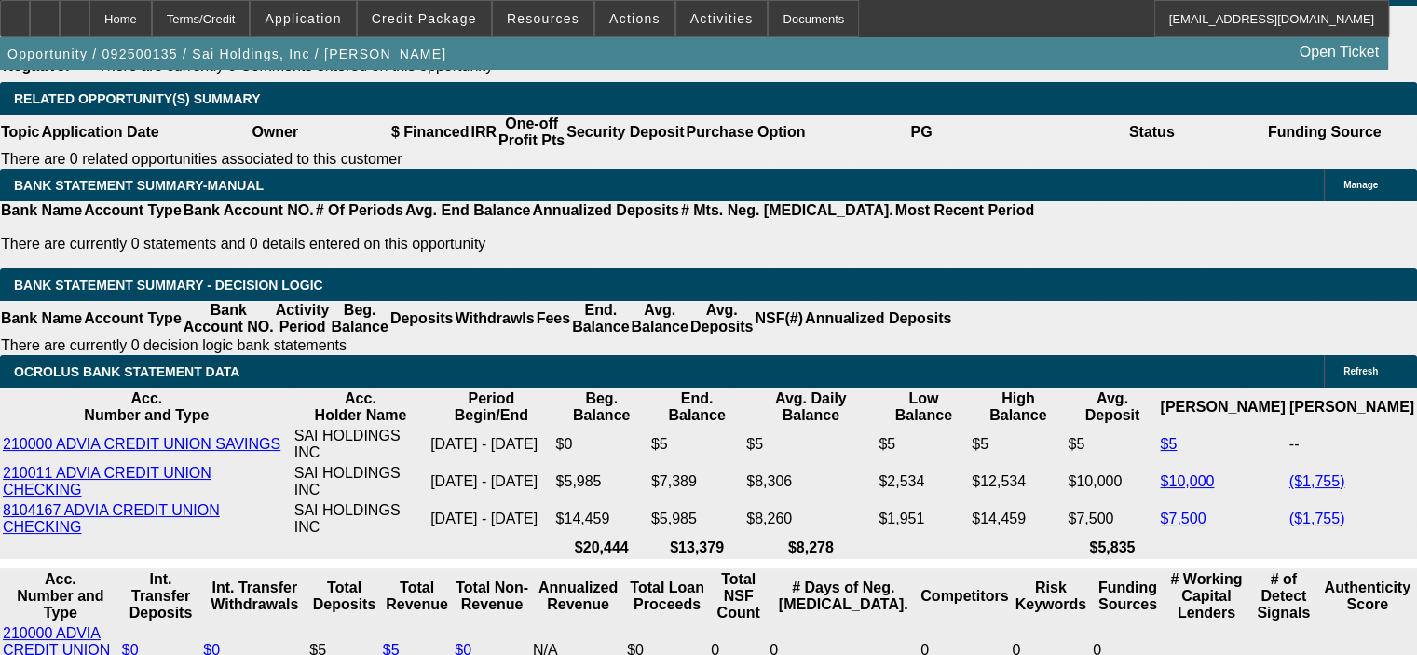
scroll to position [3074, 0]
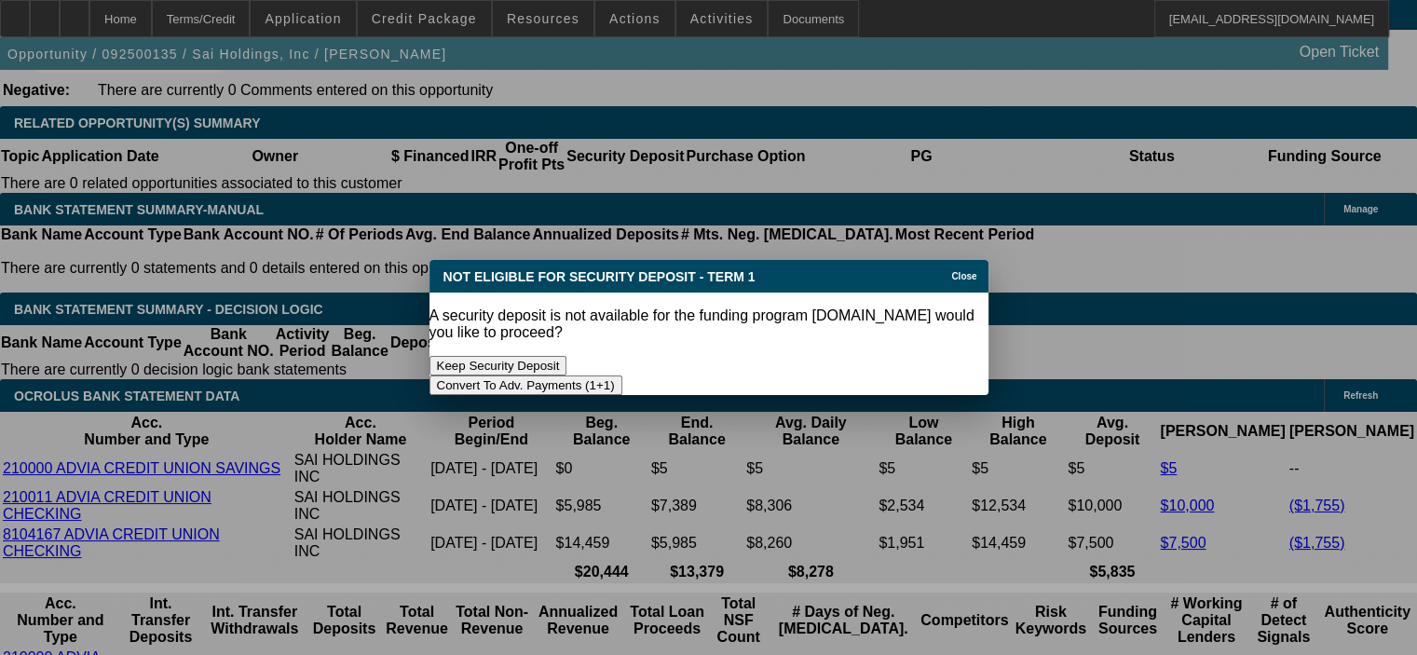
scroll to position [0, 0]
click at [622, 375] on button "Convert To Adv. Payments (1+1)" at bounding box center [525, 385] width 193 height 20
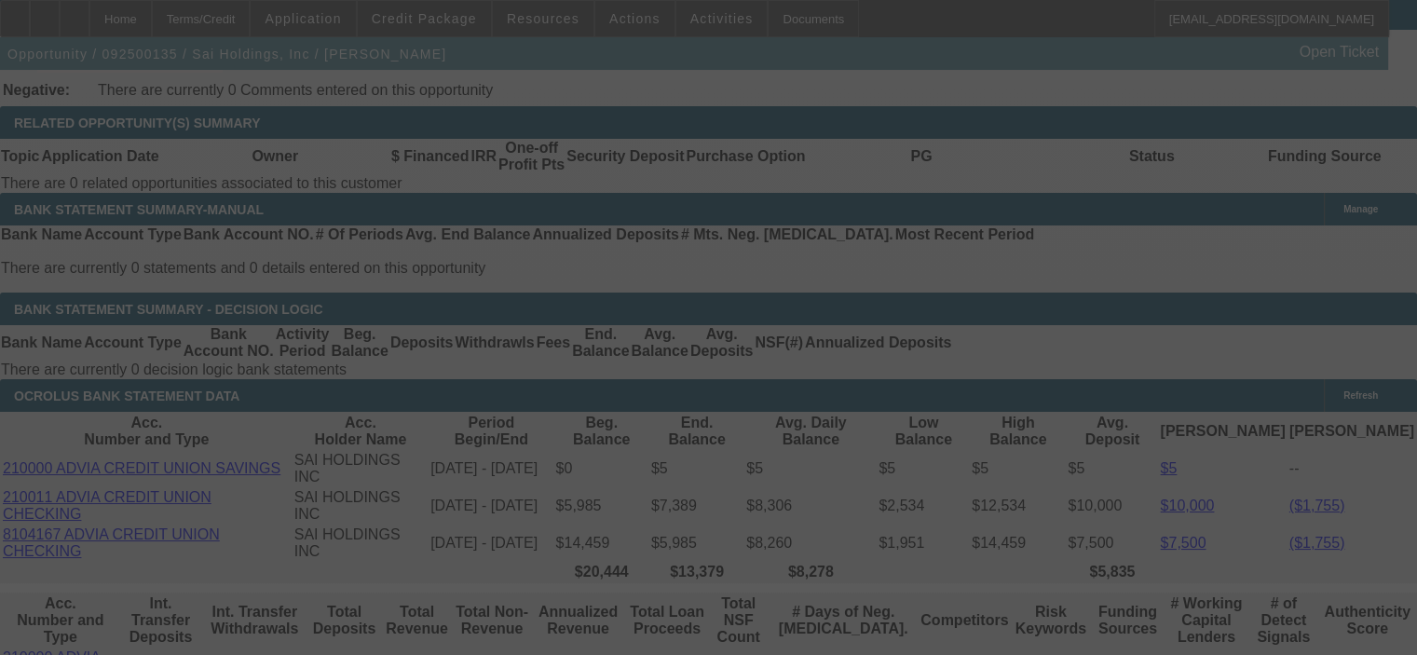
type input "$0.00"
select select "0"
select select "1"
select select "0"
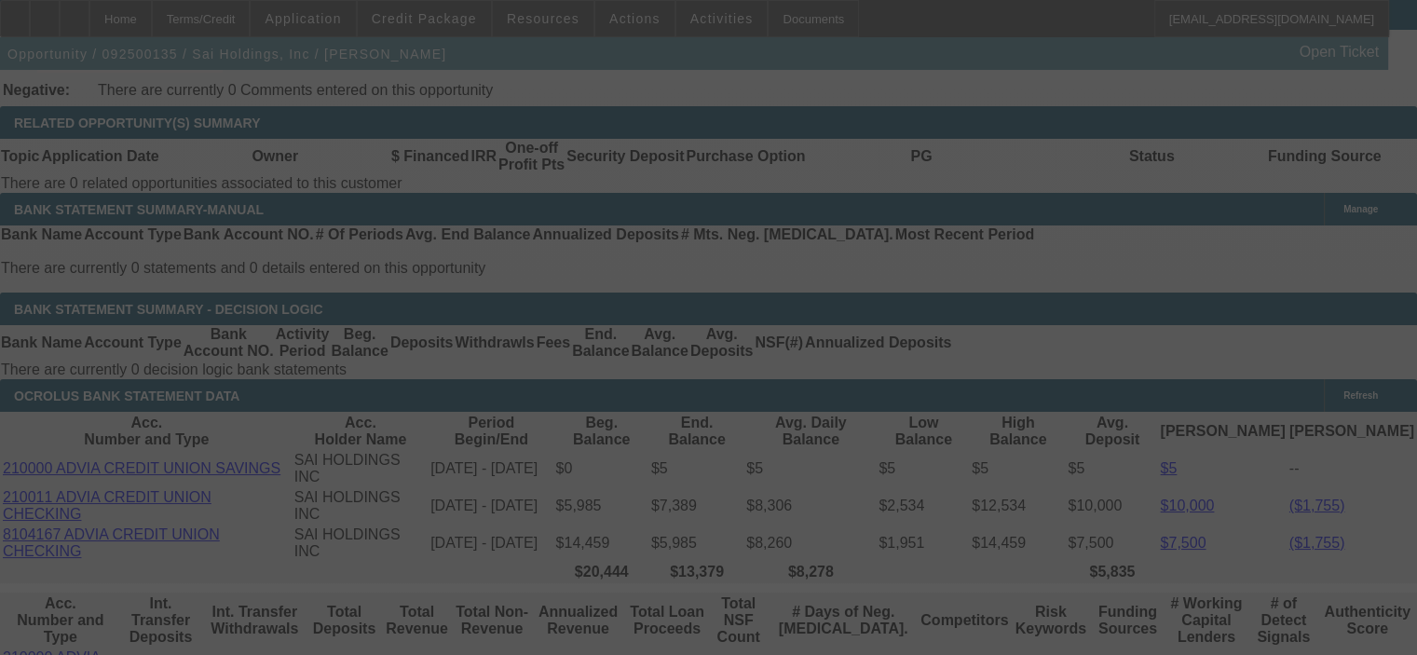
select select "0"
select select "6"
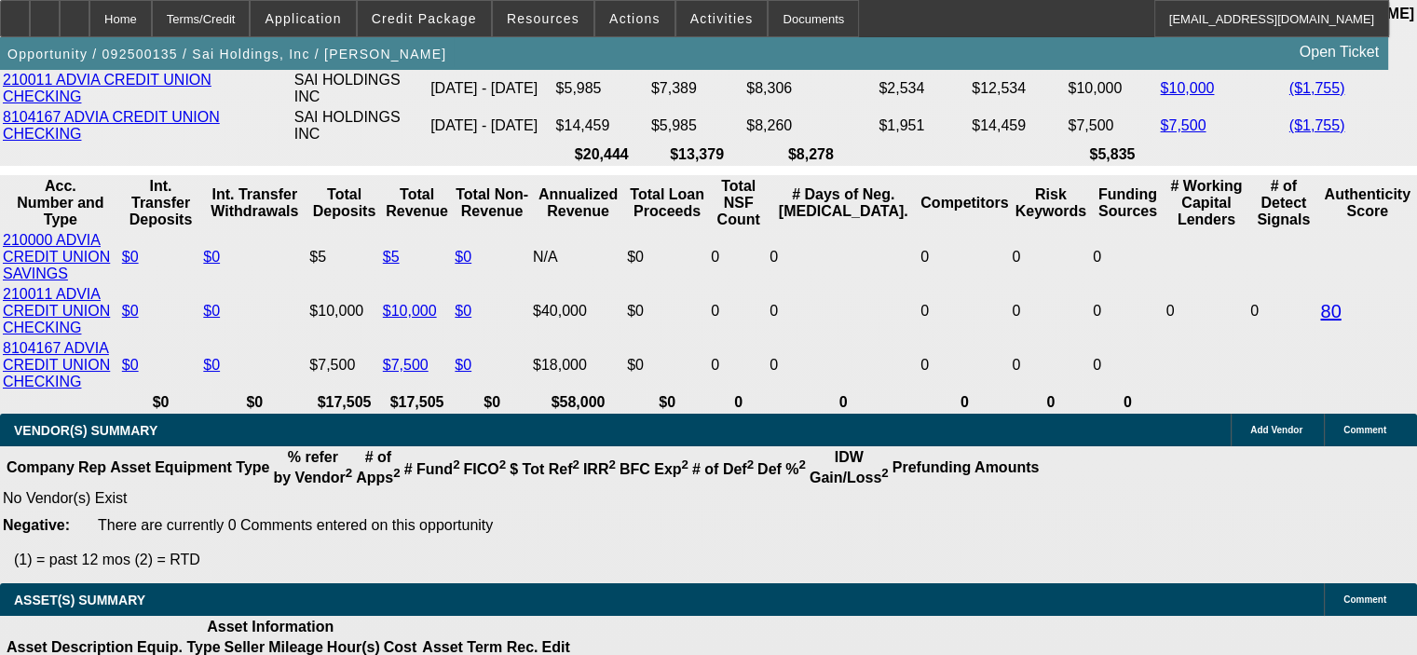
scroll to position [3447, 0]
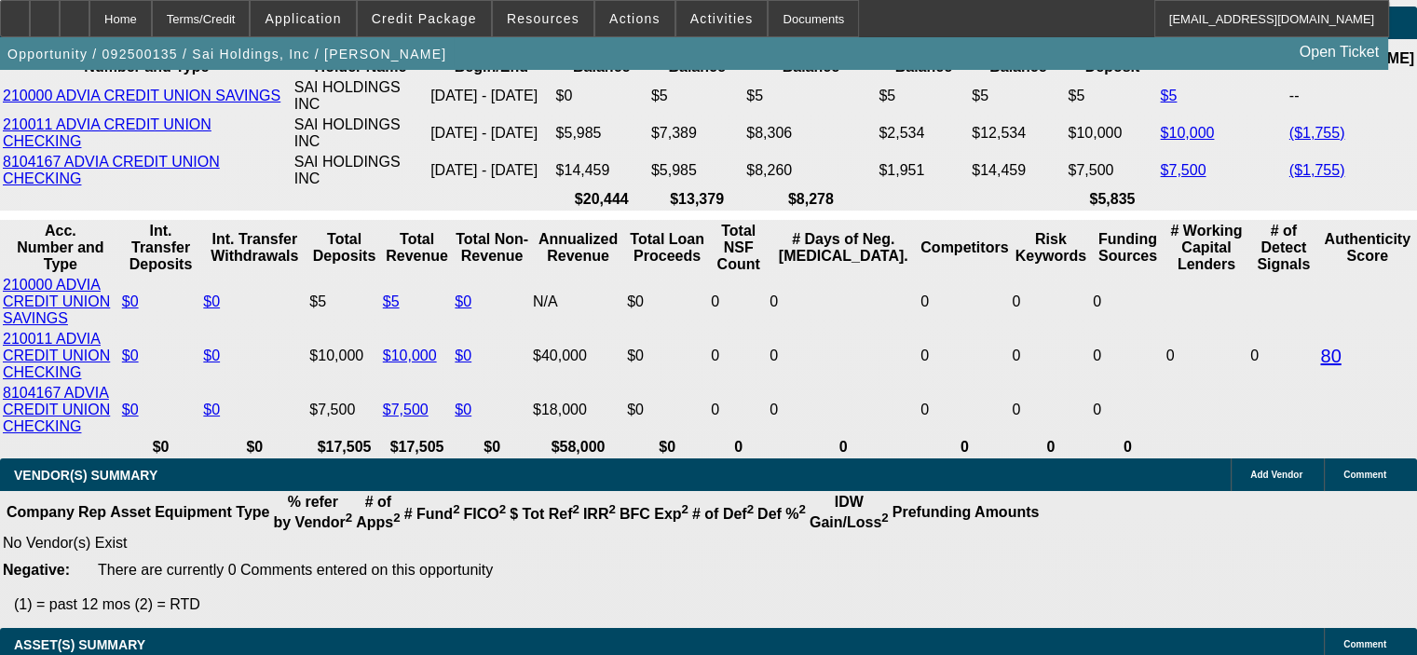
drag, startPoint x: 317, startPoint y: 346, endPoint x: 410, endPoint y: 347, distance: 93.2
type input "4"
type input "UNKNOWN"
type input "48"
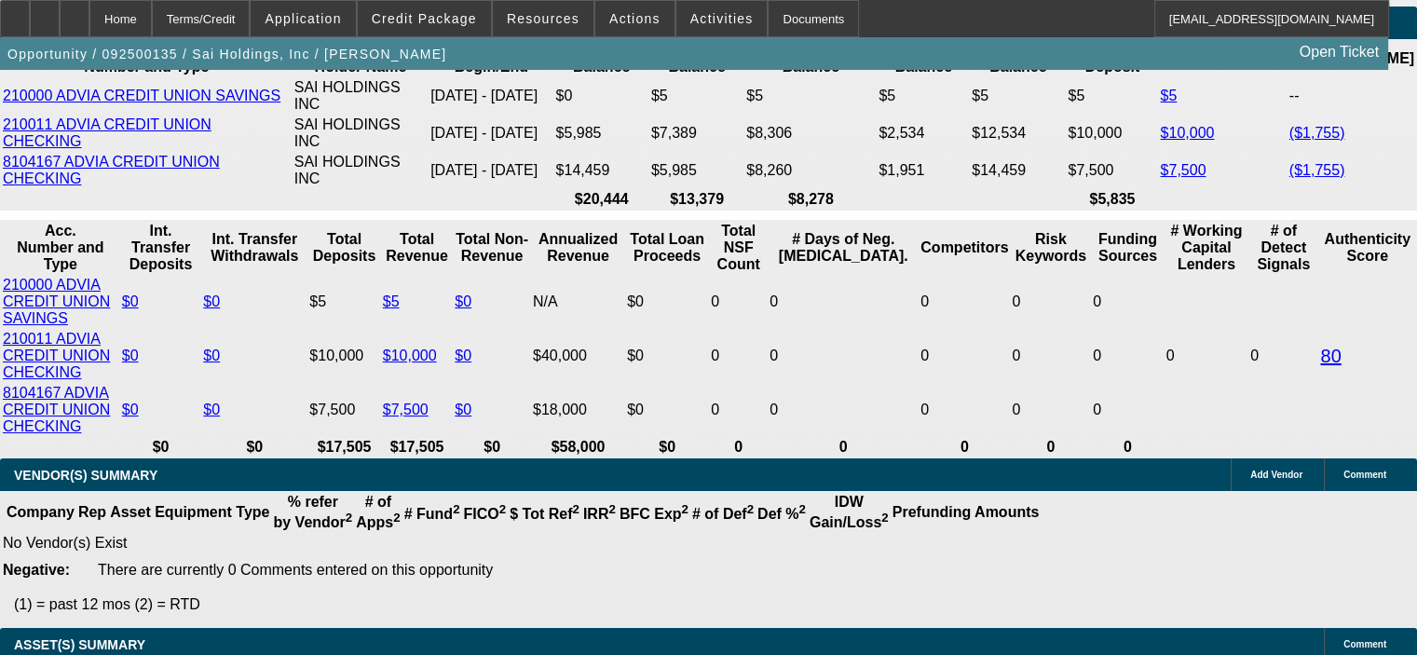
type input "$2,342.24"
drag, startPoint x: 317, startPoint y: 352, endPoint x: 388, endPoint y: 346, distance: 71.1
type input "60"
type input "$2,116.33"
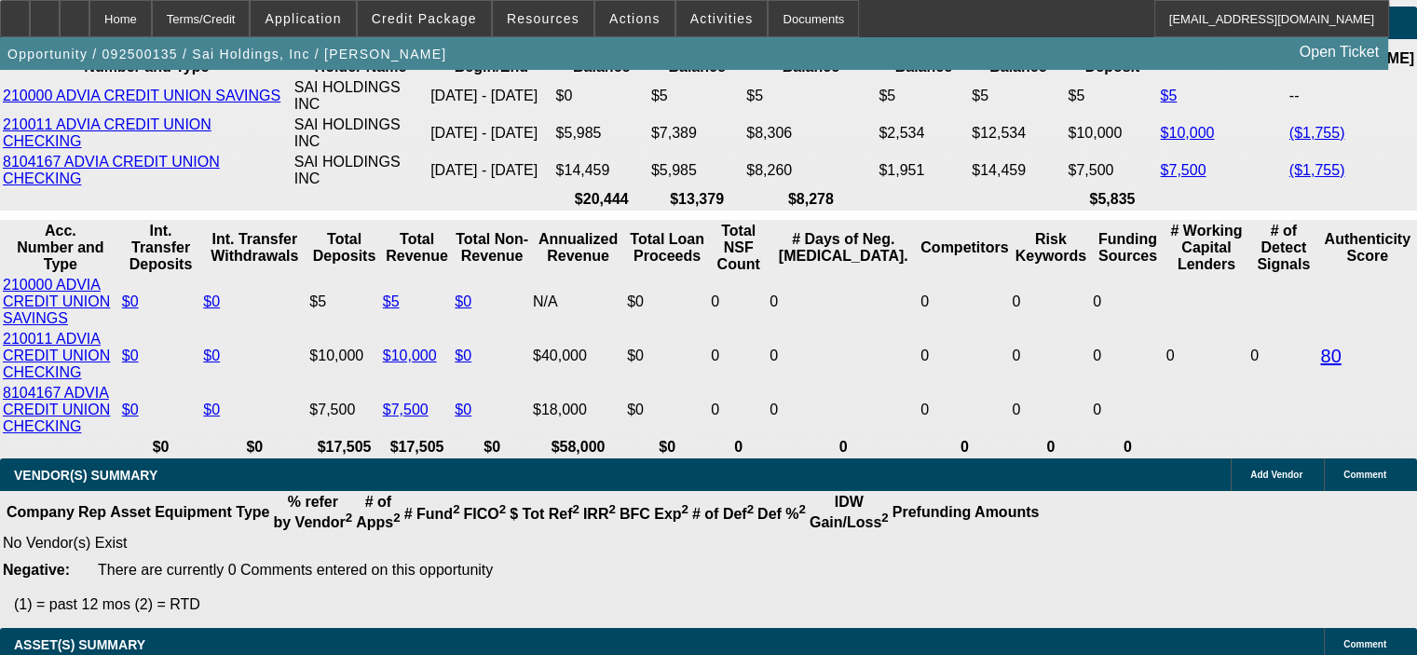
type input "60"
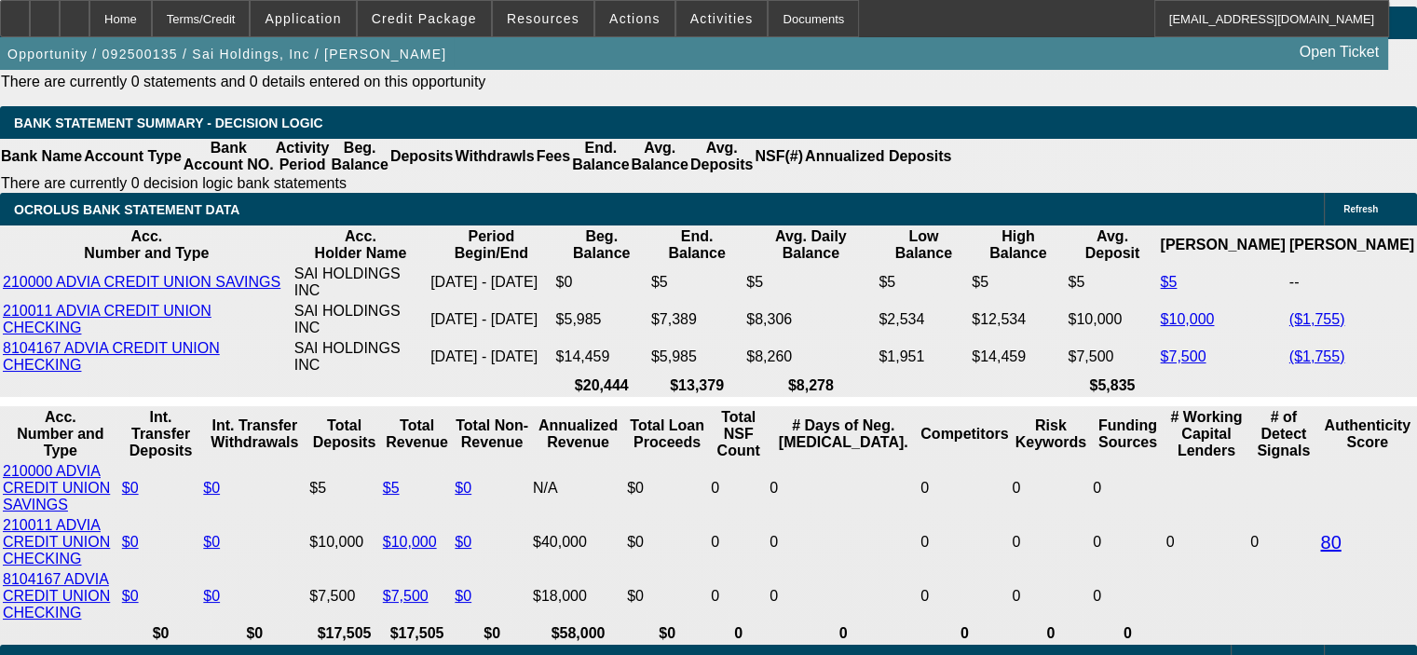
scroll to position [3167, 0]
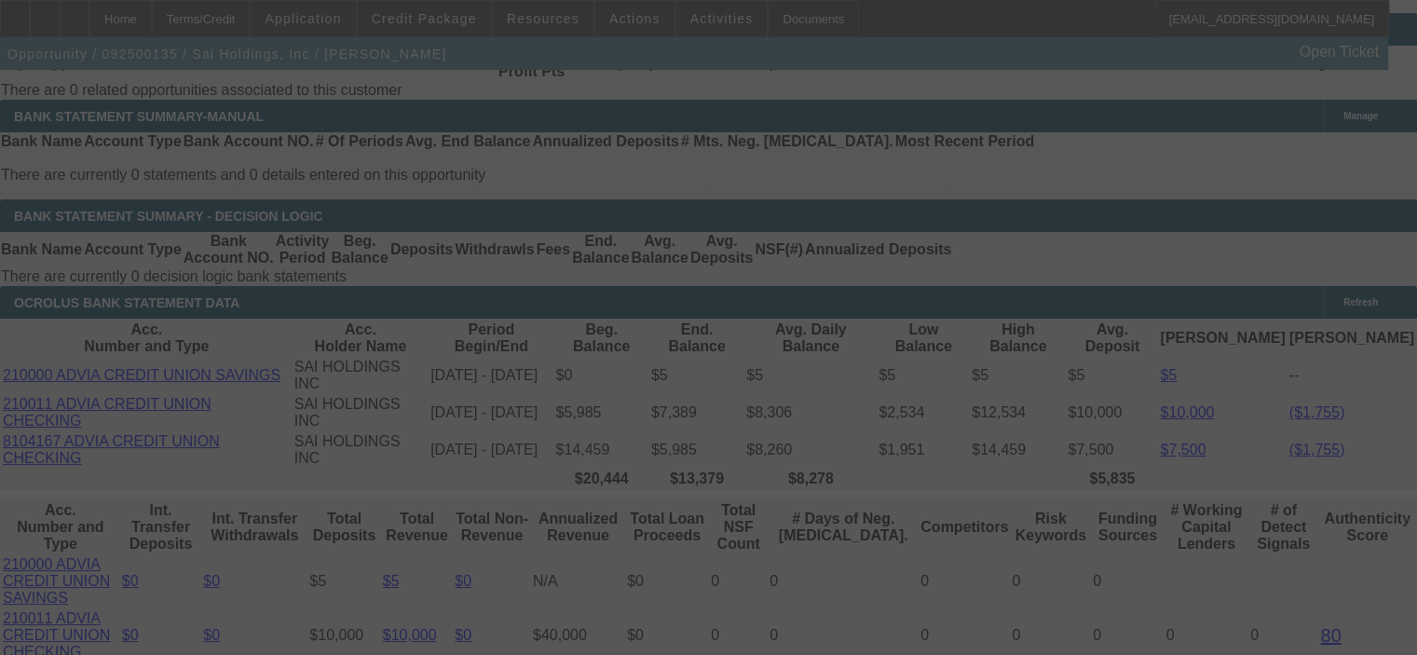
select select "0"
select select "6"
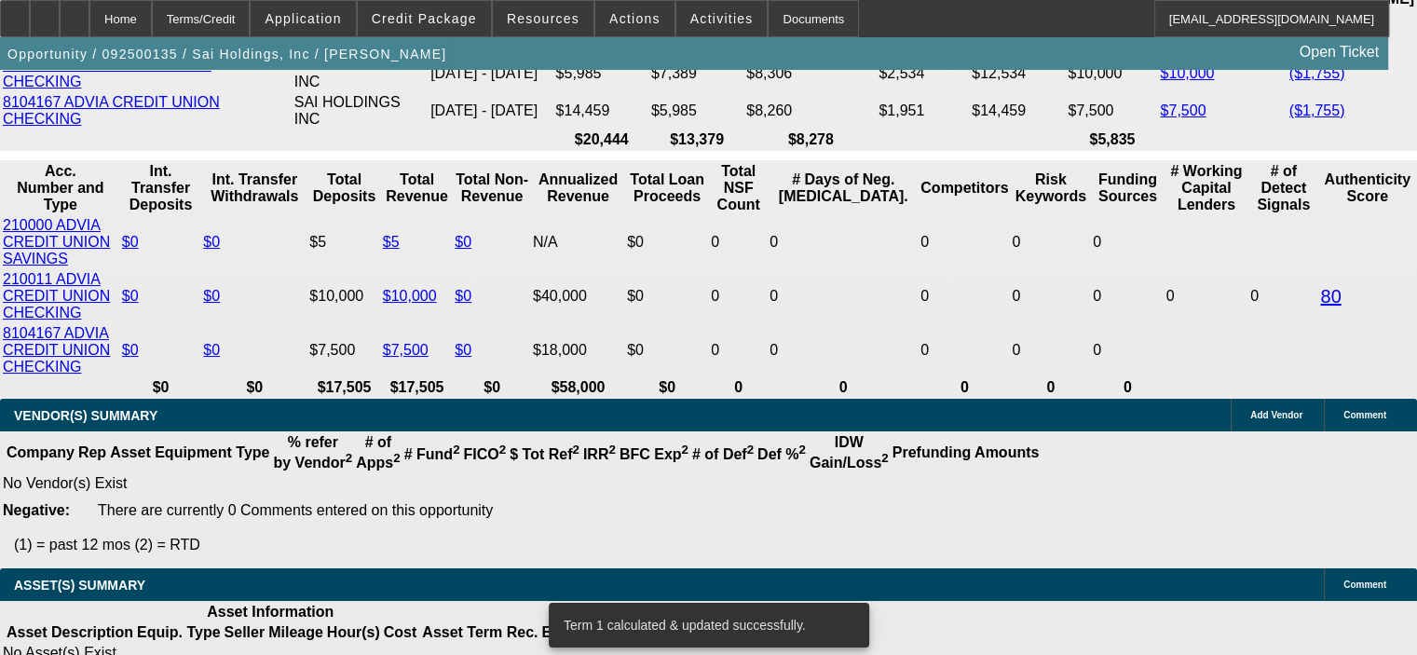
scroll to position [3540, 0]
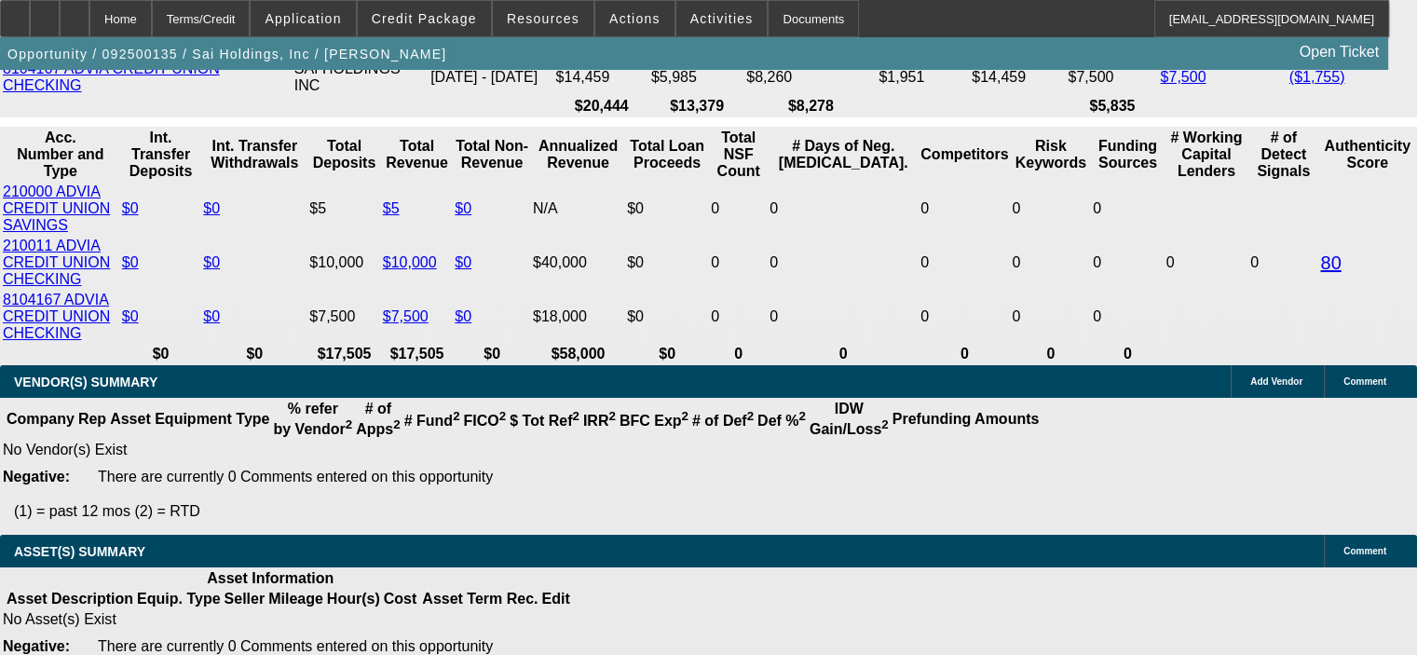
drag, startPoint x: 359, startPoint y: 256, endPoint x: 491, endPoint y: 244, distance: 132.8
type input "UNKNOWN"
type input "30"
type input "$1,132.03"
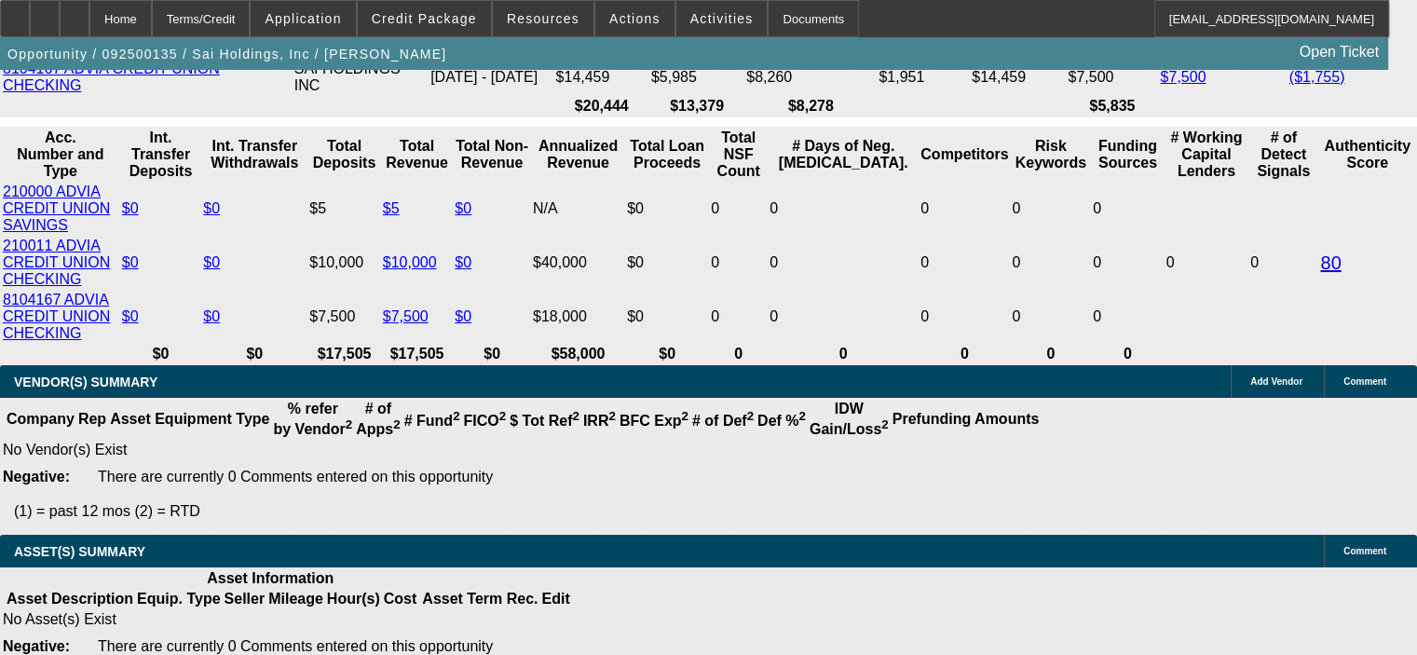
type input "30"
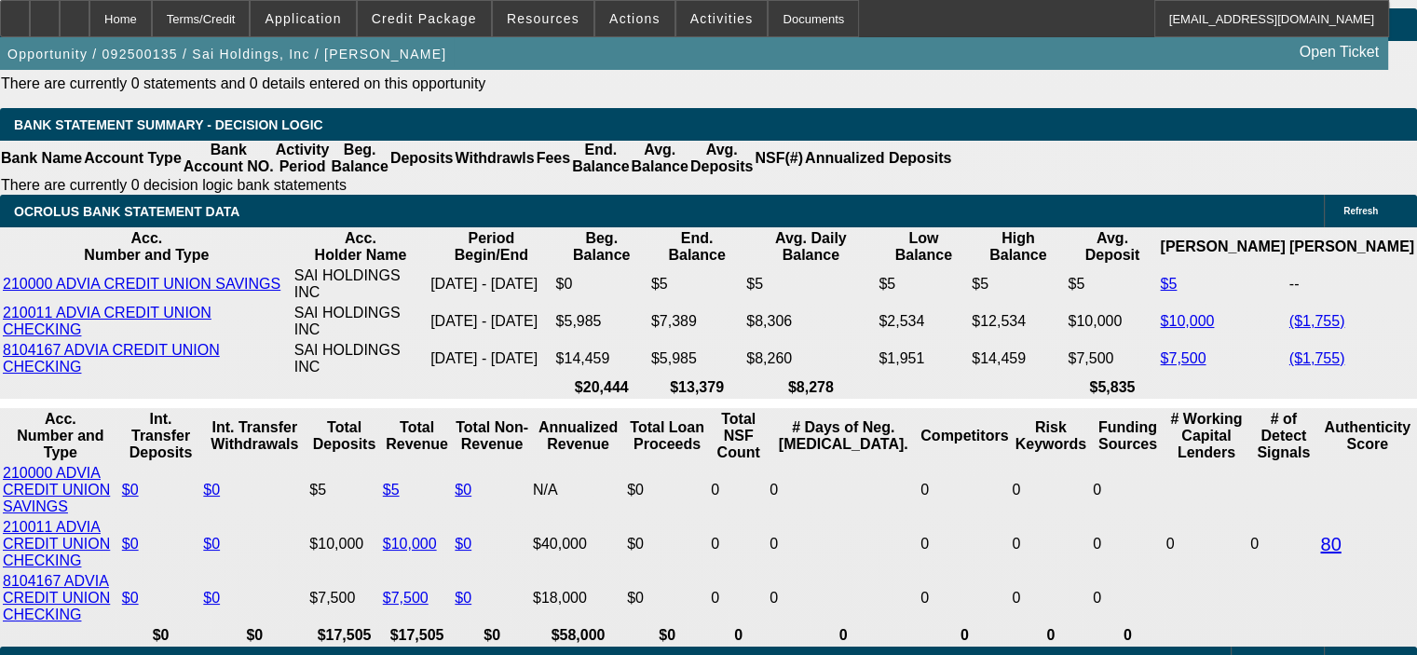
scroll to position [3167, 0]
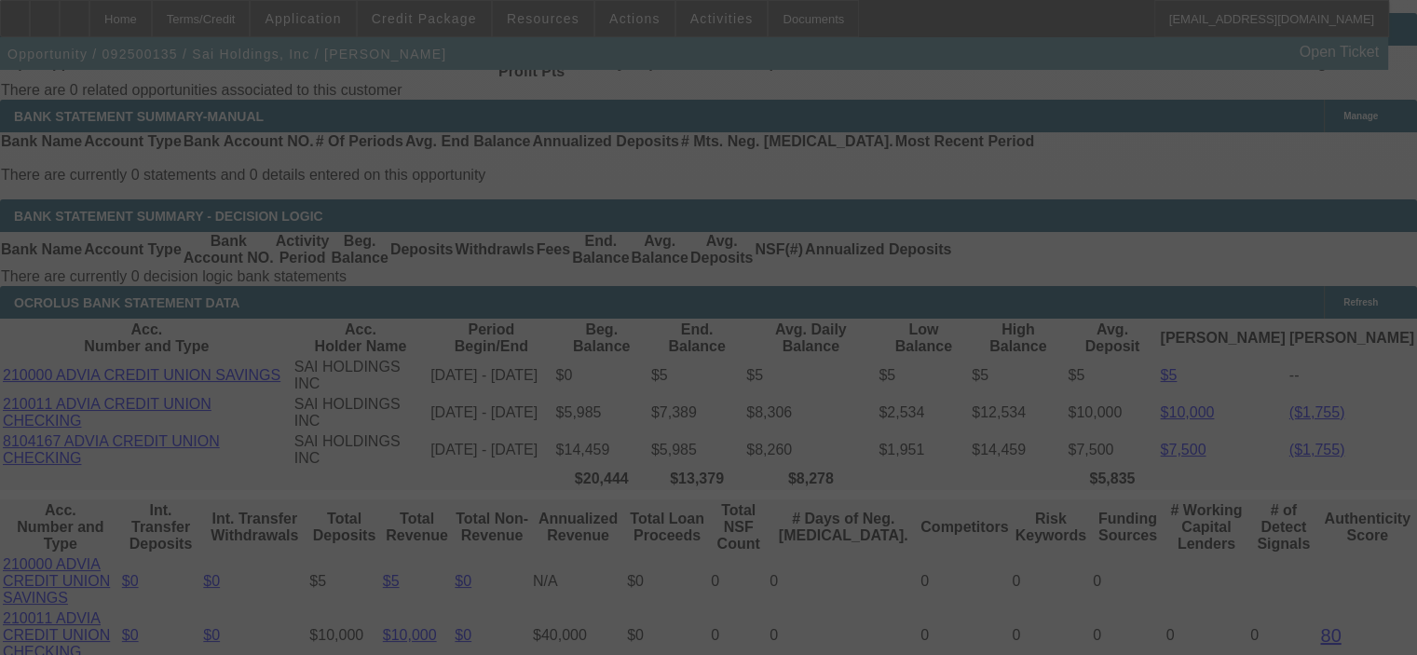
select select "0"
select select "6"
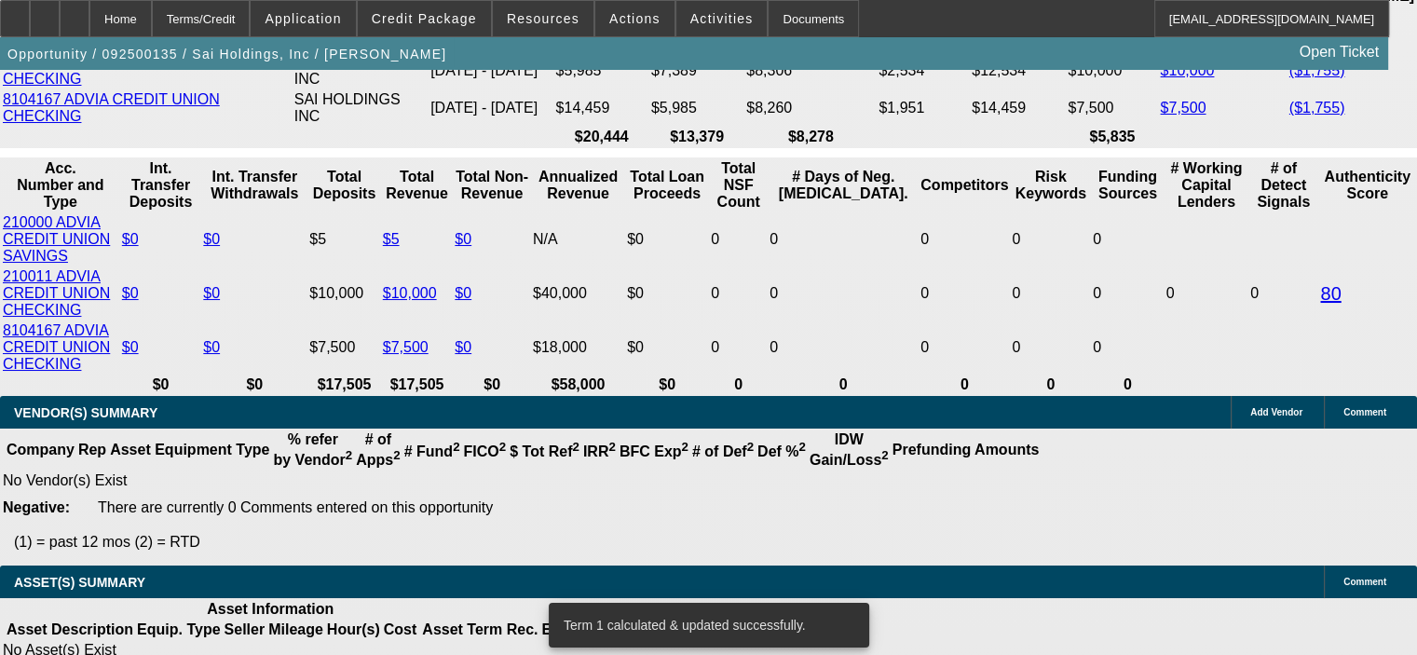
scroll to position [3540, 0]
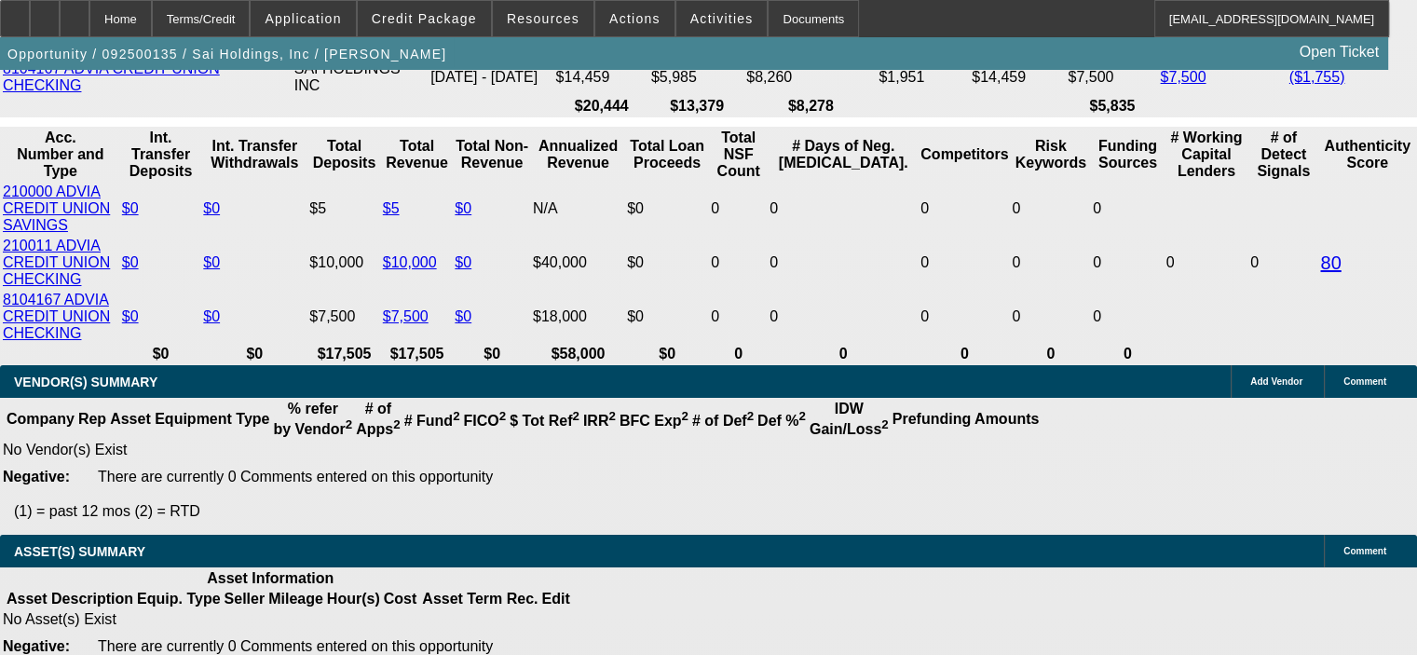
drag, startPoint x: 363, startPoint y: 252, endPoint x: 436, endPoint y: 252, distance: 72.7
type input "UNKNOWN"
type input "30"
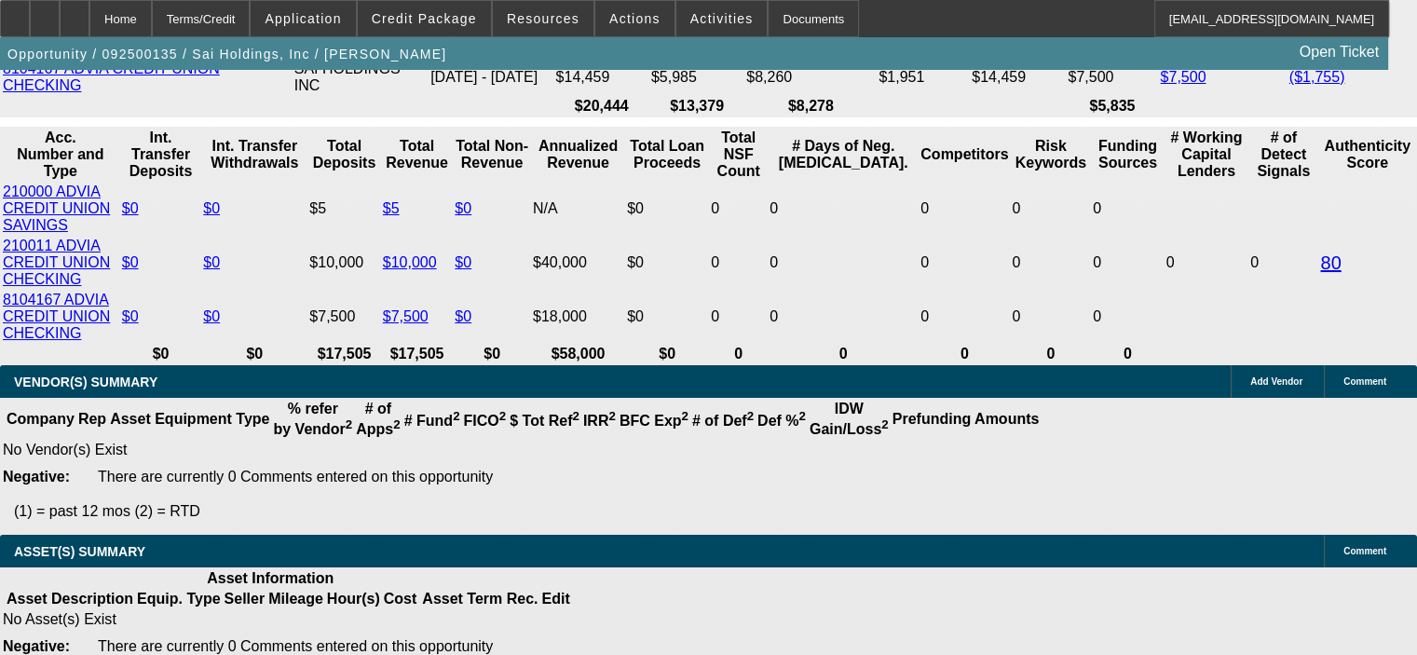
type input "$2,038.26"
type input "30"
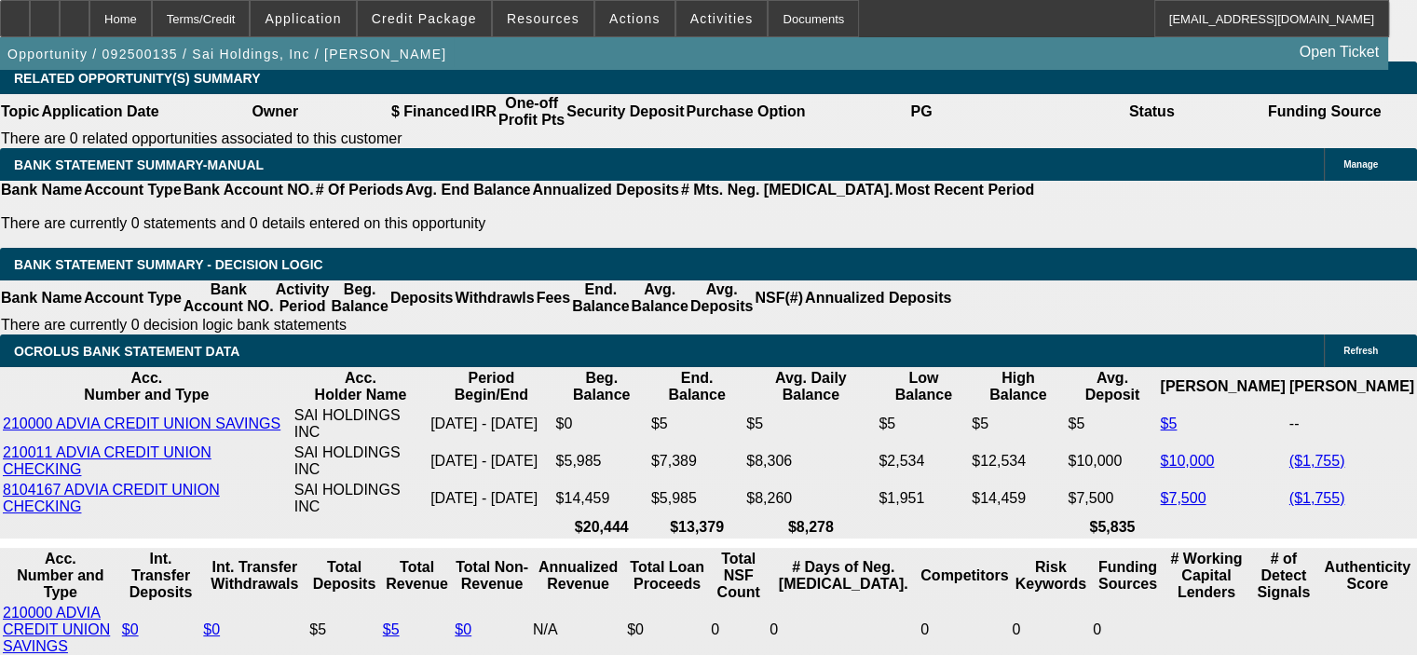
scroll to position [3074, 0]
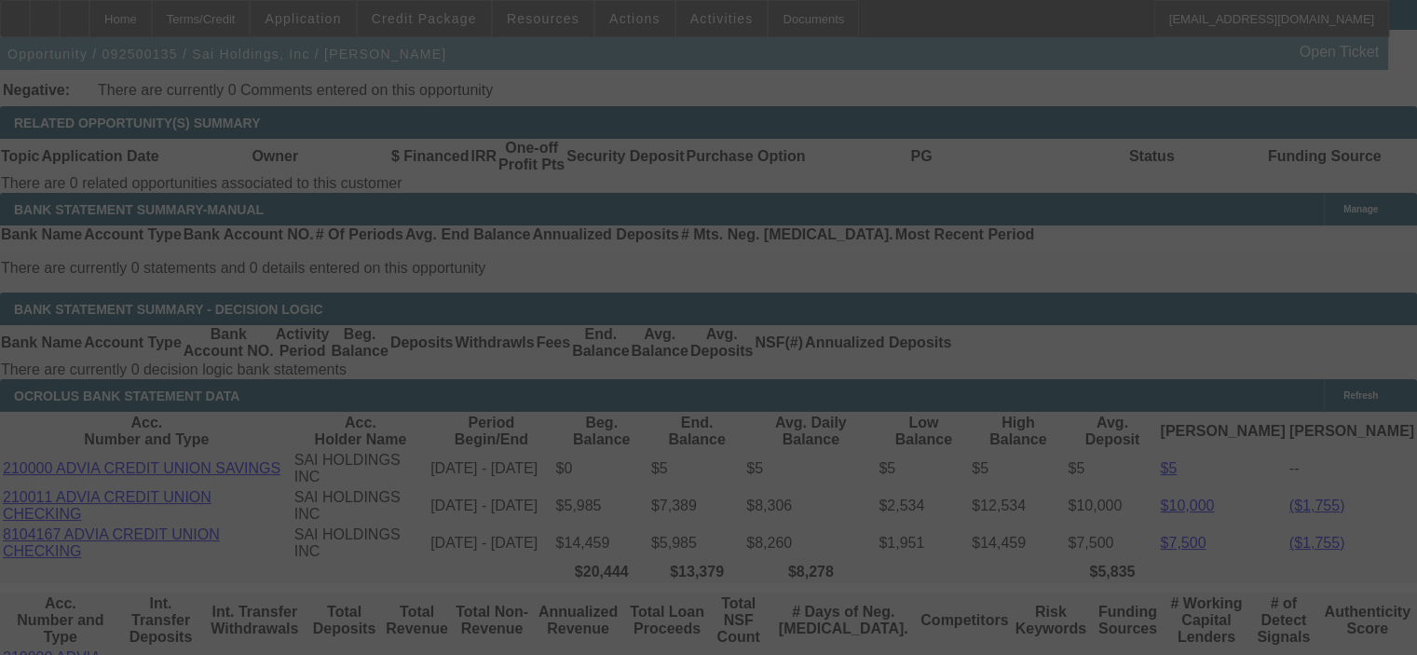
select select "0"
select select "6"
